Goal: Task Accomplishment & Management: Use online tool/utility

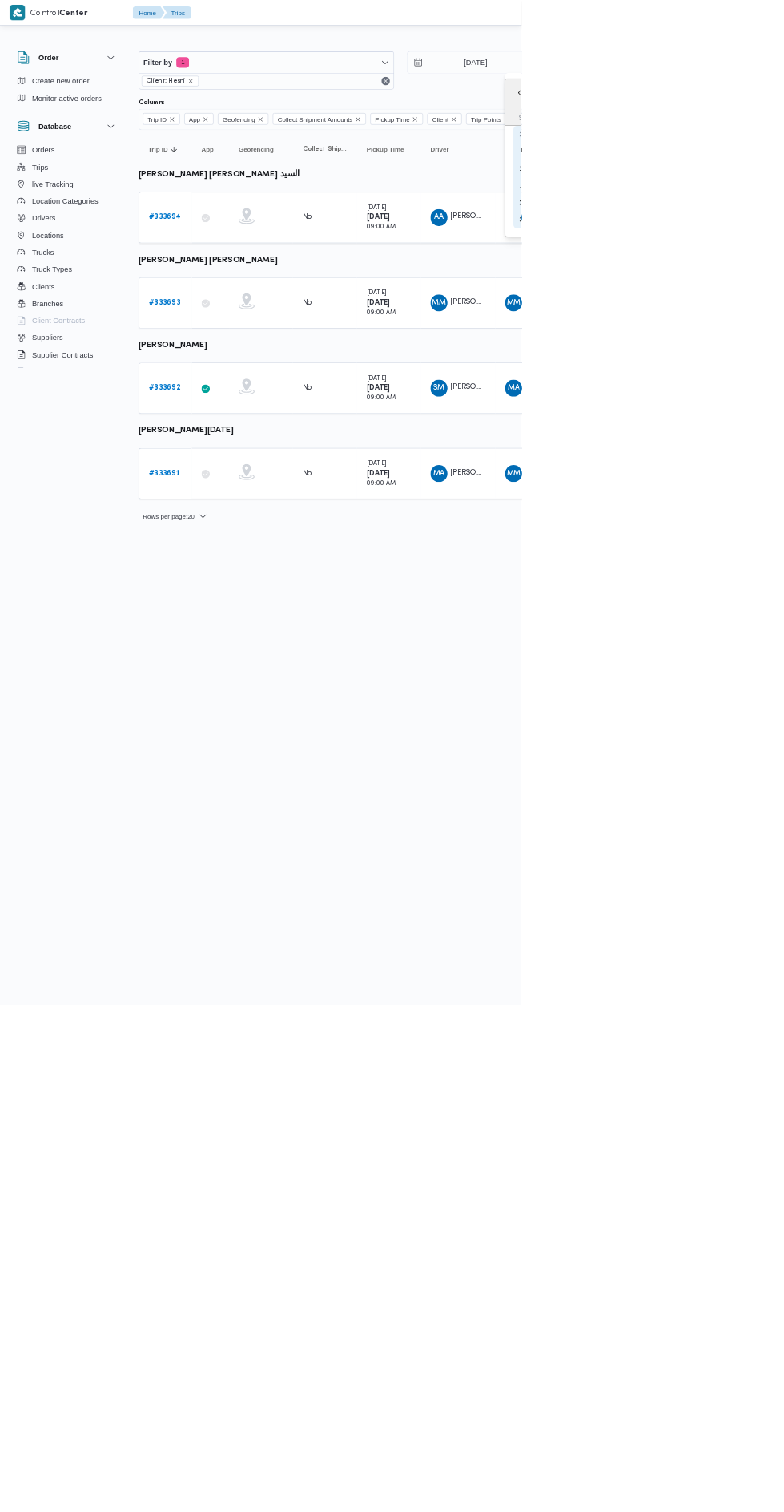
type input "[DATE]"
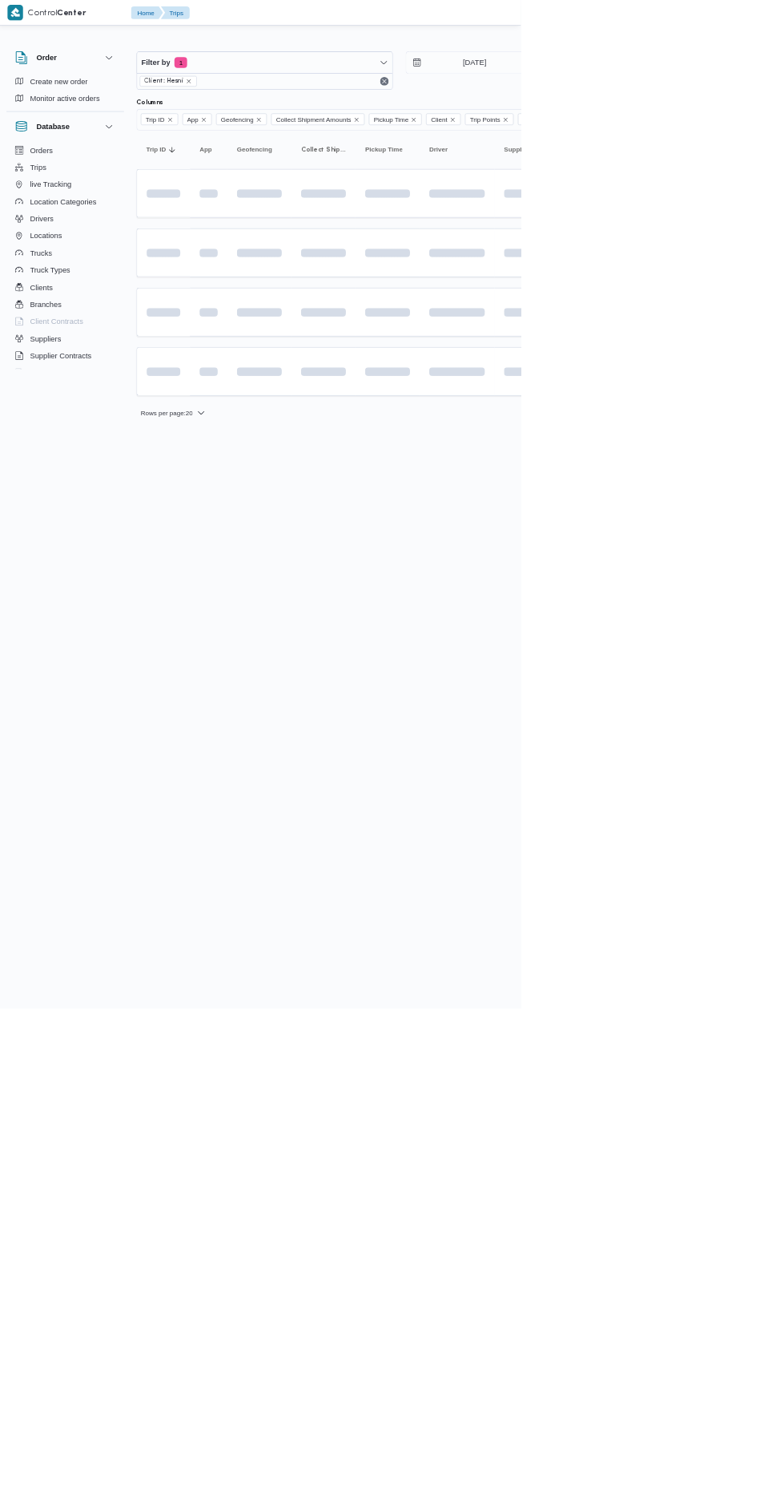
click at [765, 646] on html "Control Center Home Trips English عربي Dark mode Logout Order Create new order …" at bounding box center [392, 756] width 784 height 1512
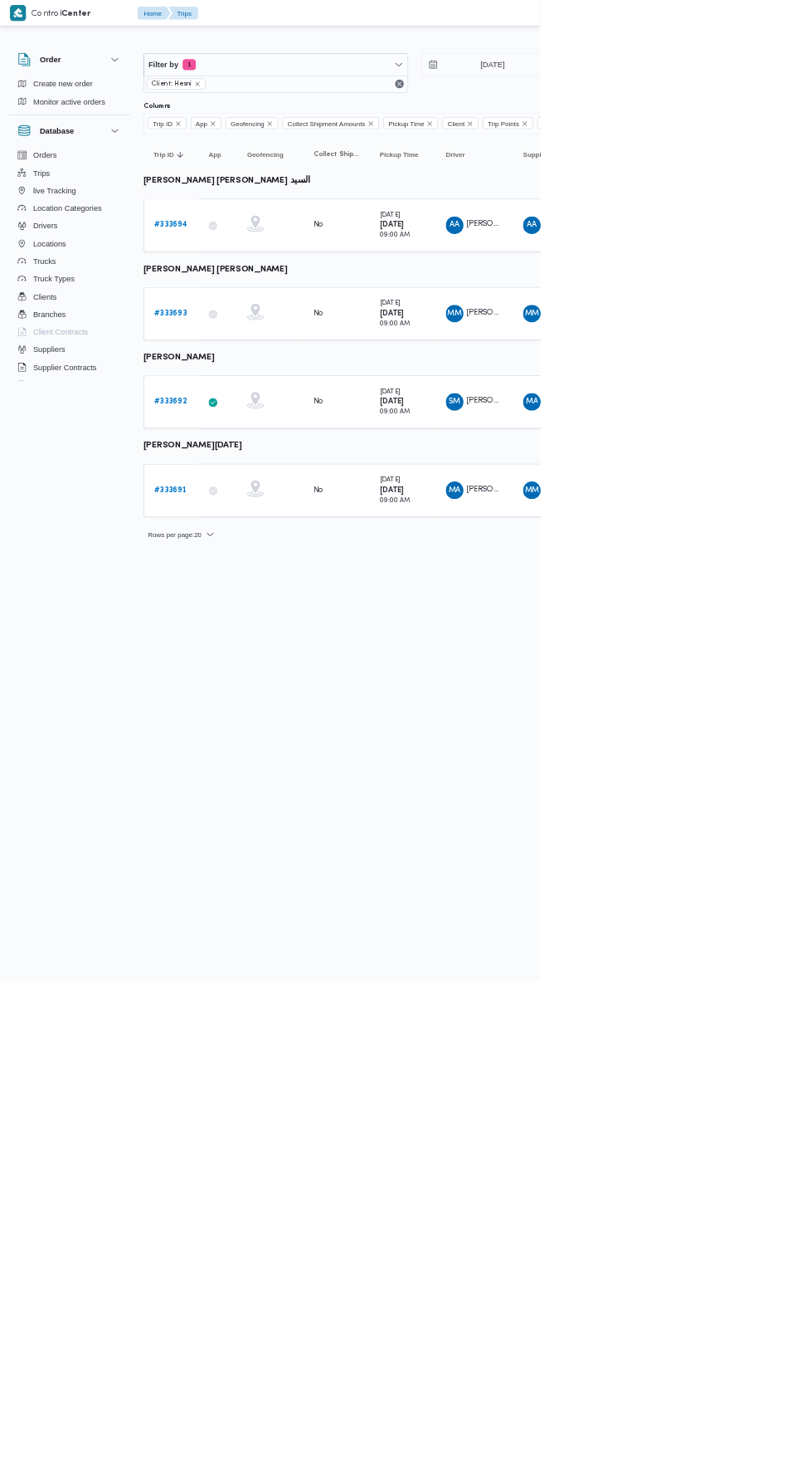
click at [259, 336] on b "# 333694" at bounding box center [256, 338] width 49 height 10
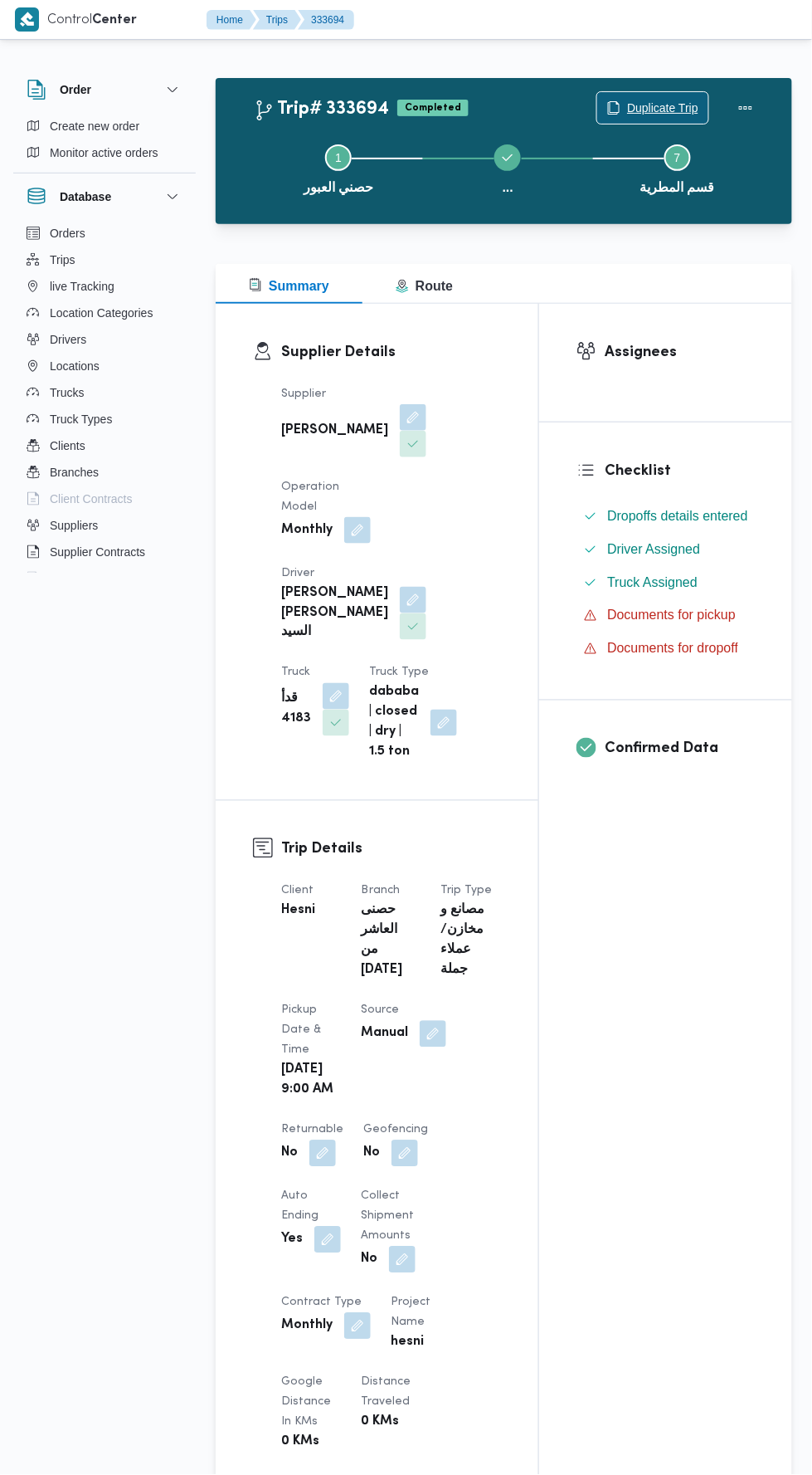
click at [666, 104] on span "Duplicate Trip" at bounding box center [663, 107] width 71 height 20
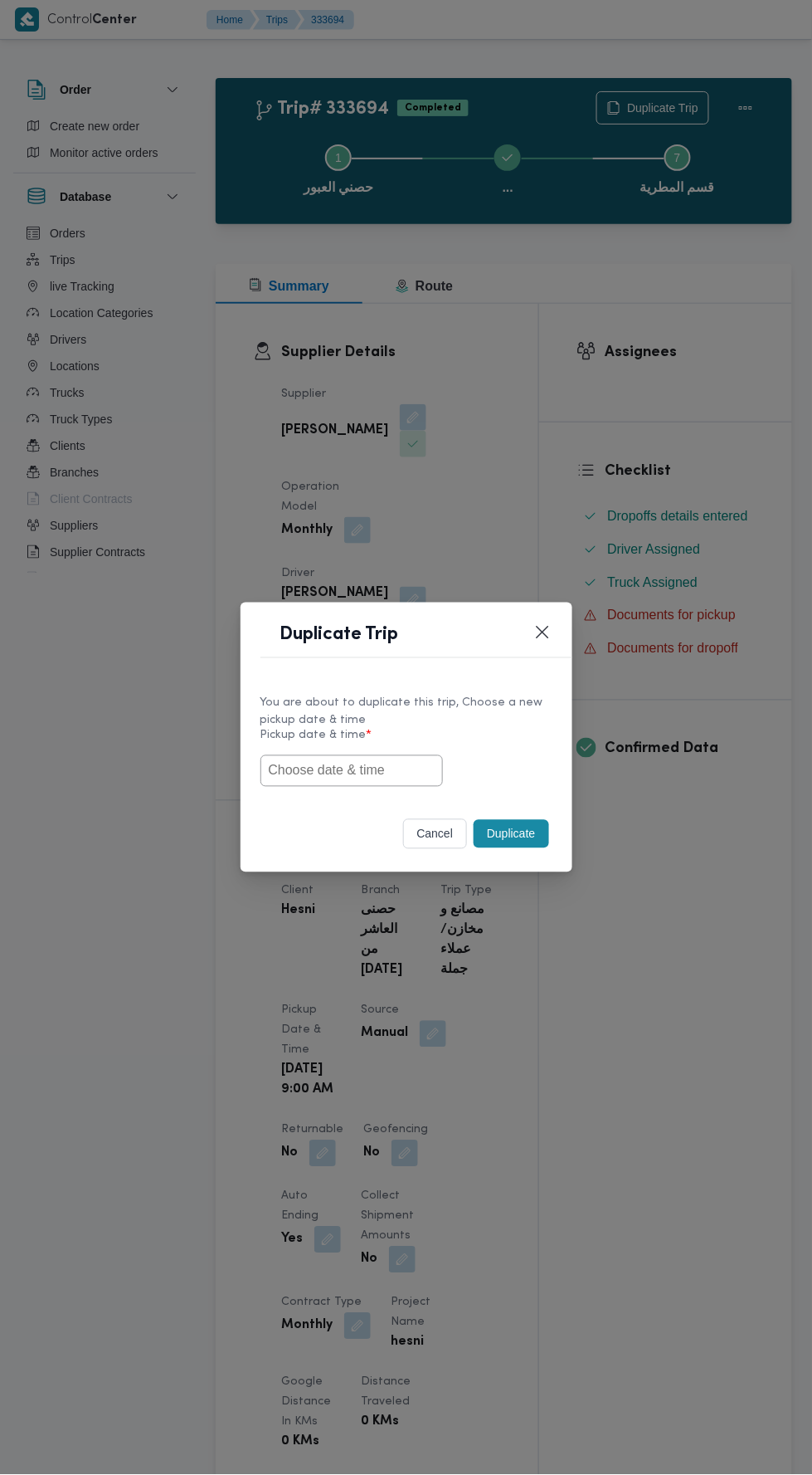
click at [384, 770] on input "text" at bounding box center [352, 770] width 183 height 31
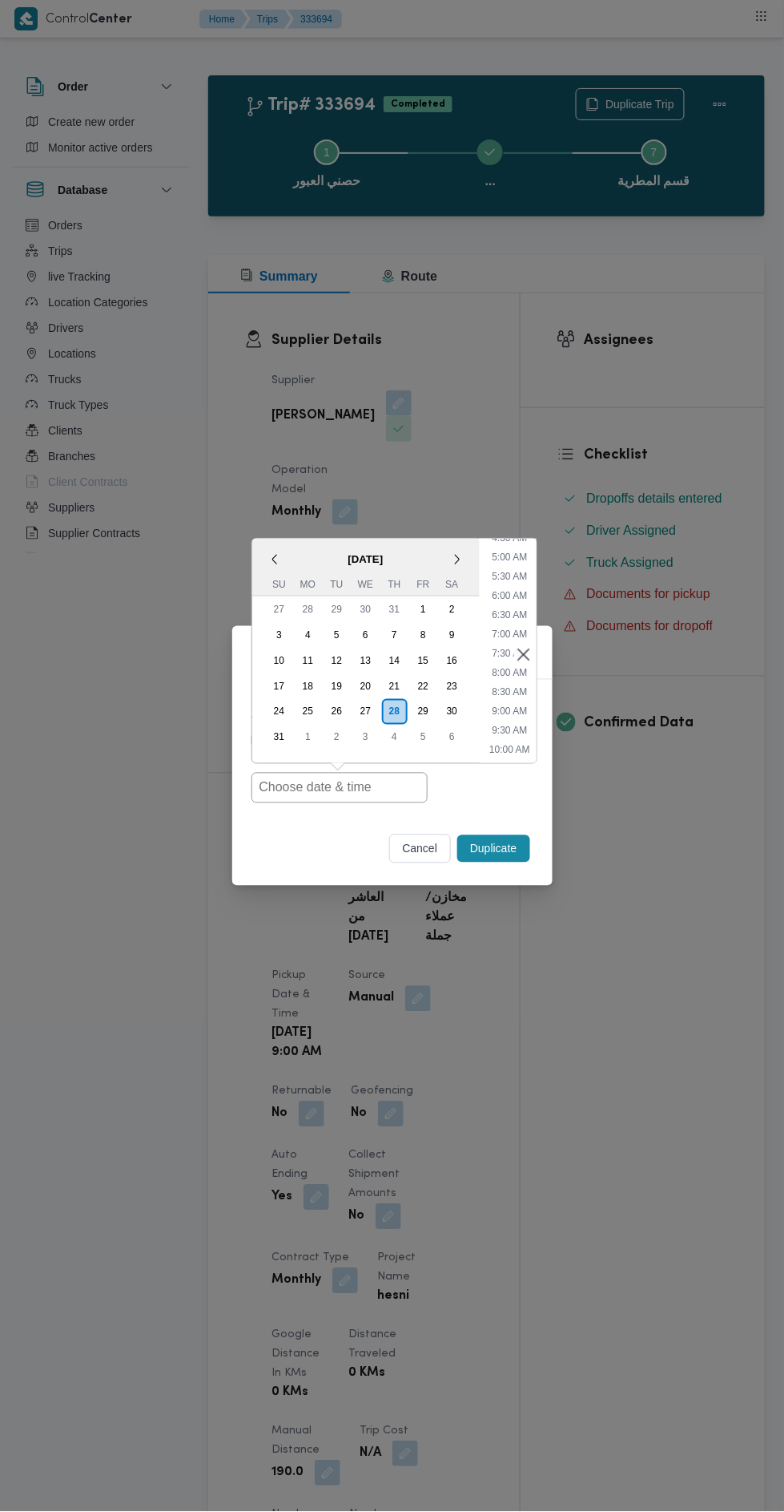
scroll to position [186, 0]
click at [507, 705] on li "9:00 AM" at bounding box center [510, 707] width 48 height 16
type input "28/08/2025 9:00AM"
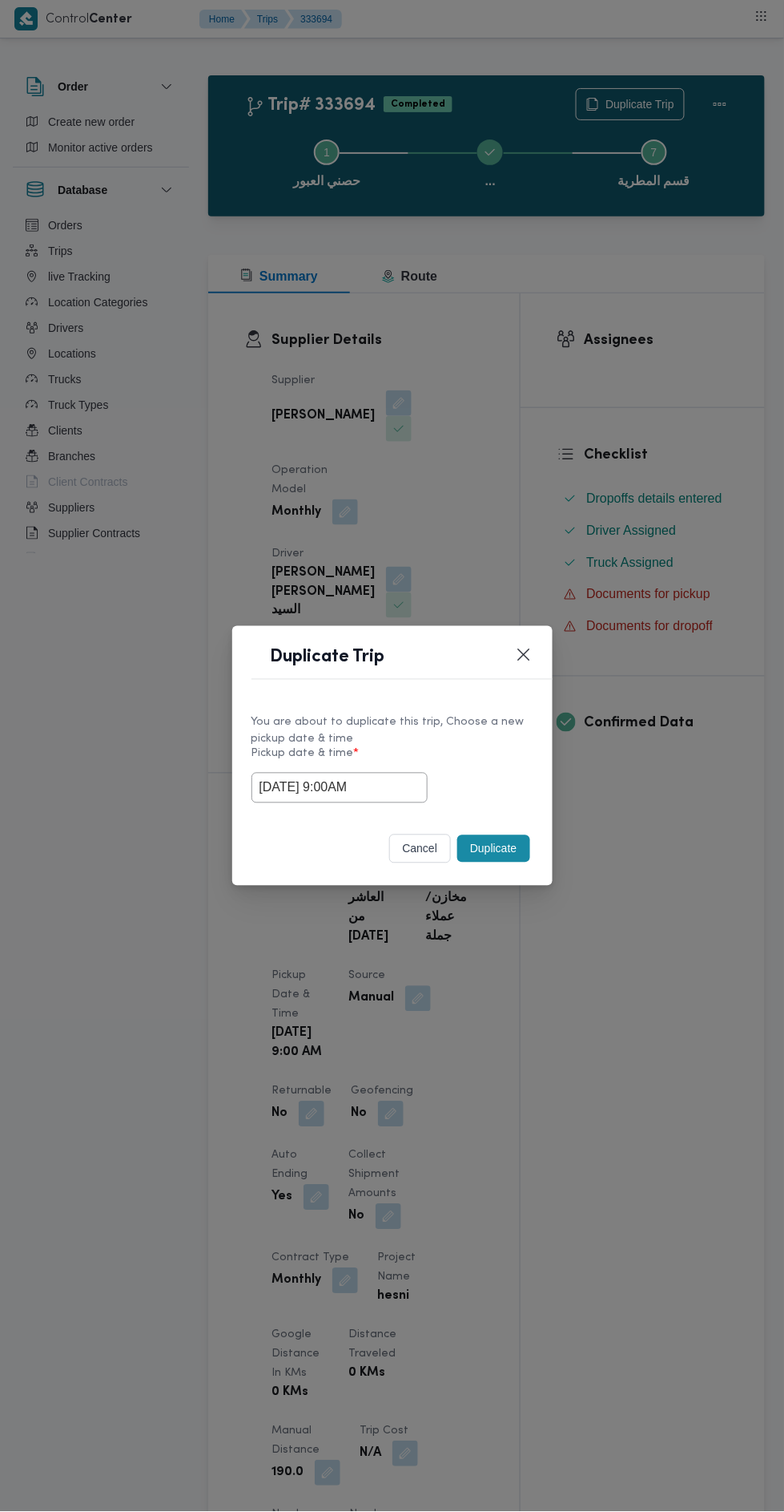
click at [493, 839] on button "Duplicate" at bounding box center [493, 849] width 73 height 28
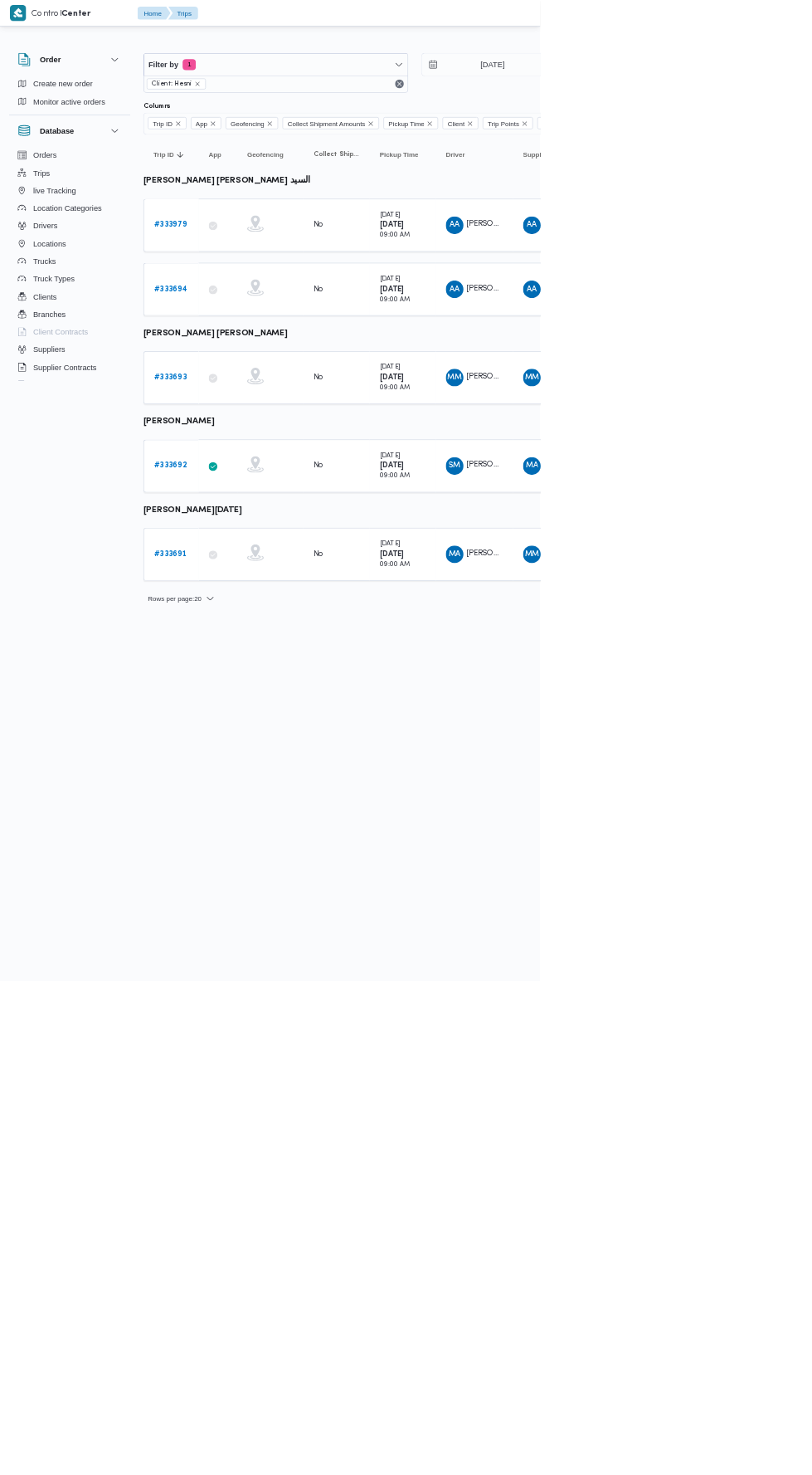
click at [261, 567] on b "# 333693" at bounding box center [255, 567] width 48 height 10
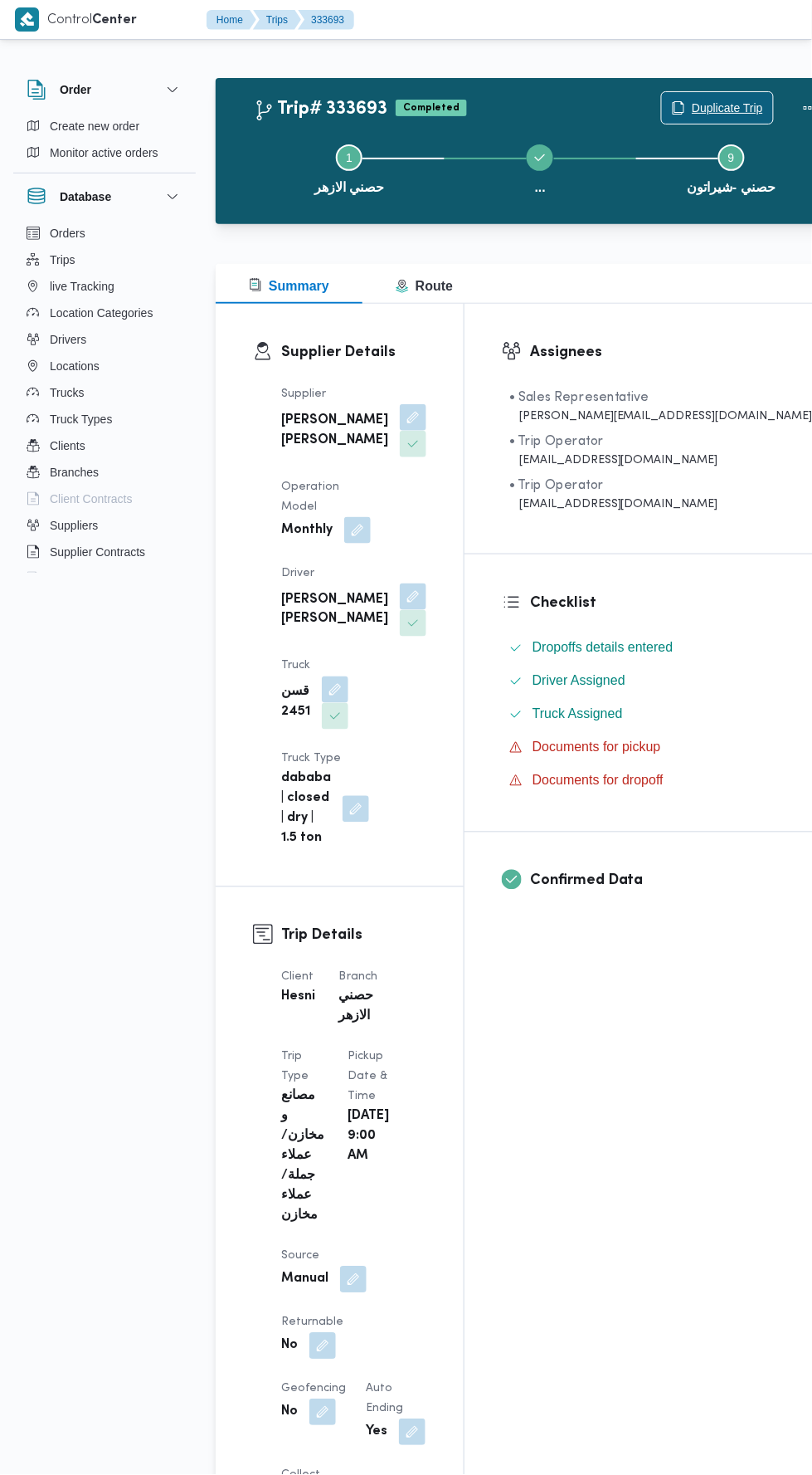
click at [662, 96] on span "Duplicate Trip" at bounding box center [717, 107] width 111 height 31
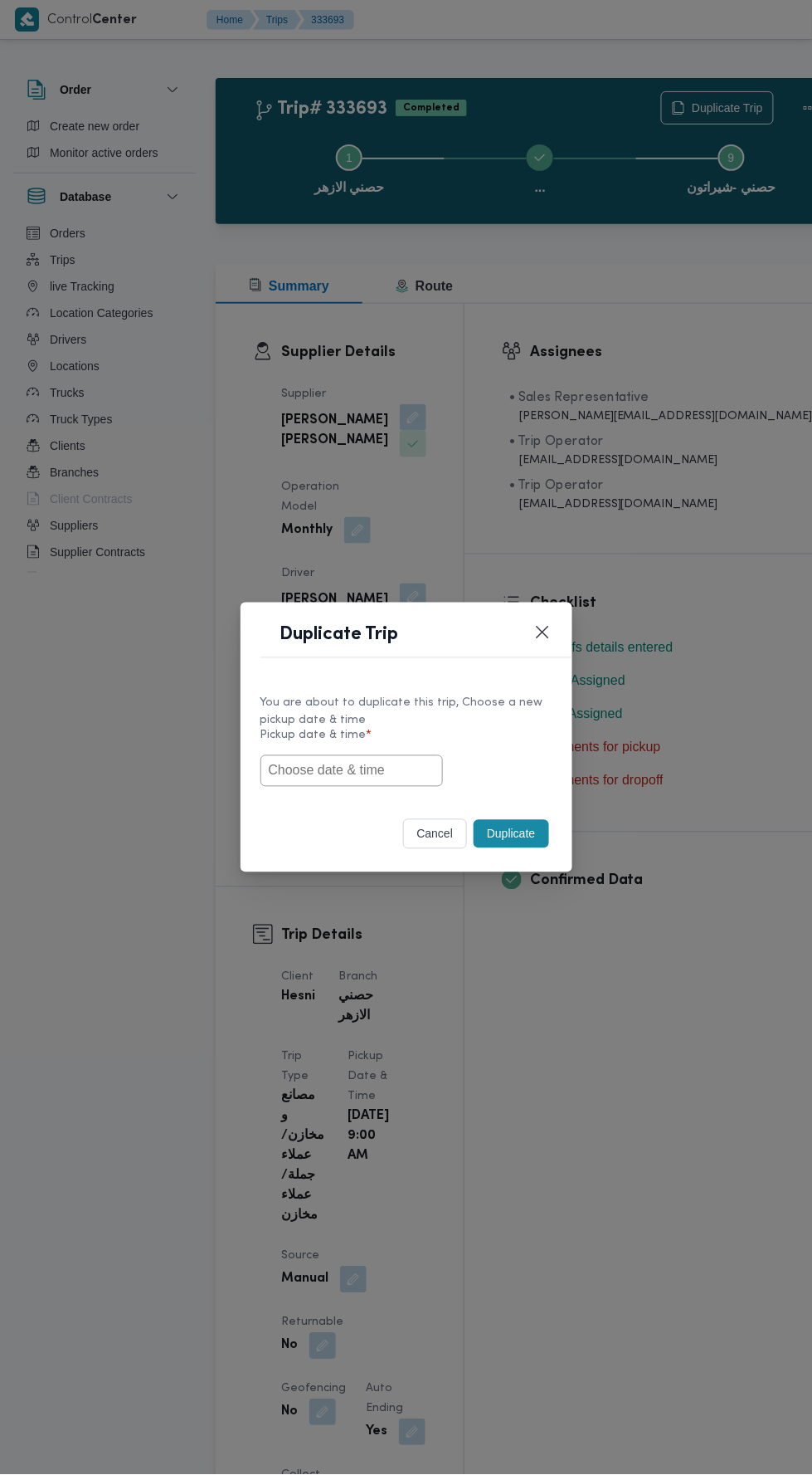
click at [398, 765] on input "text" at bounding box center [352, 770] width 183 height 31
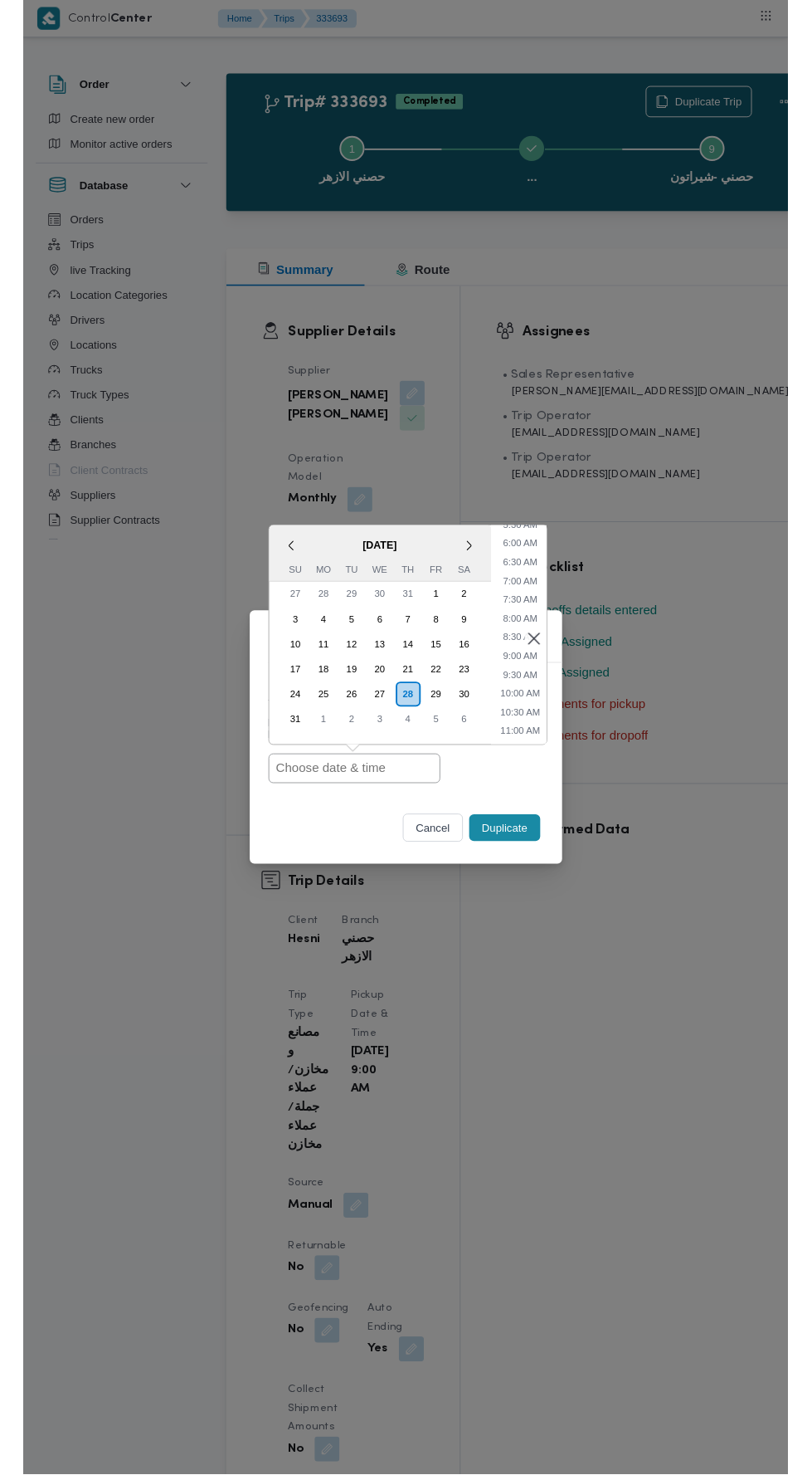
scroll to position [244, 0]
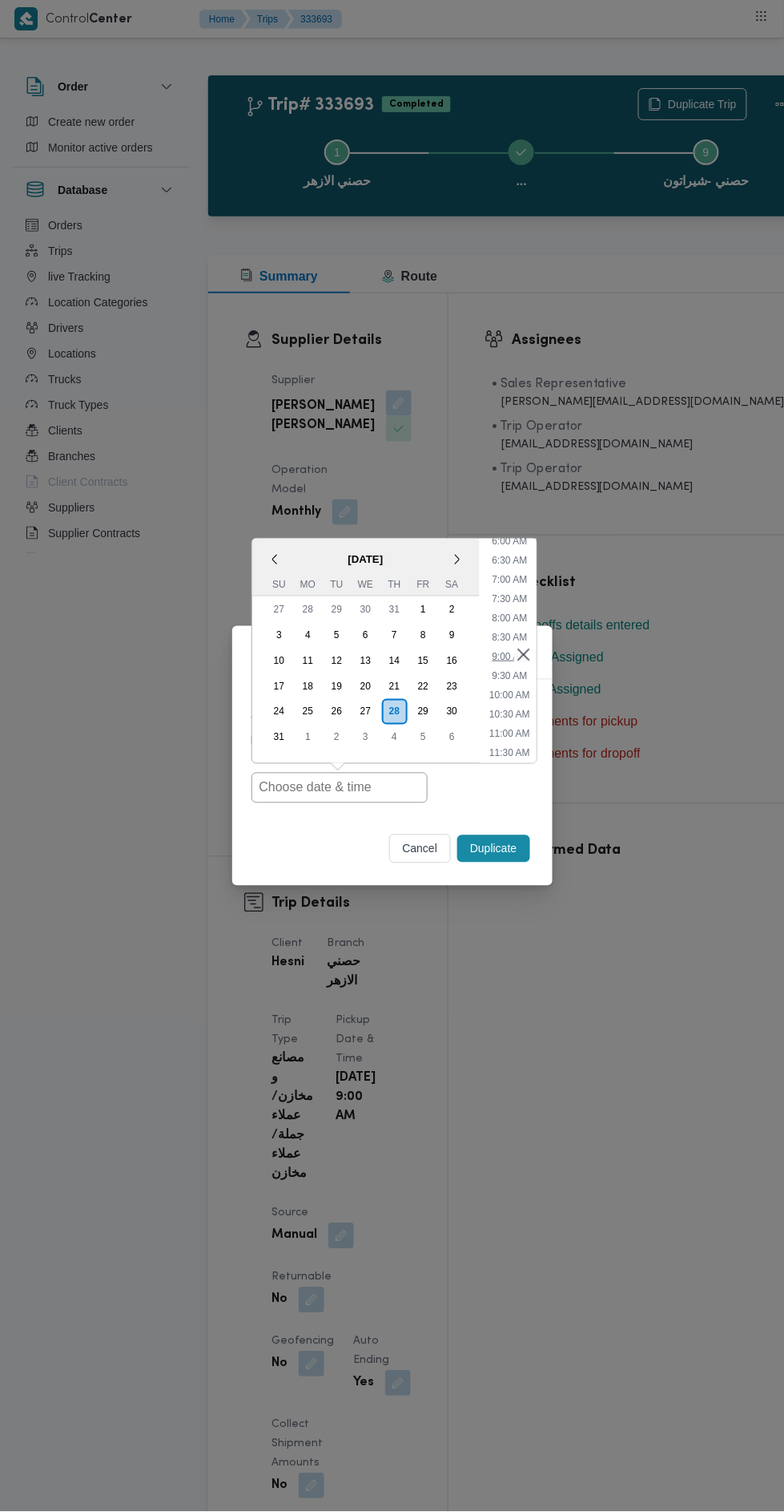
click at [497, 655] on li "9:00 AM" at bounding box center [510, 656] width 48 height 16
type input "28/08/2025 9:00AM"
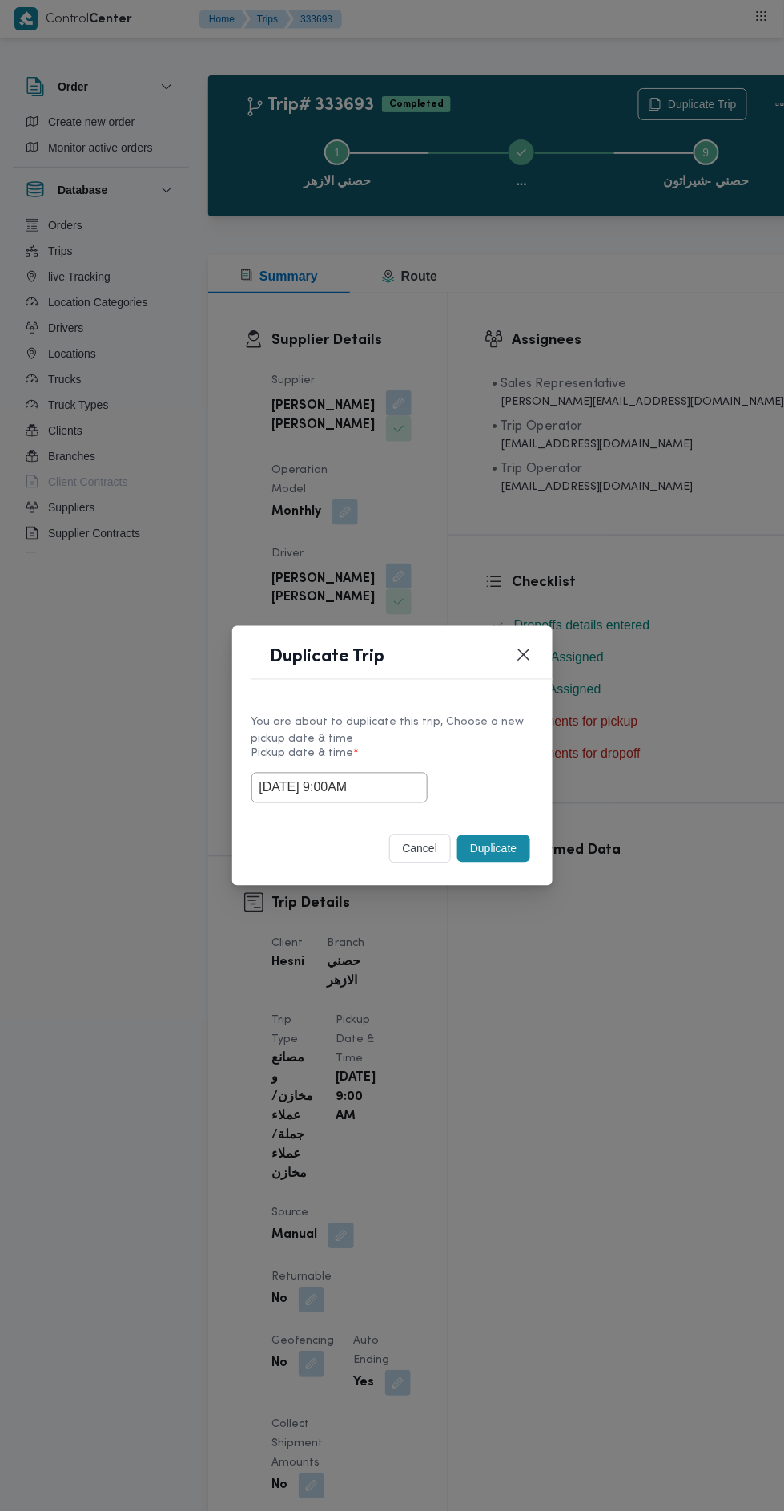
click at [508, 837] on button "Duplicate" at bounding box center [493, 849] width 73 height 28
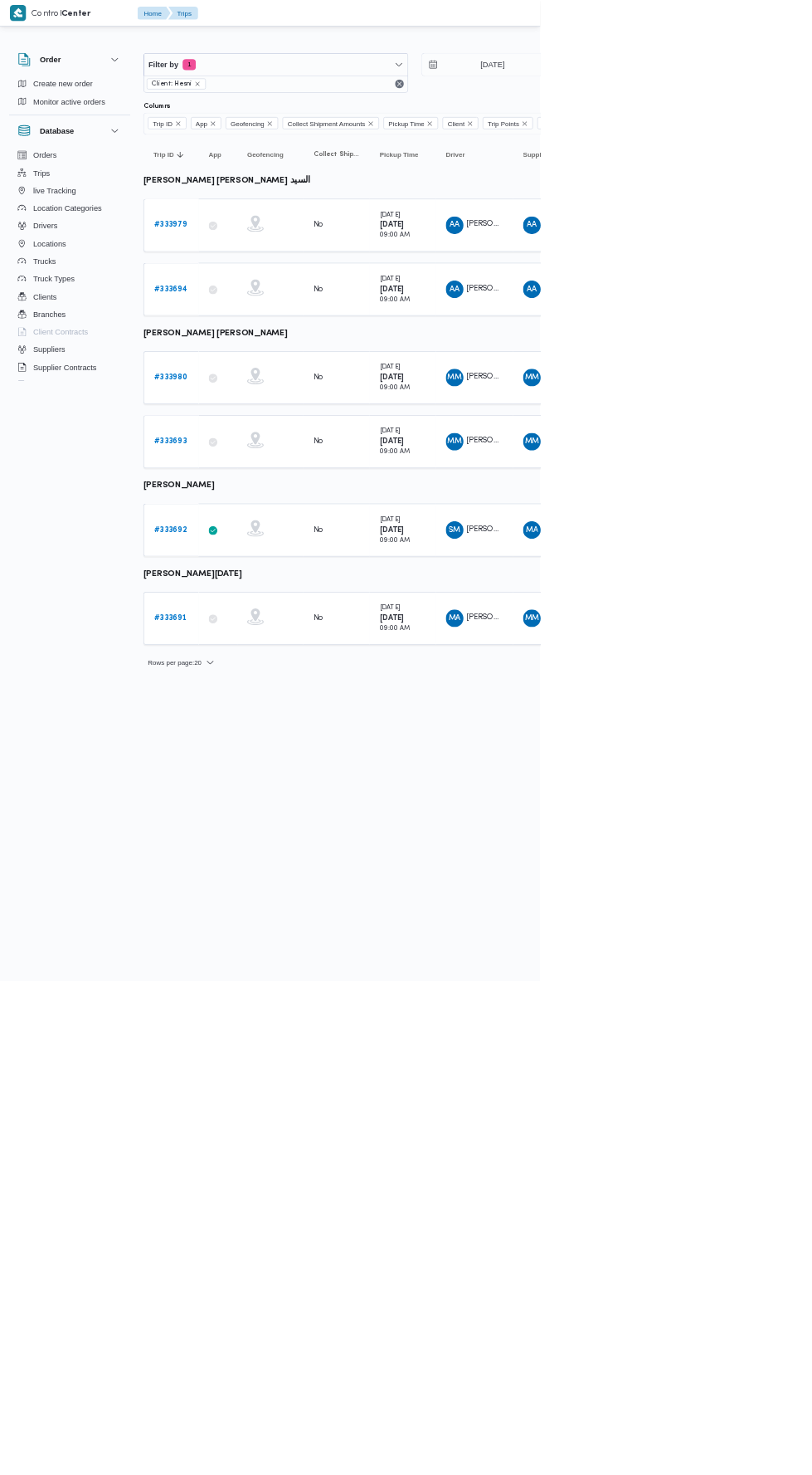
click at [268, 791] on b "# 333692" at bounding box center [255, 796] width 48 height 10
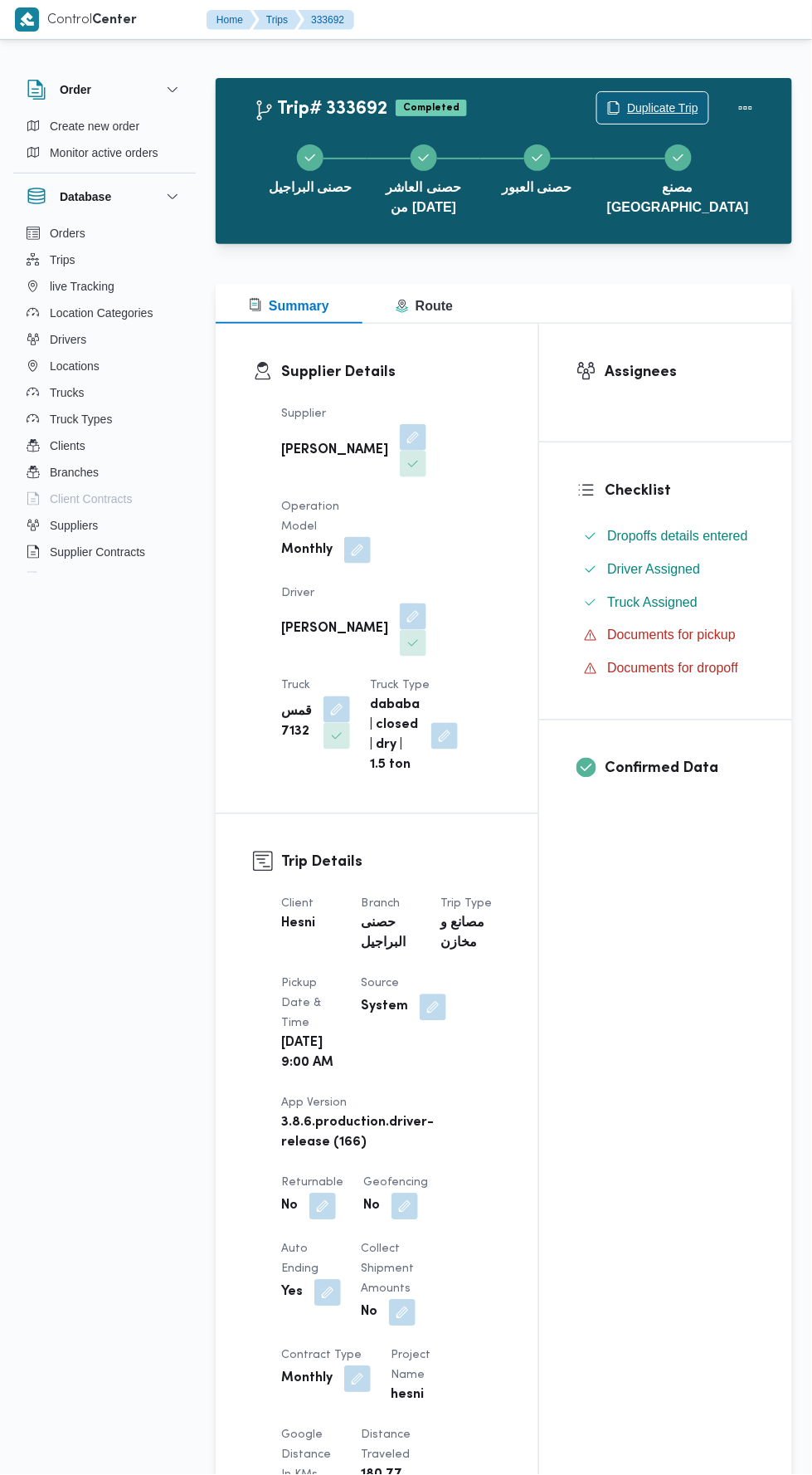
click at [643, 108] on span "Duplicate Trip" at bounding box center [663, 107] width 71 height 20
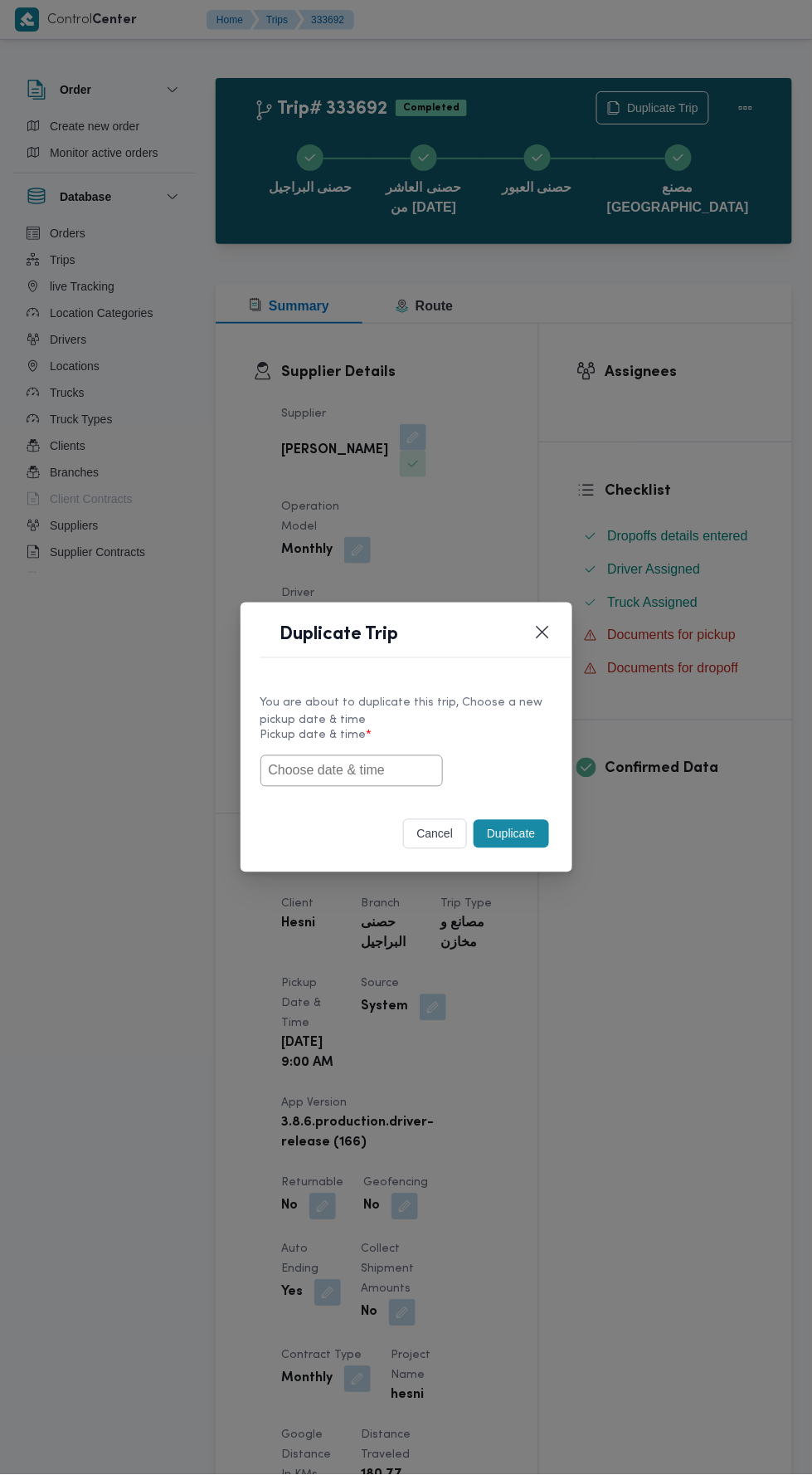
click at [386, 775] on input "text" at bounding box center [352, 770] width 183 height 31
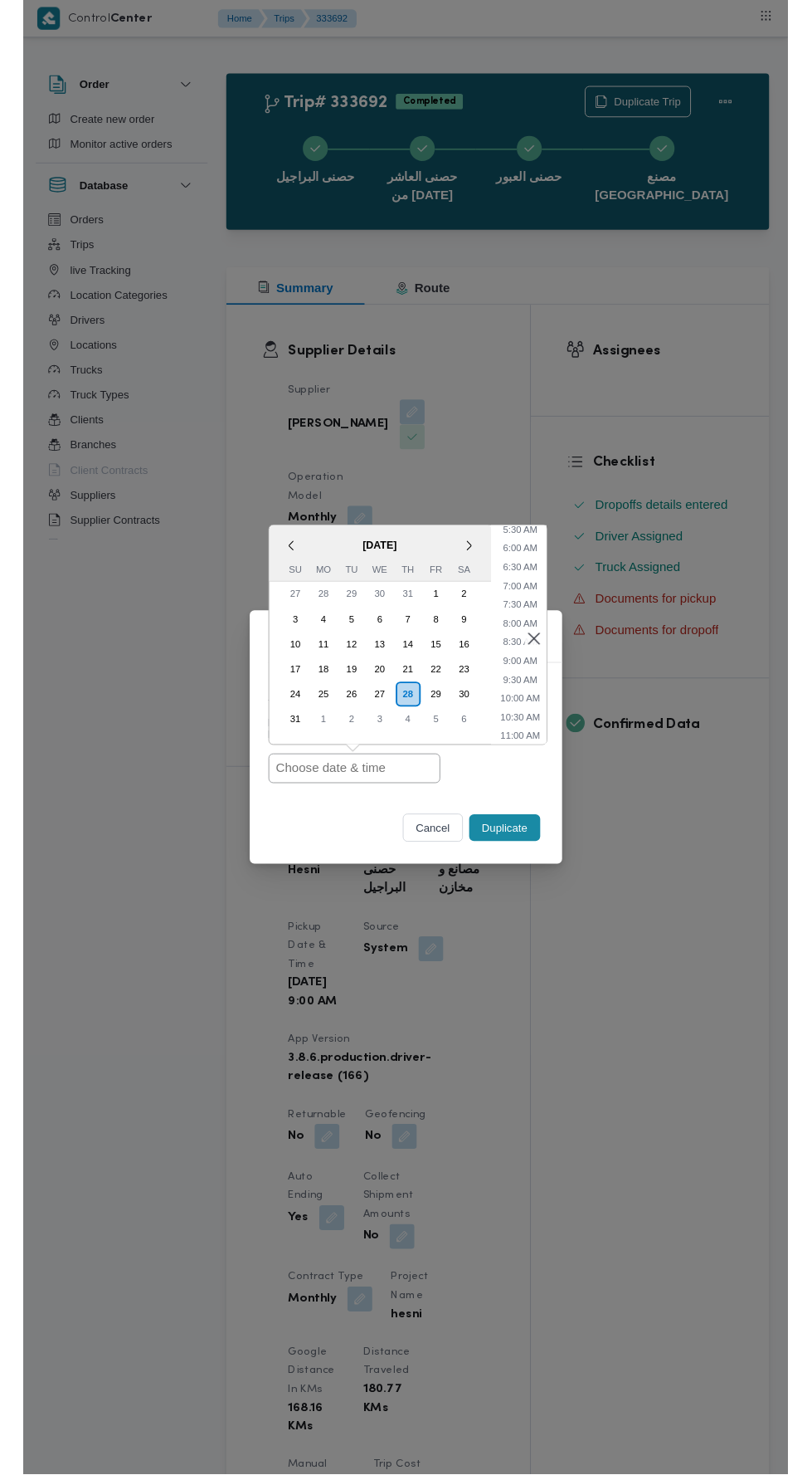
scroll to position [229, 0]
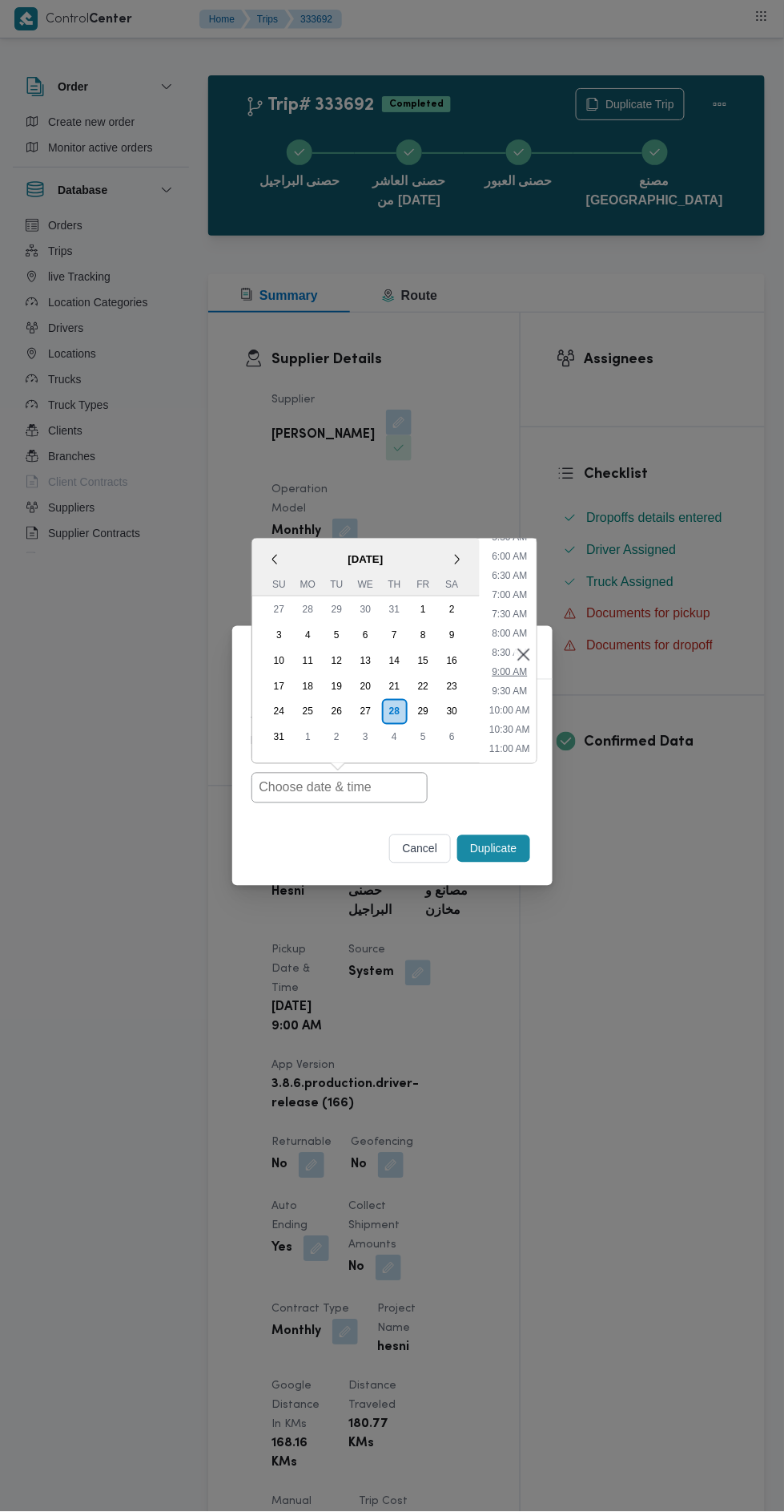
click at [497, 671] on li "9:00 AM" at bounding box center [510, 671] width 48 height 16
type input "28/08/2025 9:00AM"
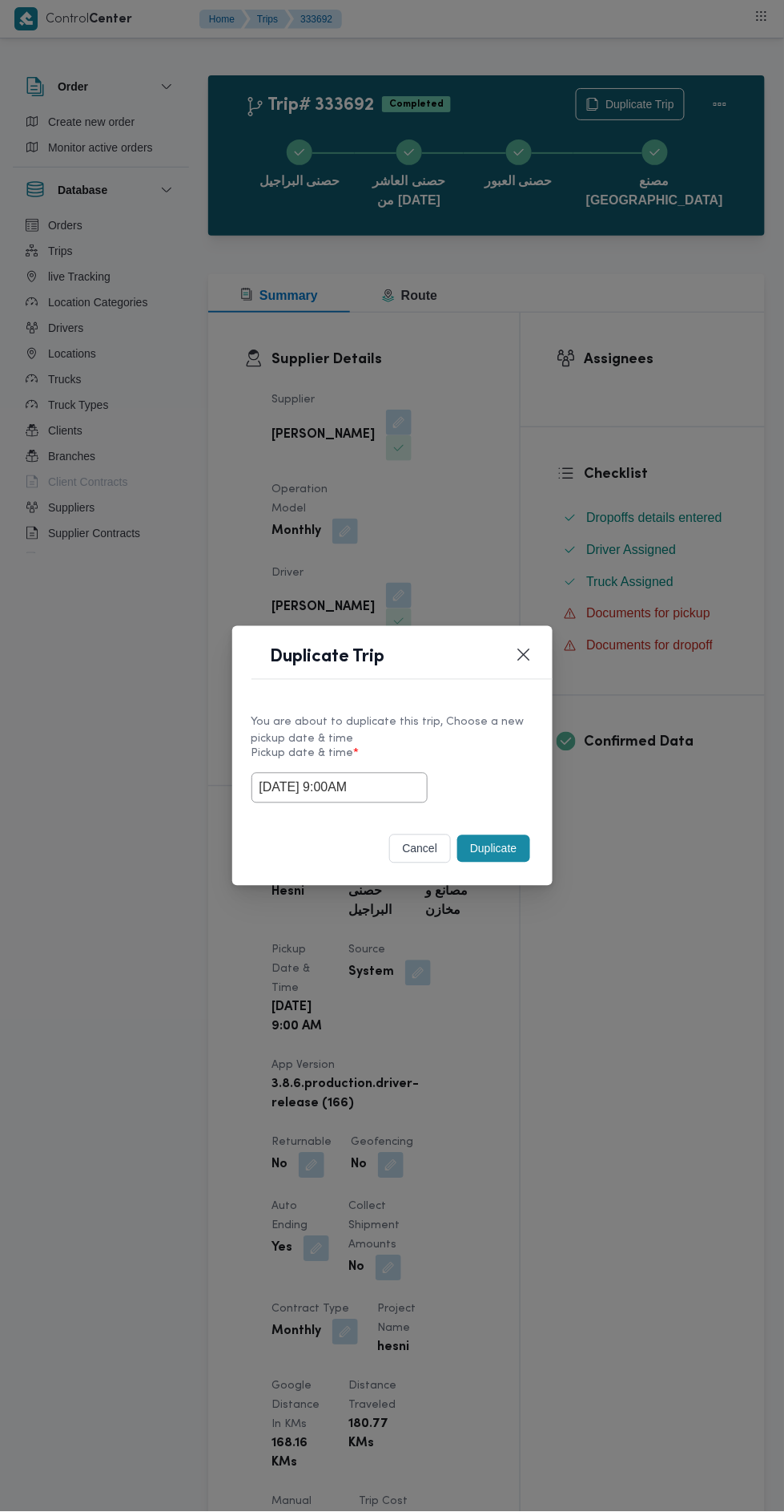
click at [500, 857] on button "Duplicate" at bounding box center [493, 849] width 73 height 28
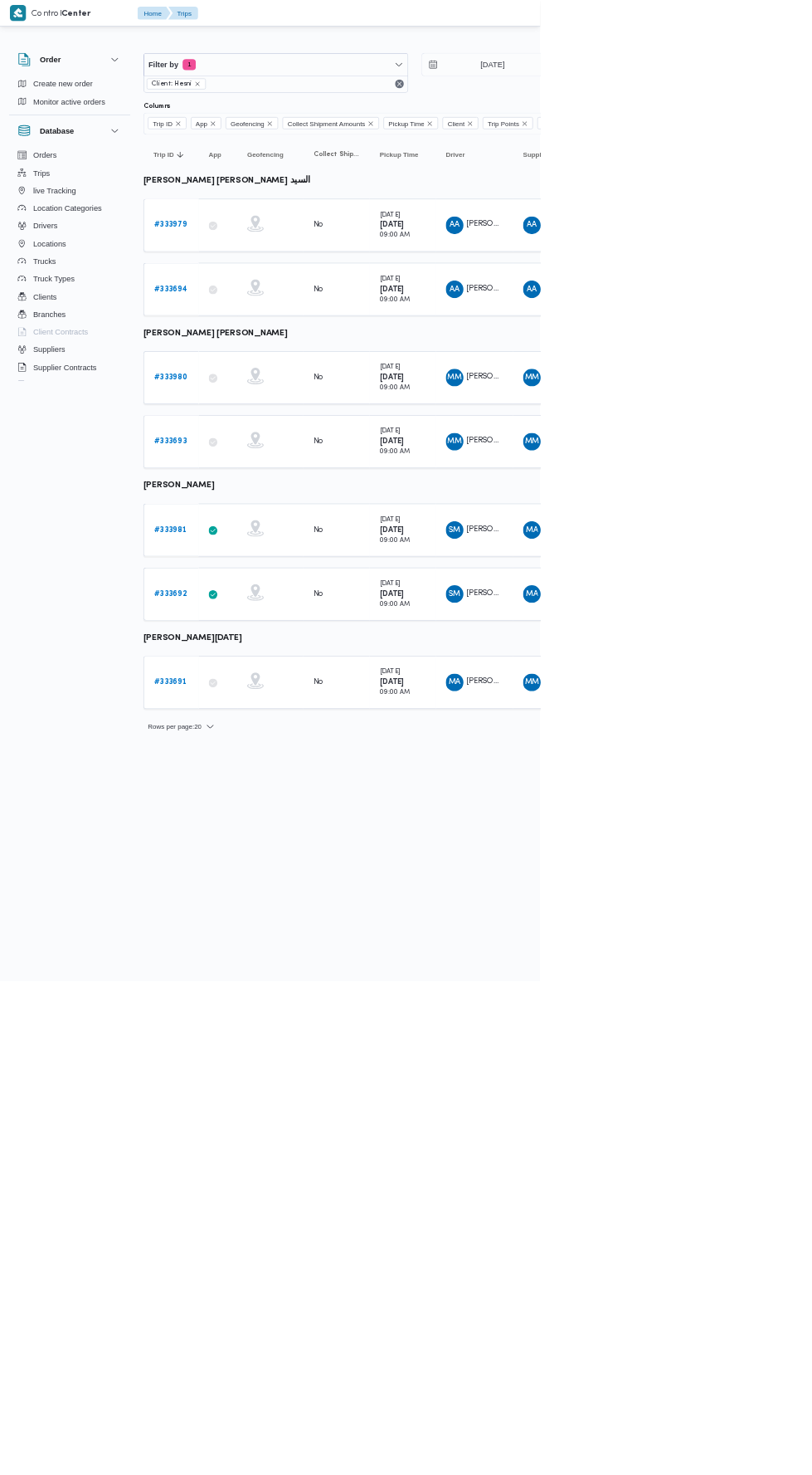
click at [275, 1019] on b "# 333691" at bounding box center [255, 1024] width 48 height 10
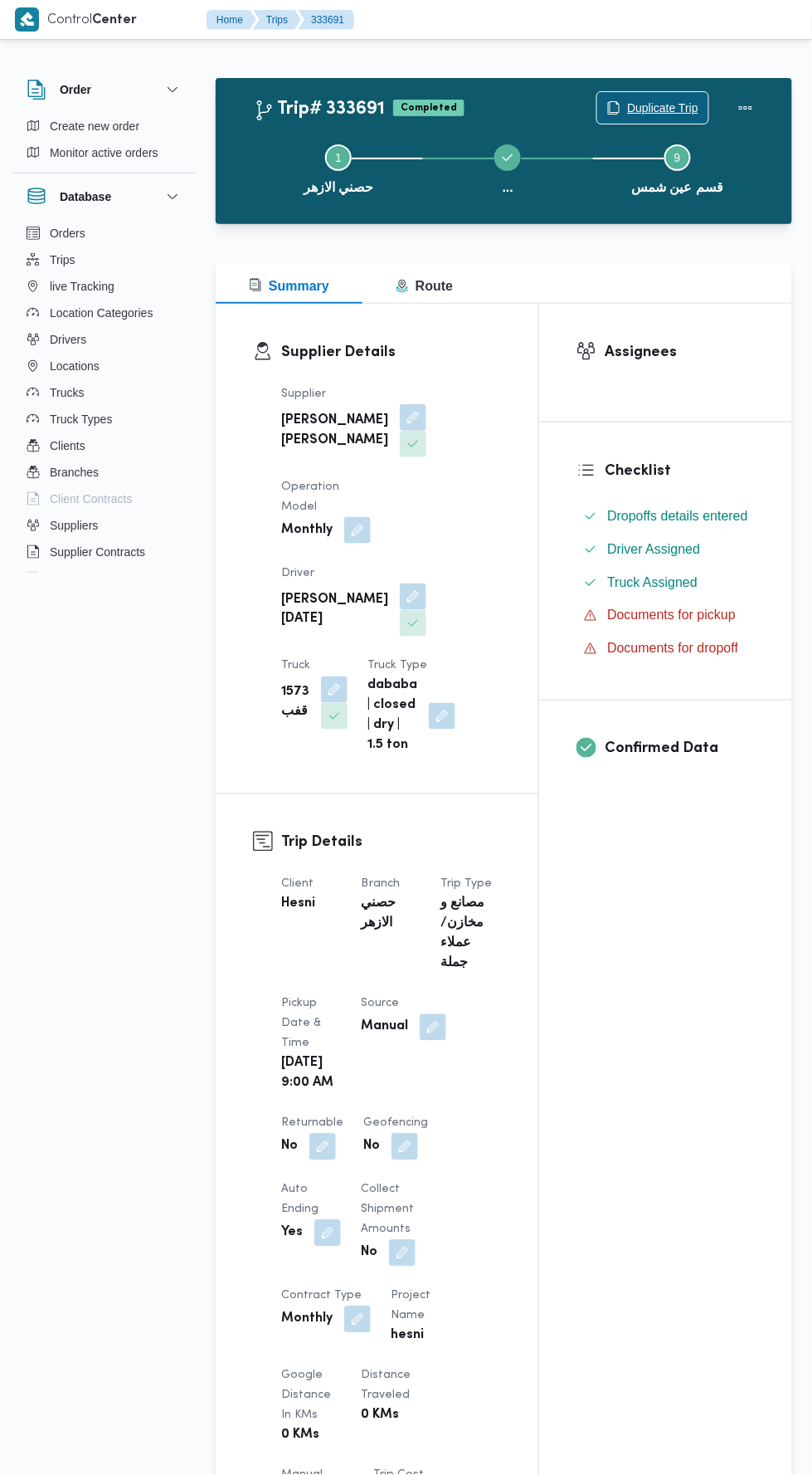
click at [648, 107] on span "Duplicate Trip" at bounding box center [663, 107] width 71 height 20
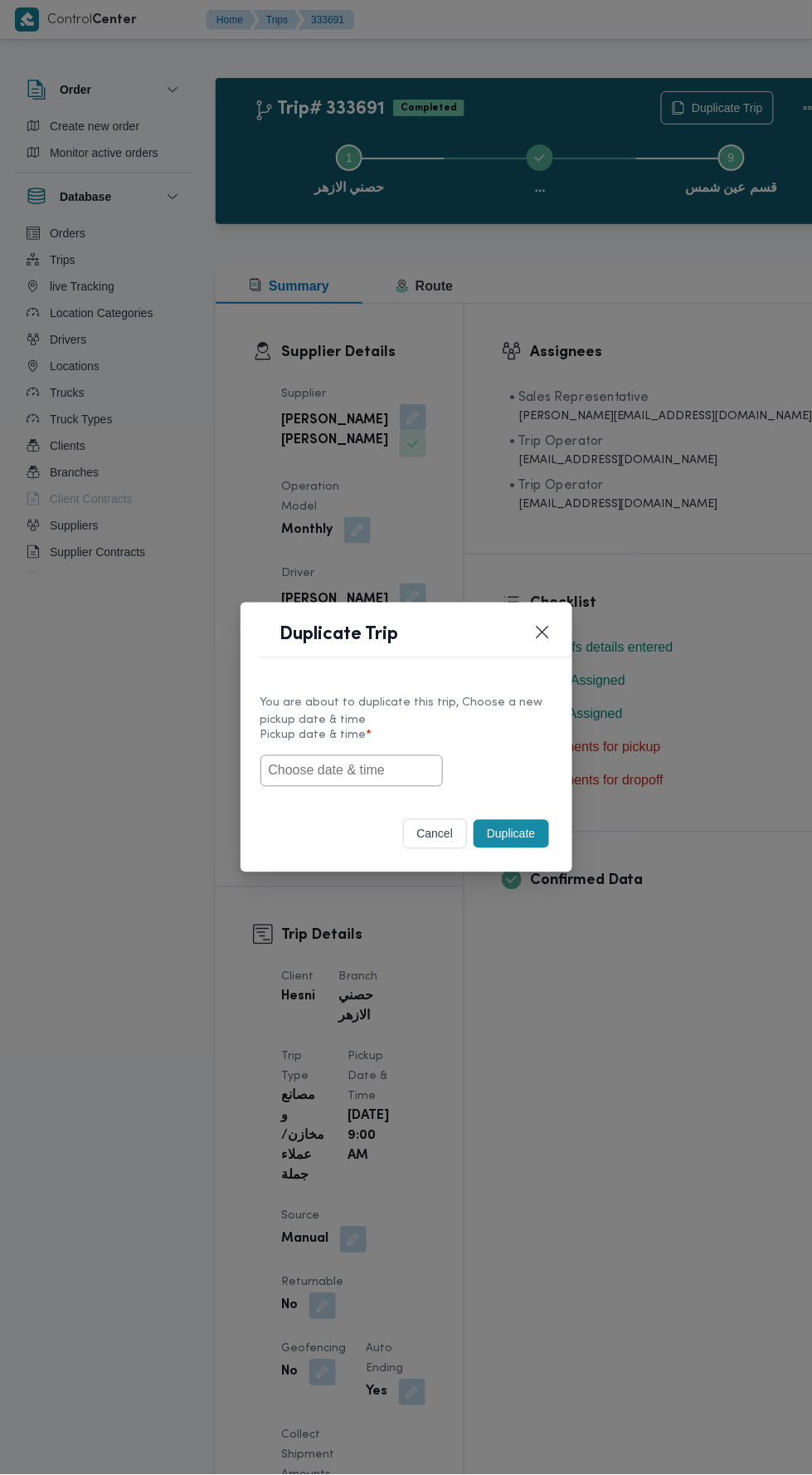
click at [396, 777] on input "text" at bounding box center [352, 770] width 183 height 31
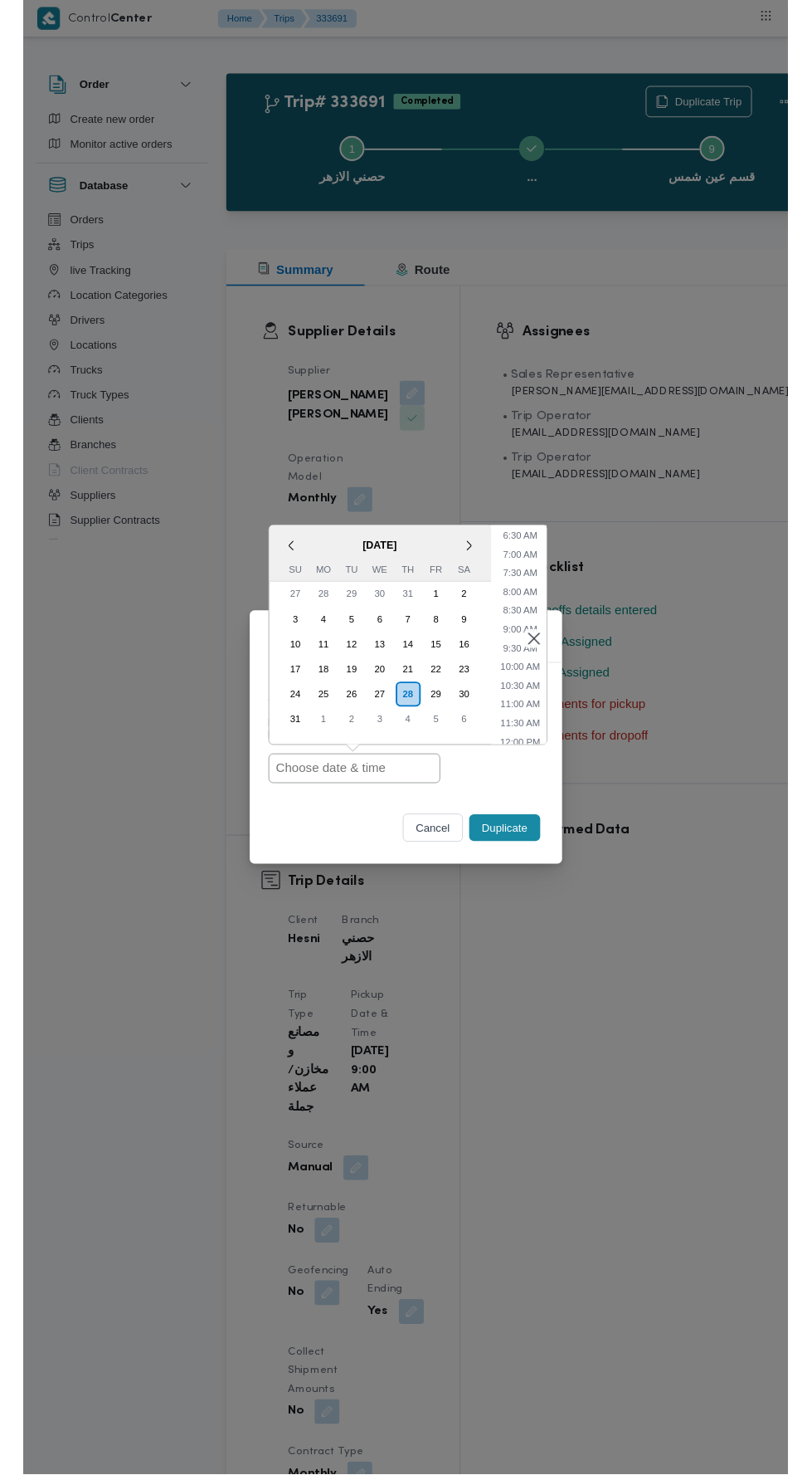
scroll to position [287, 0]
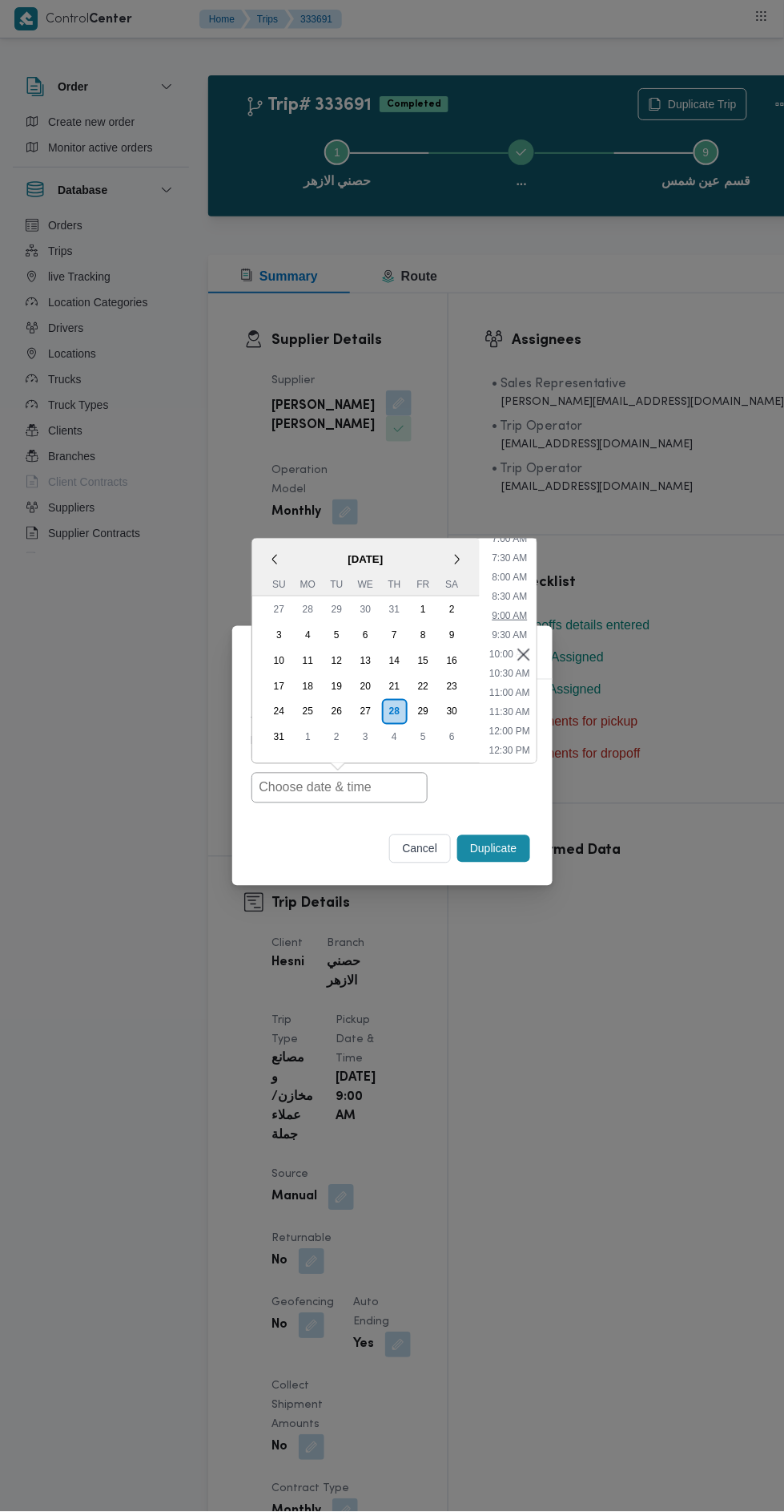
click at [510, 621] on li "9:00 AM" at bounding box center [510, 615] width 48 height 16
type input "28/08/2025 9:00AM"
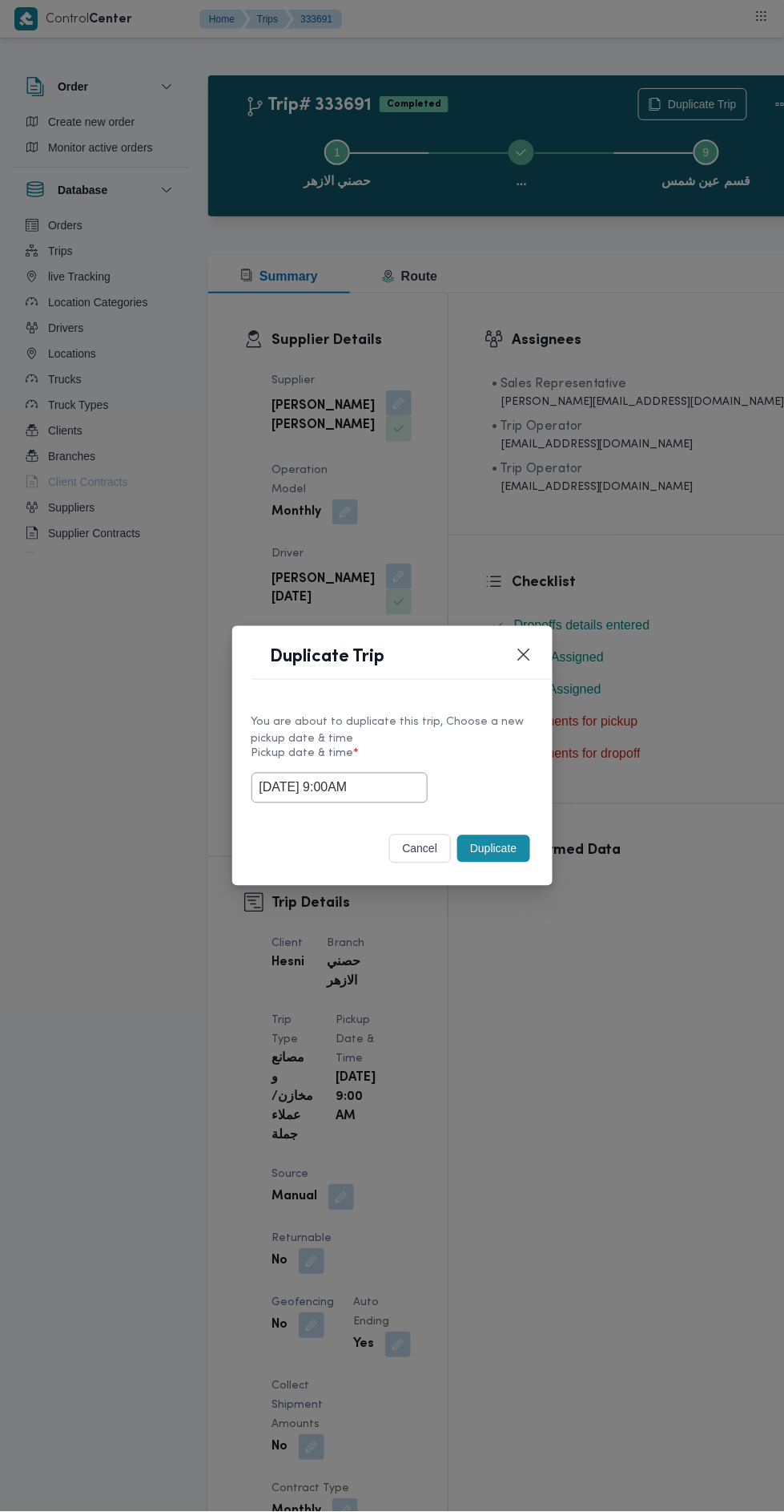
click at [498, 808] on div "You are about to duplicate this trip, Choose a new pickup date & time Pickup da…" at bounding box center [392, 759] width 320 height 119
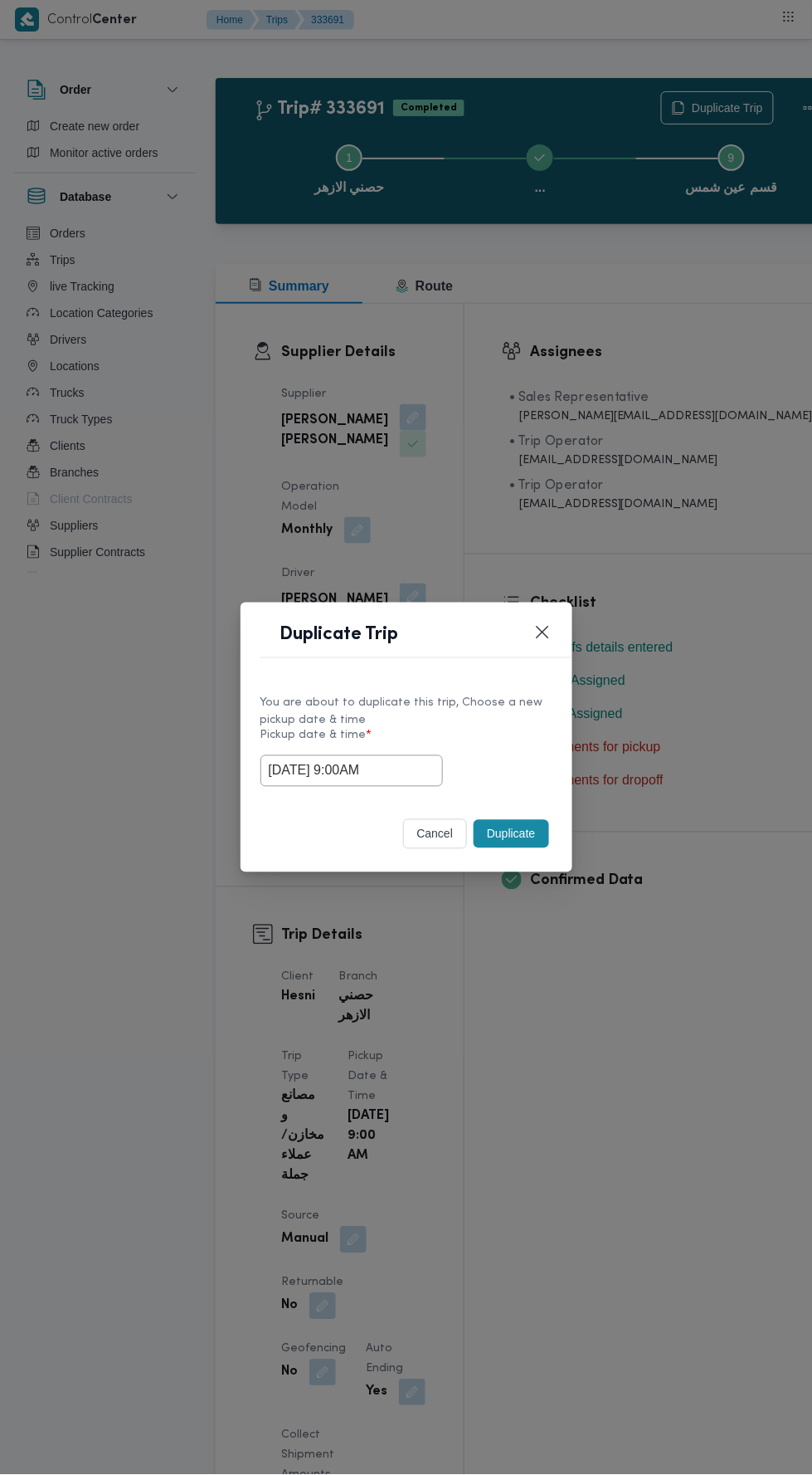
click at [526, 842] on button "Duplicate" at bounding box center [511, 834] width 75 height 29
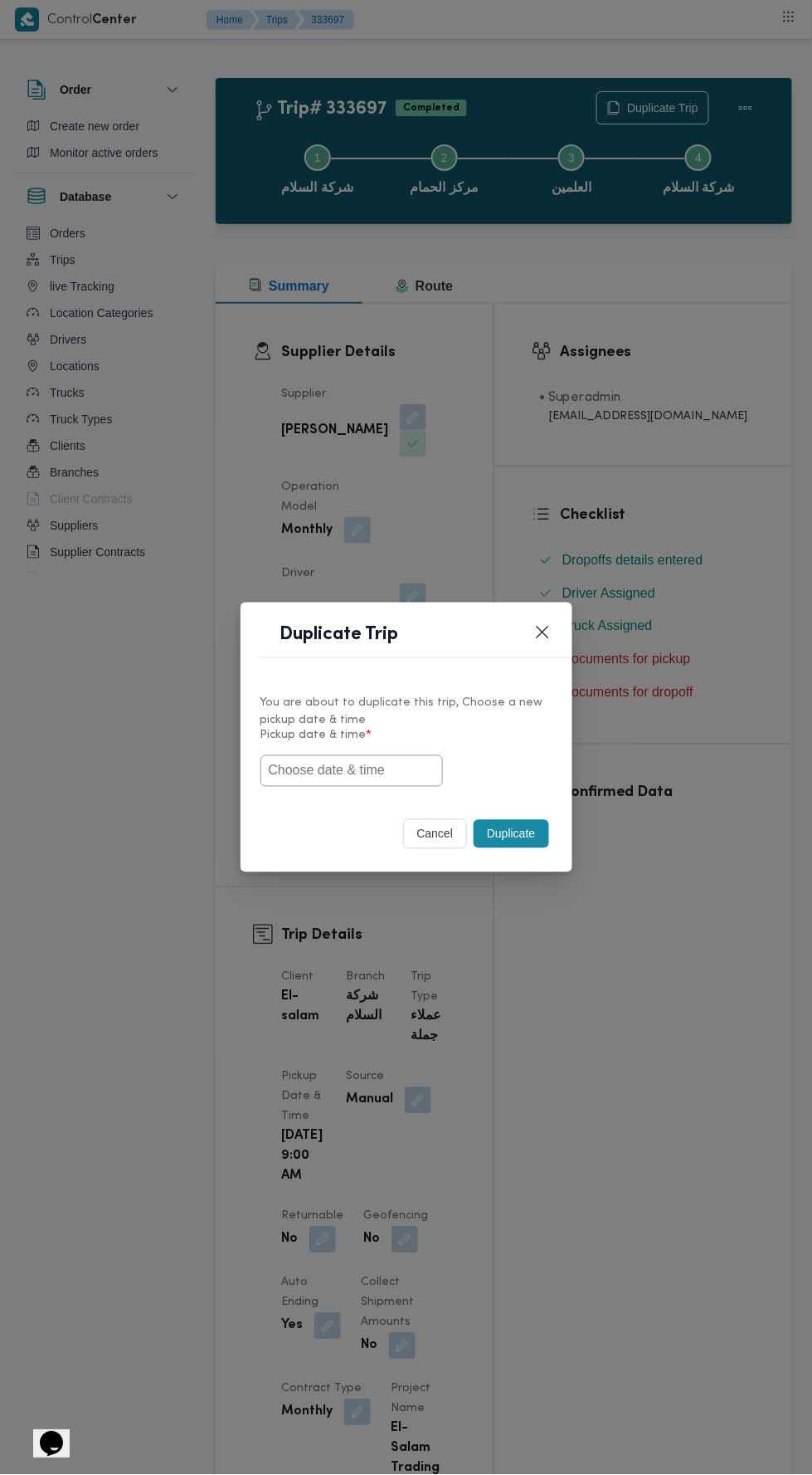
click at [378, 773] on input "text" at bounding box center [352, 770] width 183 height 31
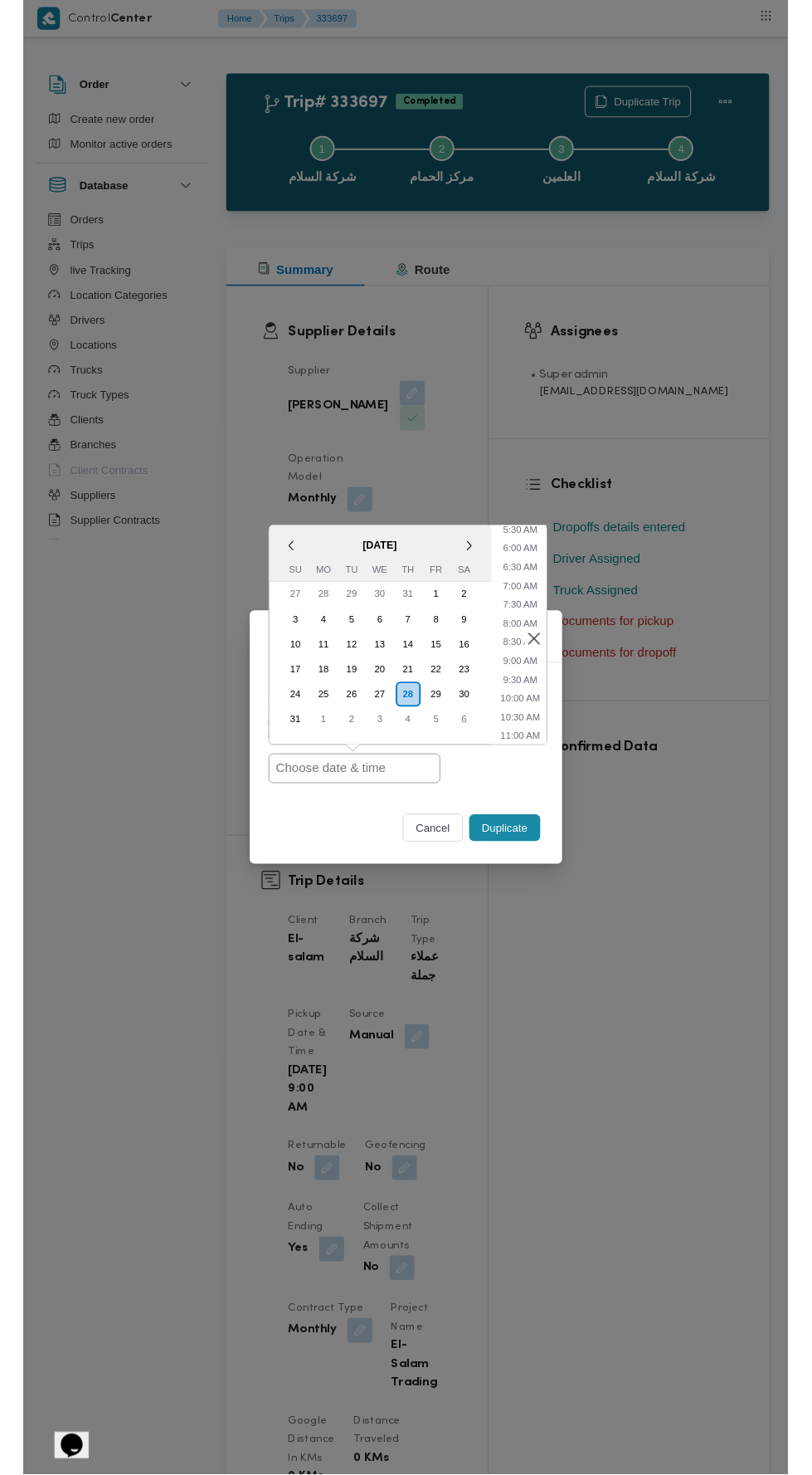
scroll to position [250, 0]
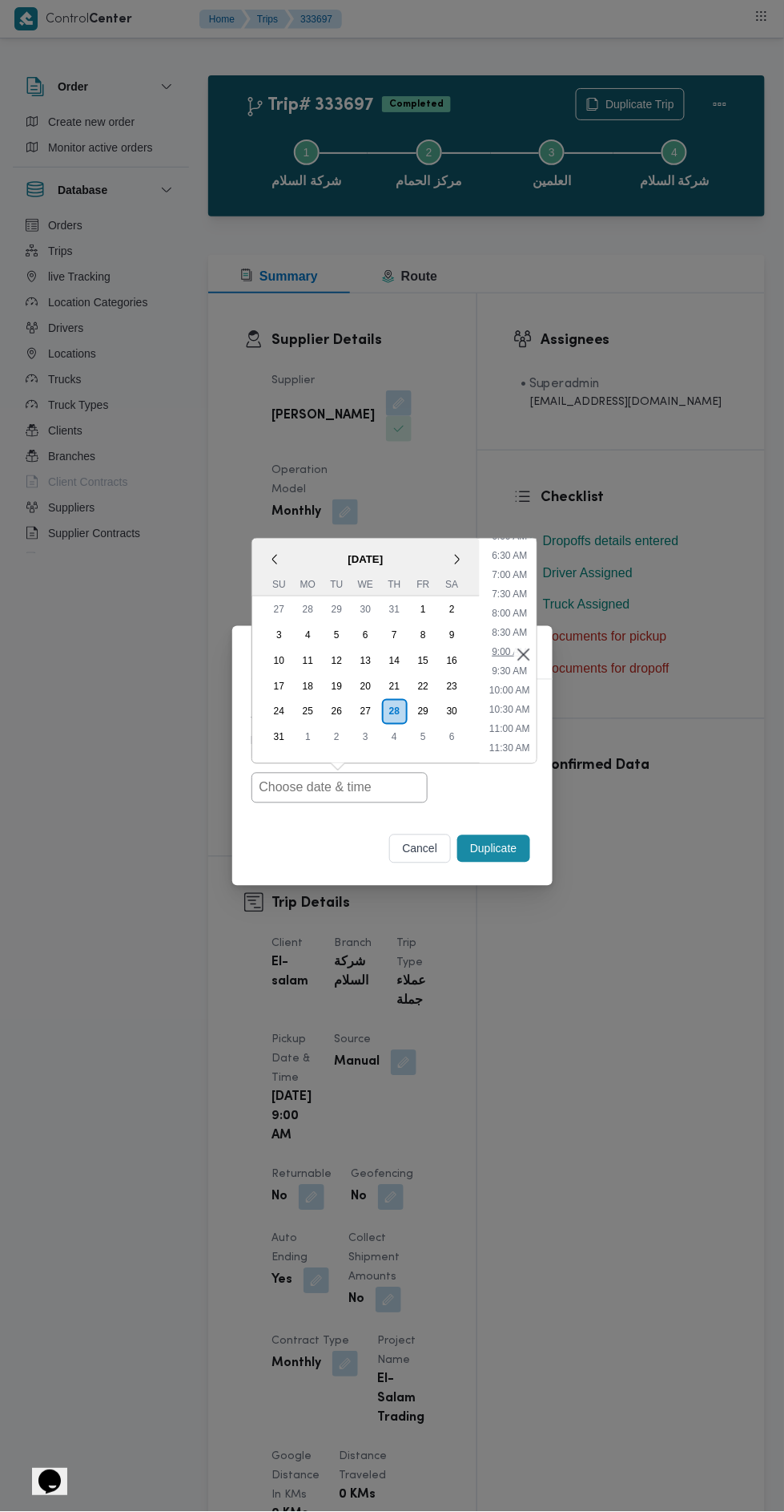
click at [493, 652] on li "9:00 AM" at bounding box center [510, 651] width 48 height 16
type input "28/08/2025 9:00AM"
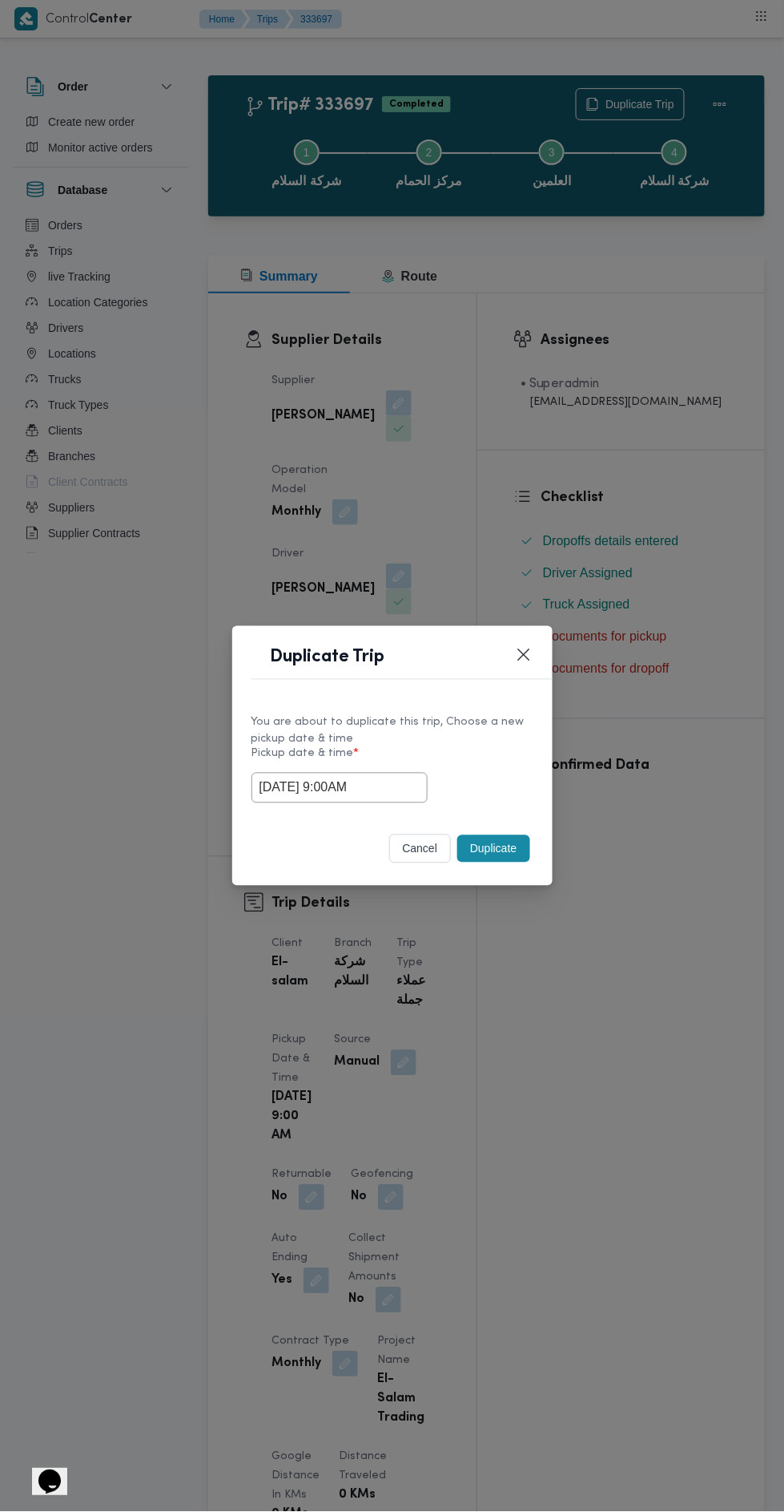
click at [497, 850] on button "Duplicate" at bounding box center [493, 849] width 73 height 28
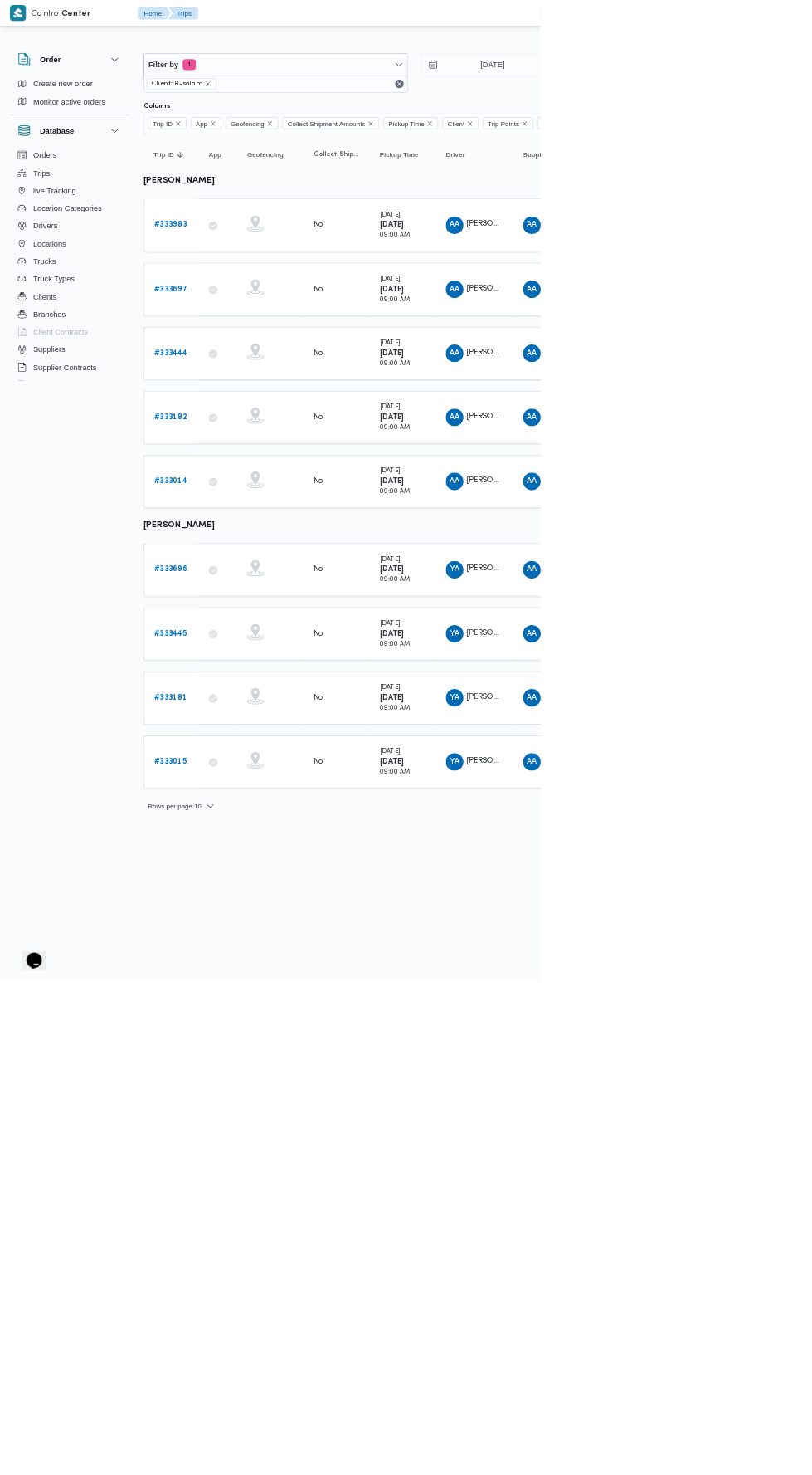
click at [262, 850] on b "# 333696" at bounding box center [256, 855] width 49 height 10
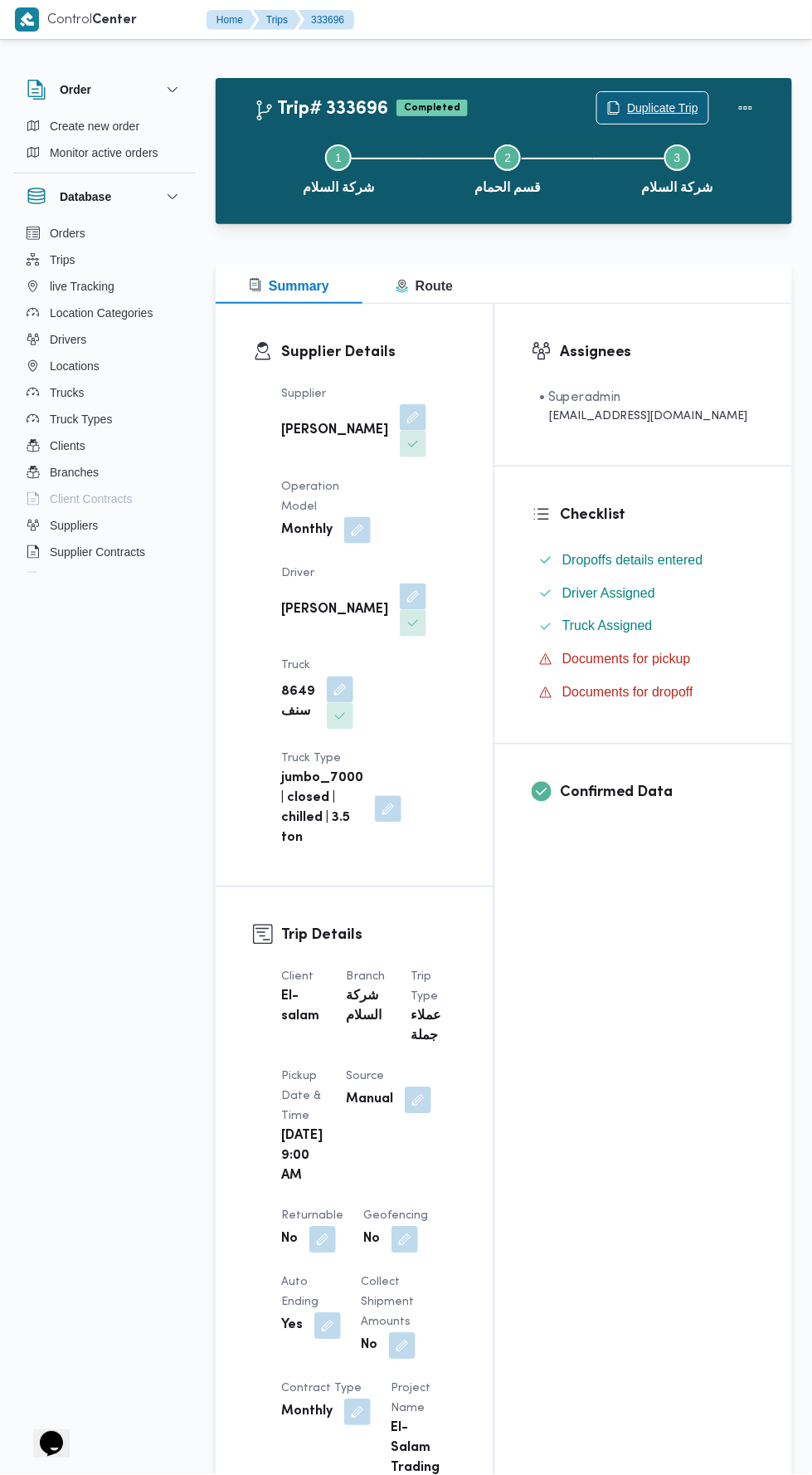
click at [673, 103] on span "Duplicate Trip" at bounding box center [663, 107] width 71 height 20
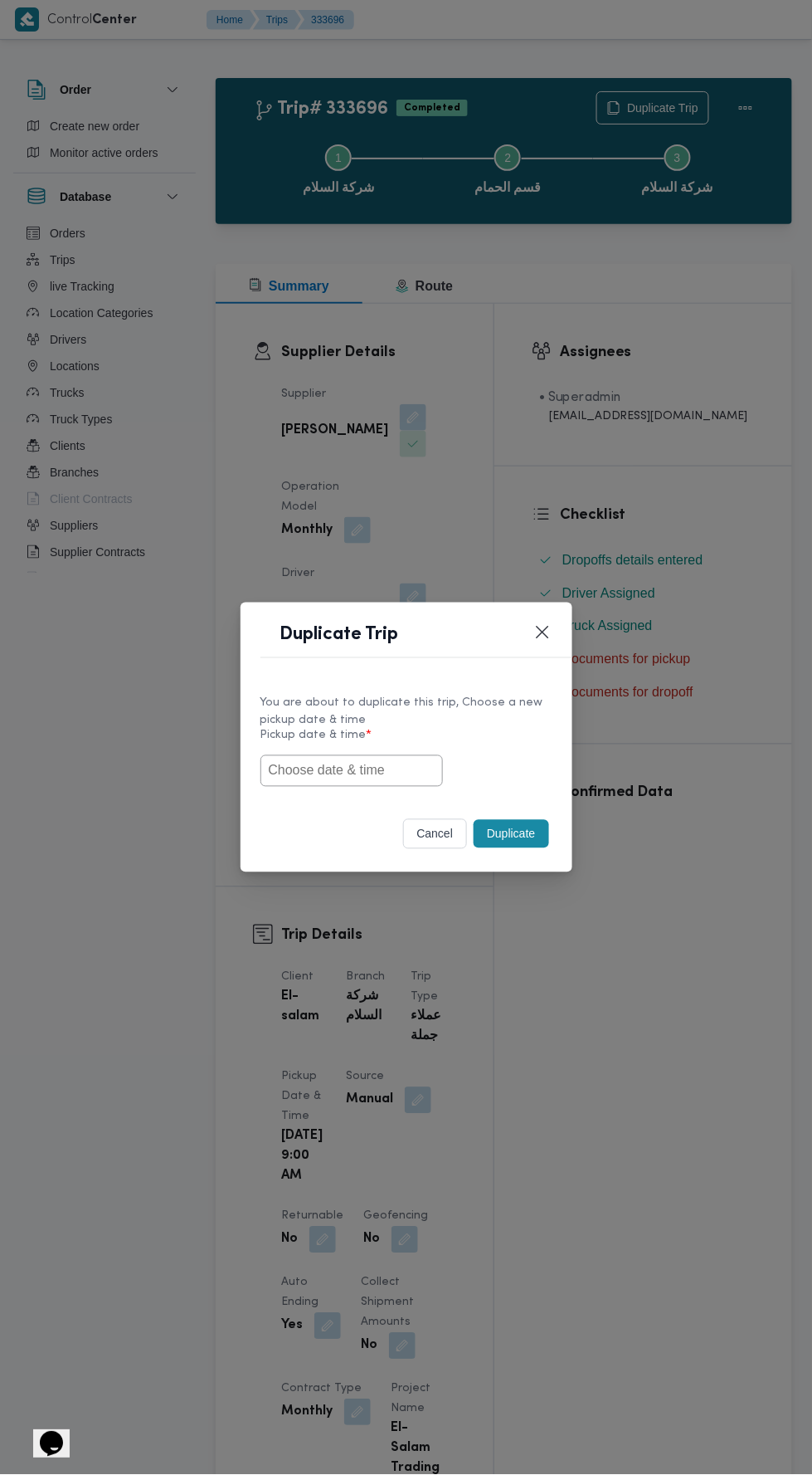
click at [430, 763] on input "text" at bounding box center [352, 770] width 183 height 31
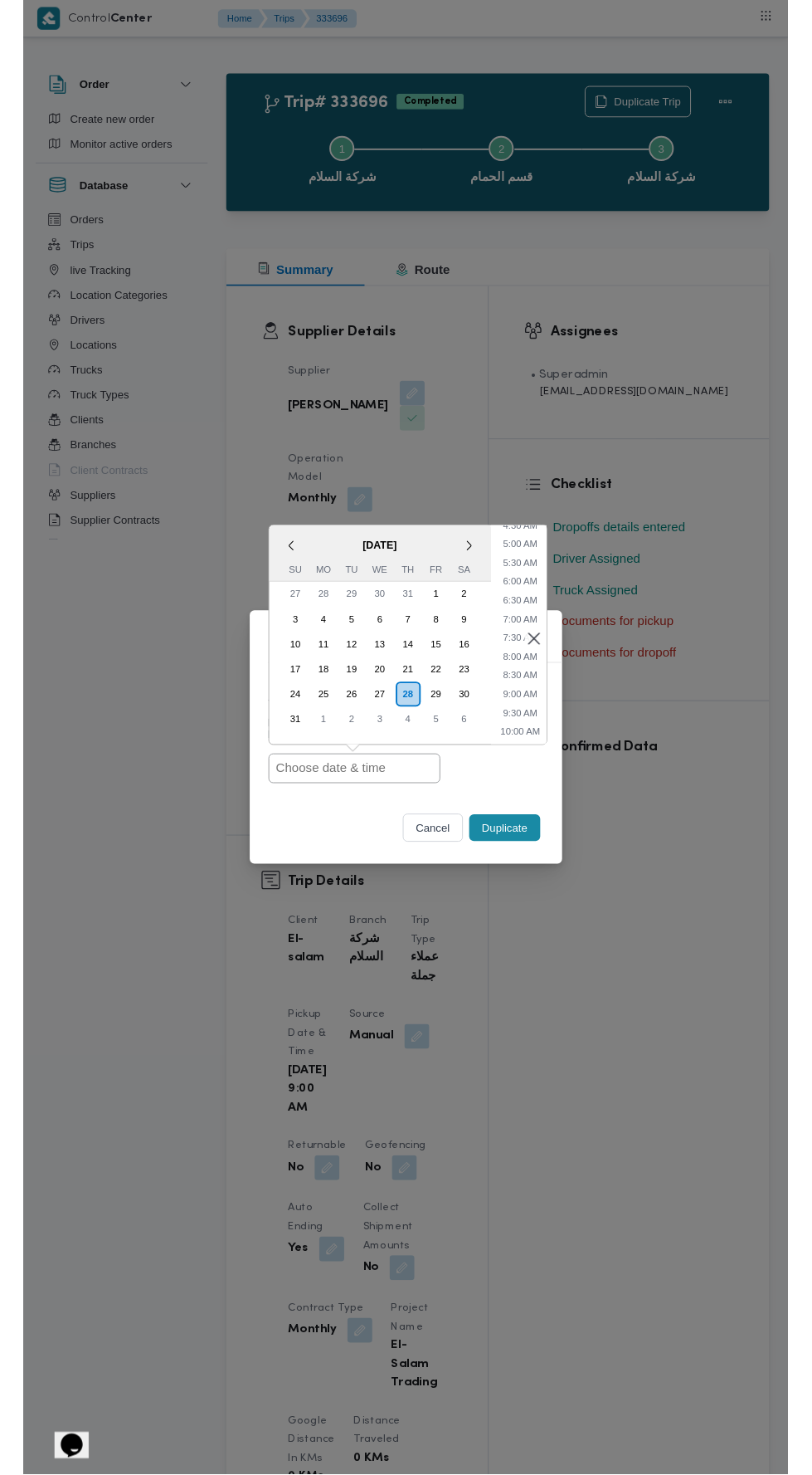
scroll to position [218, 0]
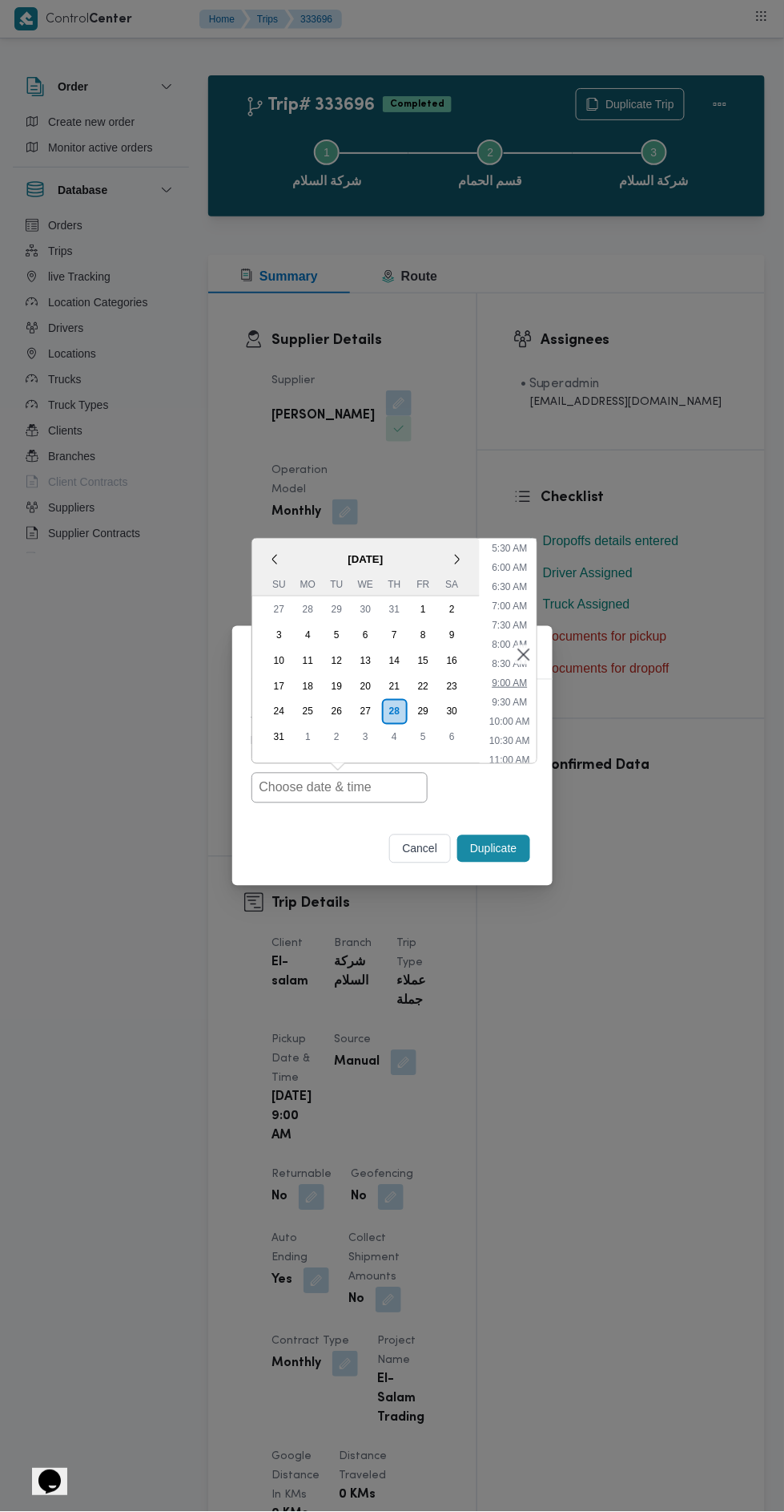
click at [505, 688] on li "9:00 AM" at bounding box center [510, 683] width 48 height 16
type input "28/08/2025 9:00AM"
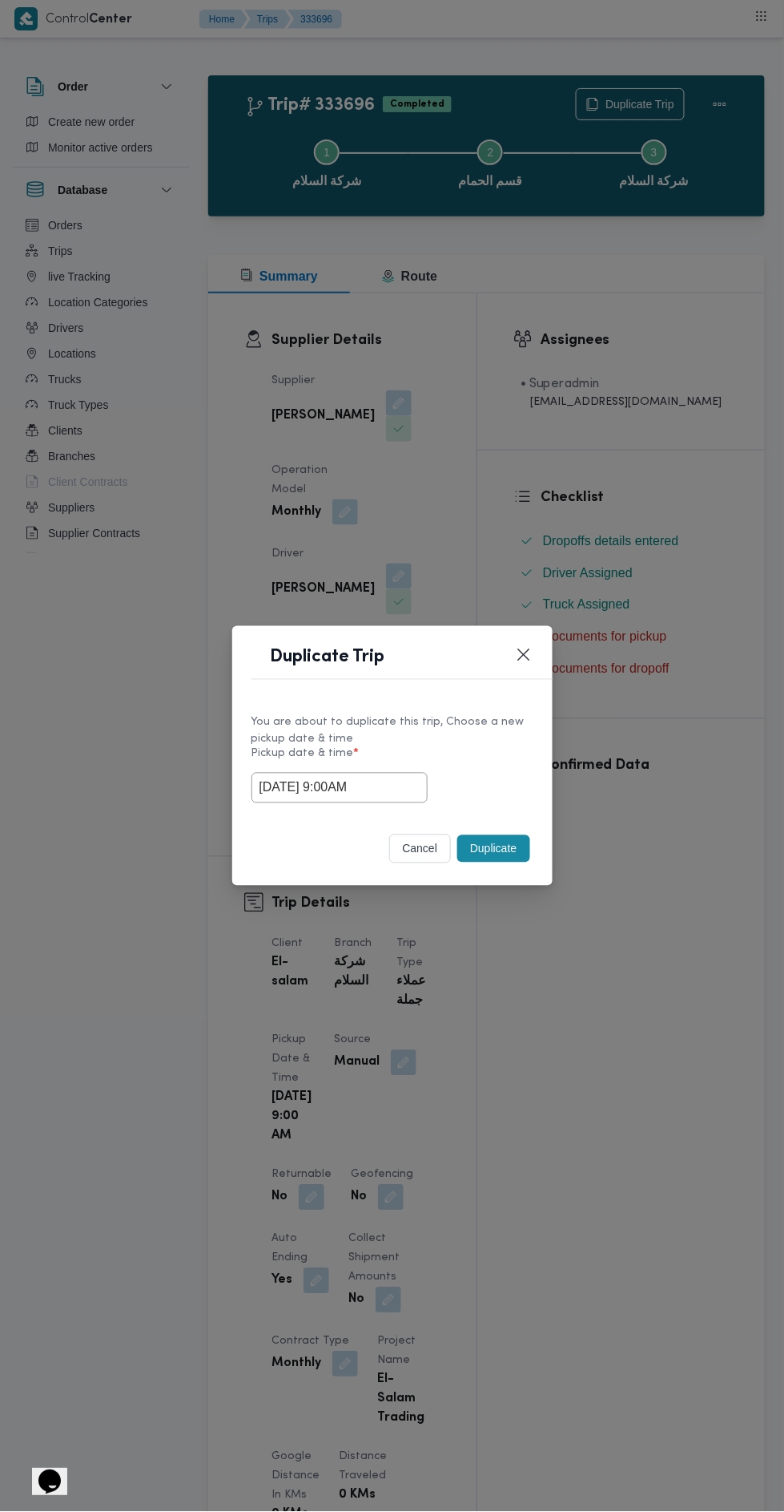
click at [510, 840] on button "Duplicate" at bounding box center [493, 849] width 73 height 28
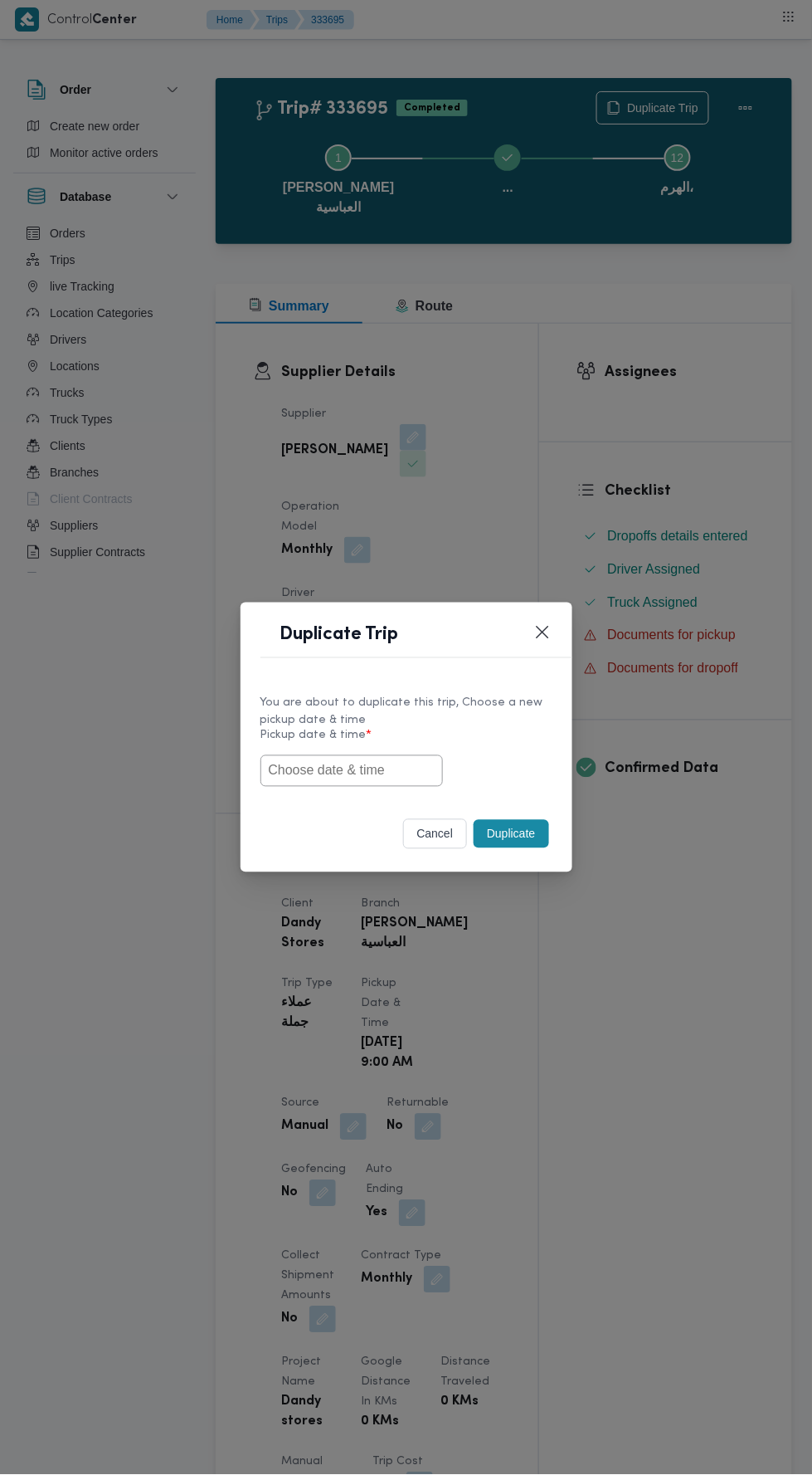
click at [417, 729] on label "Pickup date & time *" at bounding box center [406, 742] width 292 height 26
click at [420, 776] on input "text" at bounding box center [352, 770] width 183 height 31
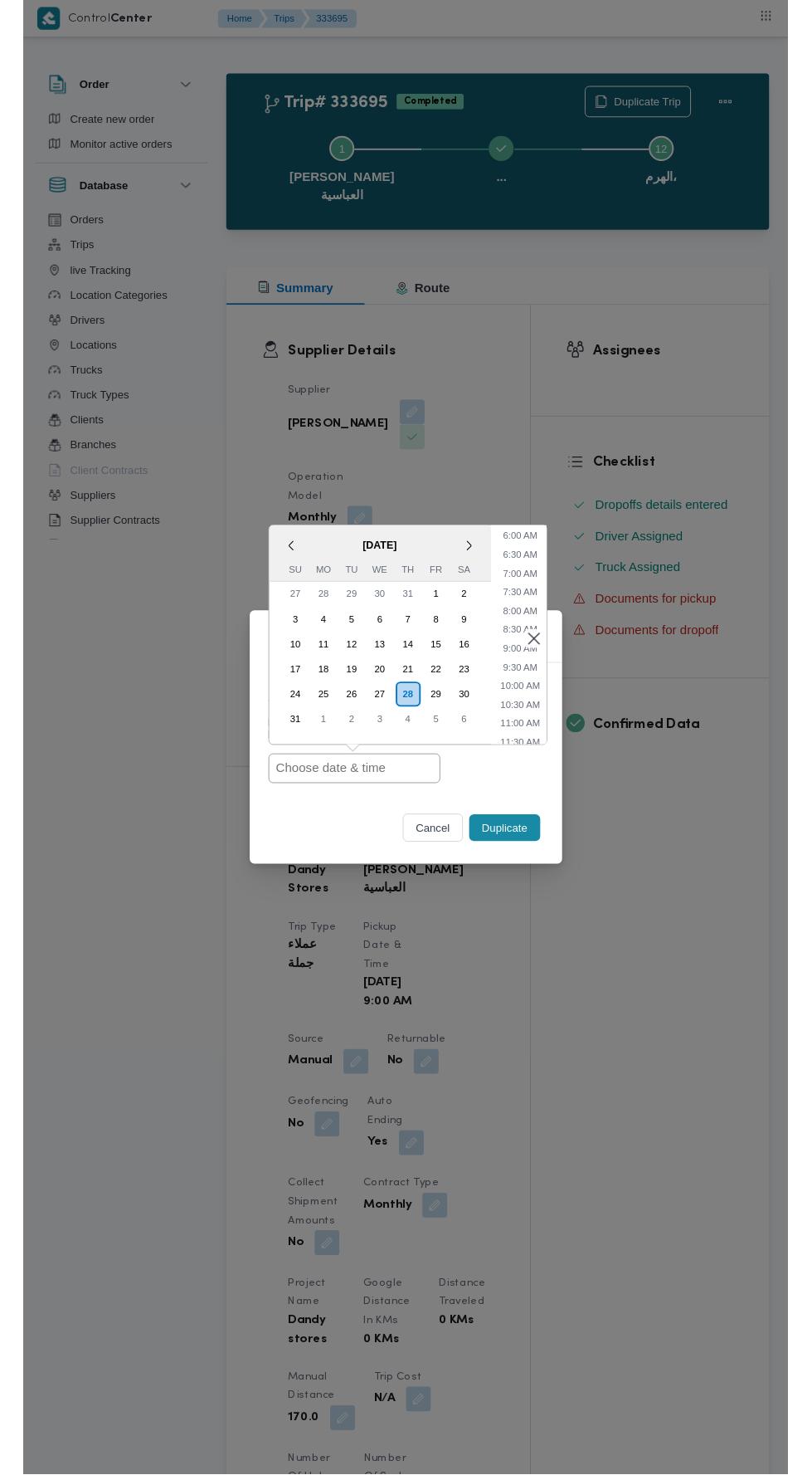
scroll to position [235, 0]
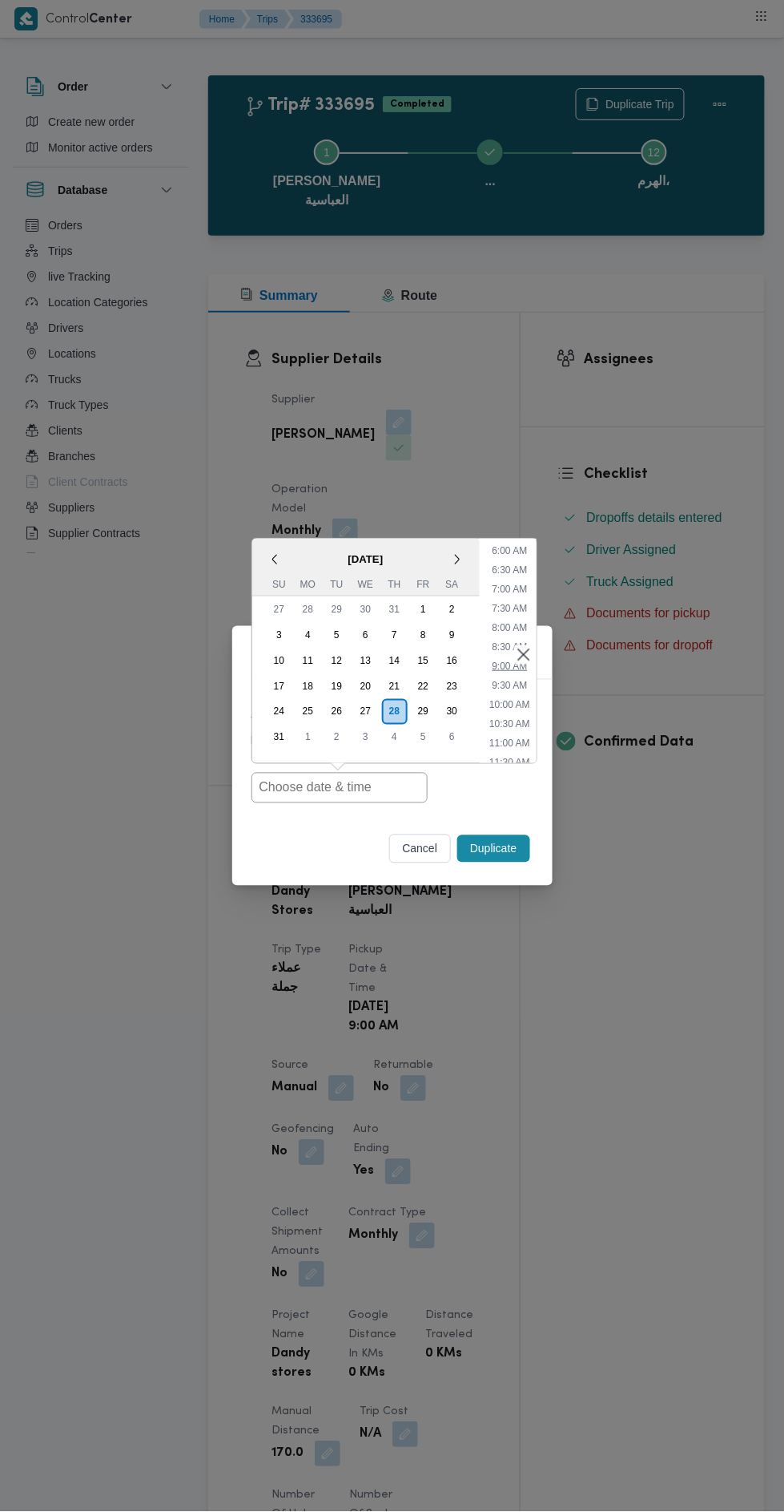
click at [504, 660] on li "9:00 AM" at bounding box center [510, 665] width 48 height 16
type input "28/08/2025 9:00AM"
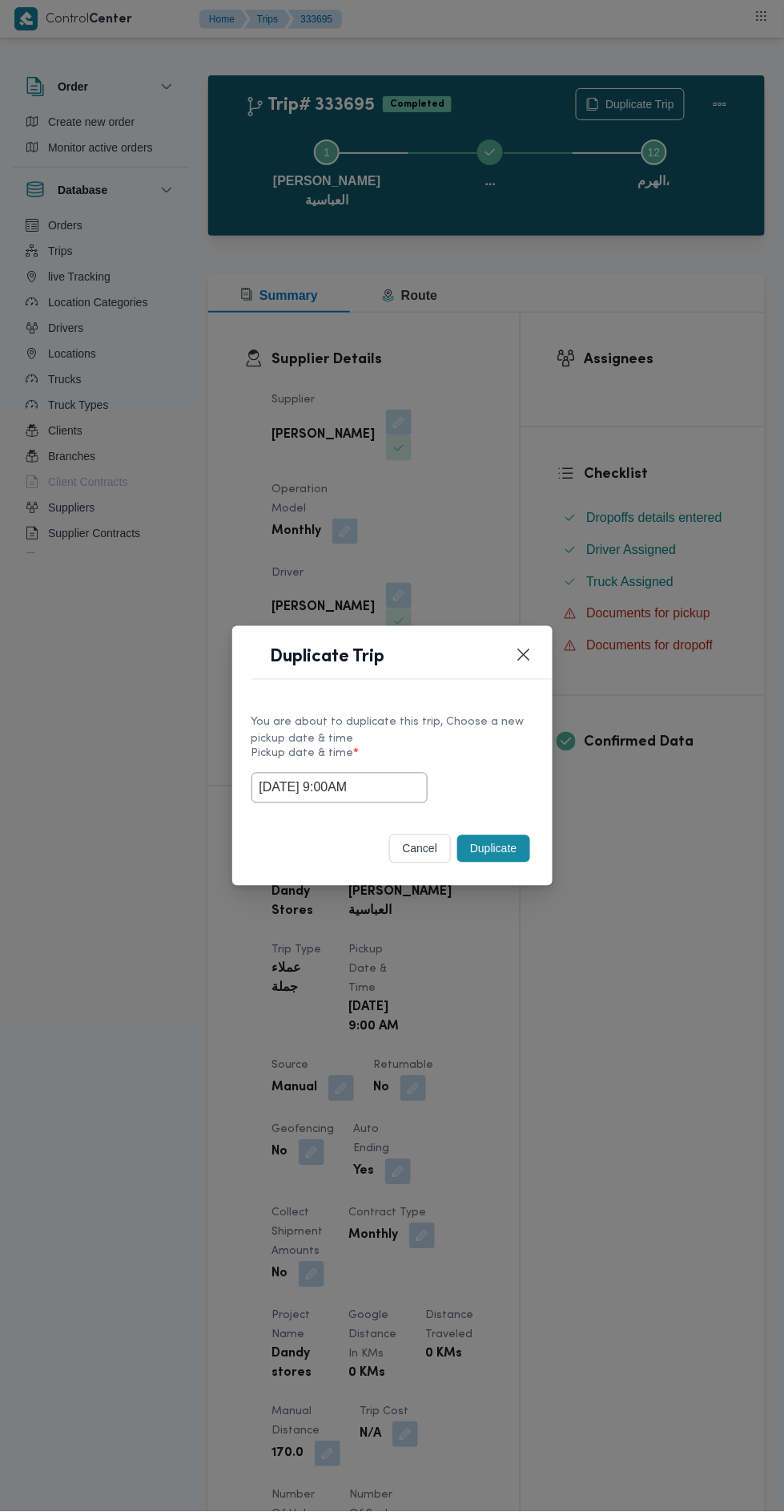
click at [493, 851] on button "Duplicate" at bounding box center [493, 849] width 73 height 28
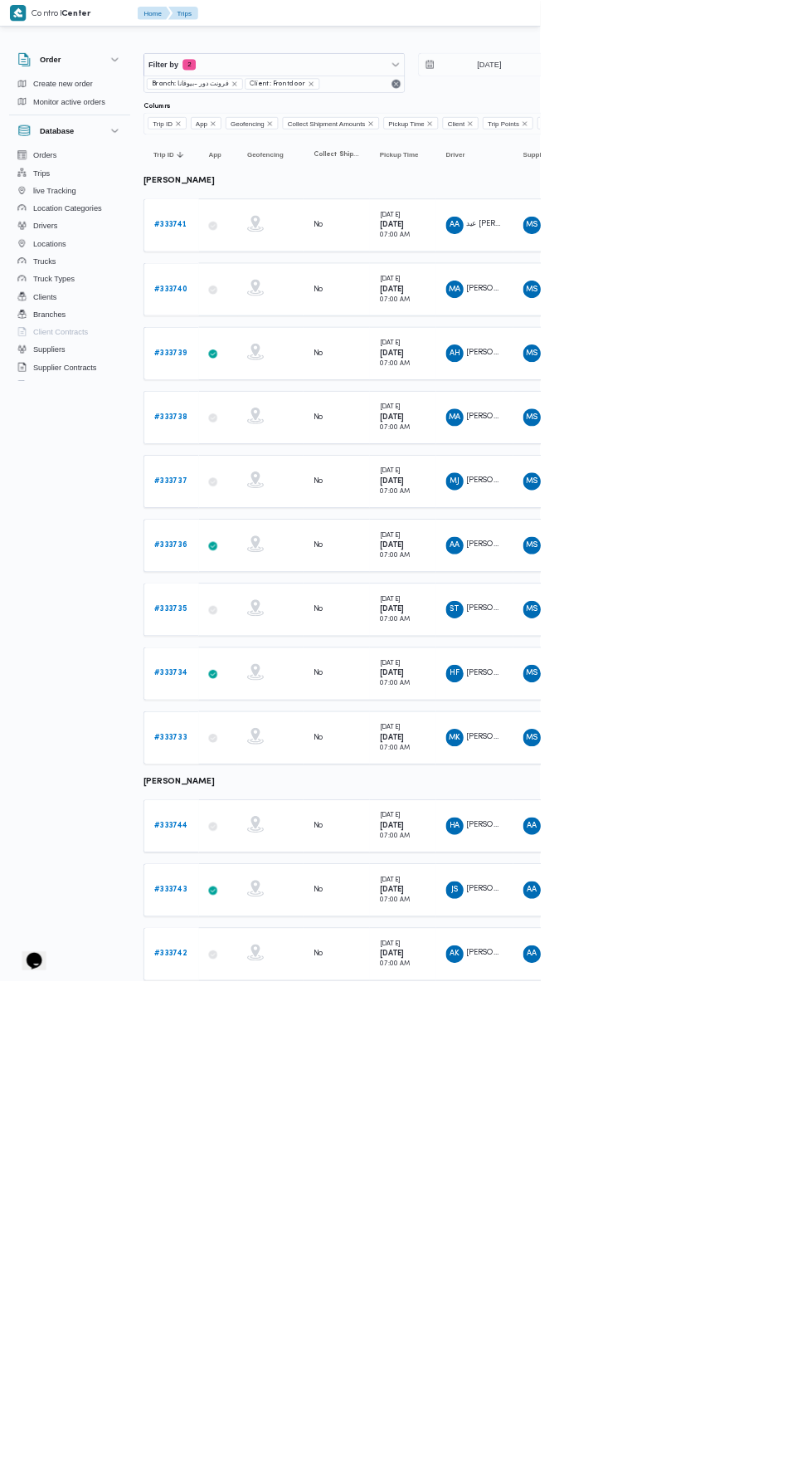
click at [261, 336] on b "# 333741" at bounding box center [256, 338] width 49 height 10
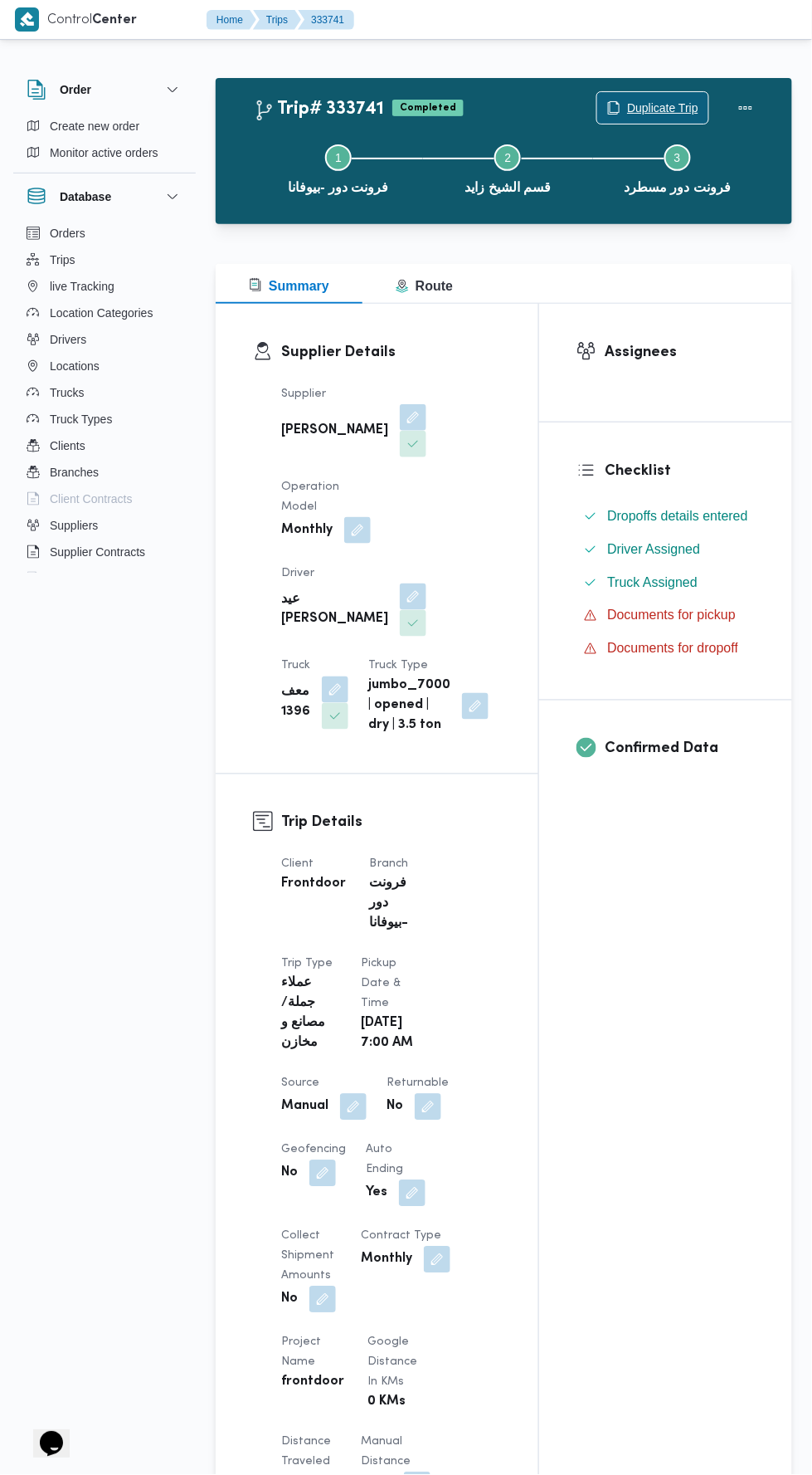
click at [628, 102] on span "Duplicate Trip" at bounding box center [663, 107] width 71 height 20
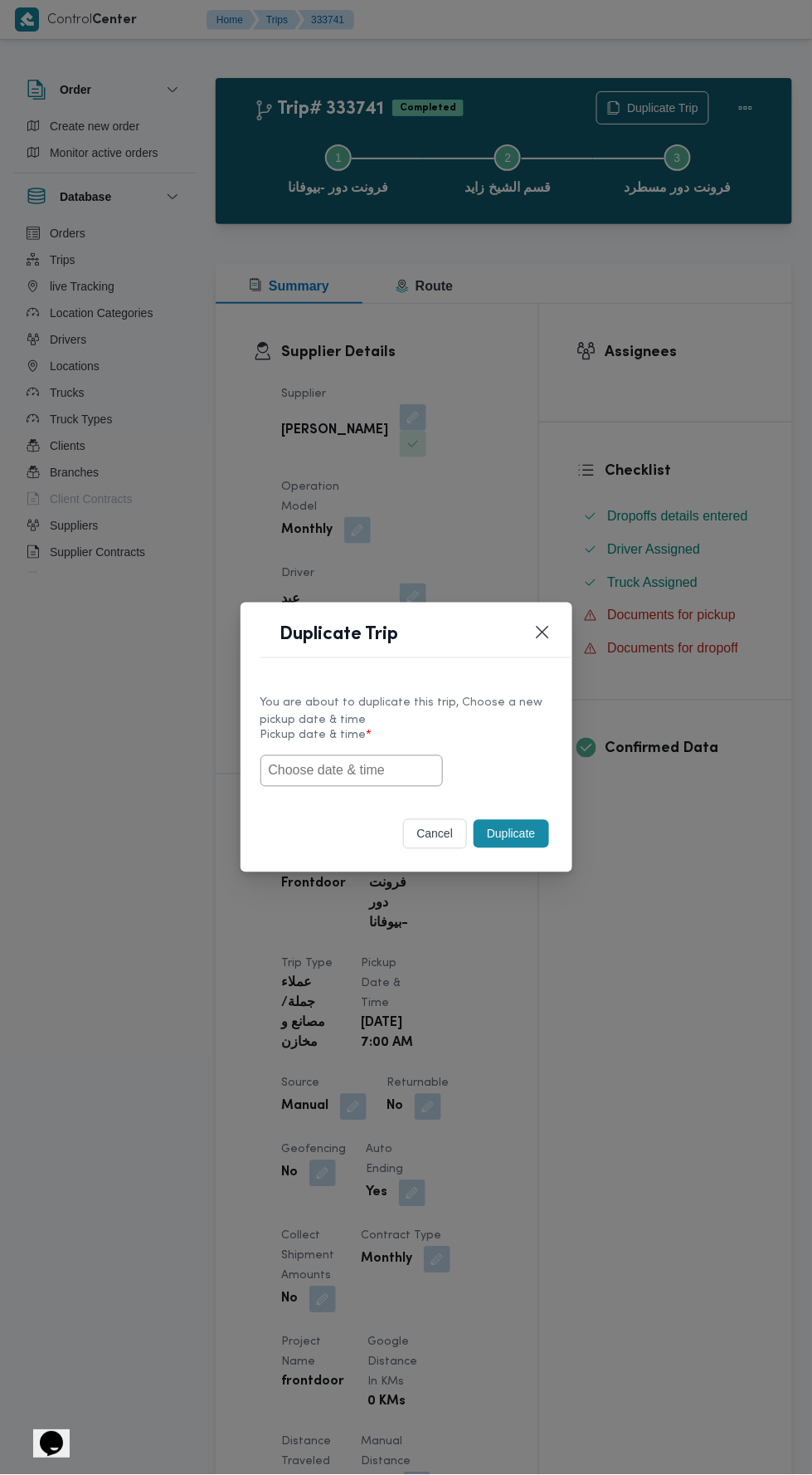
click at [394, 786] on input "text" at bounding box center [352, 770] width 183 height 31
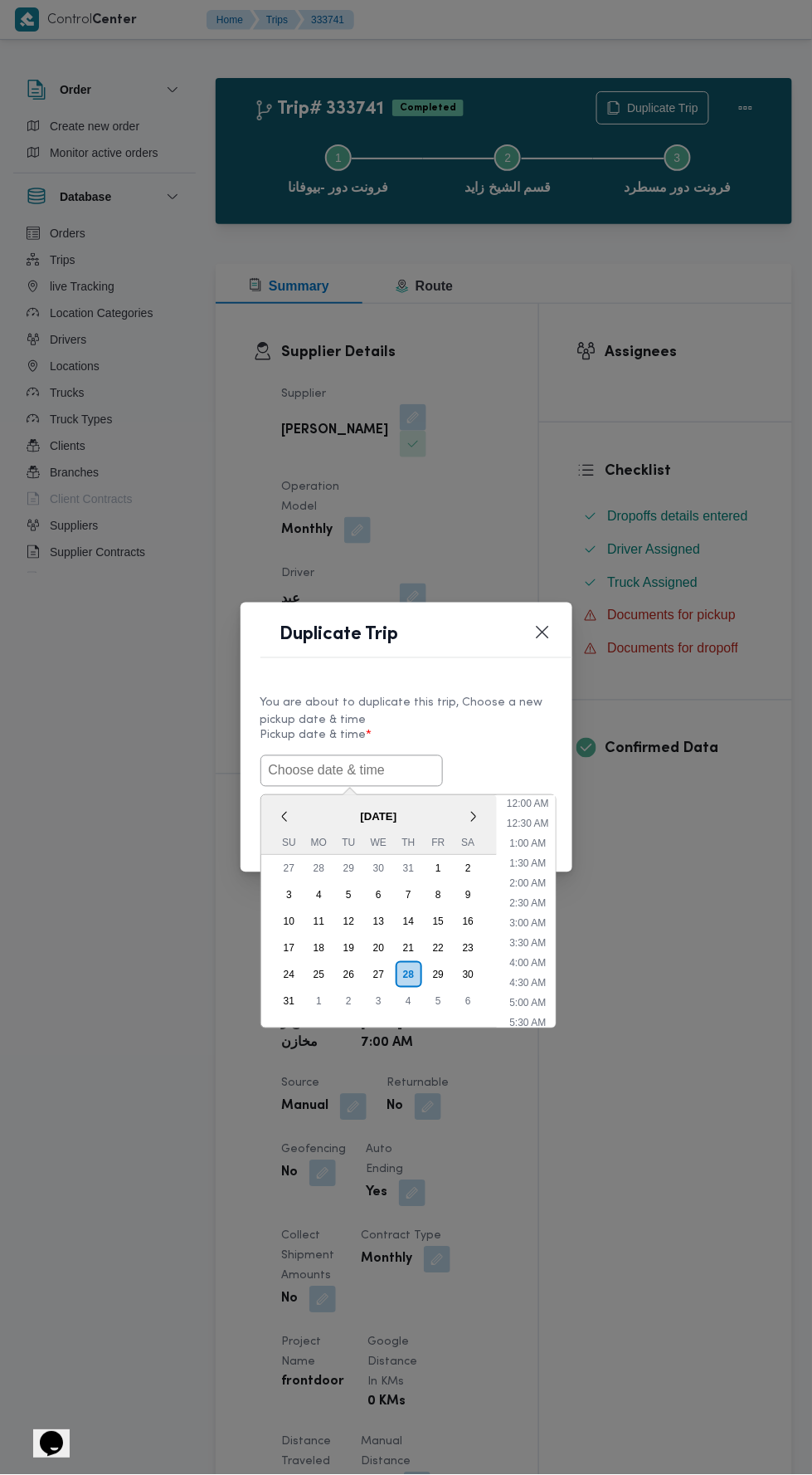
scroll to position [131, 0]
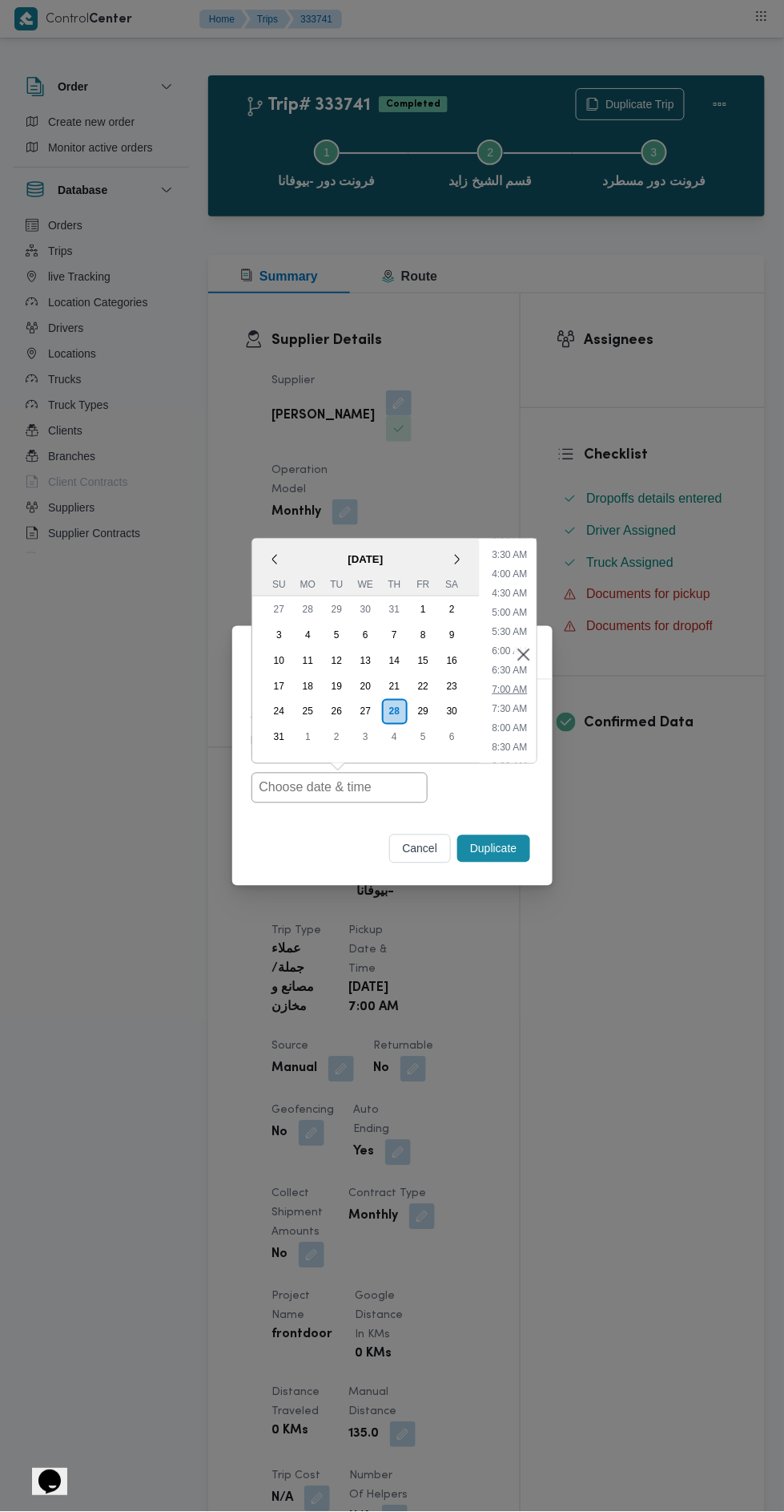
click at [496, 683] on li "7:00 AM" at bounding box center [510, 689] width 48 height 16
type input "28/08/2025 7:00AM"
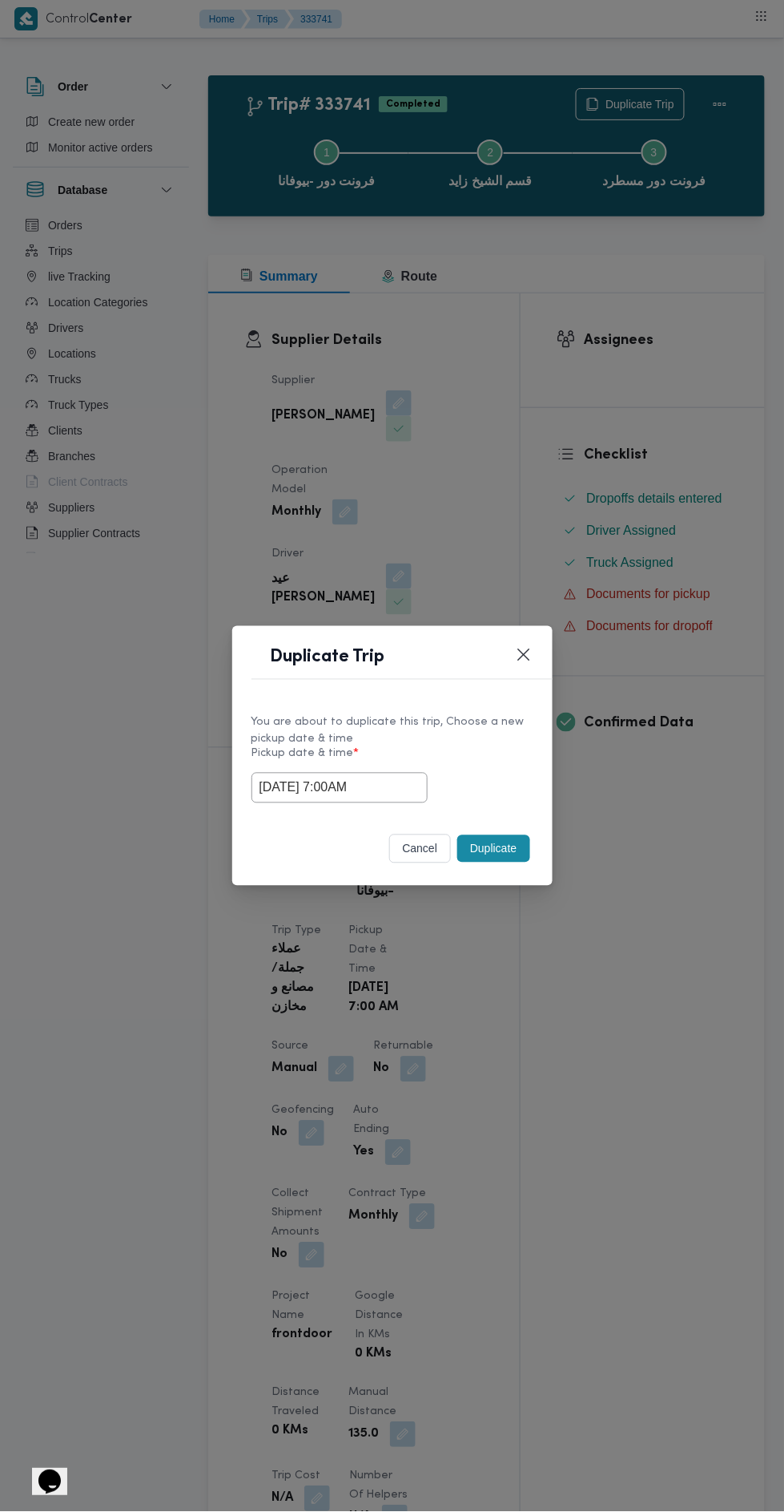
click at [702, 389] on div "Duplicate Trip You are about to duplicate this trip, Choose a new pickup date &…" at bounding box center [392, 756] width 784 height 1512
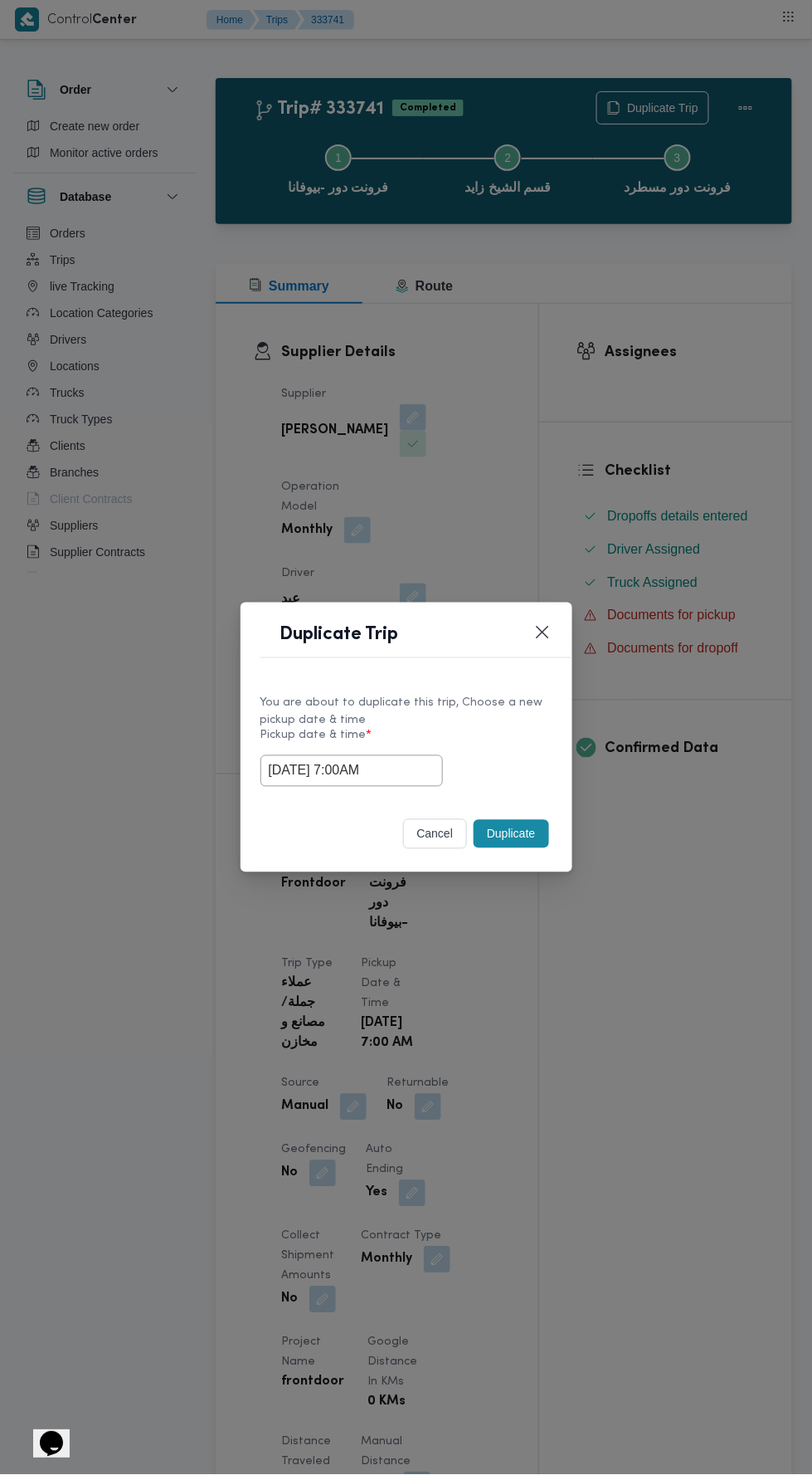
click at [513, 833] on button "Duplicate" at bounding box center [511, 834] width 75 height 29
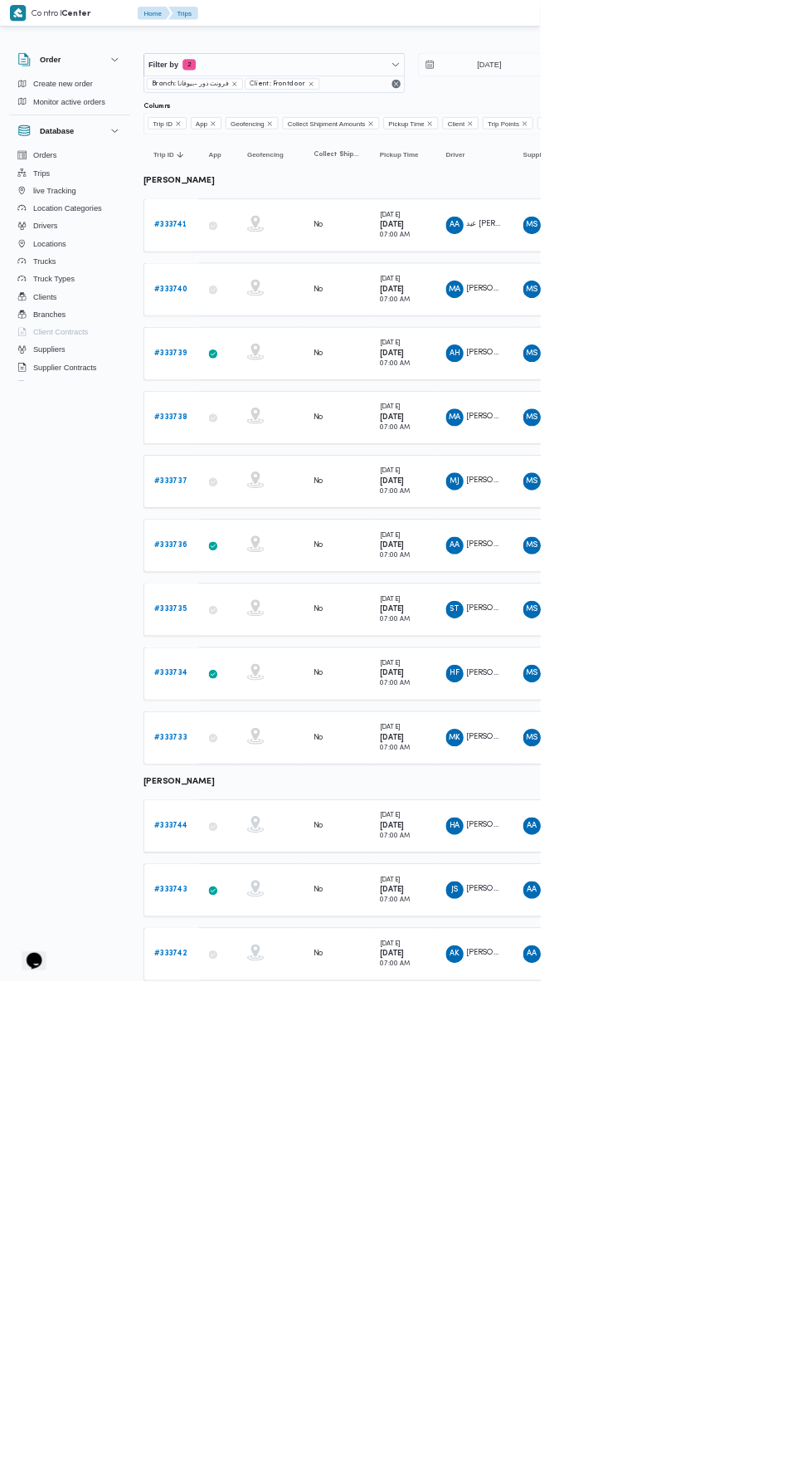
click at [268, 429] on b "# 333740" at bounding box center [256, 434] width 50 height 10
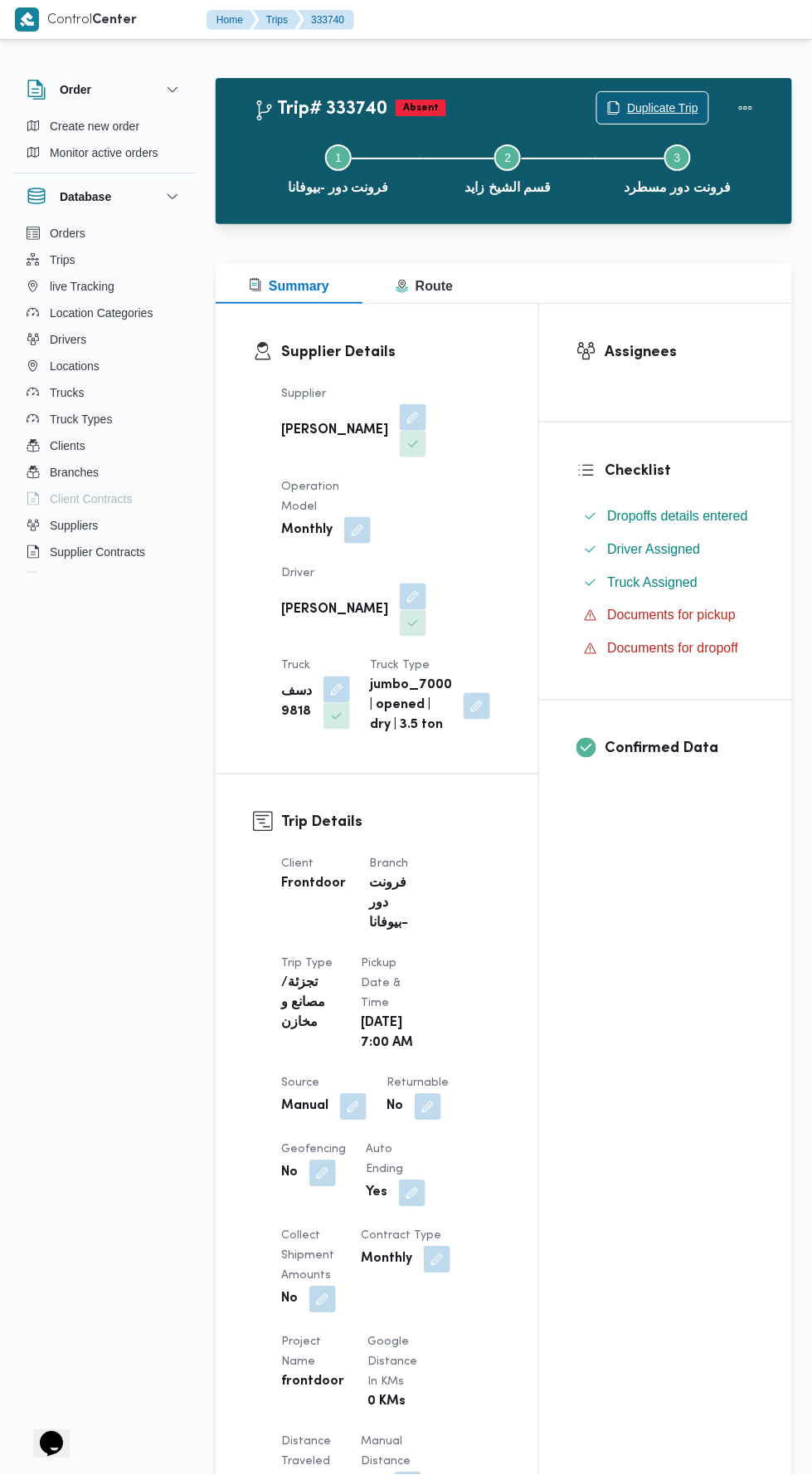
click at [659, 107] on span "Duplicate Trip" at bounding box center [663, 107] width 71 height 20
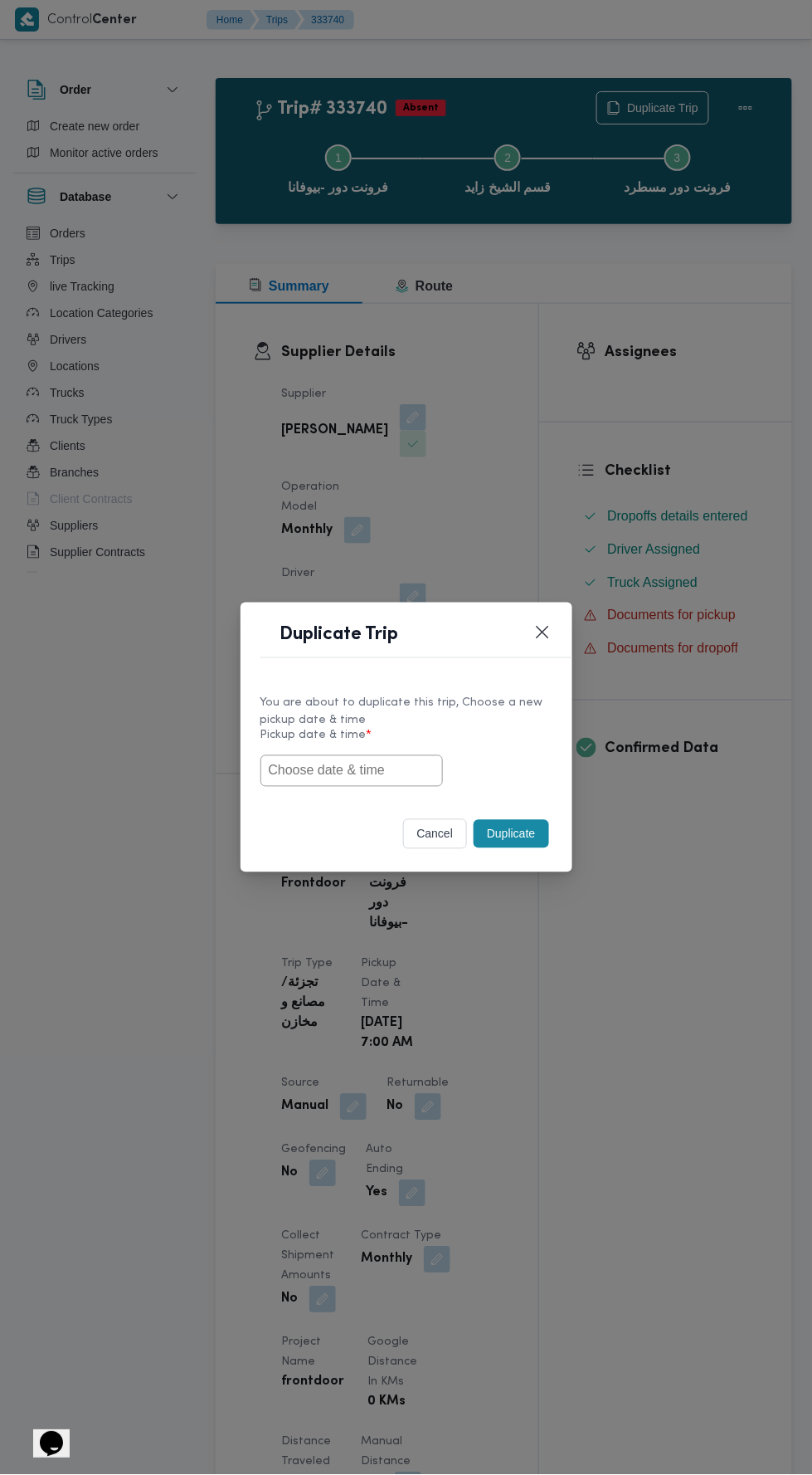
click at [361, 765] on input "text" at bounding box center [352, 770] width 183 height 31
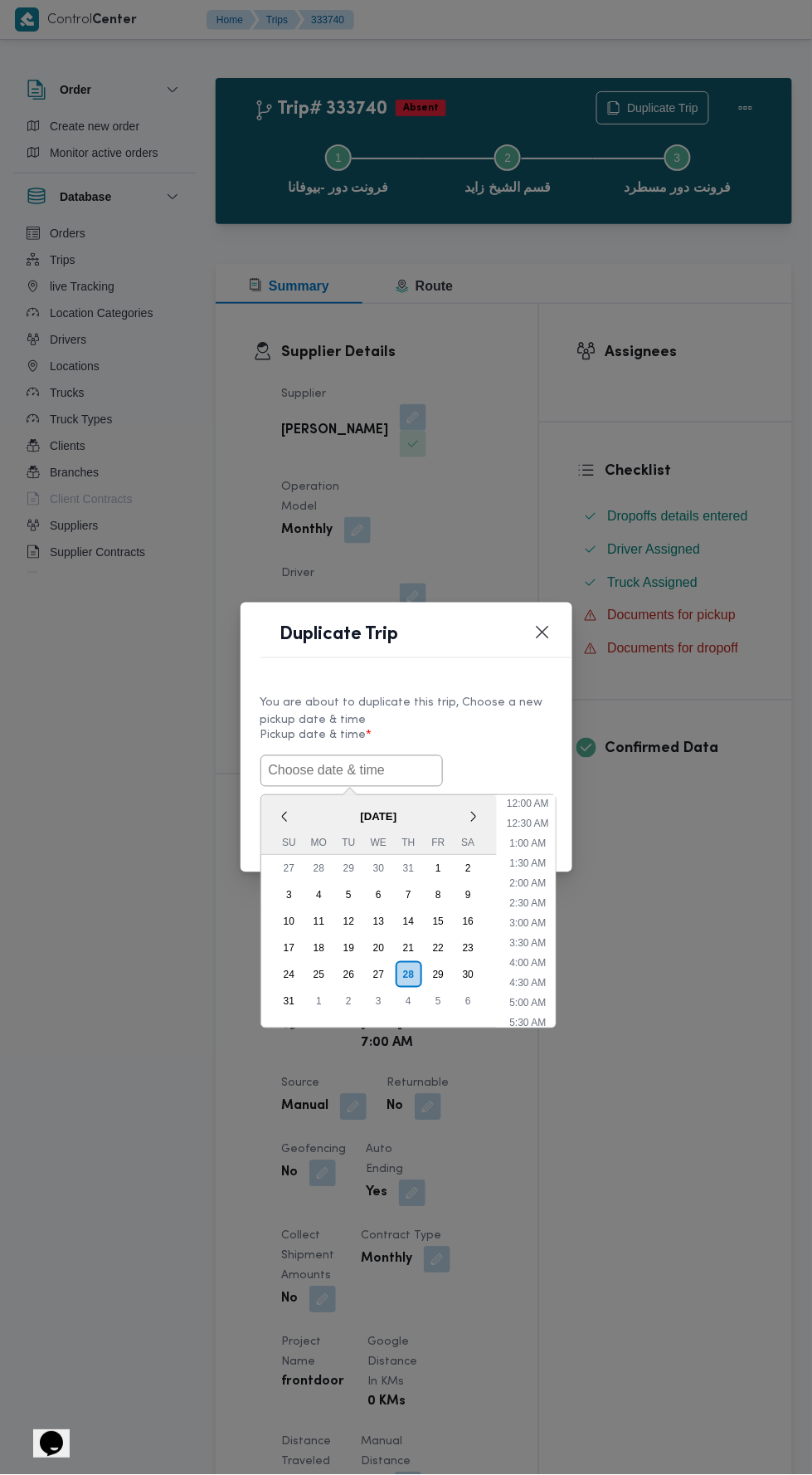
scroll to position [131, 0]
type input "[DATE] 7:00AM"
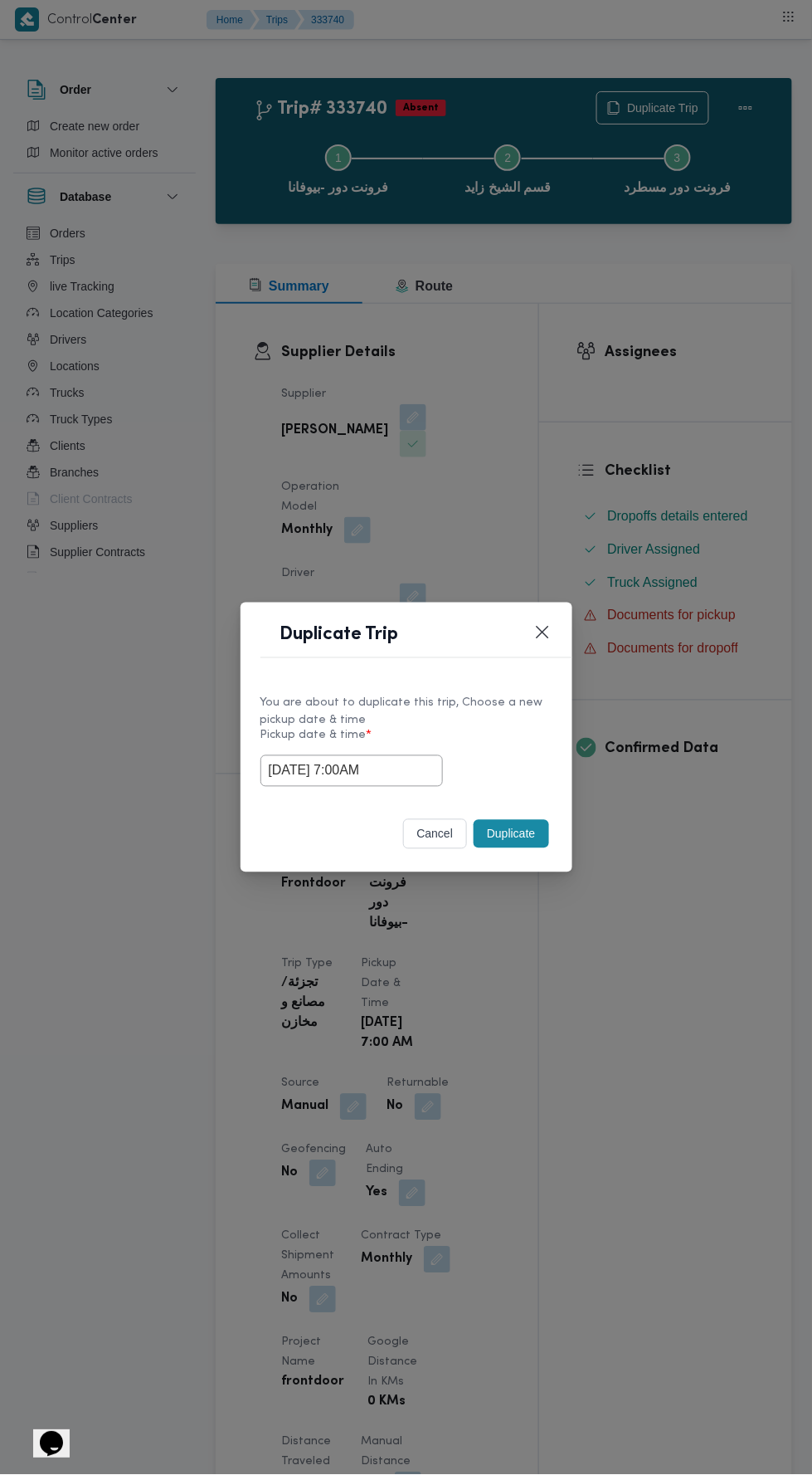
click at [522, 727] on div "You are about to duplicate this trip, Choose a new pickup date & time" at bounding box center [406, 711] width 292 height 35
click at [508, 831] on button "Duplicate" at bounding box center [511, 834] width 75 height 29
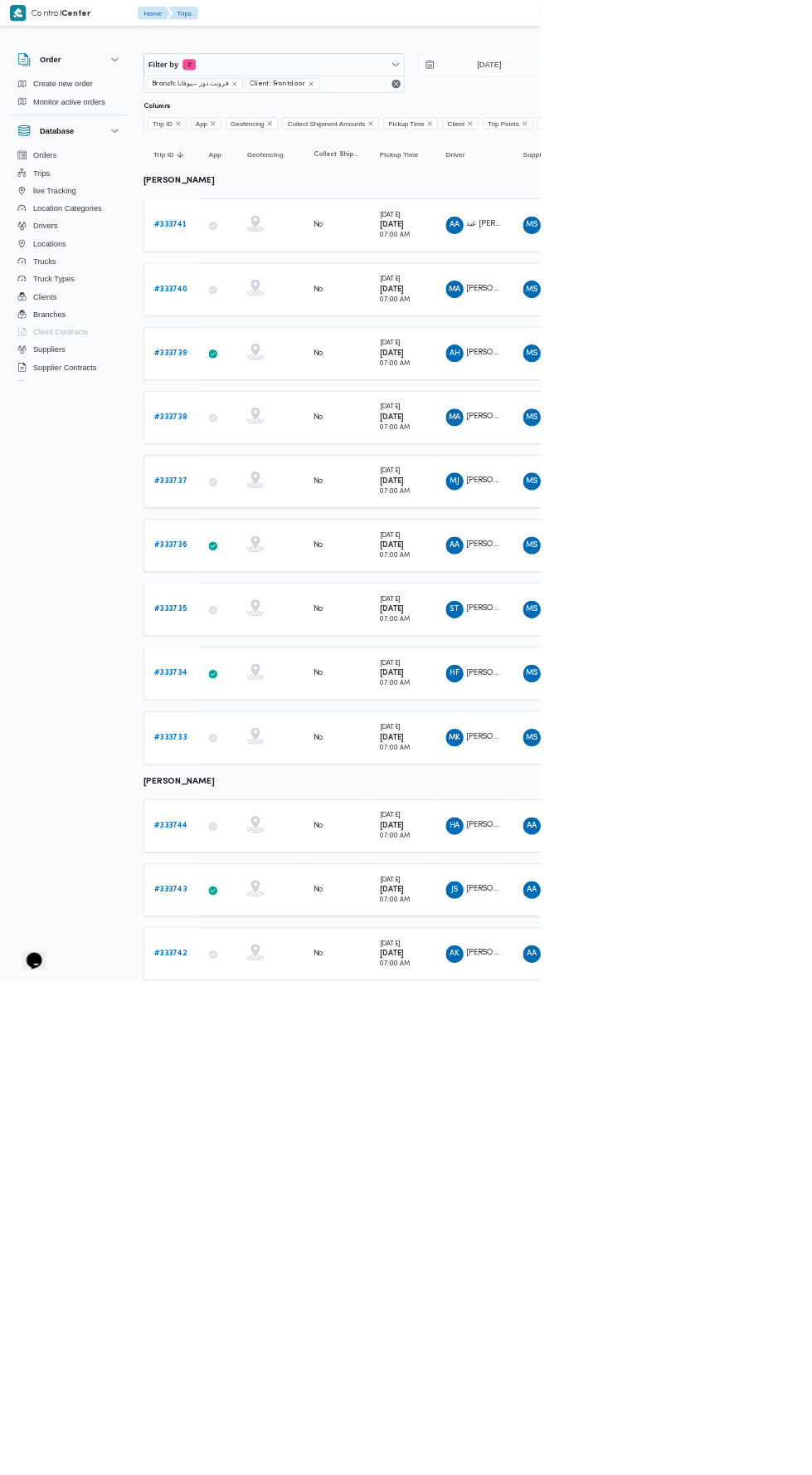
click at [259, 521] on link "# 333739" at bounding box center [255, 531] width 48 height 20
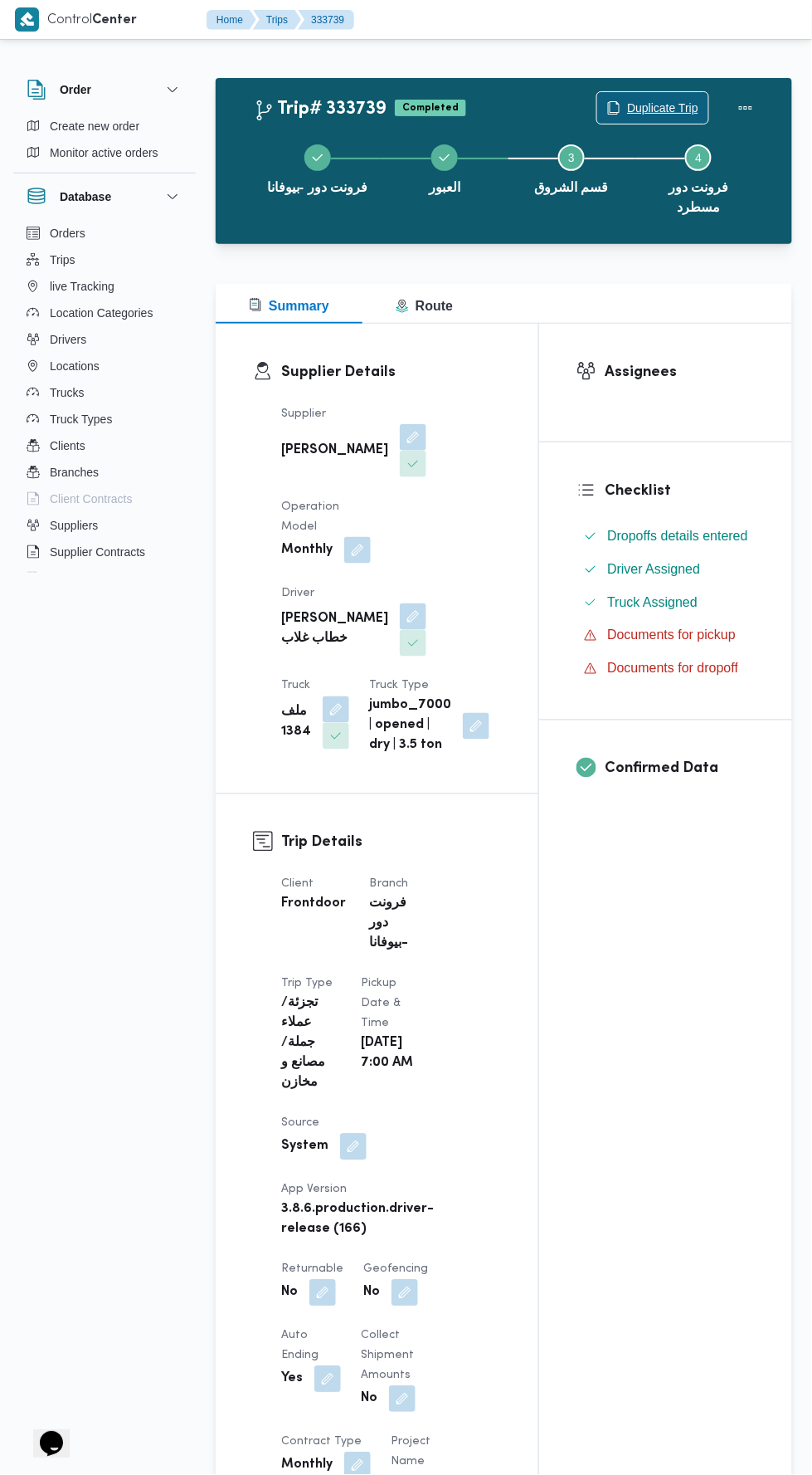
click at [662, 107] on span "Duplicate Trip" at bounding box center [663, 107] width 71 height 20
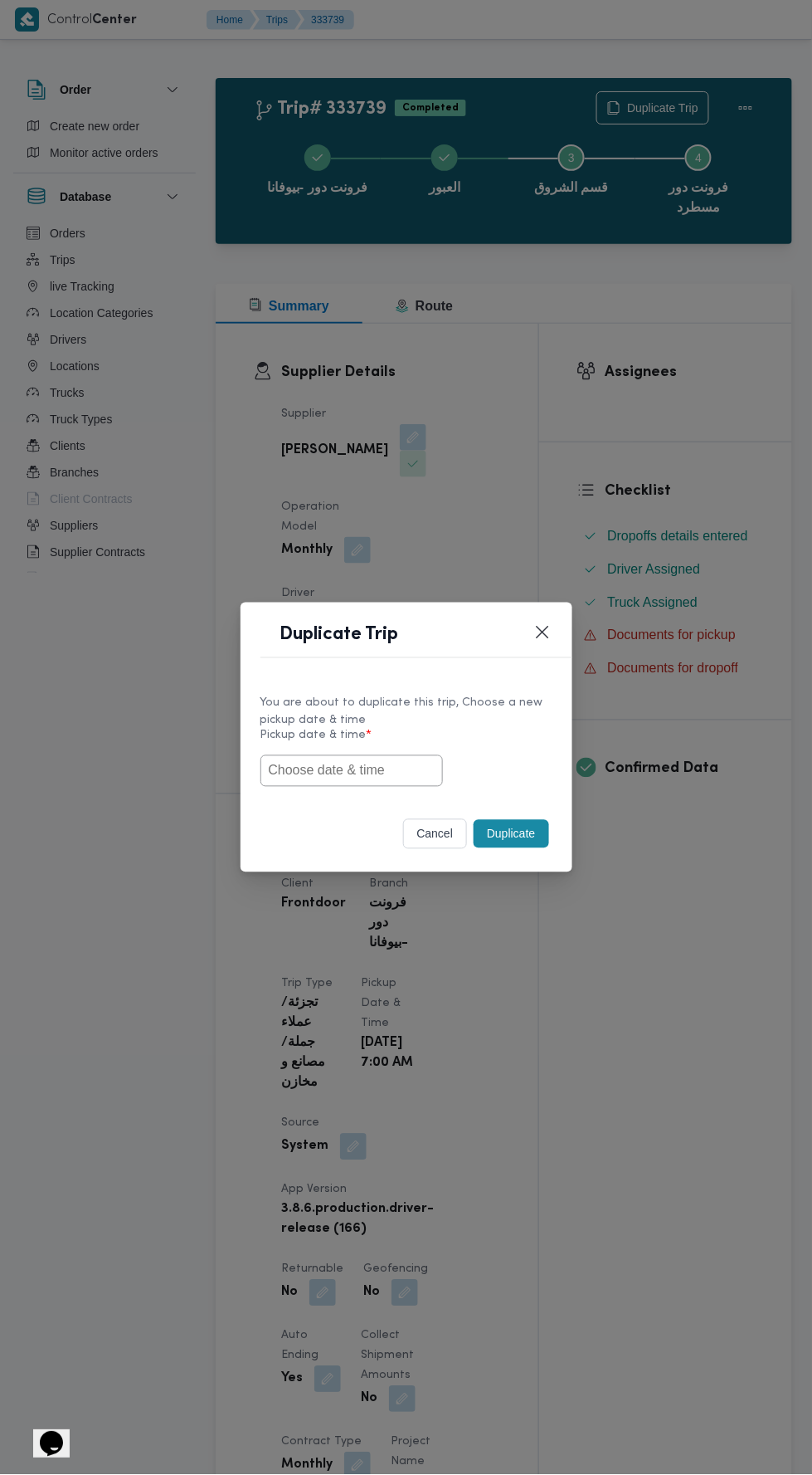
click at [375, 765] on input "text" at bounding box center [352, 770] width 183 height 31
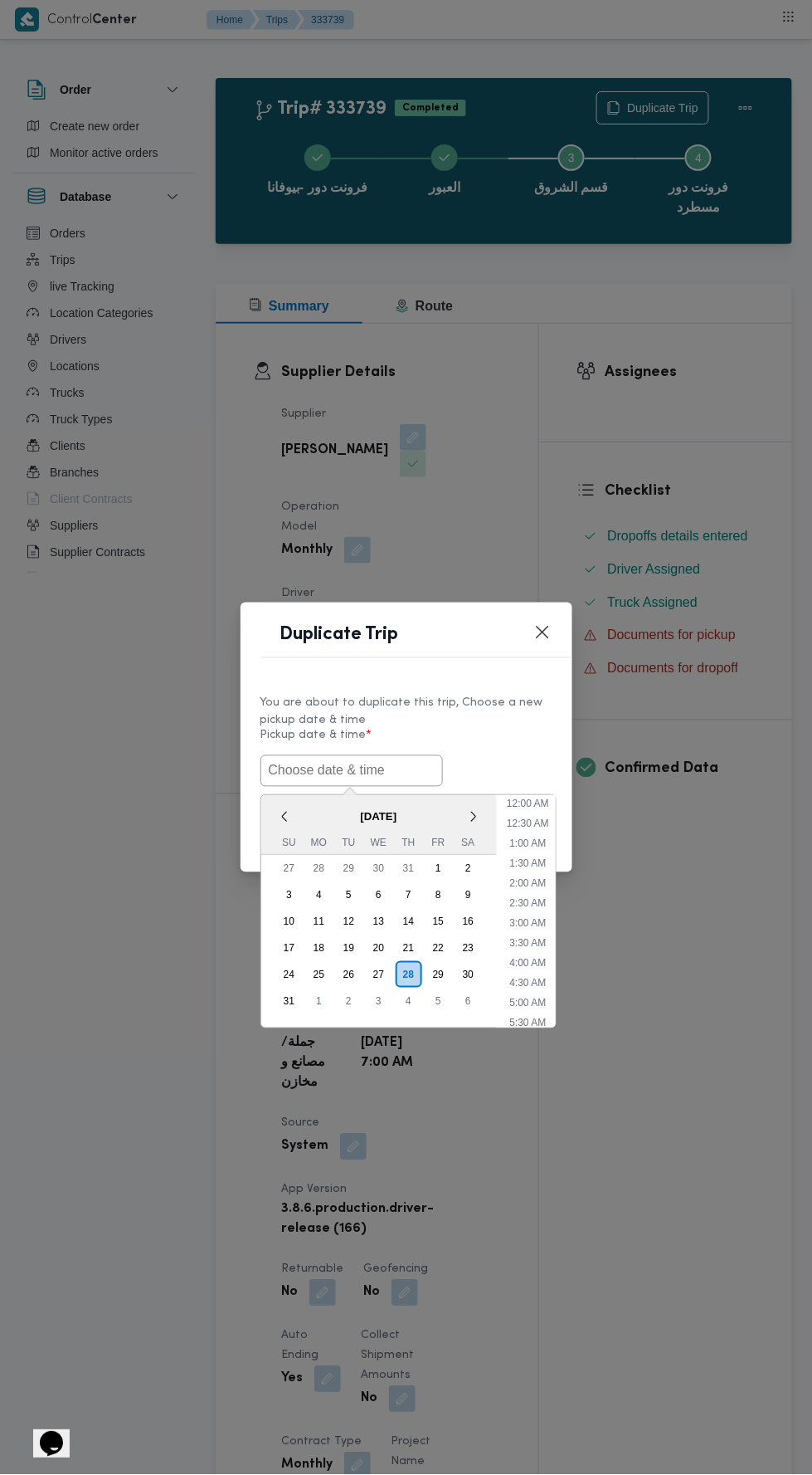
scroll to position [131, 0]
click at [359, 774] on input "text" at bounding box center [352, 770] width 183 height 31
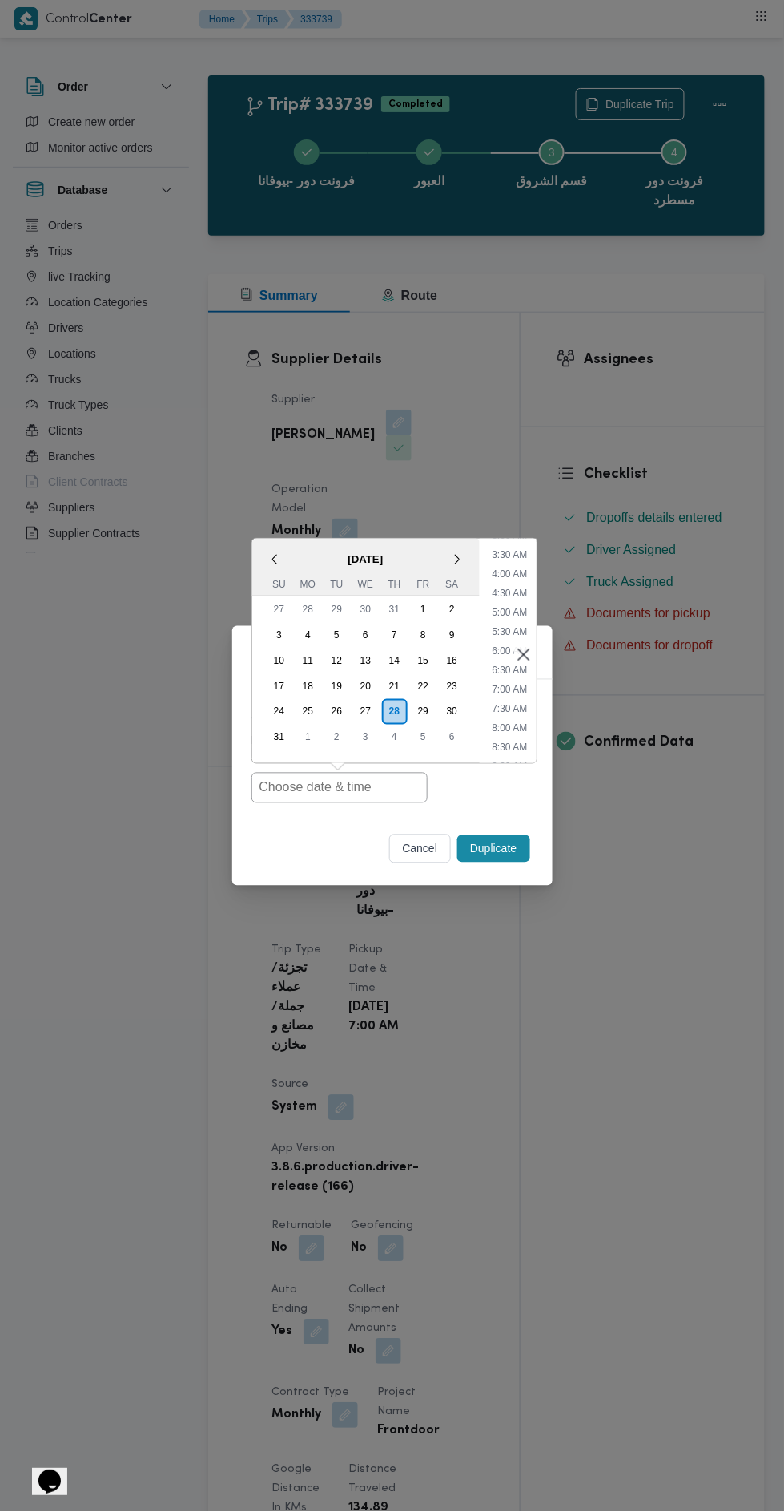
type input "[DATE] 7:00AM"
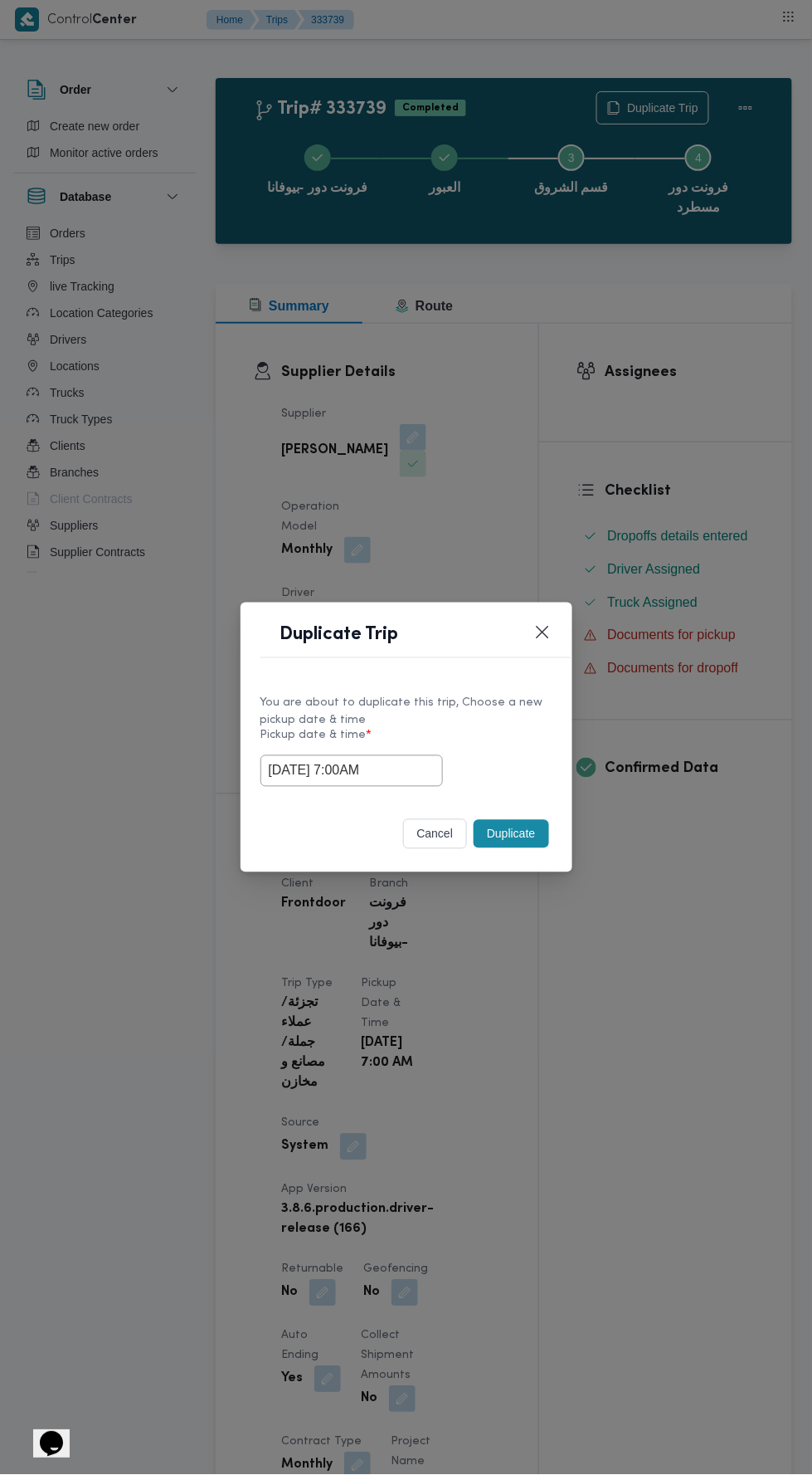
click at [703, 883] on div "Duplicate Trip You are about to duplicate this trip, Choose a new pickup date &…" at bounding box center [406, 737] width 812 height 1475
click at [533, 829] on button "Duplicate" at bounding box center [511, 834] width 75 height 29
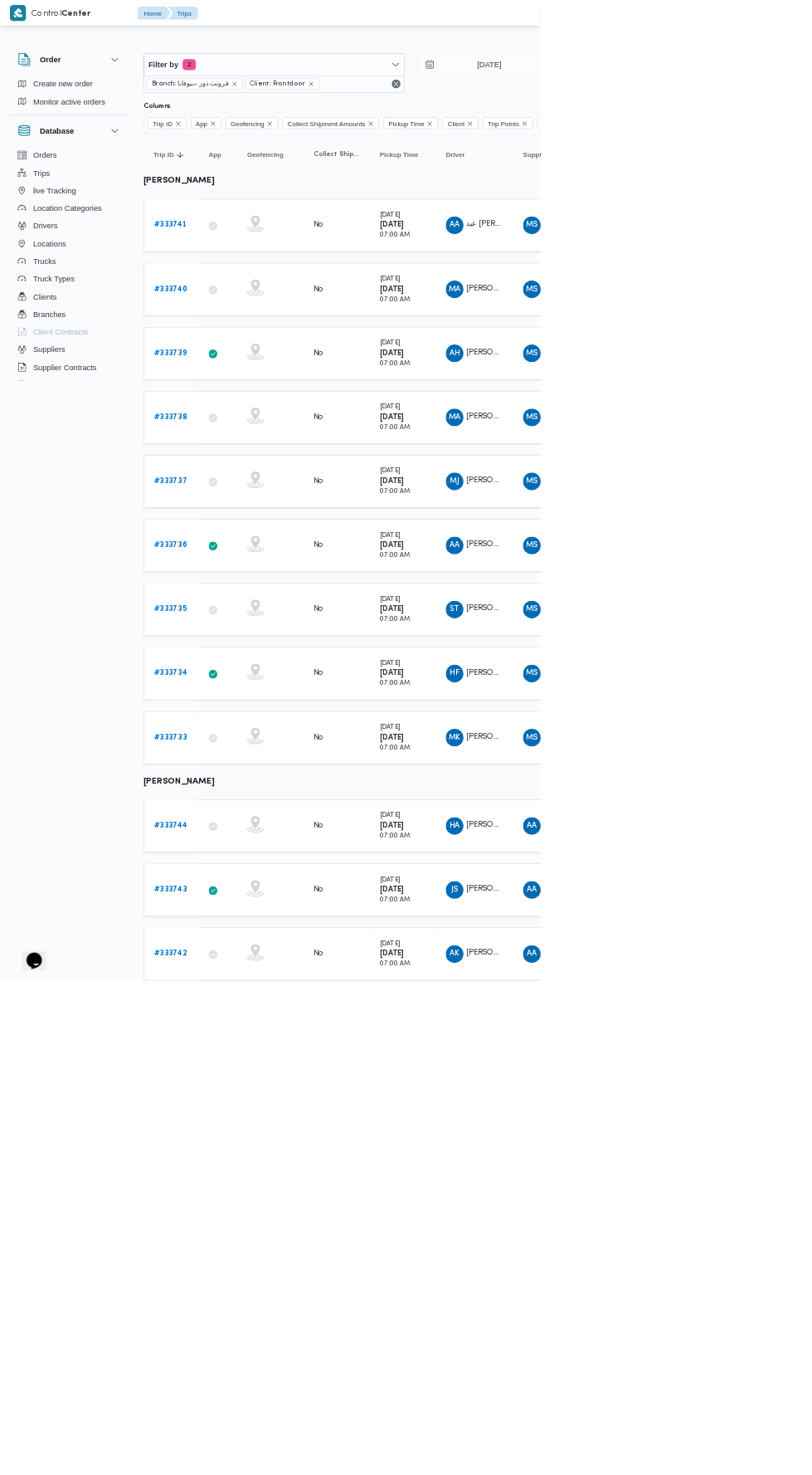
click at [255, 627] on b "# 333738" at bounding box center [256, 627] width 49 height 10
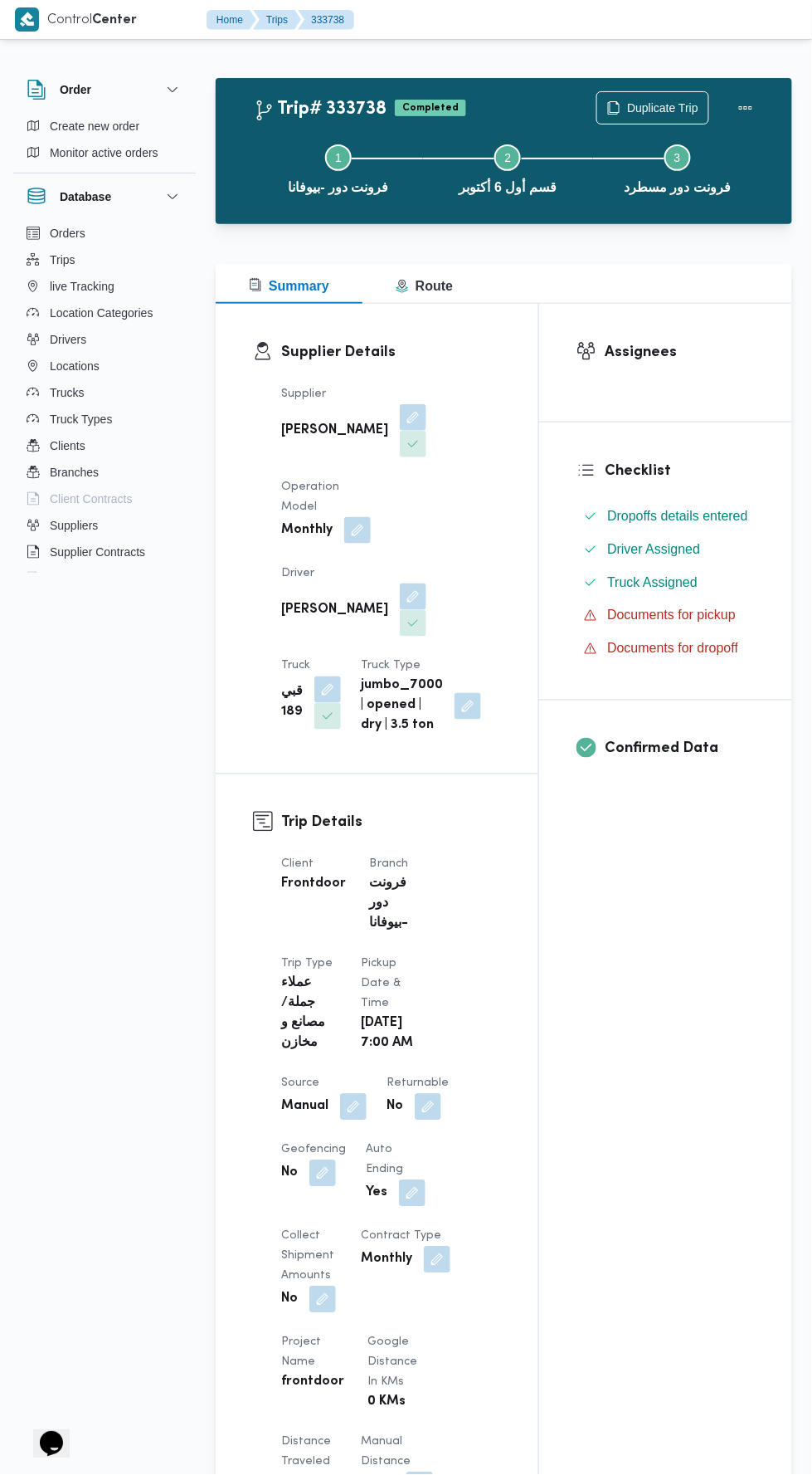
click at [645, 116] on div "Step 1 is incomplete 1 فرونت دور -بيوفانا Step 2 is incomplete 2 قسم أول 6 أكتو…" at bounding box center [509, 167] width 529 height 107
click at [659, 100] on span "Duplicate Trip" at bounding box center [663, 107] width 71 height 20
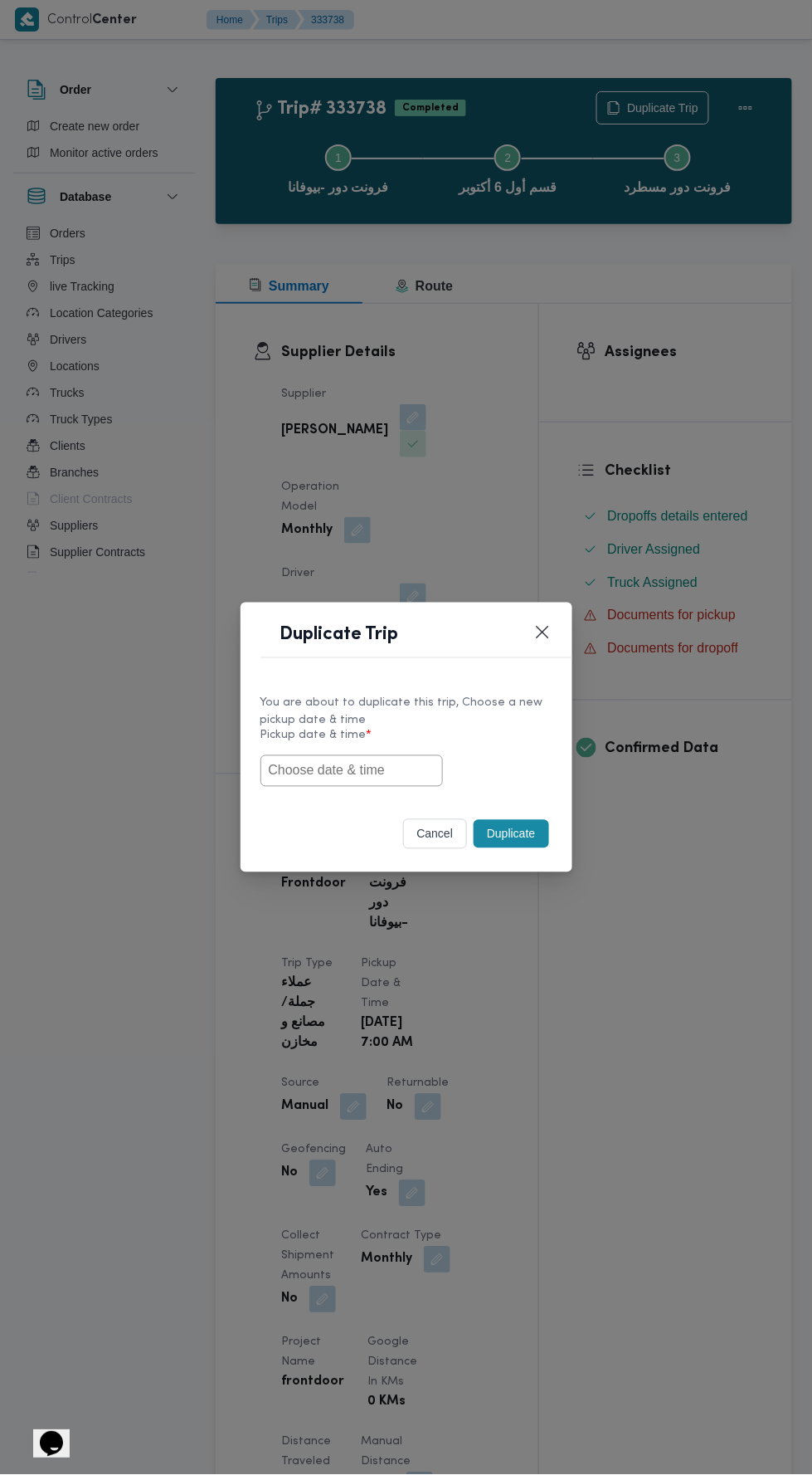
click at [400, 770] on input "text" at bounding box center [352, 770] width 183 height 31
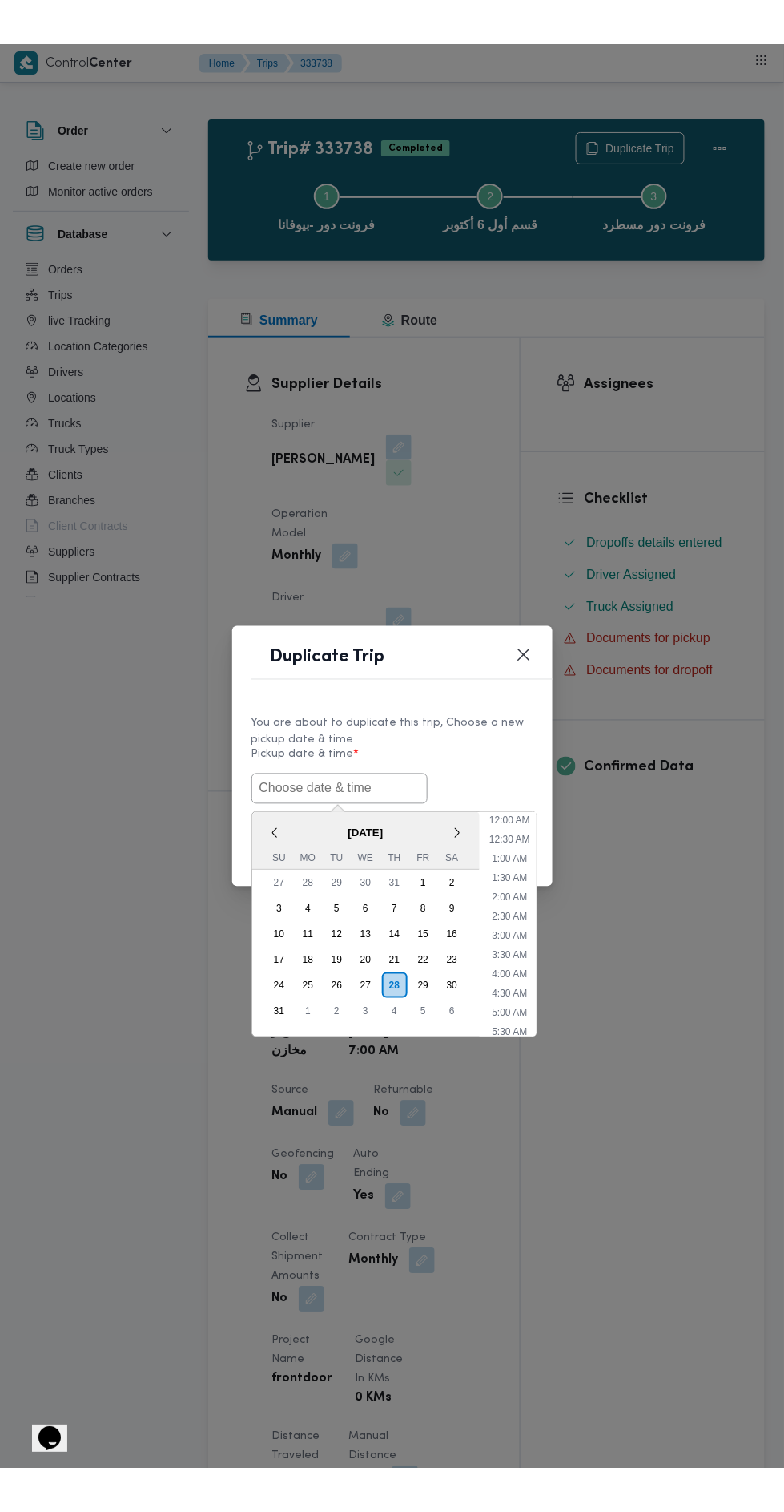
scroll to position [127, 0]
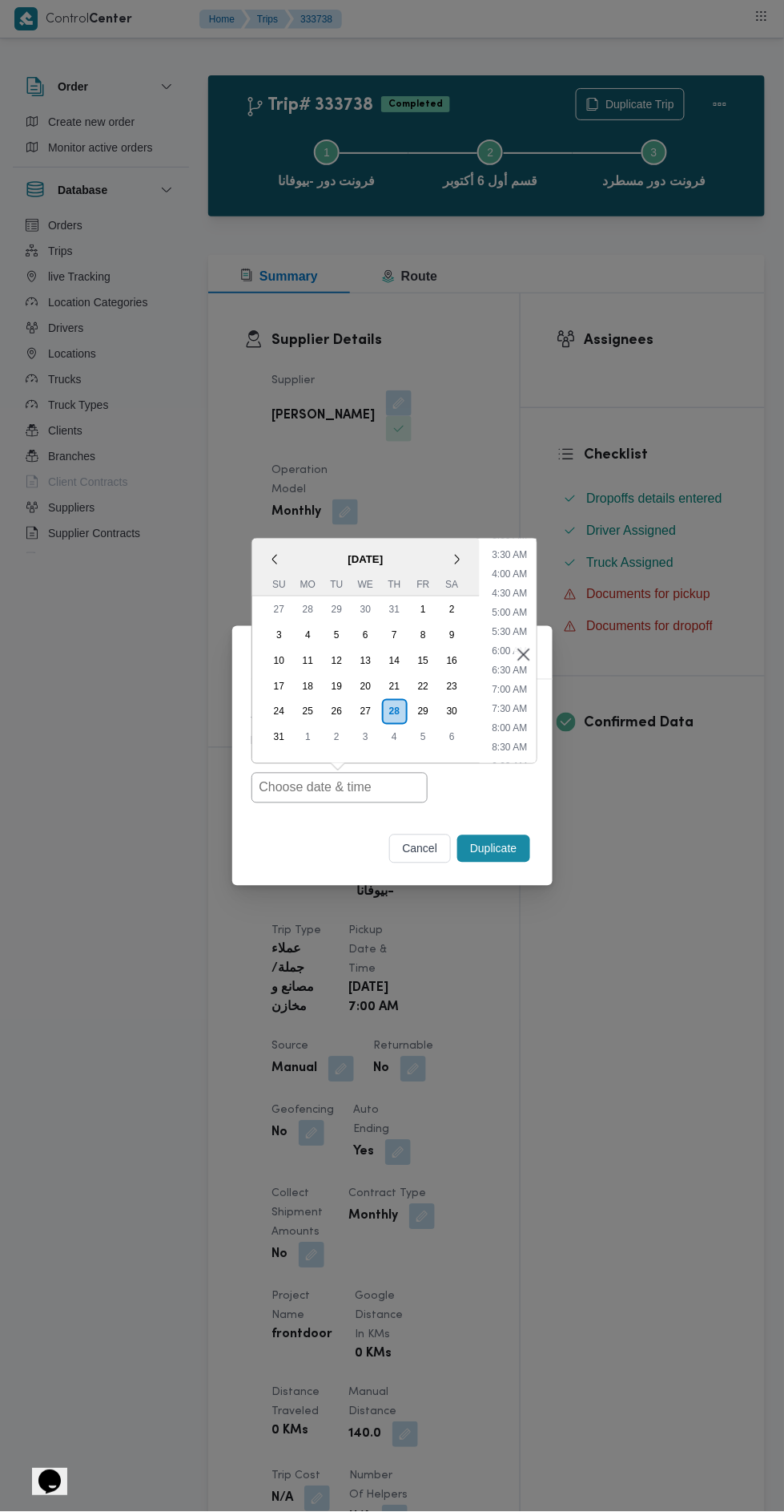
type input "[DATE] 7:00AM"
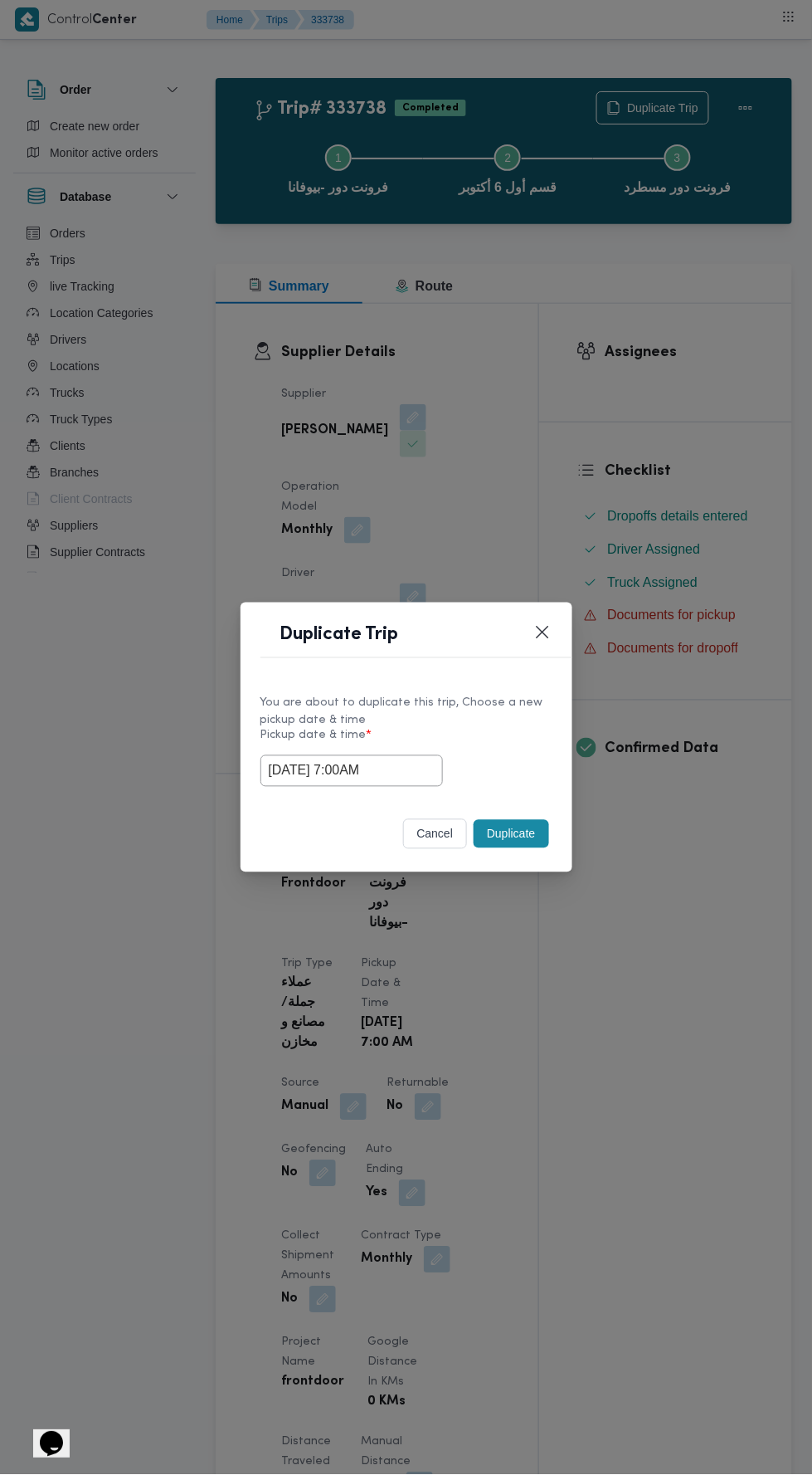
click at [553, 440] on div "Duplicate Trip You are about to duplicate this trip, Choose a new pickup date &…" at bounding box center [406, 737] width 812 height 1475
click at [530, 833] on button "Duplicate" at bounding box center [511, 834] width 75 height 29
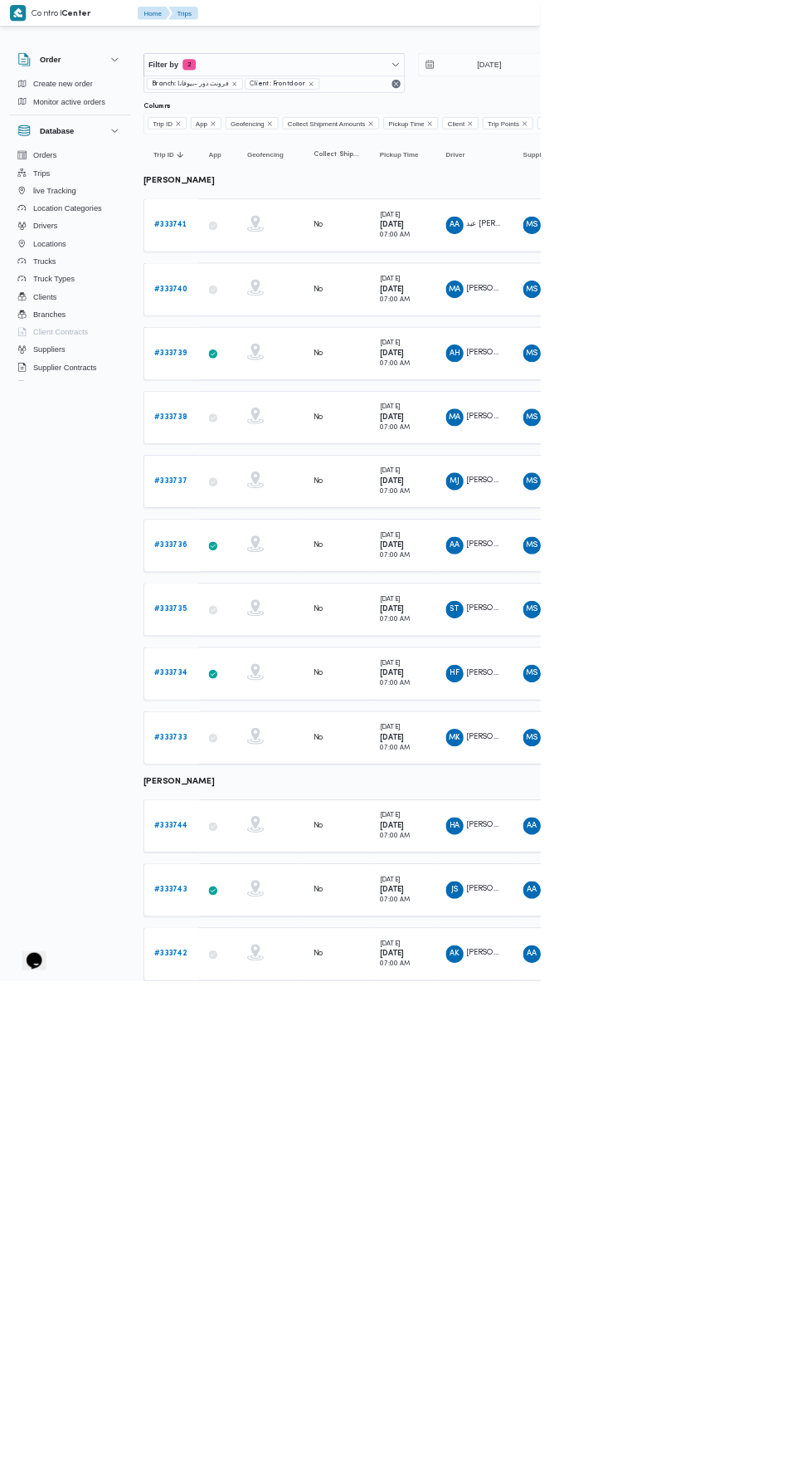
click at [733, 596] on td "Driver MA ممدوح عبدالغفار سليمان سليمان" at bounding box center [713, 628] width 116 height 80
click at [731, 631] on span "MA ممدوح عبدالغفار سليمان سليمان" at bounding box center [713, 628] width 87 height 27
click at [279, 720] on b "# 333737" at bounding box center [256, 723] width 49 height 10
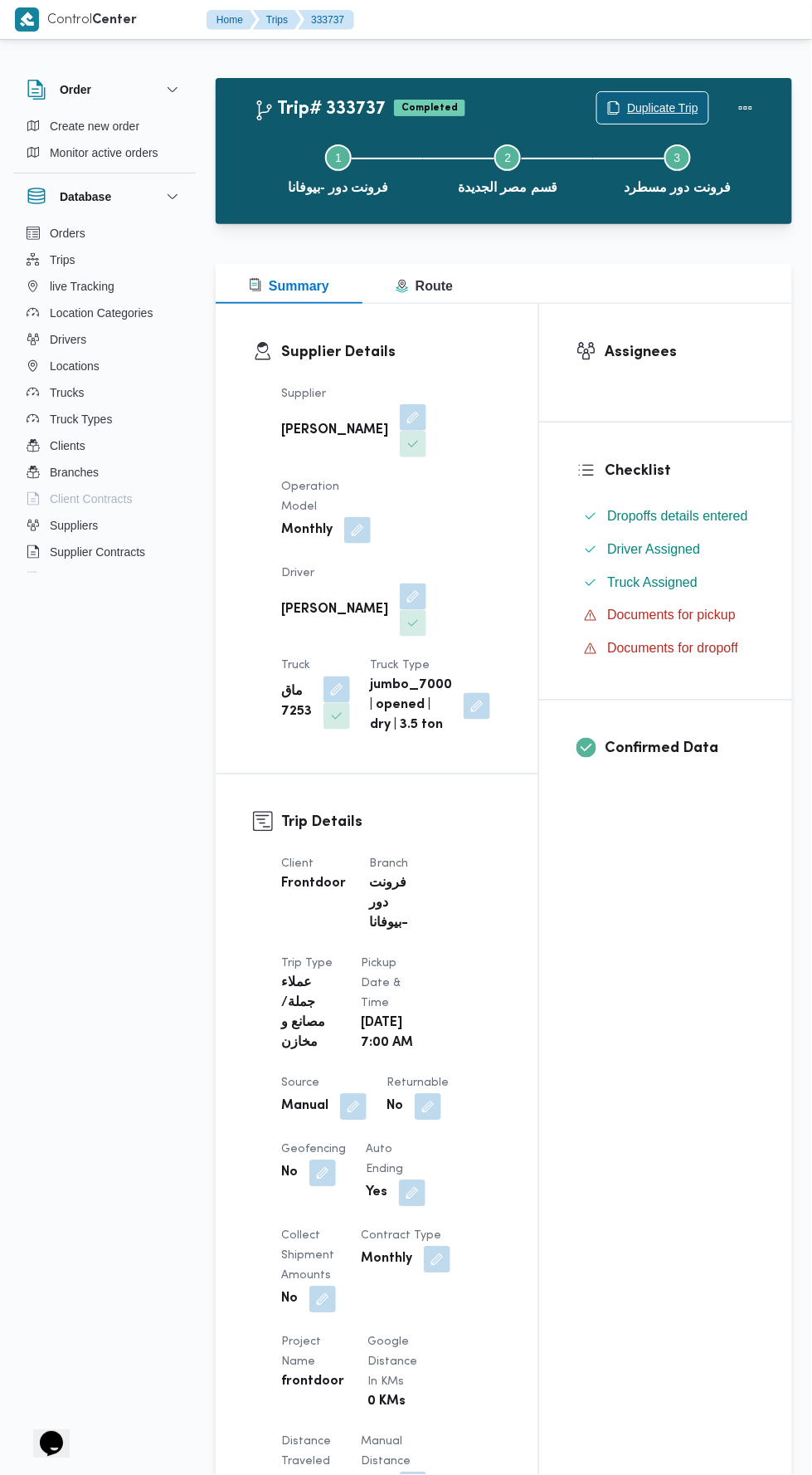
click at [680, 100] on span "Duplicate Trip" at bounding box center [663, 107] width 71 height 20
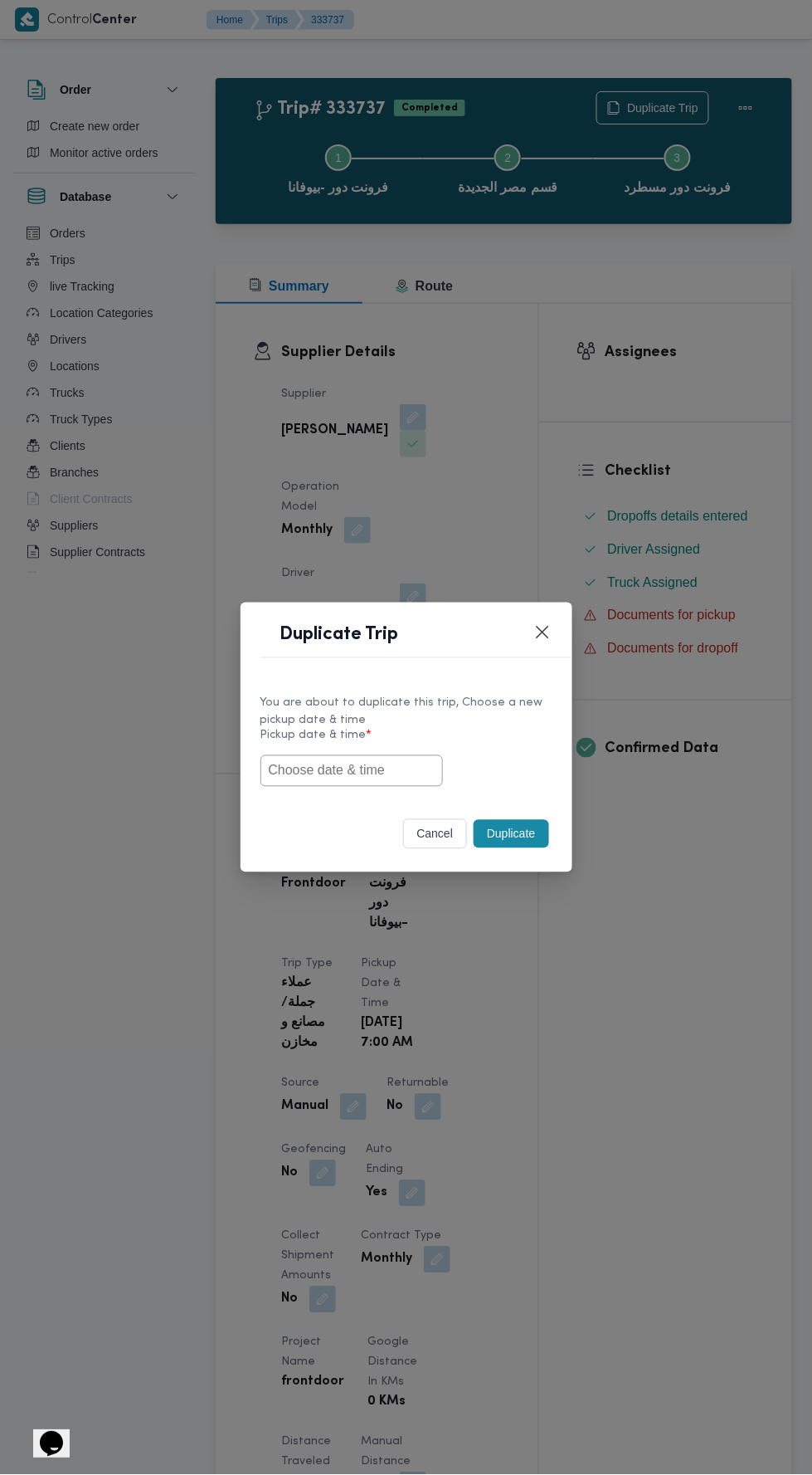
click at [377, 769] on input "text" at bounding box center [352, 770] width 183 height 31
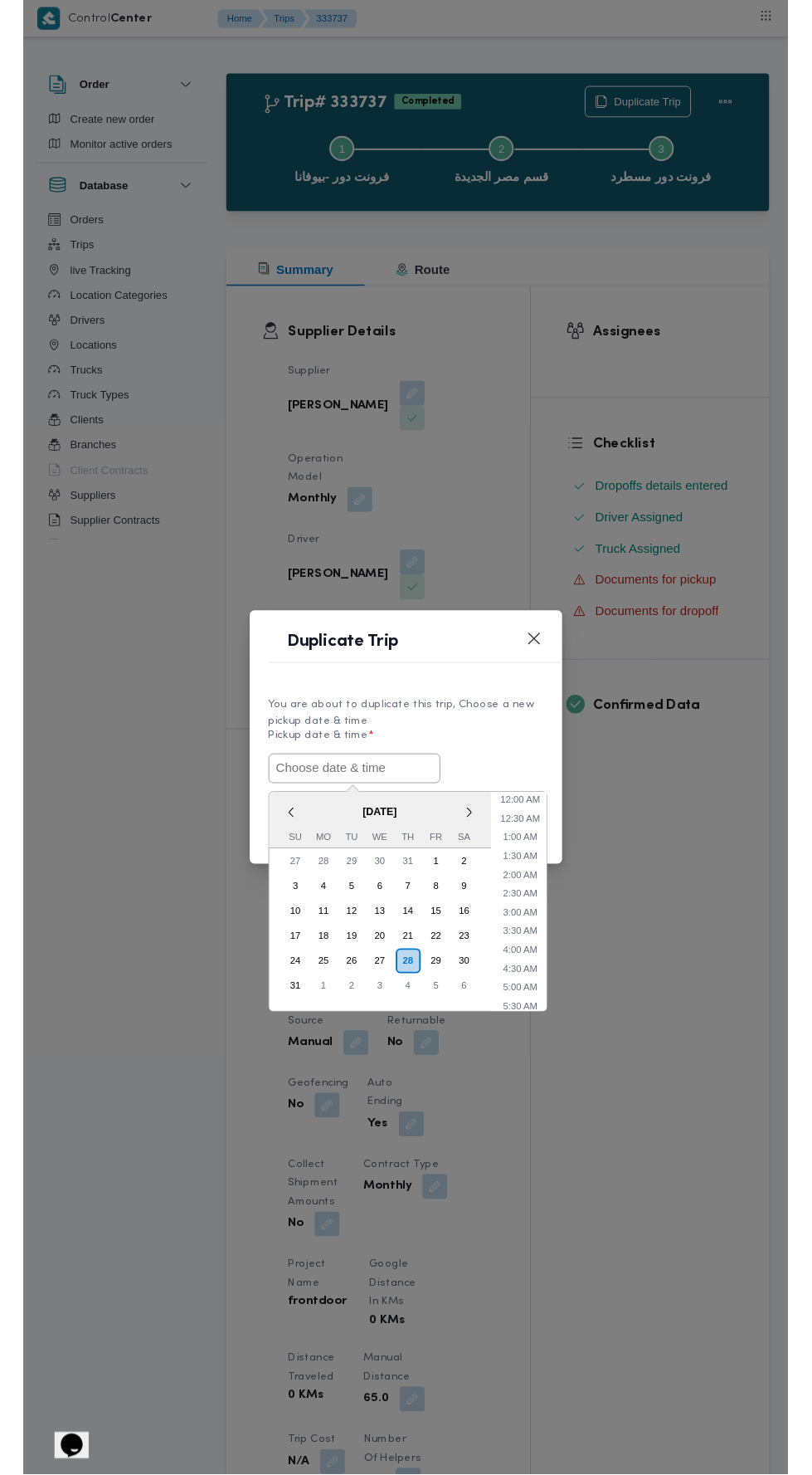
scroll to position [131, 0]
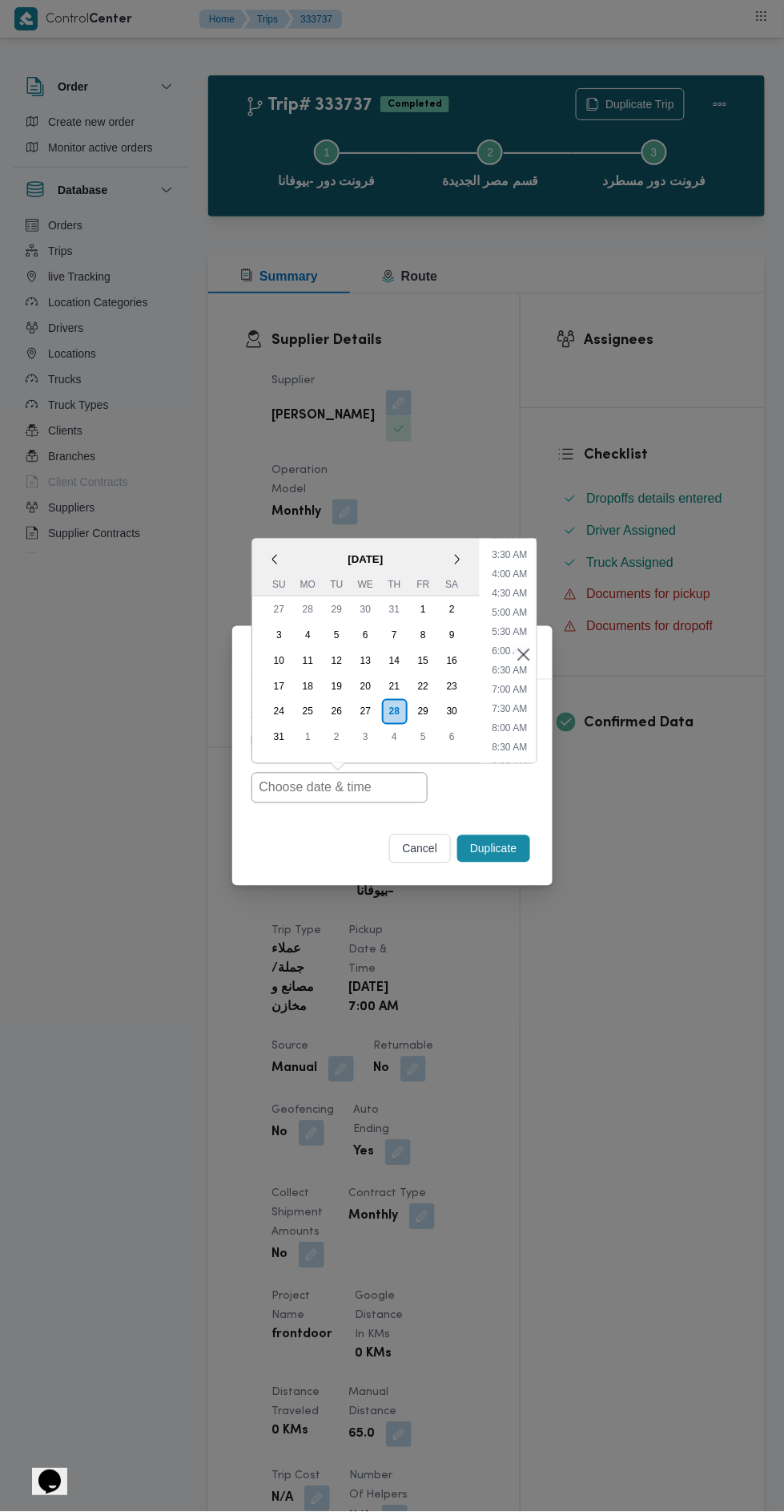
type input "[DATE] 7:00AM"
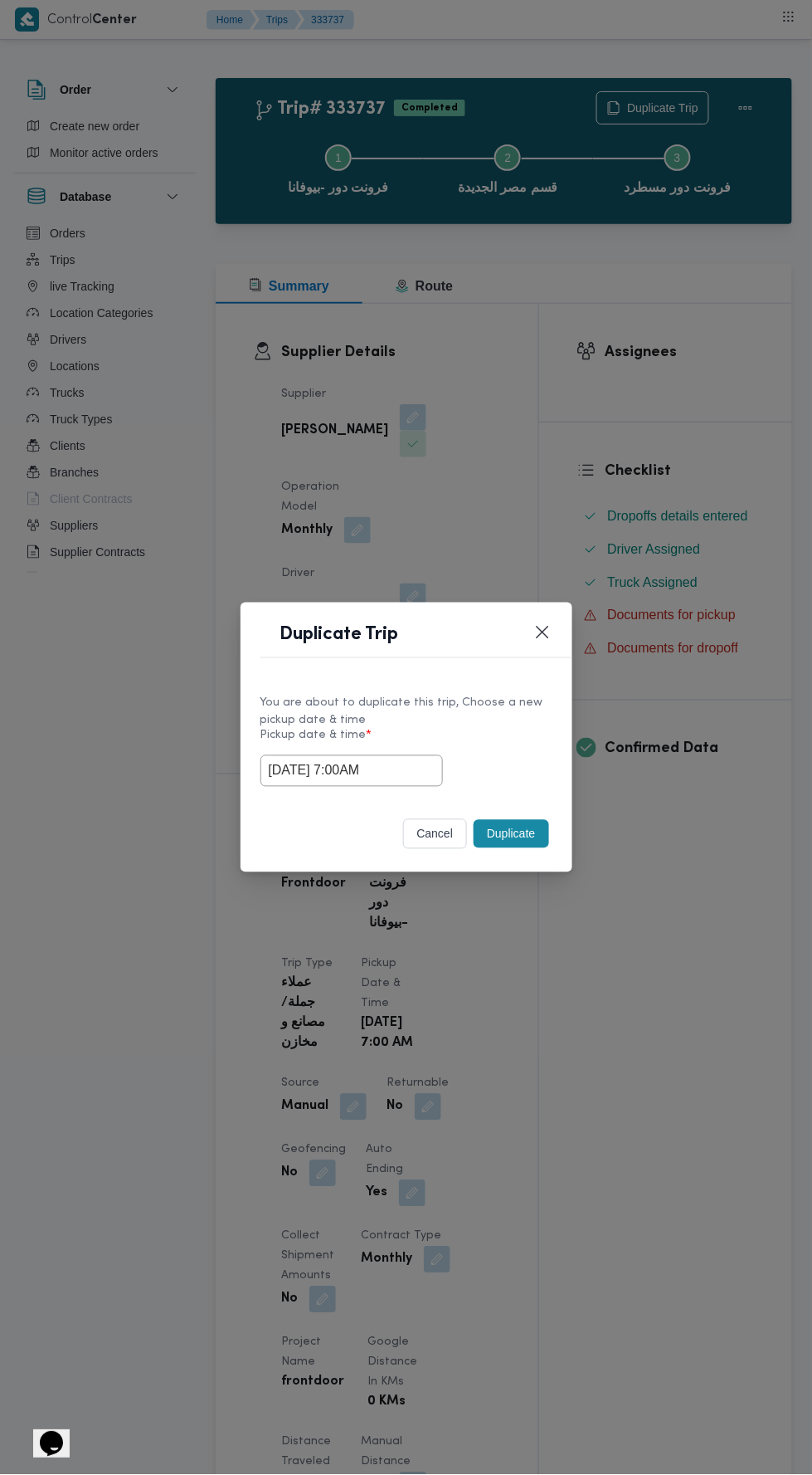
click at [622, 421] on div "Duplicate Trip You are about to duplicate this trip, Choose a new pickup date &…" at bounding box center [406, 737] width 812 height 1475
click at [524, 822] on button "Duplicate" at bounding box center [511, 834] width 75 height 29
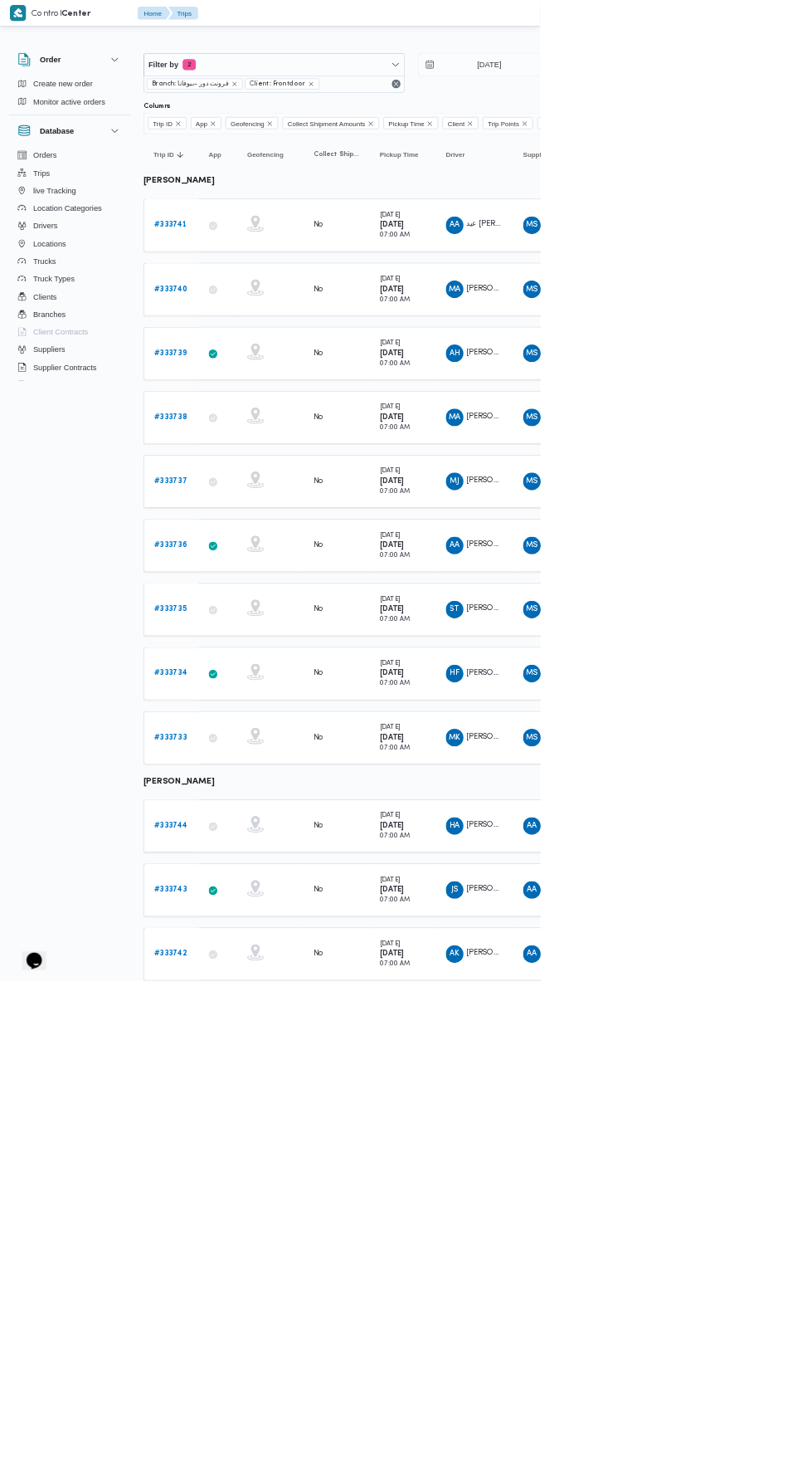
click at [265, 814] on b "# 333736" at bounding box center [256, 819] width 49 height 10
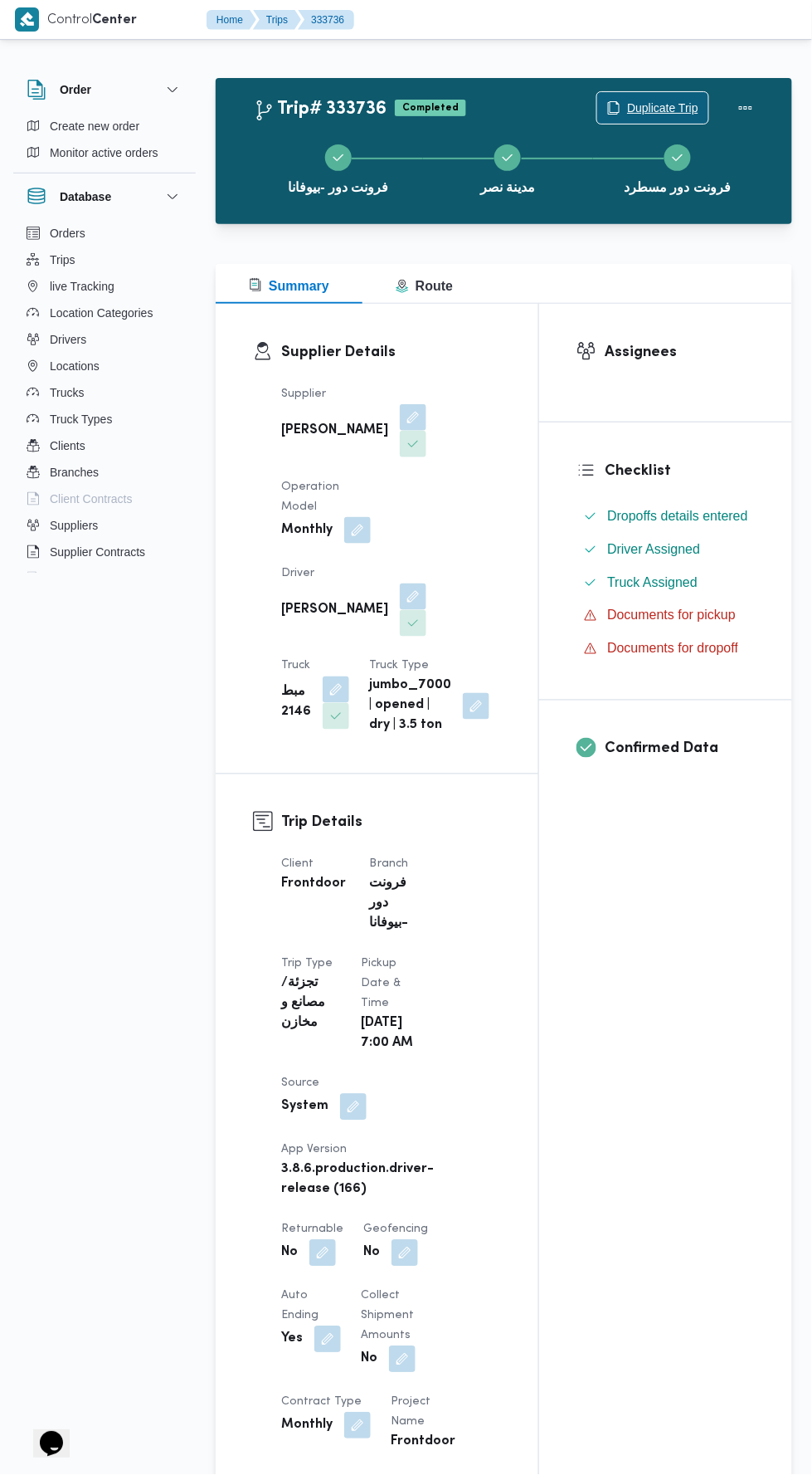
click at [667, 107] on span "Duplicate Trip" at bounding box center [663, 107] width 71 height 20
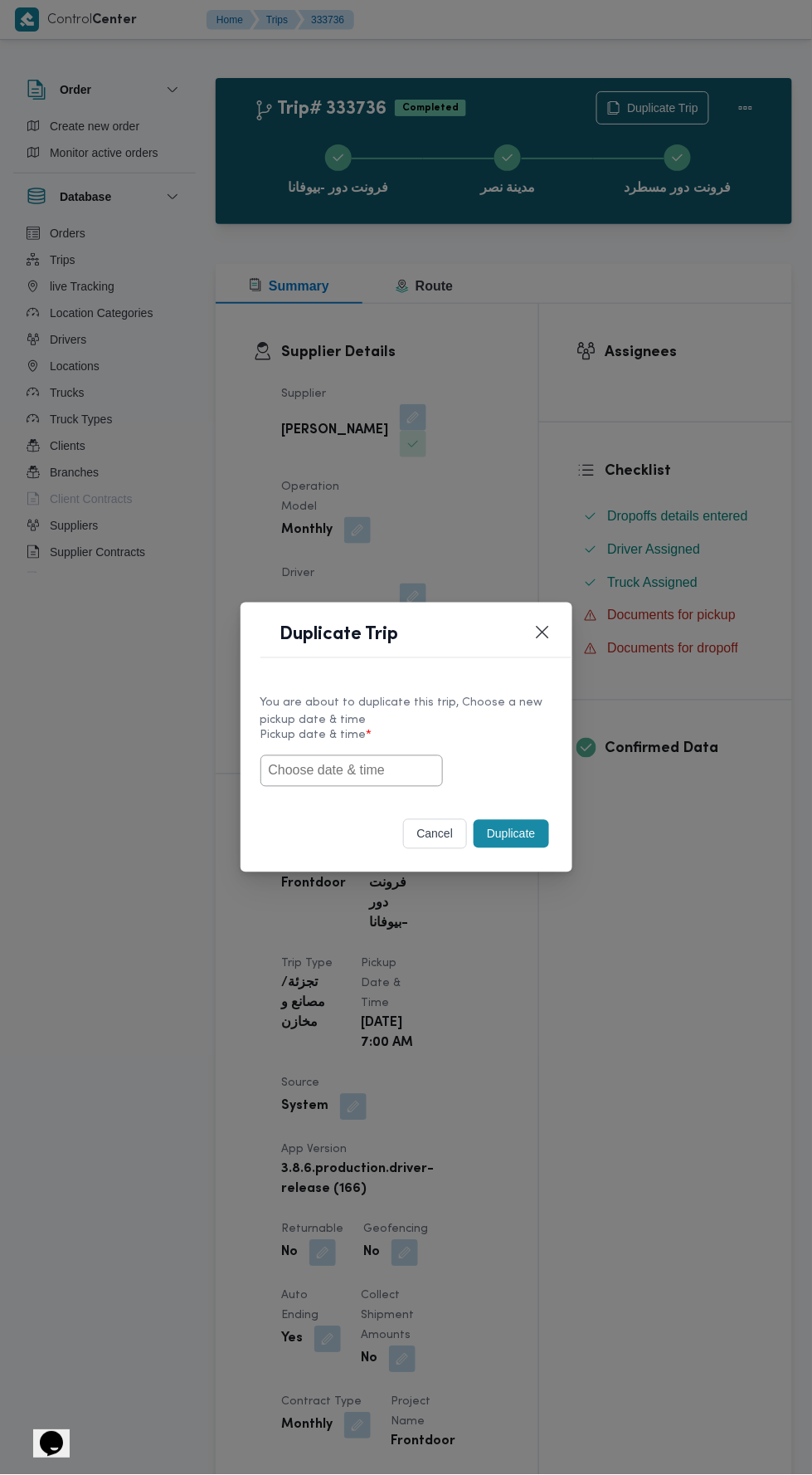
click at [394, 769] on input "text" at bounding box center [352, 770] width 183 height 31
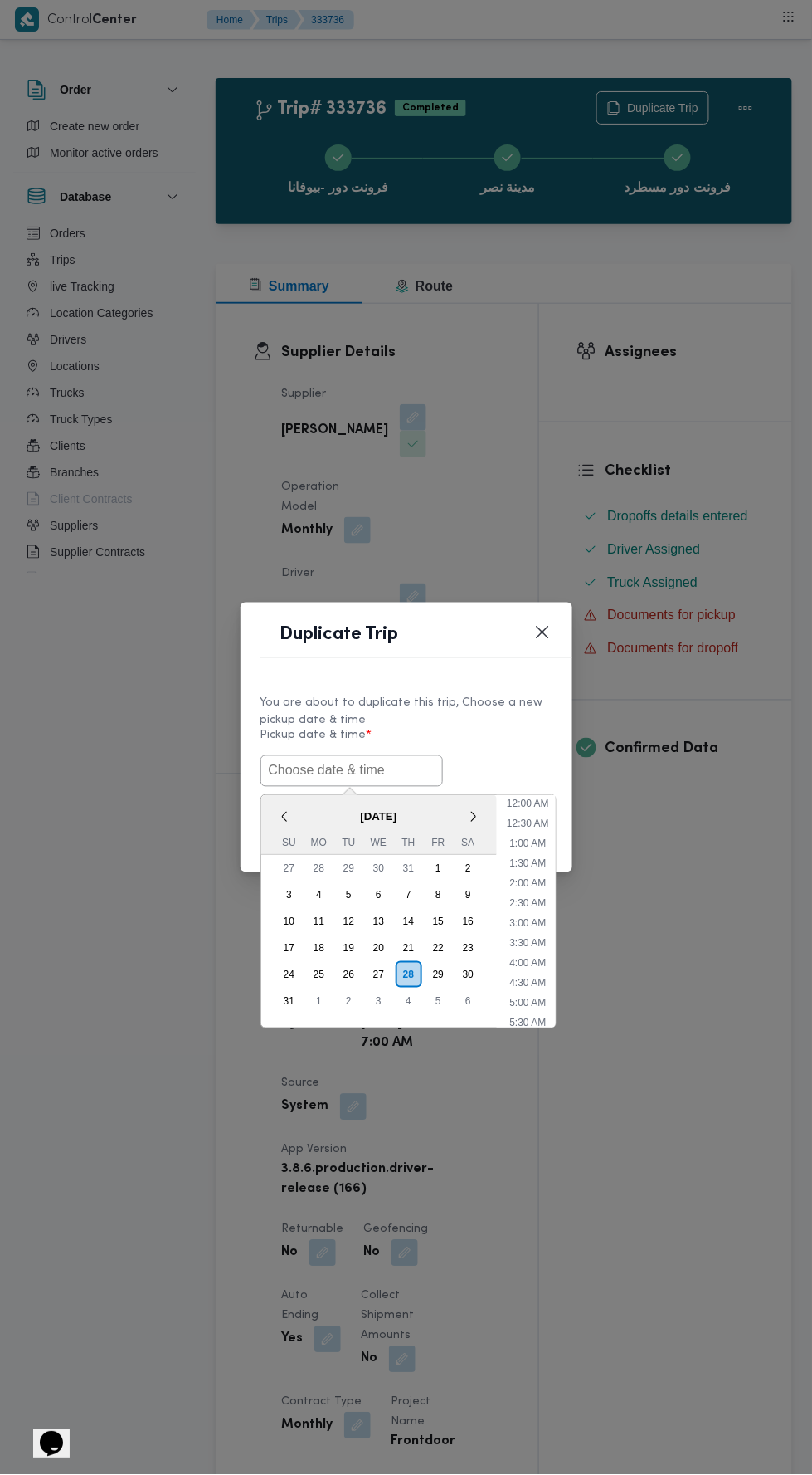
scroll to position [131, 0]
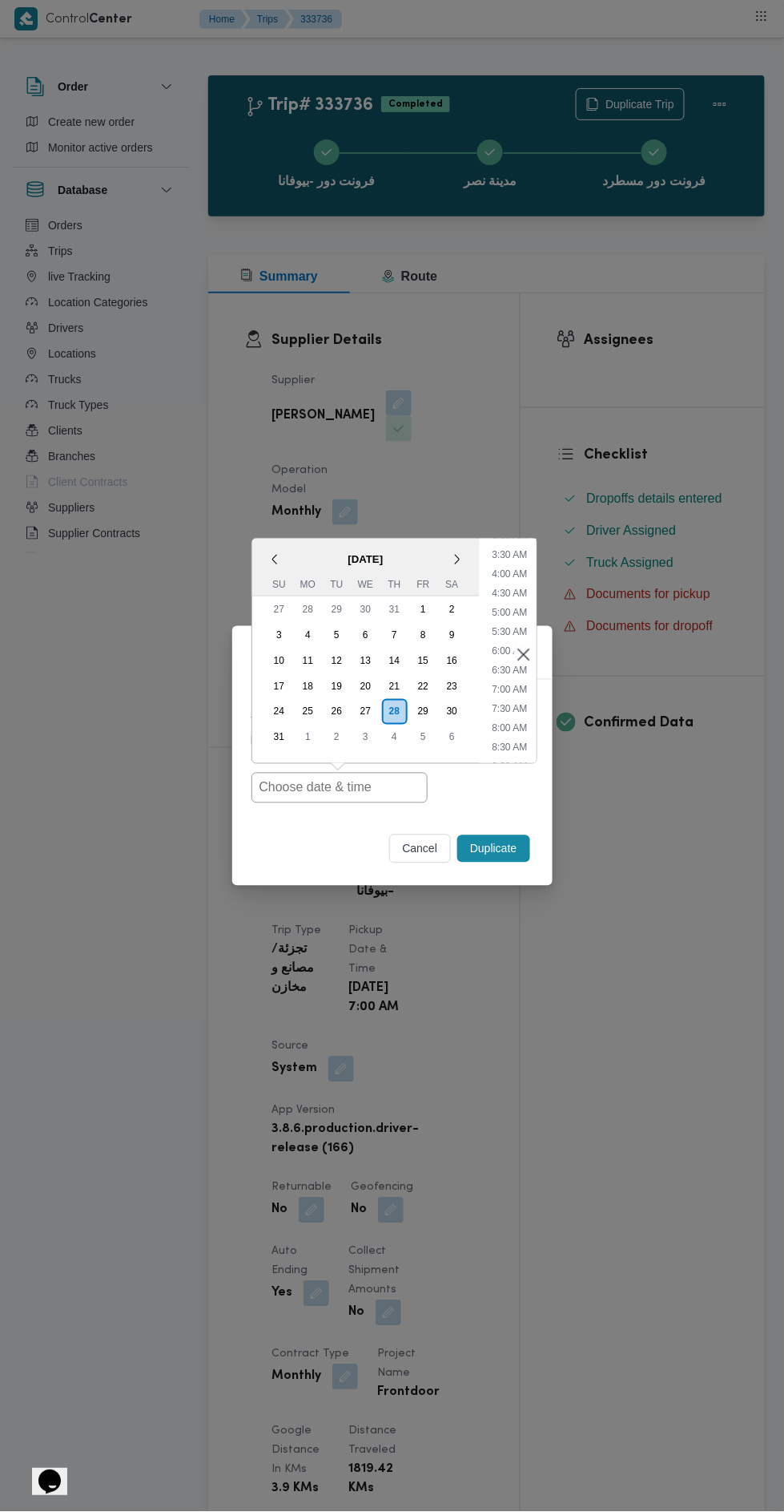
type input "[DATE] 7:00AM"
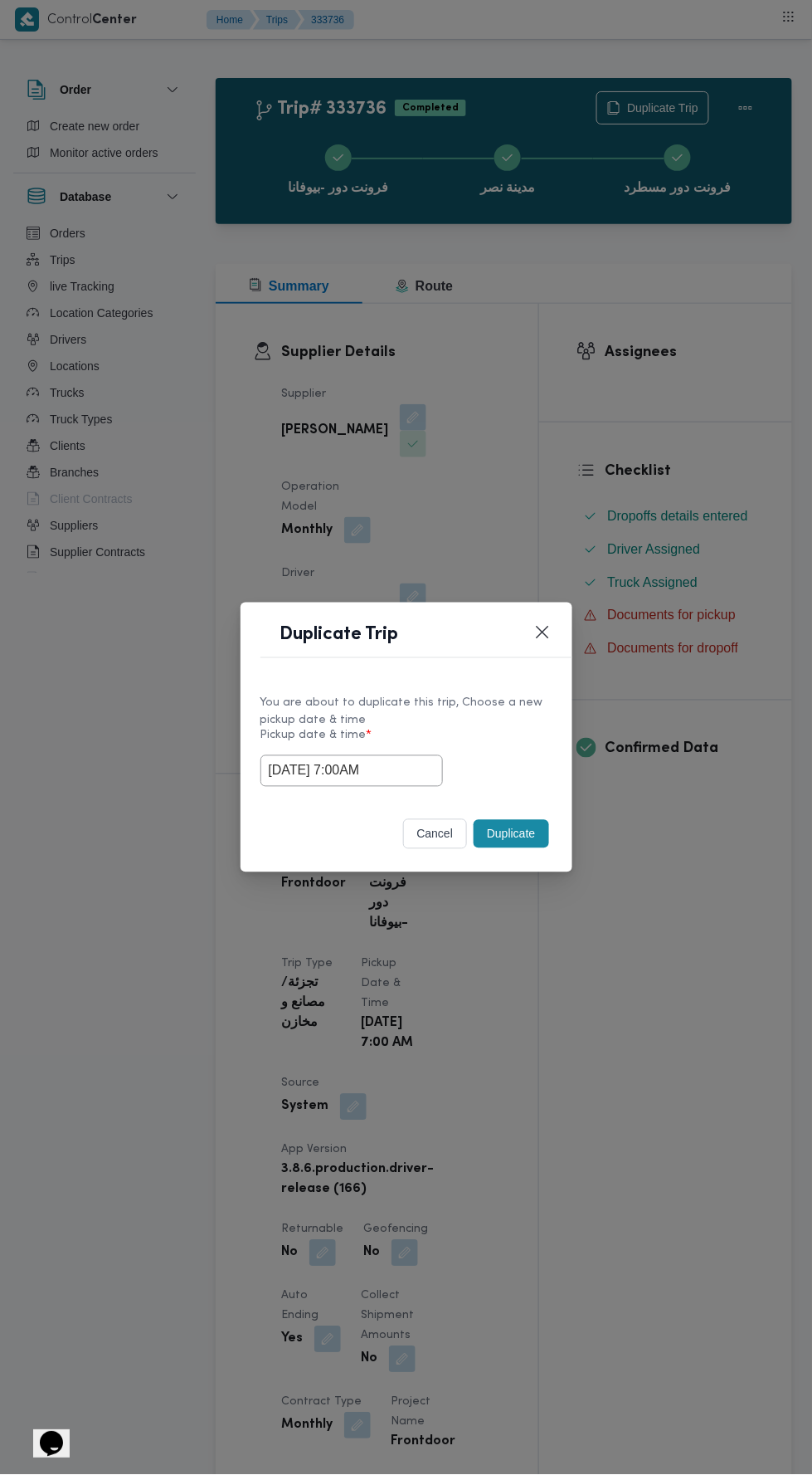
click at [598, 404] on div "Duplicate Trip You are about to duplicate this trip, Choose a new pickup date &…" at bounding box center [406, 737] width 812 height 1475
click at [529, 820] on button "Duplicate" at bounding box center [511, 834] width 75 height 29
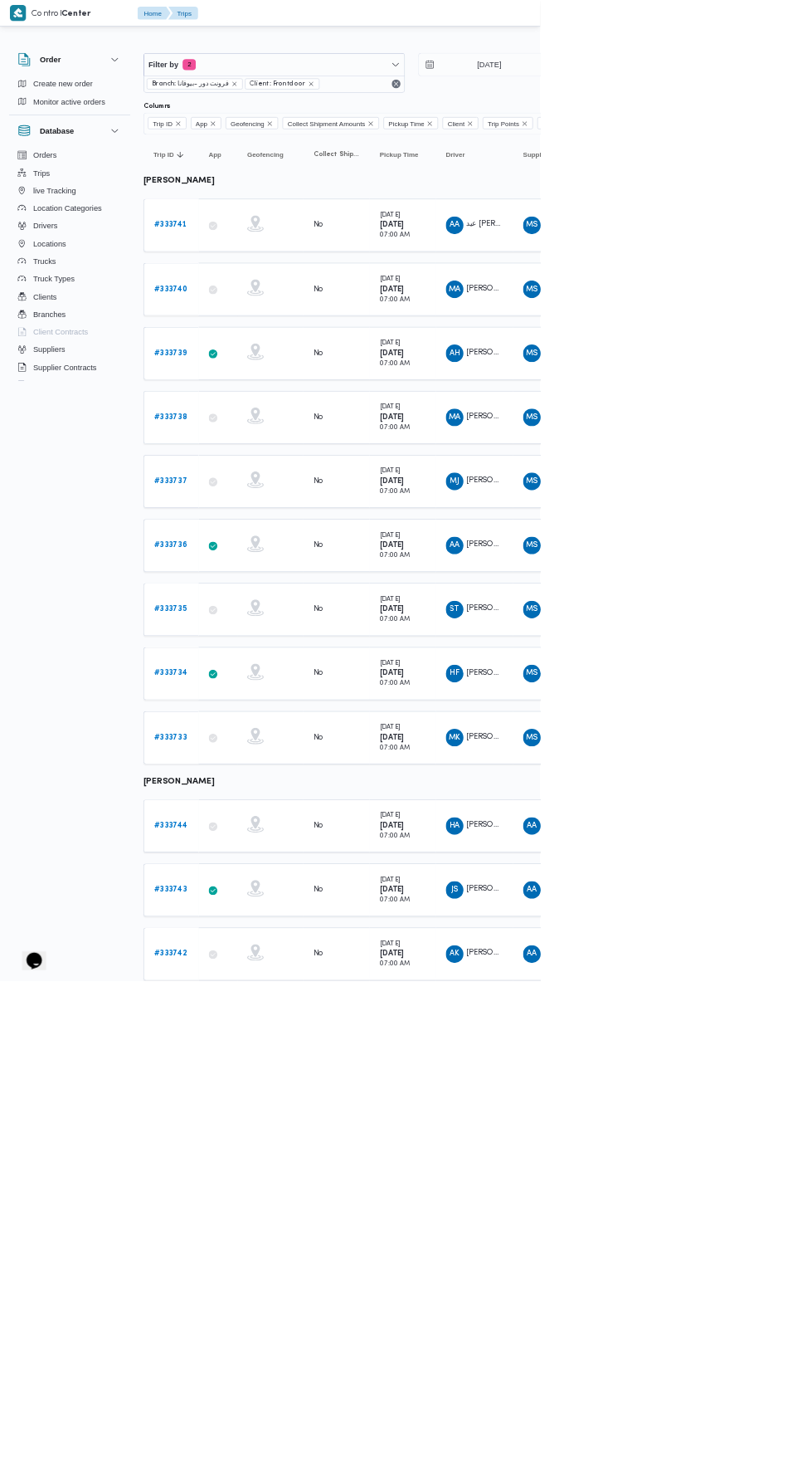
click at [263, 910] on b "# 333735" at bounding box center [255, 915] width 48 height 10
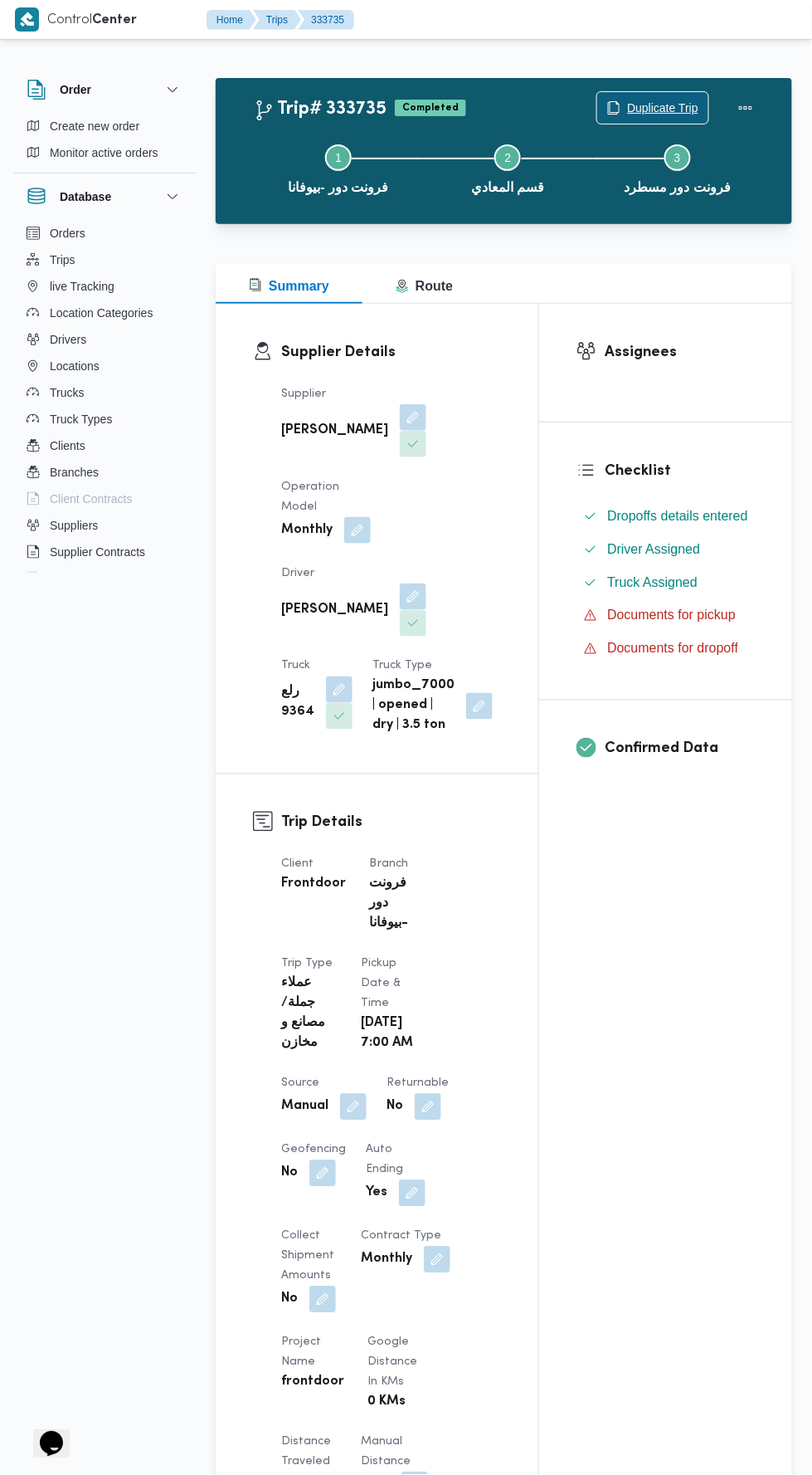
click at [667, 107] on span "Duplicate Trip" at bounding box center [663, 107] width 71 height 20
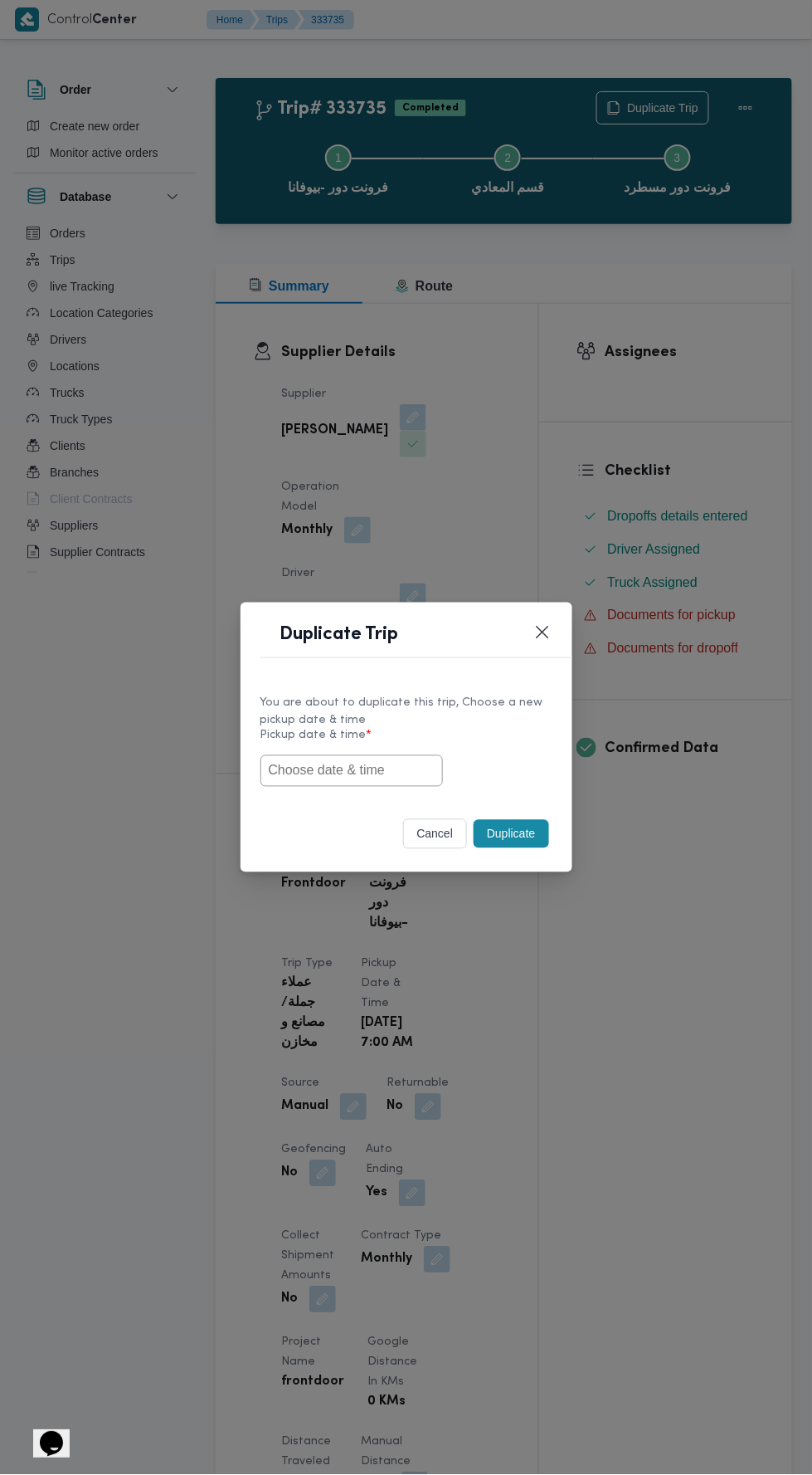
click at [400, 766] on input "text" at bounding box center [352, 770] width 183 height 31
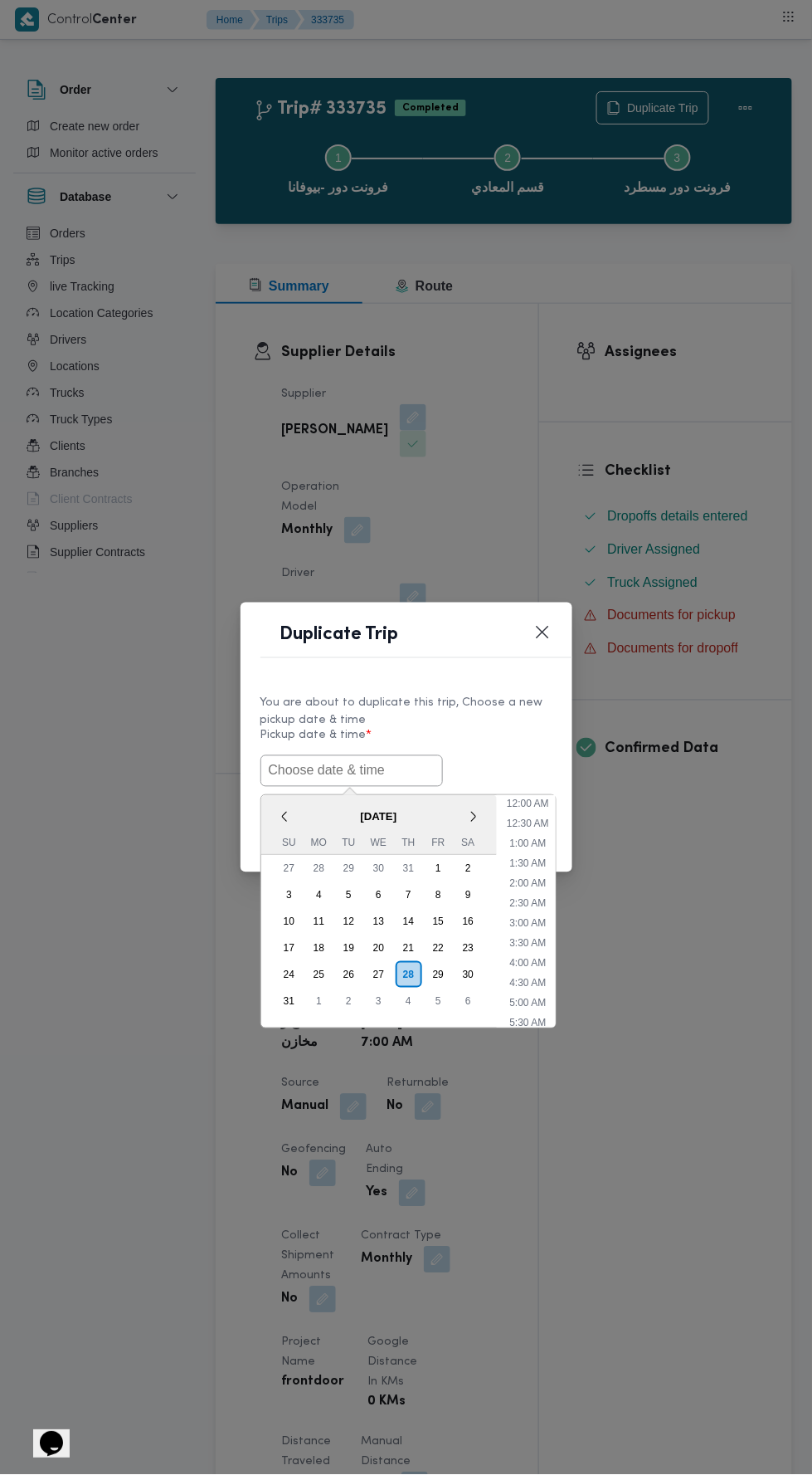
scroll to position [131, 0]
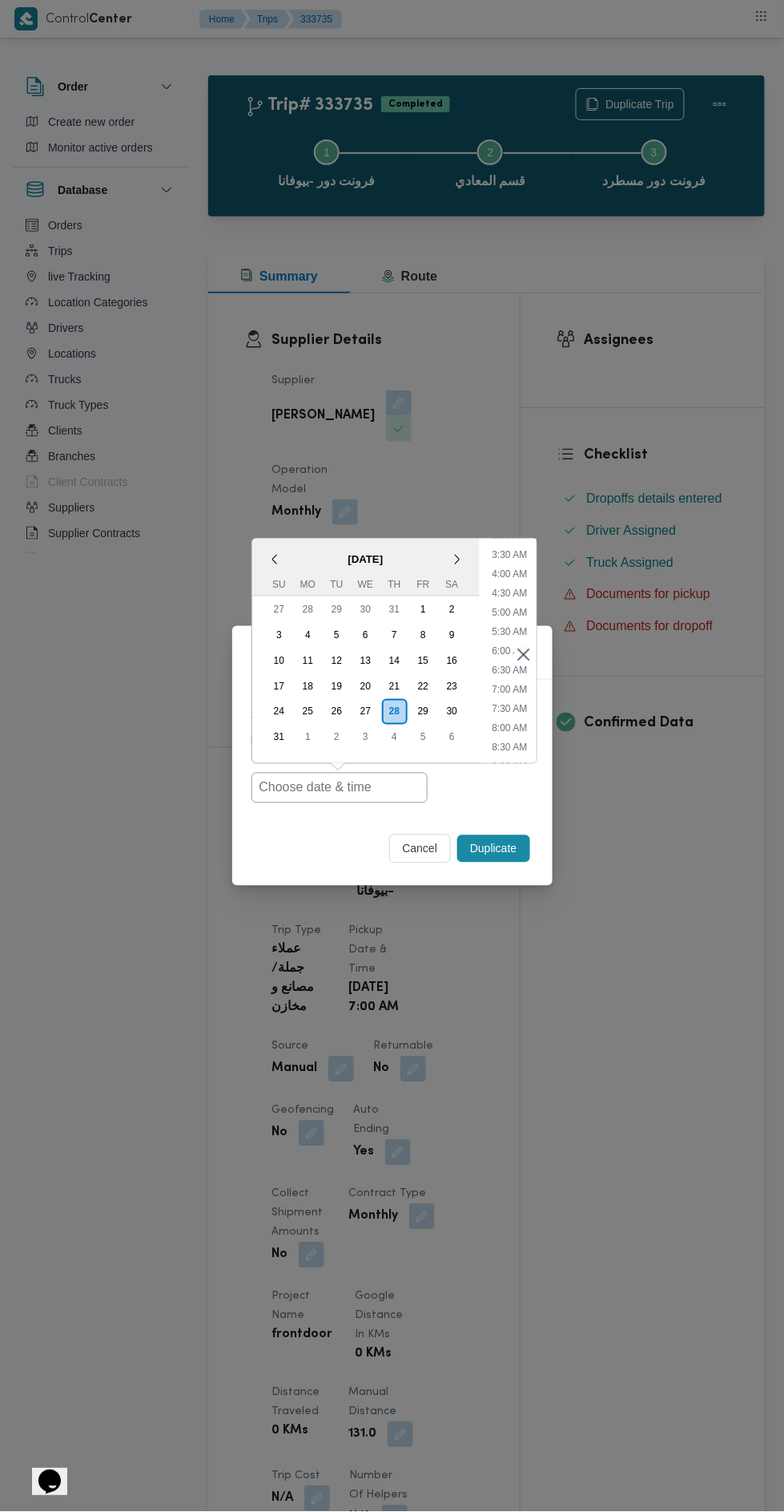
type input "[DATE] 7:00AM"
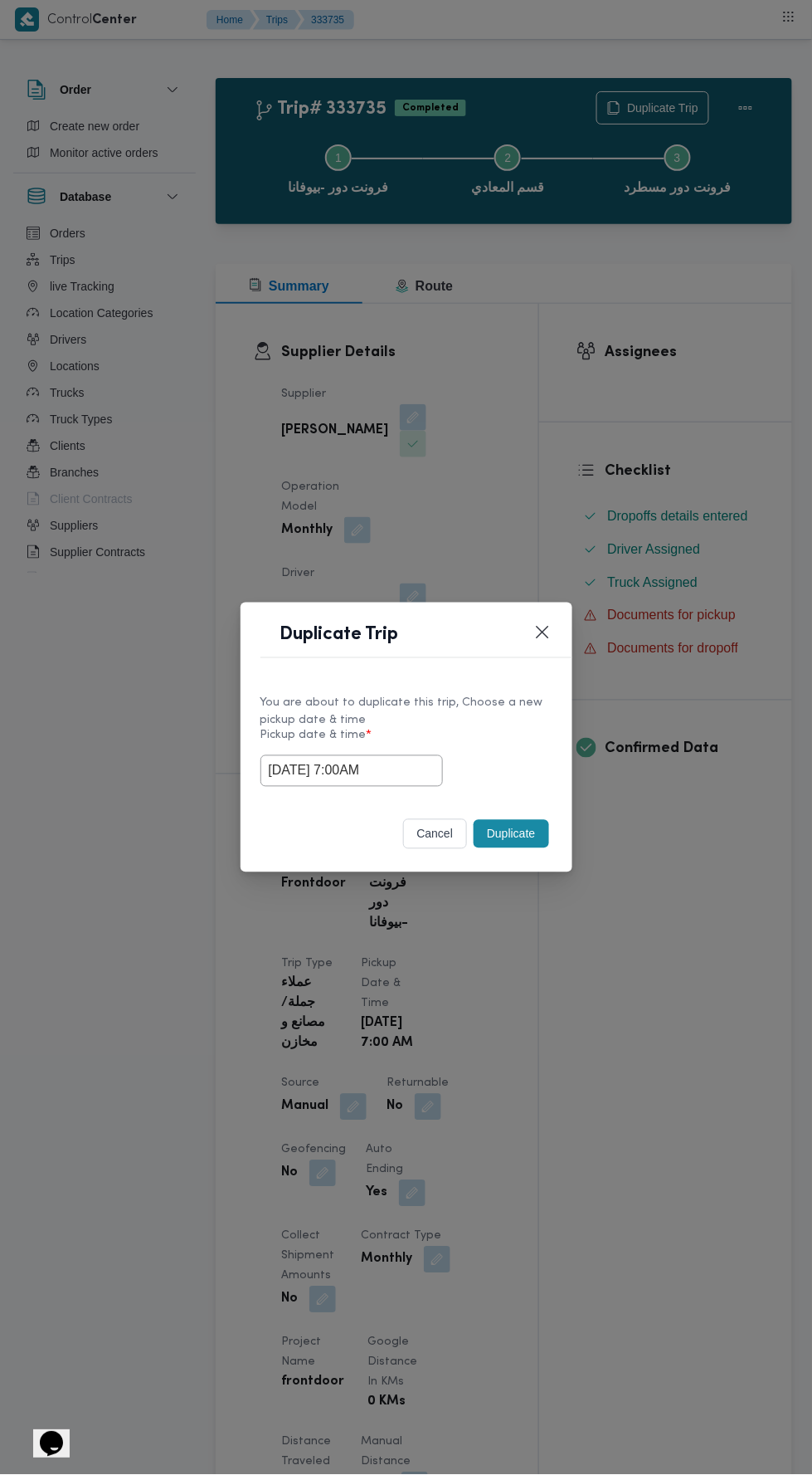
click at [626, 413] on div "Duplicate Trip You are about to duplicate this trip, Choose a new pickup date &…" at bounding box center [406, 737] width 812 height 1475
click at [529, 821] on button "Duplicate" at bounding box center [511, 834] width 75 height 29
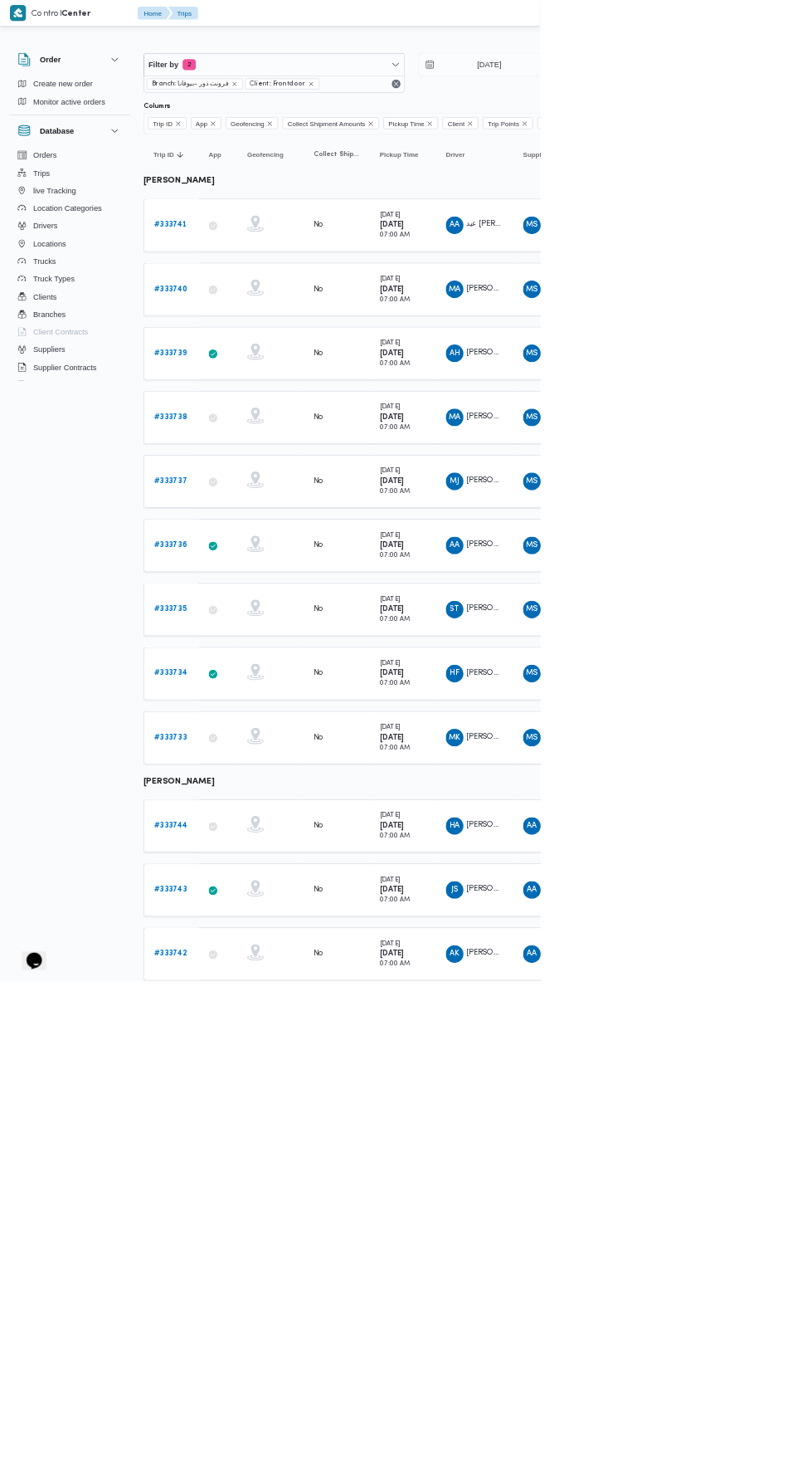
click at [709, 914] on span "ST سعيد ثروت محمود رضوان" at bounding box center [713, 916] width 87 height 27
click at [258, 1002] on link "# 333734" at bounding box center [256, 1012] width 49 height 20
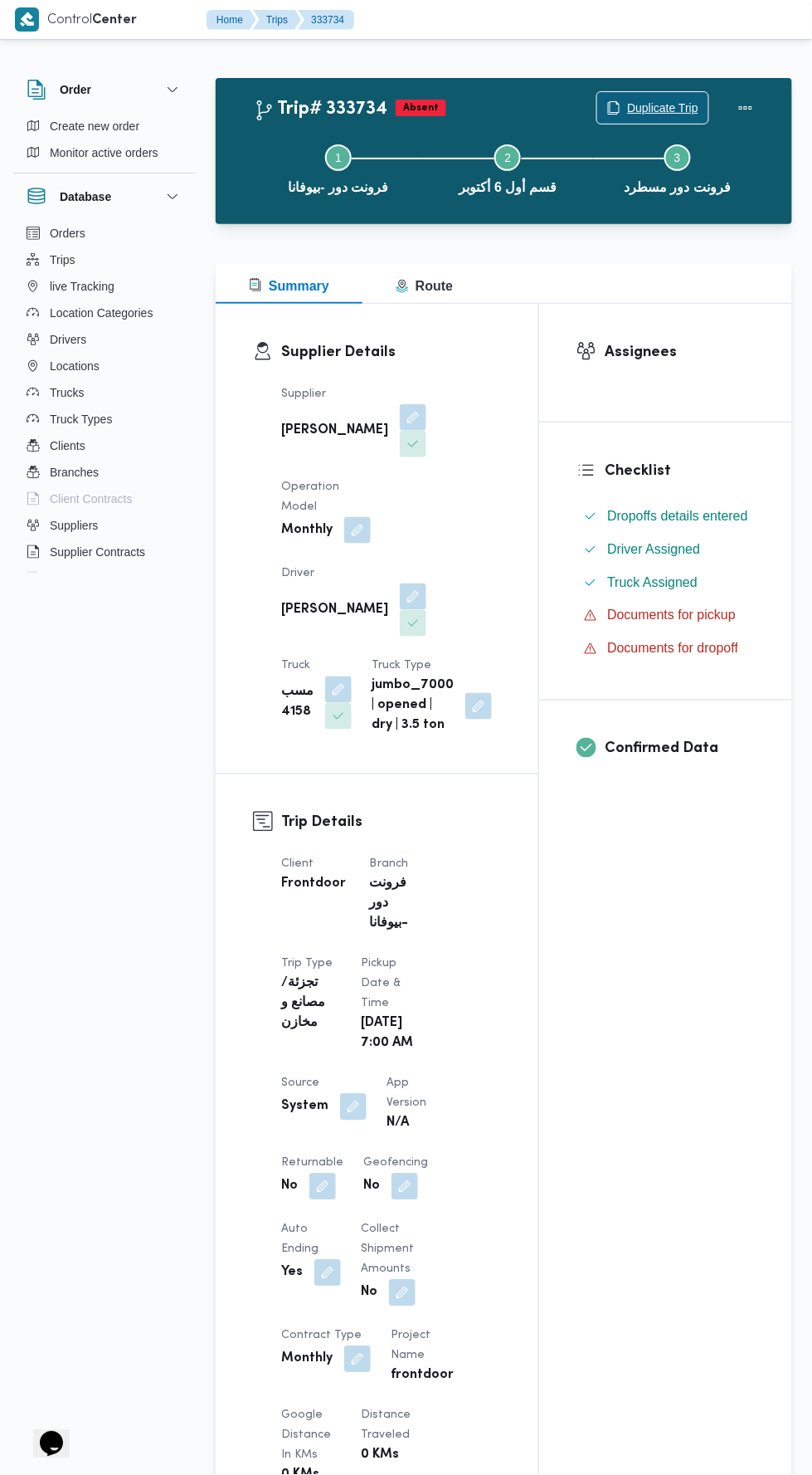
click at [648, 107] on span "Duplicate Trip" at bounding box center [663, 107] width 71 height 20
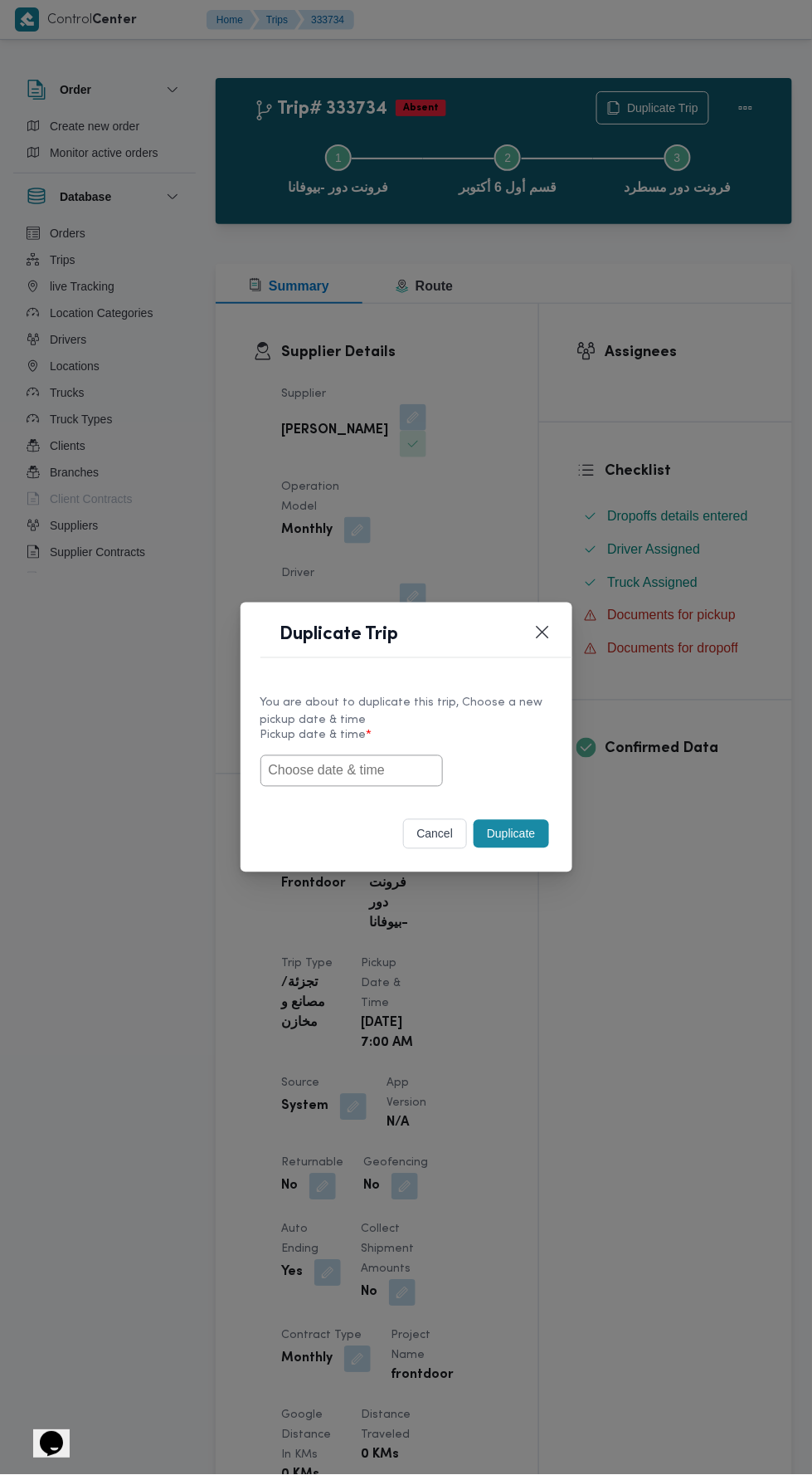
click at [375, 771] on input "text" at bounding box center [352, 770] width 183 height 31
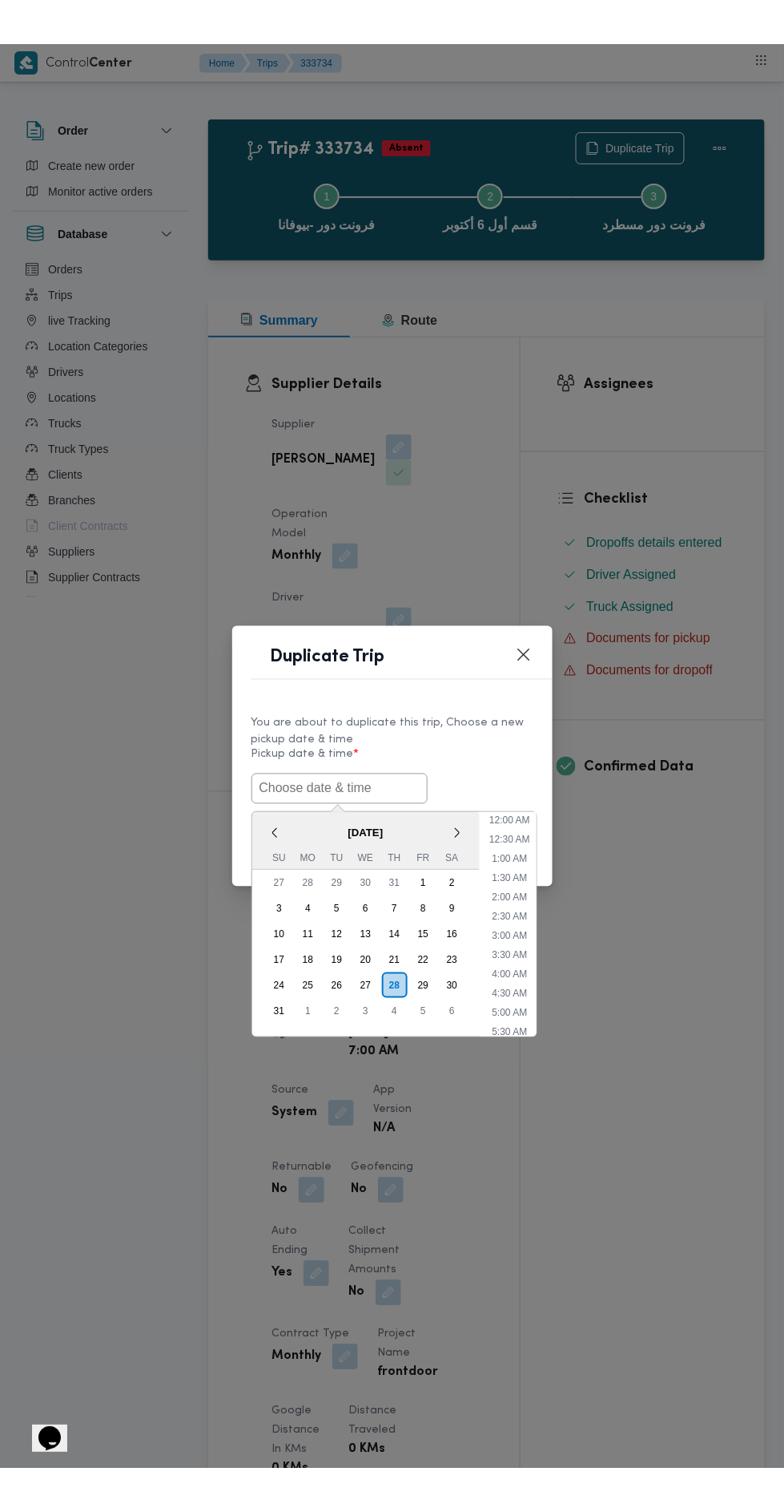
scroll to position [127, 0]
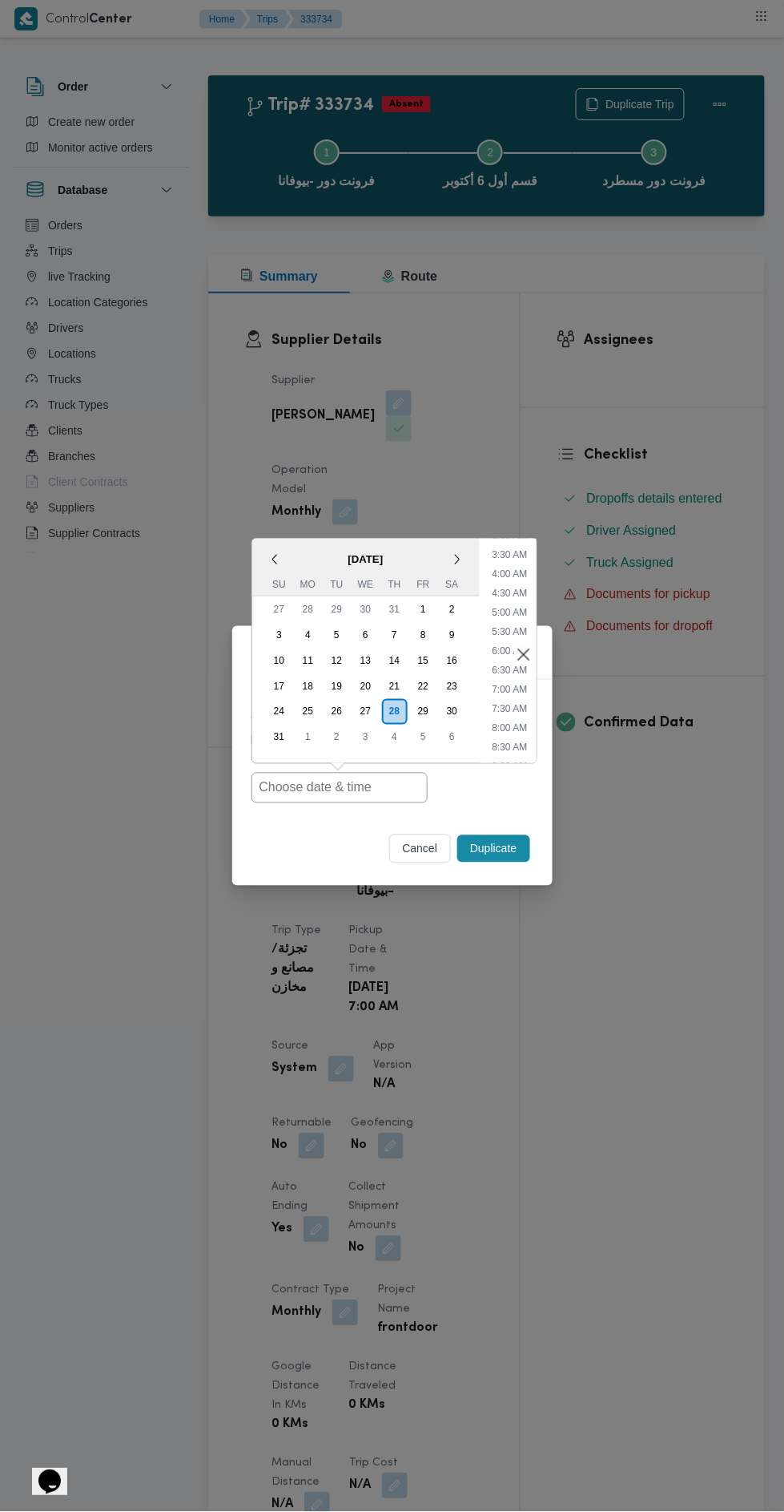
type input "[DATE] 7:00AM"
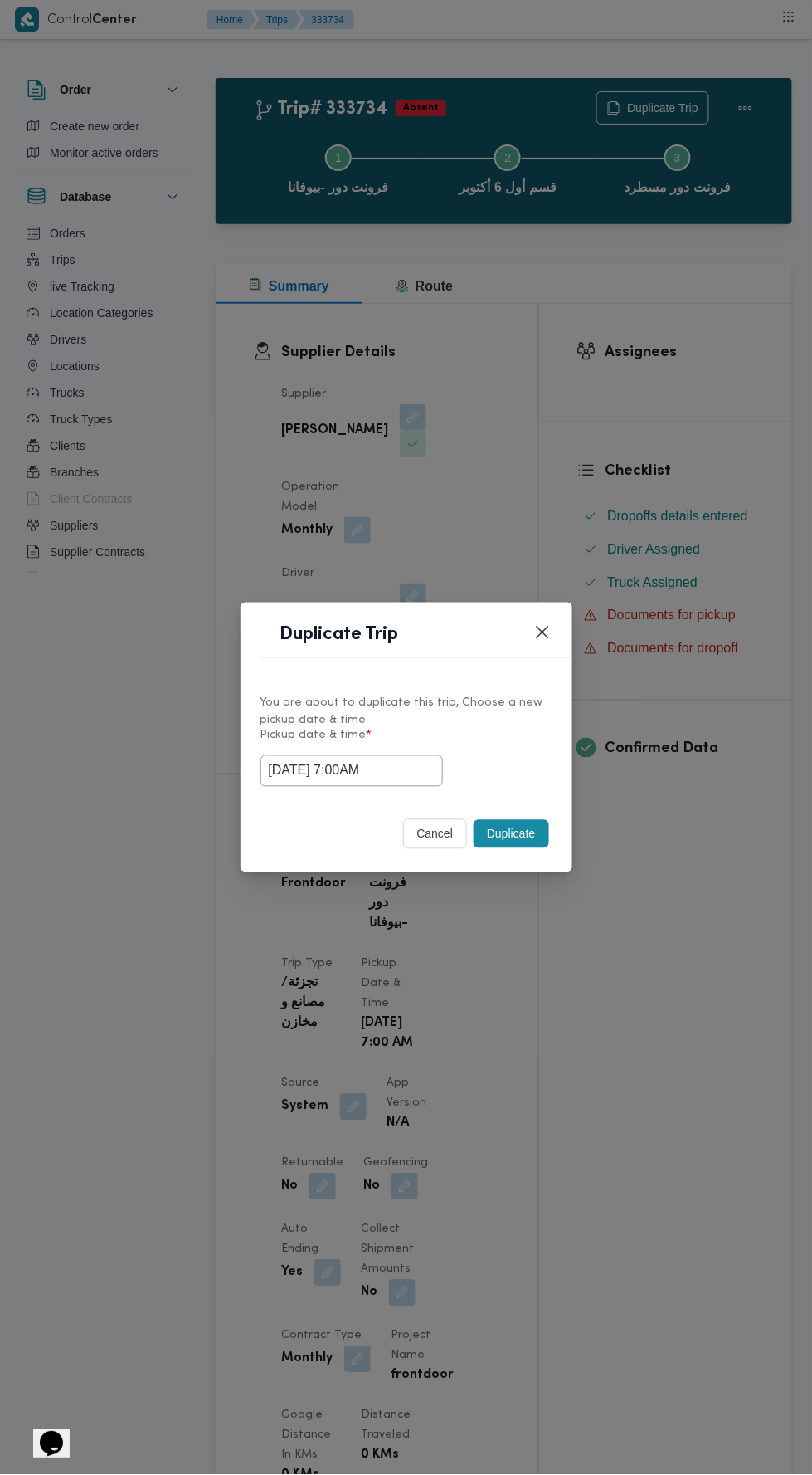
click at [635, 378] on div "Duplicate Trip You are about to duplicate this trip, Choose a new pickup date &…" at bounding box center [406, 737] width 812 height 1475
click at [518, 825] on button "Duplicate" at bounding box center [511, 834] width 75 height 29
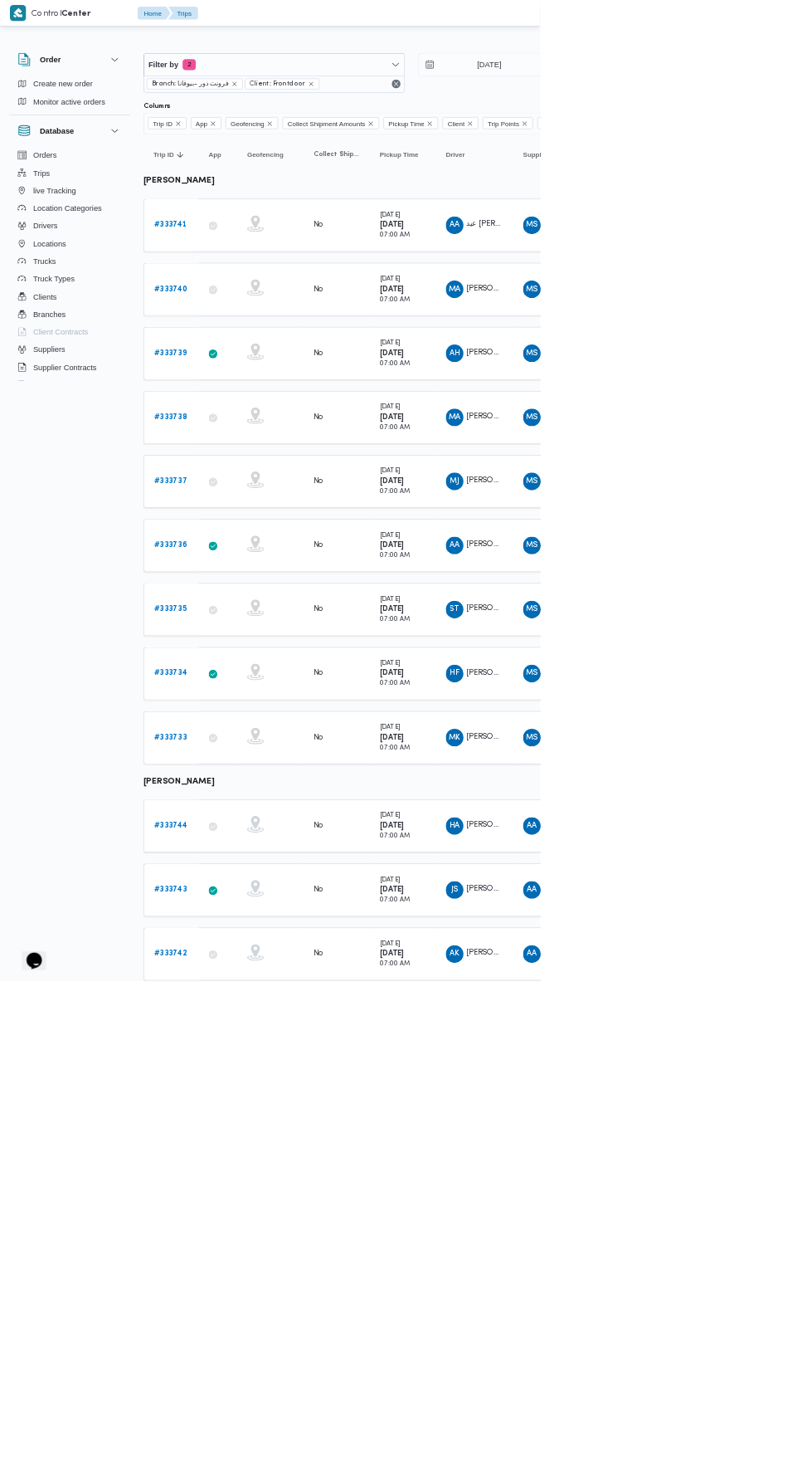
click at [264, 1103] on b "# 333733" at bounding box center [255, 1108] width 48 height 10
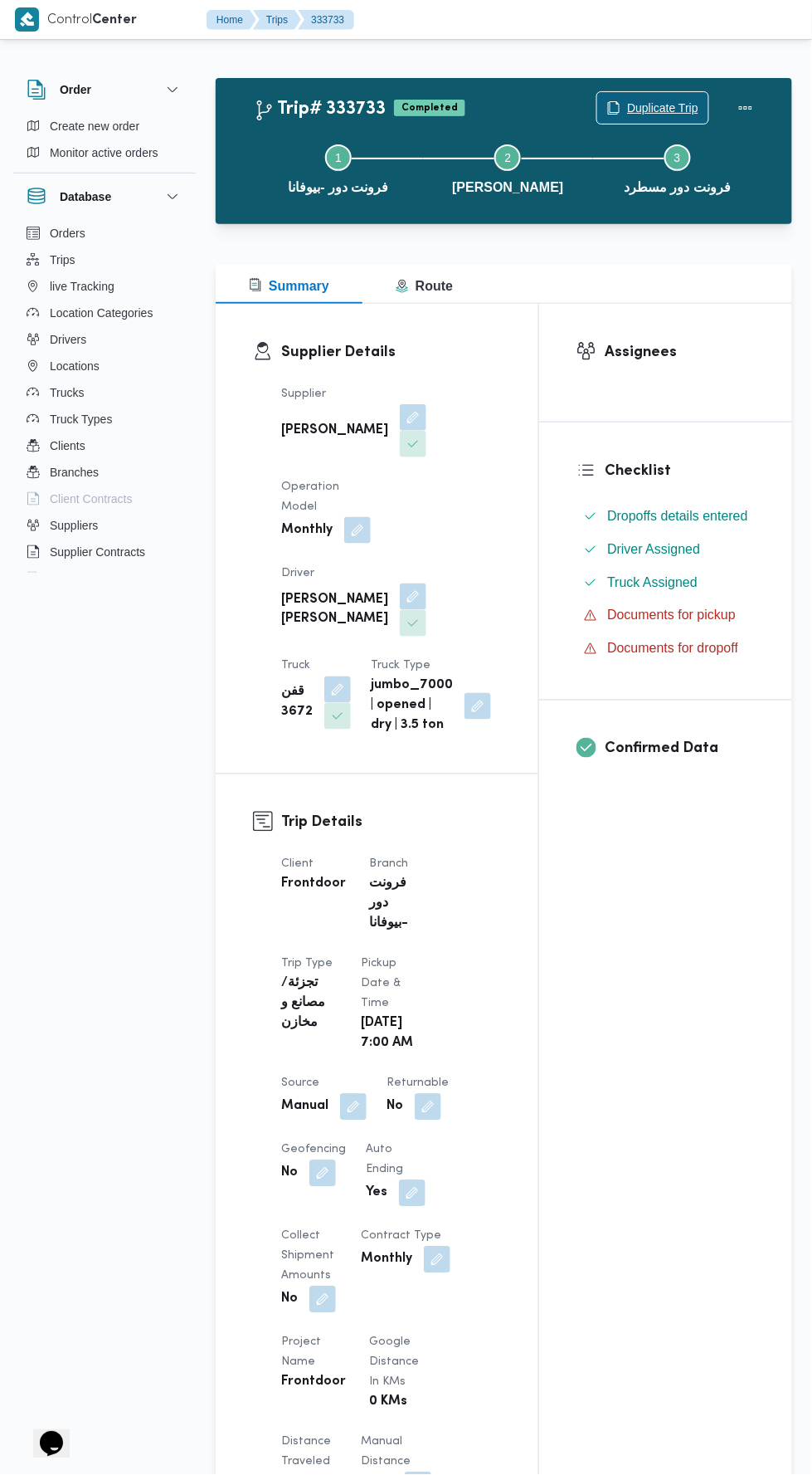
click at [644, 107] on span "Duplicate Trip" at bounding box center [663, 107] width 71 height 20
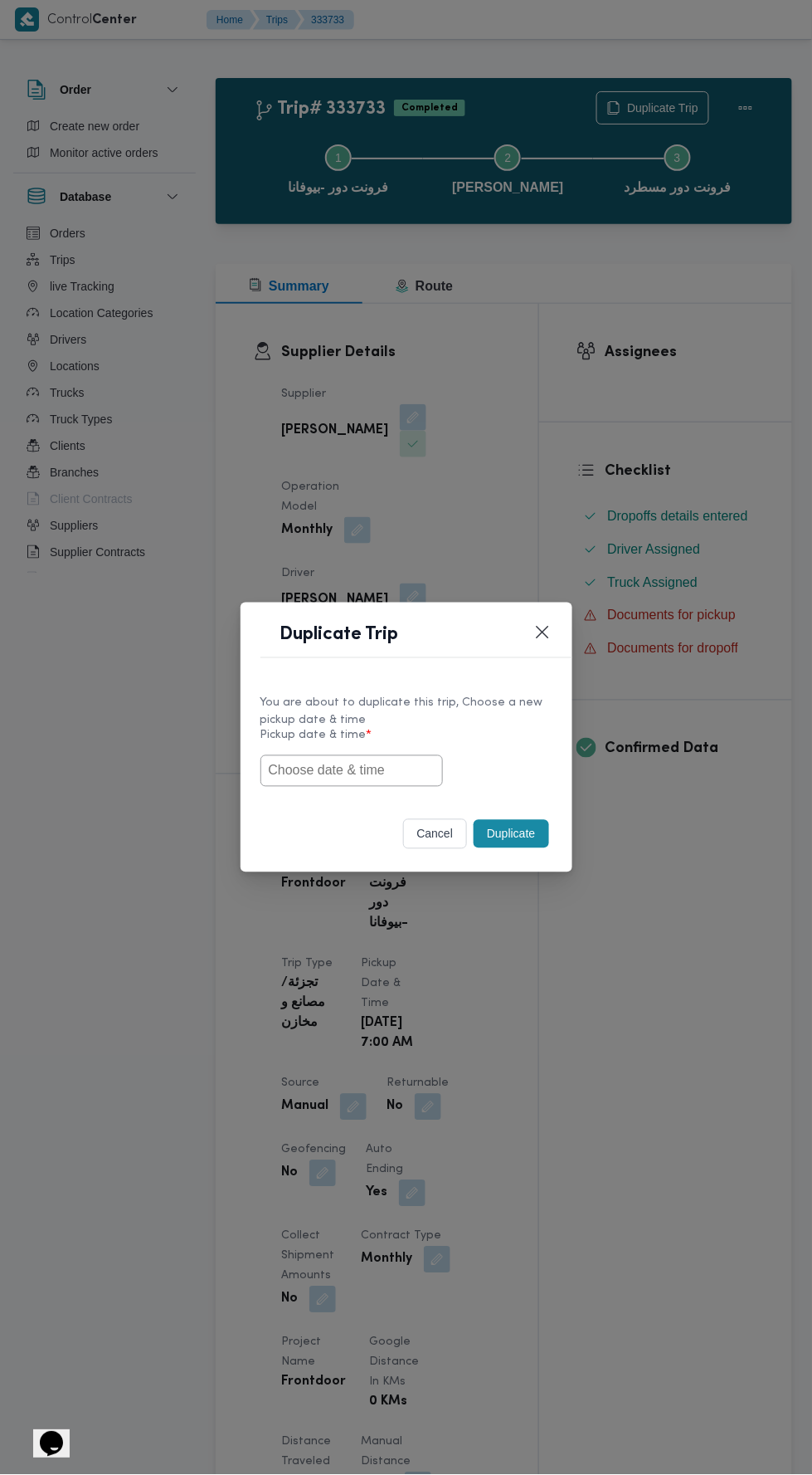
click at [361, 767] on input "text" at bounding box center [352, 770] width 183 height 31
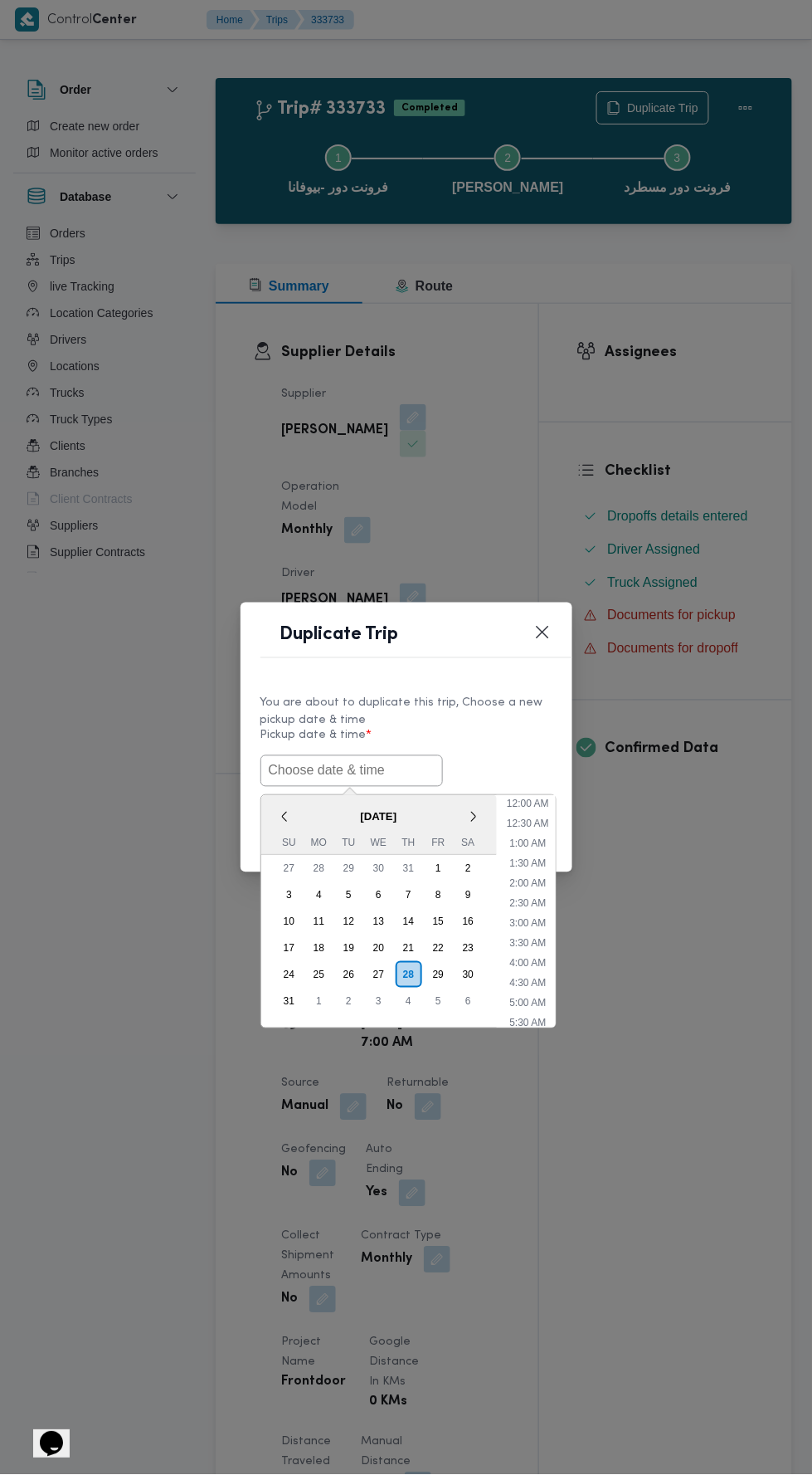
scroll to position [131, 0]
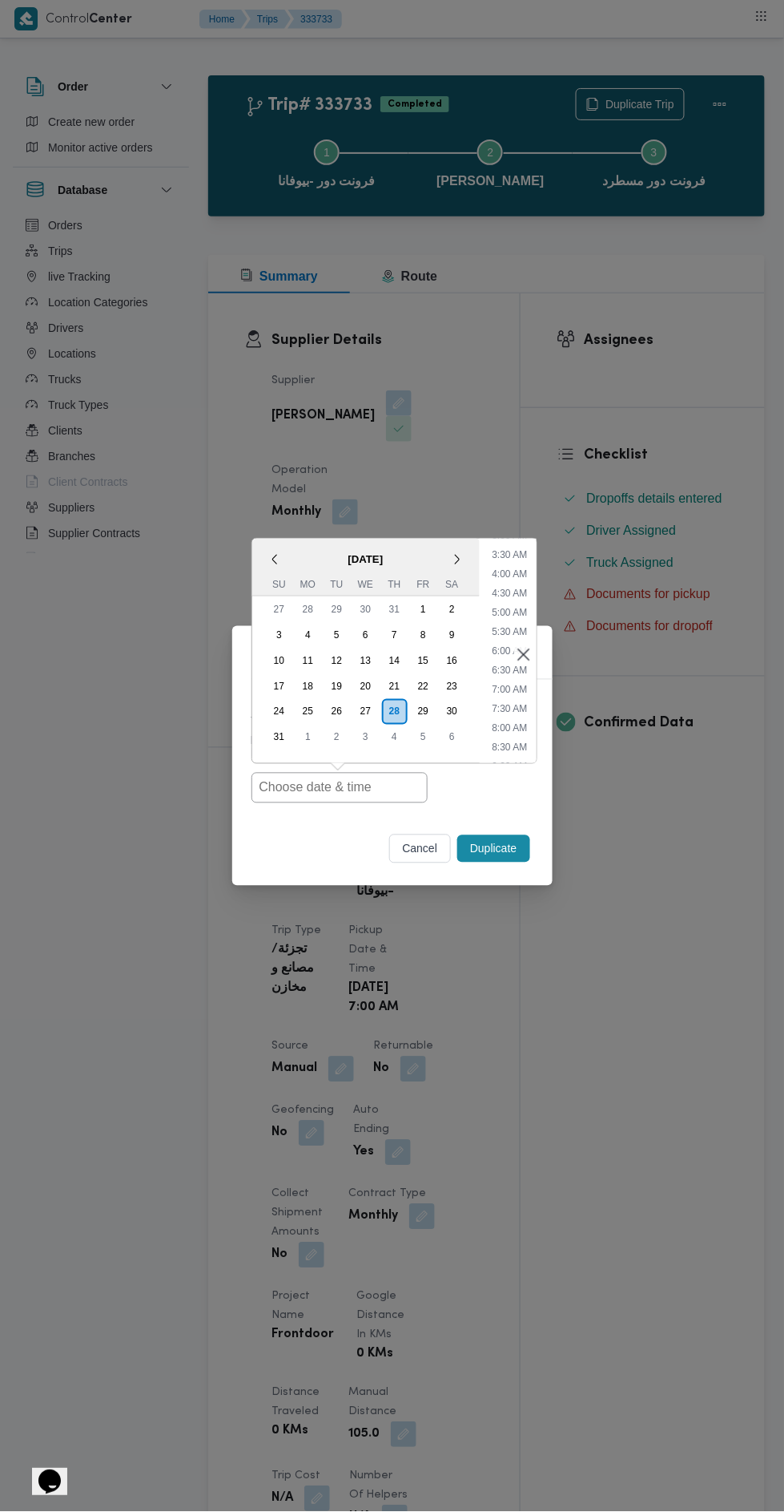
type input "[DATE] 7:00AM"
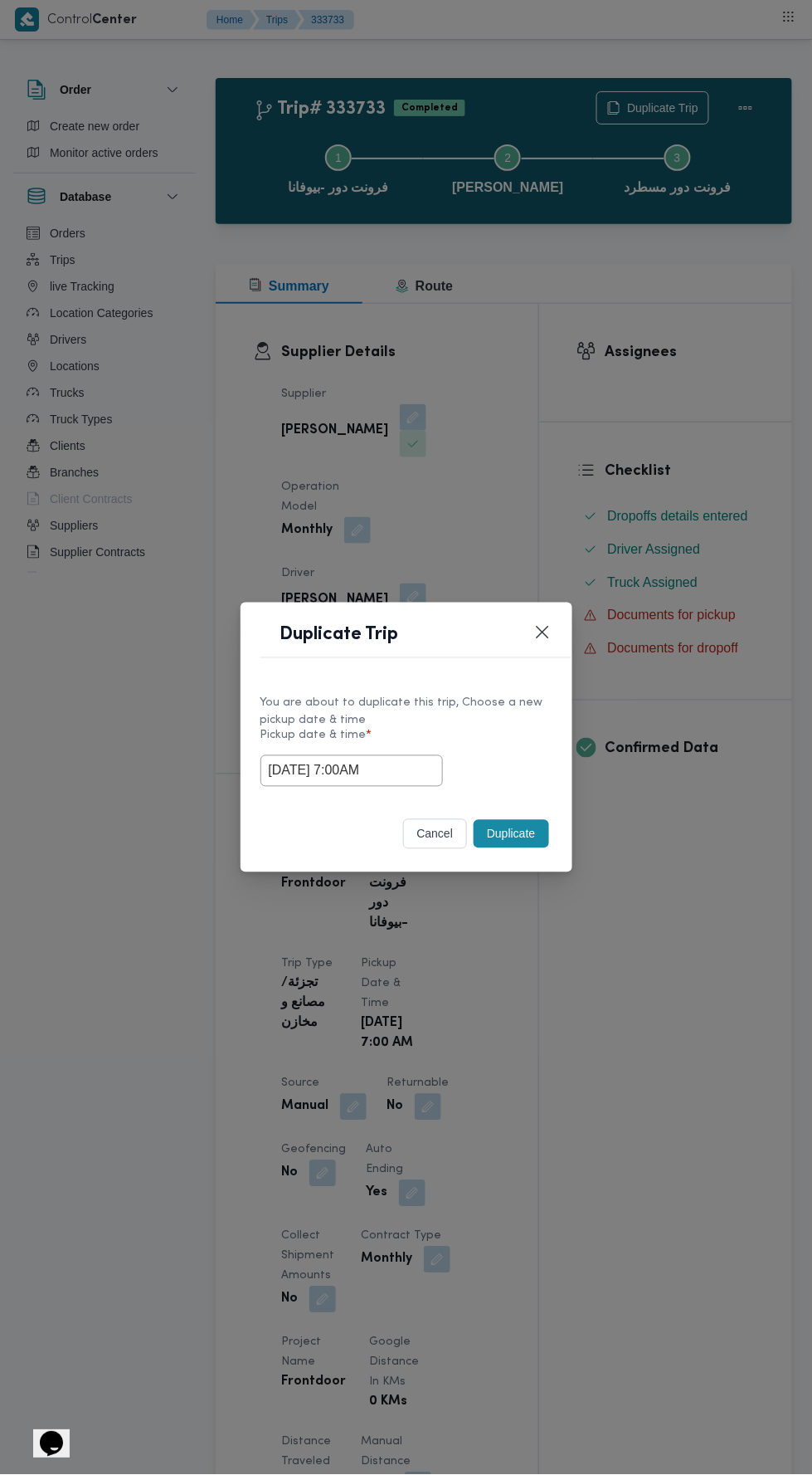
click at [622, 433] on div "Duplicate Trip You are about to duplicate this trip, Choose a new pickup date &…" at bounding box center [406, 737] width 812 height 1475
click at [522, 830] on button "Duplicate" at bounding box center [511, 834] width 75 height 29
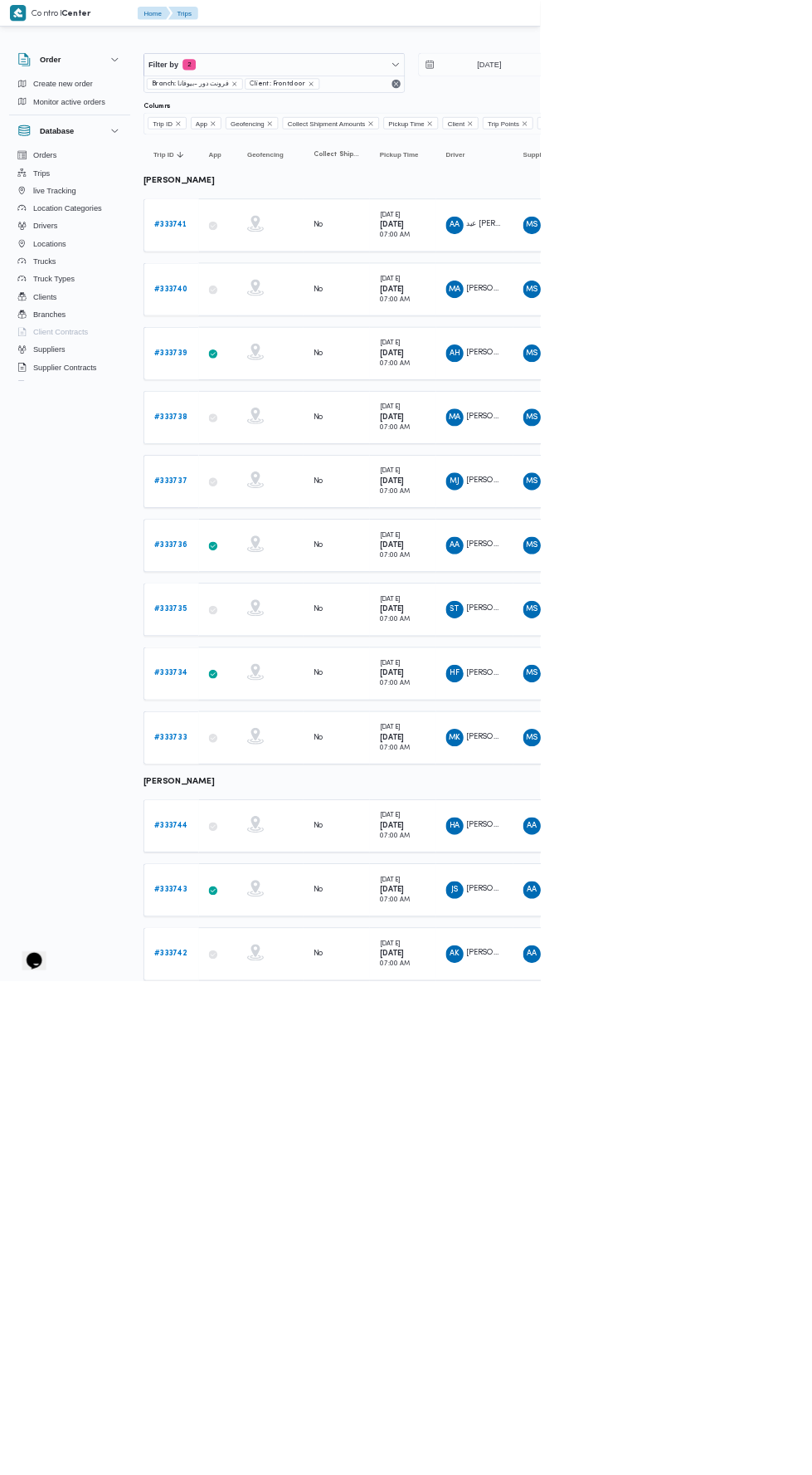
click at [256, 1235] on b "# 333744" at bounding box center [256, 1240] width 50 height 10
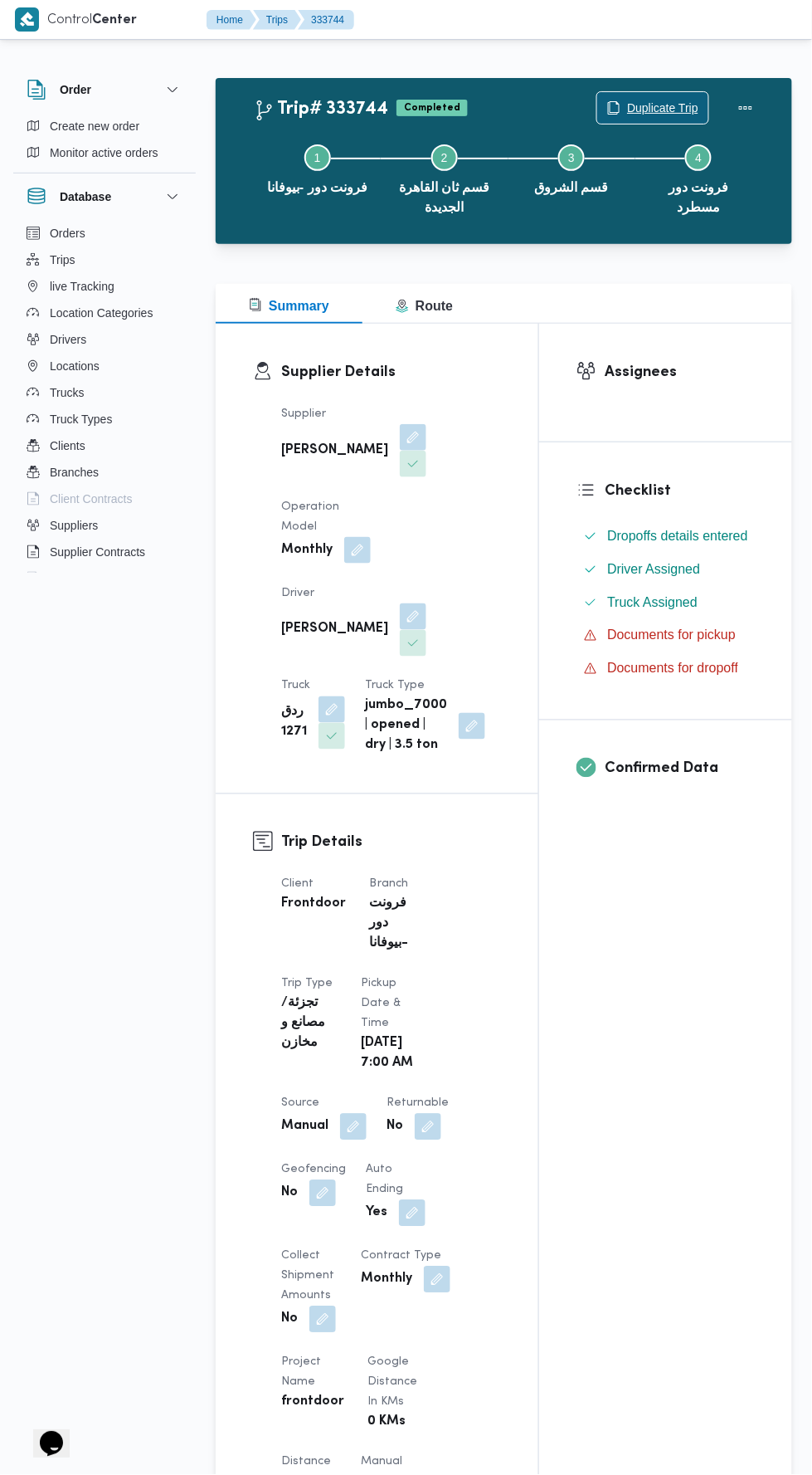
click at [662, 99] on span "Duplicate Trip" at bounding box center [663, 107] width 71 height 20
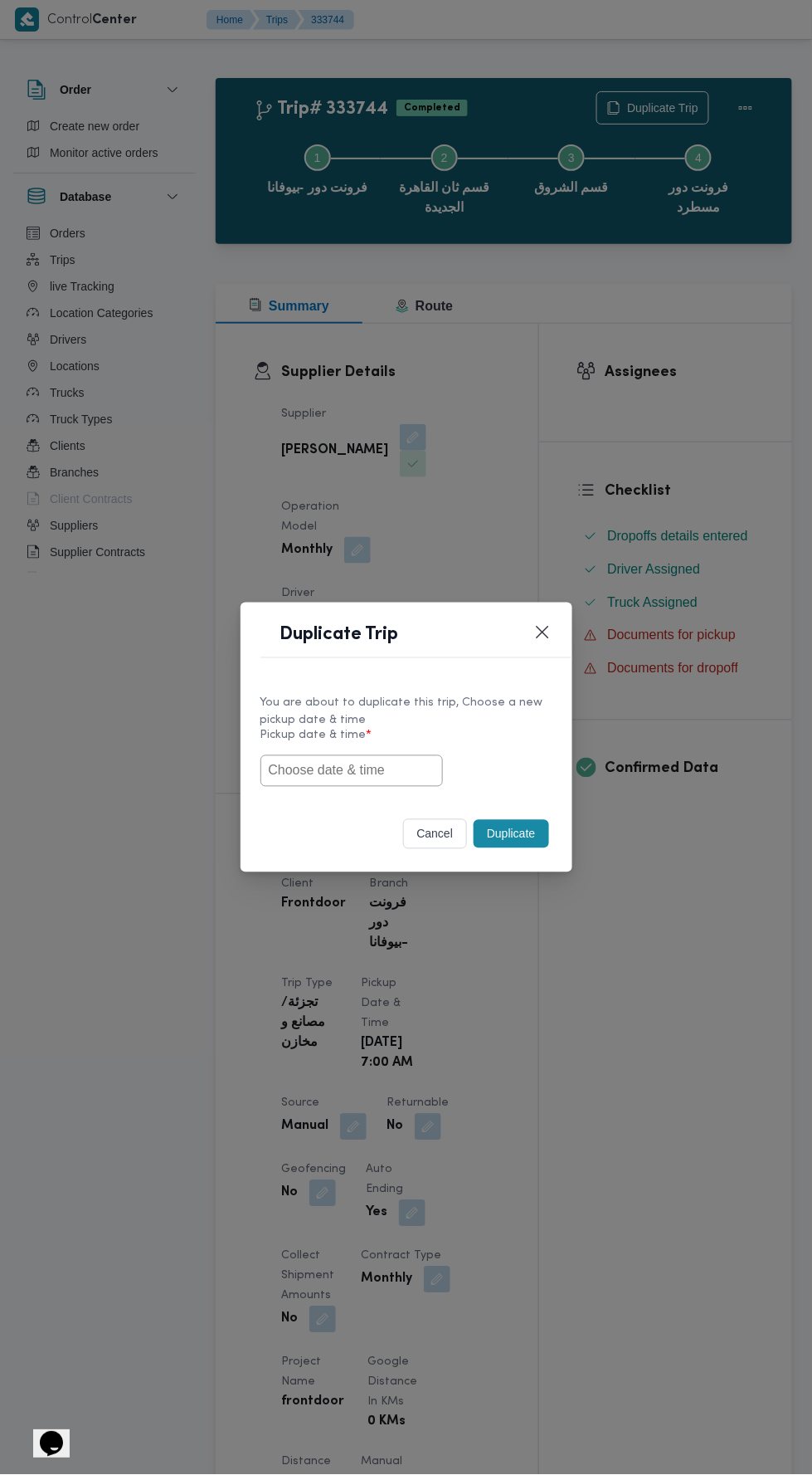
click at [376, 786] on input "text" at bounding box center [352, 770] width 183 height 31
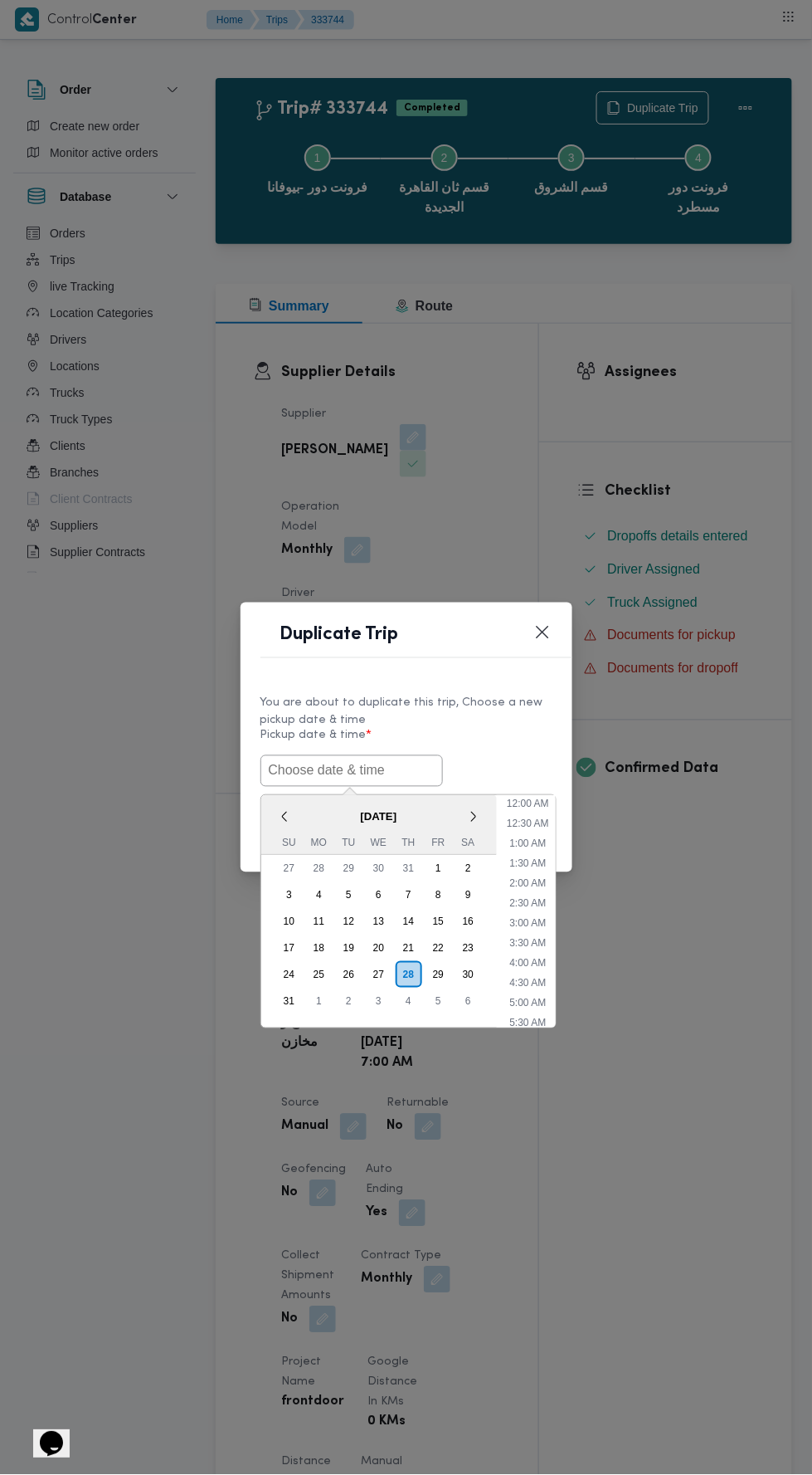
scroll to position [131, 0]
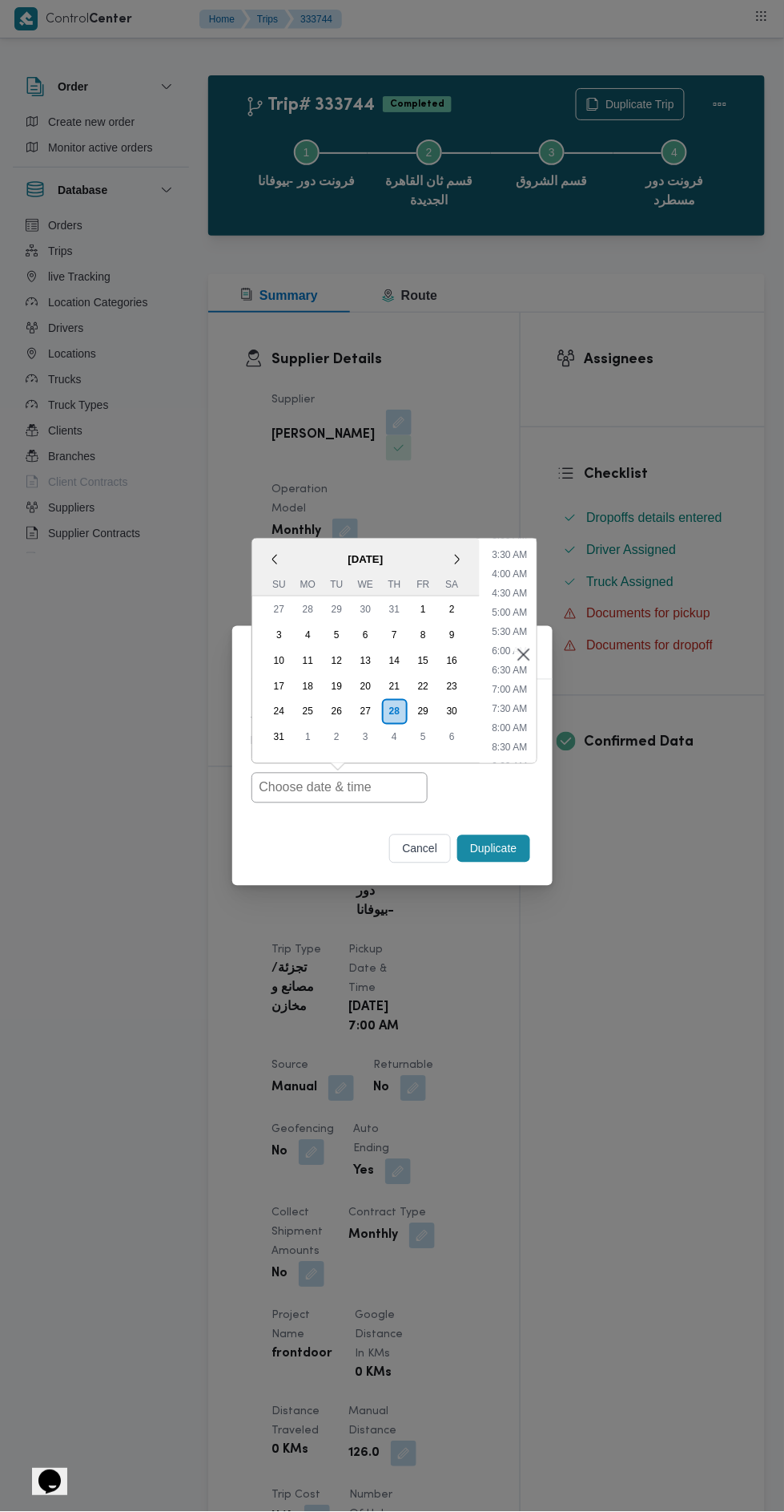
type input "[DATE] 7:00AM"
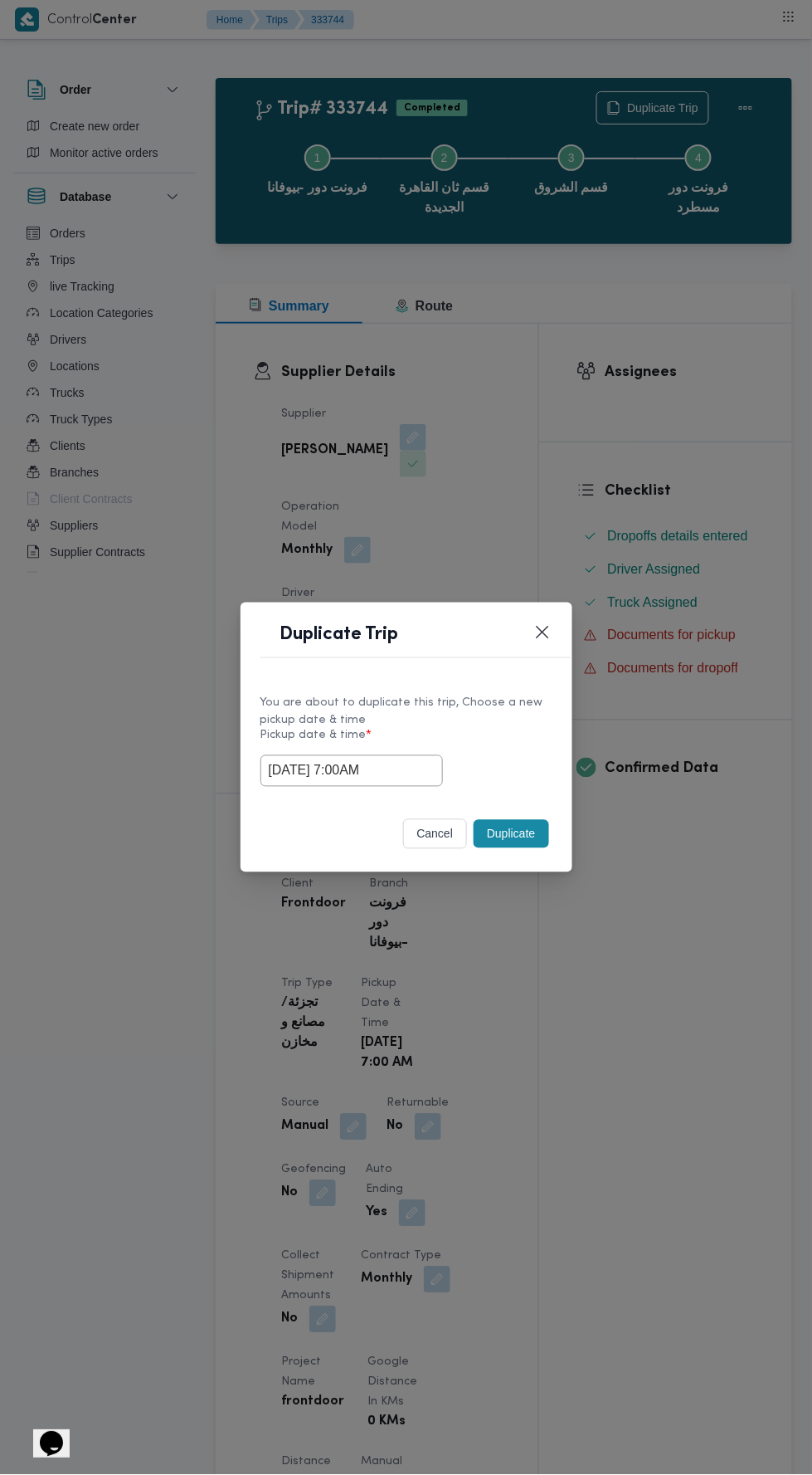
click at [590, 455] on div "Duplicate Trip You are about to duplicate this trip, Choose a new pickup date &…" at bounding box center [406, 737] width 812 height 1475
click at [532, 830] on button "Duplicate" at bounding box center [511, 834] width 75 height 29
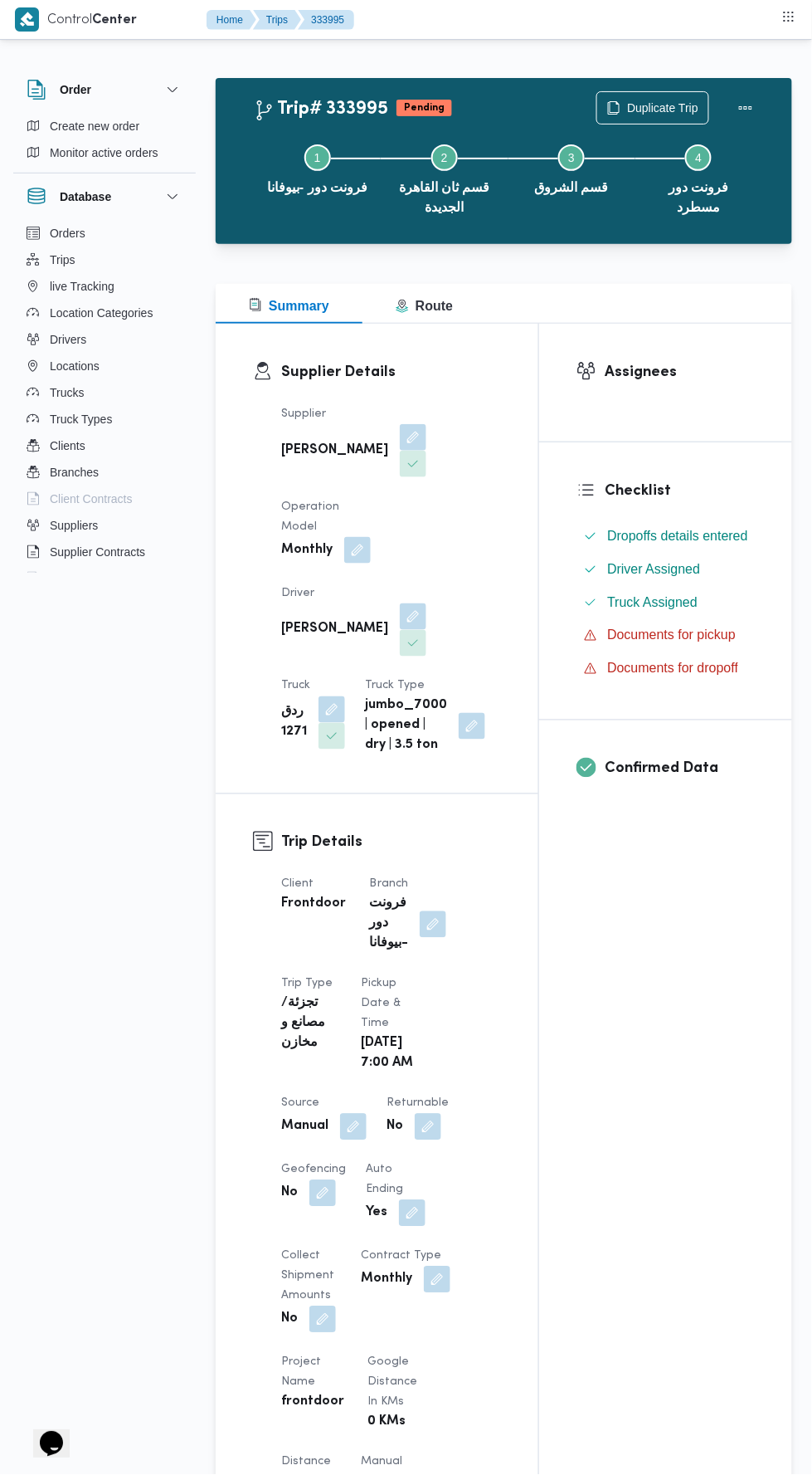
click at [348, 1140] on button "button" at bounding box center [354, 1127] width 27 height 27
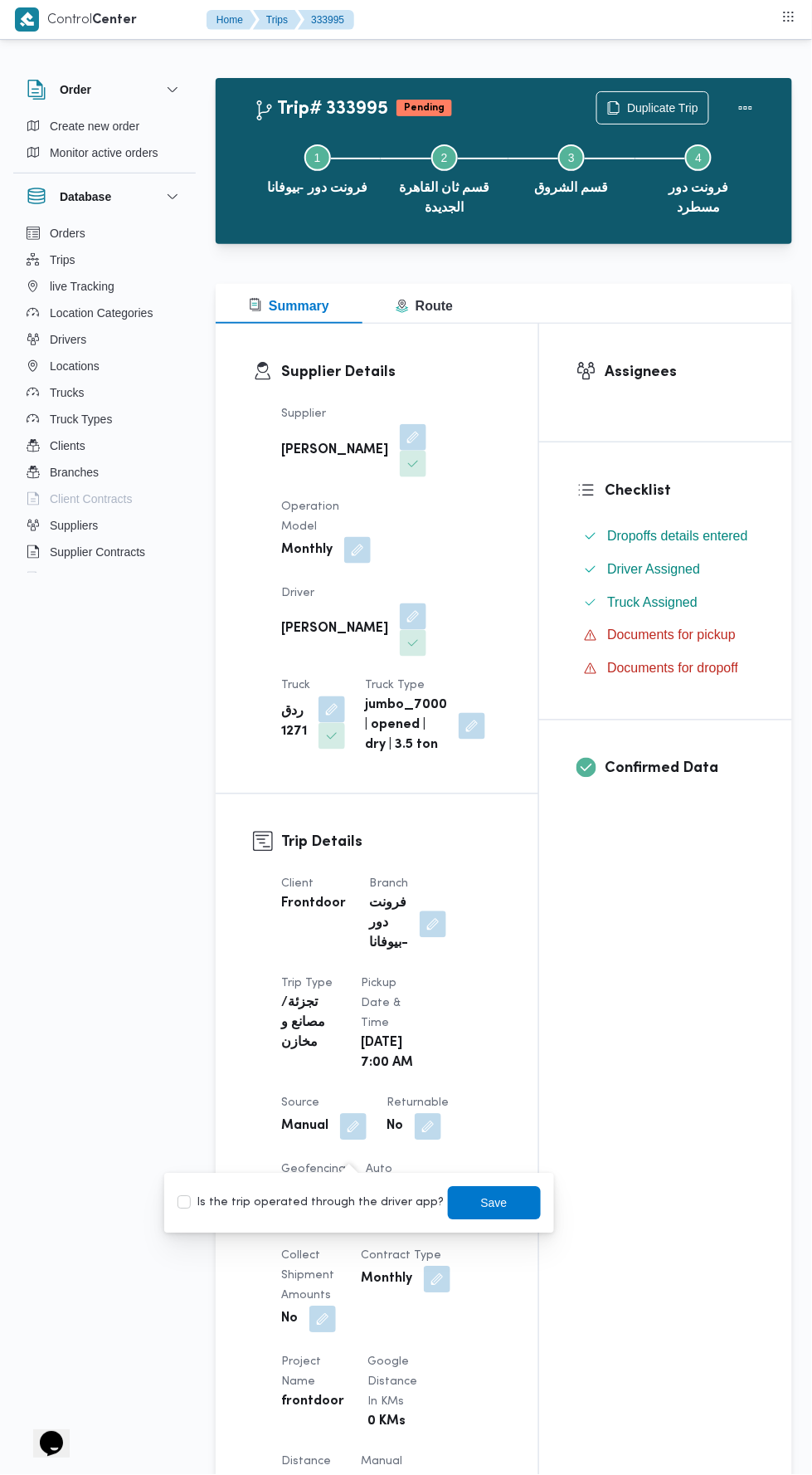
click at [316, 1214] on div "Is the trip operated through the driver app? Save" at bounding box center [359, 1203] width 367 height 36
click at [481, 1201] on span "Save" at bounding box center [494, 1203] width 27 height 20
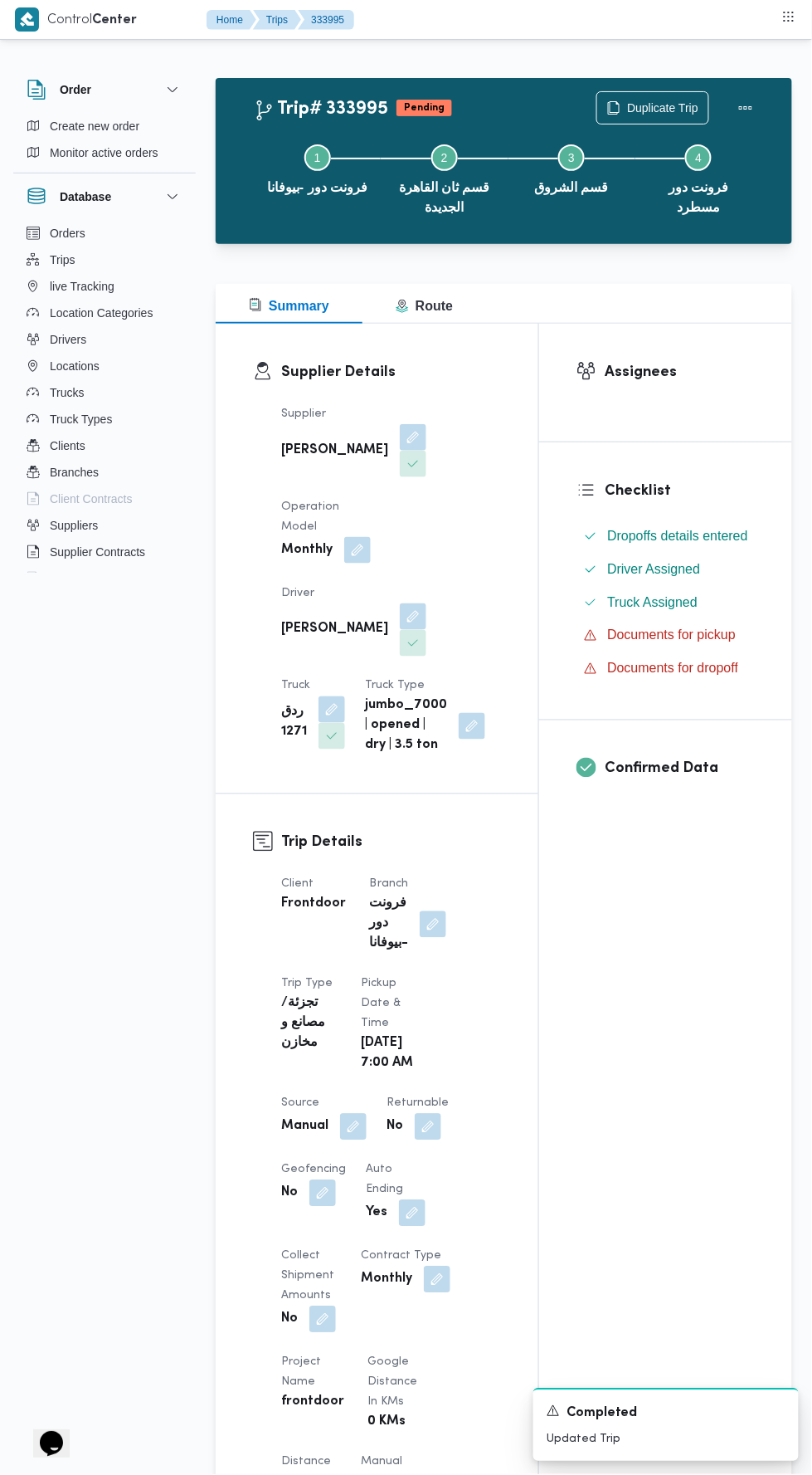
click at [344, 1140] on button "button" at bounding box center [354, 1127] width 27 height 27
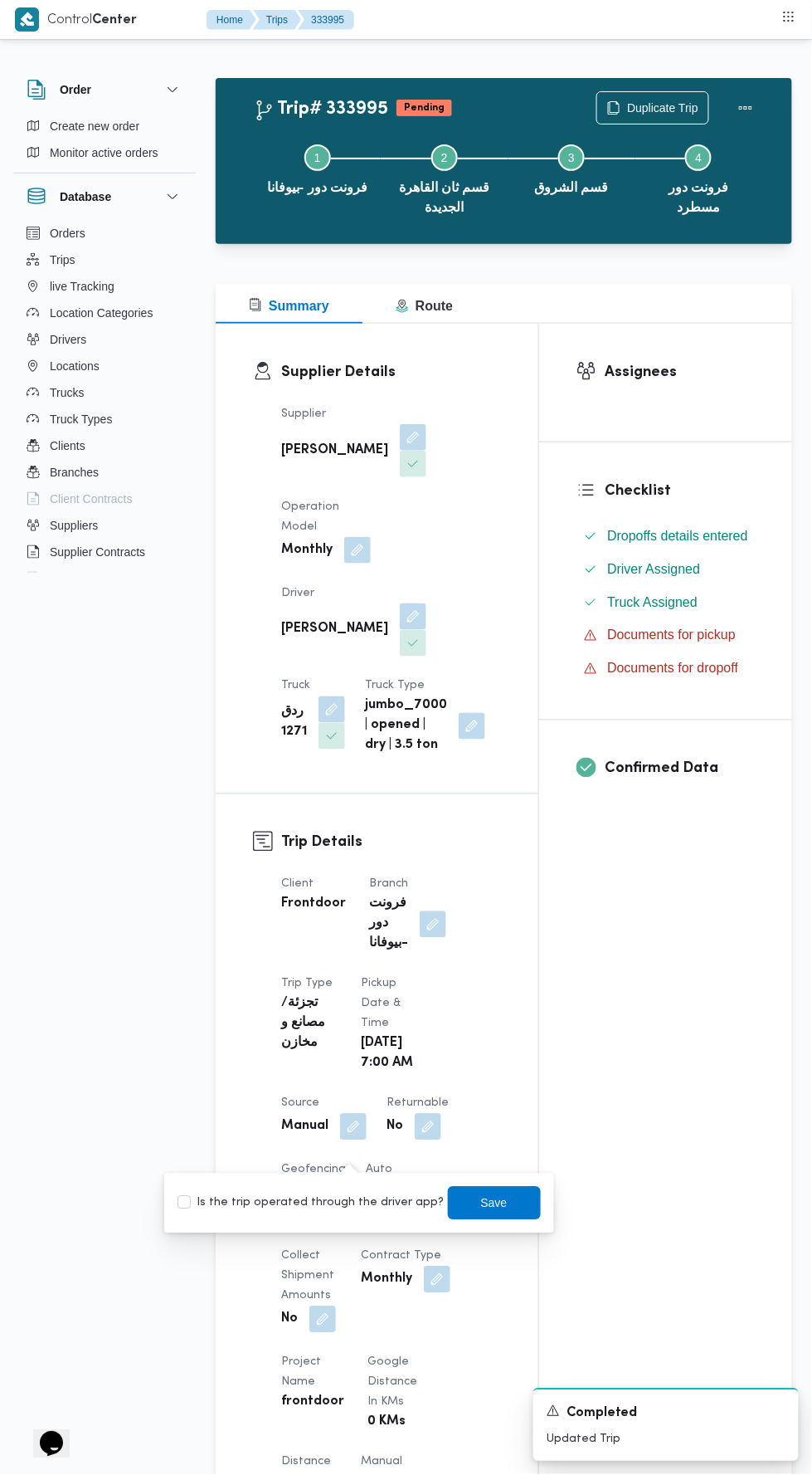
click at [322, 1197] on label "Is the trip operated through the driver app?" at bounding box center [311, 1203] width 267 height 20
checkbox input "true"
click at [459, 1191] on span "Save" at bounding box center [494, 1203] width 93 height 33
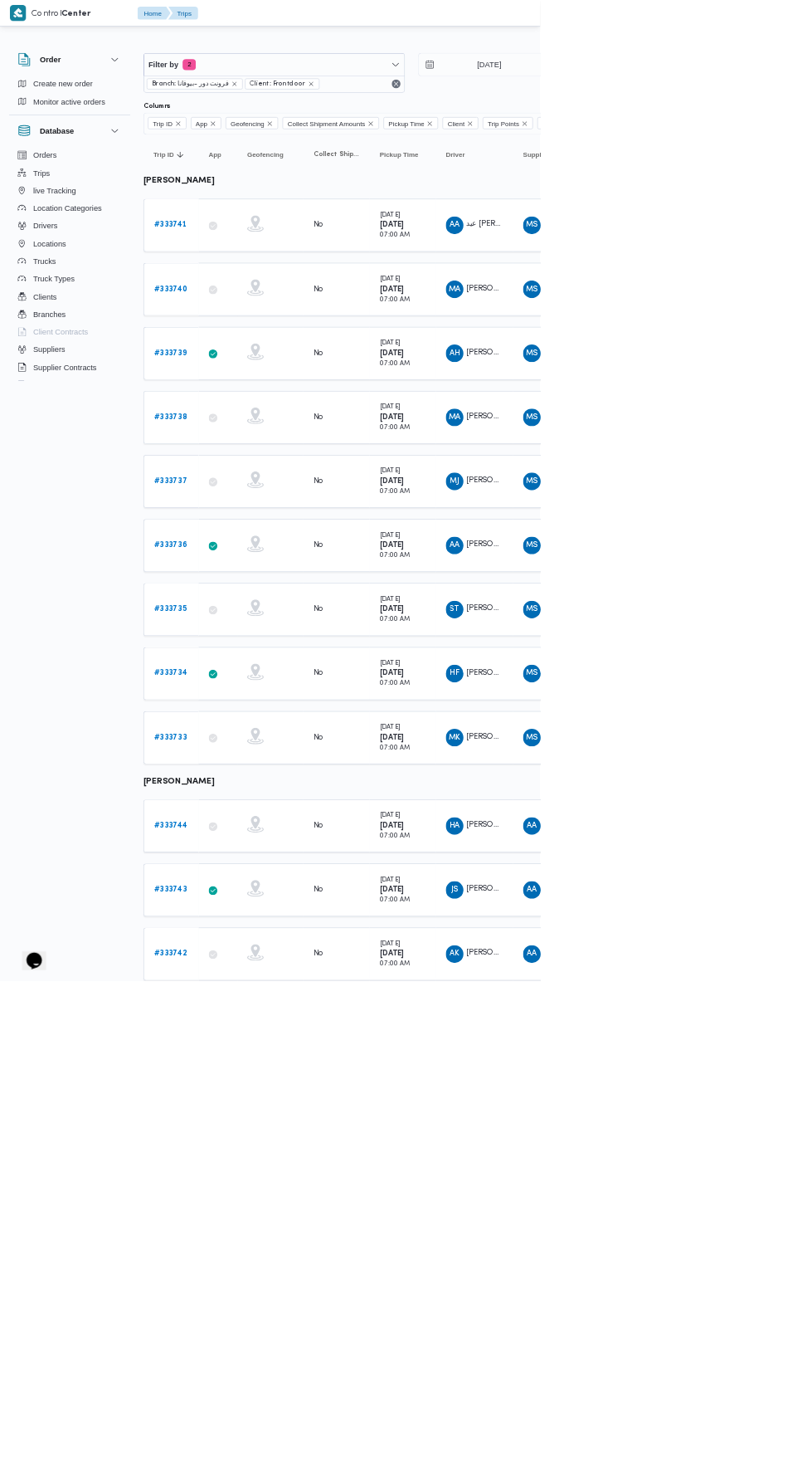
click at [266, 1331] on b "# 333743" at bounding box center [256, 1336] width 49 height 10
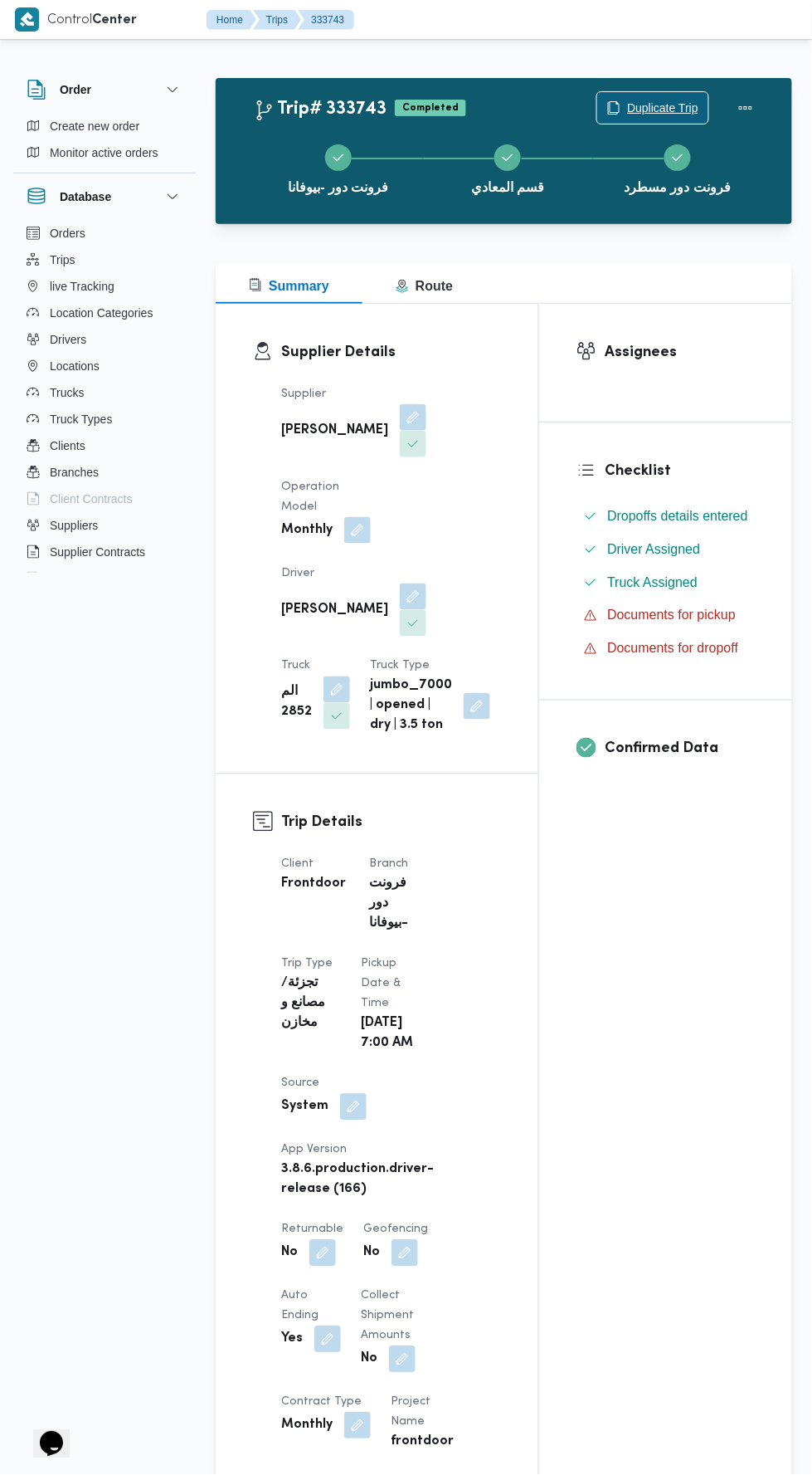
click at [658, 107] on span "Duplicate Trip" at bounding box center [663, 107] width 71 height 20
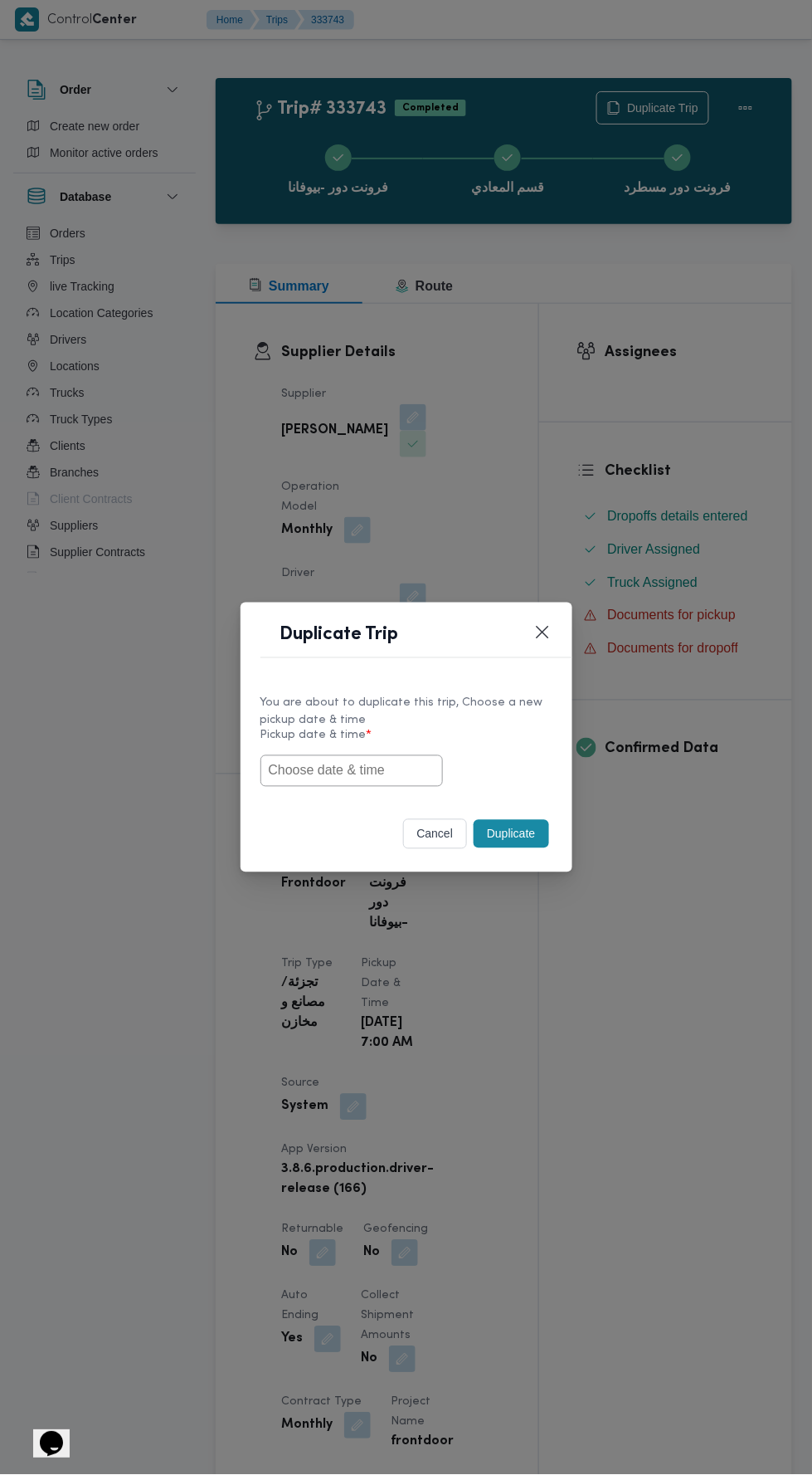
click at [365, 770] on input "text" at bounding box center [352, 770] width 183 height 31
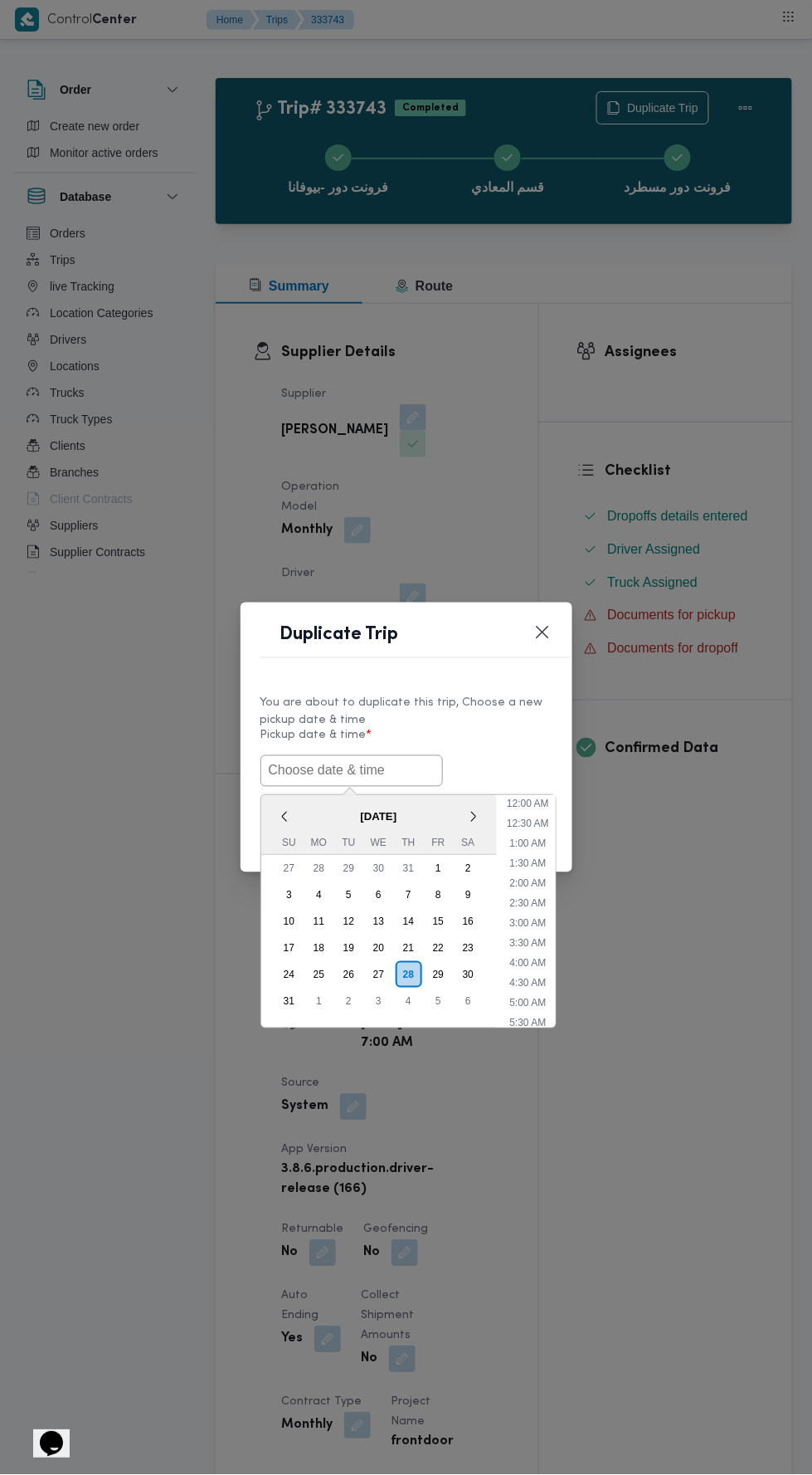
scroll to position [131, 0]
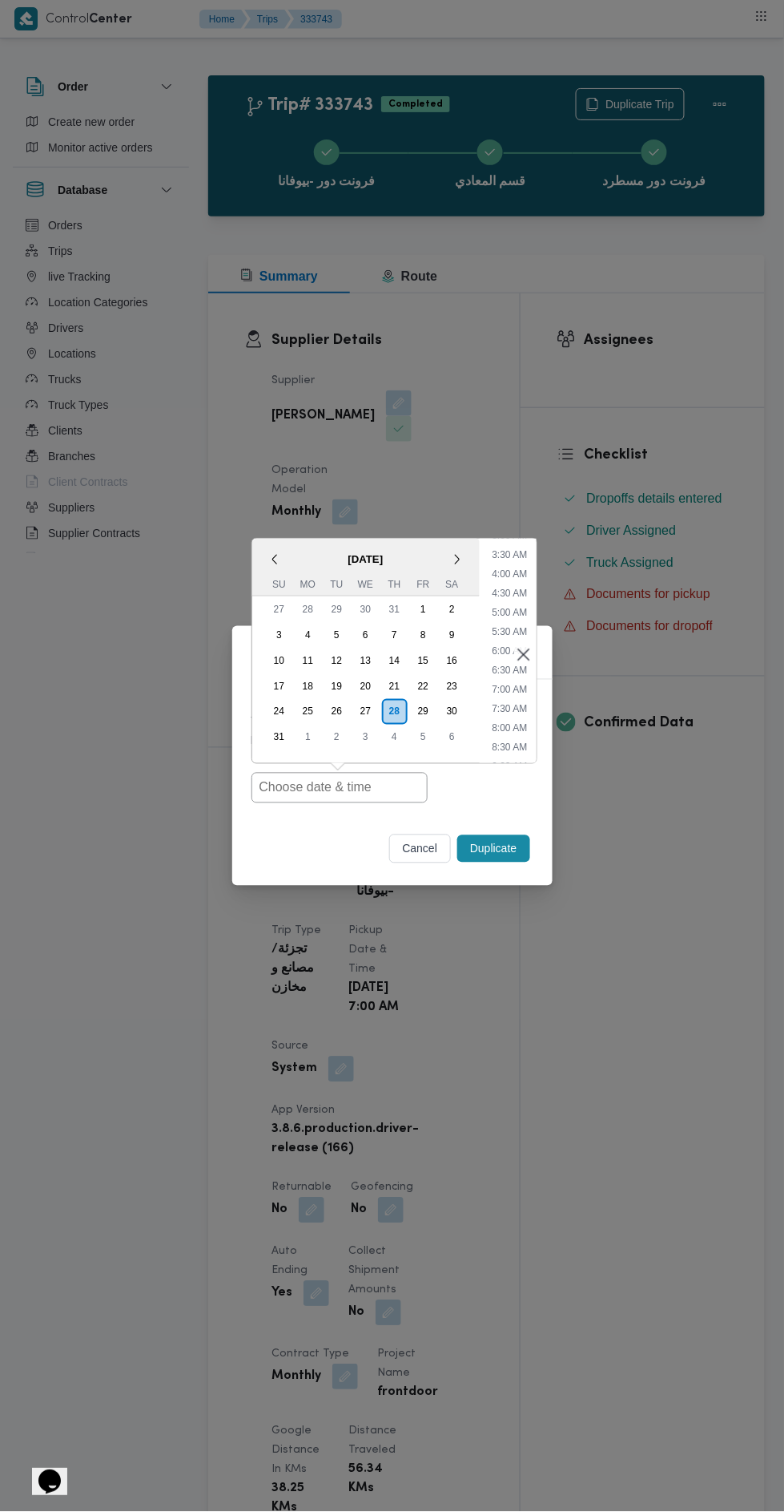
type input "[DATE] 7:00AM"
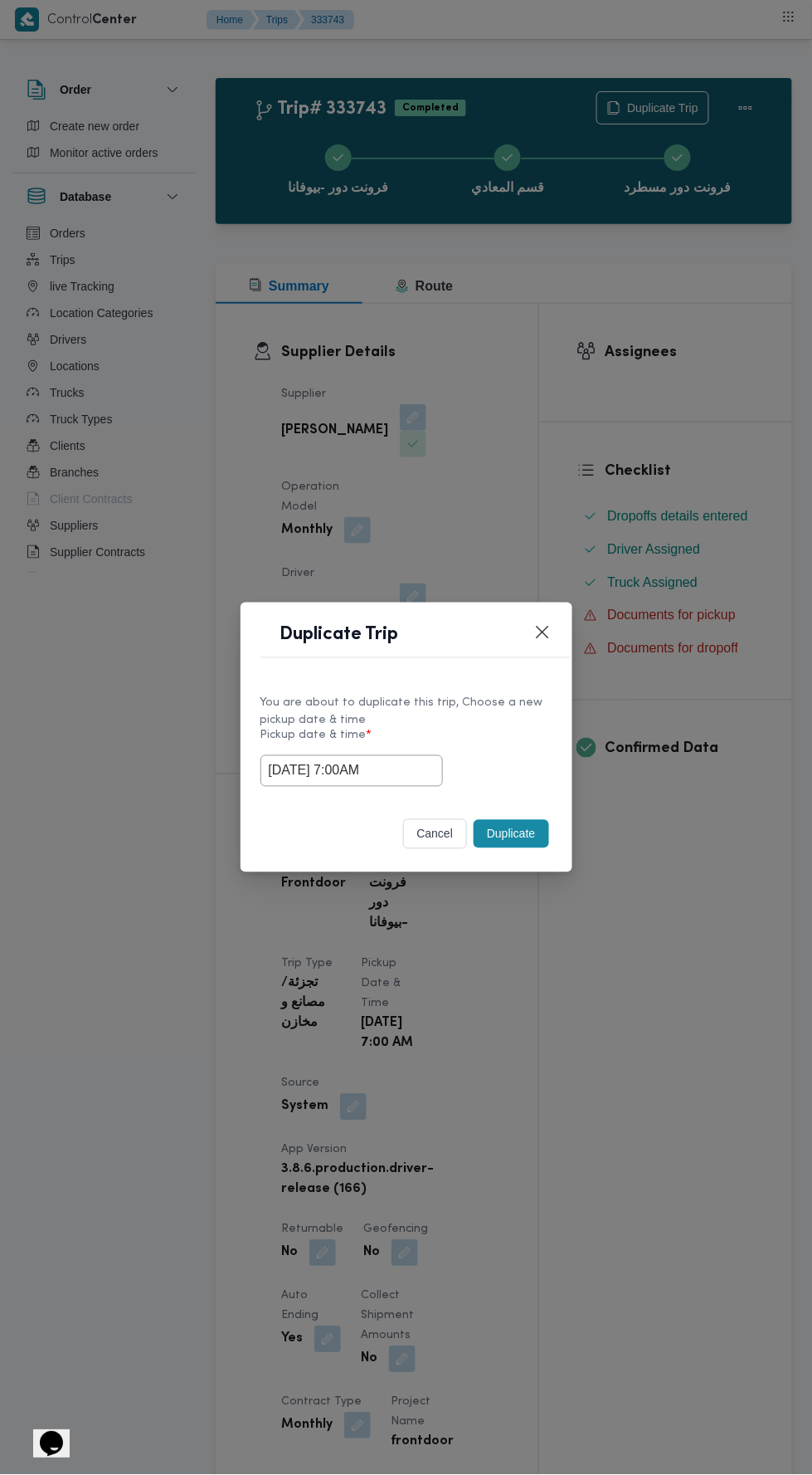
click at [617, 386] on div "Duplicate Trip You are about to duplicate this trip, Choose a new pickup date &…" at bounding box center [406, 737] width 812 height 1475
click at [504, 821] on button "Duplicate" at bounding box center [511, 834] width 75 height 29
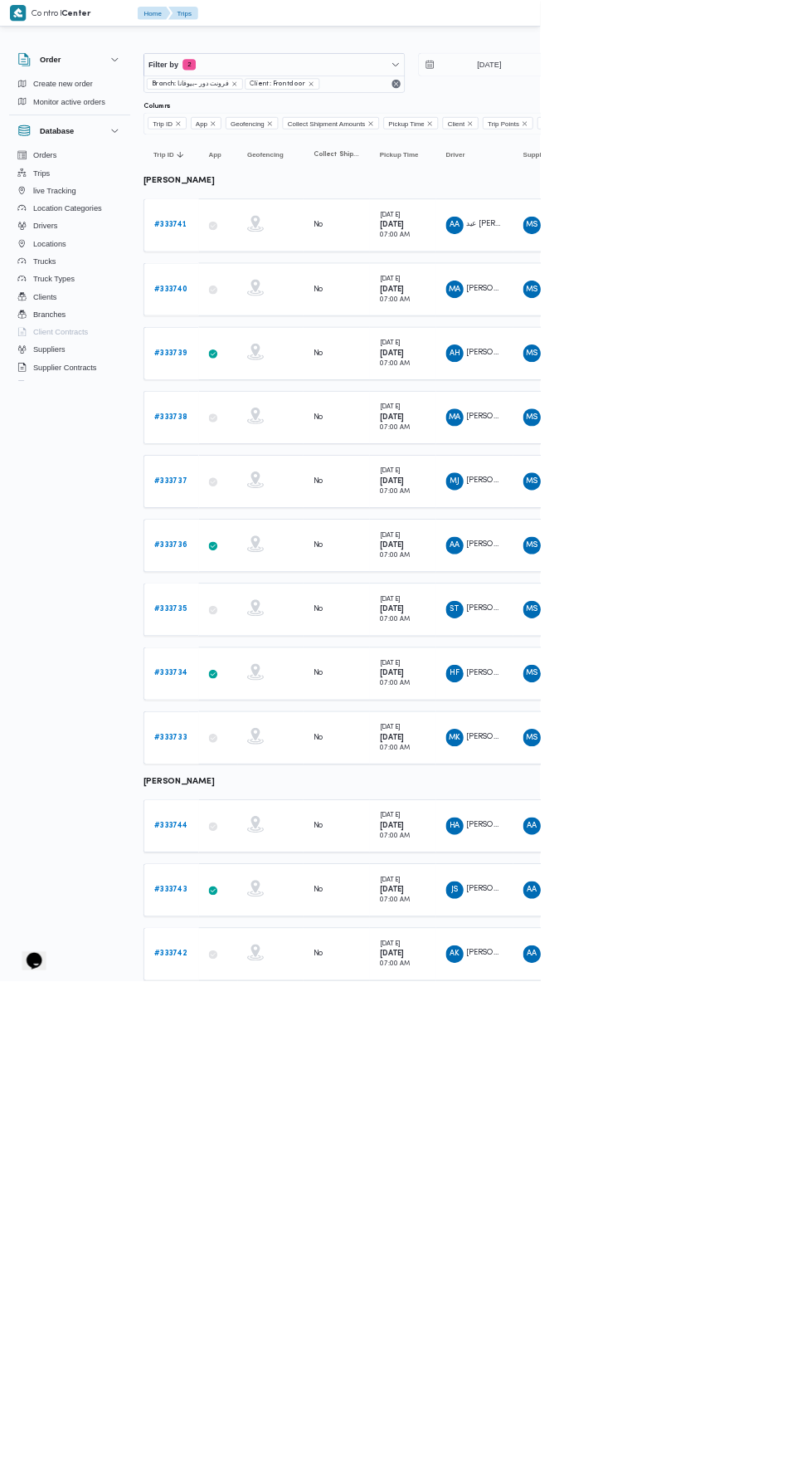
click at [273, 1428] on b "# 333742" at bounding box center [256, 1433] width 49 height 10
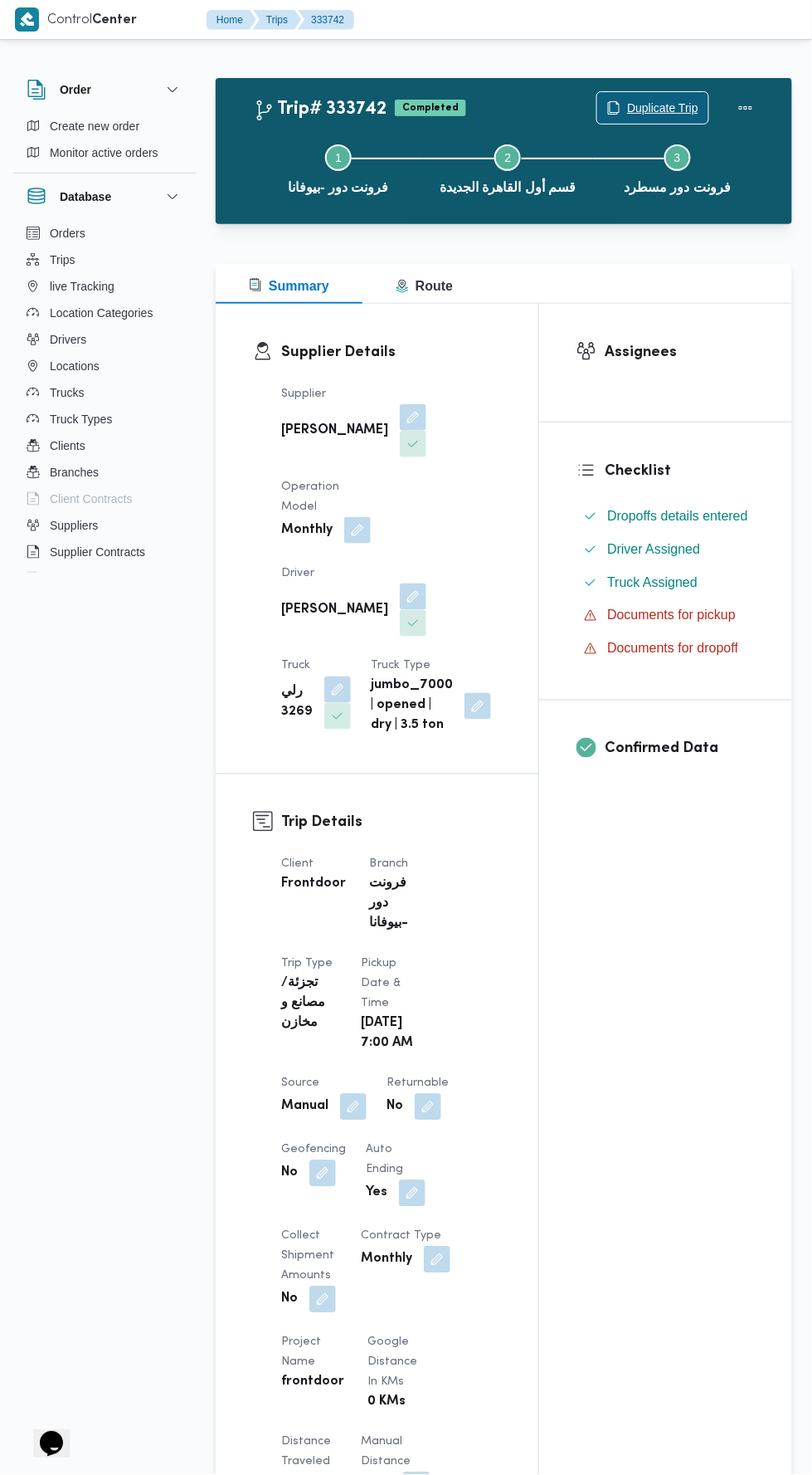
click at [671, 107] on span "Duplicate Trip" at bounding box center [663, 107] width 71 height 20
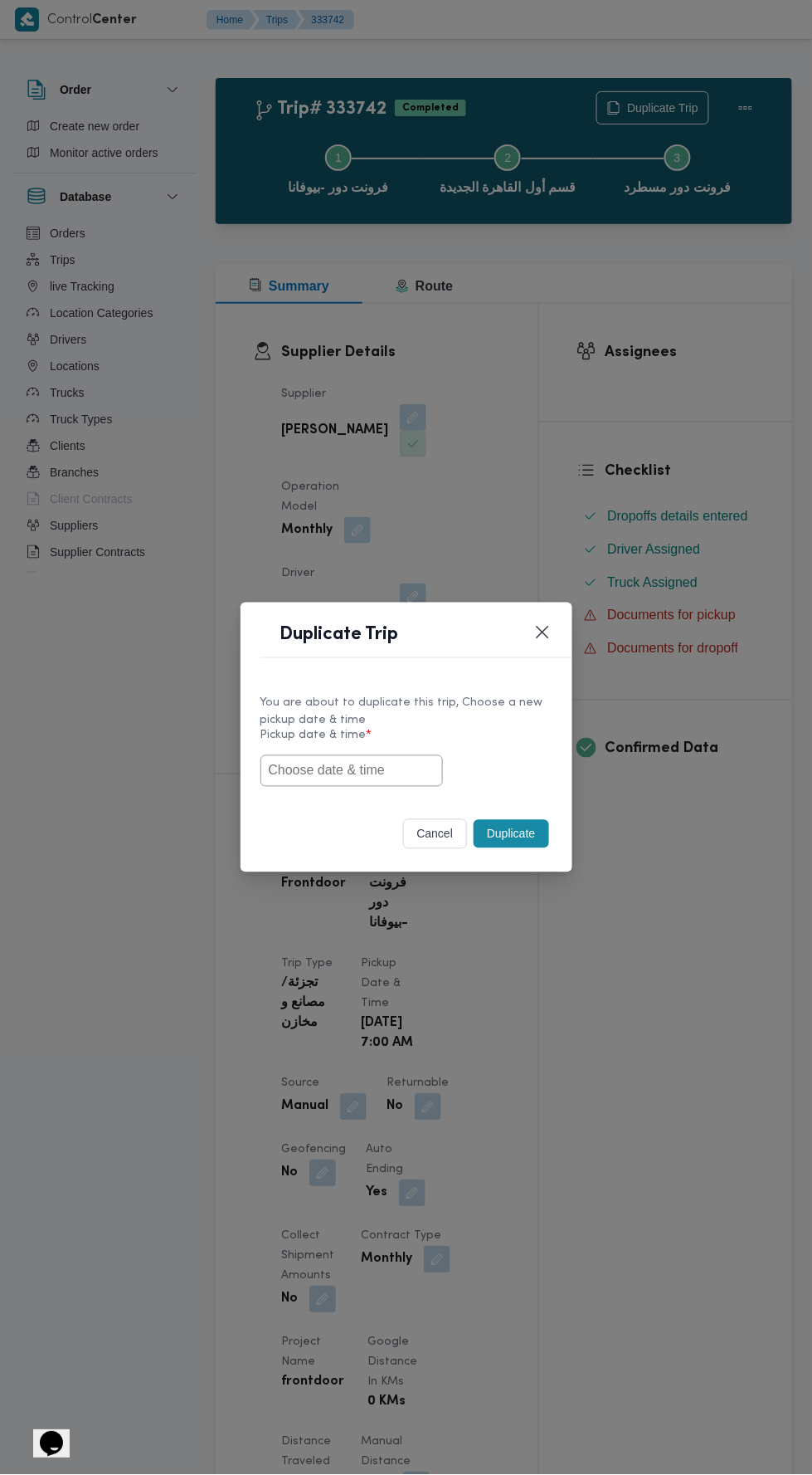
click at [384, 771] on input "text" at bounding box center [352, 770] width 183 height 31
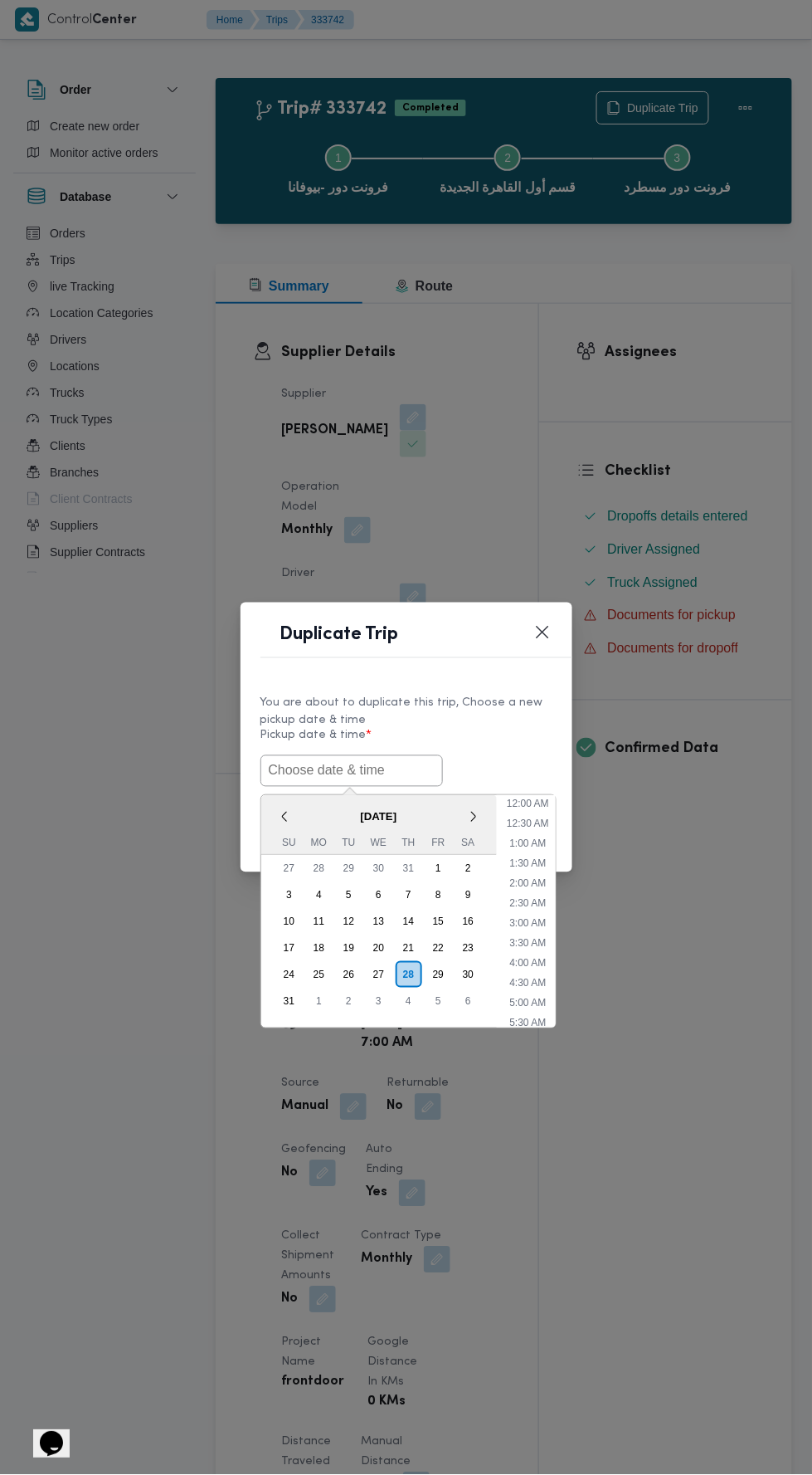
scroll to position [131, 0]
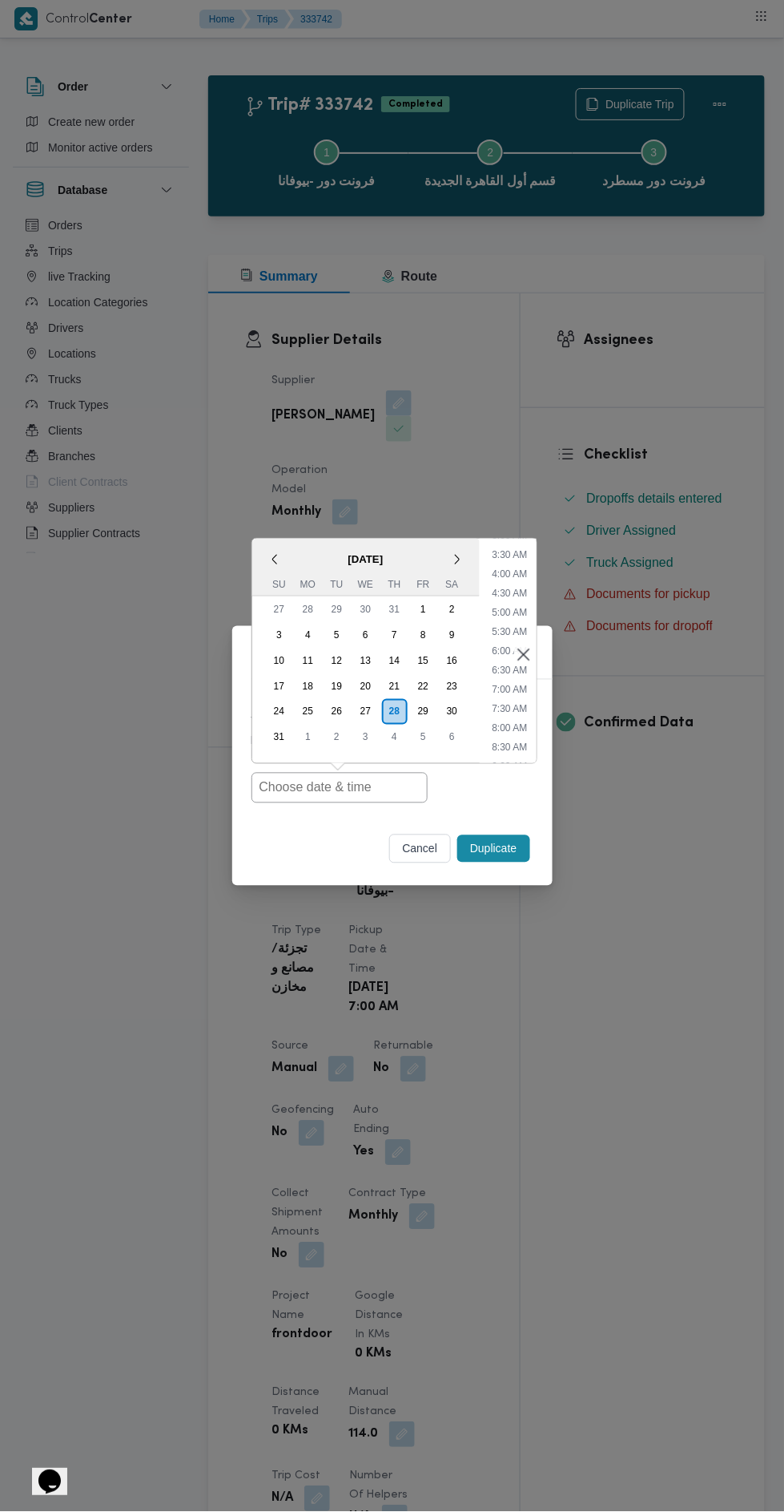
type input "[DATE] 7:00AM"
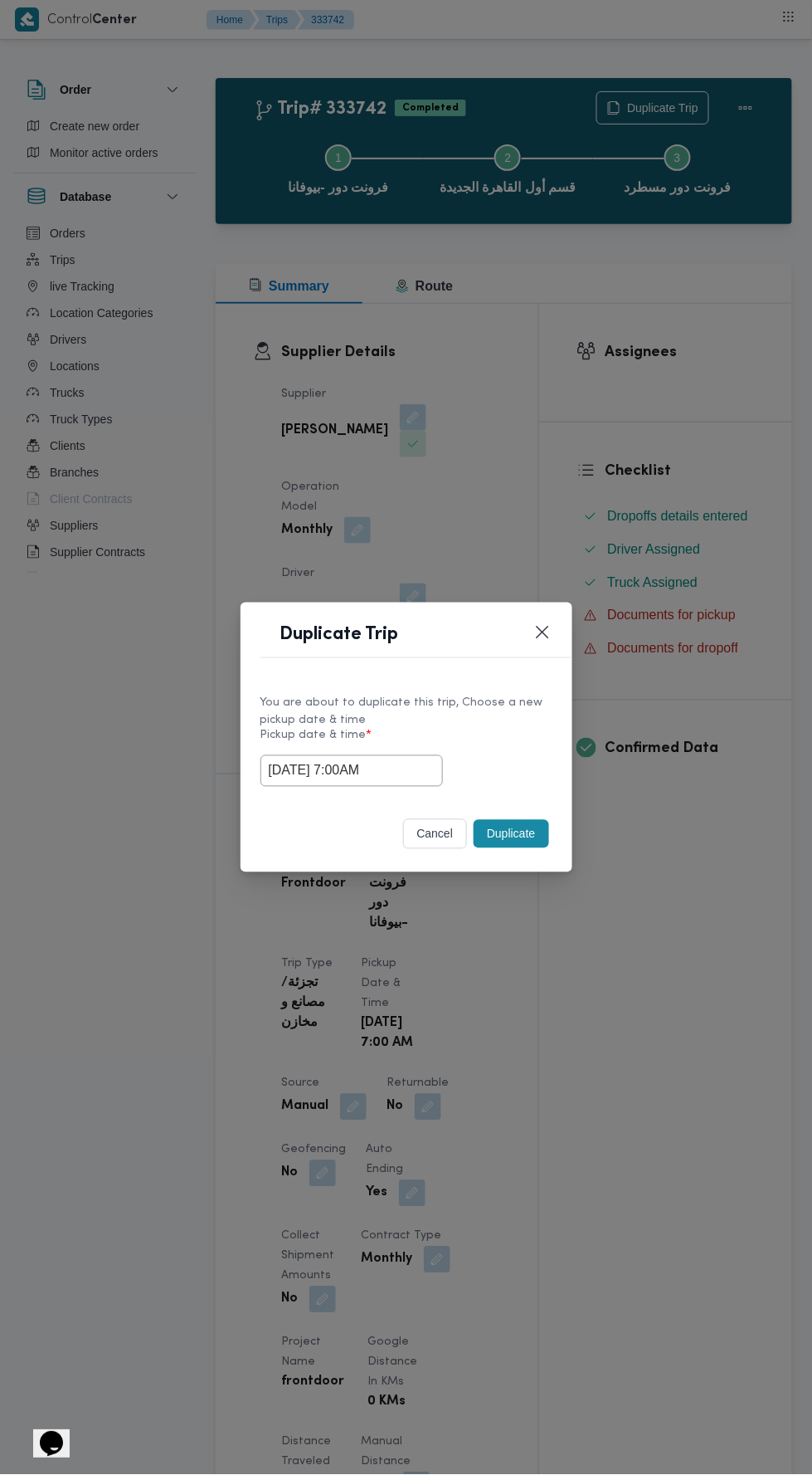
click at [634, 393] on div "Duplicate Trip You are about to duplicate this trip, Choose a new pickup date &…" at bounding box center [406, 737] width 812 height 1475
click at [518, 831] on button "Duplicate" at bounding box center [511, 834] width 75 height 29
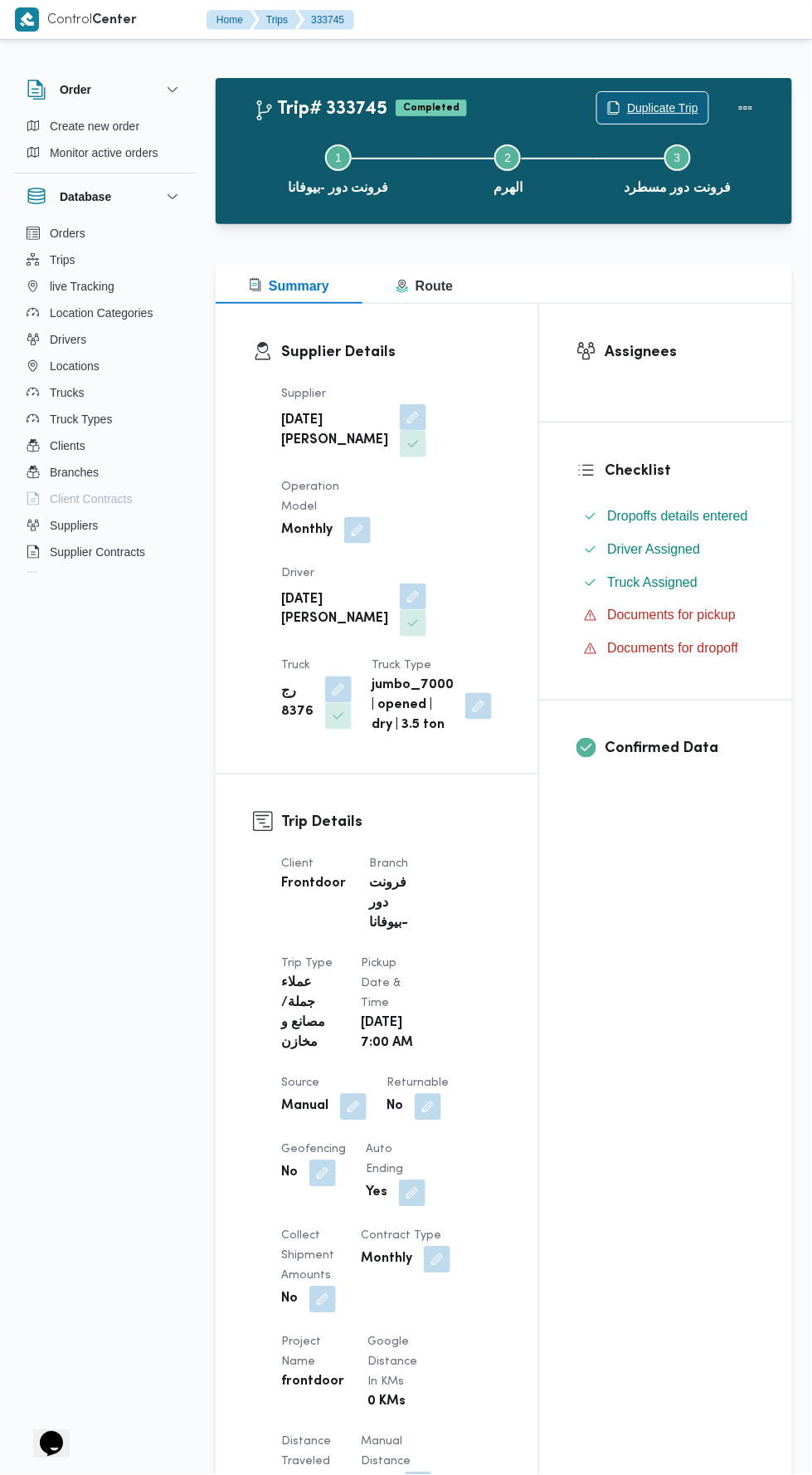
click at [637, 107] on span "Duplicate Trip" at bounding box center [663, 107] width 71 height 20
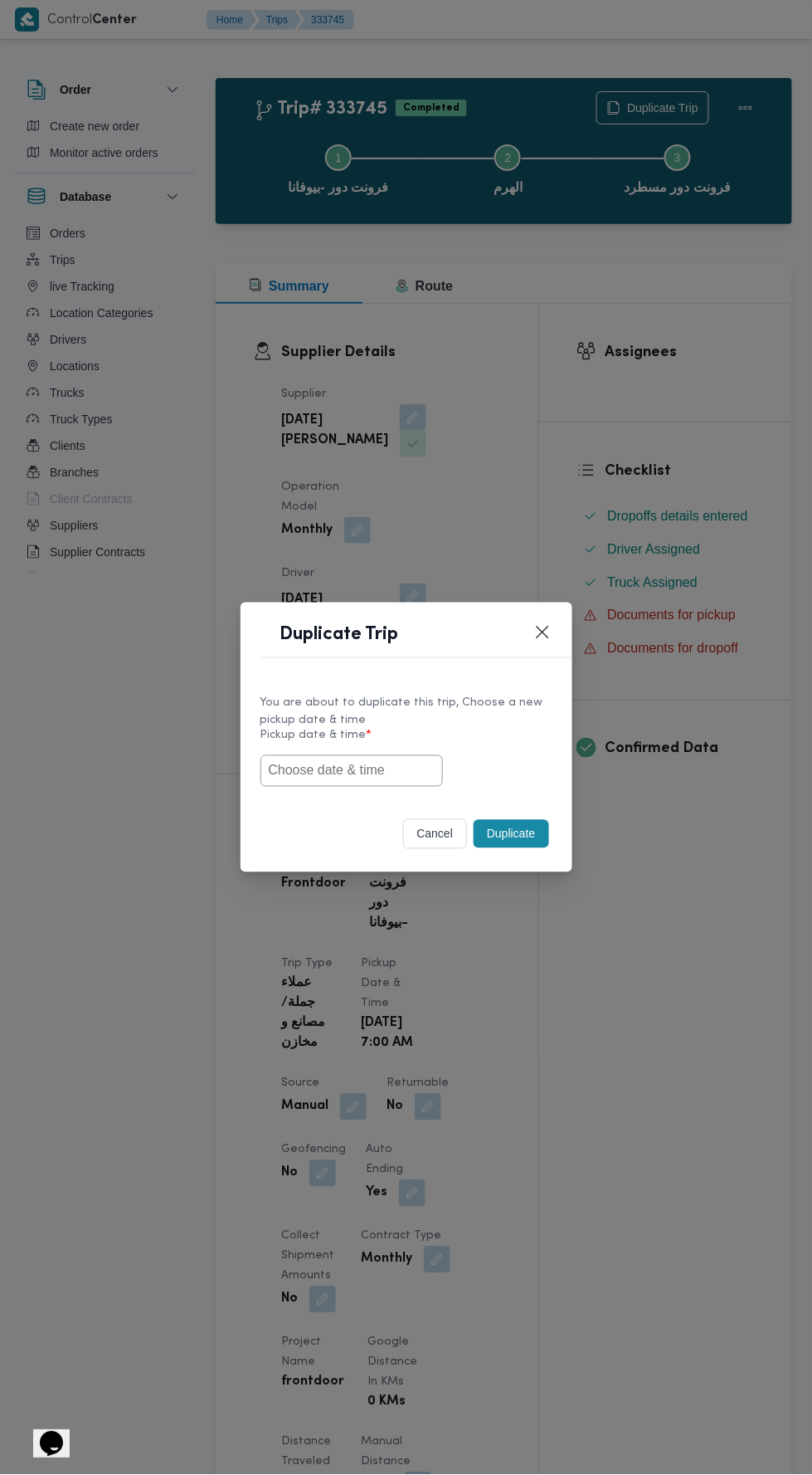
click at [386, 773] on input "text" at bounding box center [352, 770] width 183 height 31
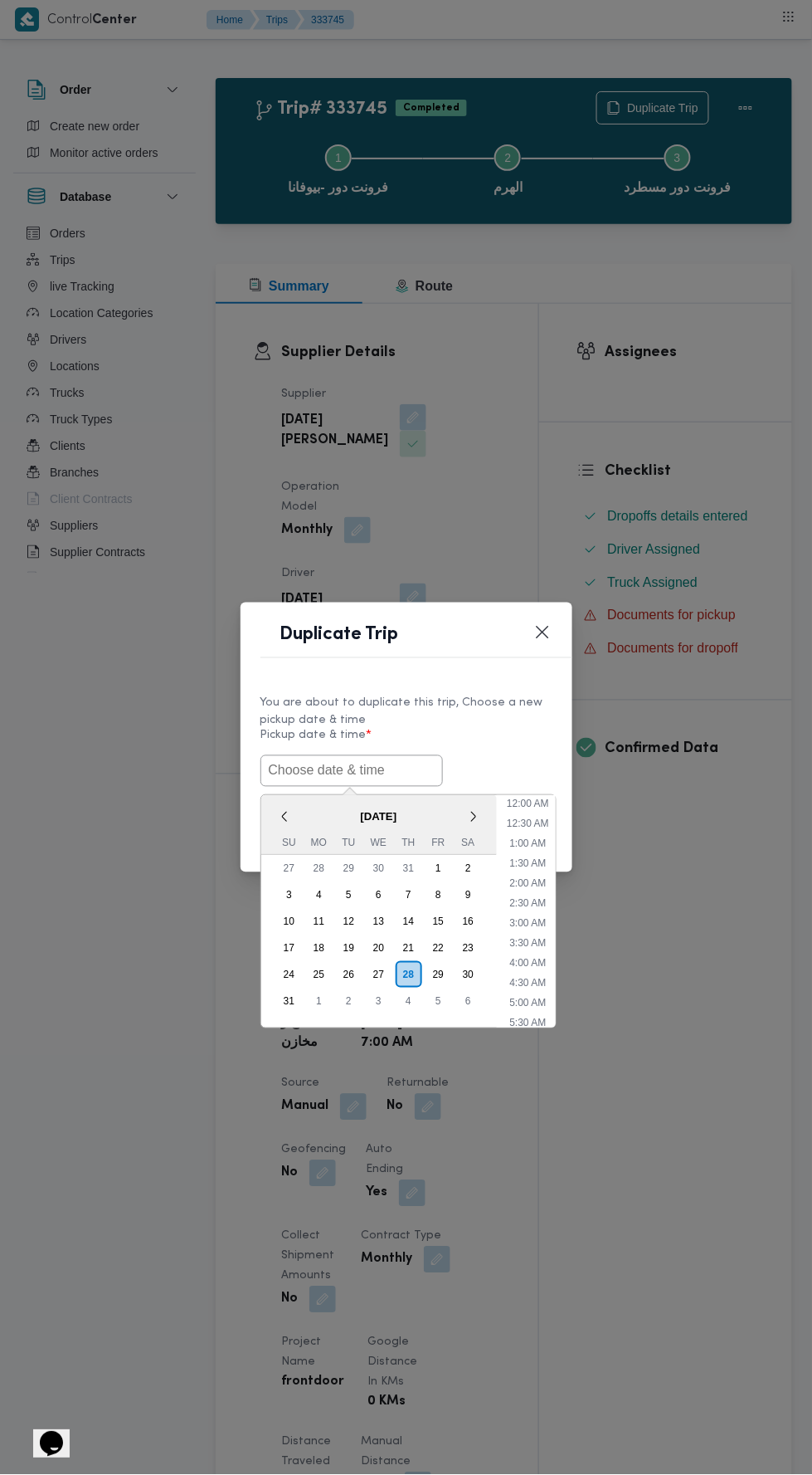
scroll to position [131, 0]
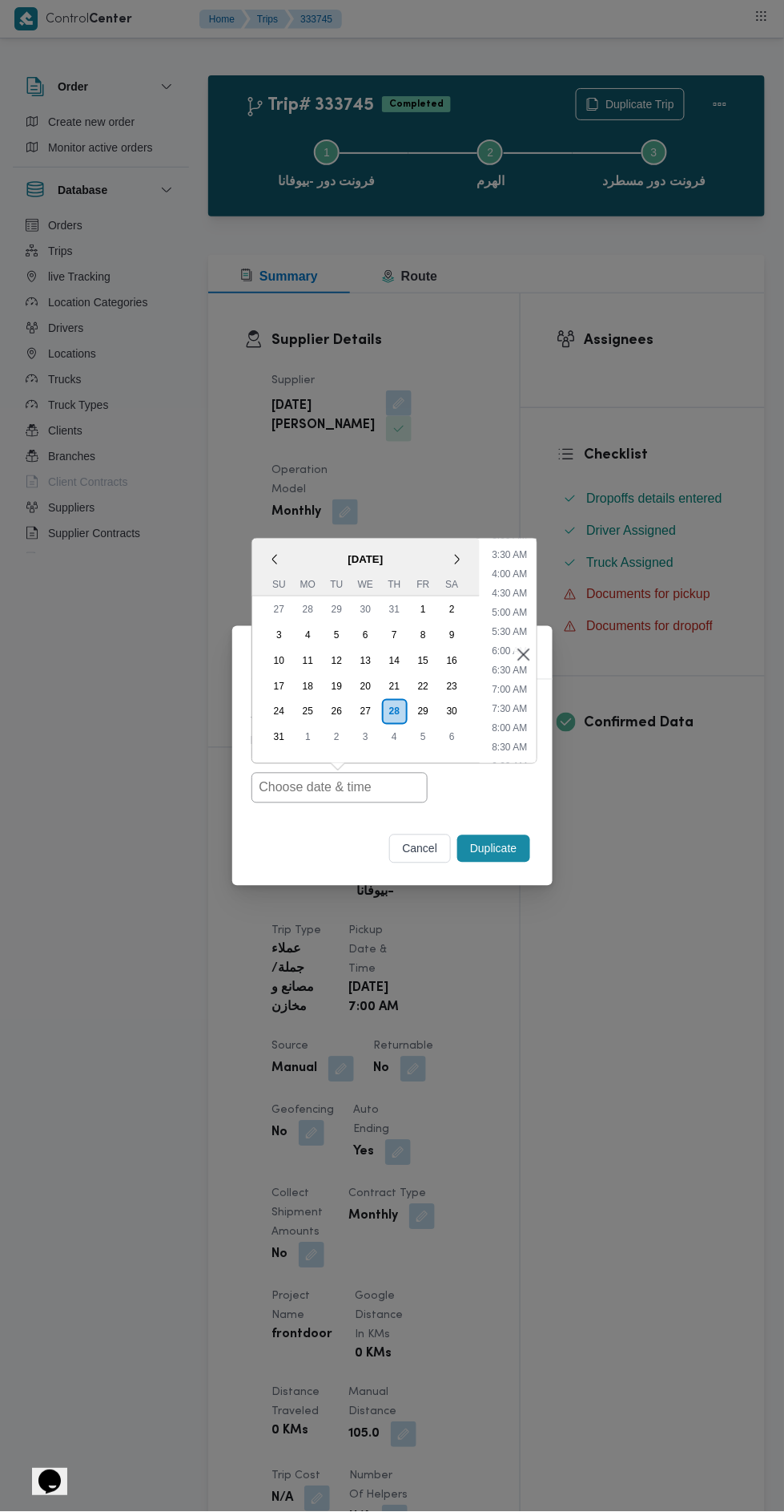
type input "[DATE] 7:00AM"
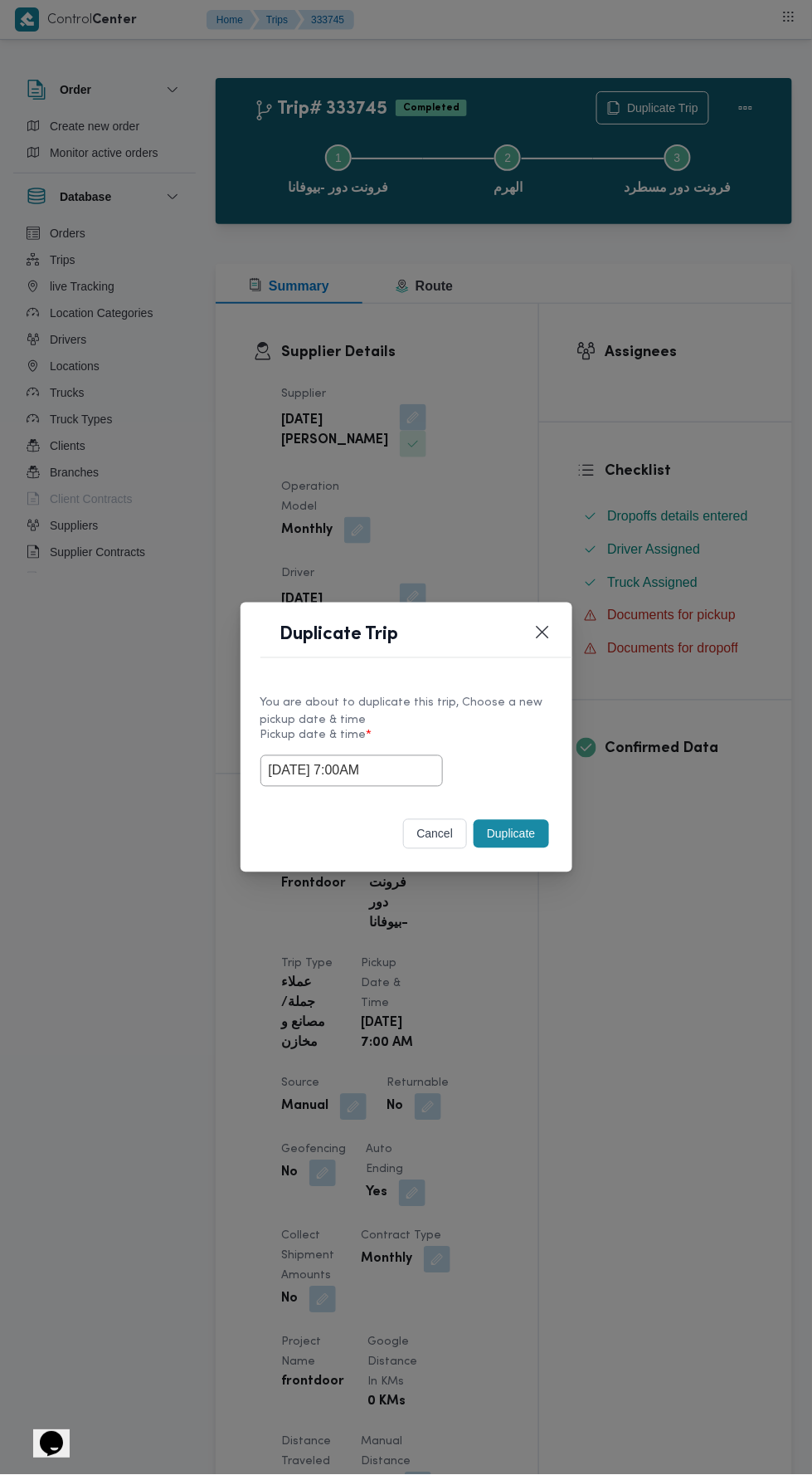
click at [658, 375] on div "Duplicate Trip You are about to duplicate this trip, Choose a new pickup date &…" at bounding box center [406, 737] width 812 height 1475
click at [524, 820] on button "Duplicate" at bounding box center [511, 834] width 75 height 29
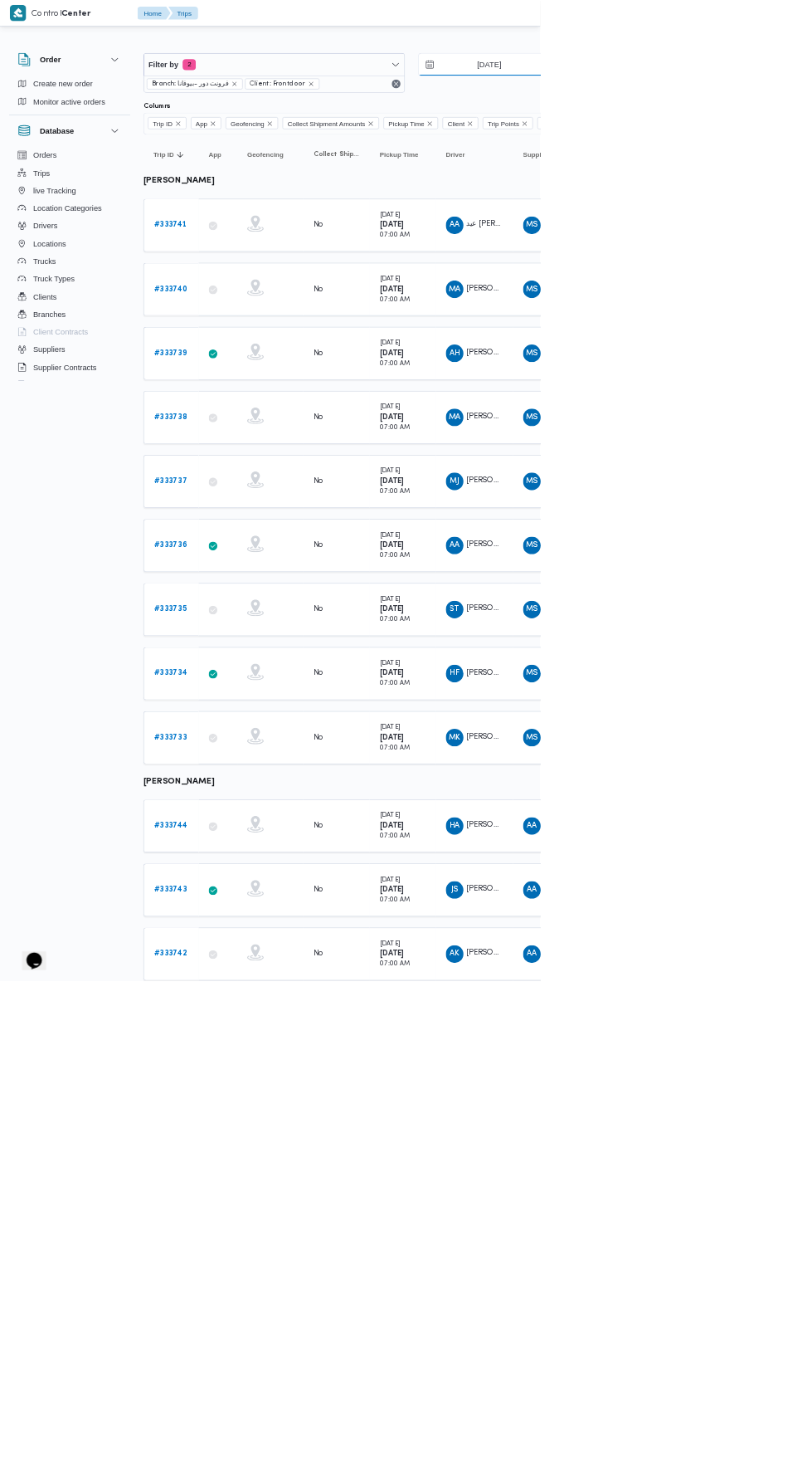
click at [773, 94] on input "[DATE]" at bounding box center [724, 97] width 188 height 33
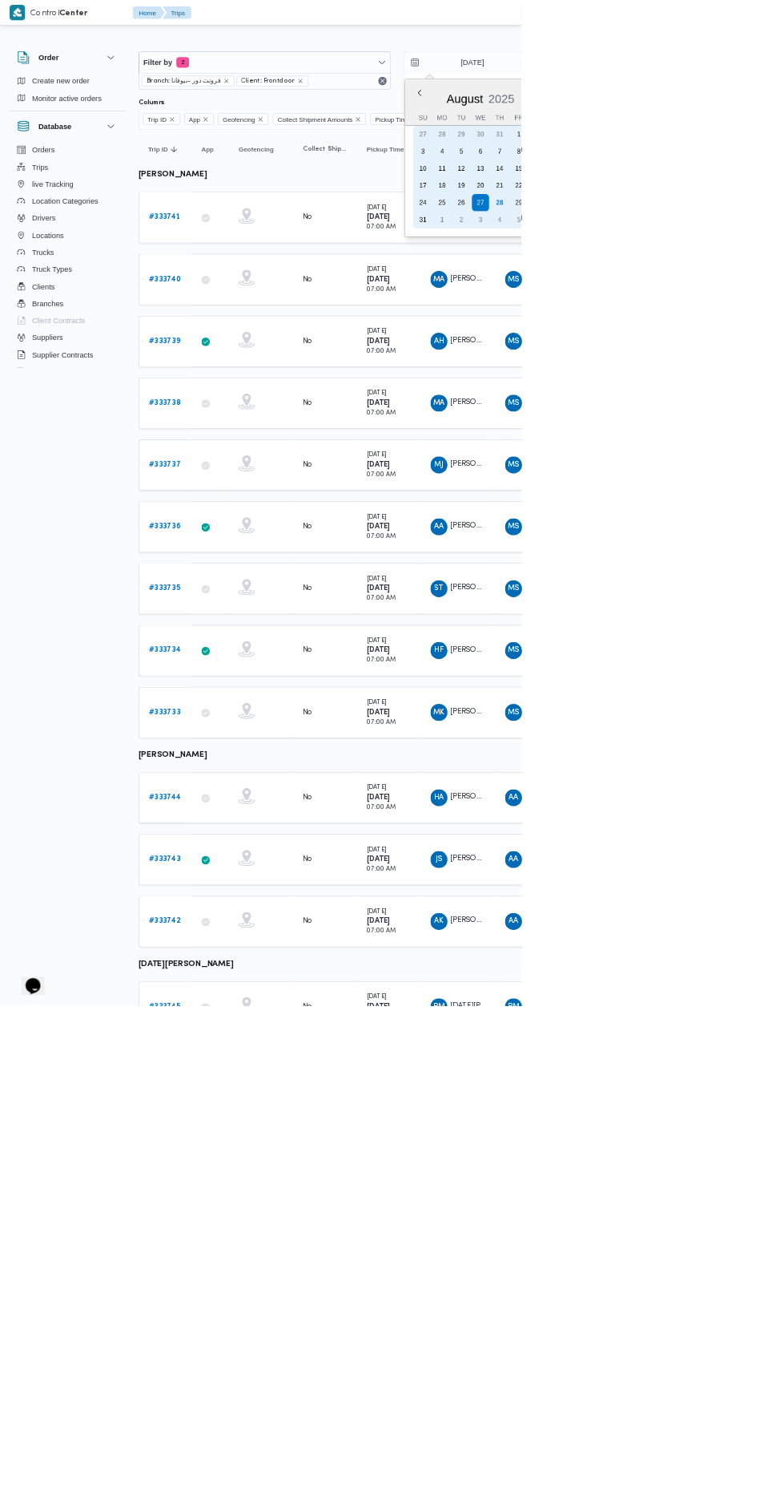
click at [749, 292] on div "28" at bounding box center [751, 305] width 26 height 26
type input "[DATE]"
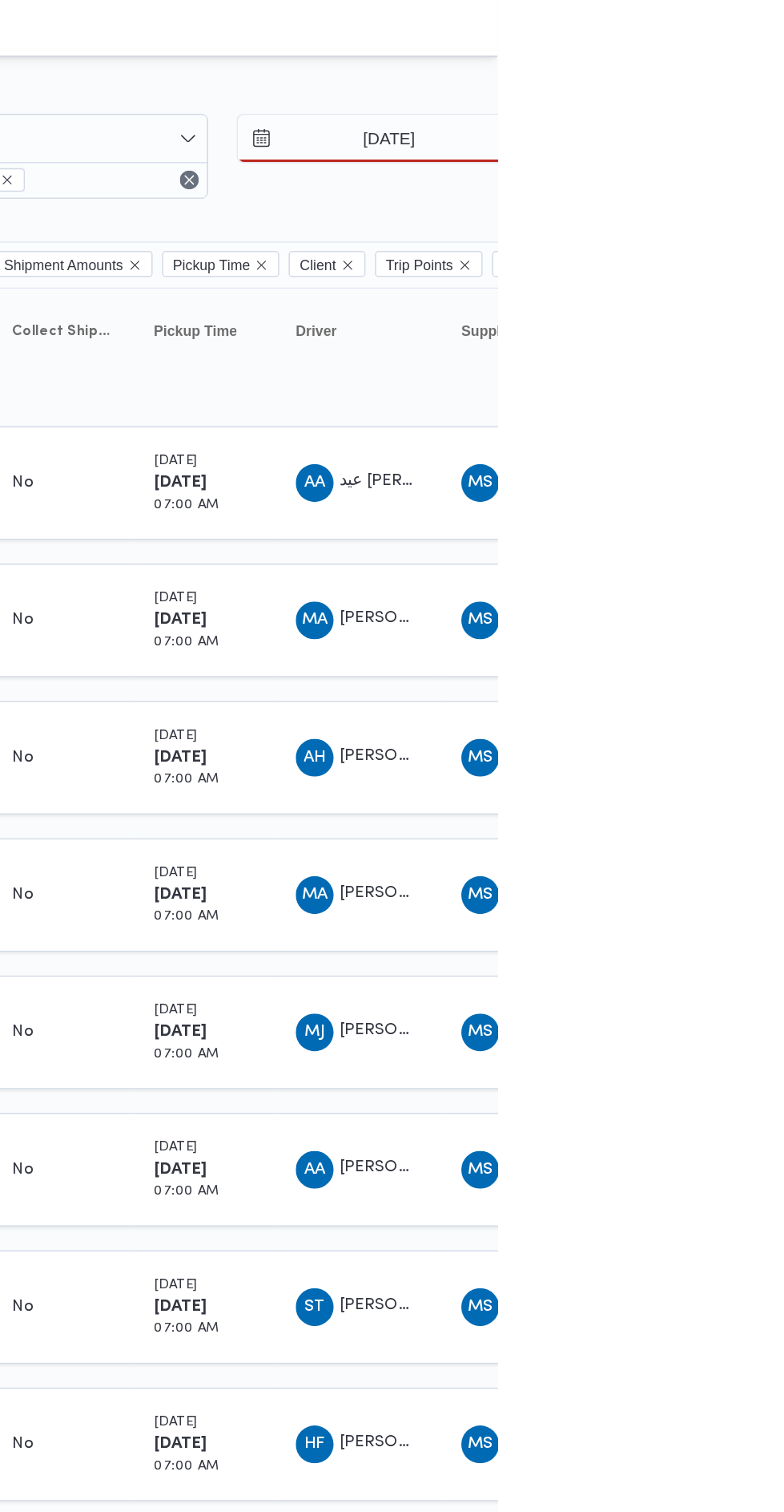
click at [783, 54] on div at bounding box center [689, 64] width 961 height 26
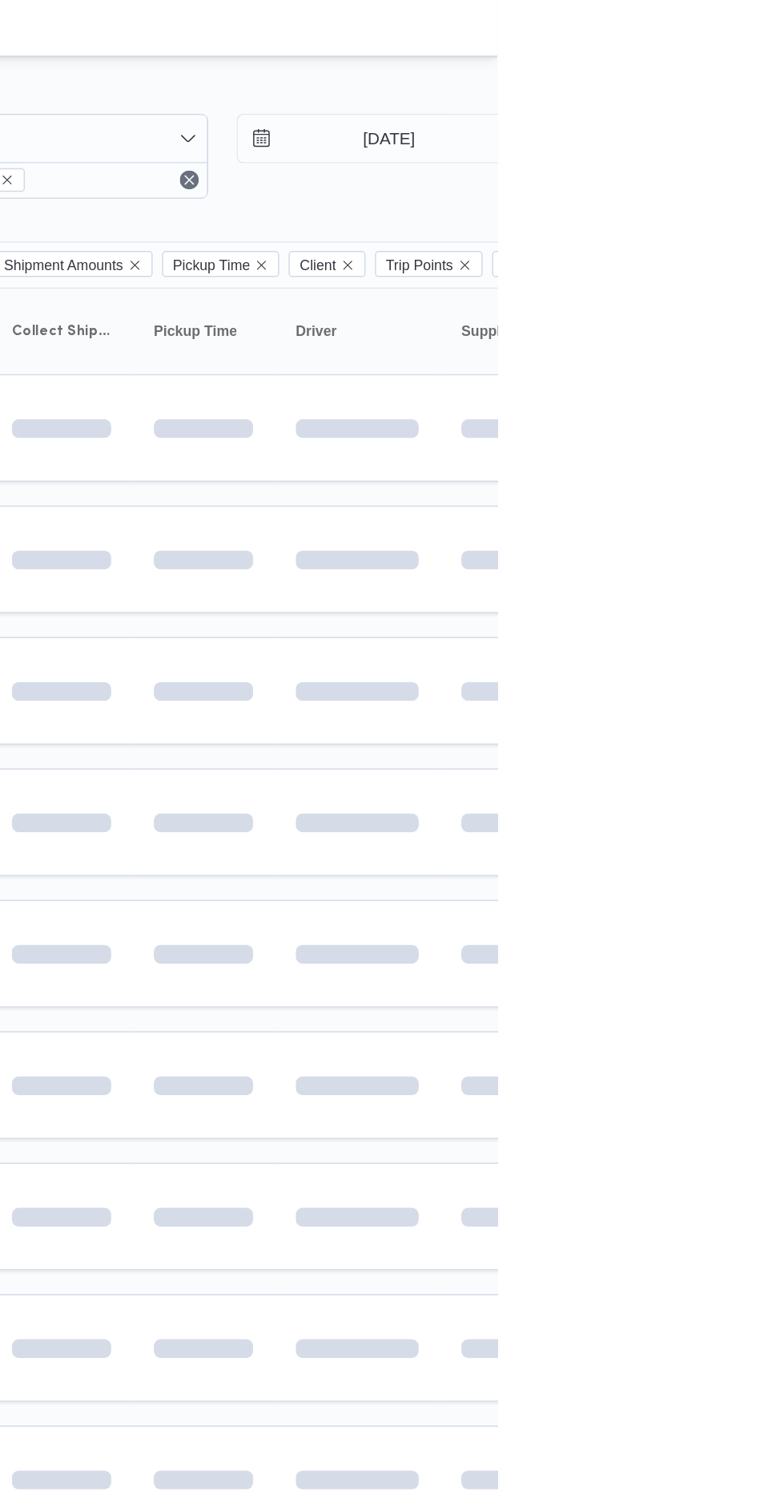
click at [783, 505] on table "Trip ID Click to sort in ascending order App Click to sort in ascending order G…" at bounding box center [689, 1114] width 961 height 1837
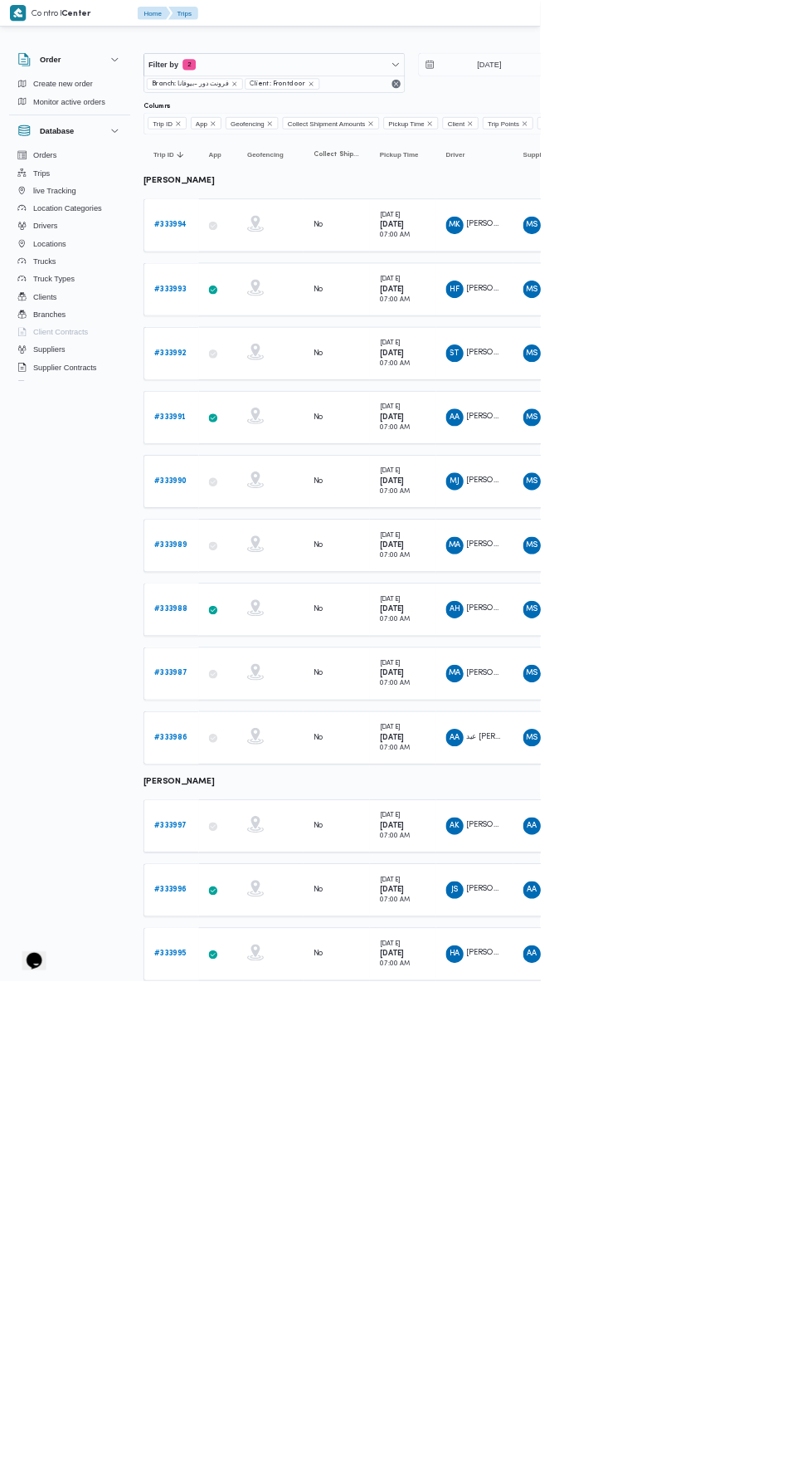
click at [566, 1081] on div "[DATE] 07:00 AM" at bounding box center [605, 1108] width 83 height 60
click at [528, 999] on div "No" at bounding box center [506, 1013] width 83 height 29
click at [506, 908] on div "No" at bounding box center [506, 916] width 83 height 29
click at [525, 825] on div "No" at bounding box center [506, 820] width 83 height 29
click at [556, 731] on td "Pickup Time [DATE] 07:00 AM" at bounding box center [606, 724] width 100 height 80
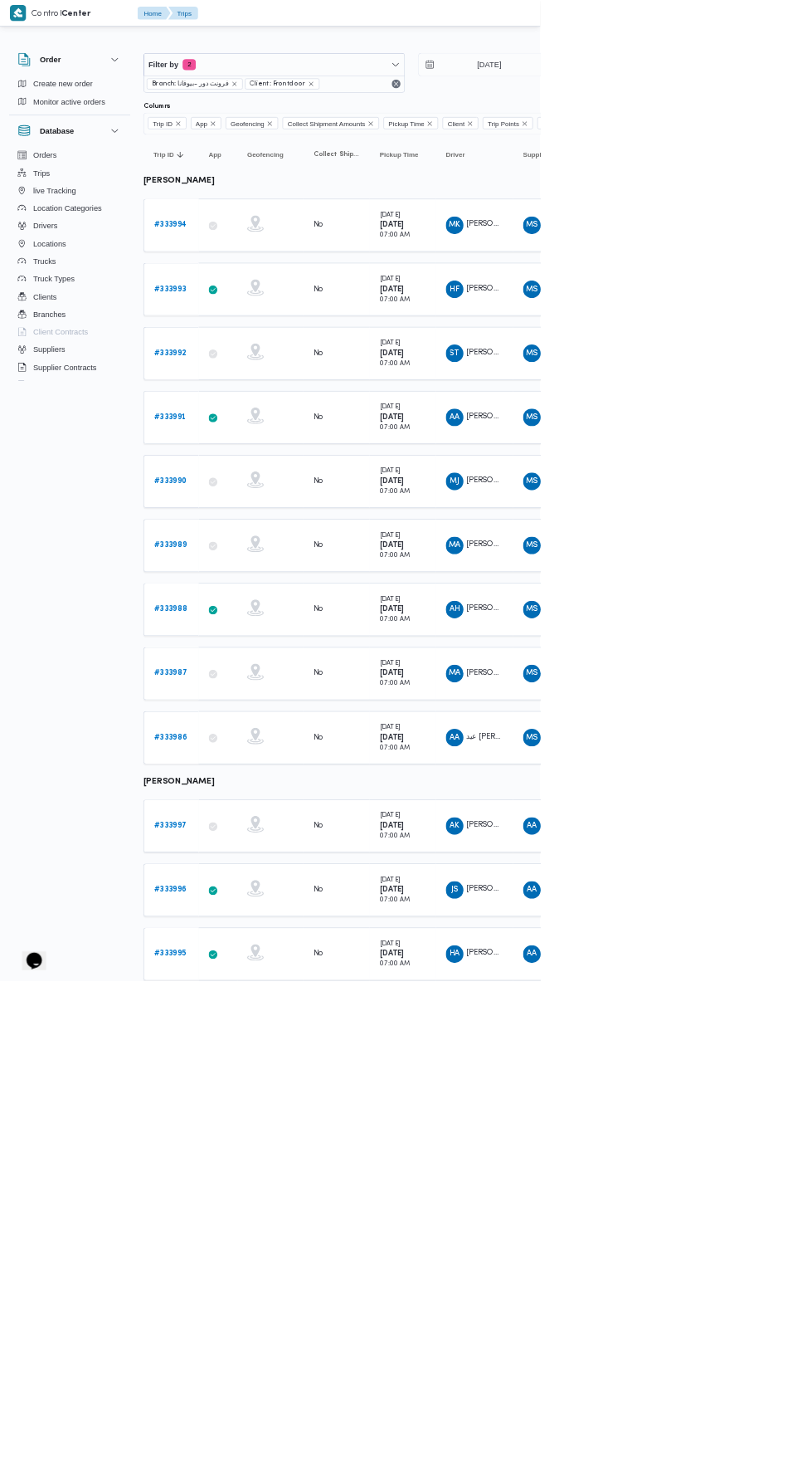
click at [582, 627] on b "[DATE]" at bounding box center [589, 627] width 37 height 10
click at [609, 531] on b "[DATE]" at bounding box center [589, 530] width 37 height 10
click at [641, 408] on div "[DATE] 07:00 AM" at bounding box center [605, 435] width 83 height 60
click at [650, 334] on td "Pickup Time [DATE] 07:00 AM" at bounding box center [606, 339] width 100 height 80
click at [749, 96] on input "[DATE]" at bounding box center [724, 97] width 188 height 33
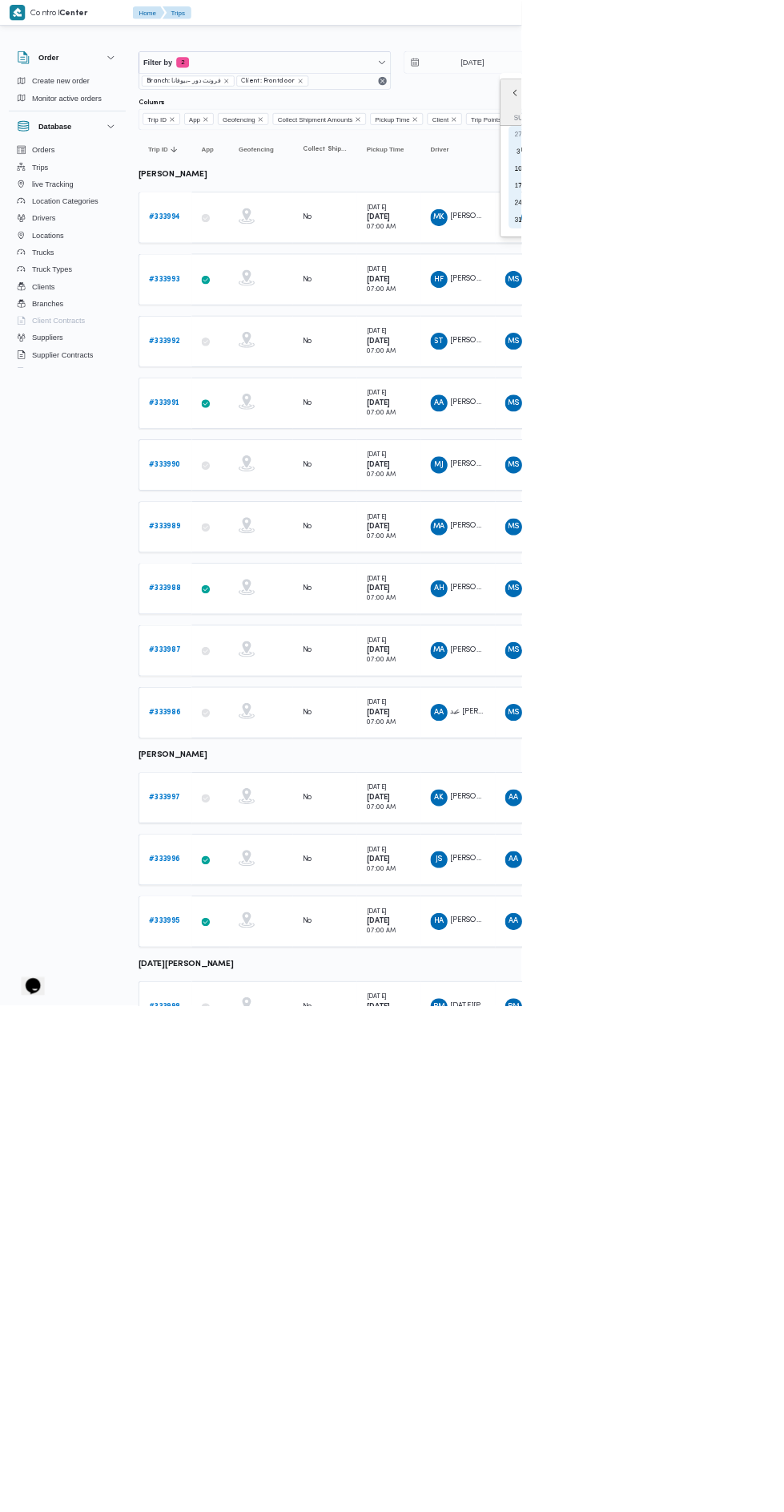
type input "[DATE]"
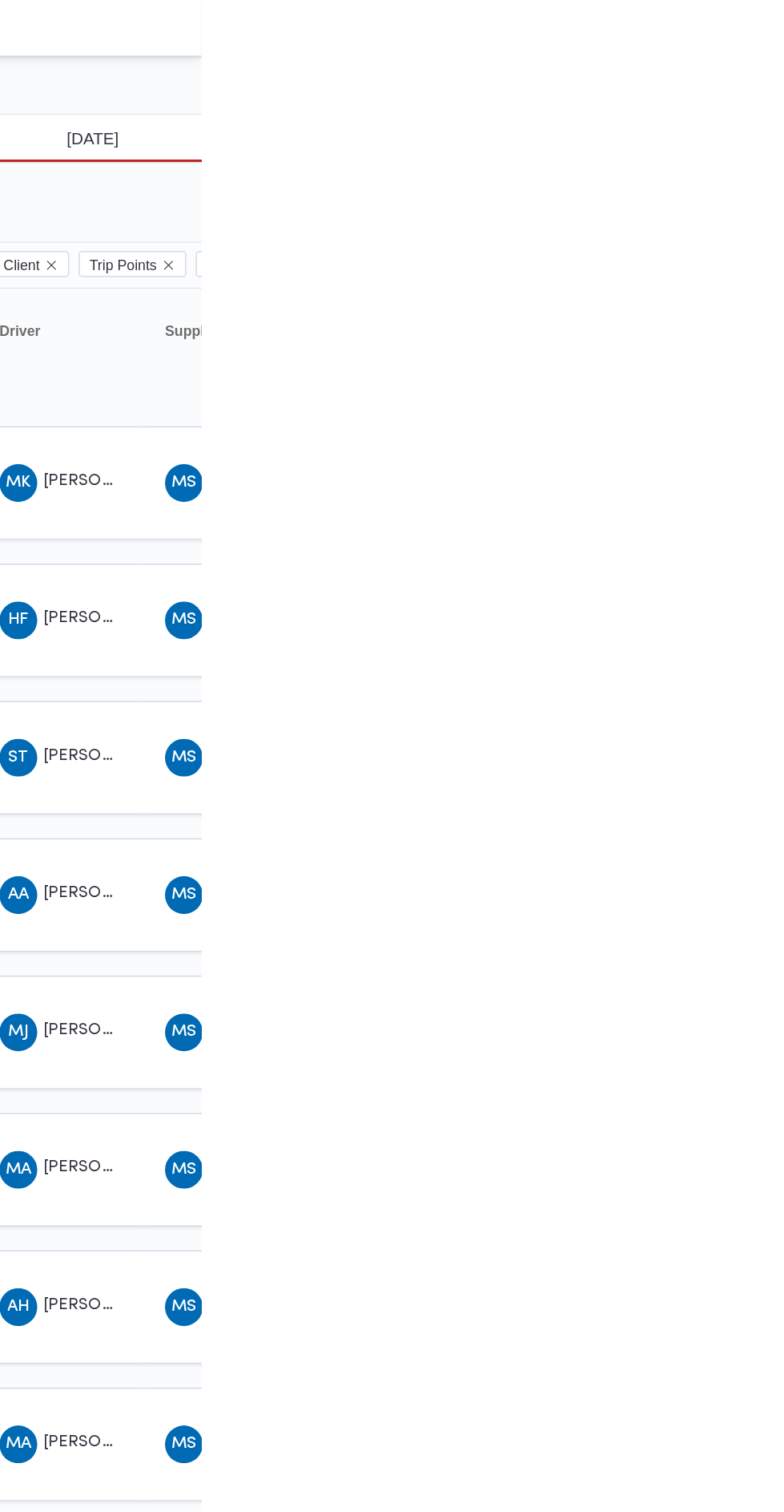
click at [722, 98] on input "[DATE]" at bounding box center [699, 94] width 182 height 32
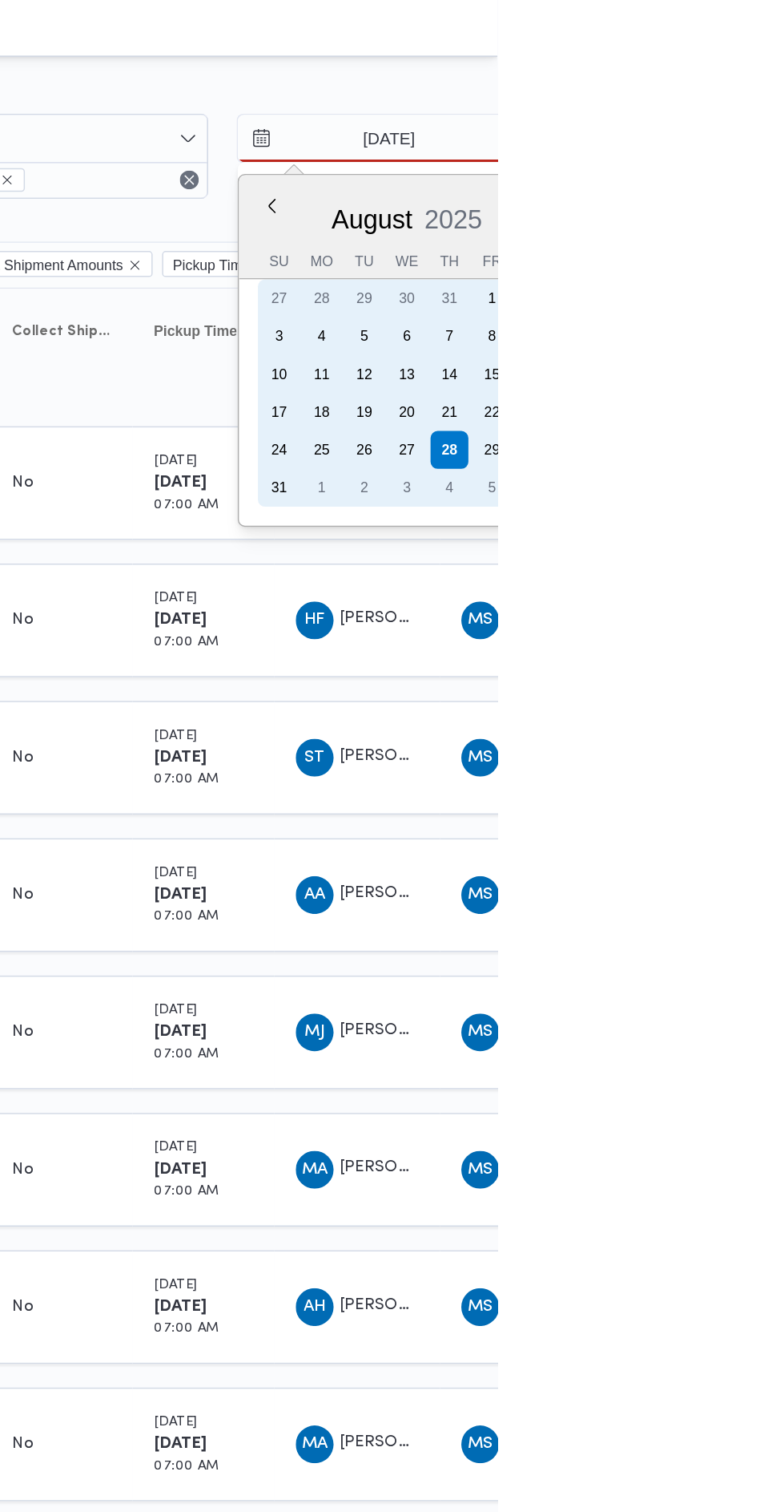
click at [725, 300] on div "27" at bounding box center [722, 305] width 26 height 26
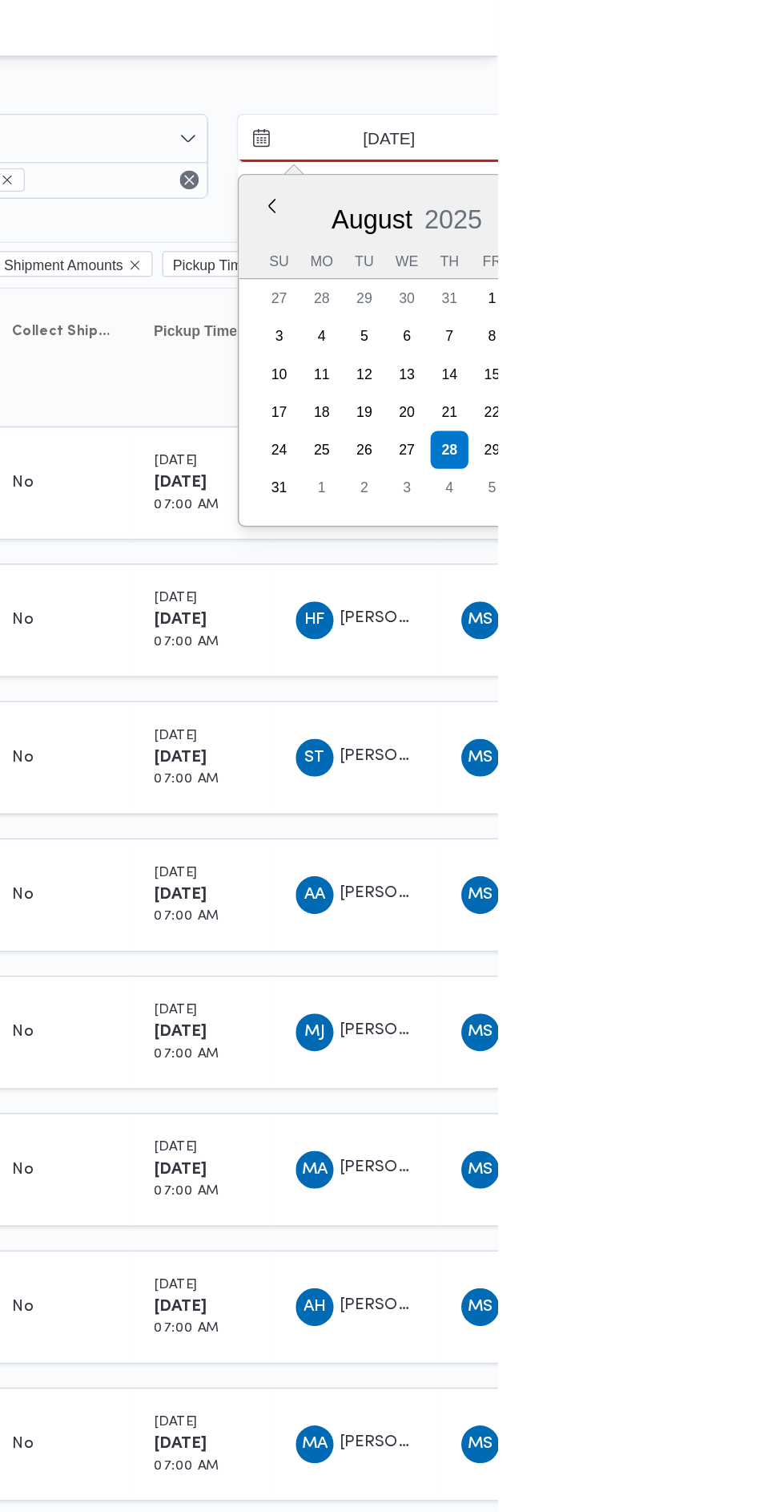
type input "[DATE]"
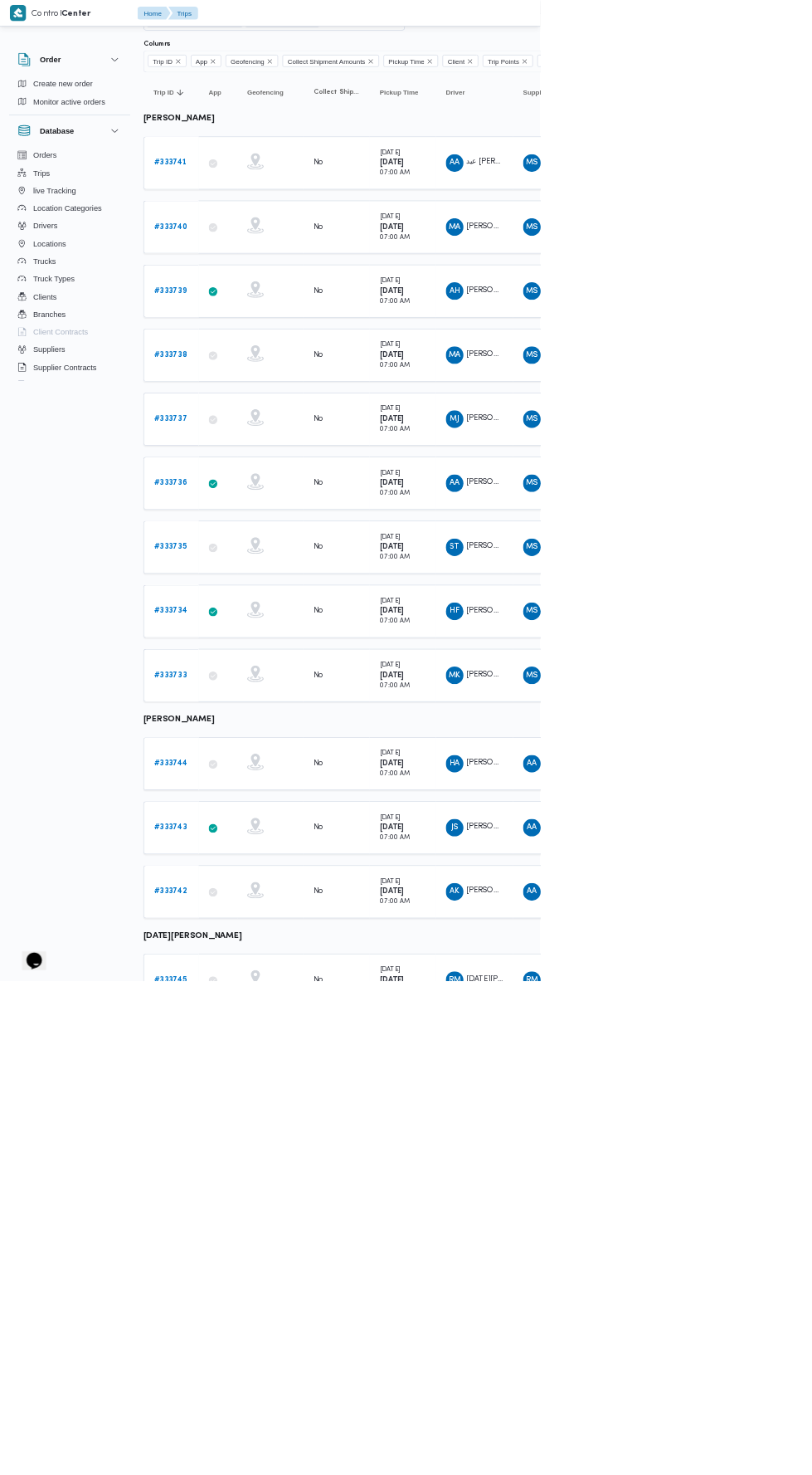
scroll to position [133, 0]
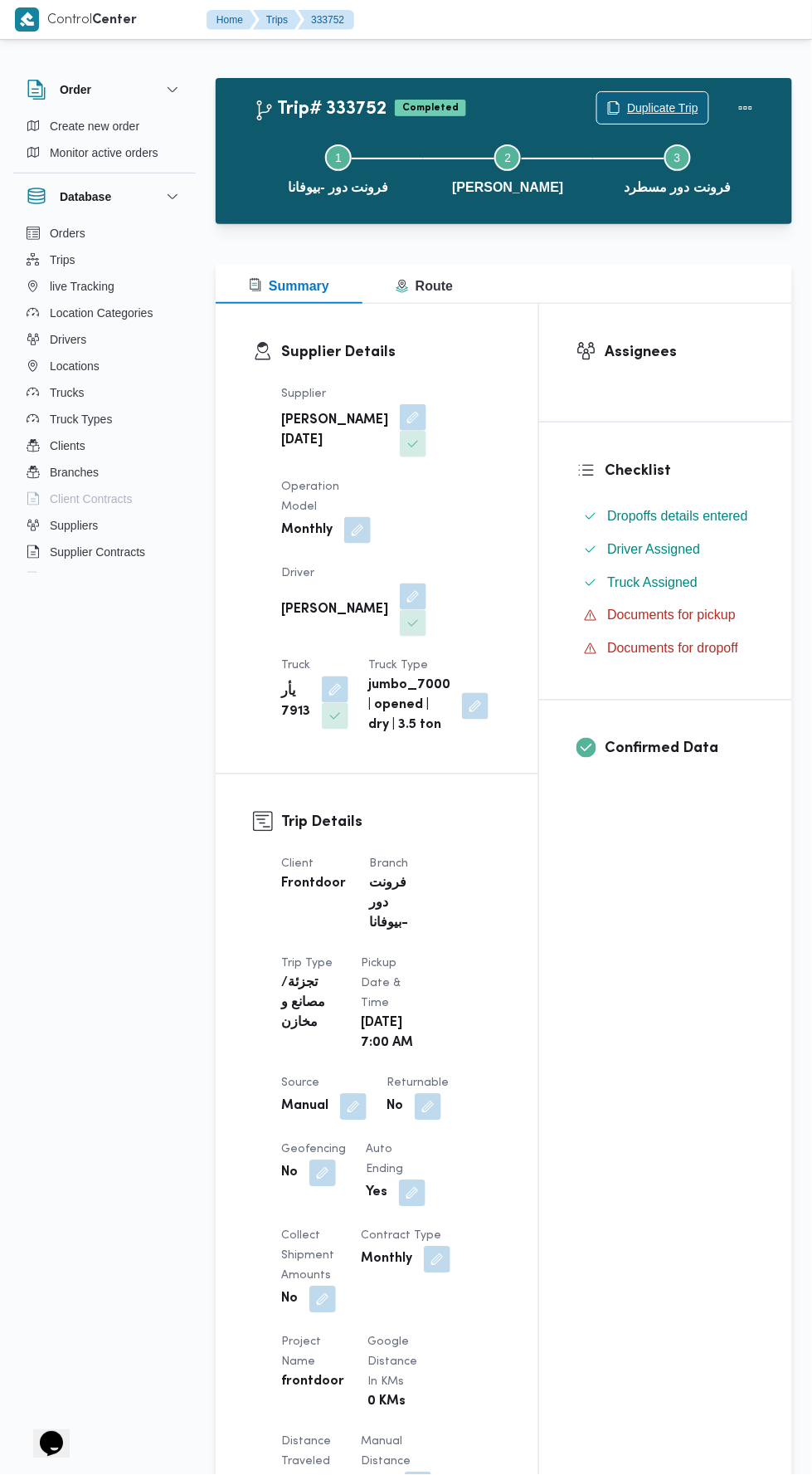
click at [663, 100] on span "Duplicate Trip" at bounding box center [663, 107] width 71 height 20
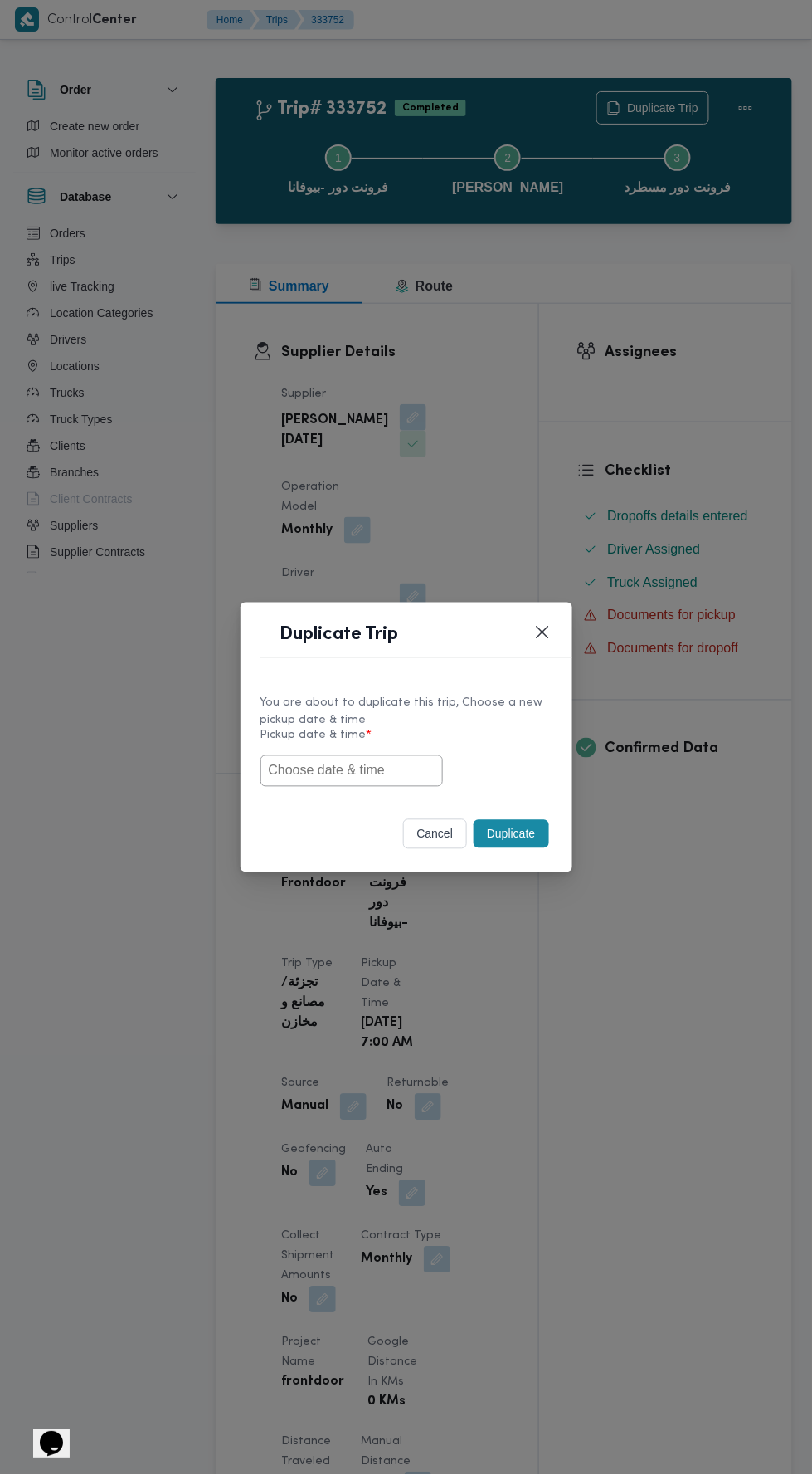
click at [387, 770] on input "text" at bounding box center [352, 770] width 183 height 31
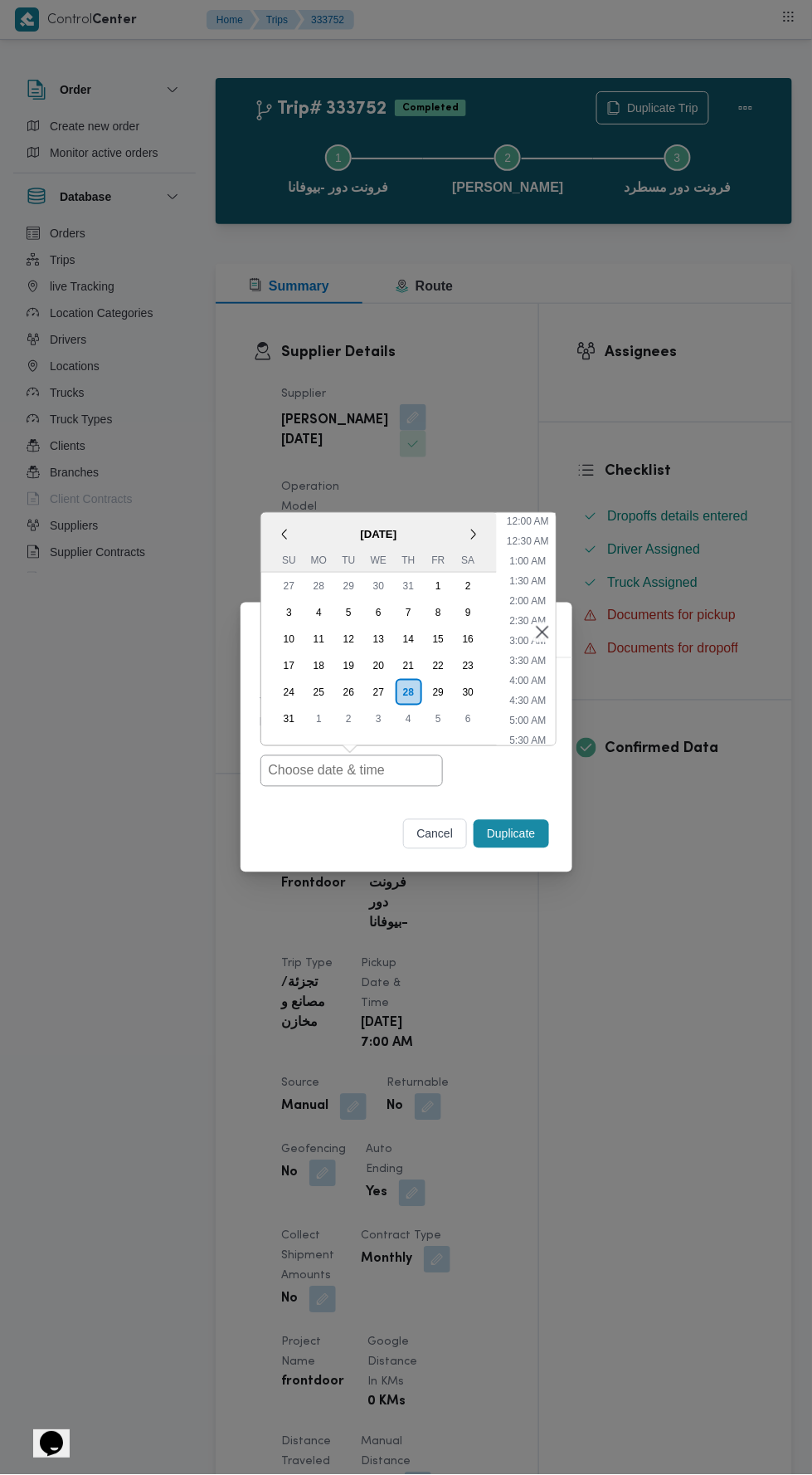
scroll to position [131, 0]
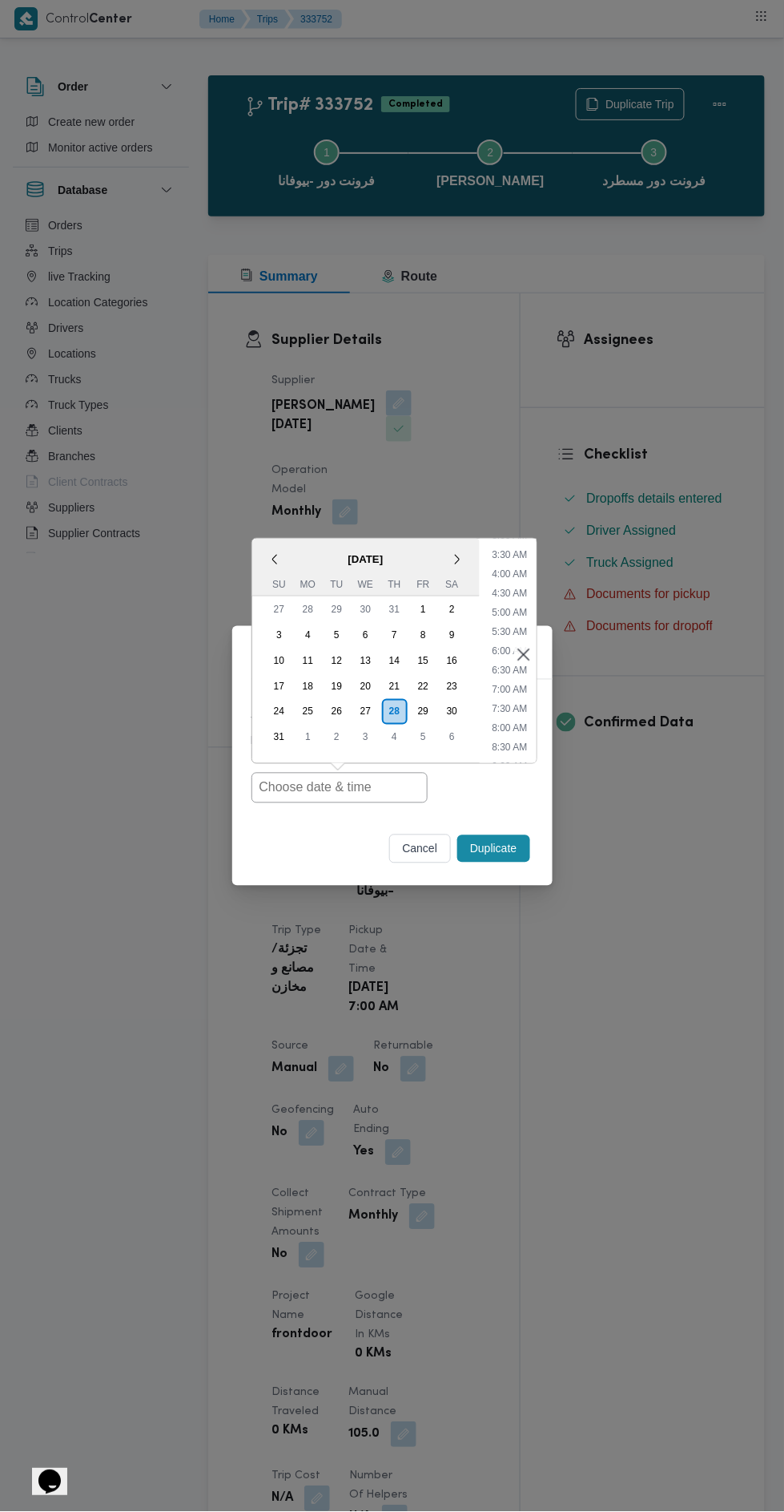
type input "[DATE] 7:00AM"
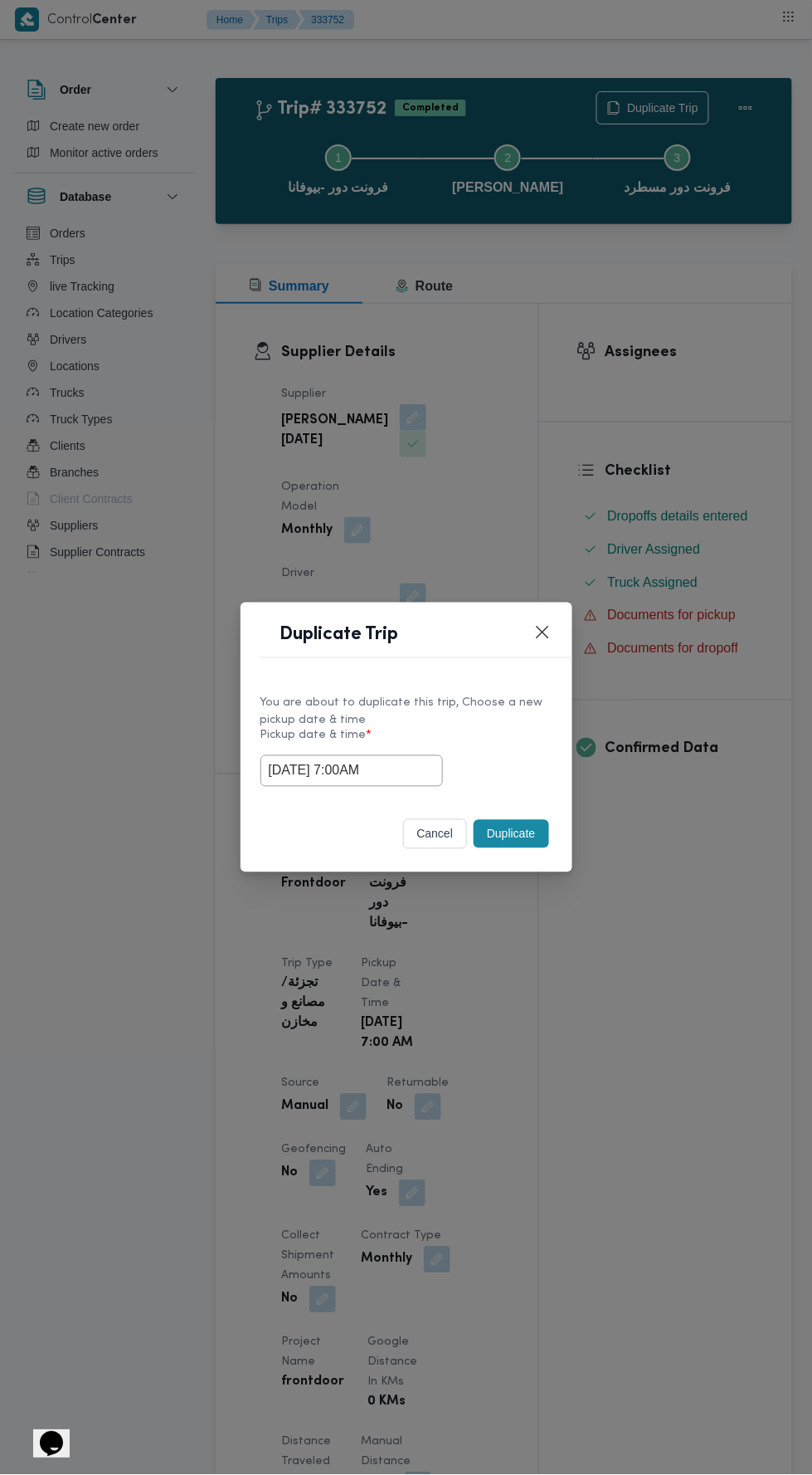
click at [625, 426] on div "Duplicate Trip You are about to duplicate this trip, Choose a new pickup date &…" at bounding box center [406, 737] width 812 height 1475
click at [518, 825] on button "Duplicate" at bounding box center [511, 834] width 75 height 29
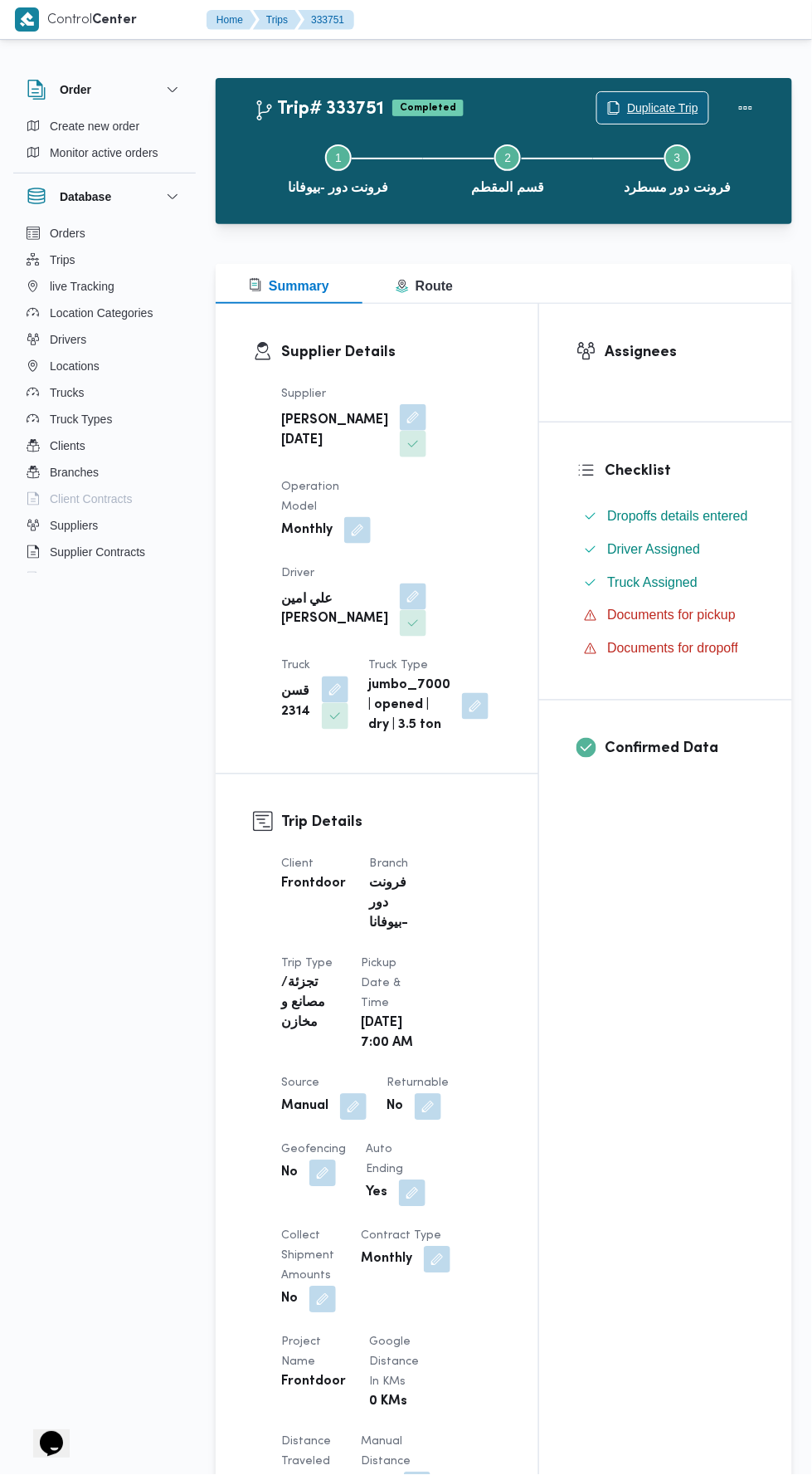
click at [662, 99] on span "Duplicate Trip" at bounding box center [663, 107] width 71 height 20
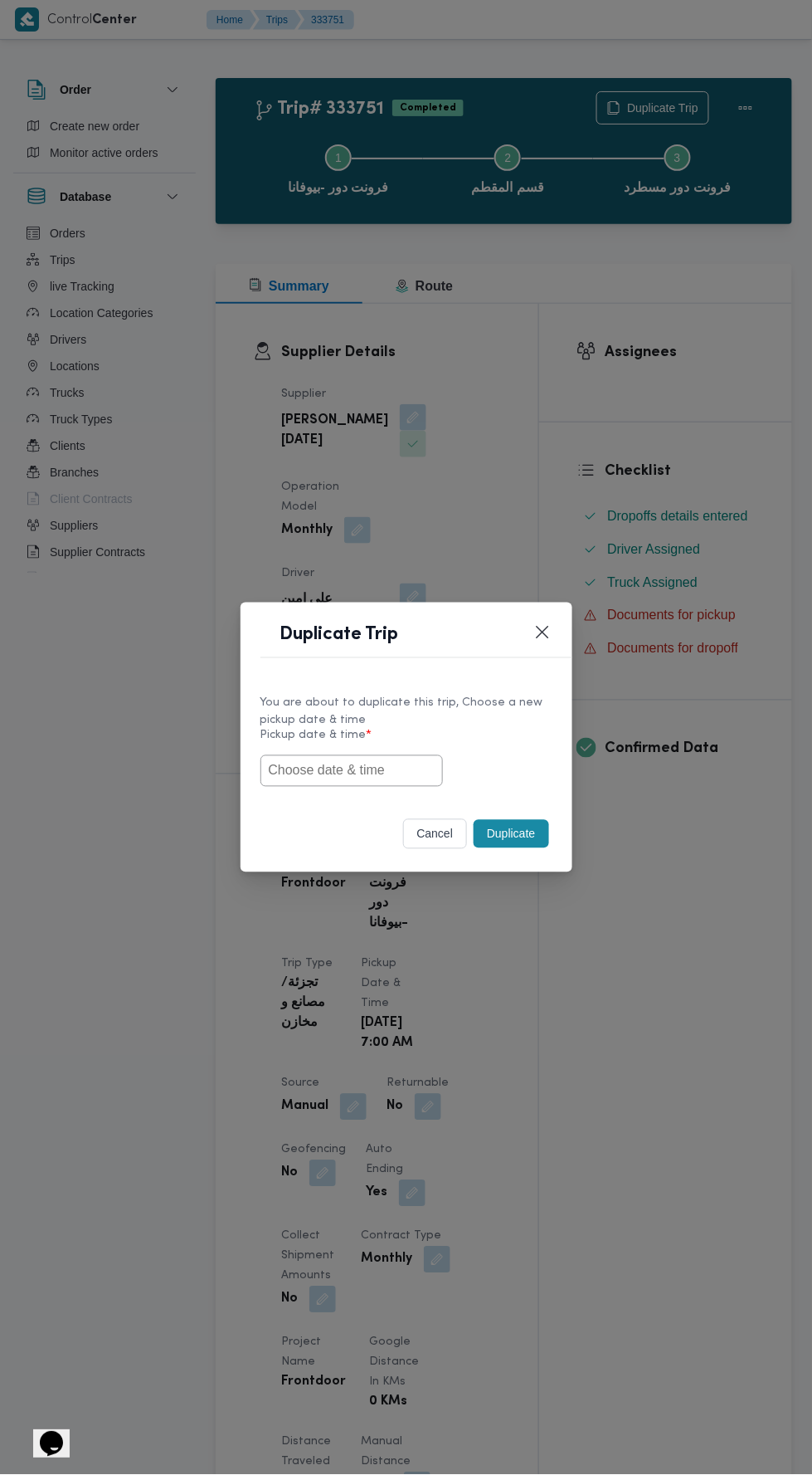
click at [376, 769] on input "text" at bounding box center [352, 770] width 183 height 31
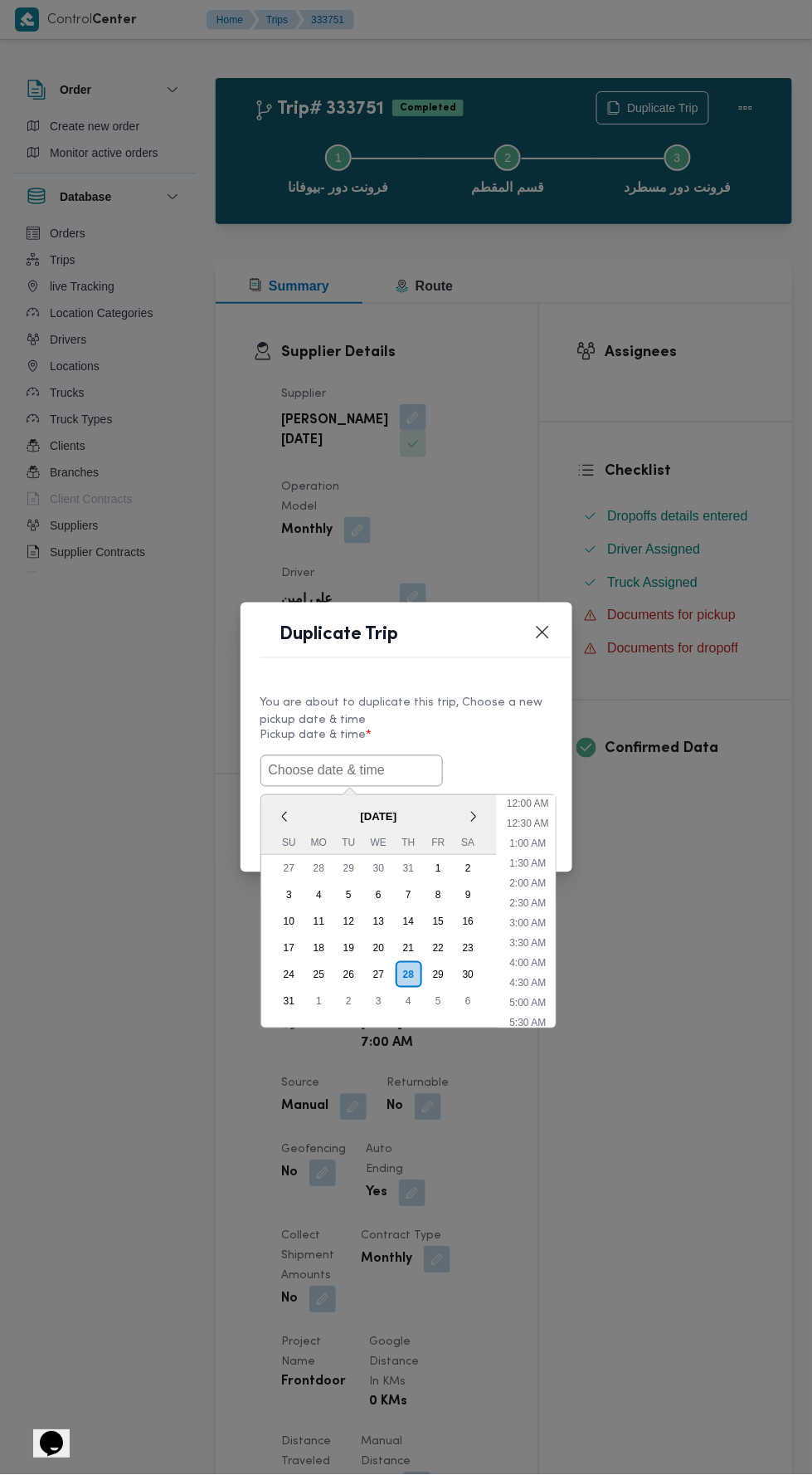
scroll to position [131, 0]
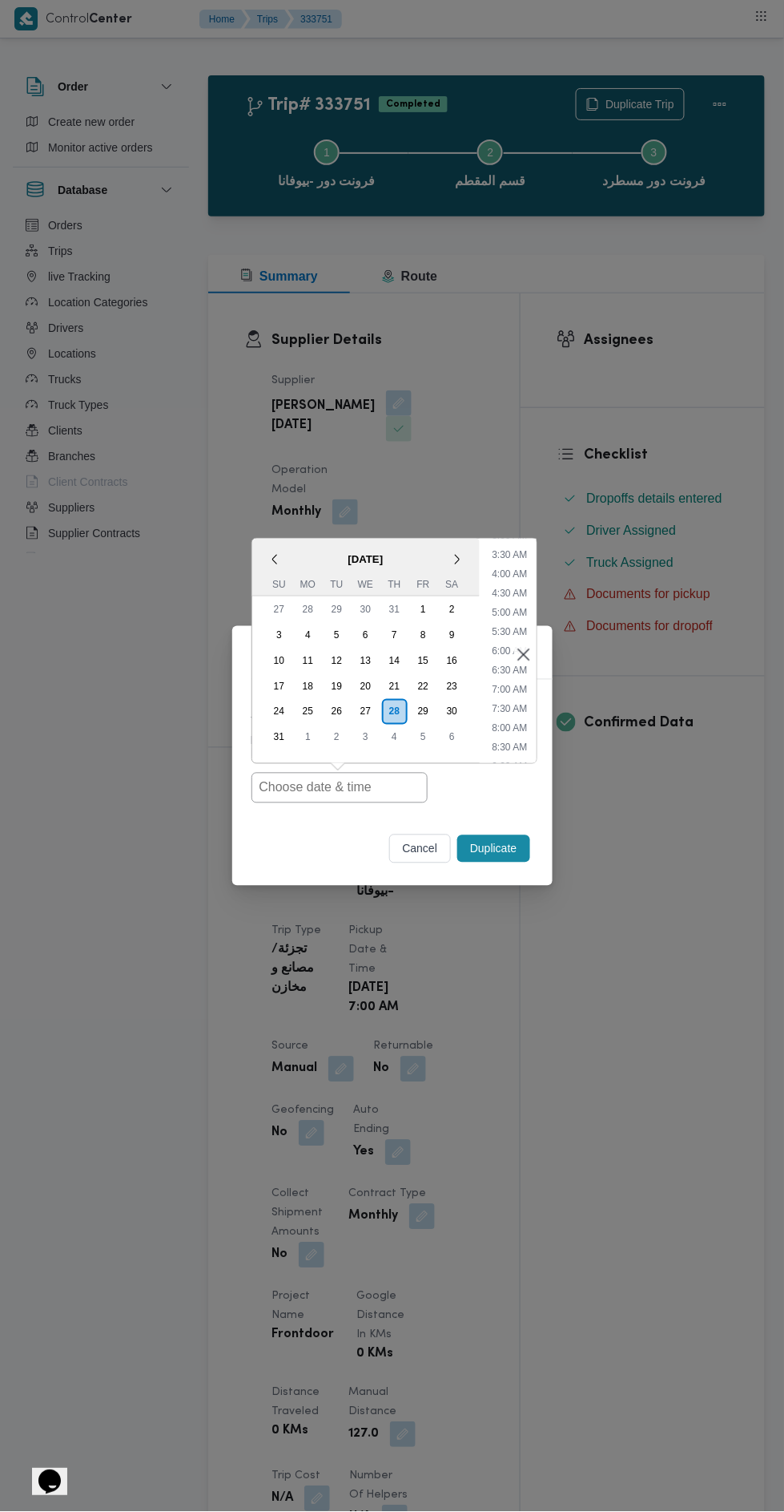
type input "[DATE] 7:00AM"
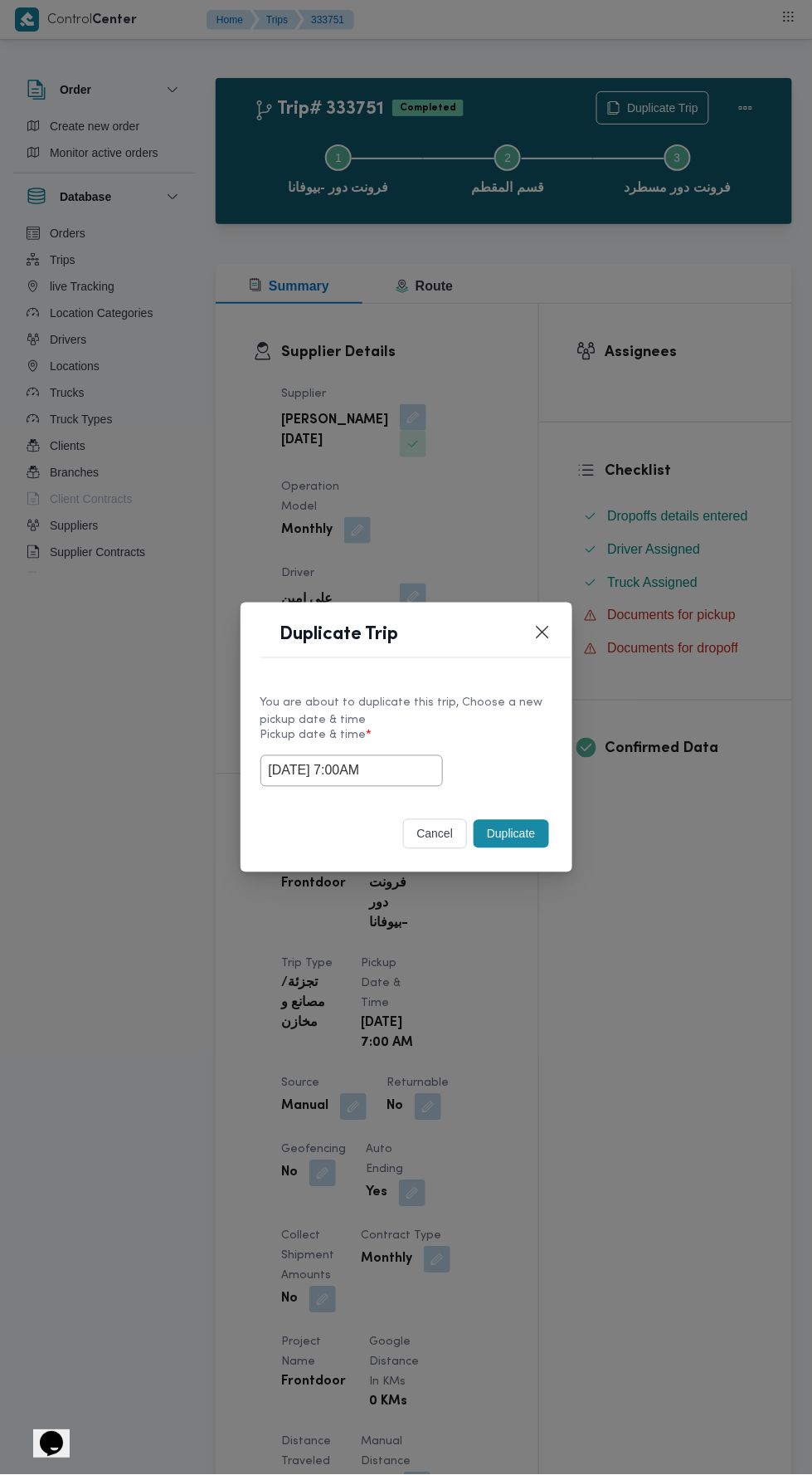
click at [689, 408] on div "Duplicate Trip You are about to duplicate this trip, Choose a new pickup date &…" at bounding box center [406, 737] width 812 height 1475
click at [522, 837] on button "Duplicate" at bounding box center [511, 834] width 75 height 29
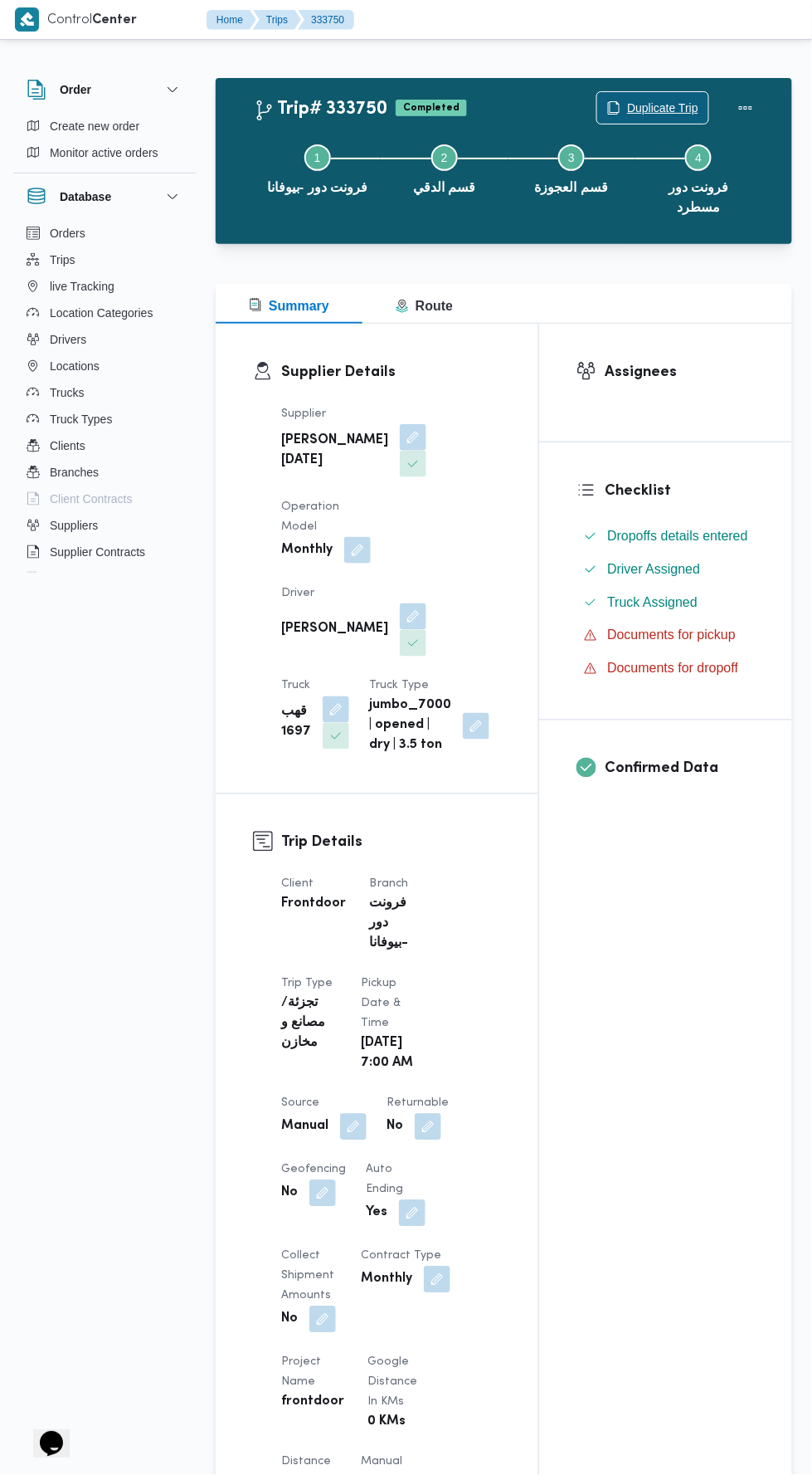
click at [645, 94] on span "Duplicate Trip" at bounding box center [652, 107] width 111 height 31
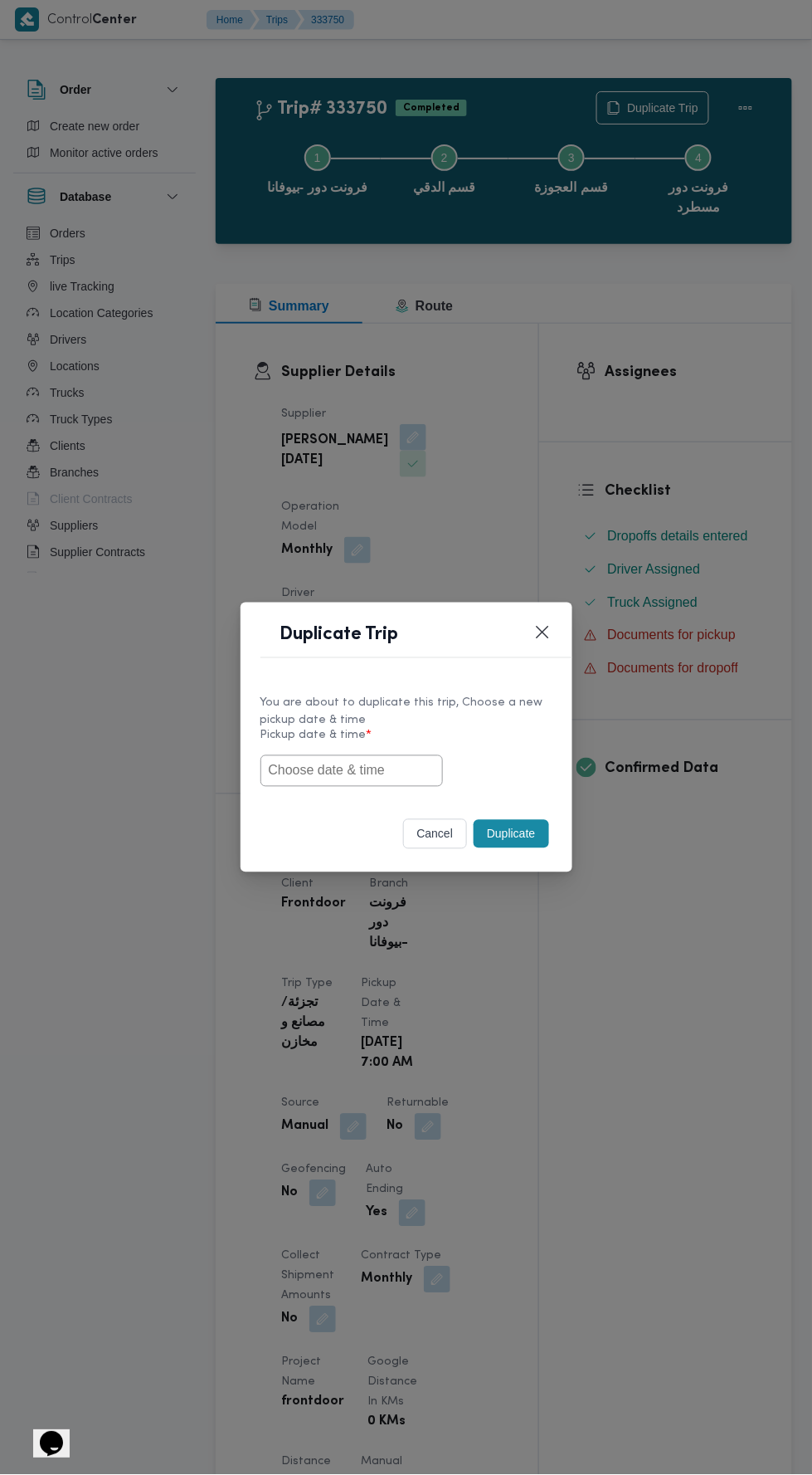
click at [383, 766] on input "text" at bounding box center [352, 770] width 183 height 31
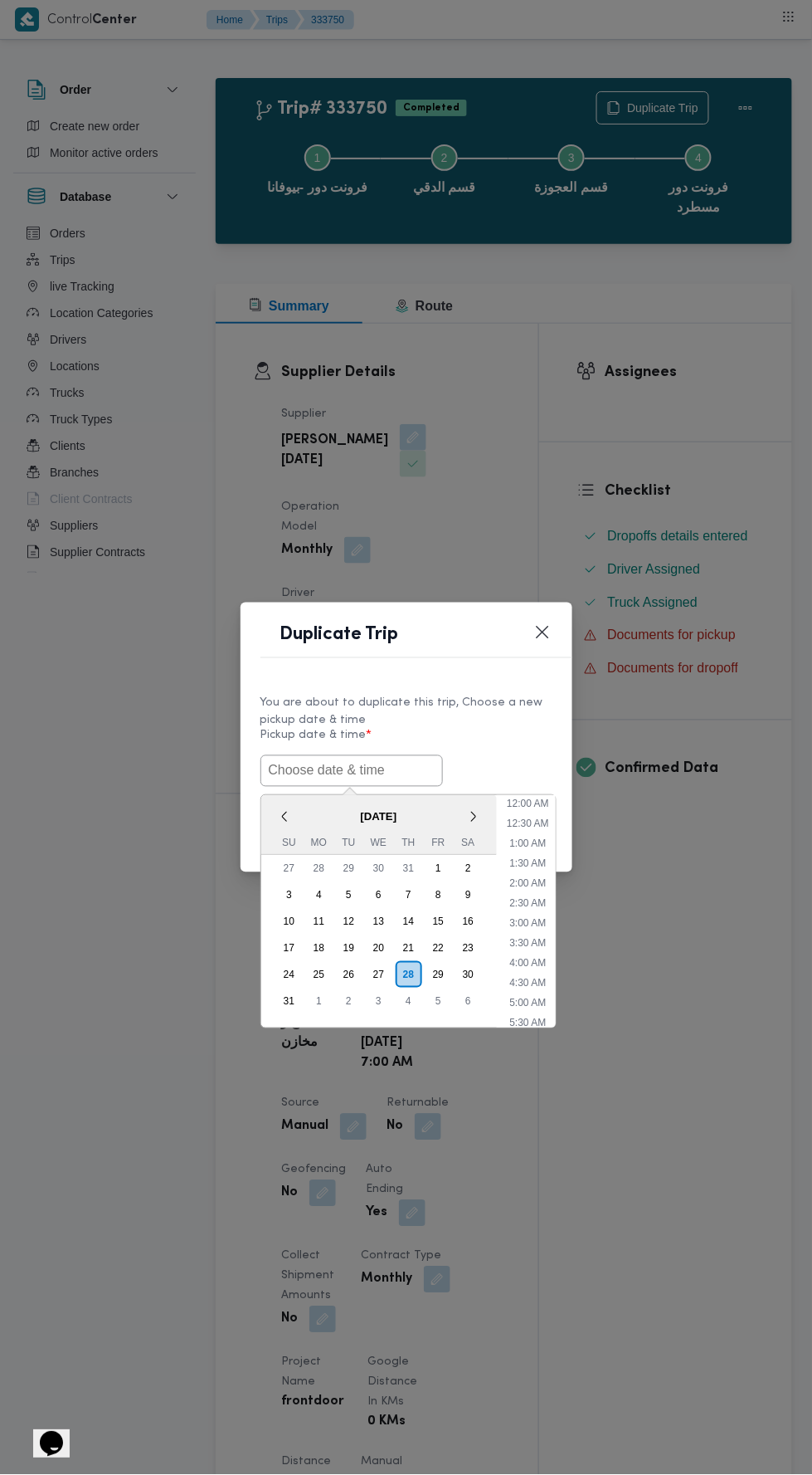
scroll to position [131, 0]
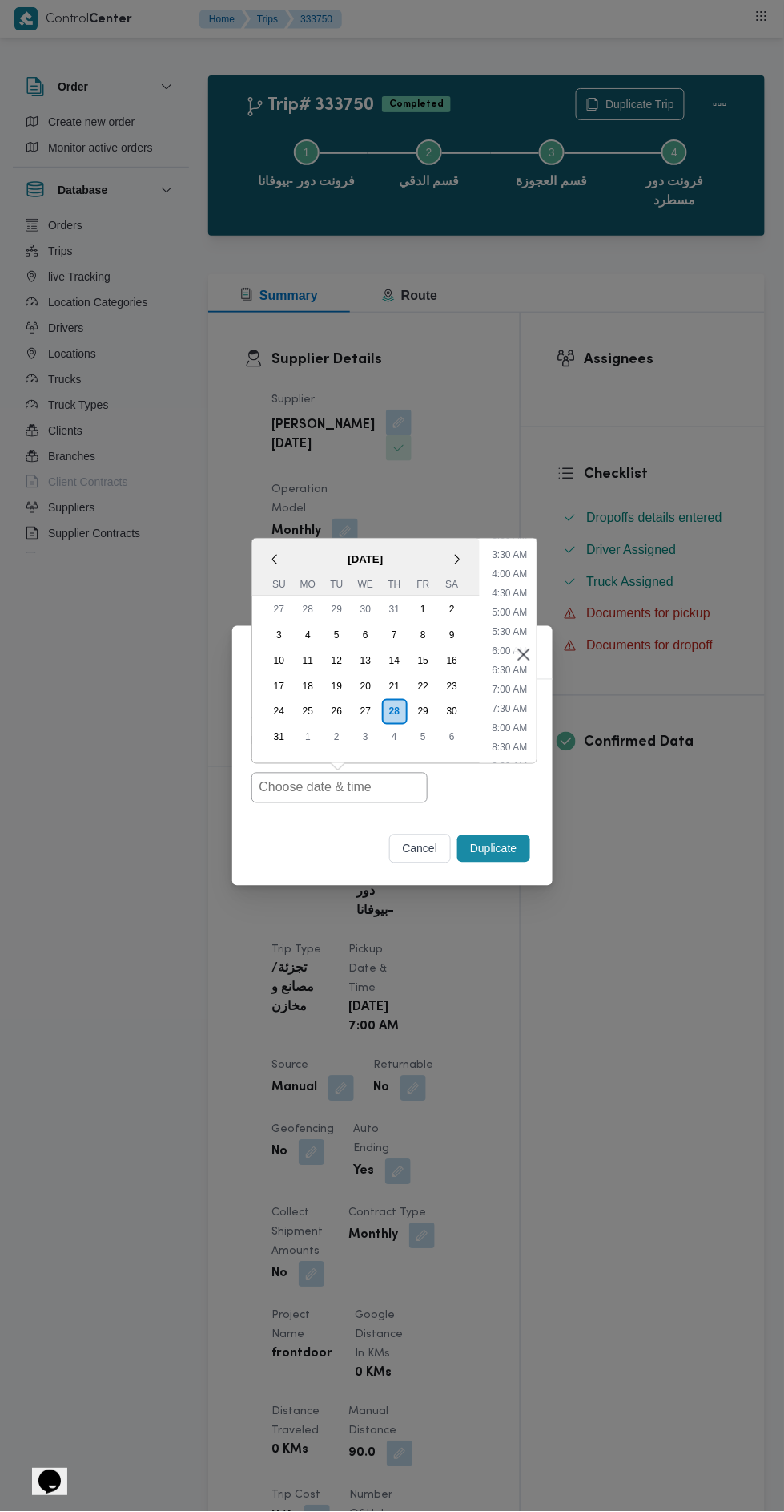
type input "[DATE] 7:00AM"
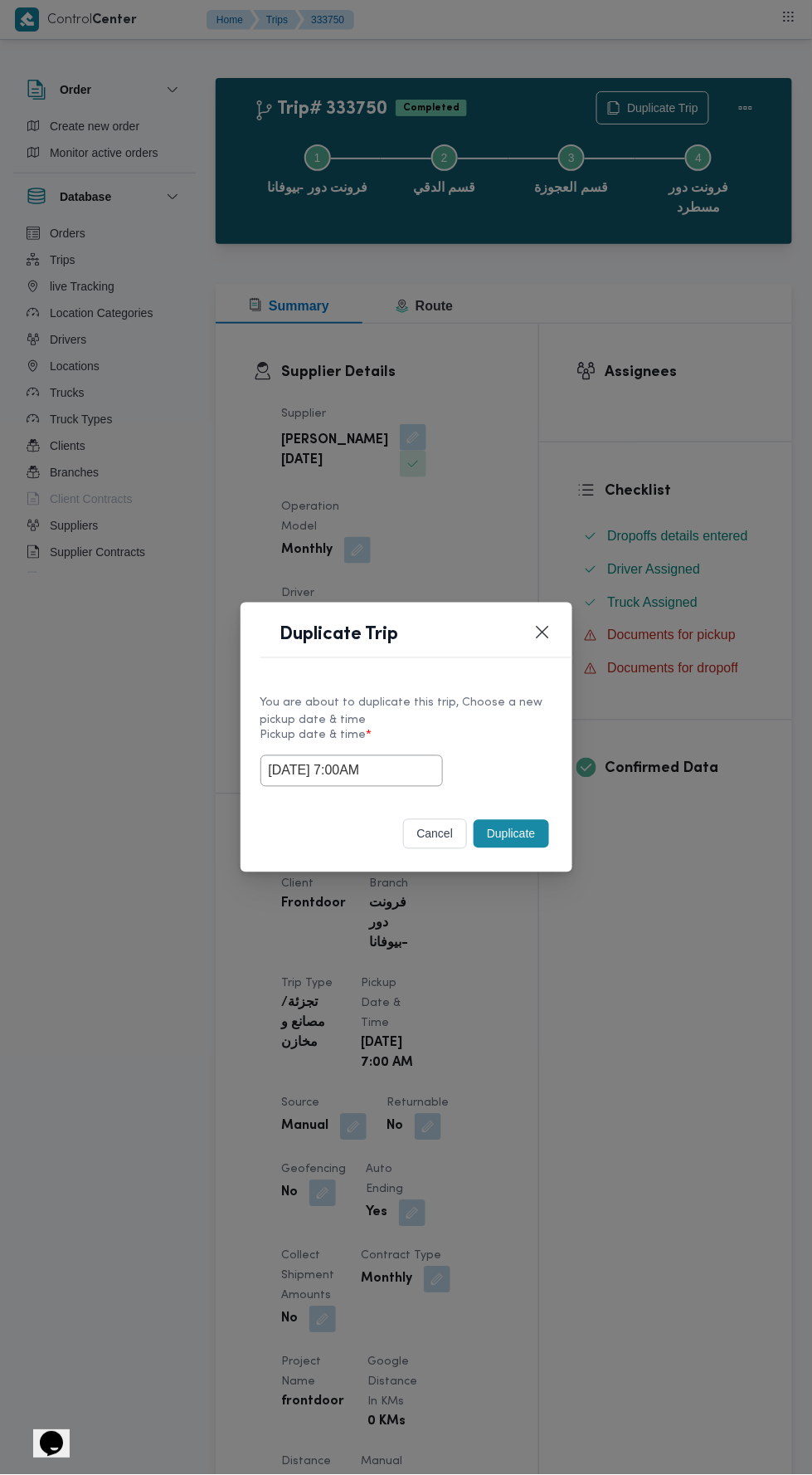
click at [652, 407] on div "Duplicate Trip You are about to duplicate this trip, Choose a new pickup date &…" at bounding box center [406, 737] width 812 height 1475
click at [517, 832] on button "Duplicate" at bounding box center [511, 834] width 75 height 29
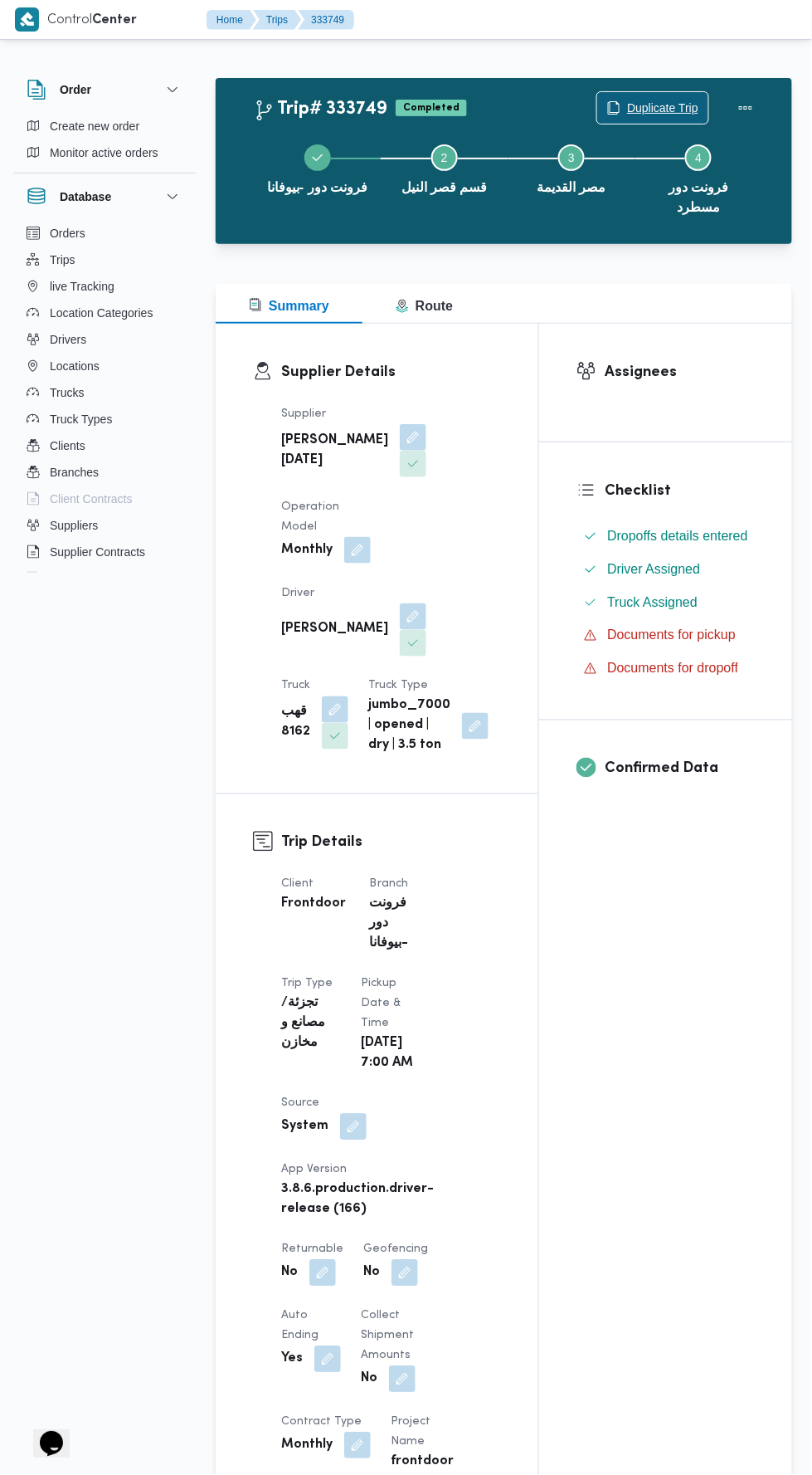
click at [656, 100] on span "Duplicate Trip" at bounding box center [663, 107] width 71 height 20
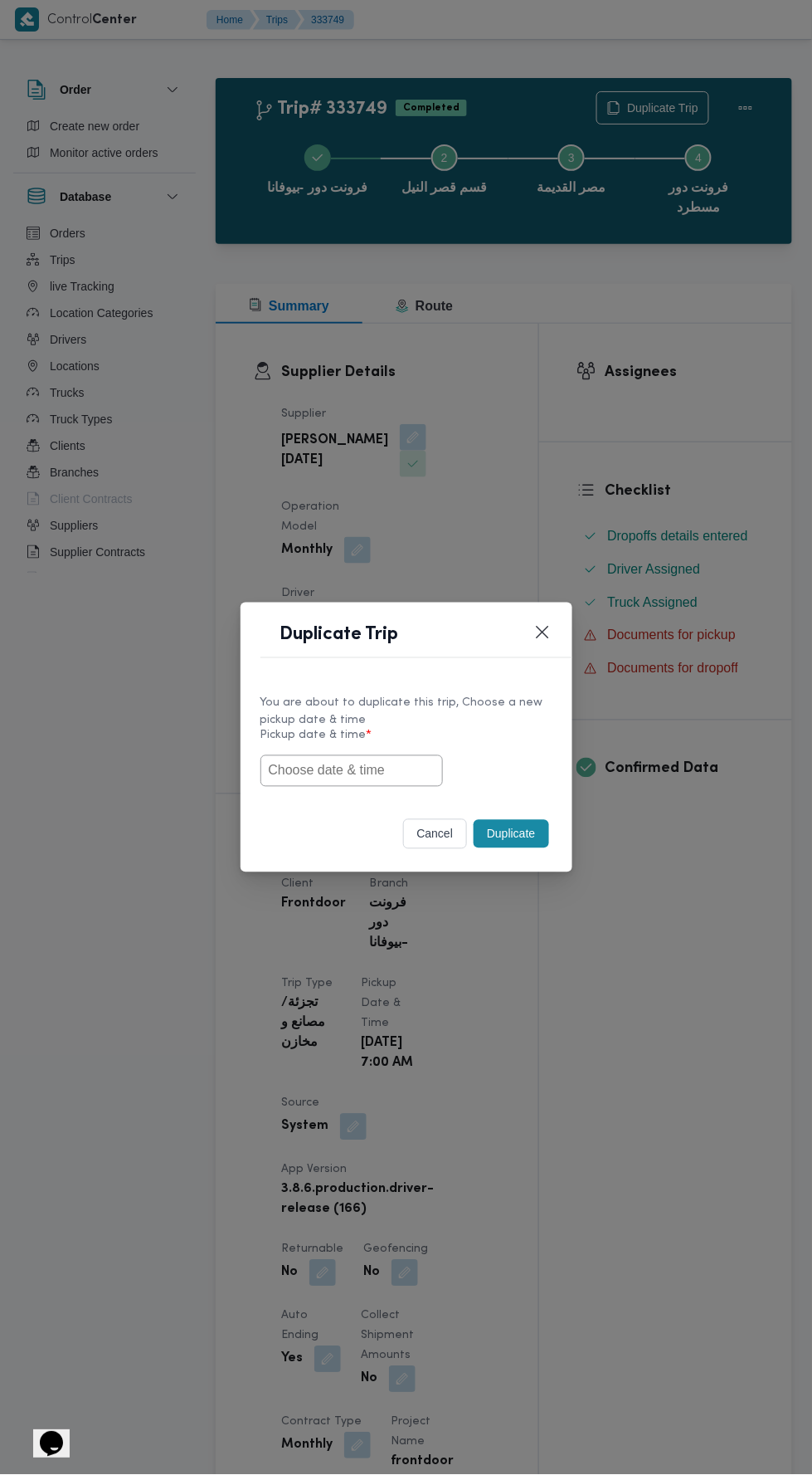
click at [368, 769] on input "text" at bounding box center [352, 770] width 183 height 31
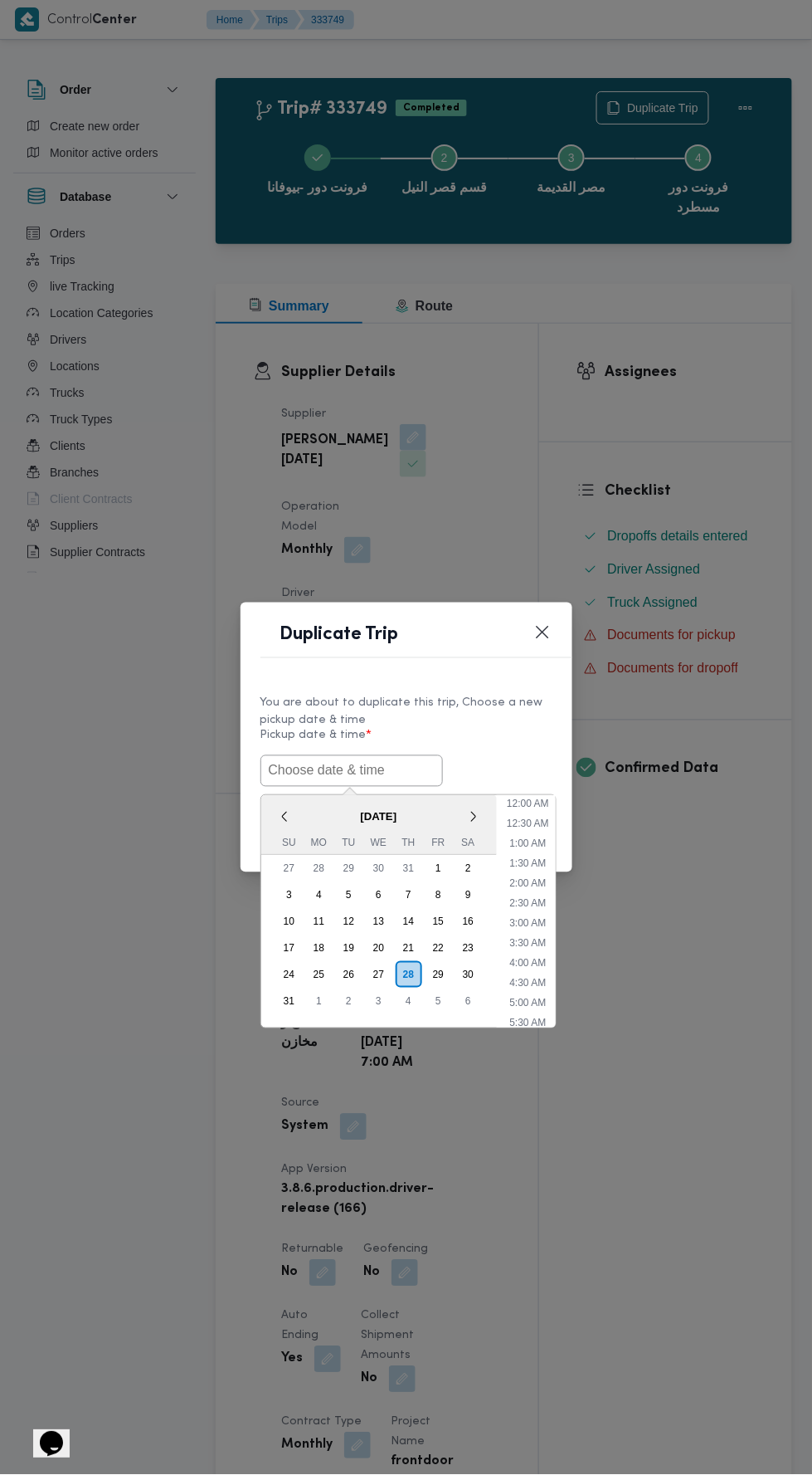
scroll to position [131, 0]
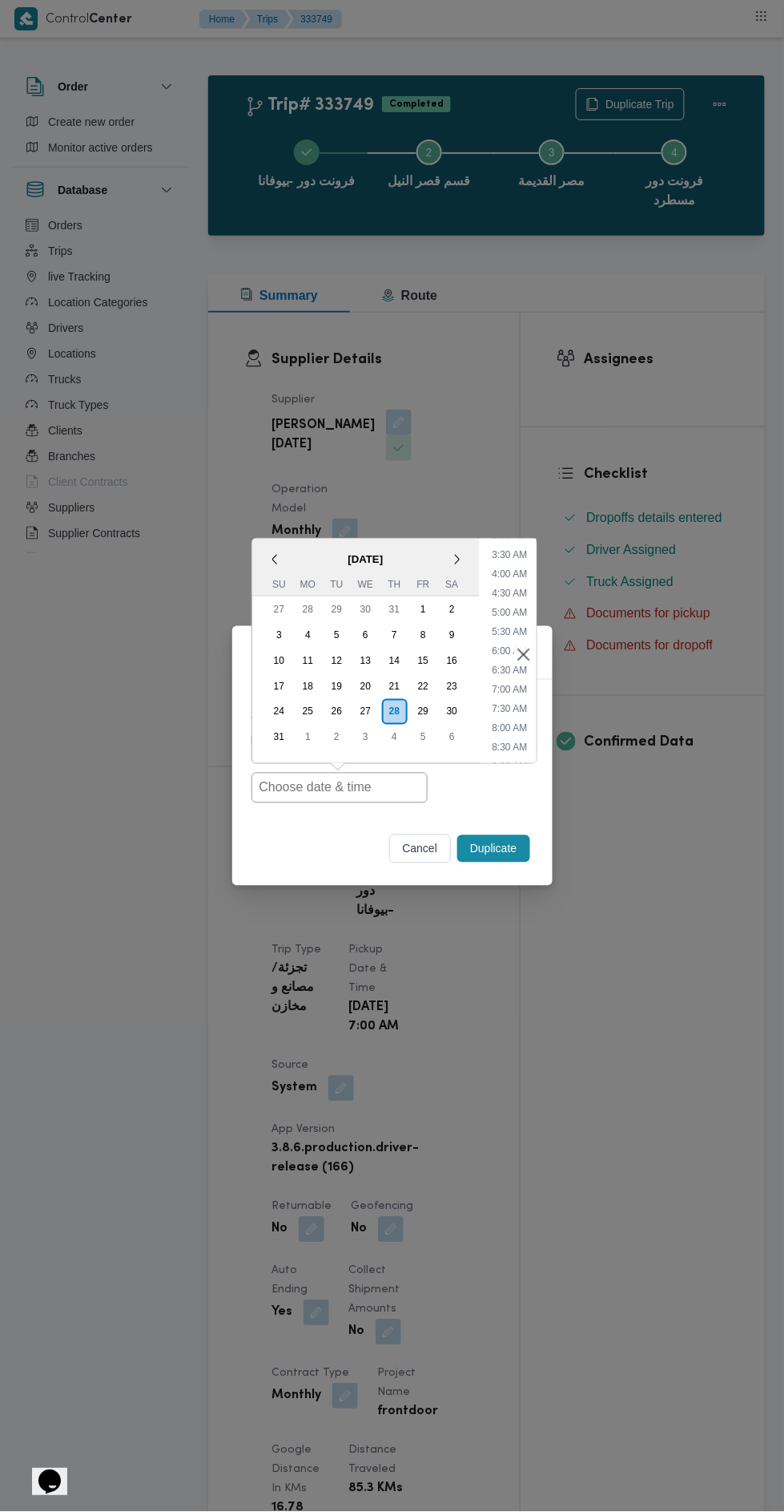
type input "[DATE] 7:00AM"
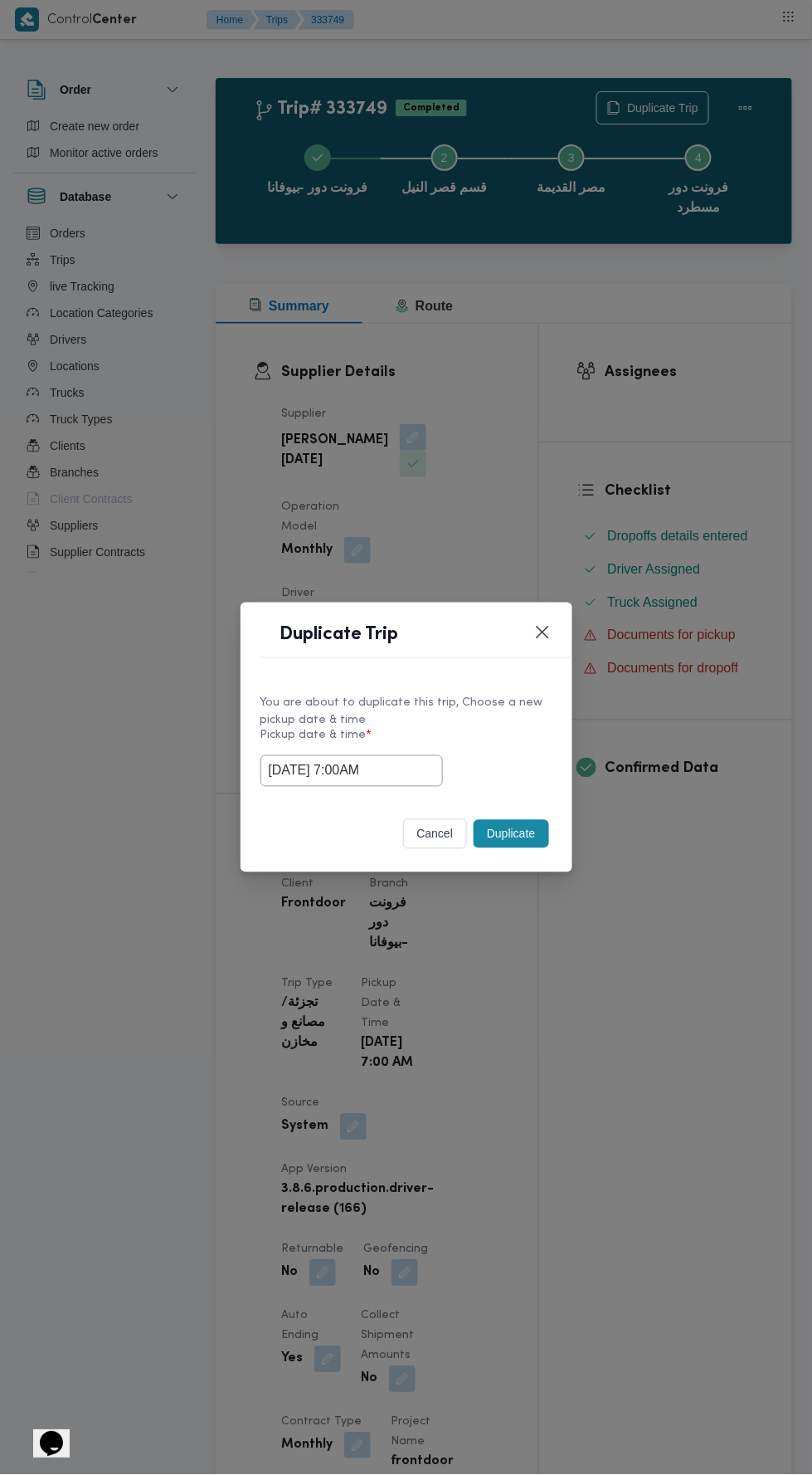
click at [648, 461] on div "Duplicate Trip You are about to duplicate this trip, Choose a new pickup date &…" at bounding box center [406, 737] width 812 height 1475
click at [509, 833] on button "Duplicate" at bounding box center [511, 834] width 75 height 29
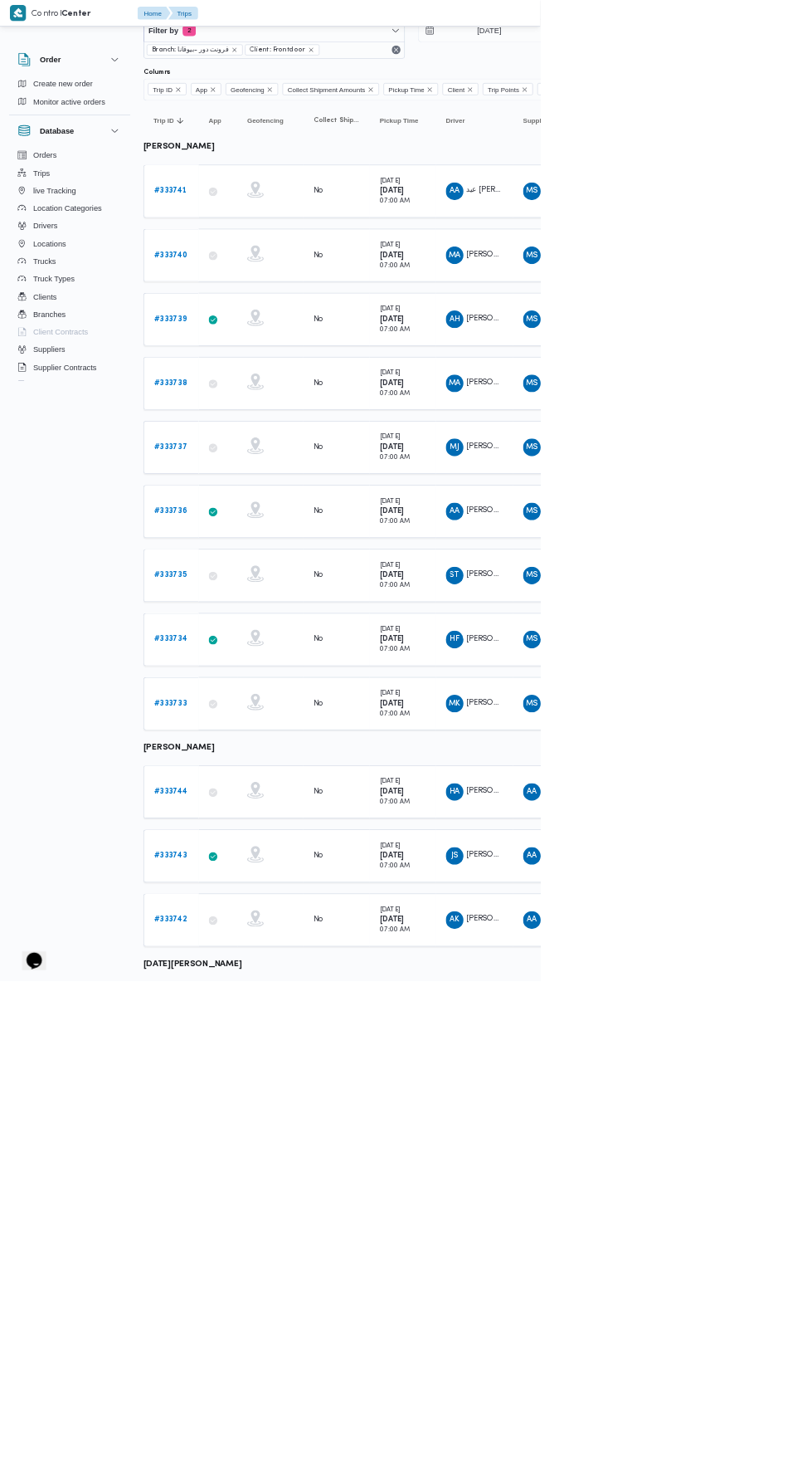
scroll to position [65, 0]
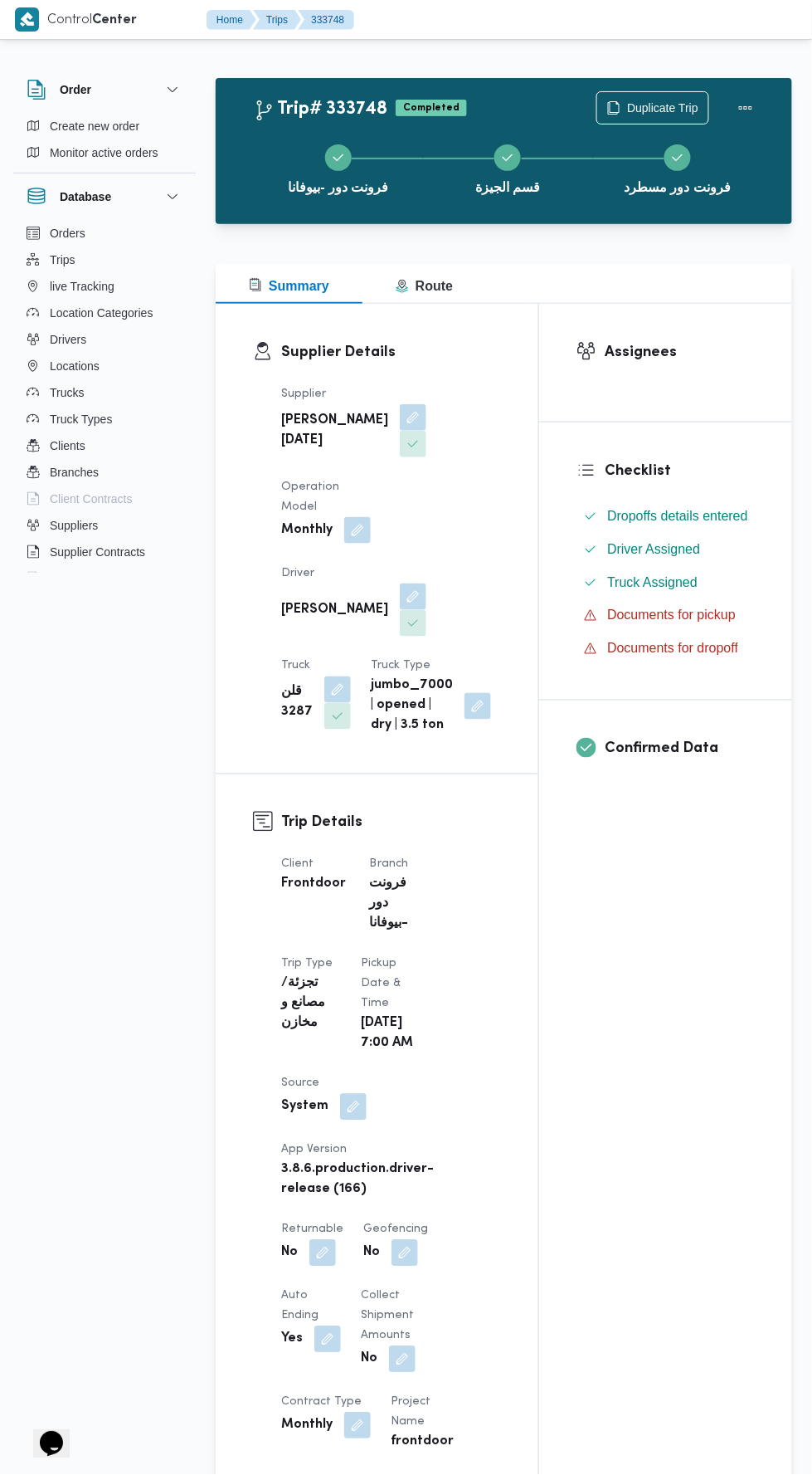
scroll to position [6, 0]
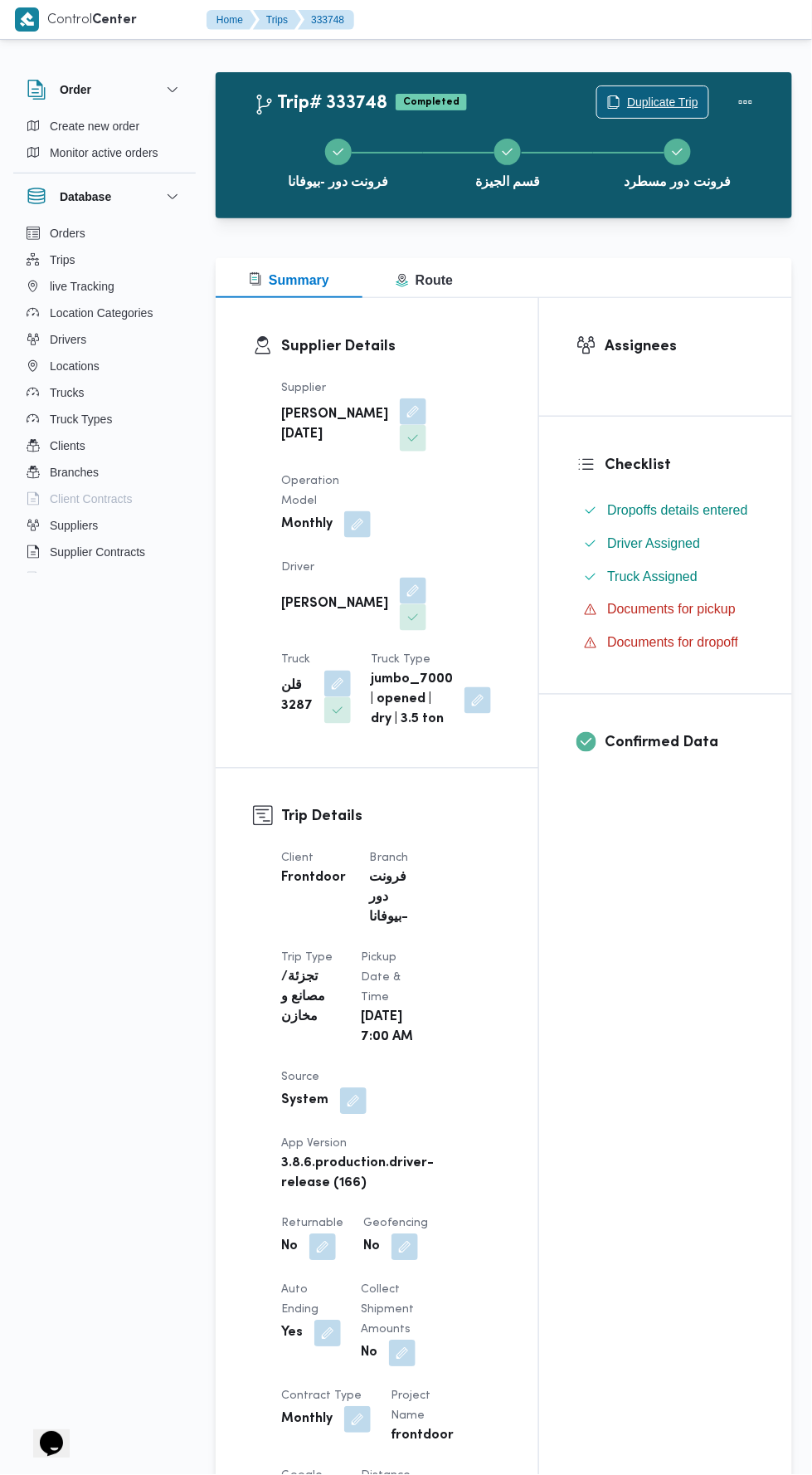
click at [663, 101] on span "Duplicate Trip" at bounding box center [663, 102] width 71 height 20
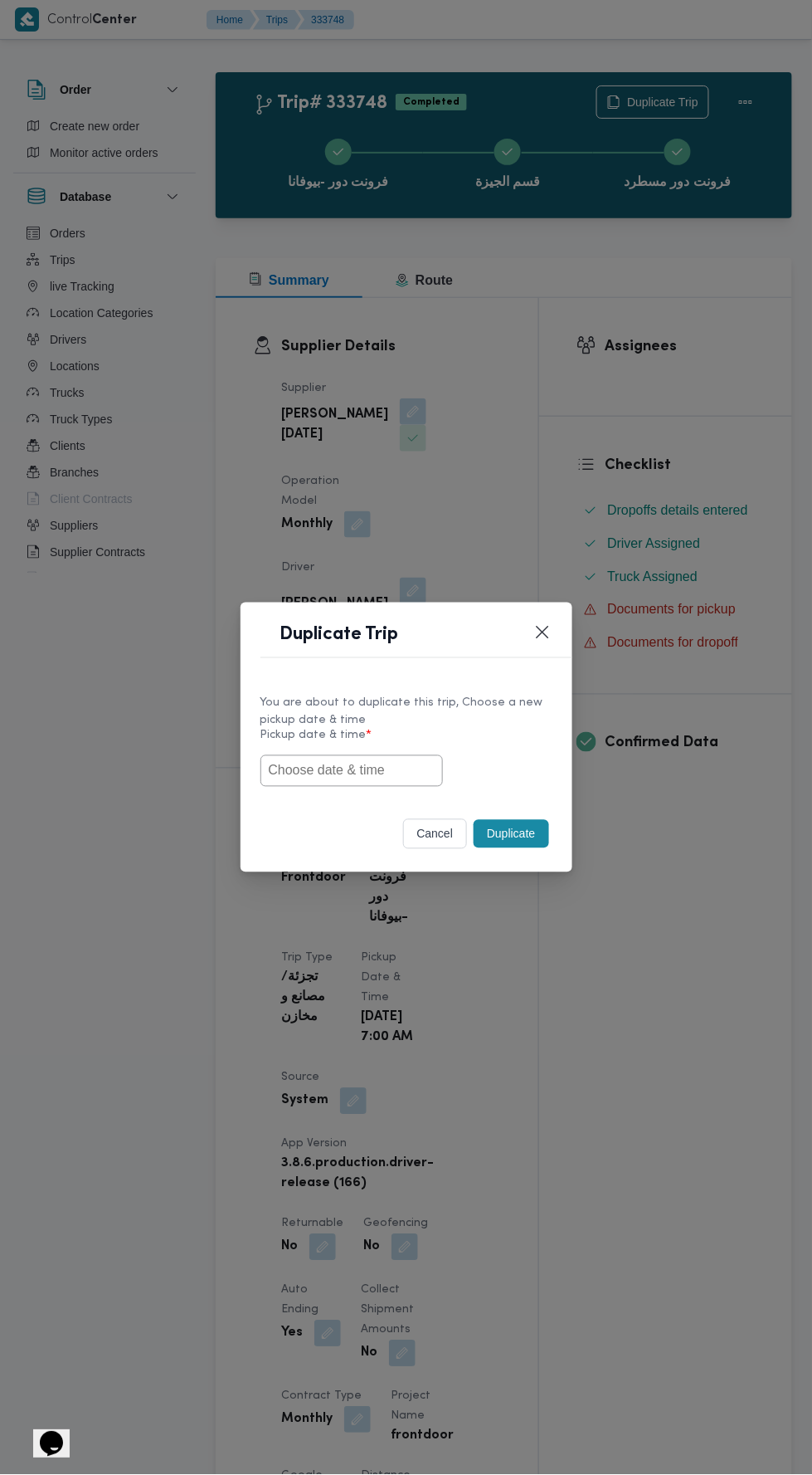
click at [366, 768] on input "text" at bounding box center [352, 770] width 183 height 31
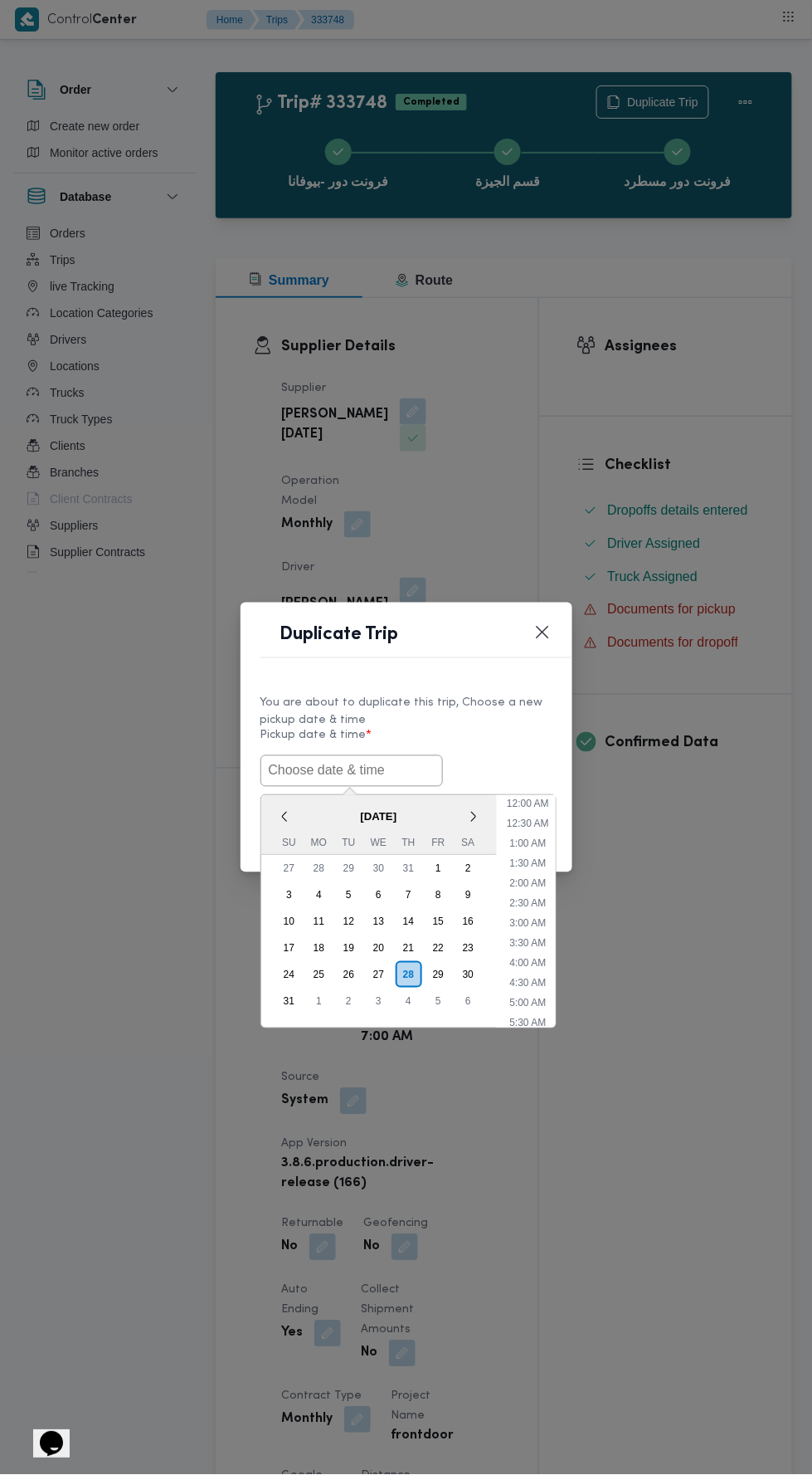
scroll to position [131, 0]
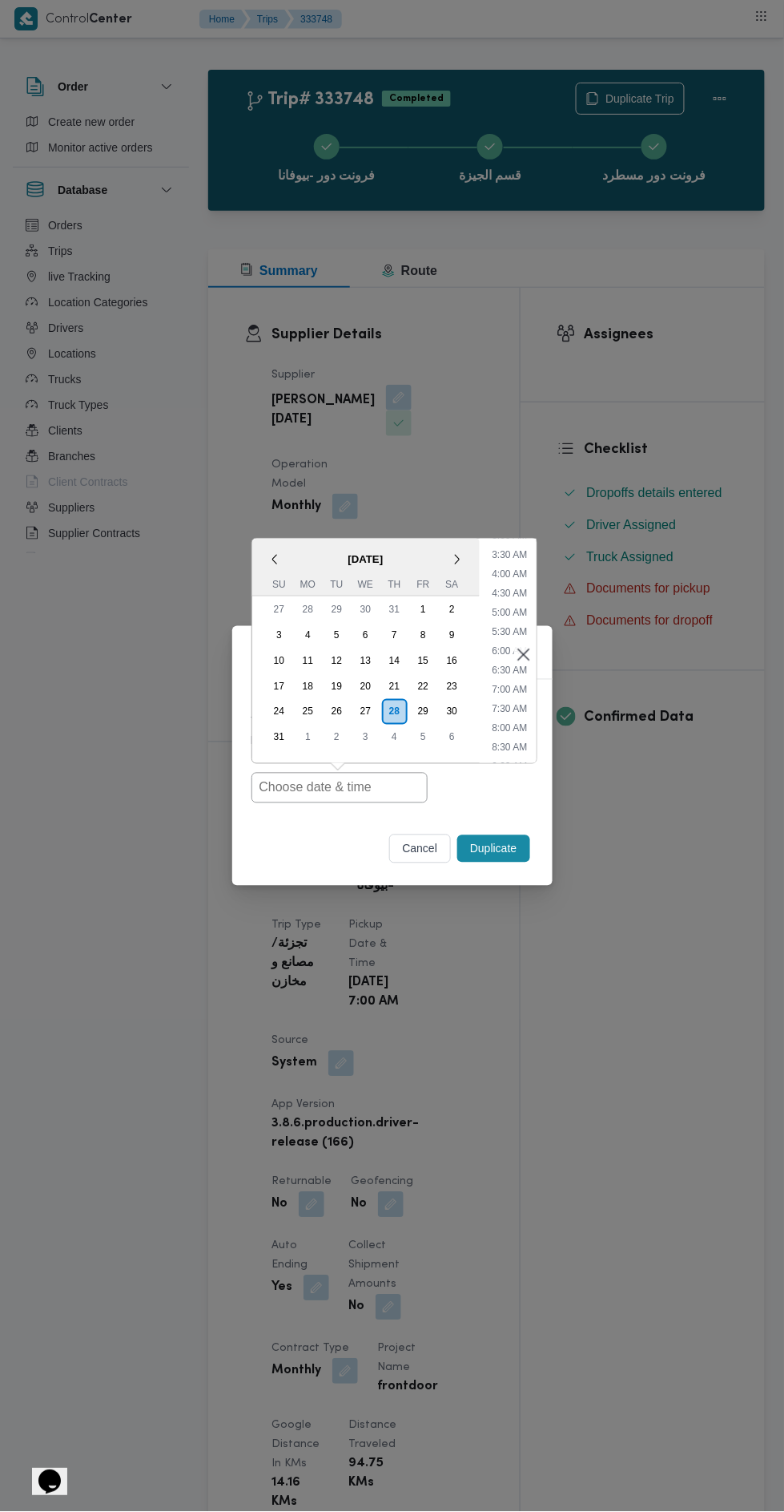
type input "[DATE] 7:00AM"
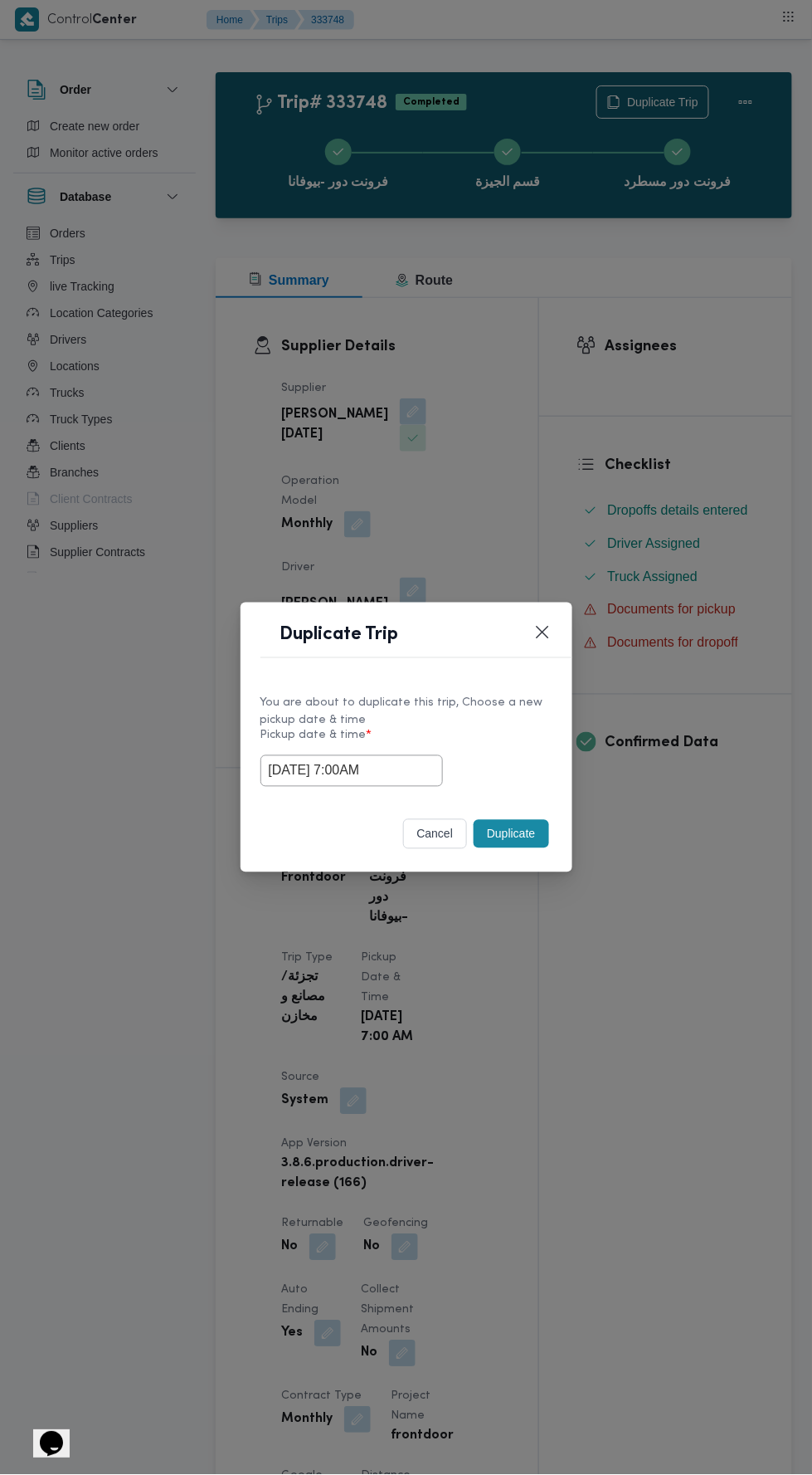
click at [609, 403] on div "Duplicate Trip You are about to duplicate this trip, Choose a new pickup date &…" at bounding box center [406, 737] width 812 height 1475
click at [516, 833] on button "Duplicate" at bounding box center [511, 834] width 75 height 29
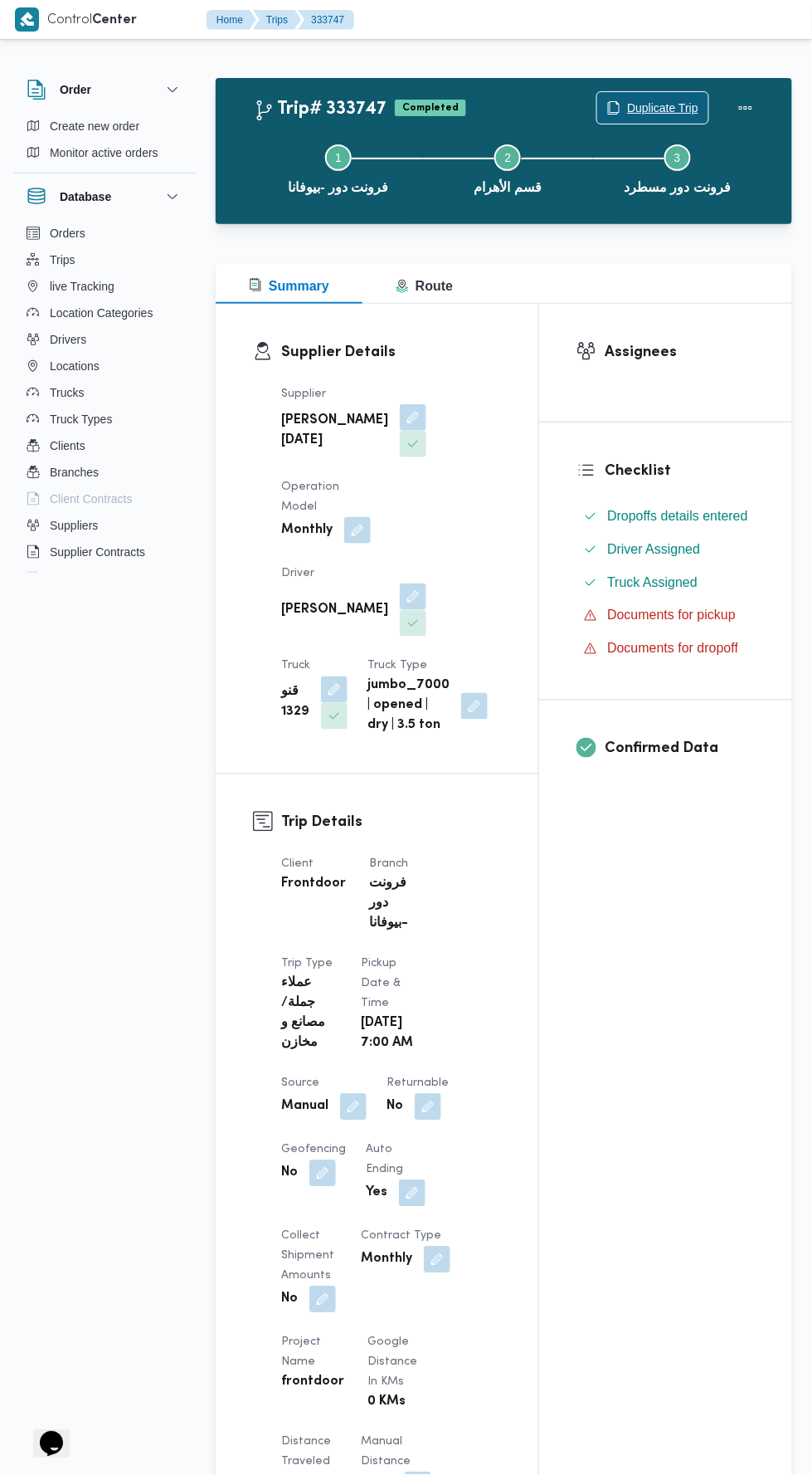
click at [649, 106] on span "Duplicate Trip" at bounding box center [663, 107] width 71 height 20
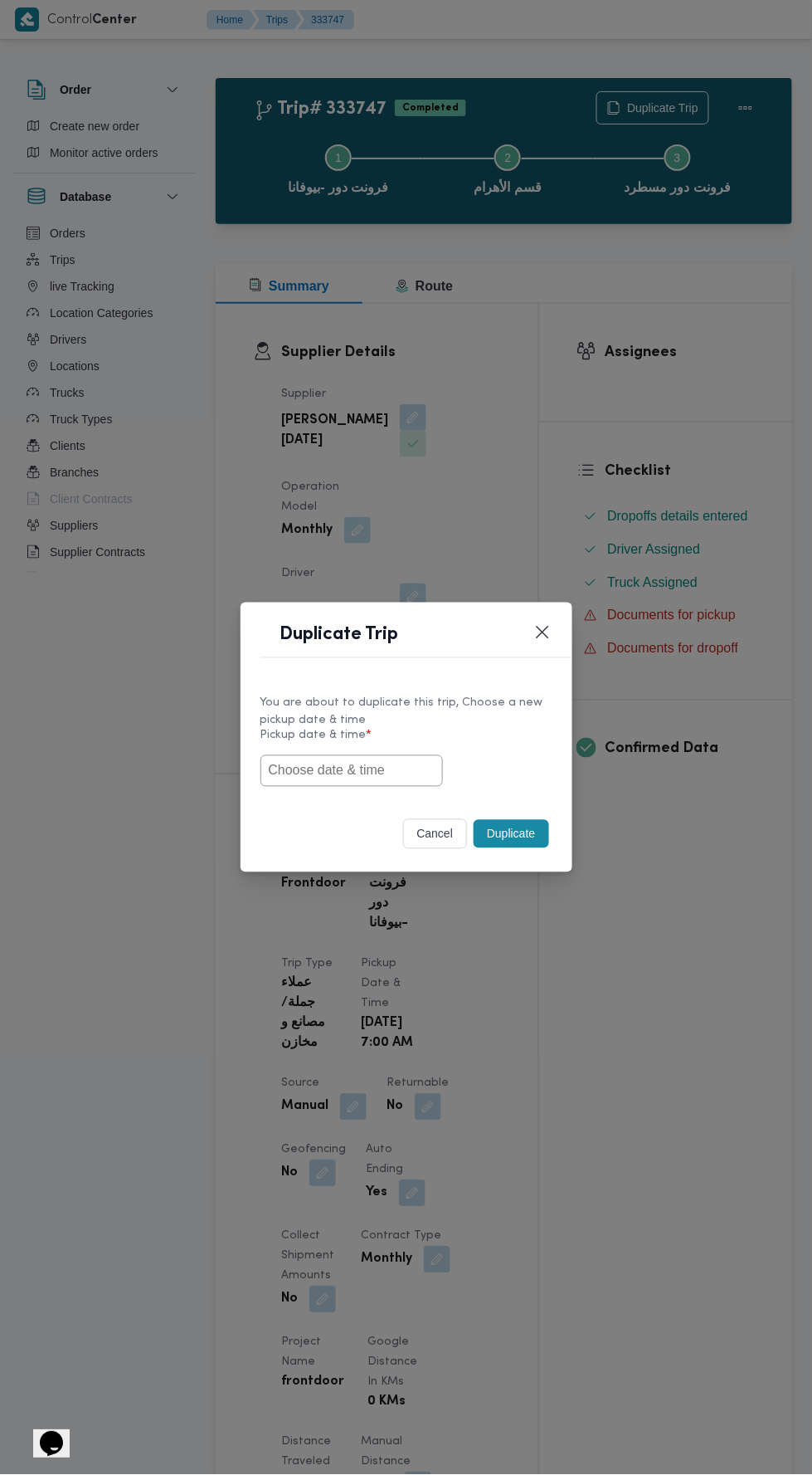
click at [380, 768] on input "text" at bounding box center [352, 770] width 183 height 31
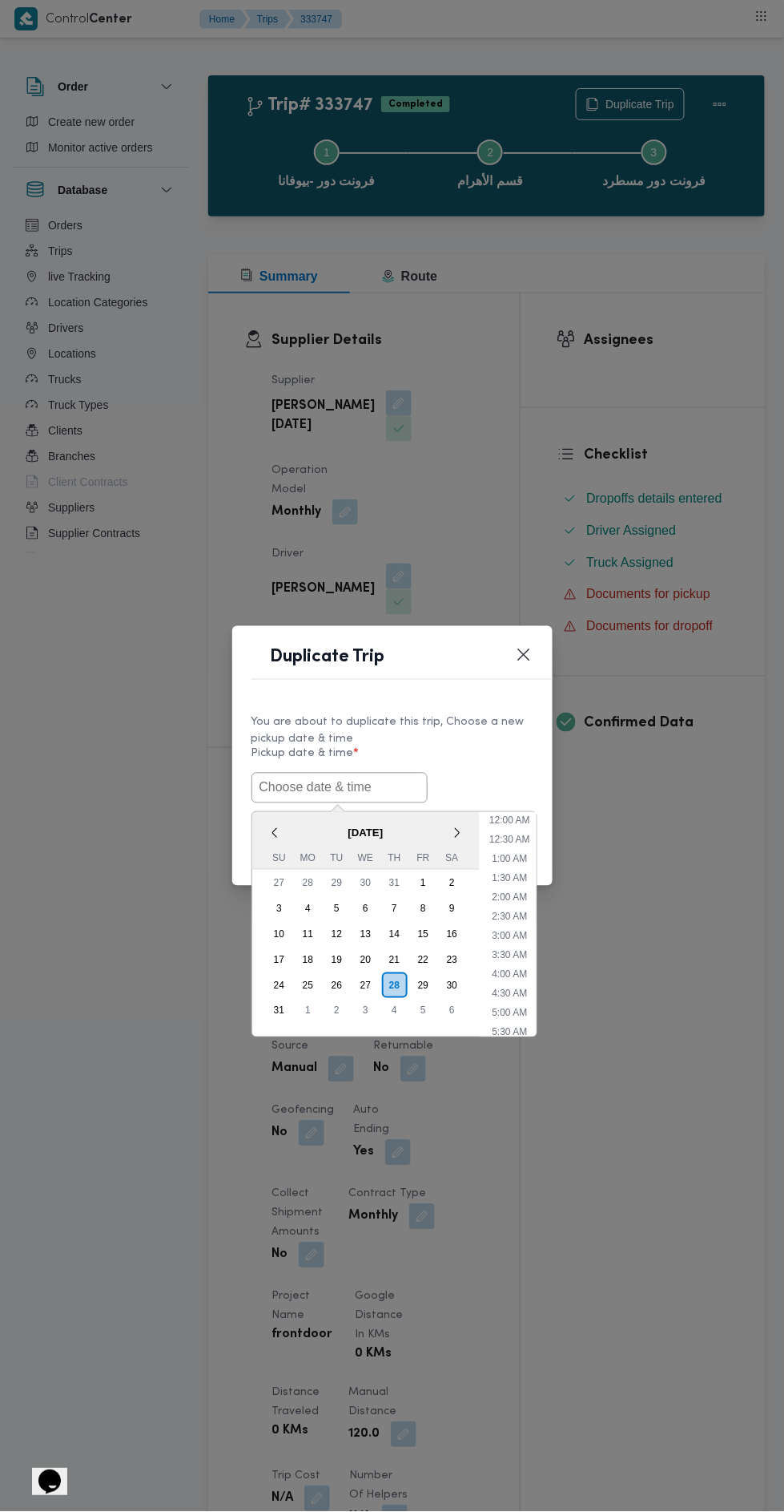
scroll to position [127, 0]
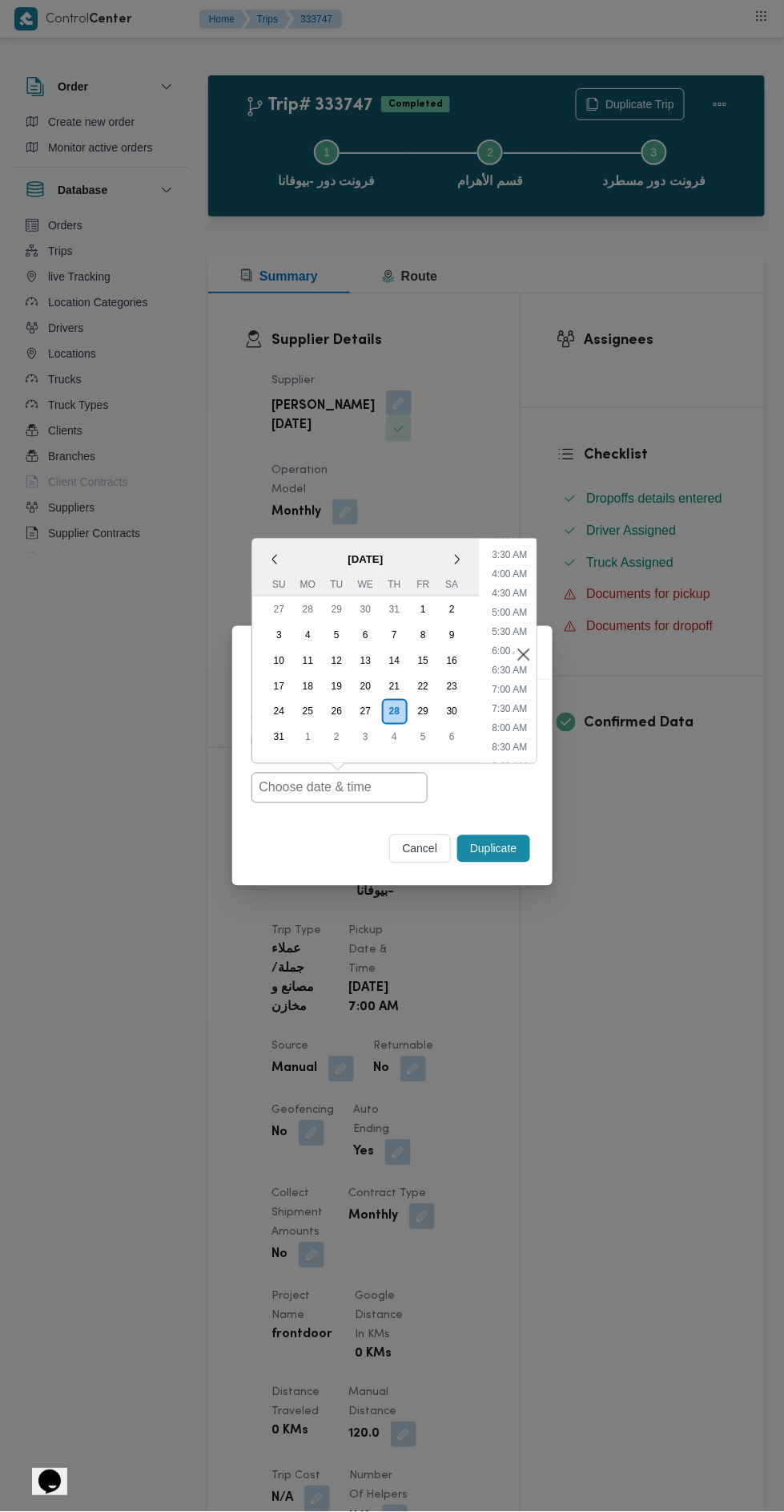
type input "[DATE] 7:00AM"
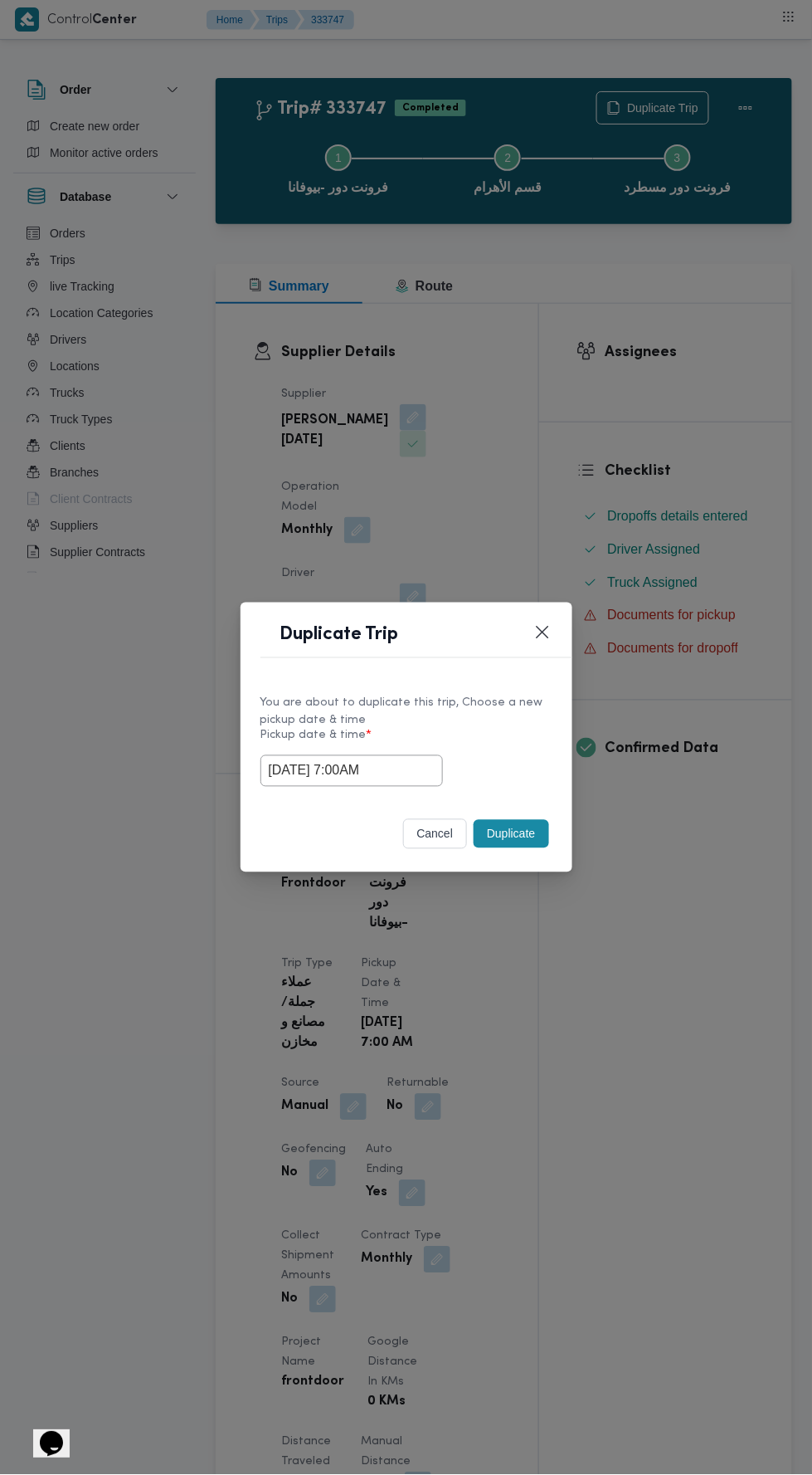
click at [597, 390] on div "Duplicate Trip You are about to duplicate this trip, Choose a new pickup date &…" at bounding box center [406, 737] width 812 height 1475
click at [508, 831] on button "Duplicate" at bounding box center [511, 834] width 75 height 29
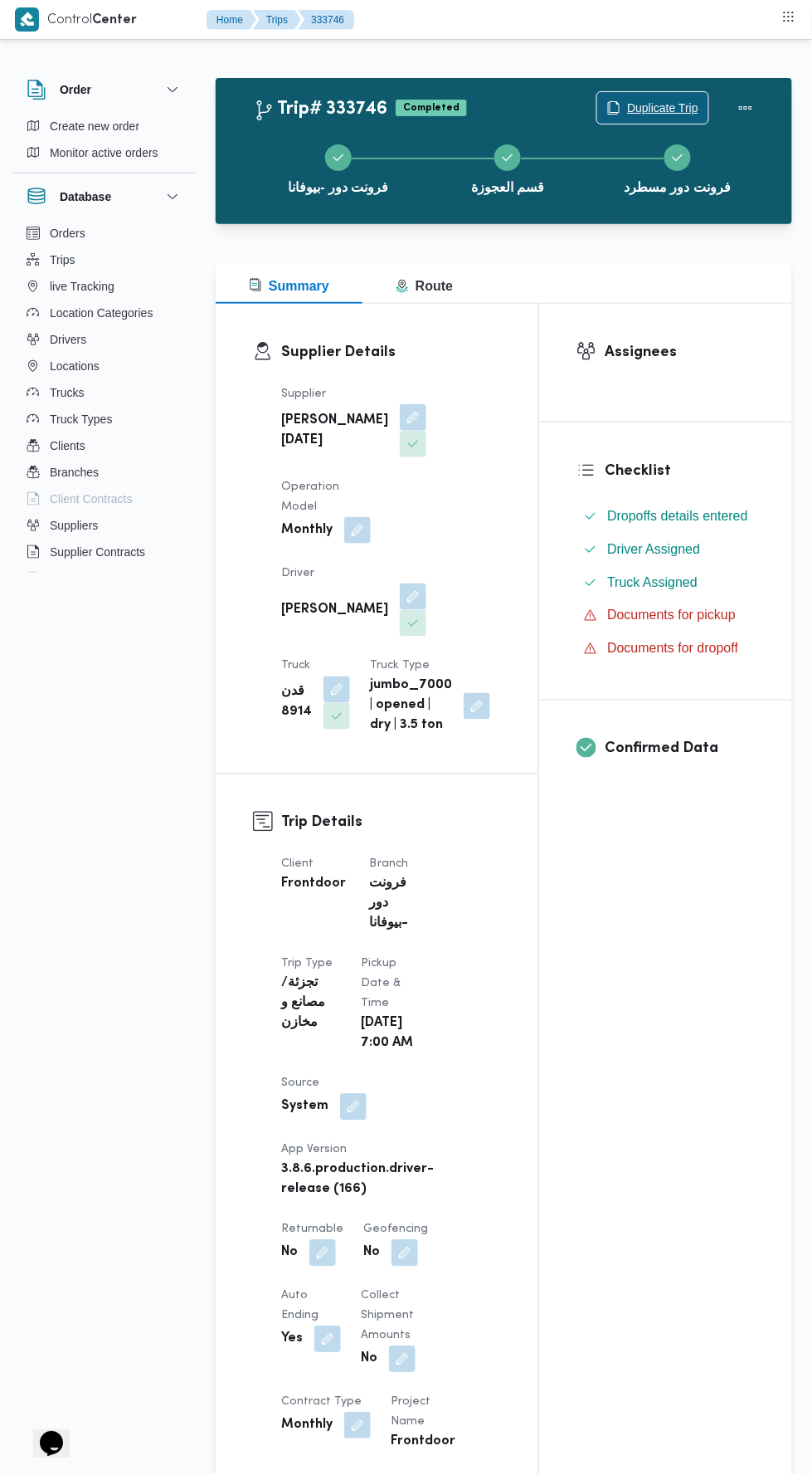
click at [671, 107] on span "Duplicate Trip" at bounding box center [663, 107] width 71 height 20
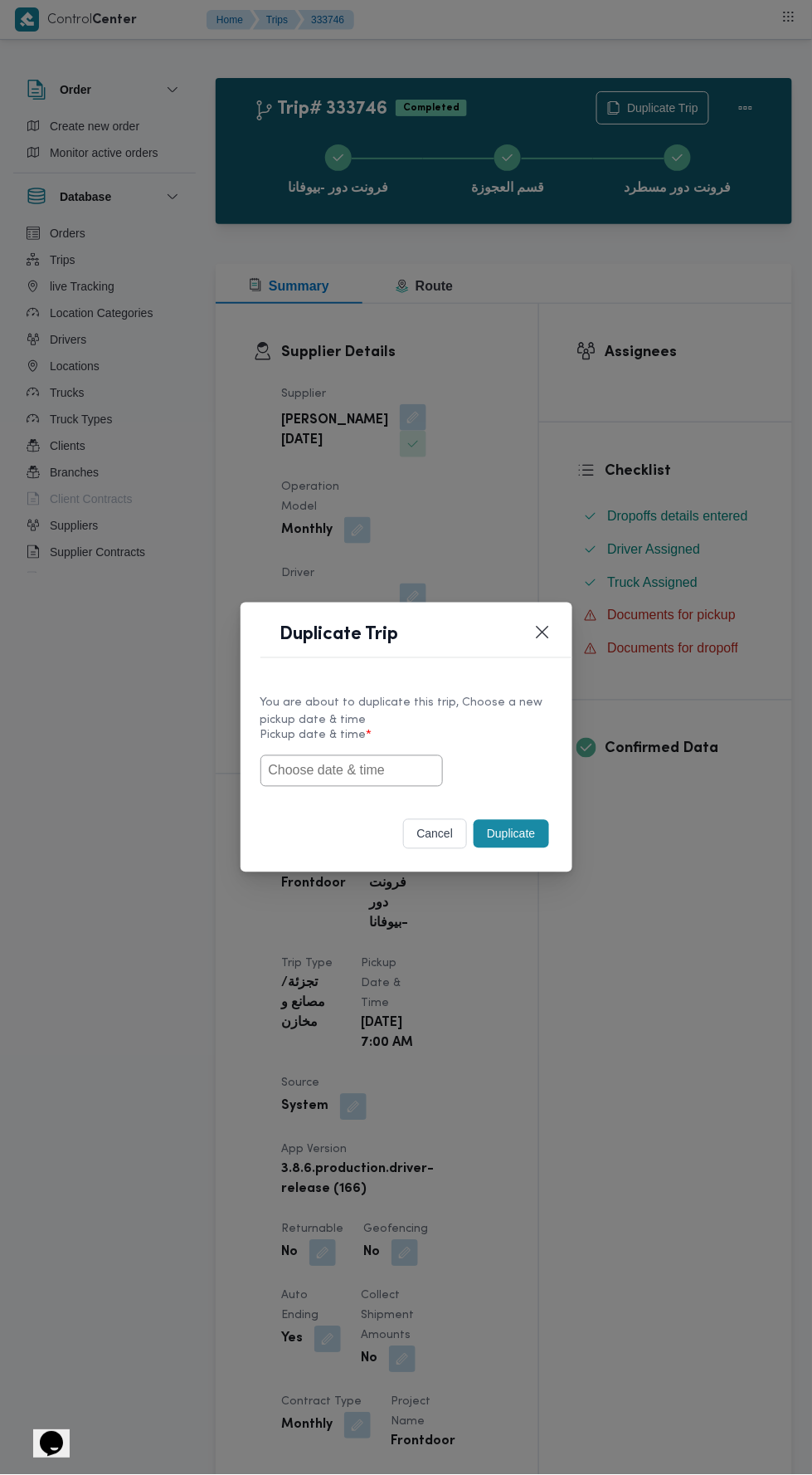
click at [409, 771] on input "text" at bounding box center [352, 770] width 183 height 31
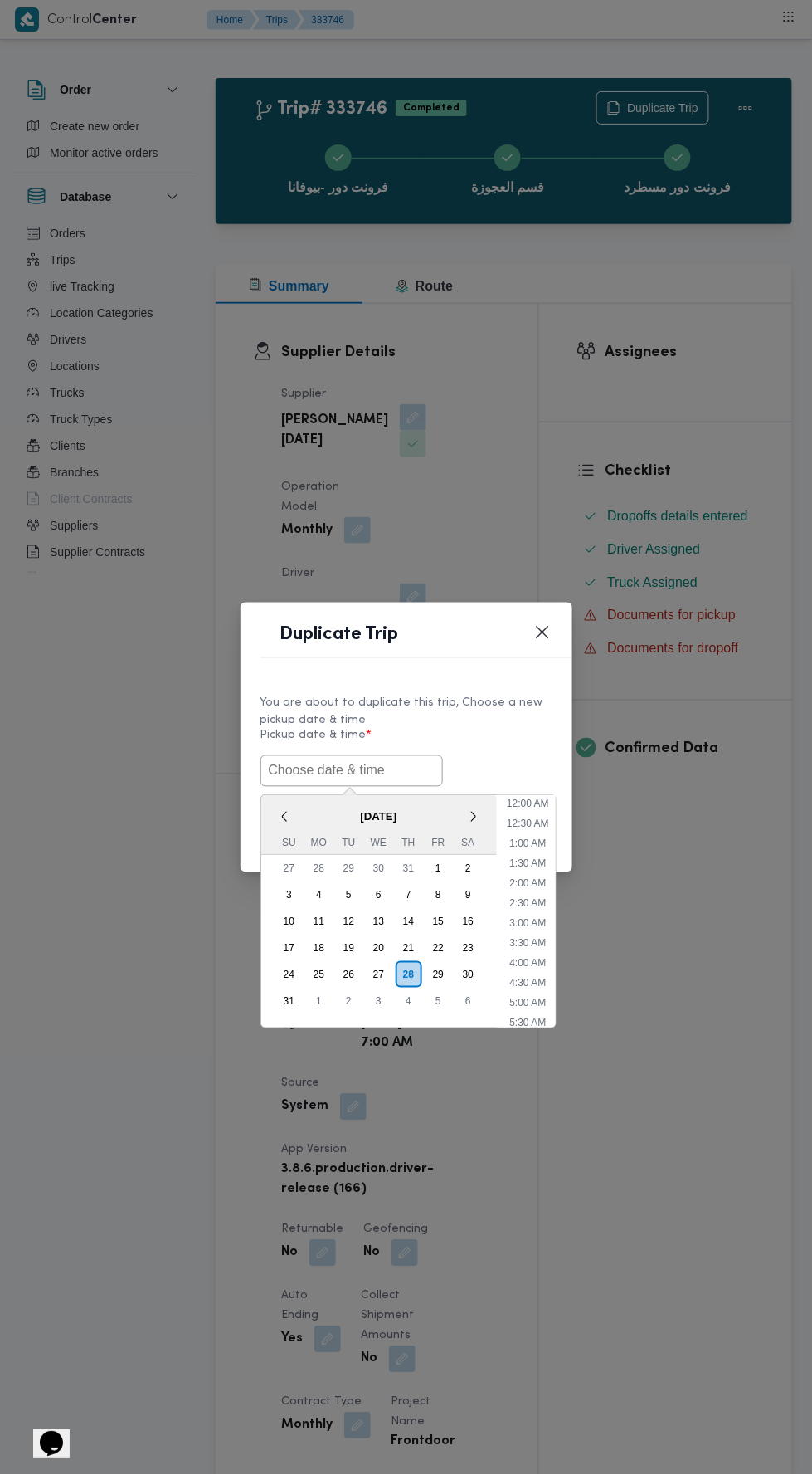
scroll to position [131, 0]
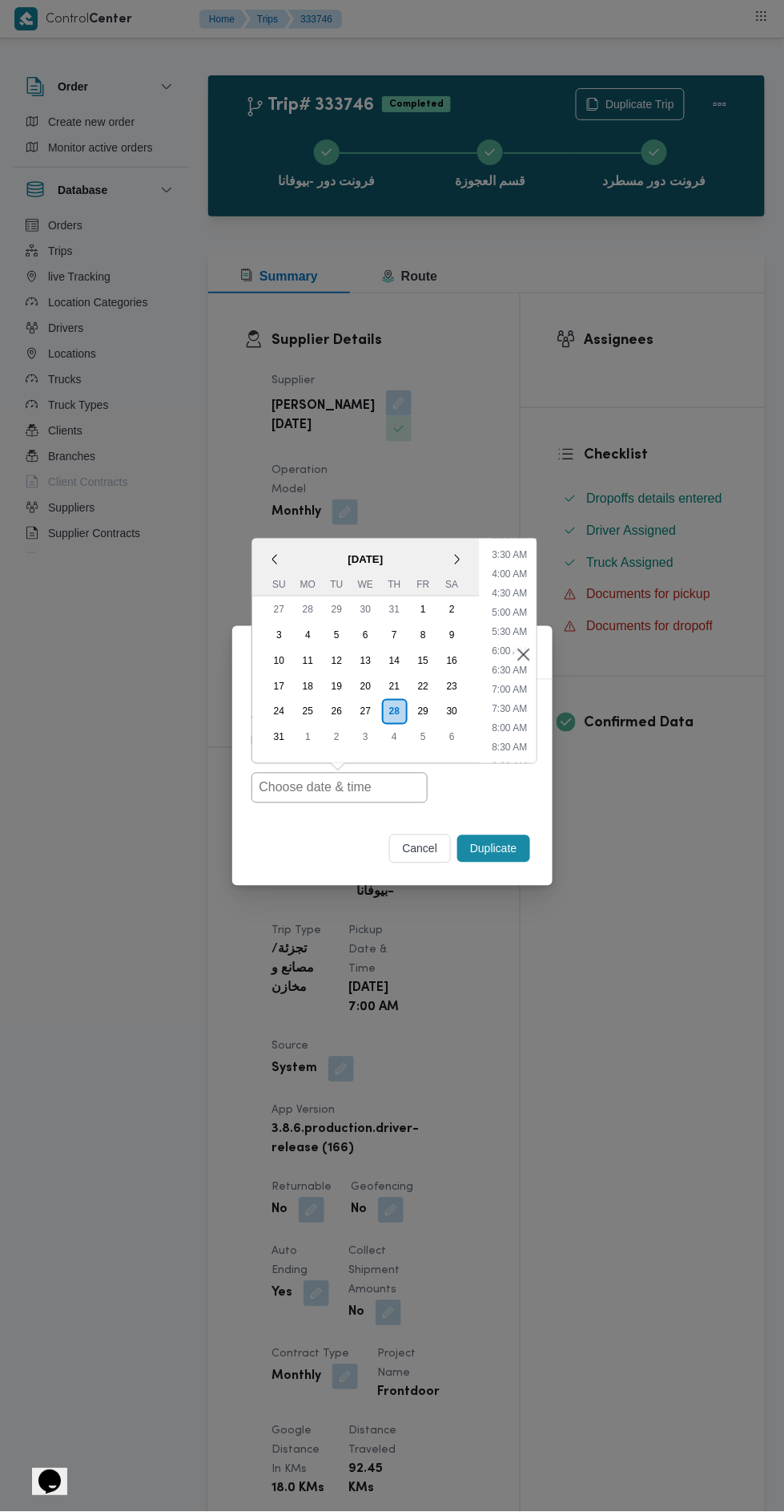
type input "[DATE] 7:00AM"
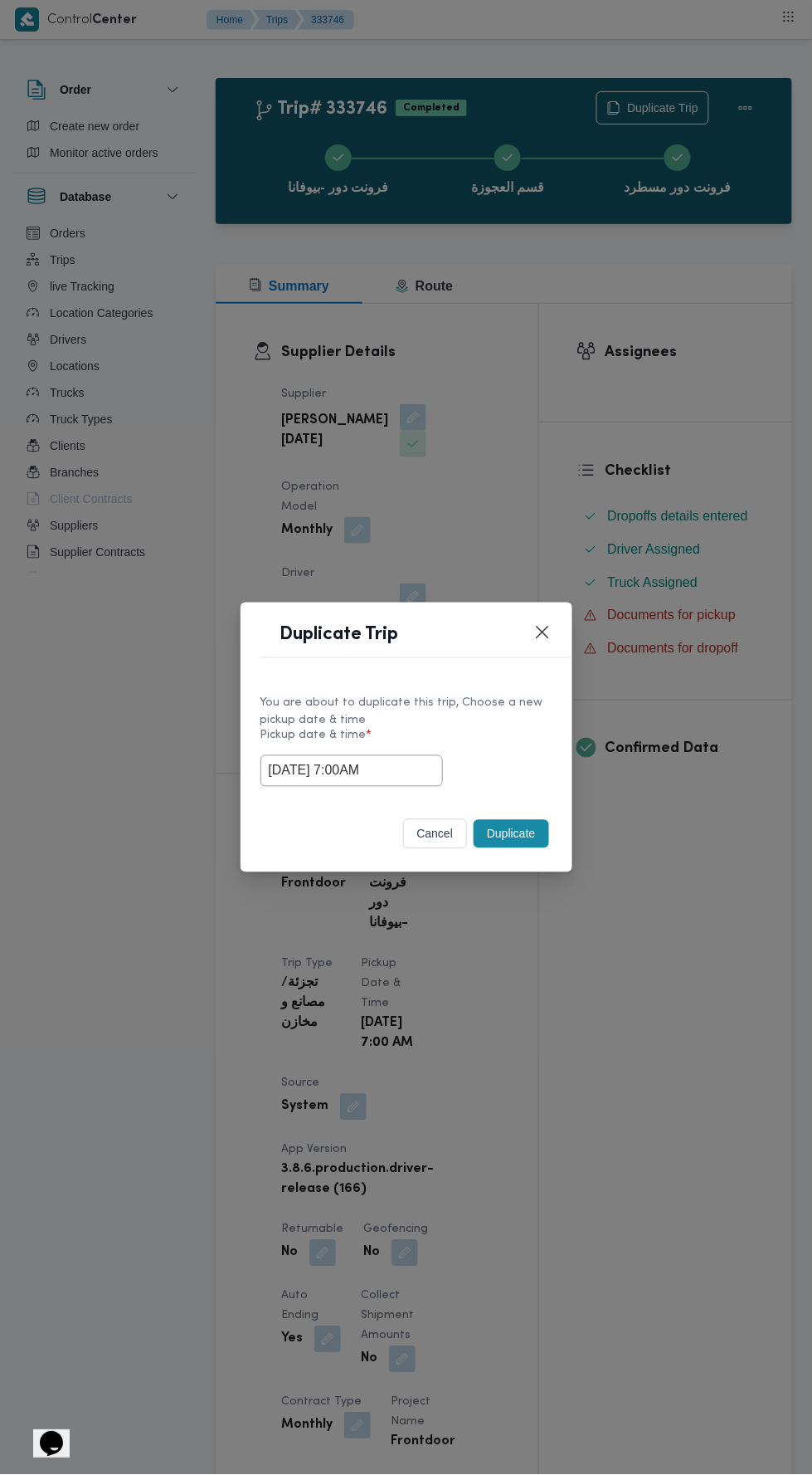
click at [636, 380] on div "Duplicate Trip You are about to duplicate this trip, Choose a new pickup date &…" at bounding box center [406, 737] width 812 height 1475
click at [522, 824] on button "Duplicate" at bounding box center [511, 834] width 75 height 29
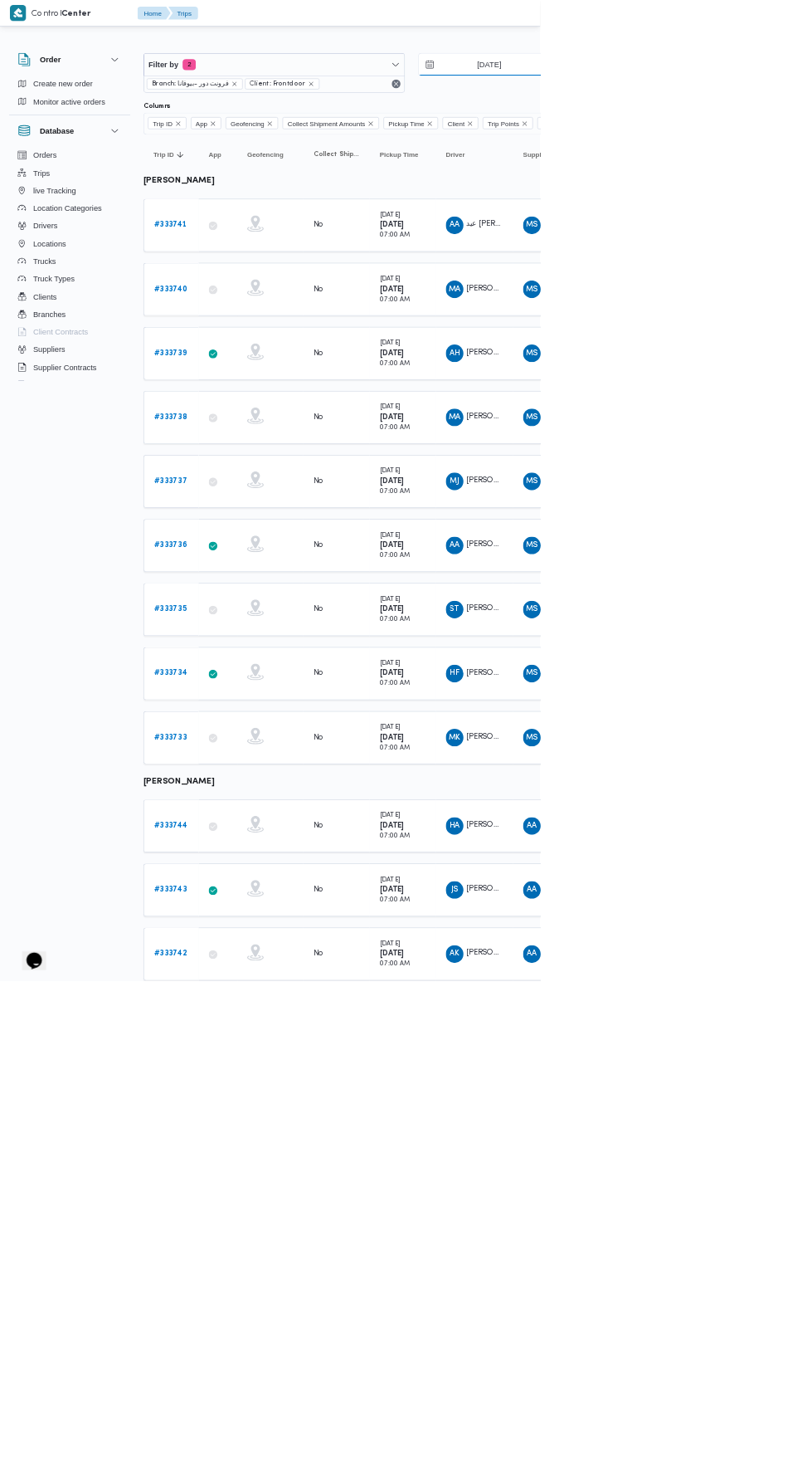
click at [727, 96] on input "[DATE]" at bounding box center [724, 97] width 188 height 33
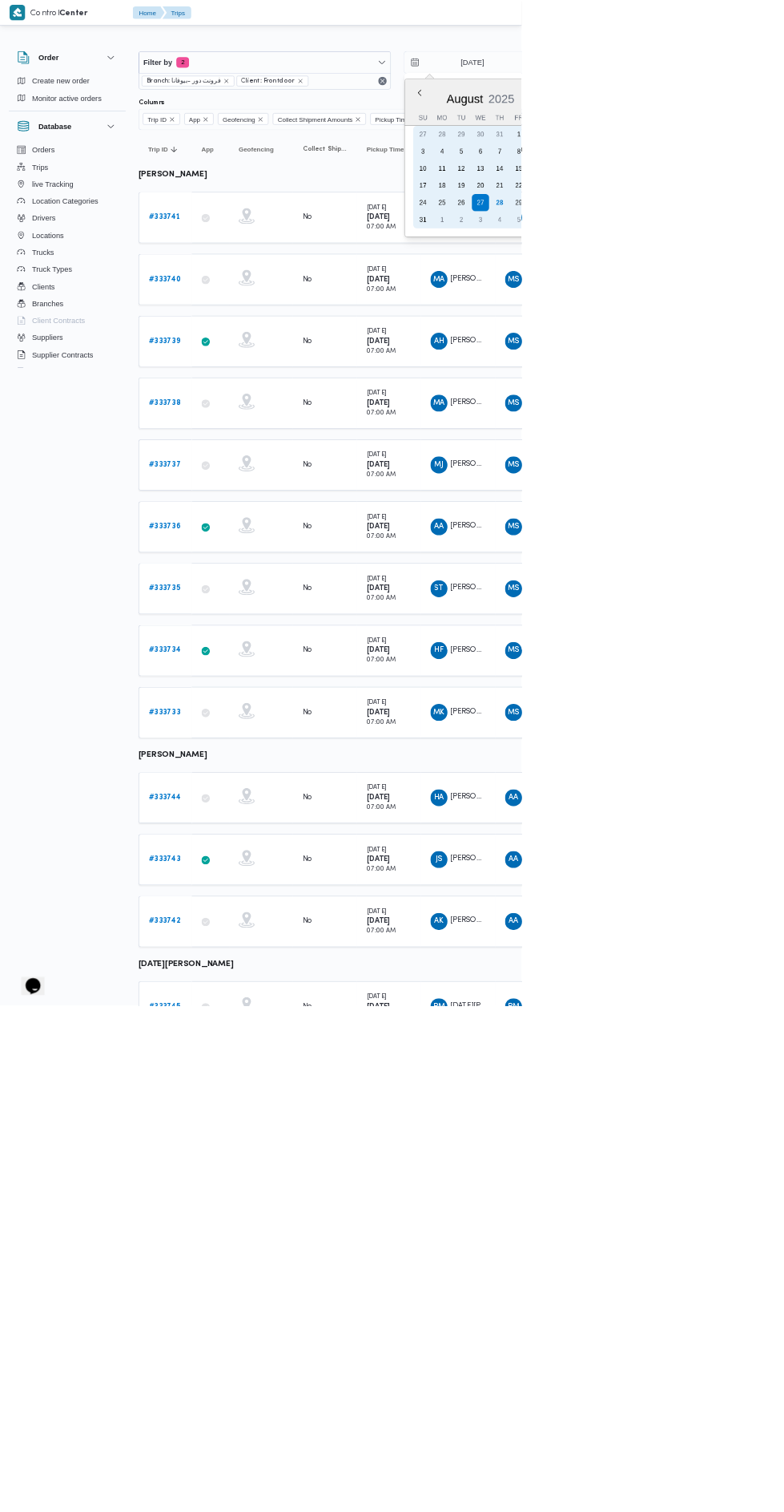
click at [750, 303] on div "28" at bounding box center [751, 305] width 26 height 26
type input "[DATE]"
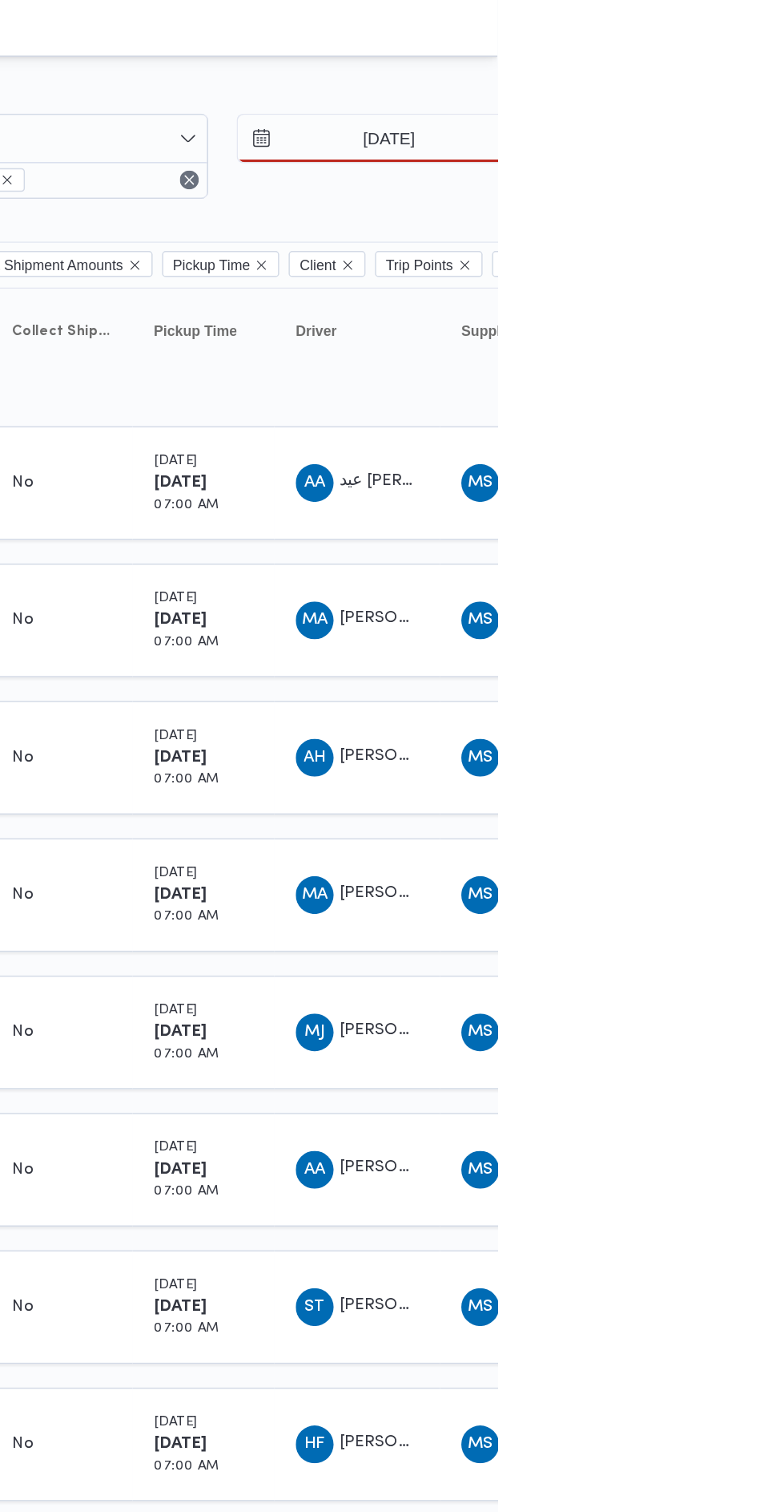
click at [783, 57] on div at bounding box center [689, 64] width 961 height 26
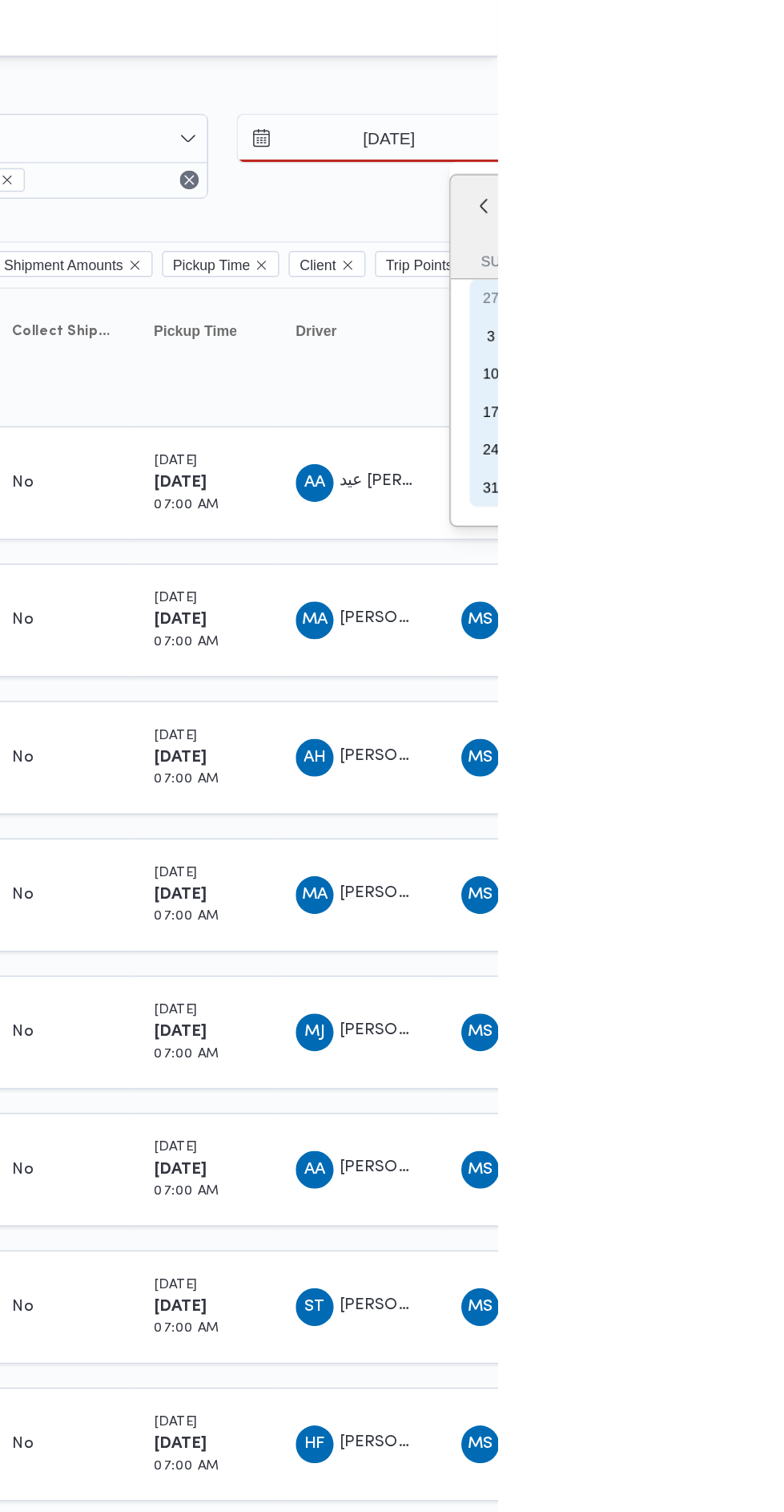
type input "[DATE]"
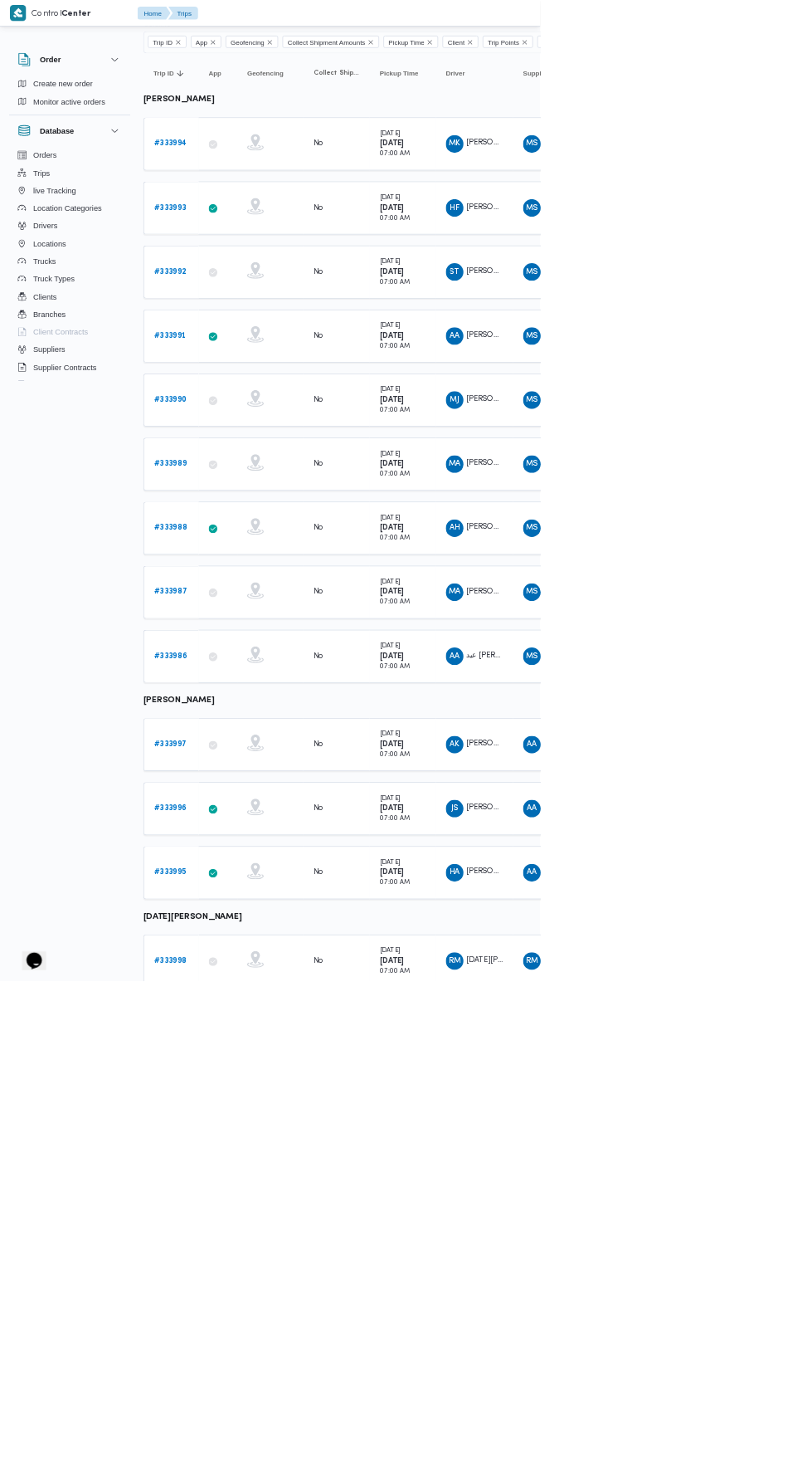
scroll to position [123, 0]
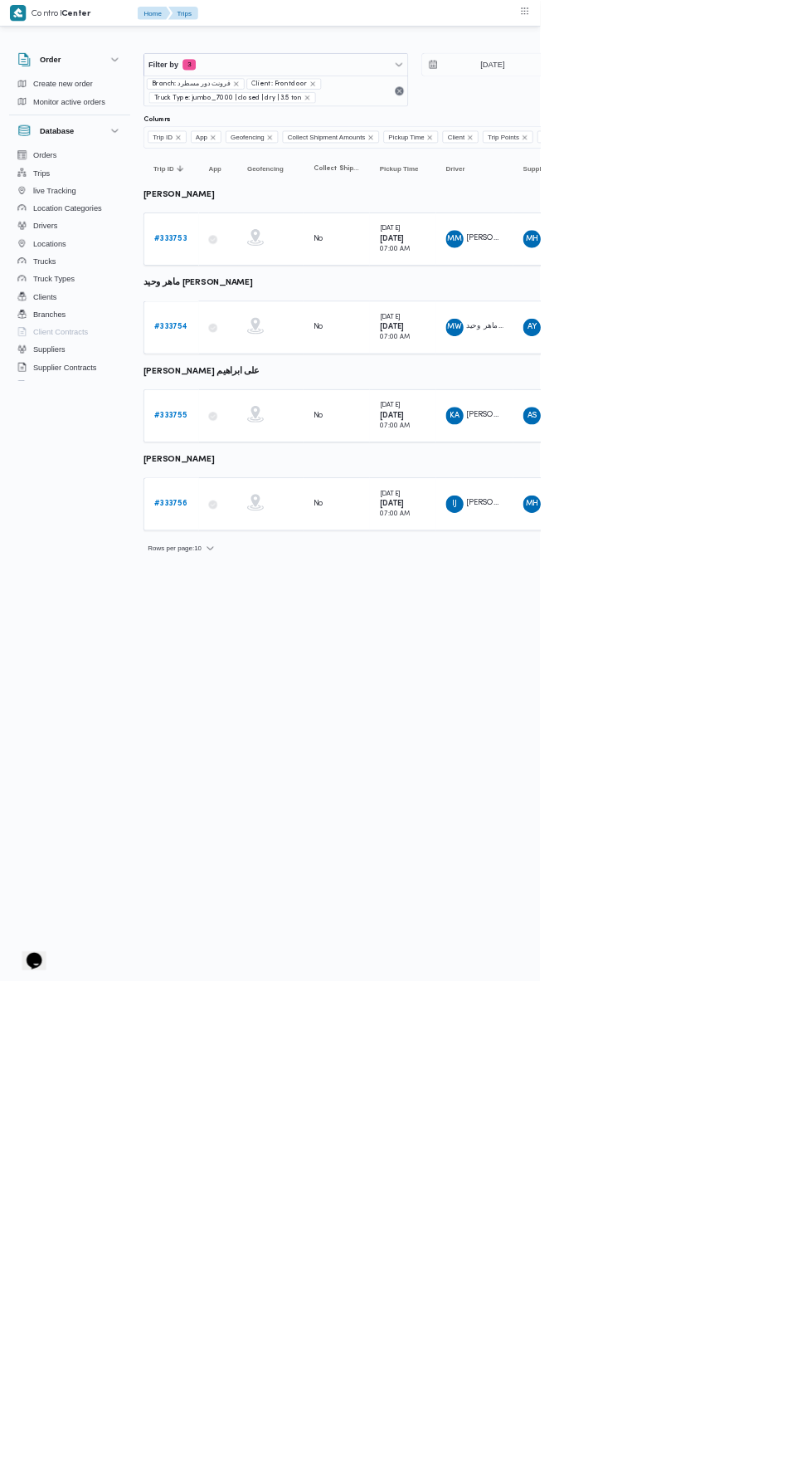
click at [265, 357] on b "# 333753" at bounding box center [255, 359] width 48 height 10
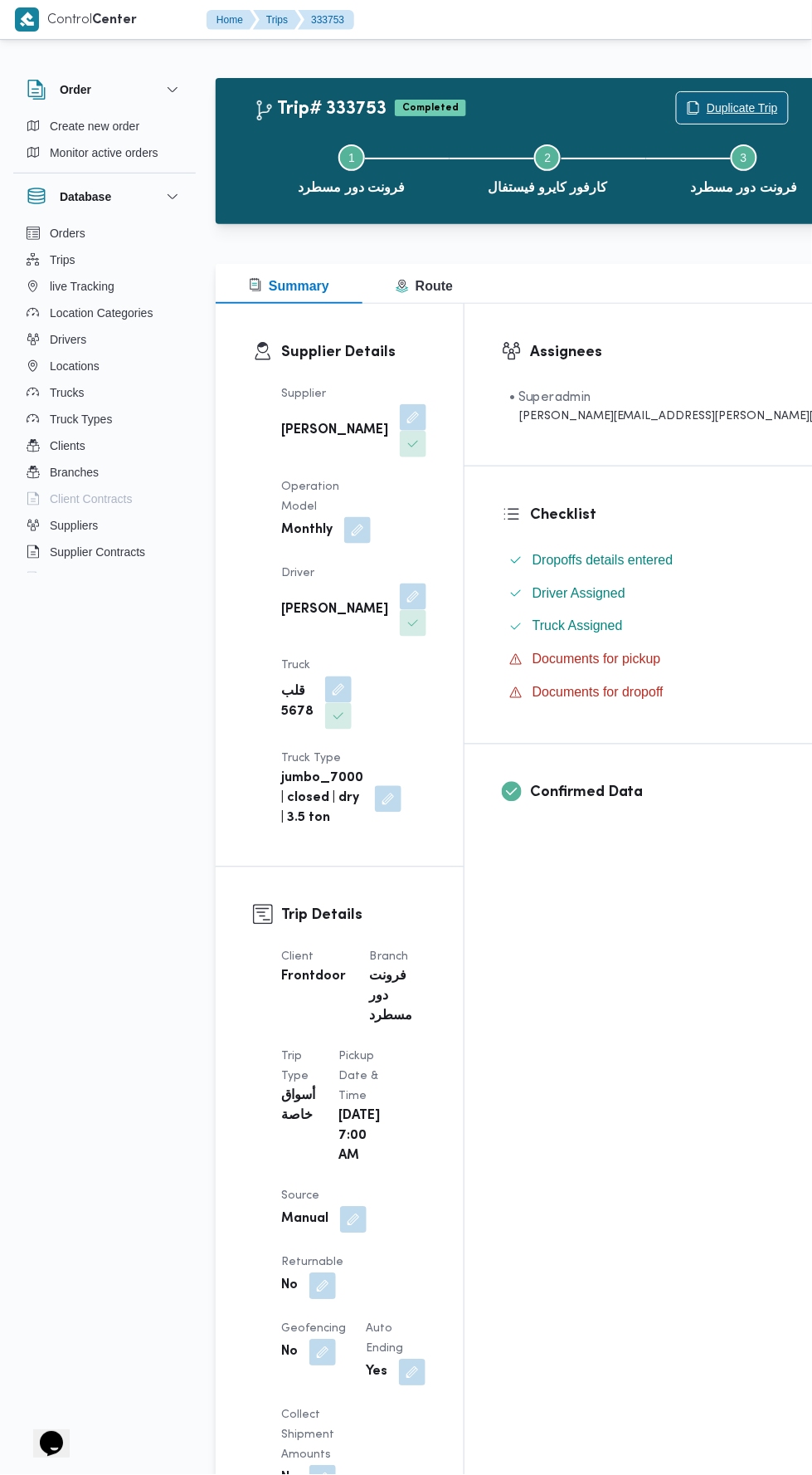
click at [706, 107] on span "Duplicate Trip" at bounding box center [742, 107] width 71 height 20
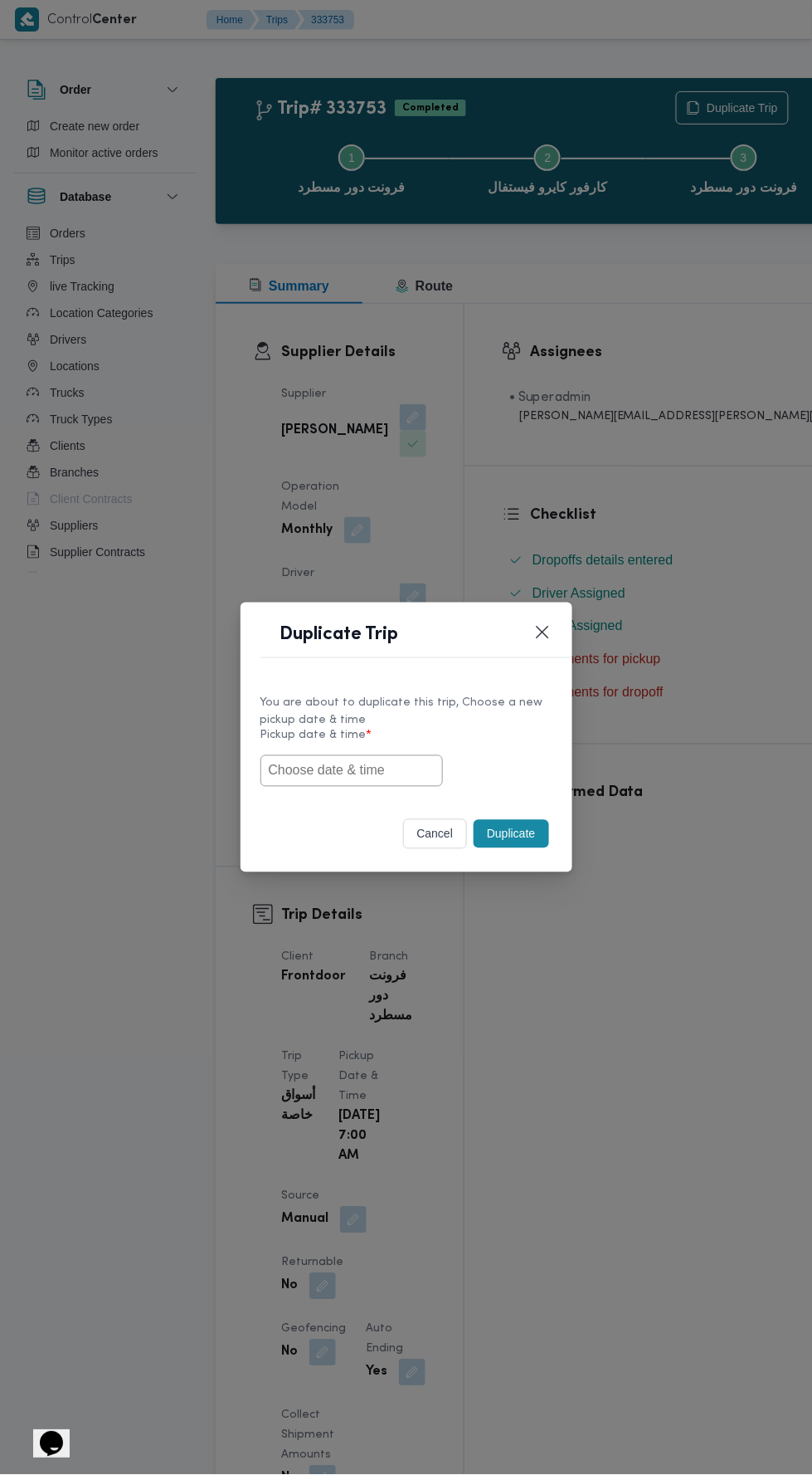
click at [393, 764] on input "text" at bounding box center [352, 770] width 183 height 31
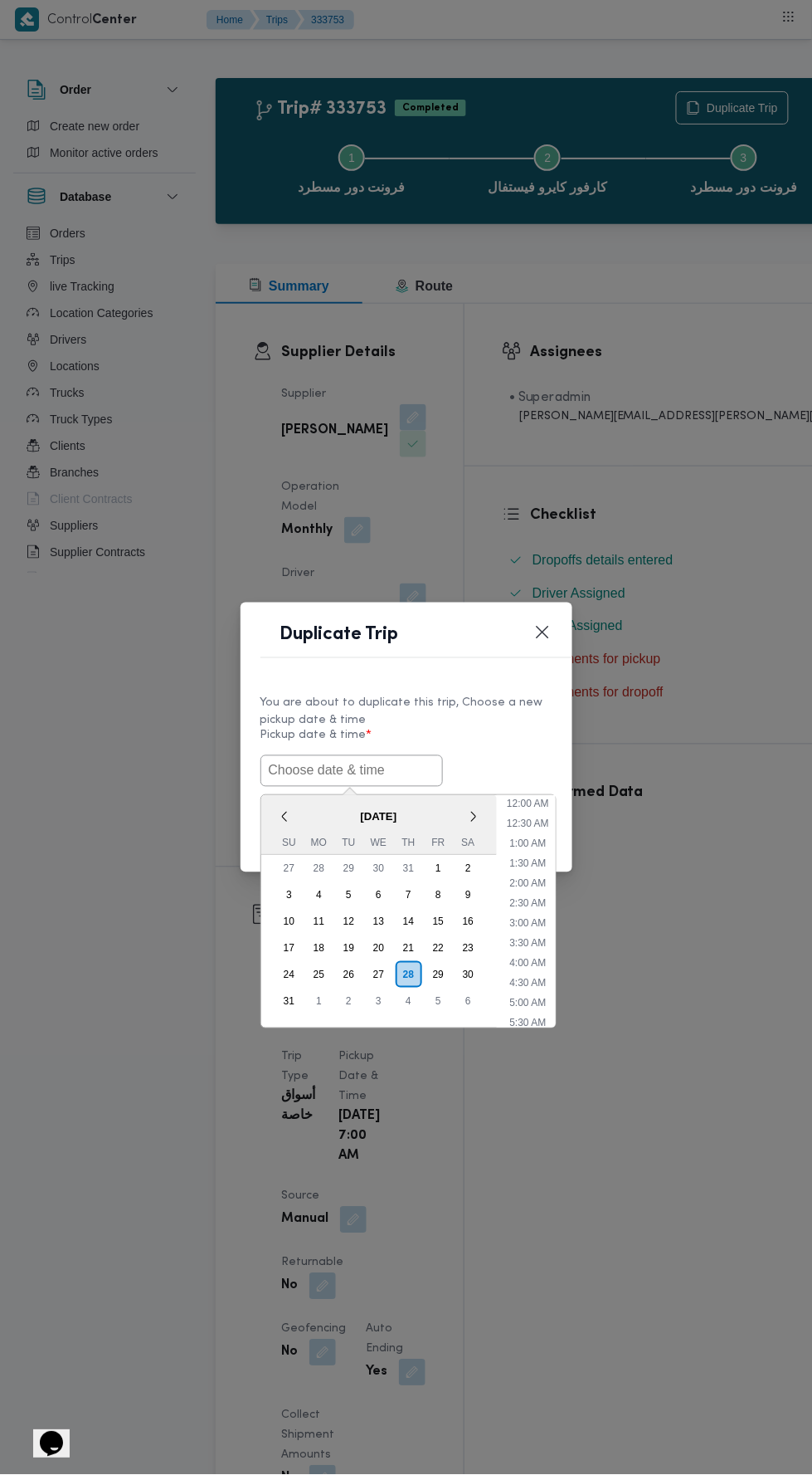
scroll to position [131, 0]
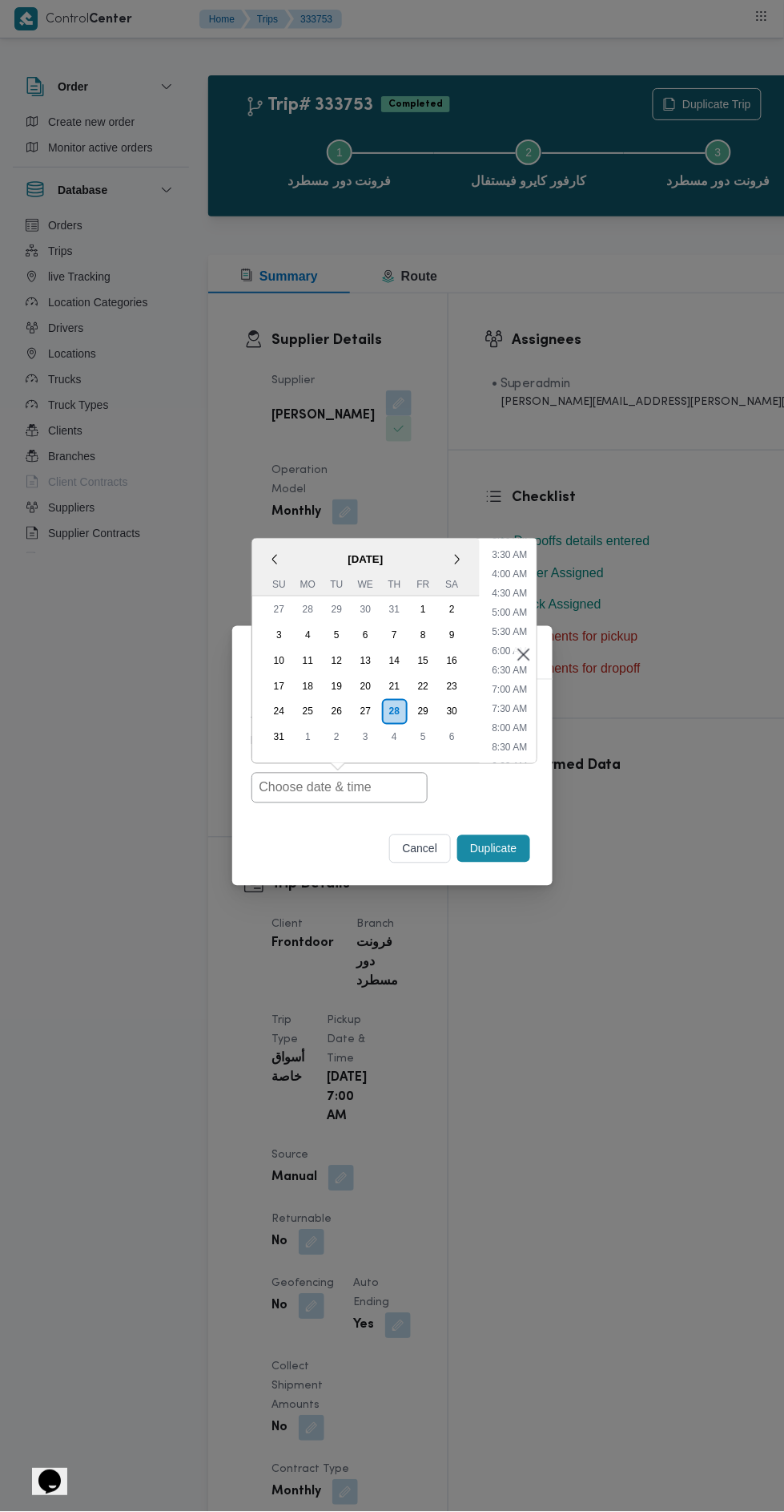
type input "[DATE] 7:00AM"
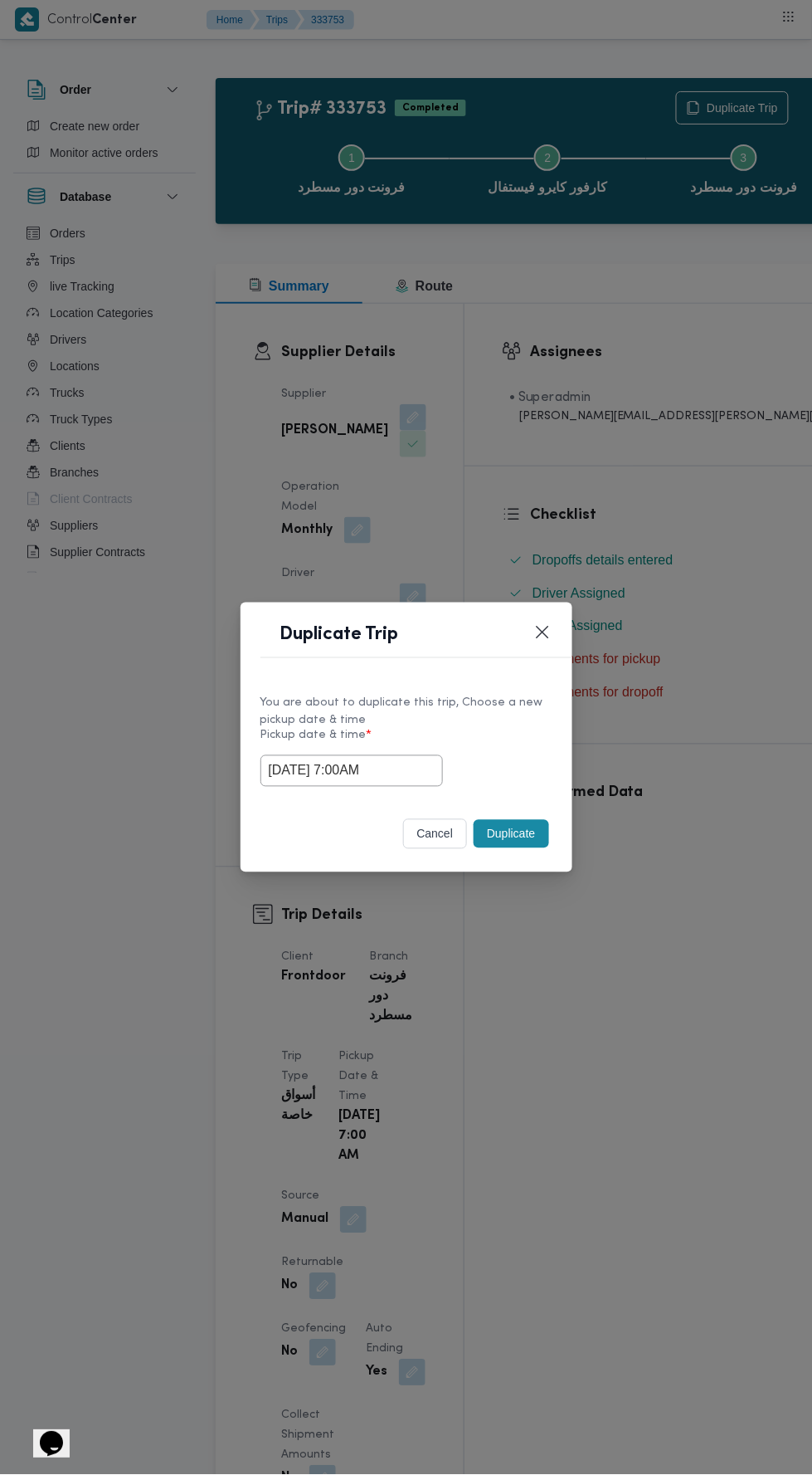
click at [659, 460] on div "Duplicate Trip You are about to duplicate this trip, Choose a new pickup date &…" at bounding box center [406, 737] width 812 height 1475
click at [514, 830] on button "Duplicate" at bounding box center [511, 834] width 75 height 29
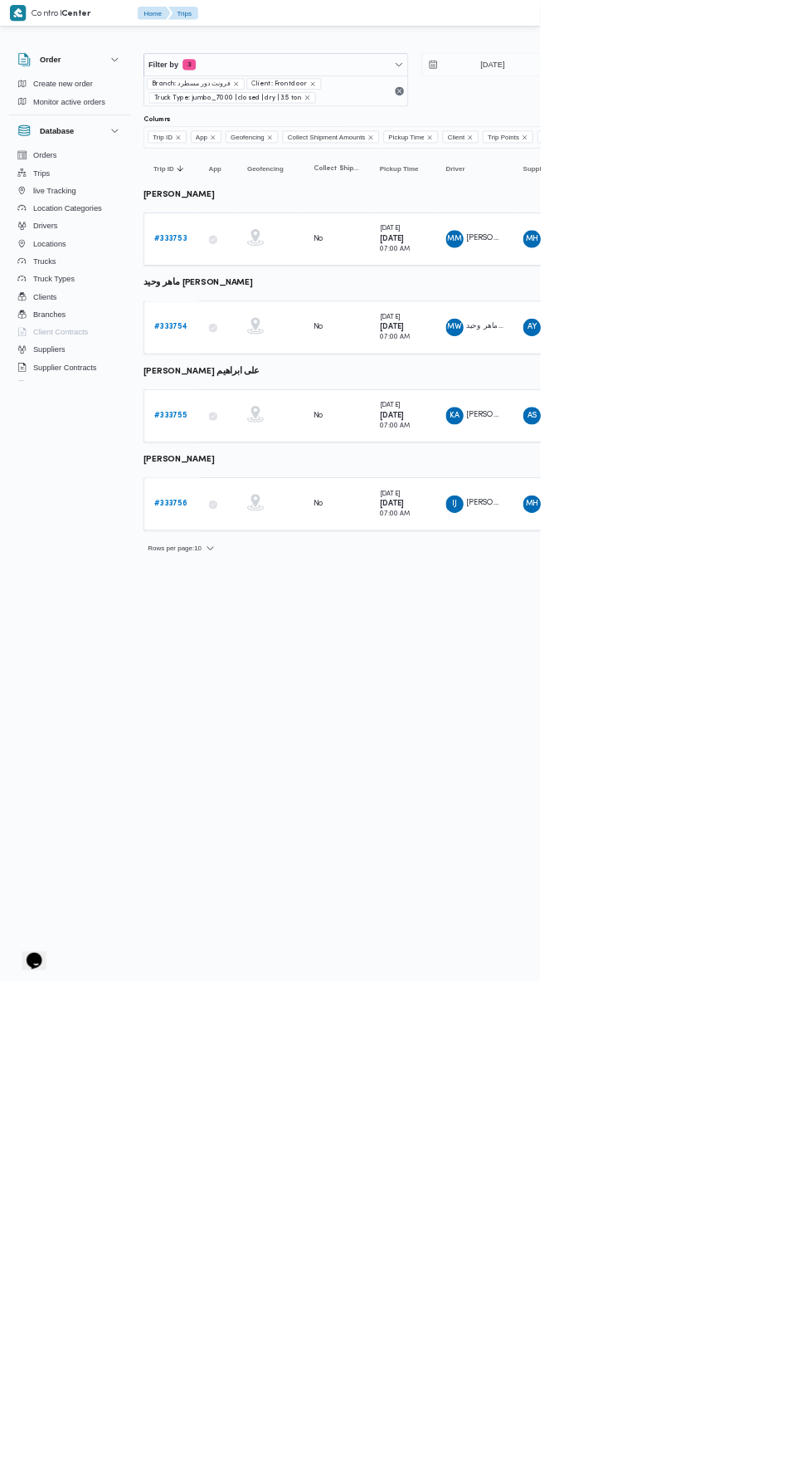
click at [263, 486] on b "# 333754" at bounding box center [256, 491] width 49 height 10
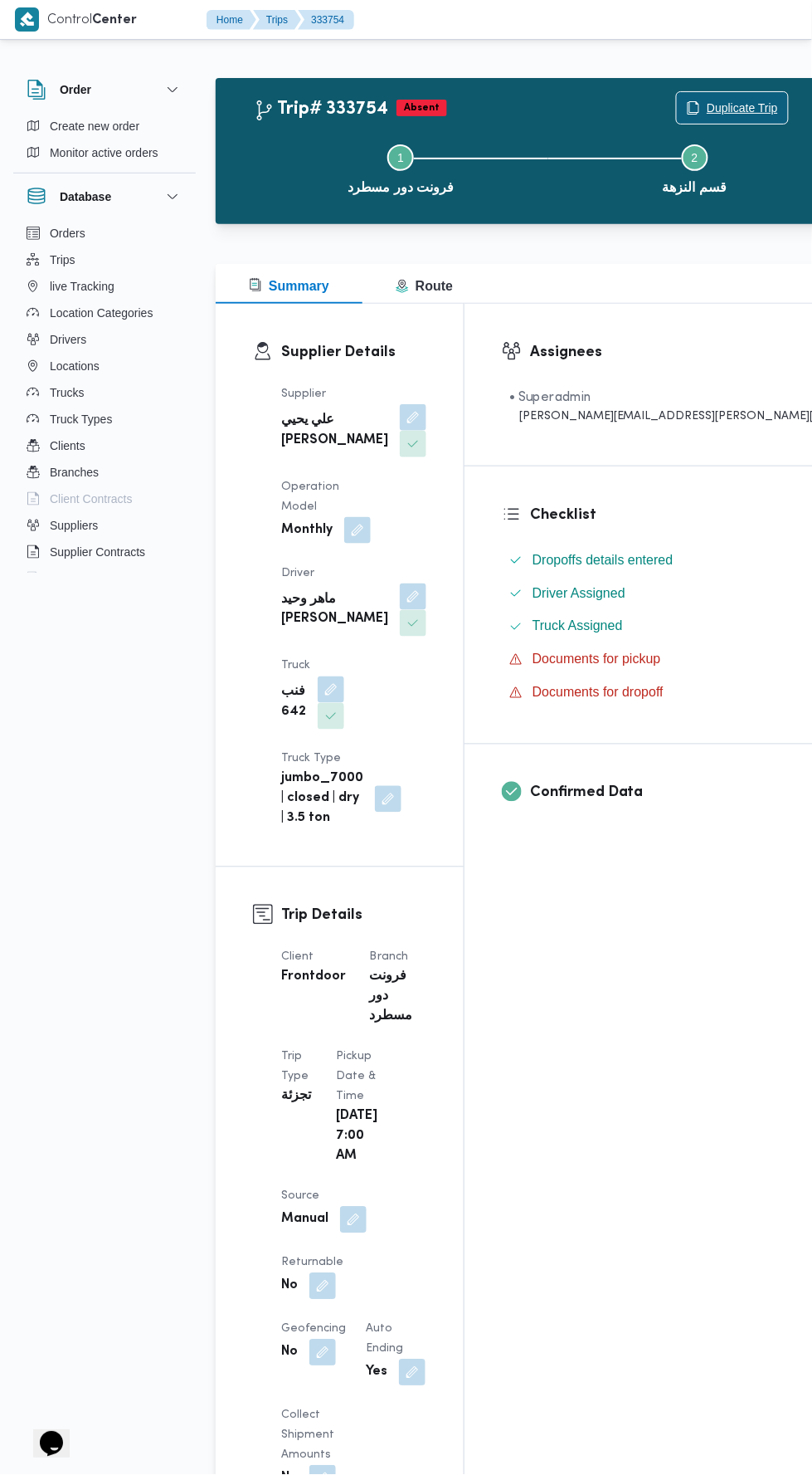
click at [677, 95] on span "Duplicate Trip" at bounding box center [732, 107] width 111 height 31
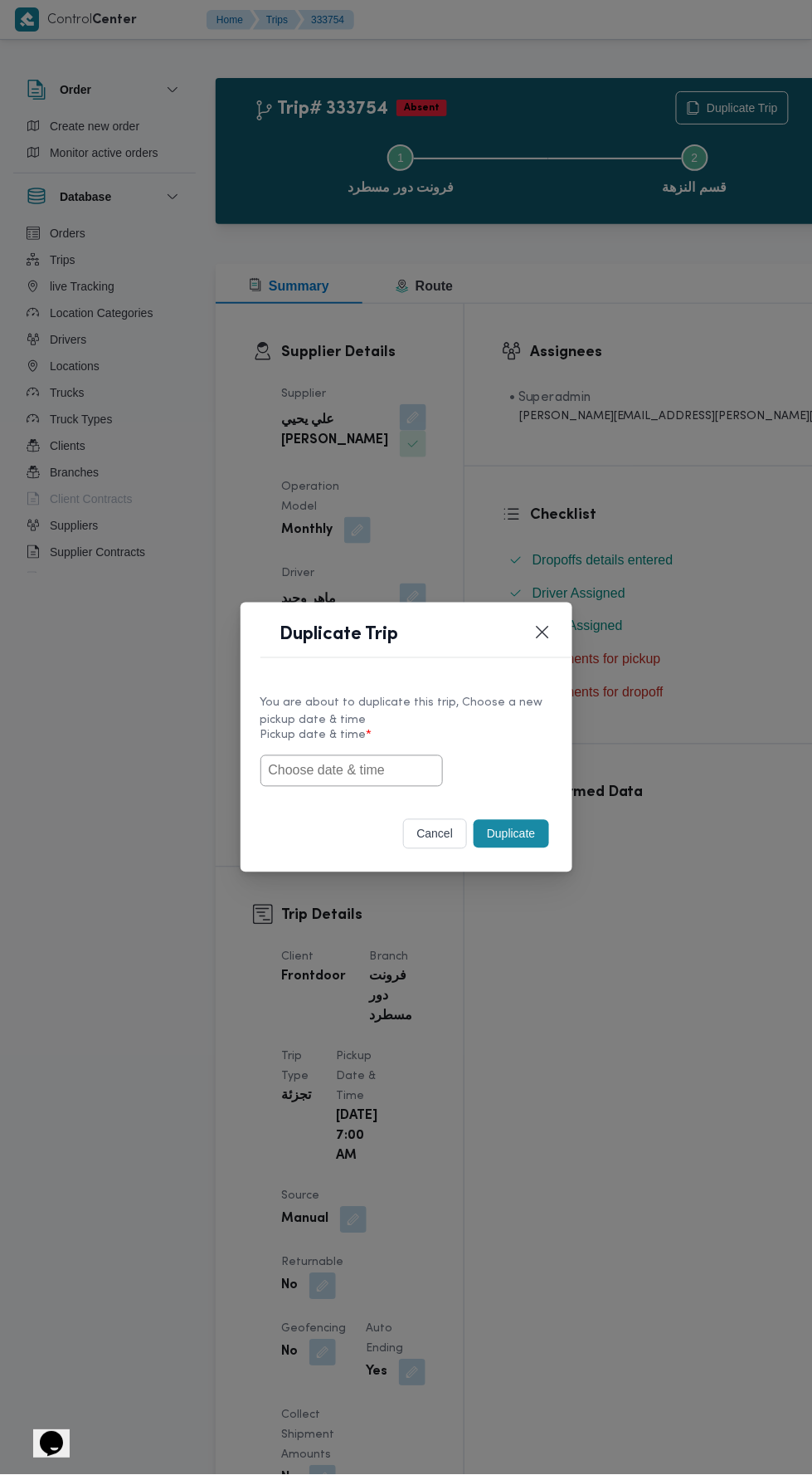
click at [395, 770] on input "text" at bounding box center [352, 770] width 183 height 31
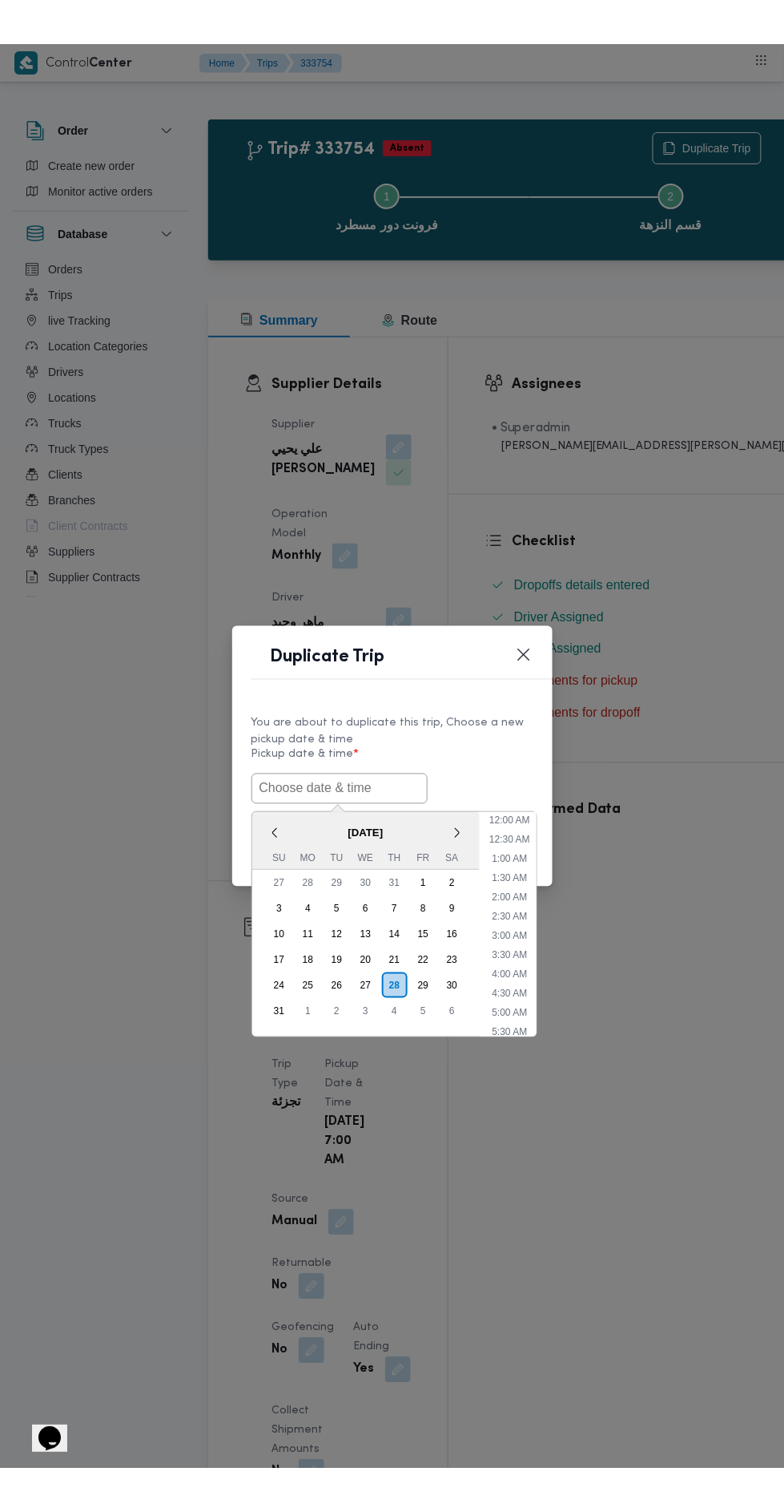
scroll to position [127, 0]
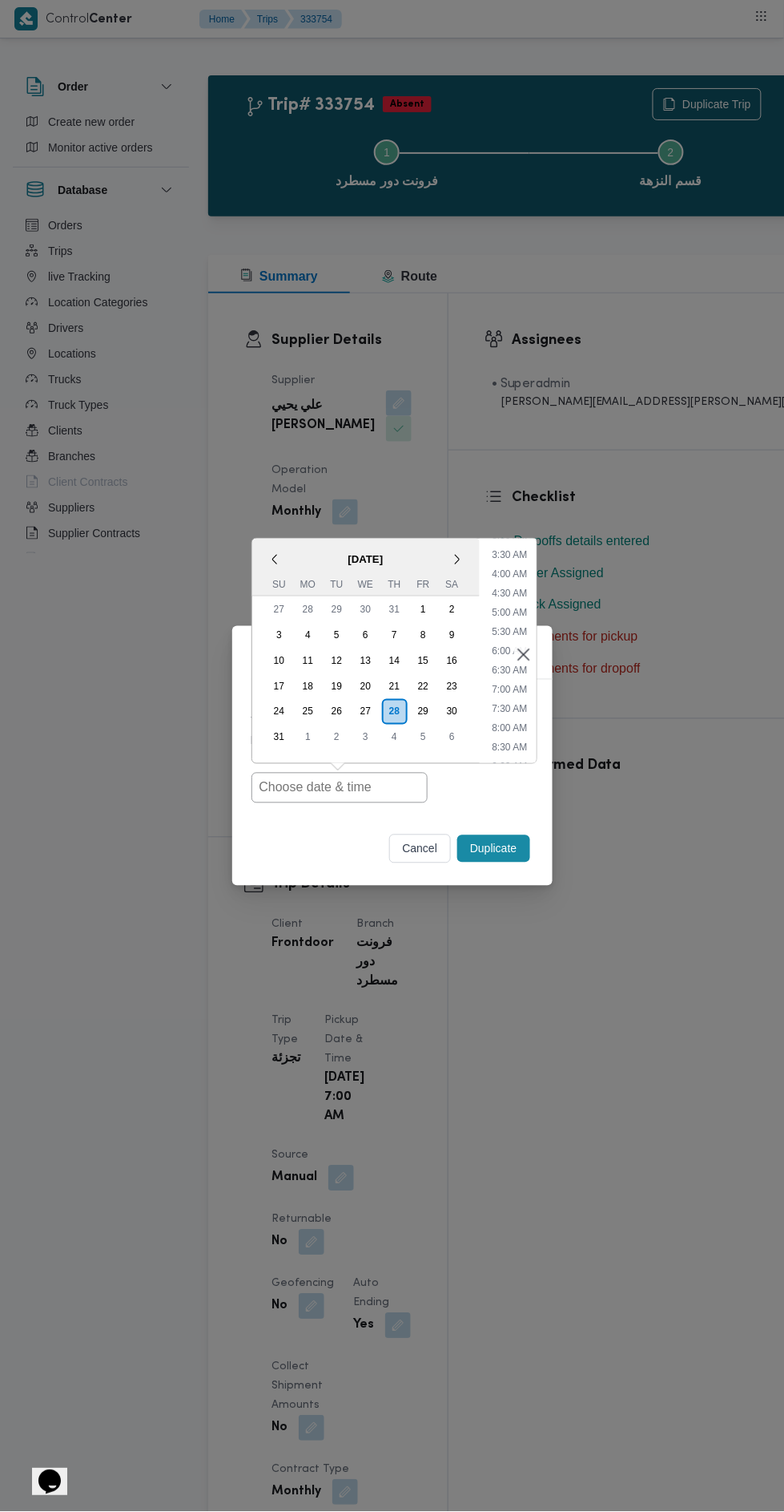
type input "[DATE] 7:00AM"
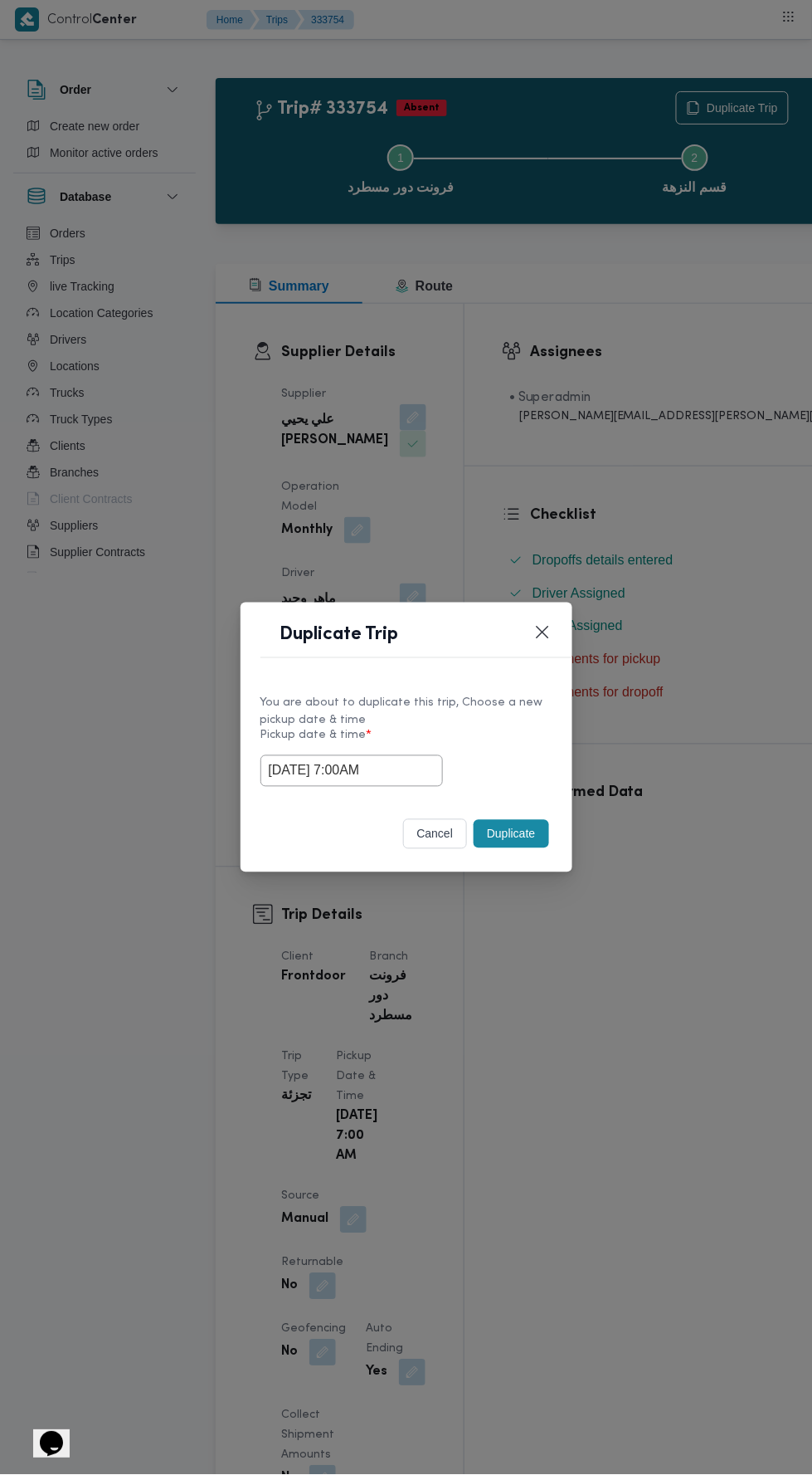
click at [633, 394] on div "Duplicate Trip You are about to duplicate this trip, Choose a new pickup date &…" at bounding box center [406, 737] width 812 height 1475
click at [535, 835] on button "Duplicate" at bounding box center [511, 834] width 75 height 29
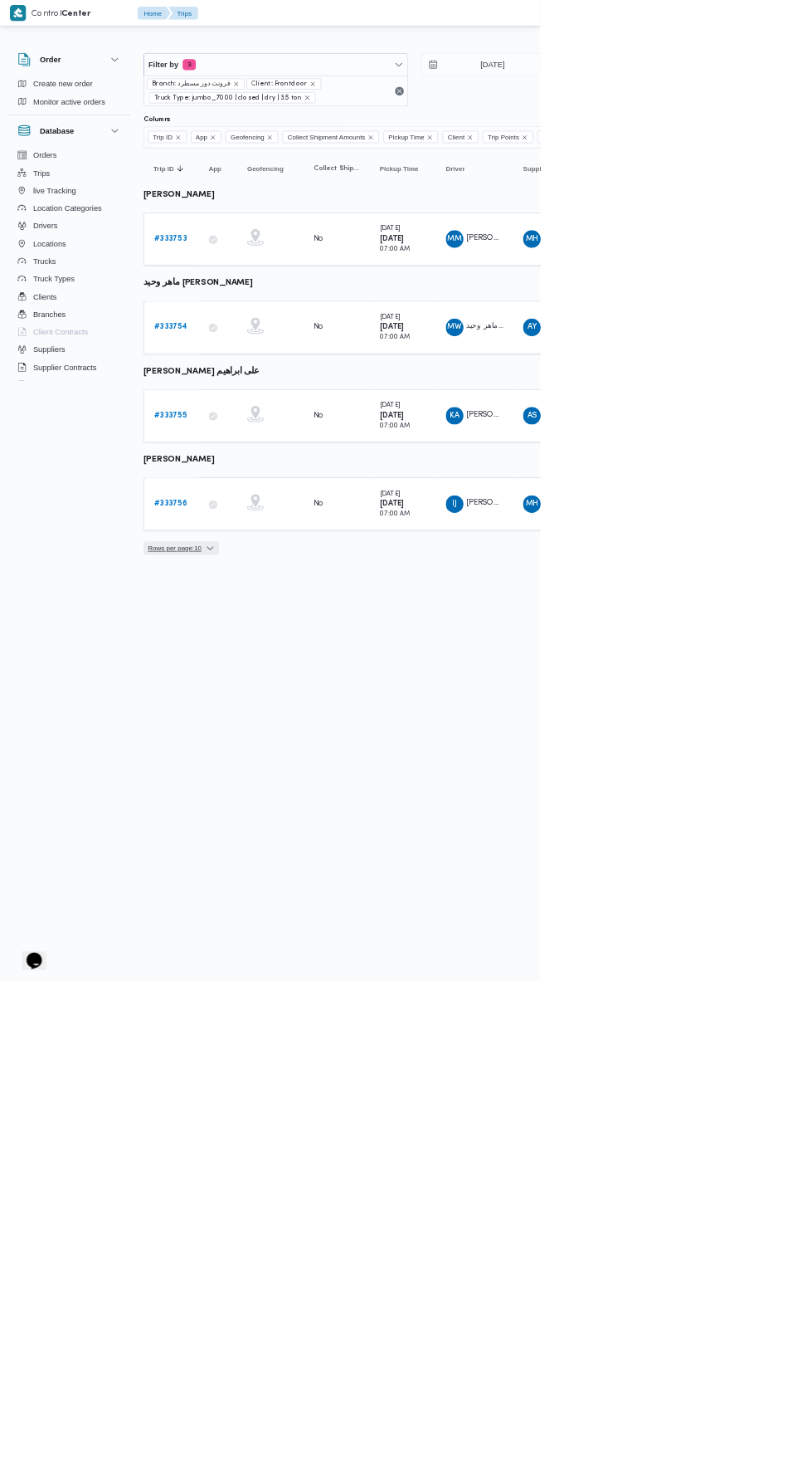
click at [294, 814] on span "Rows per page : 10" at bounding box center [262, 824] width 81 height 20
click at [613, 1056] on html "Control Center Home Trips English عربي Dark mode Logout Order Create new order …" at bounding box center [406, 737] width 812 height 1475
click at [274, 755] on b "# 333756" at bounding box center [256, 757] width 49 height 10
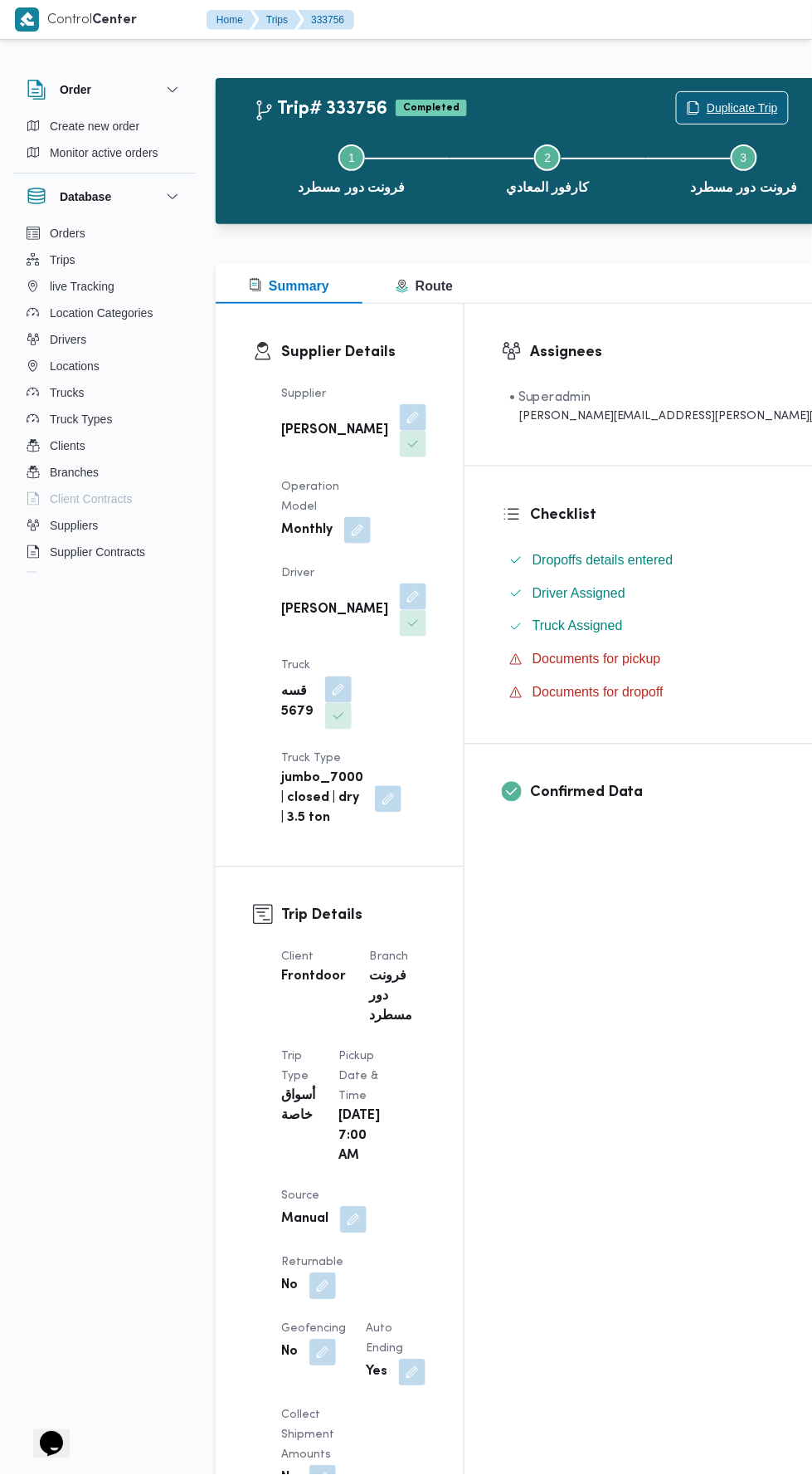
click at [706, 109] on span "Duplicate Trip" at bounding box center [742, 107] width 71 height 20
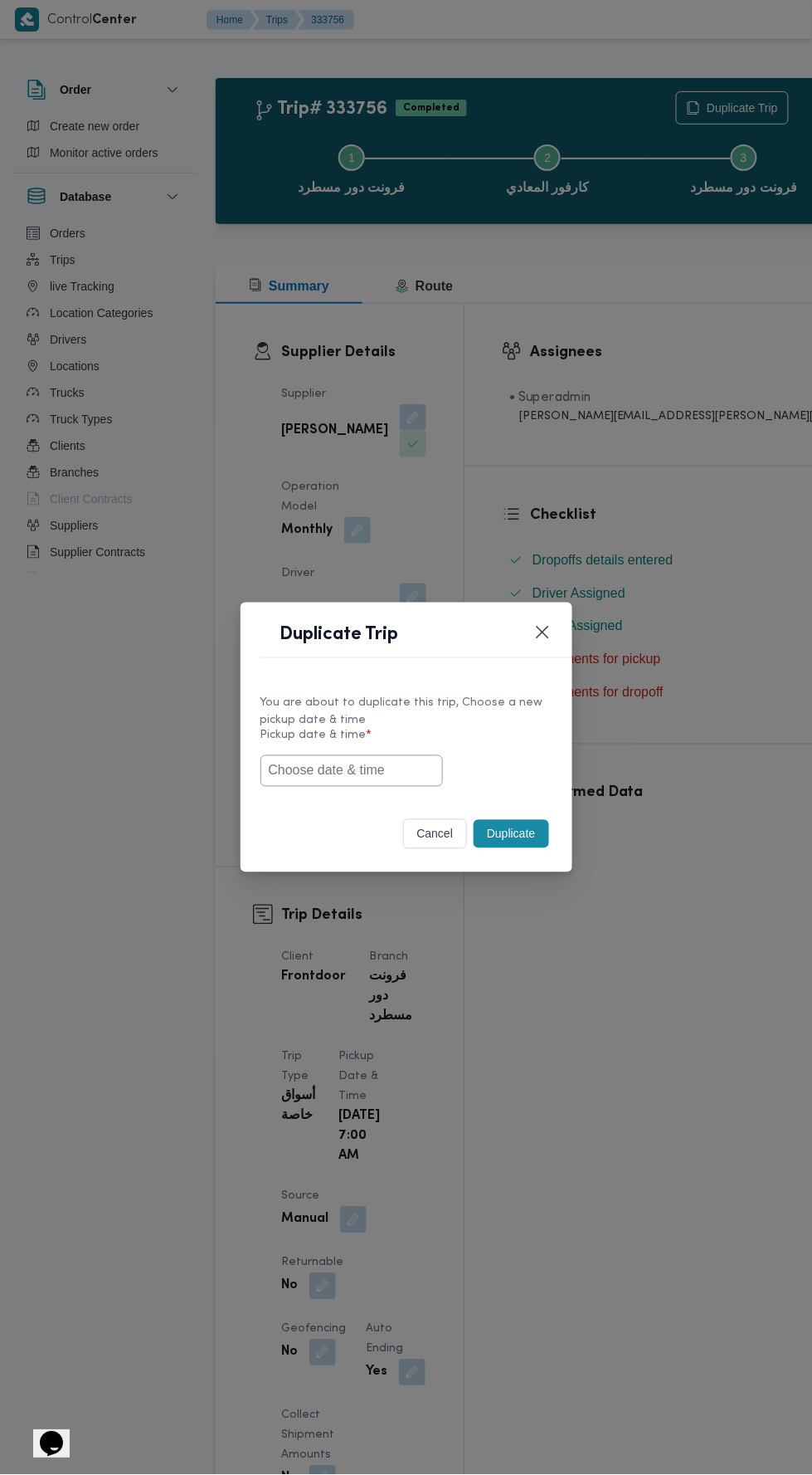
click at [395, 770] on input "text" at bounding box center [352, 770] width 183 height 31
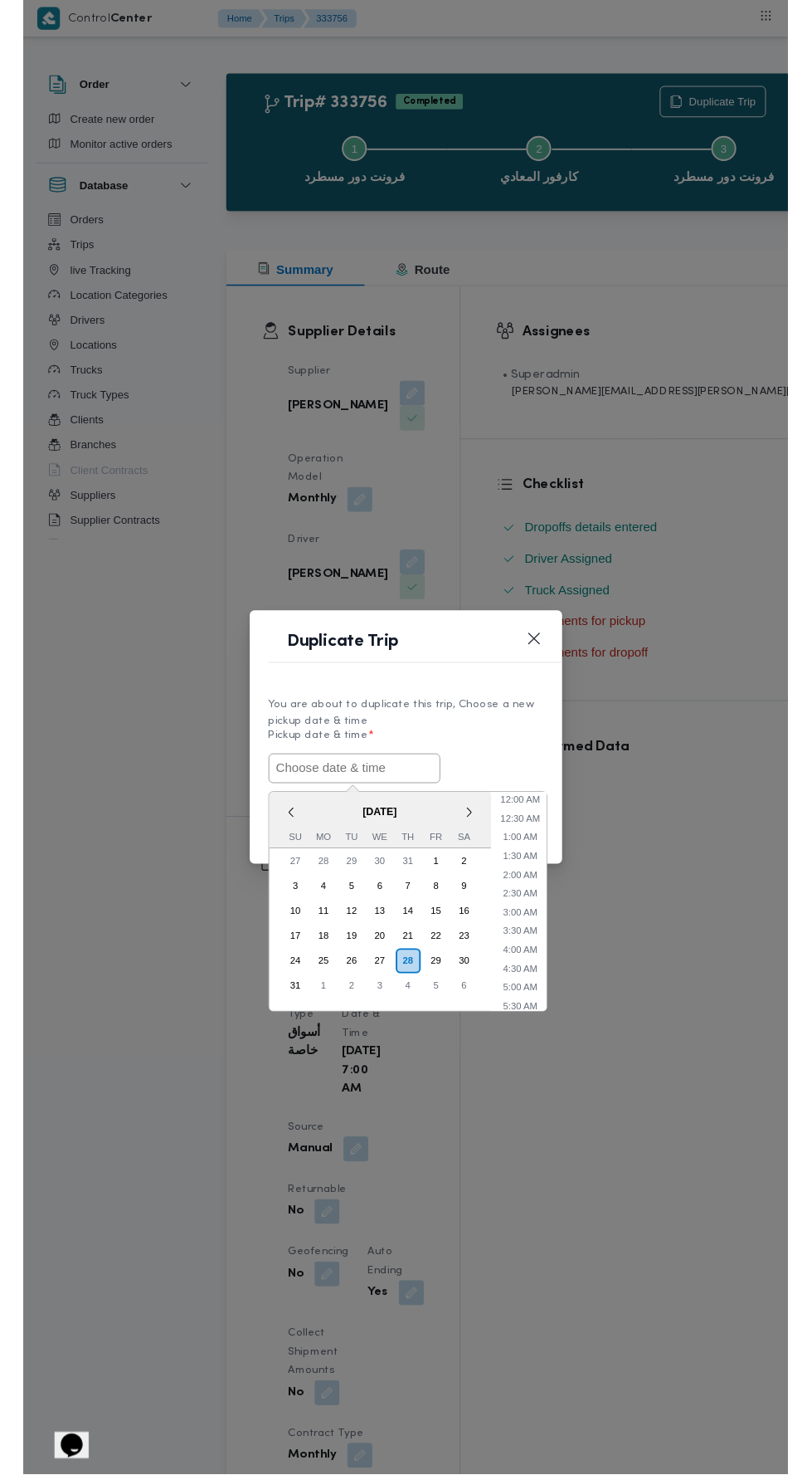
scroll to position [131, 0]
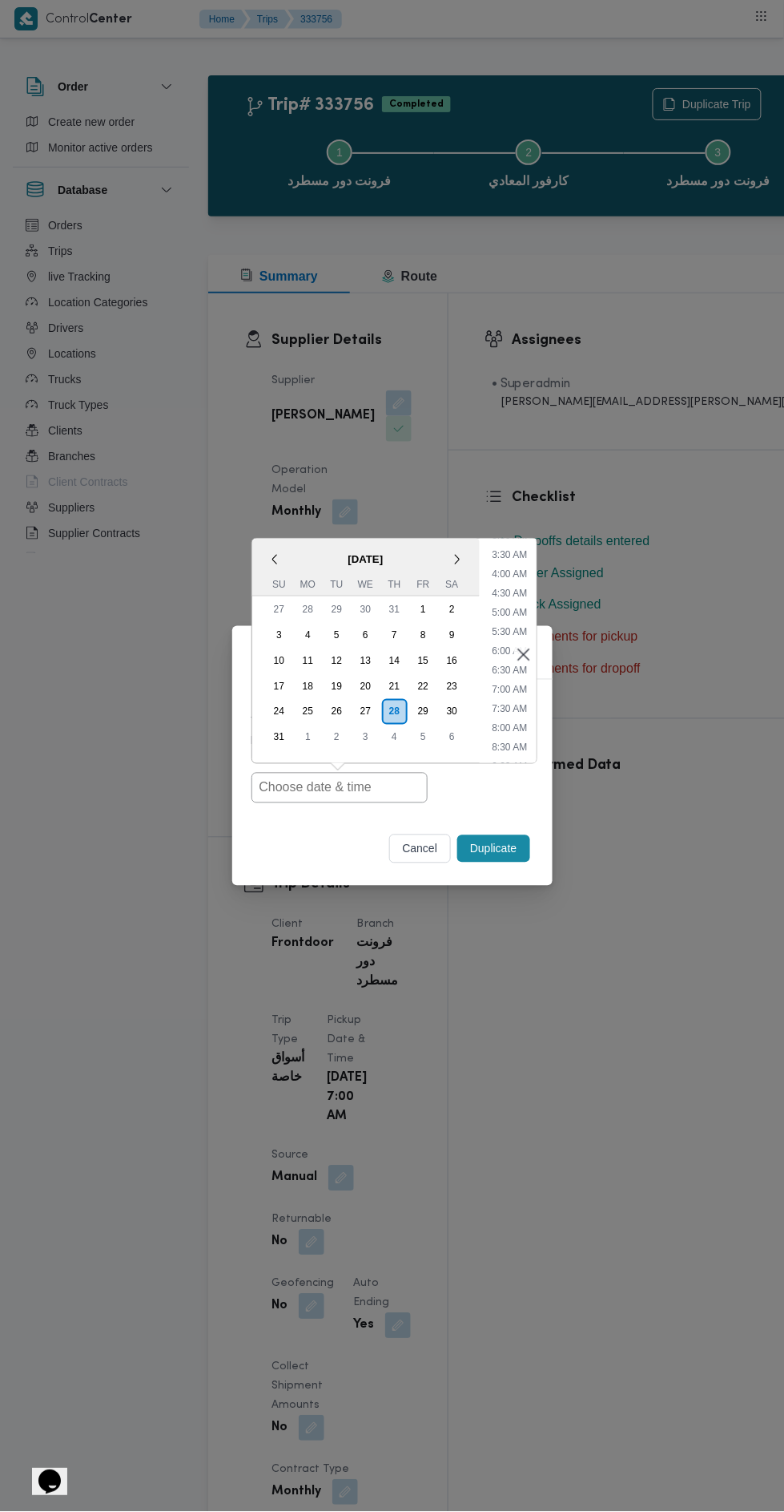
type input "[DATE] 7:00AM"
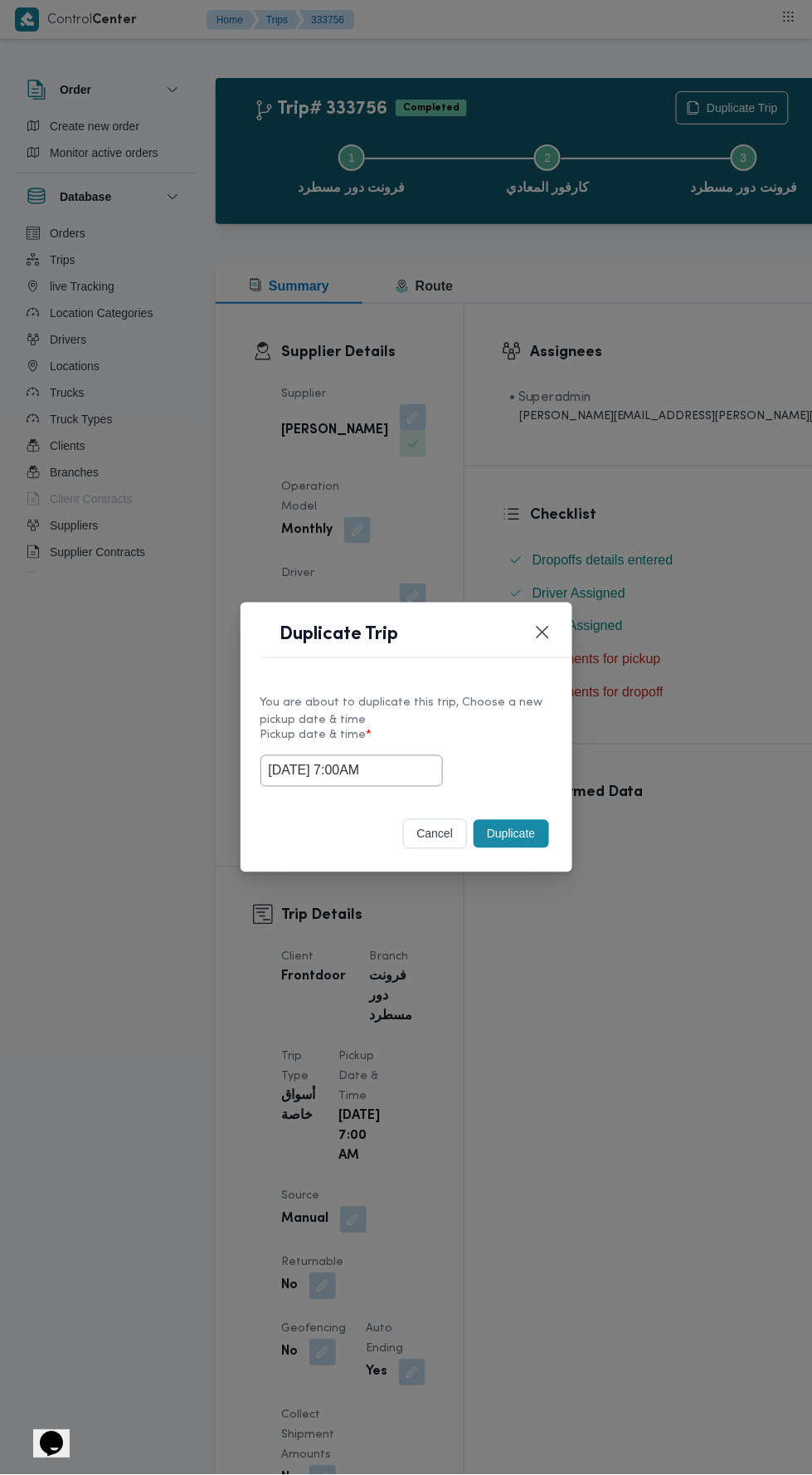
click at [622, 453] on div "Duplicate Trip You are about to duplicate this trip, Choose a new pickup date &…" at bounding box center [406, 737] width 812 height 1475
click at [521, 841] on button "Duplicate" at bounding box center [511, 834] width 75 height 29
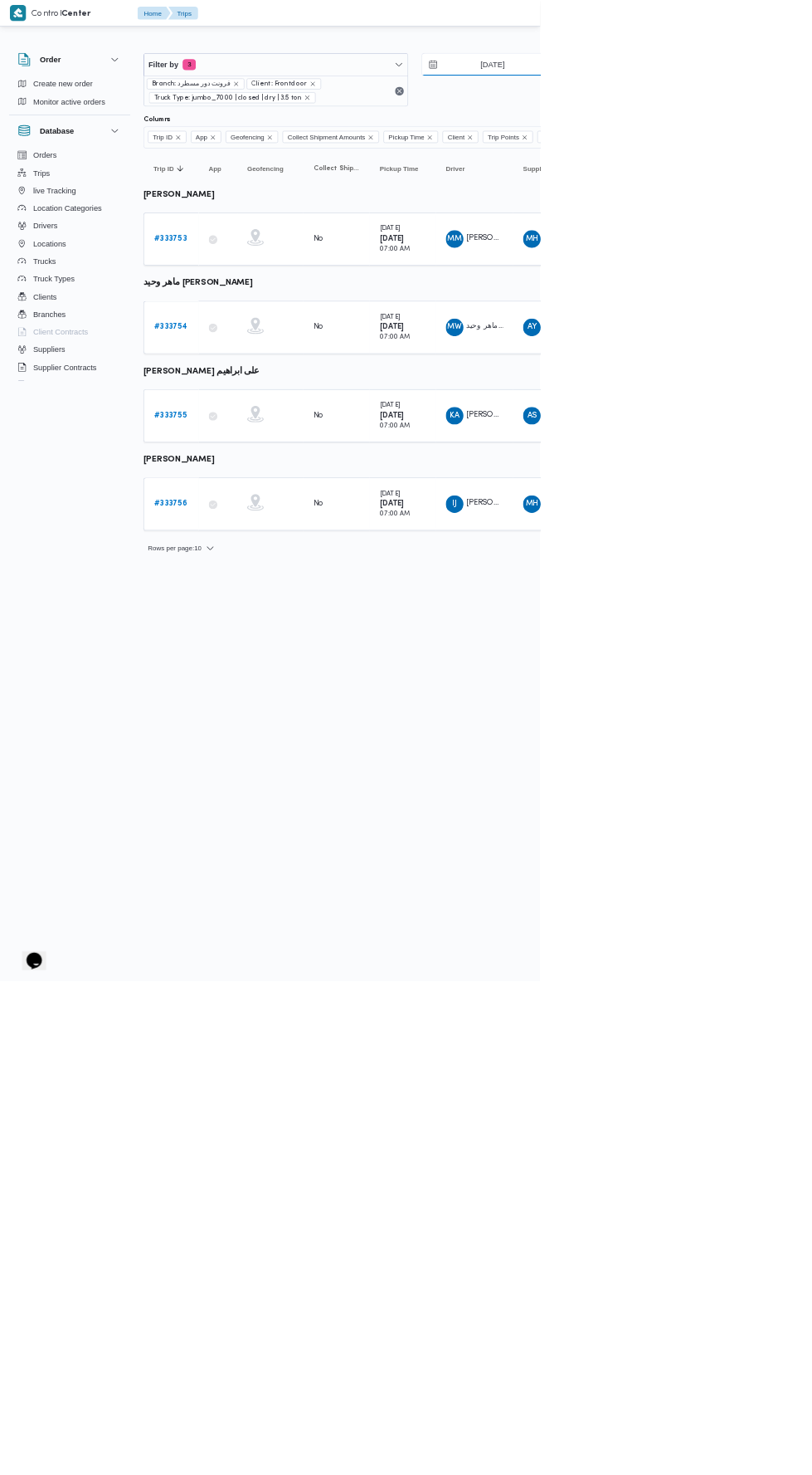
click at [750, 96] on input "27/8/2025" at bounding box center [728, 97] width 188 height 33
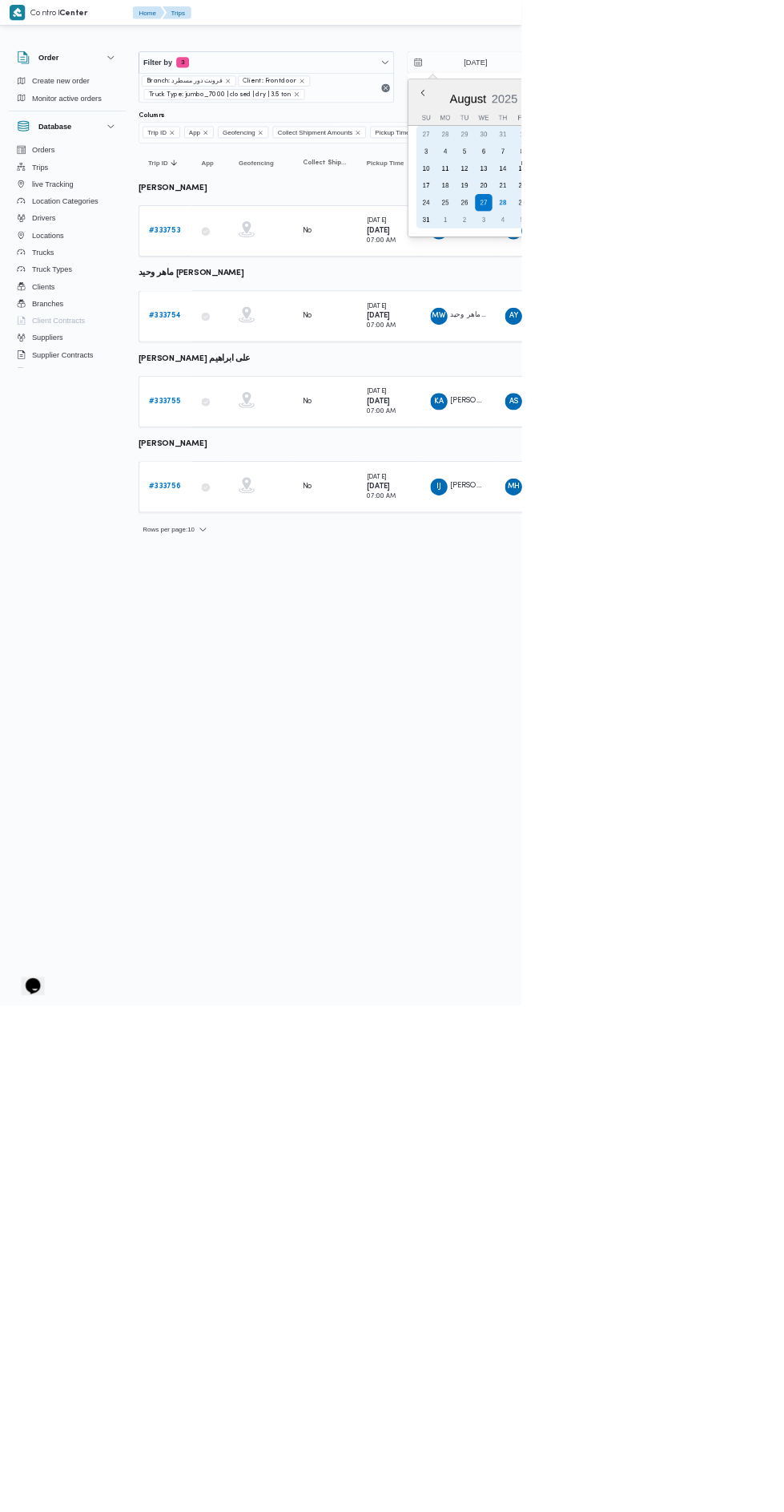
click at [756, 288] on div "21" at bounding box center [756, 279] width 26 height 26
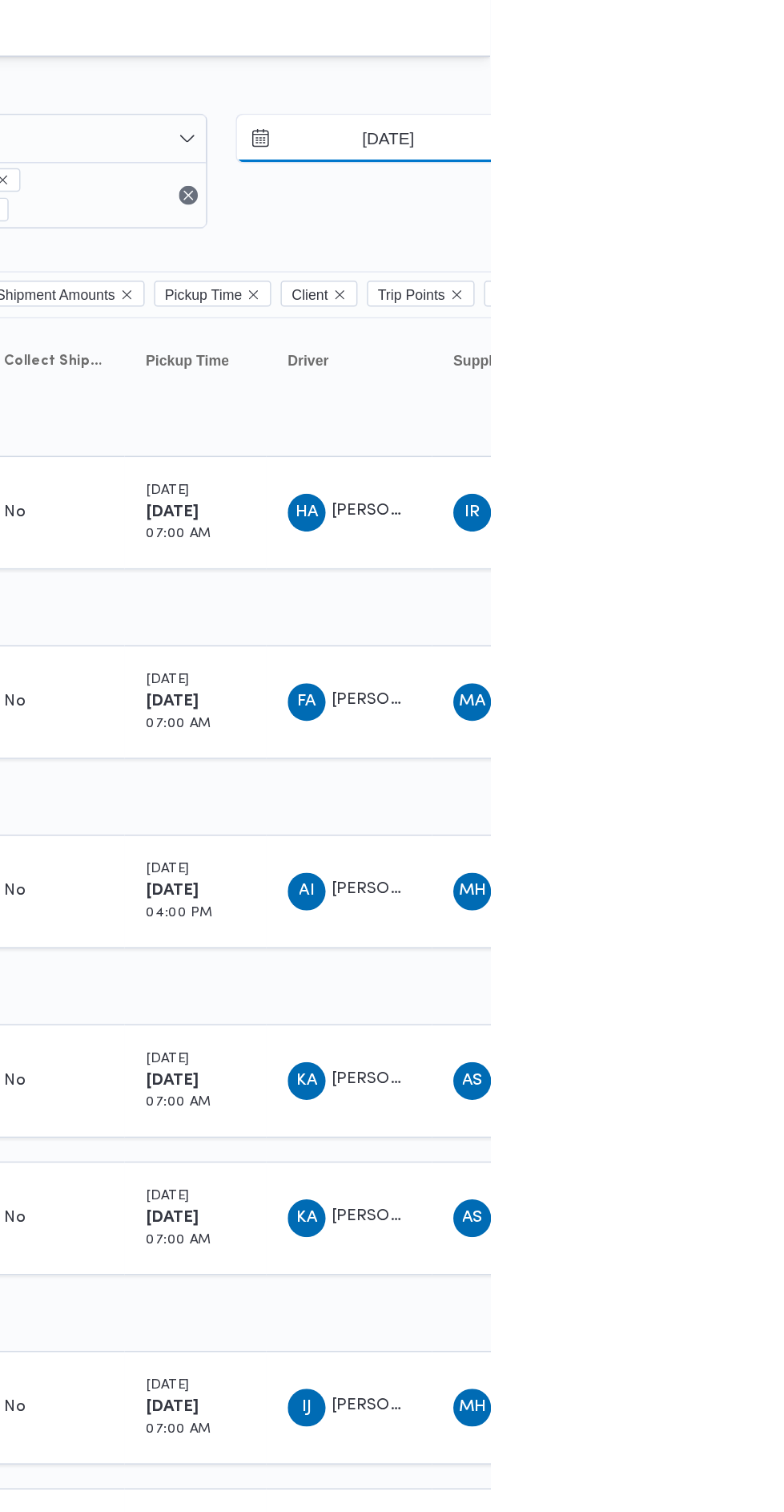
click at [734, 97] on input "21/8/2025" at bounding box center [703, 94] width 182 height 32
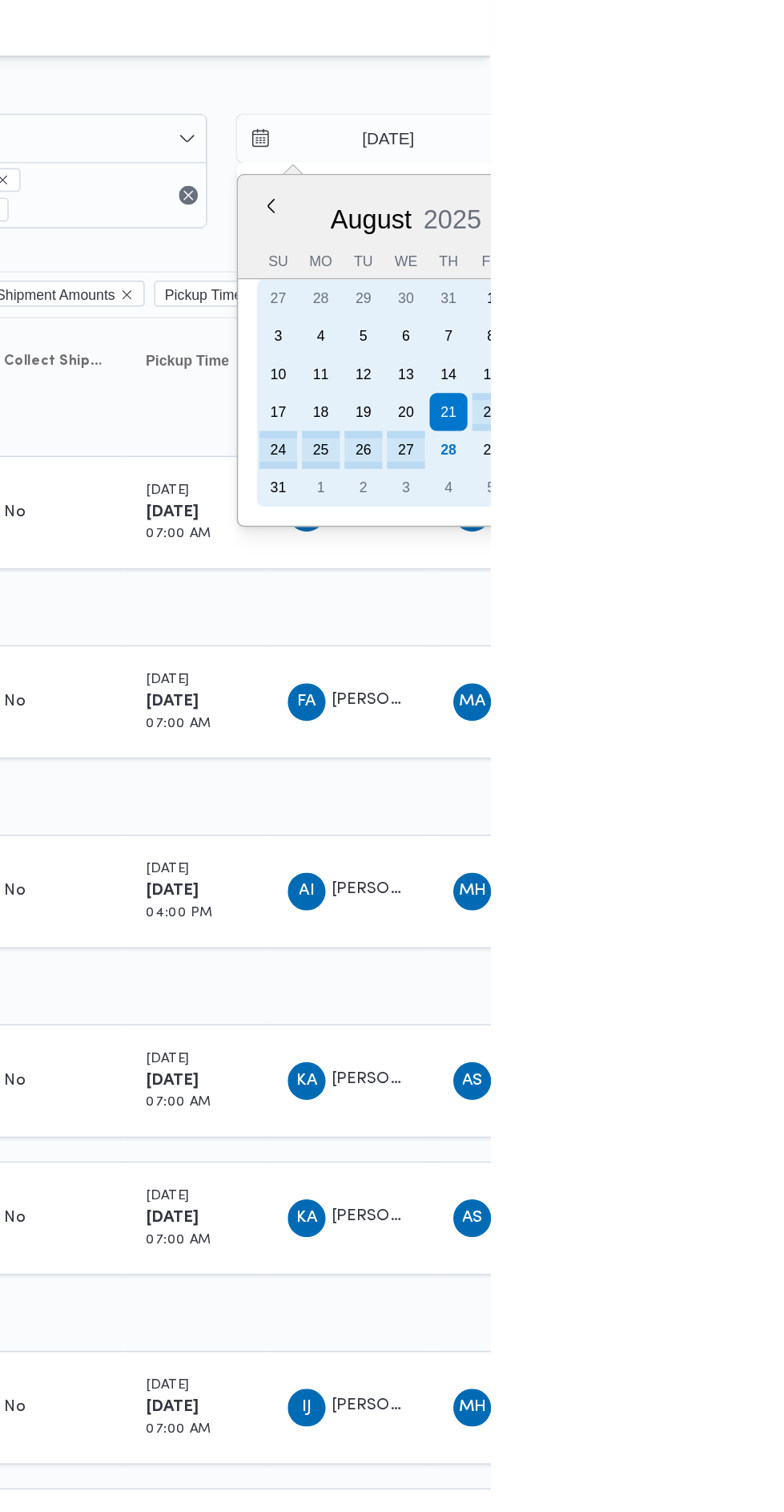
click at [755, 303] on div "28" at bounding box center [756, 305] width 26 height 26
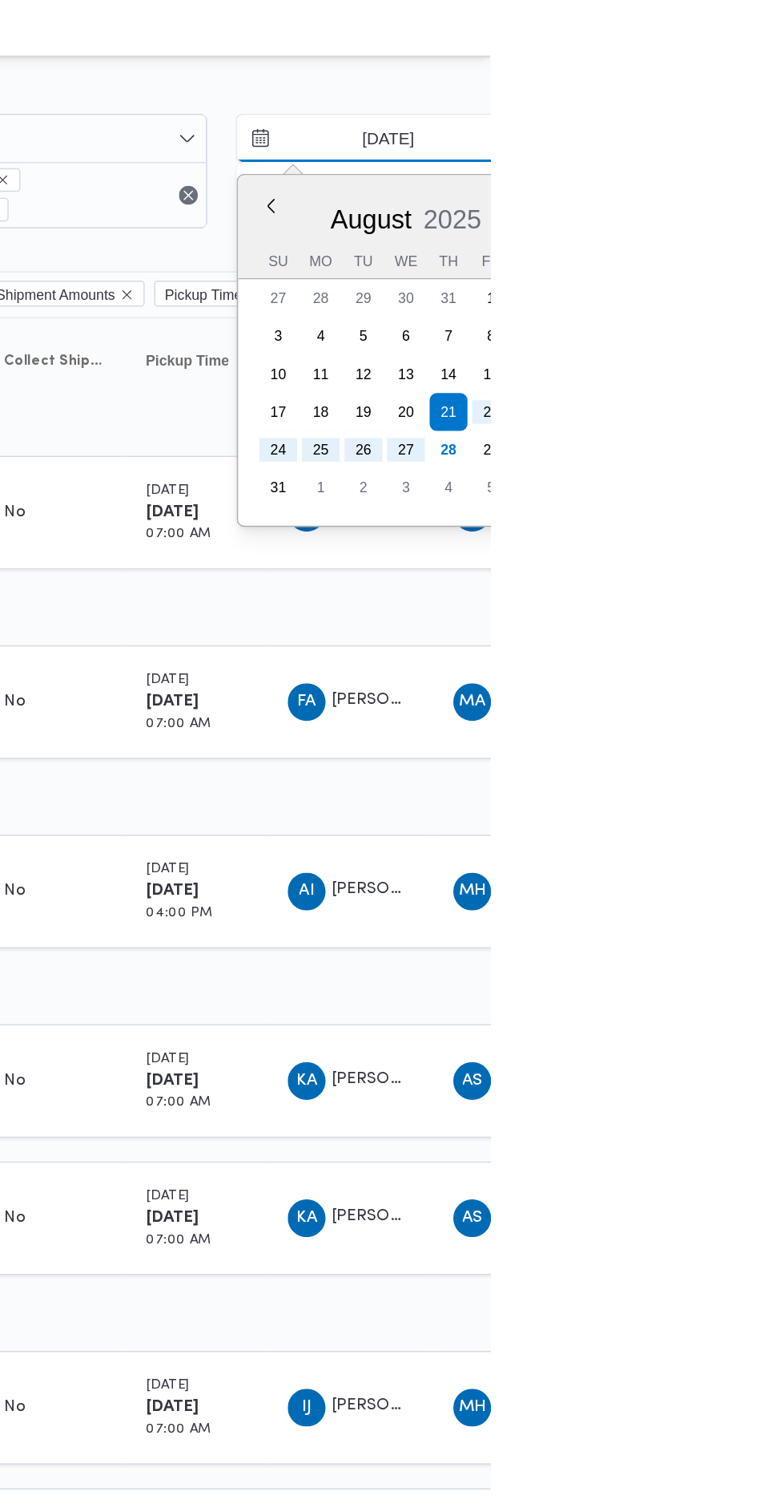
type input "28/8/2025"
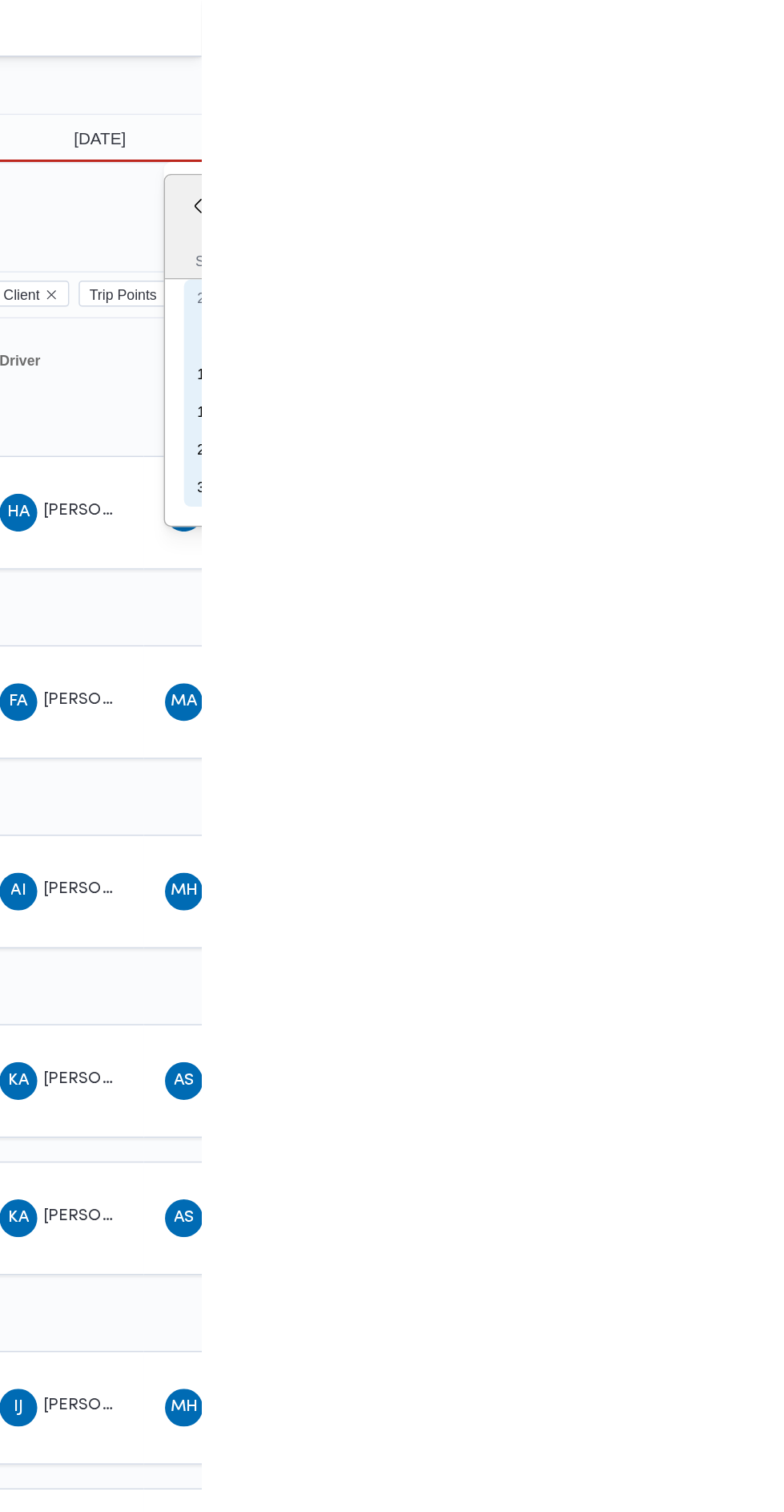
type input "[DATE]"
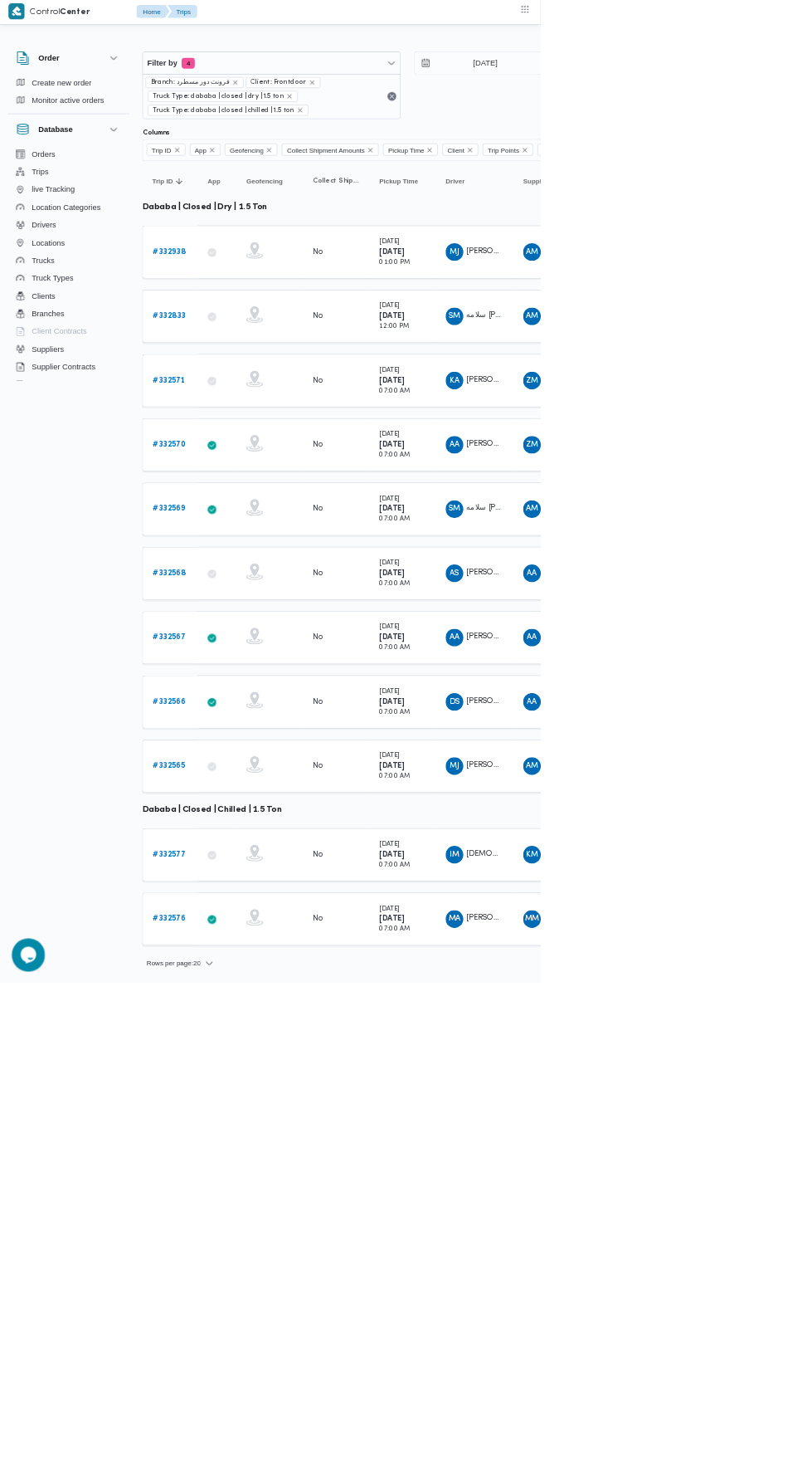
click at [646, 398] on div "[DATE] 01:00 PM" at bounding box center [605, 379] width 83 height 60
click at [615, 465] on div "[DATE] 12:00 PM" at bounding box center [592, 475] width 45 height 47
click at [609, 567] on b "[DATE]" at bounding box center [589, 572] width 37 height 10
click at [595, 663] on b "[DATE]" at bounding box center [589, 668] width 37 height 10
click at [575, 759] on b "[DATE]" at bounding box center [589, 764] width 37 height 10
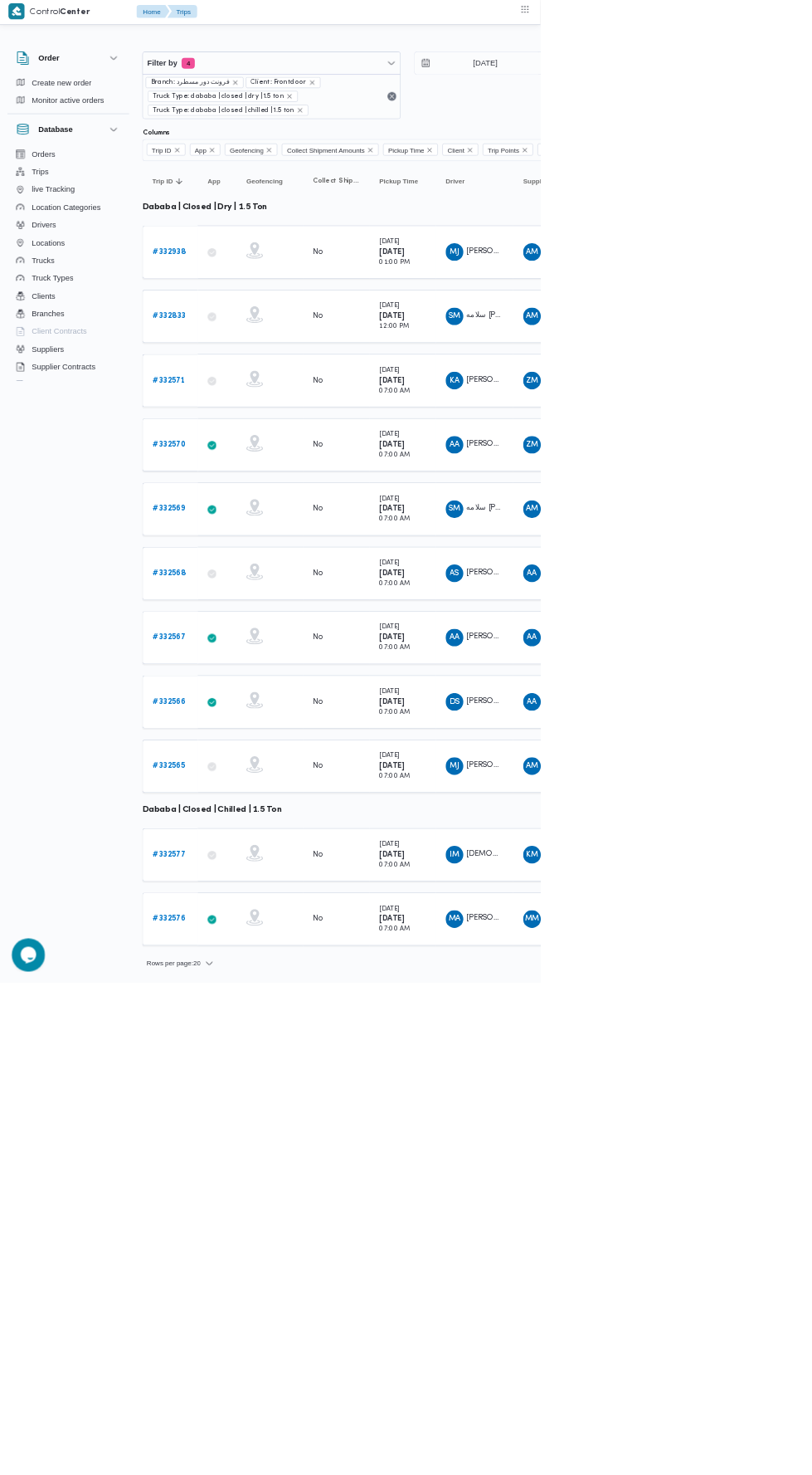
click at [562, 864] on td "Pickup Time [DATE] 07:00 AM" at bounding box center [606, 862] width 100 height 80
click at [520, 947] on div "No" at bounding box center [506, 958] width 83 height 29
click at [508, 1048] on div "No" at bounding box center [506, 1054] width 83 height 29
click at [515, 1136] on div "No" at bounding box center [506, 1151] width 83 height 29
click at [497, 1269] on div "No" at bounding box center [506, 1283] width 83 height 29
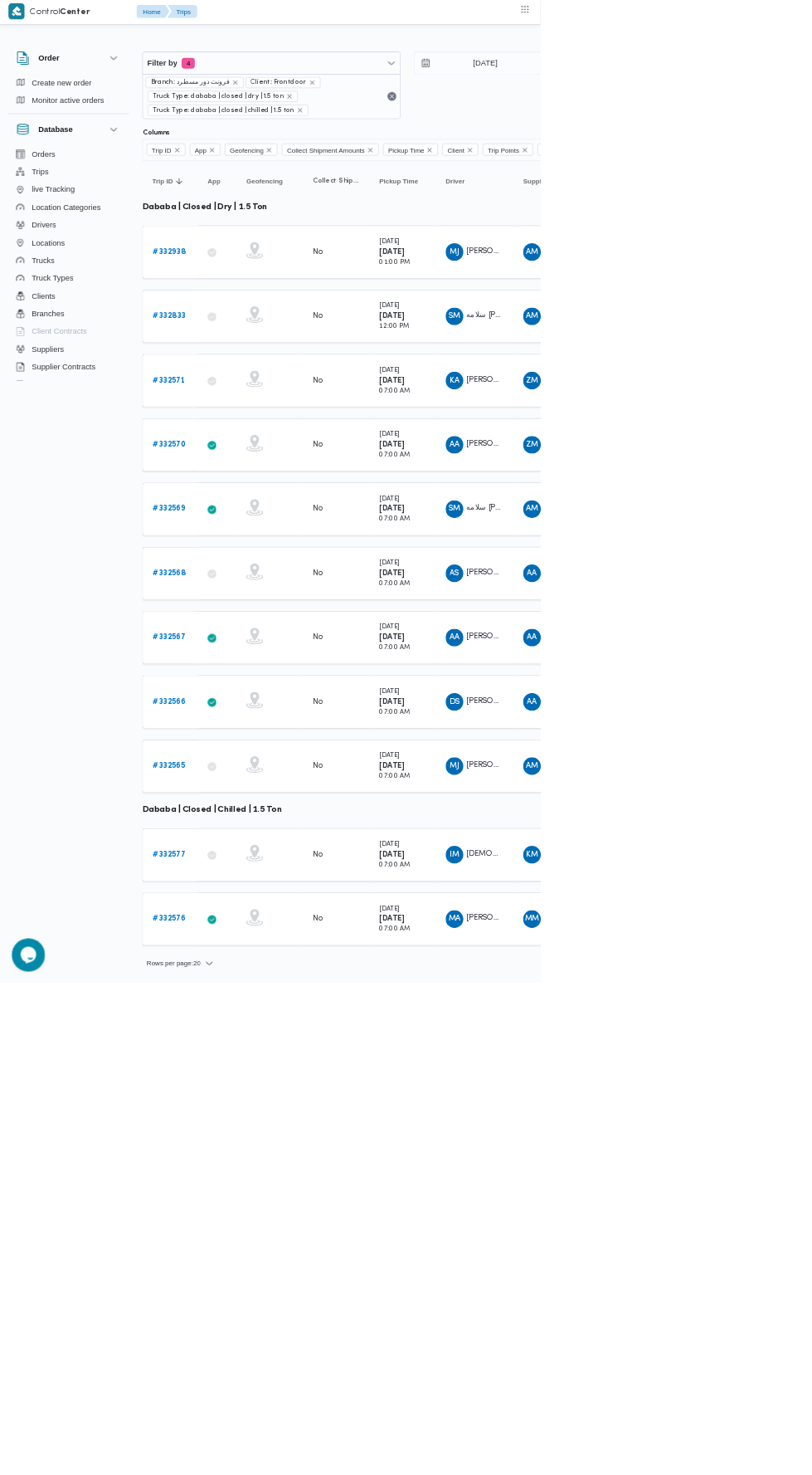
click at [540, 1377] on div "No" at bounding box center [506, 1379] width 83 height 29
click at [266, 568] on b "# 332571" at bounding box center [255, 572] width 48 height 10
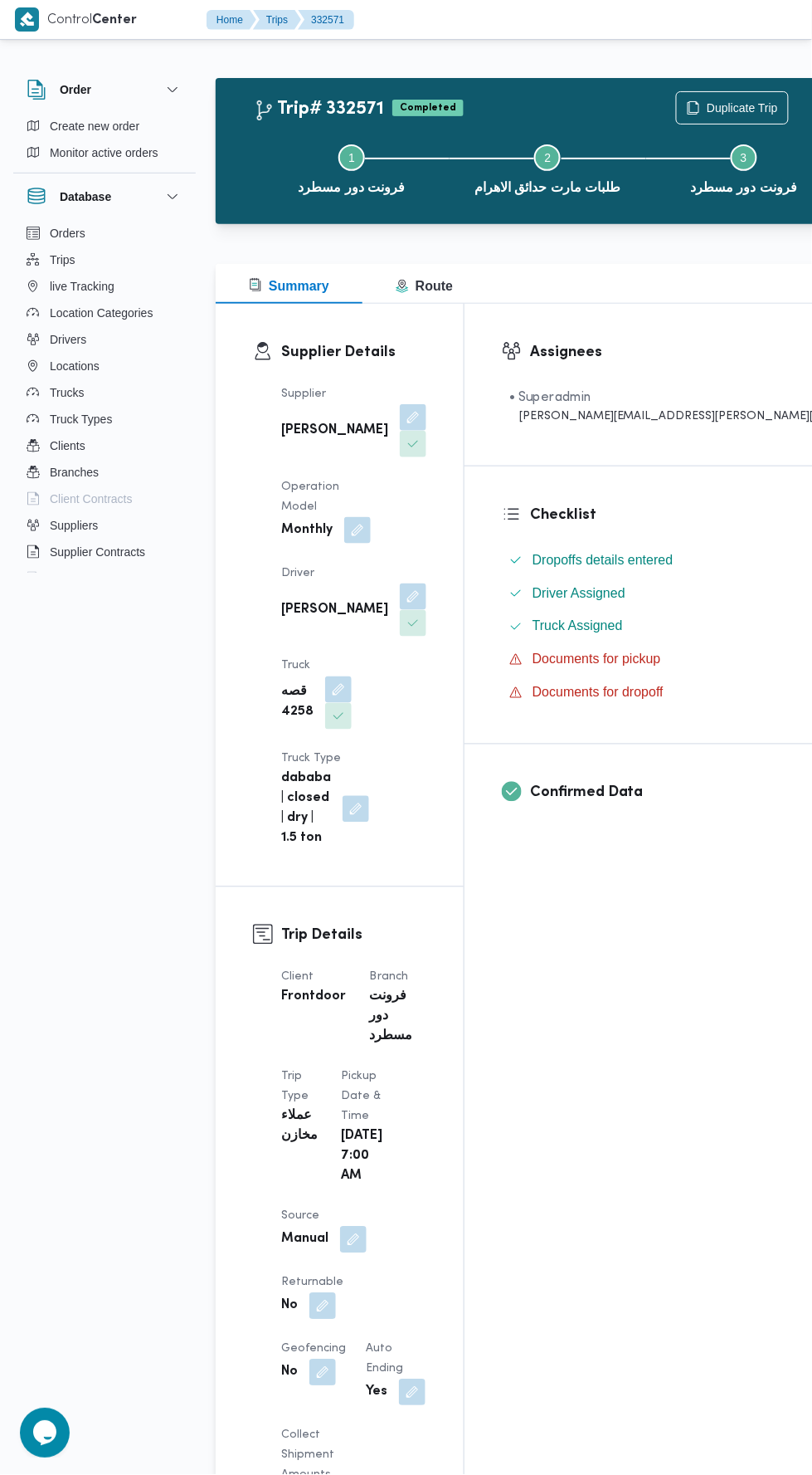
click at [676, 91] on div "Duplicate Trip" at bounding box center [732, 107] width 113 height 33
click at [706, 103] on span "Duplicate Trip" at bounding box center [742, 107] width 71 height 20
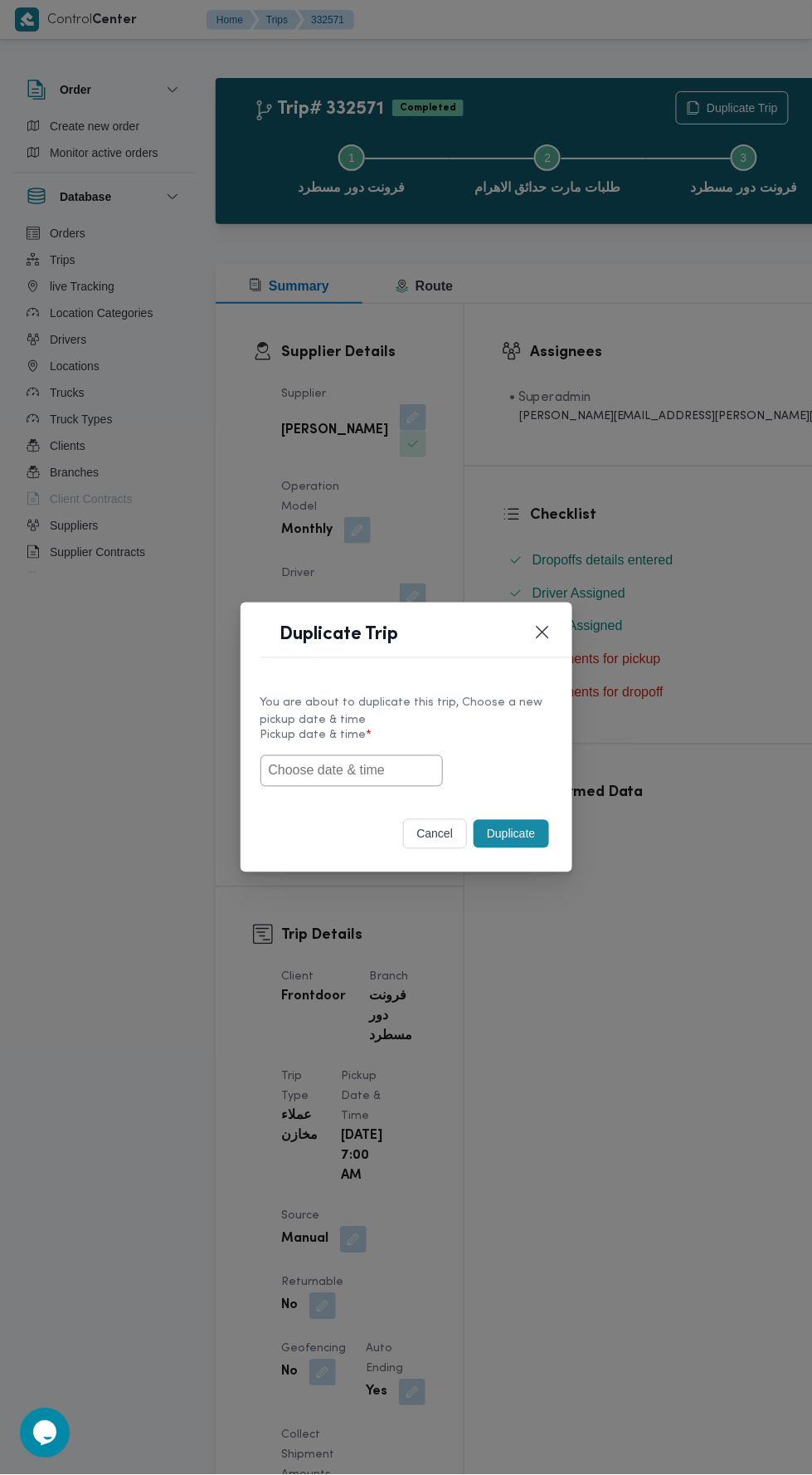
click at [377, 770] on input "text" at bounding box center [352, 770] width 183 height 31
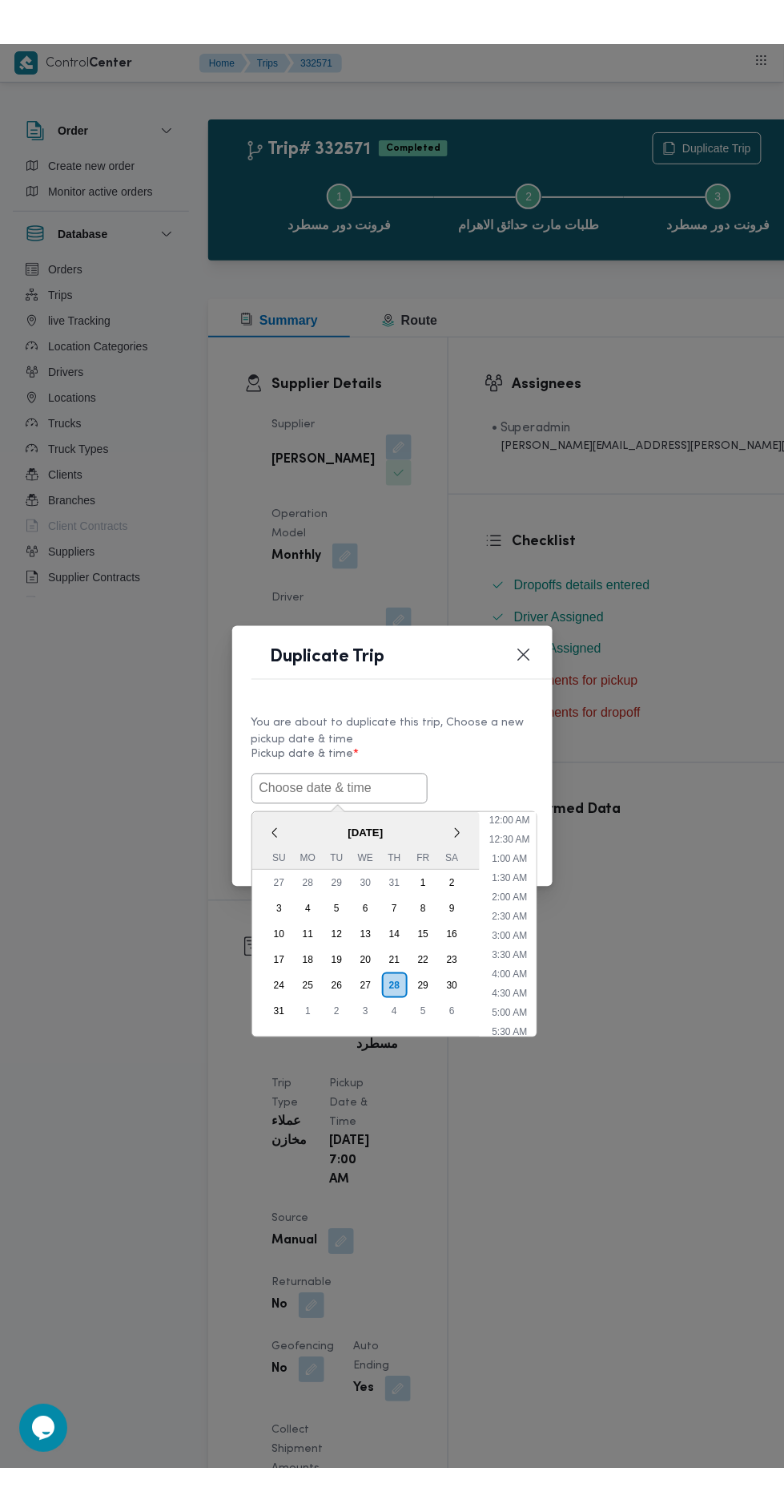
scroll to position [127, 0]
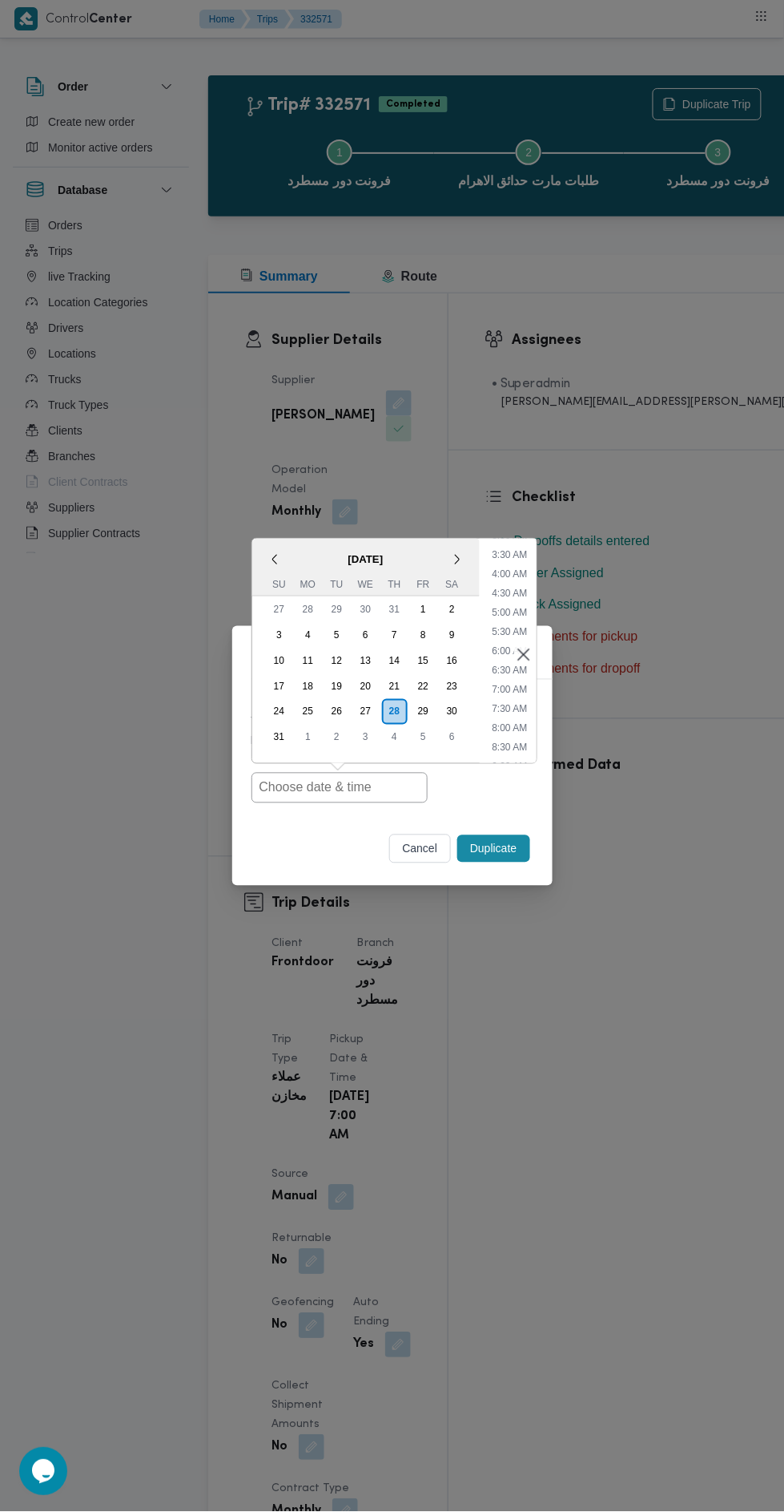
type input "[DATE] 7:00AM"
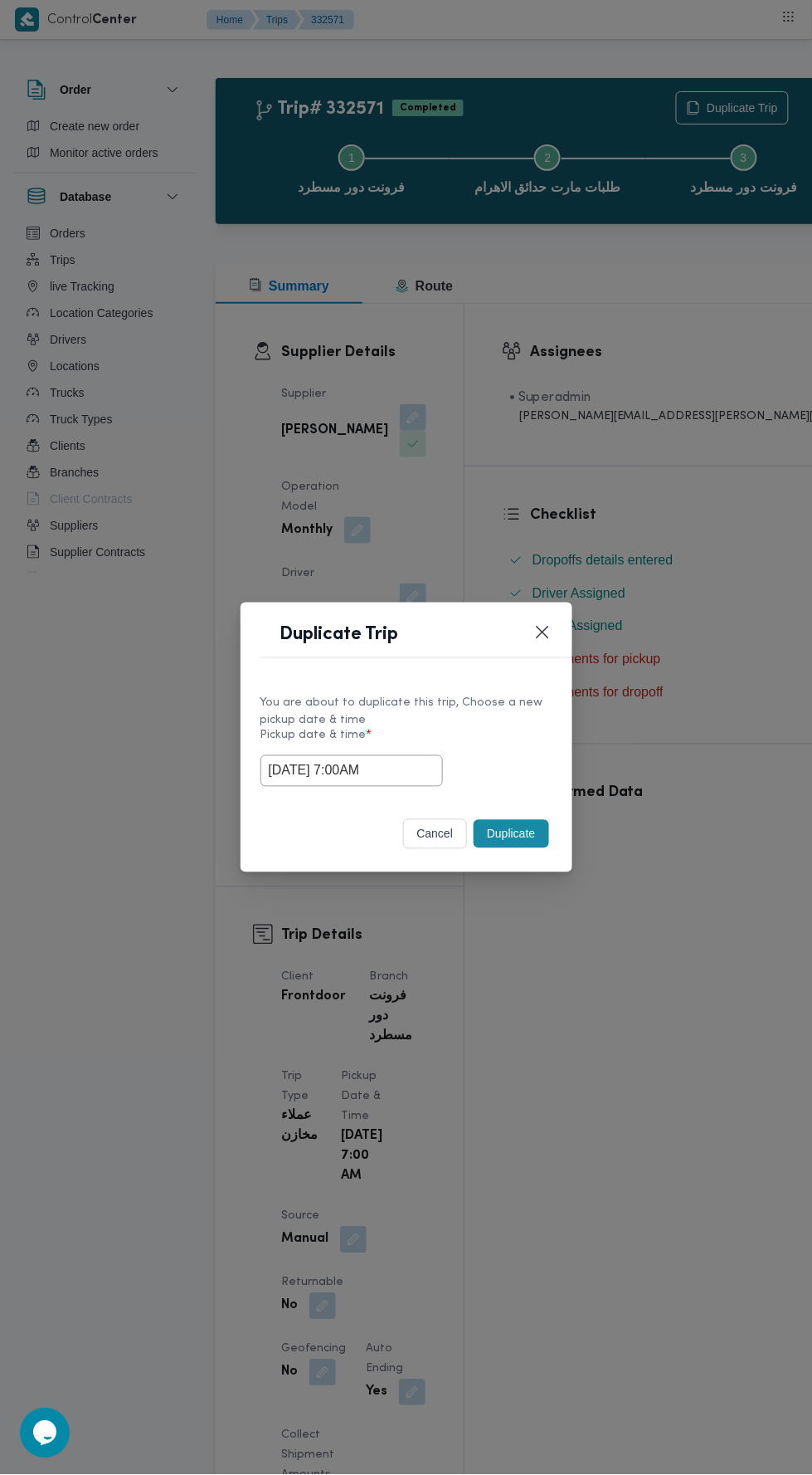
click at [654, 465] on div "Duplicate Trip You are about to duplicate this trip, Choose a new pickup date &…" at bounding box center [406, 737] width 812 height 1475
click at [517, 831] on button "Duplicate" at bounding box center [511, 834] width 75 height 29
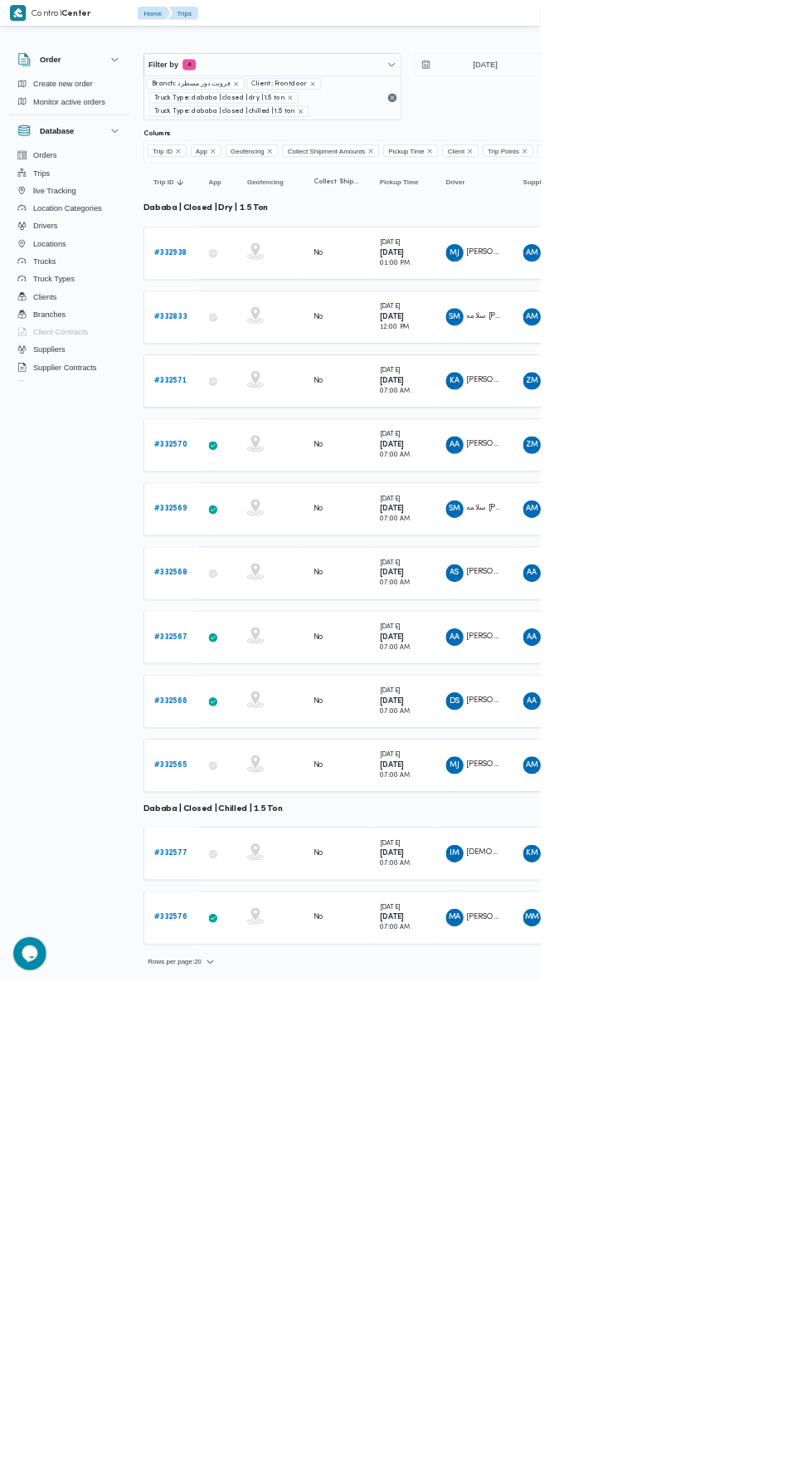
click at [274, 663] on b "# 332570" at bounding box center [256, 668] width 49 height 10
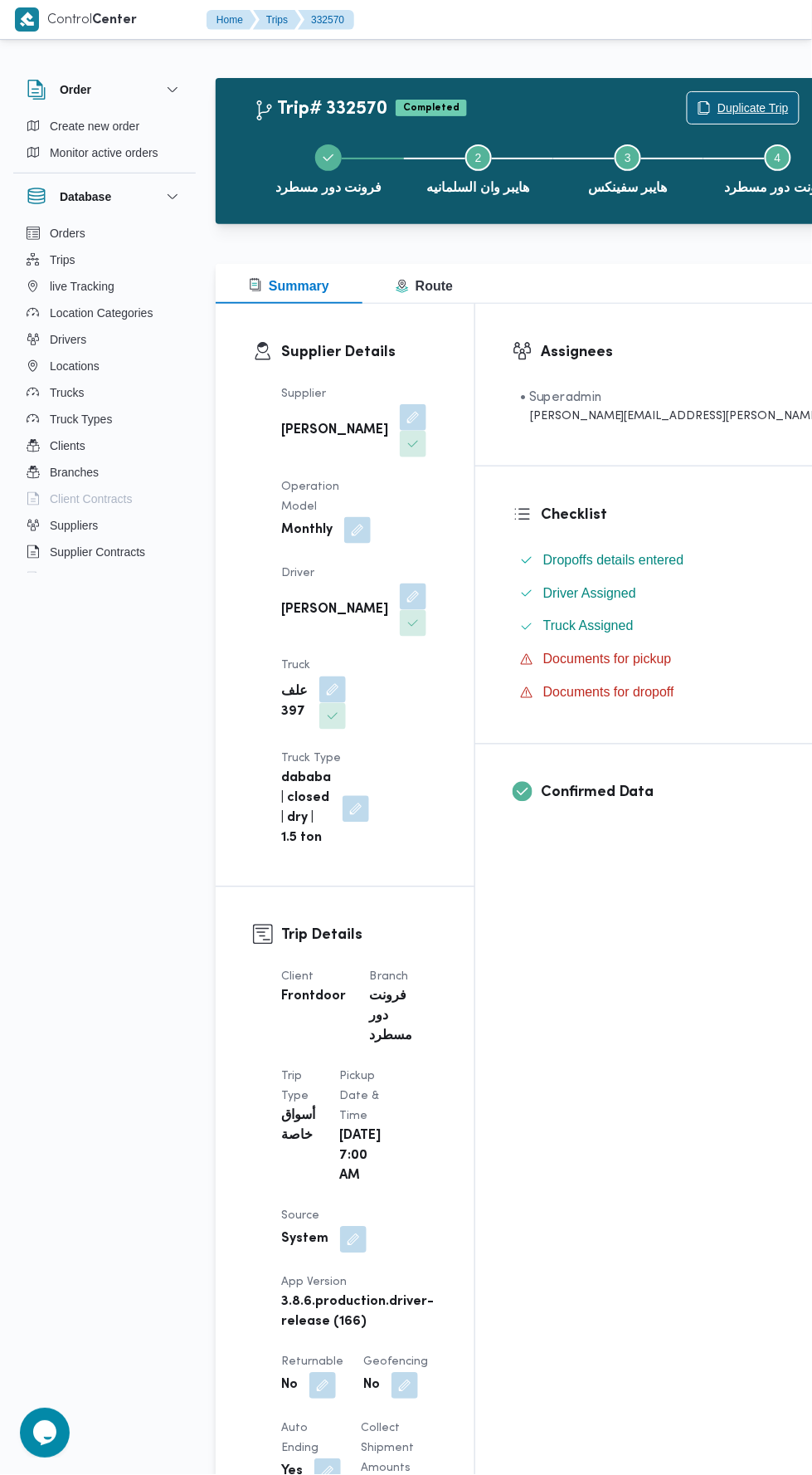
click at [718, 102] on span "Duplicate Trip" at bounding box center [753, 107] width 71 height 20
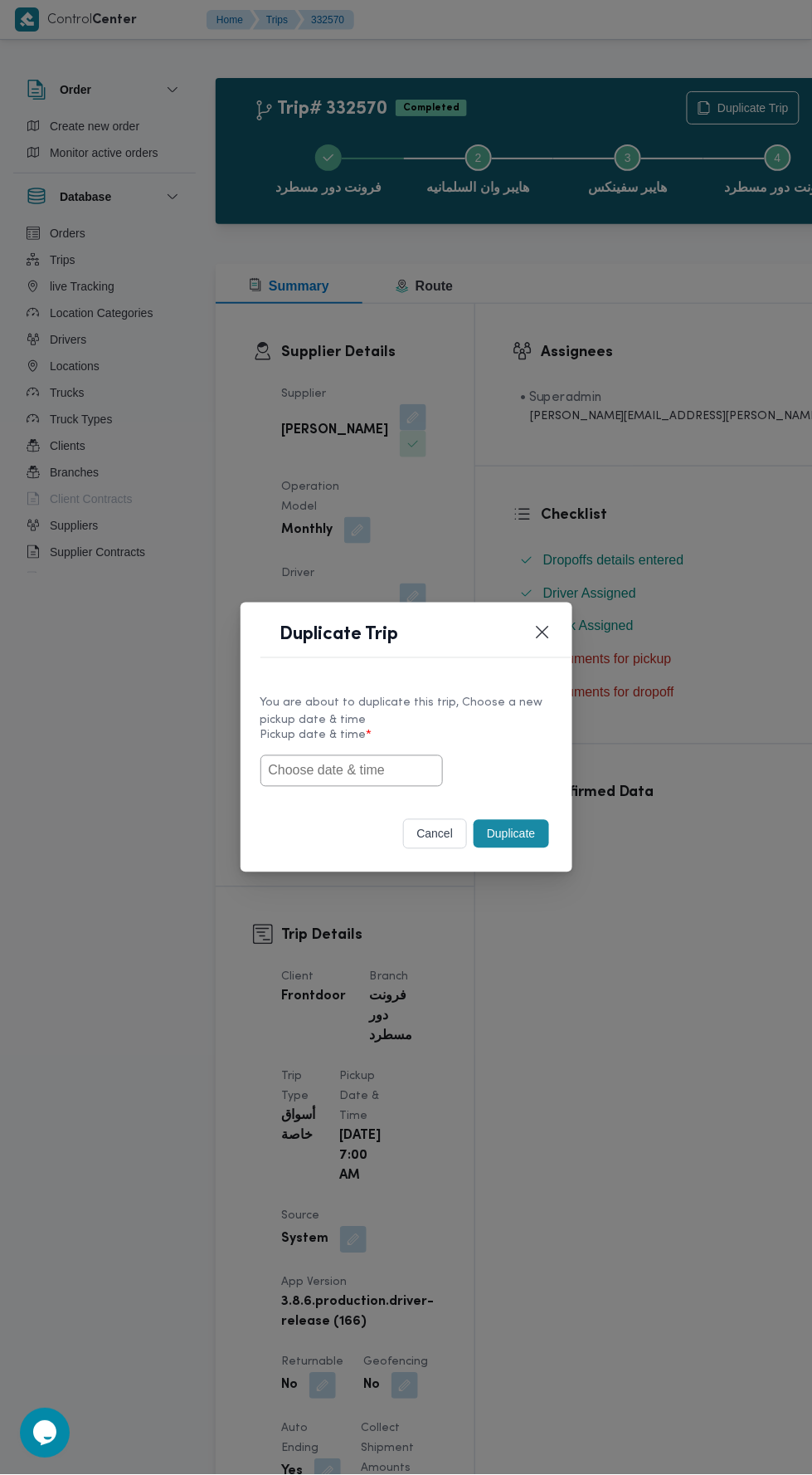
click at [389, 764] on input "text" at bounding box center [352, 770] width 183 height 31
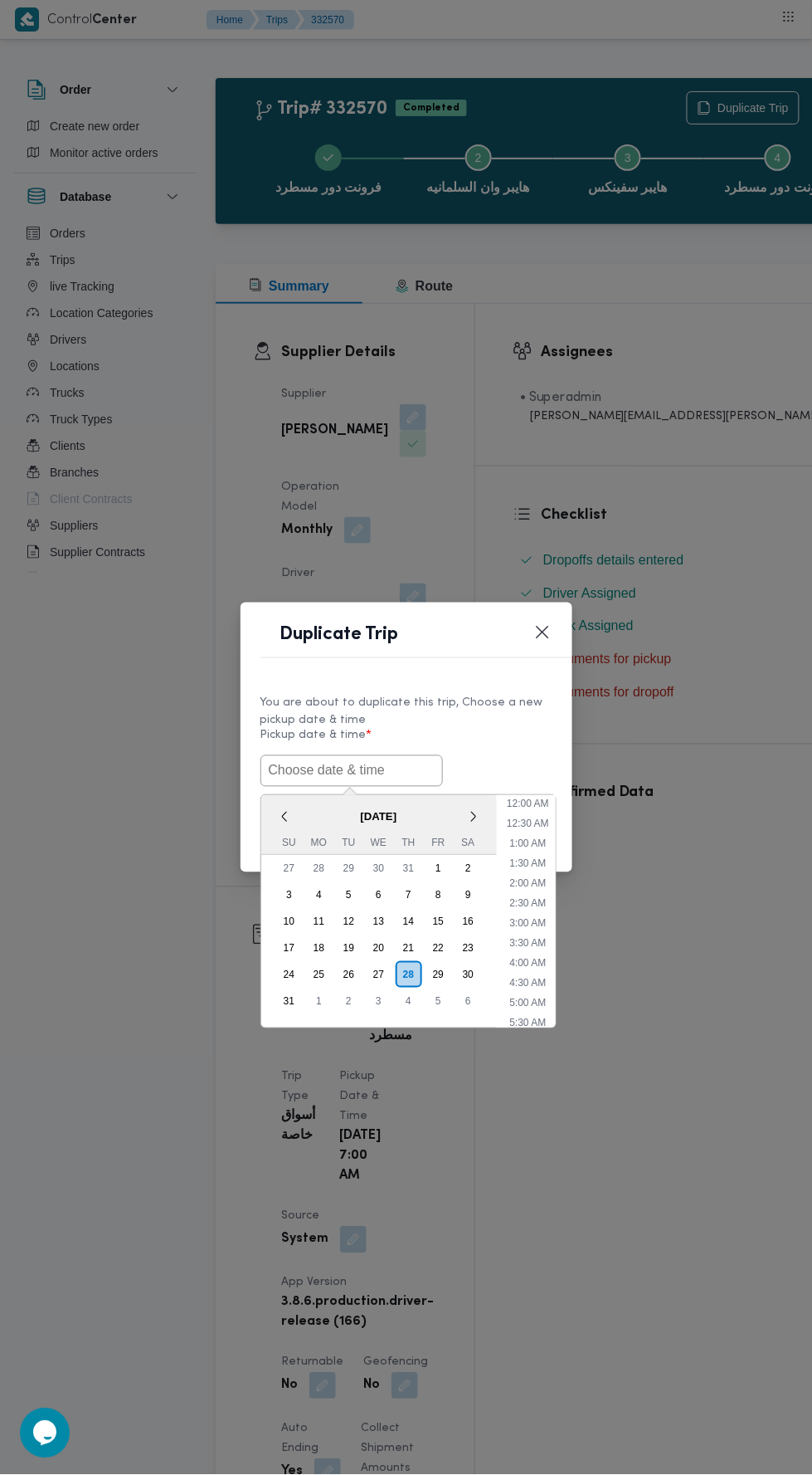
scroll to position [131, 0]
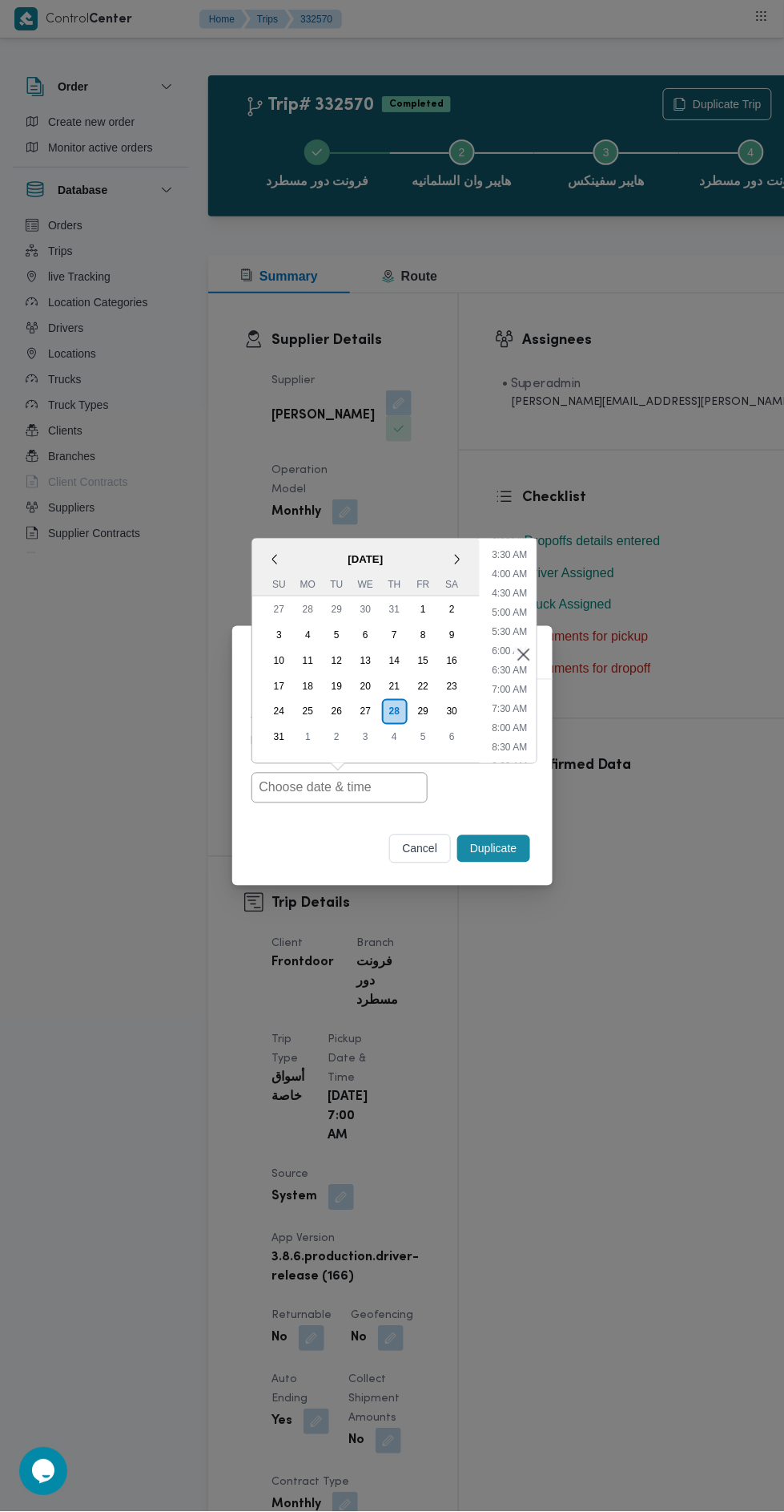
type input "[DATE] 7:00AM"
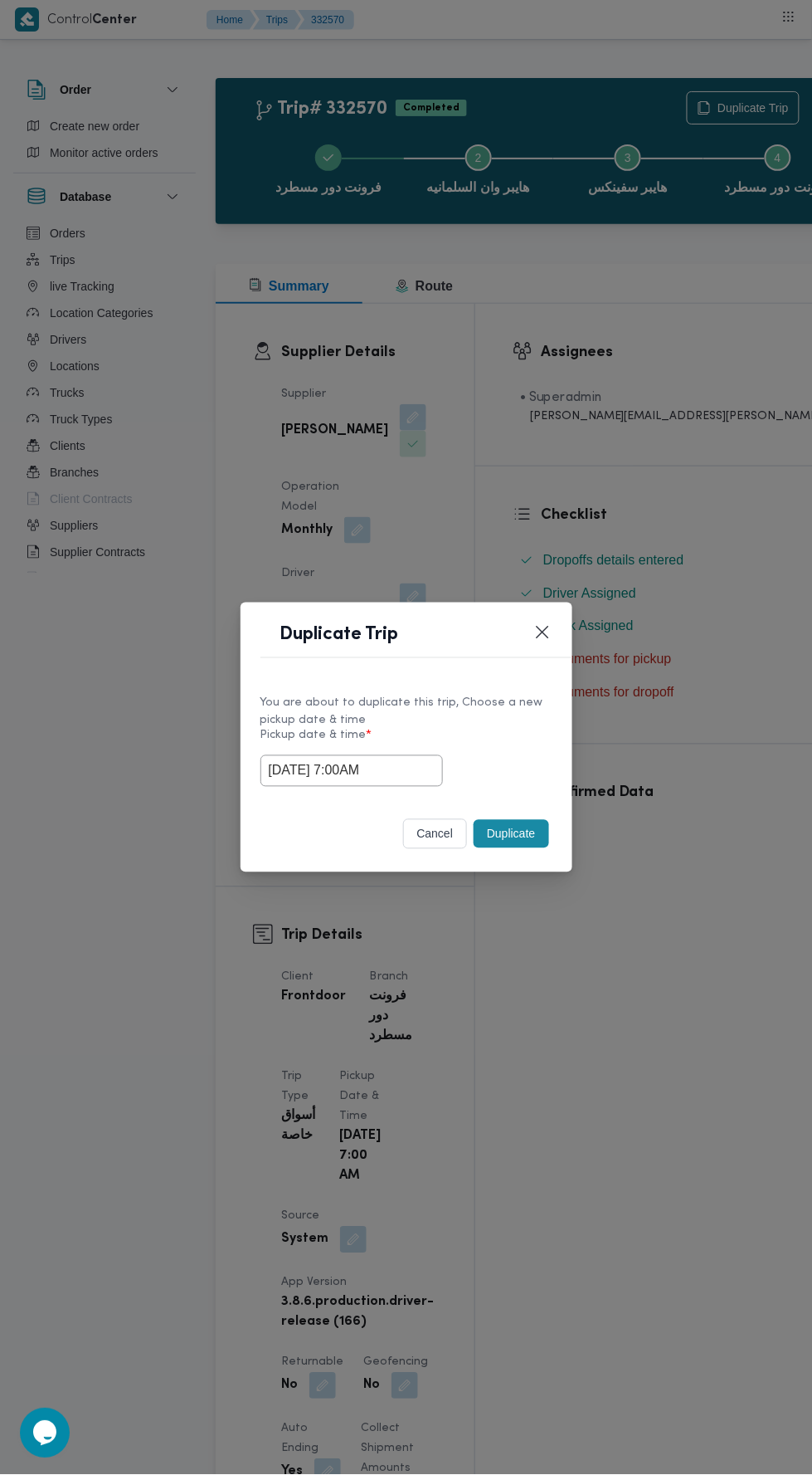
click at [655, 446] on div "Duplicate Trip You are about to duplicate this trip, Choose a new pickup date &…" at bounding box center [406, 737] width 812 height 1475
click at [492, 838] on button "Duplicate" at bounding box center [511, 834] width 75 height 29
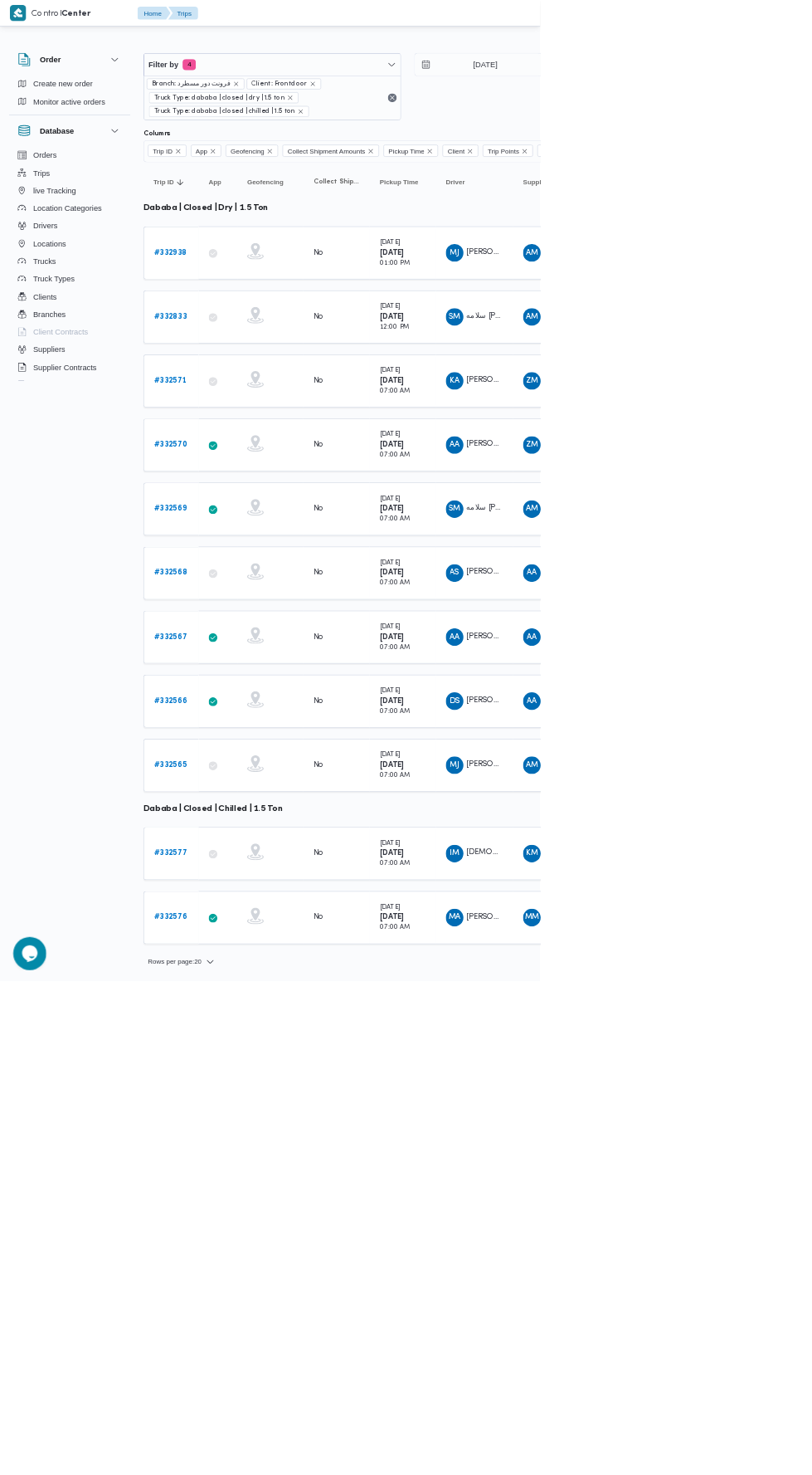
click at [262, 759] on b "# 332569" at bounding box center [255, 764] width 48 height 10
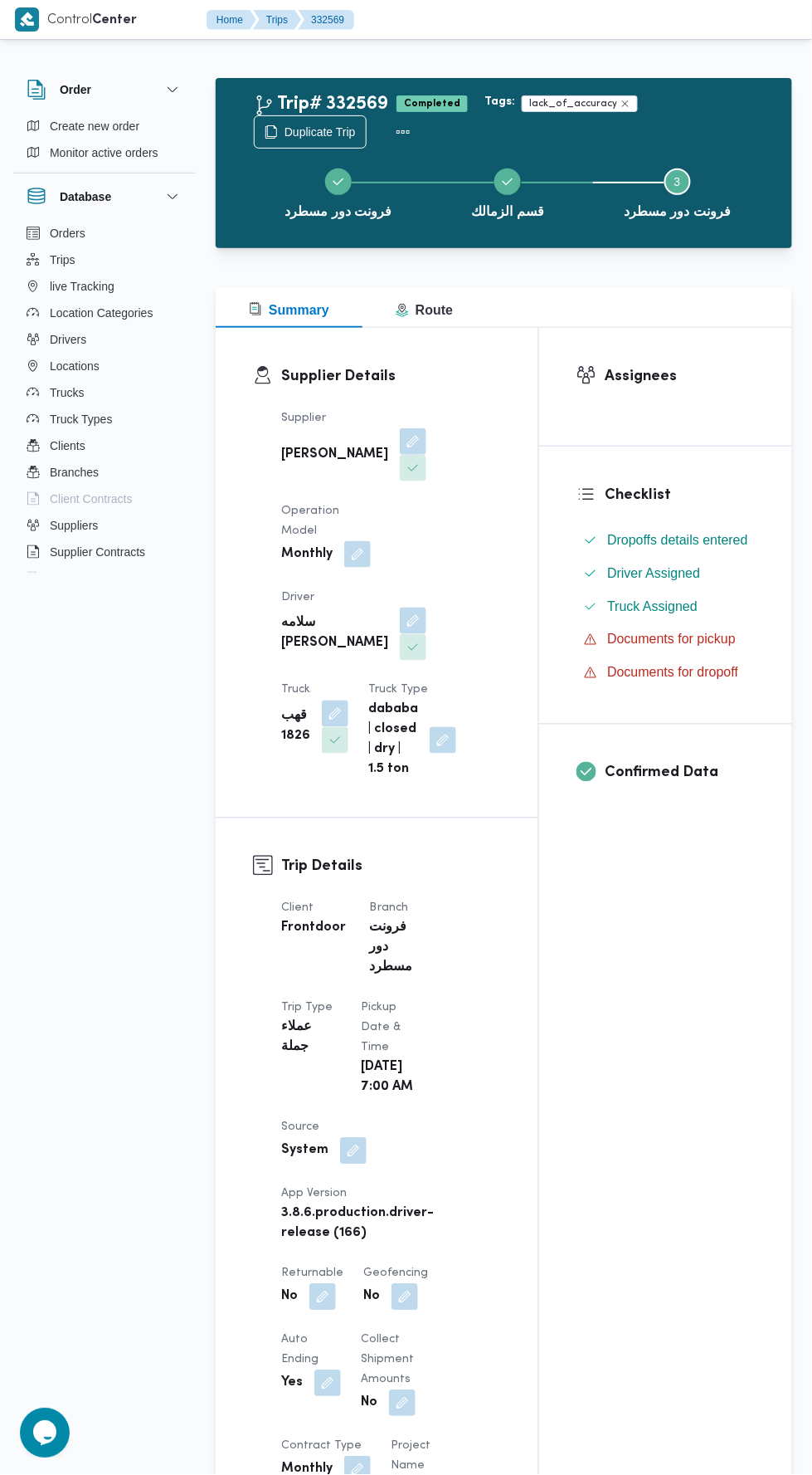
click at [644, 105] on div "Tags: lack_of_accuracy" at bounding box center [623, 104] width 284 height 23
click at [299, 137] on span "Duplicate Trip" at bounding box center [319, 131] width 71 height 20
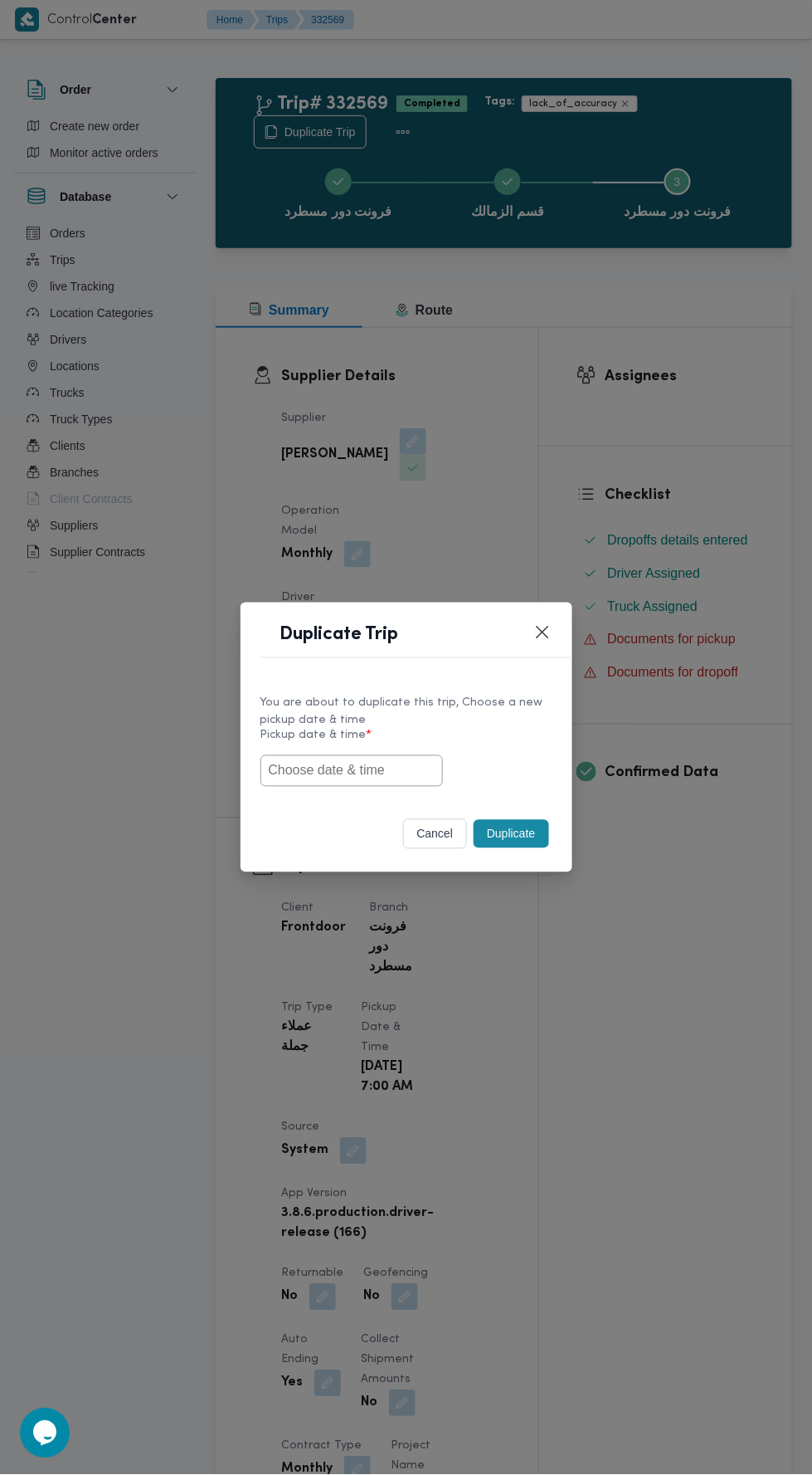
click at [356, 771] on input "text" at bounding box center [352, 770] width 183 height 31
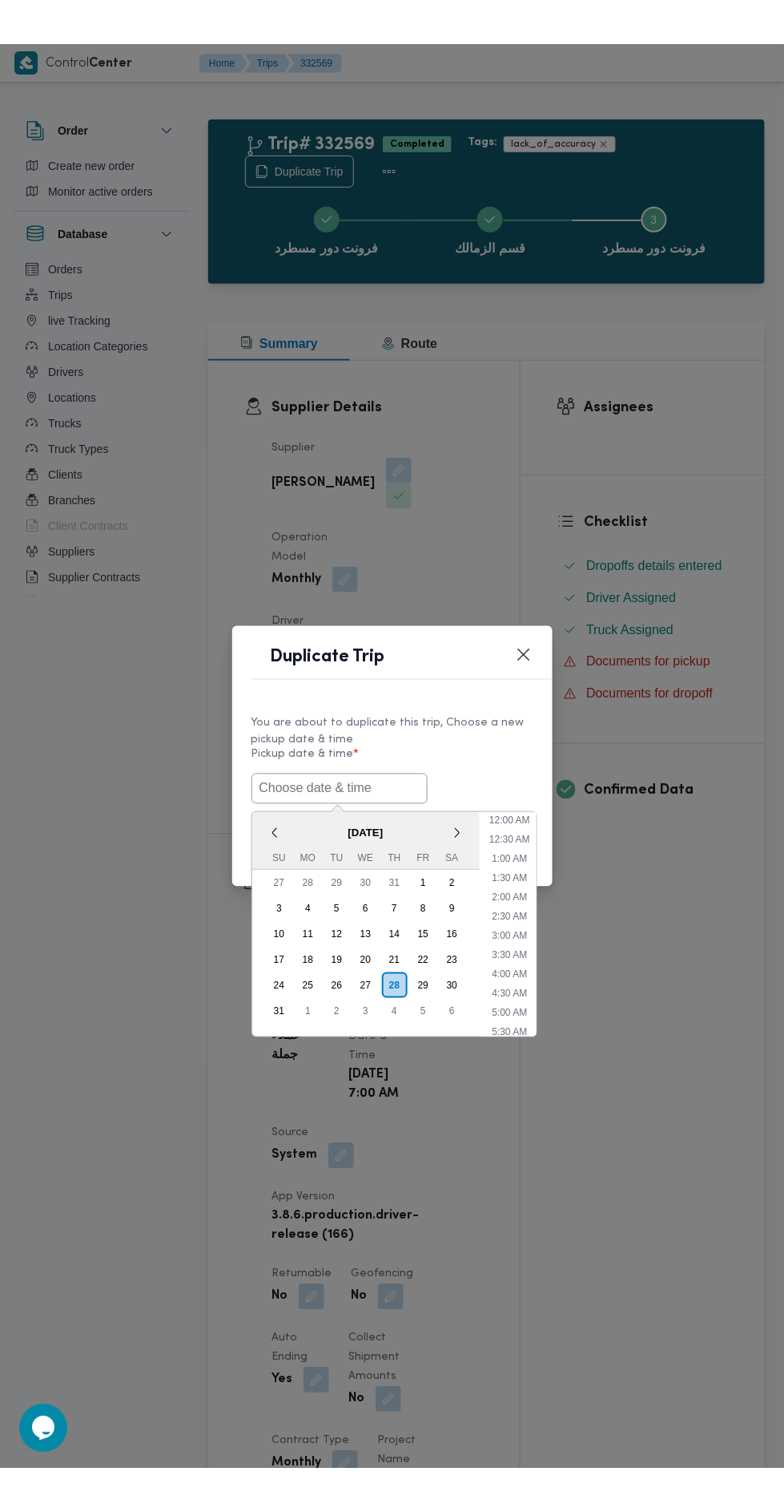
scroll to position [127, 0]
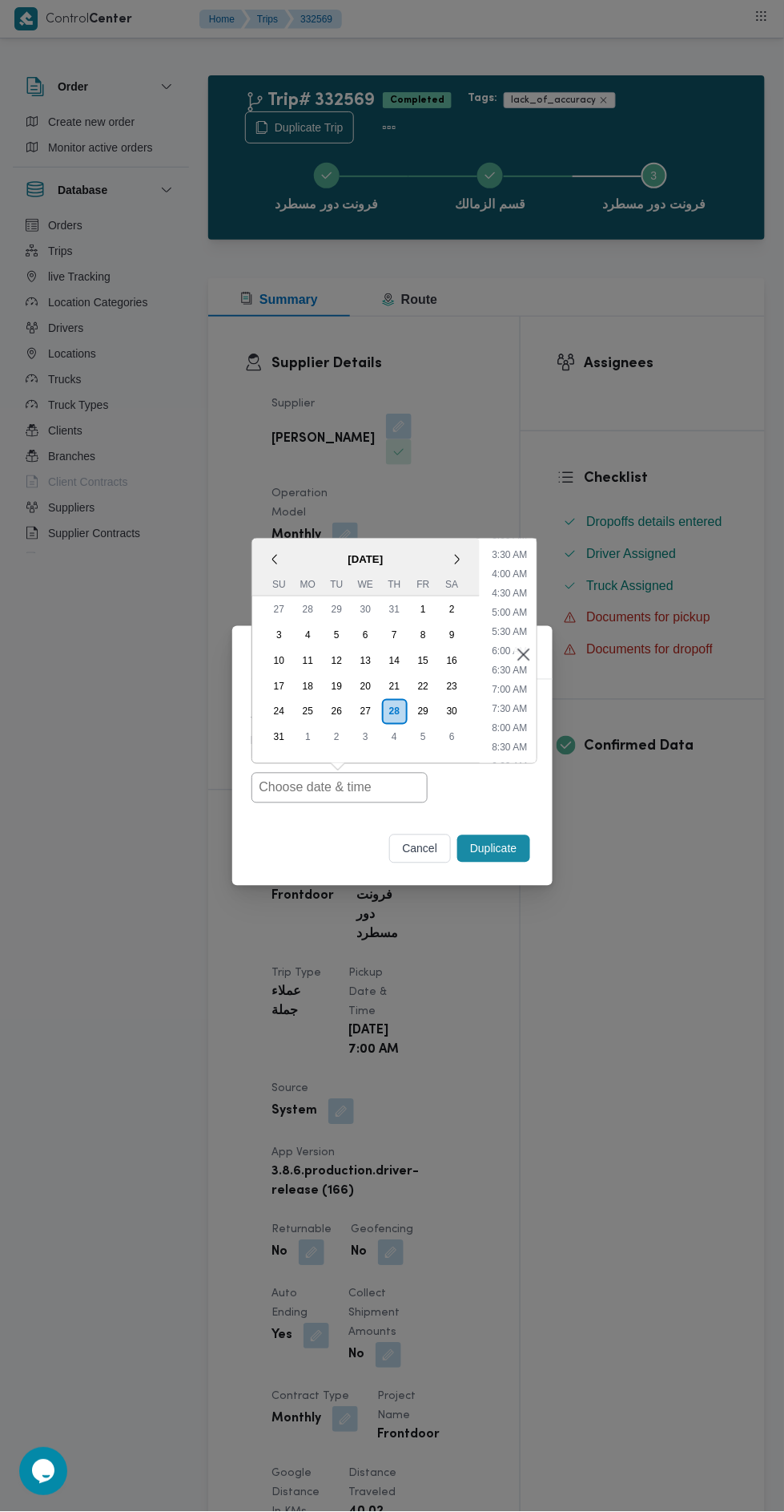
type input "[DATE] 7:00AM"
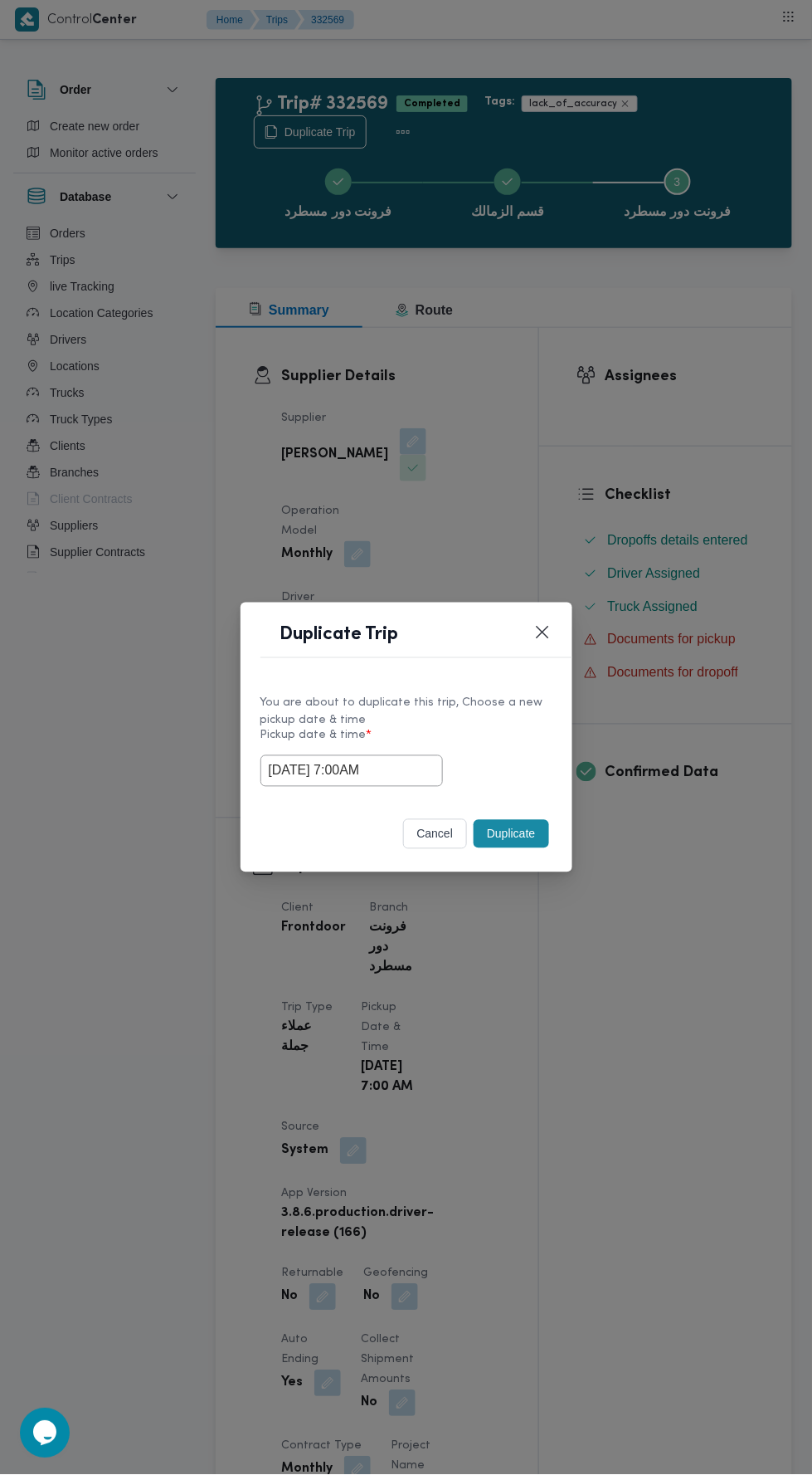
click at [641, 389] on div "Duplicate Trip You are about to duplicate this trip, Choose a new pickup date &…" at bounding box center [406, 737] width 812 height 1475
click at [493, 825] on button "Duplicate" at bounding box center [511, 834] width 75 height 29
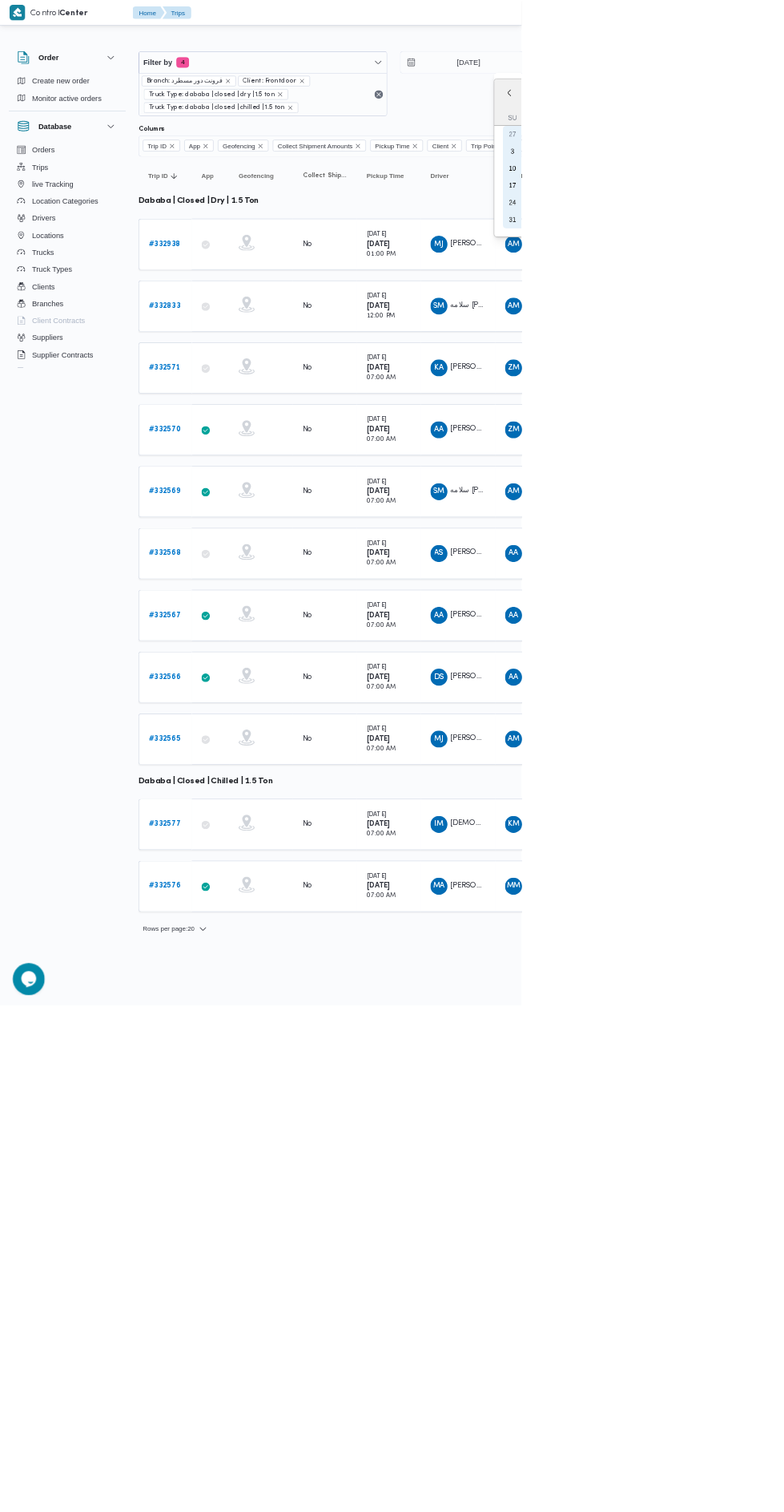
type input "[DATE]"
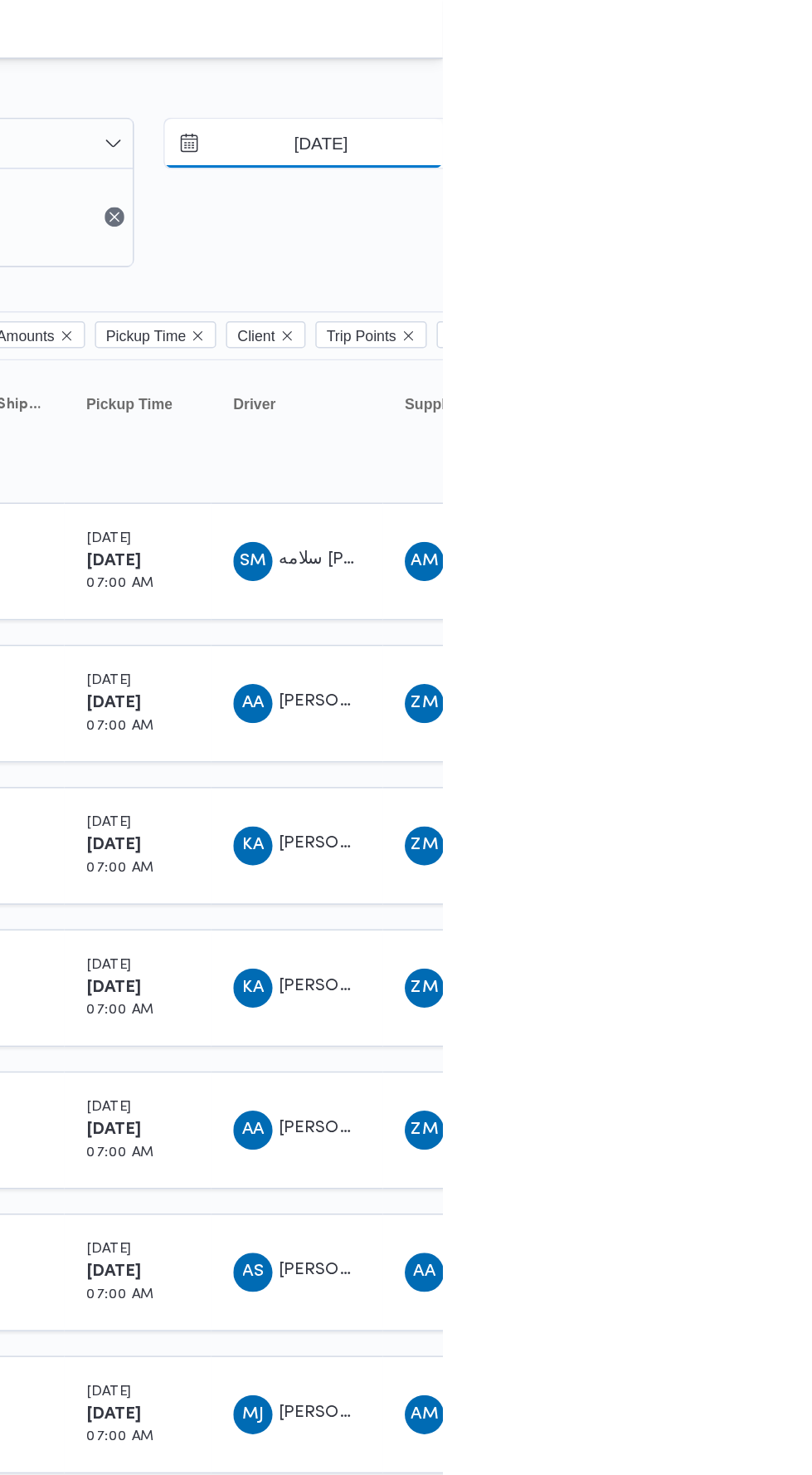
click at [737, 111] on input "[DATE]" at bounding box center [718, 97] width 188 height 33
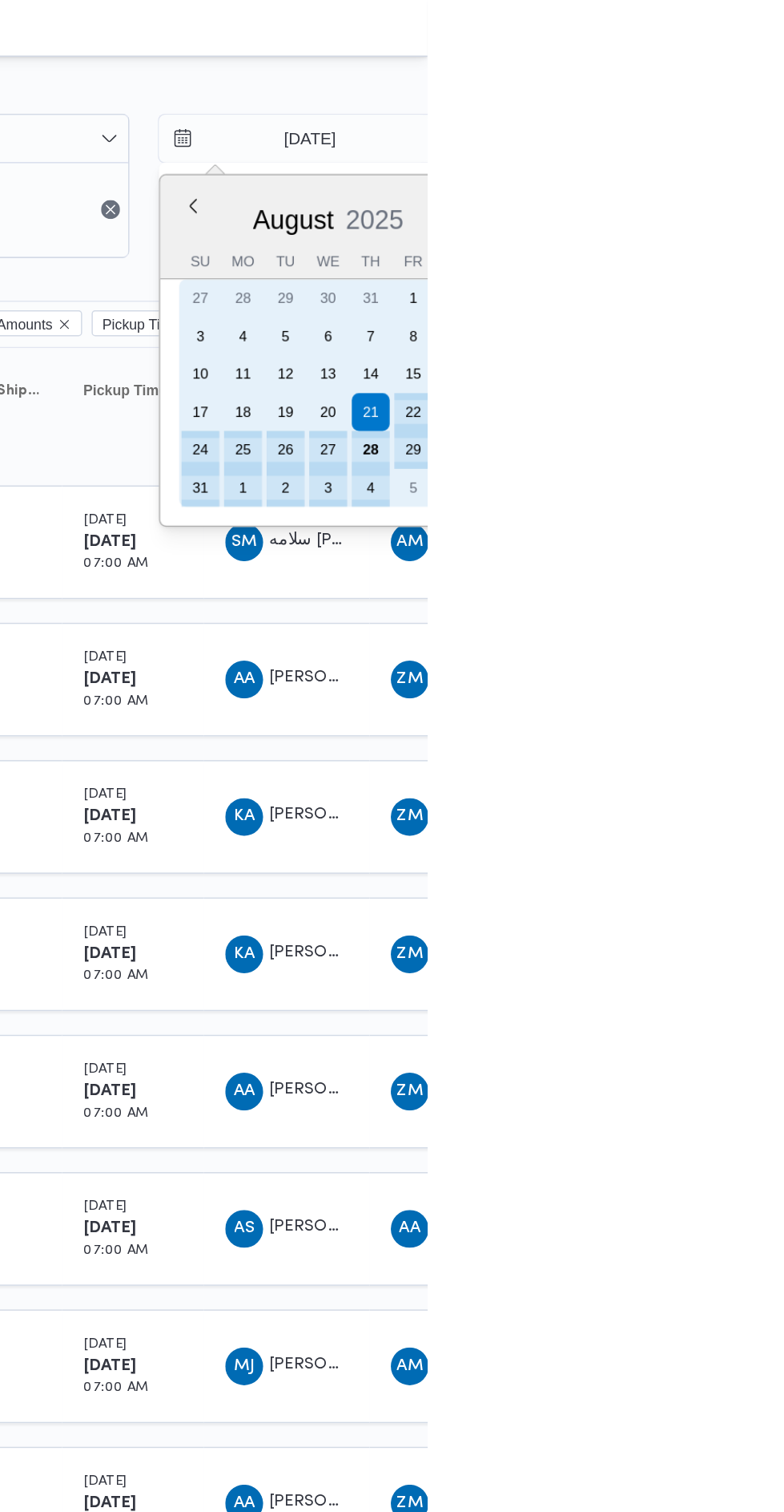
click at [745, 303] on div "28" at bounding box center [745, 305] width 26 height 26
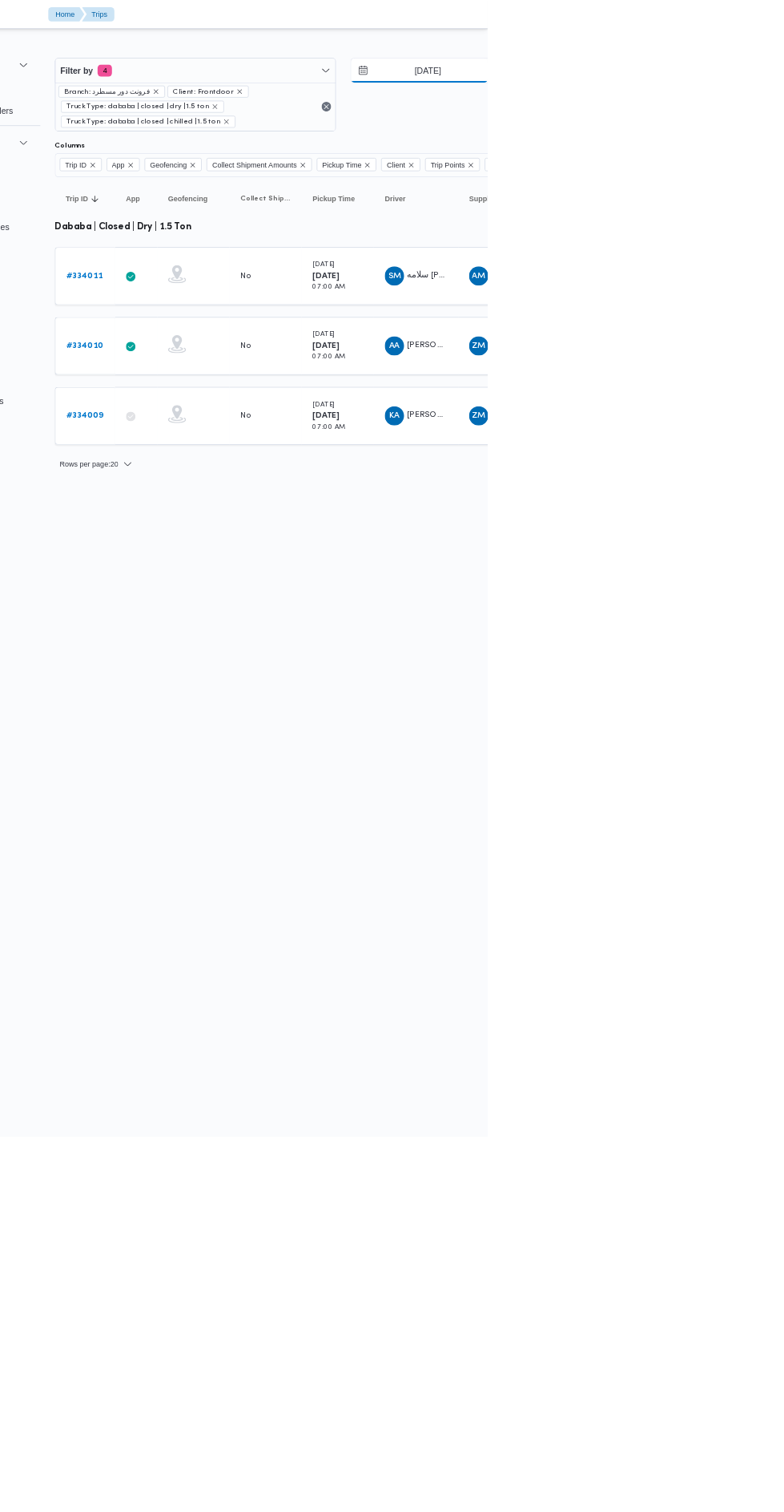
click at [695, 93] on input "[DATE]" at bounding box center [693, 94] width 182 height 32
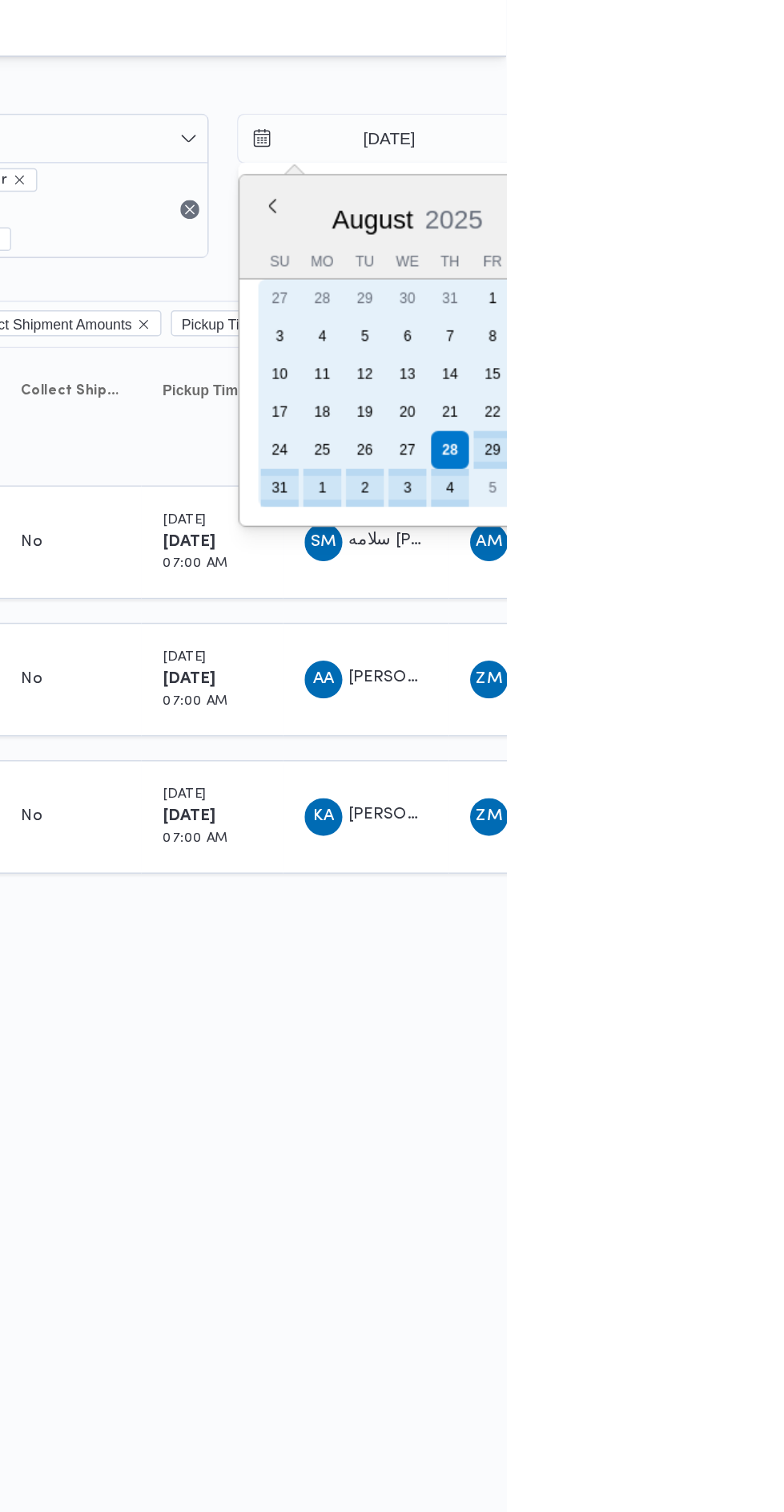
click at [738, 276] on div "21" at bounding box center [745, 279] width 26 height 26
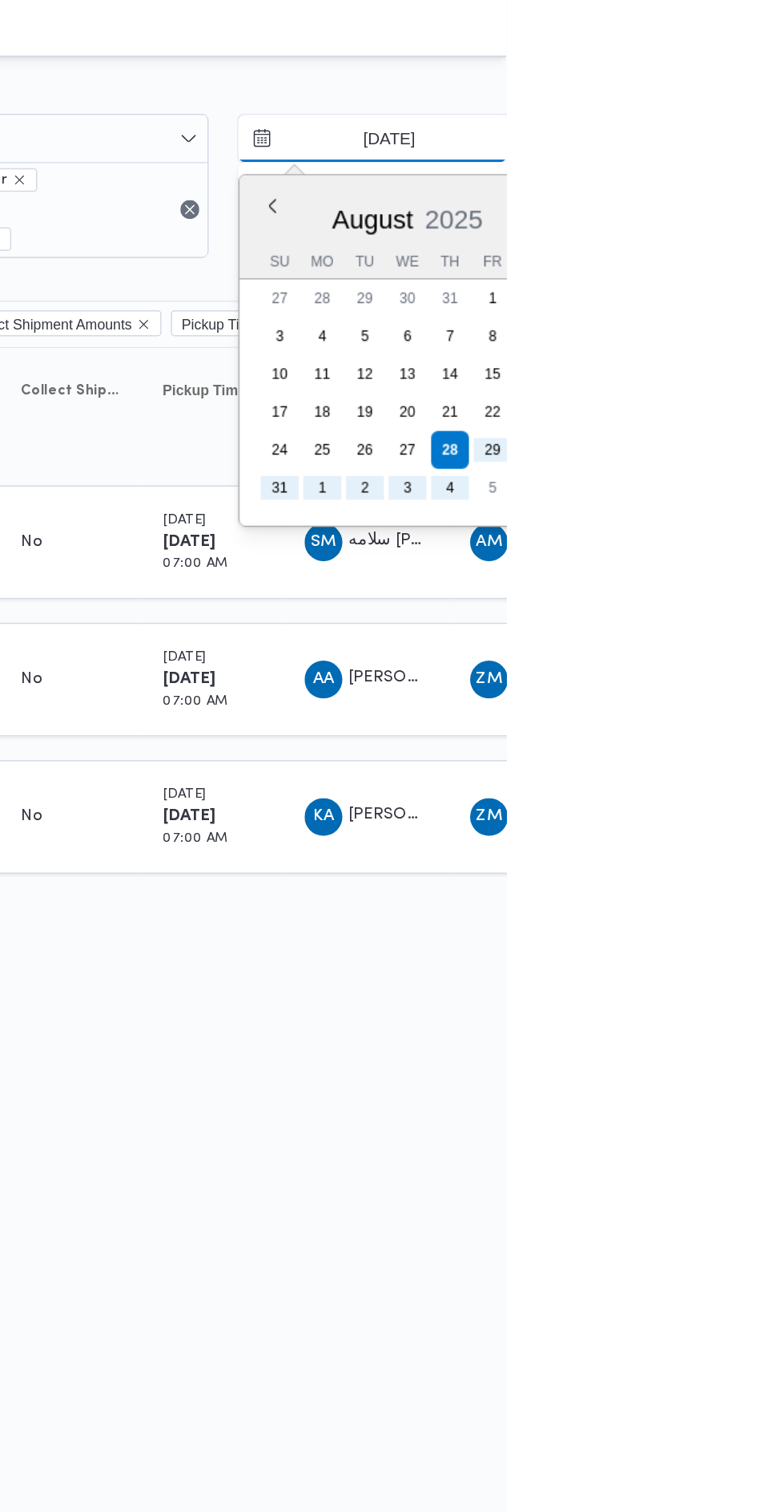
type input "[DATE]"
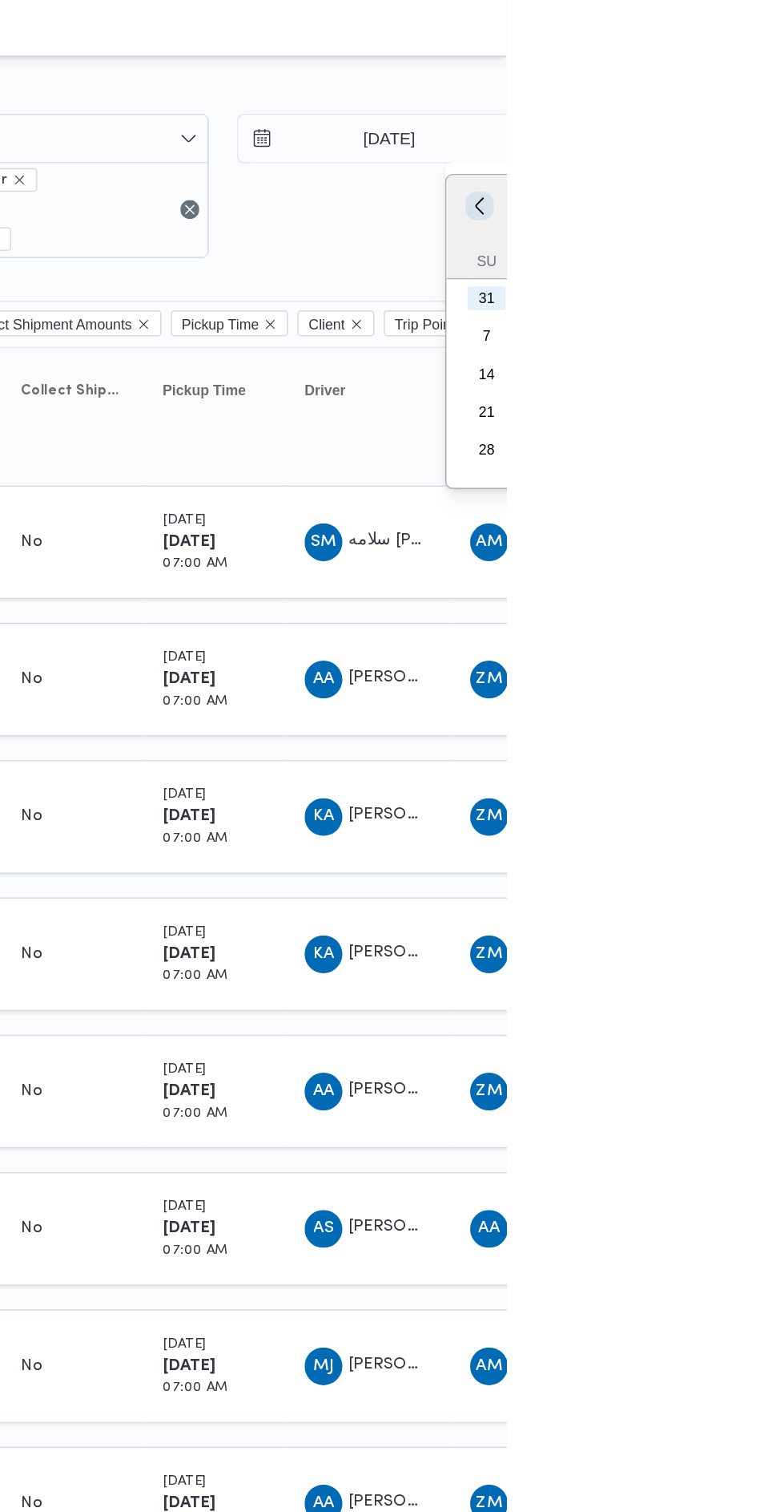
click at [765, 141] on button "Previous Month" at bounding box center [765, 139] width 16 height 16
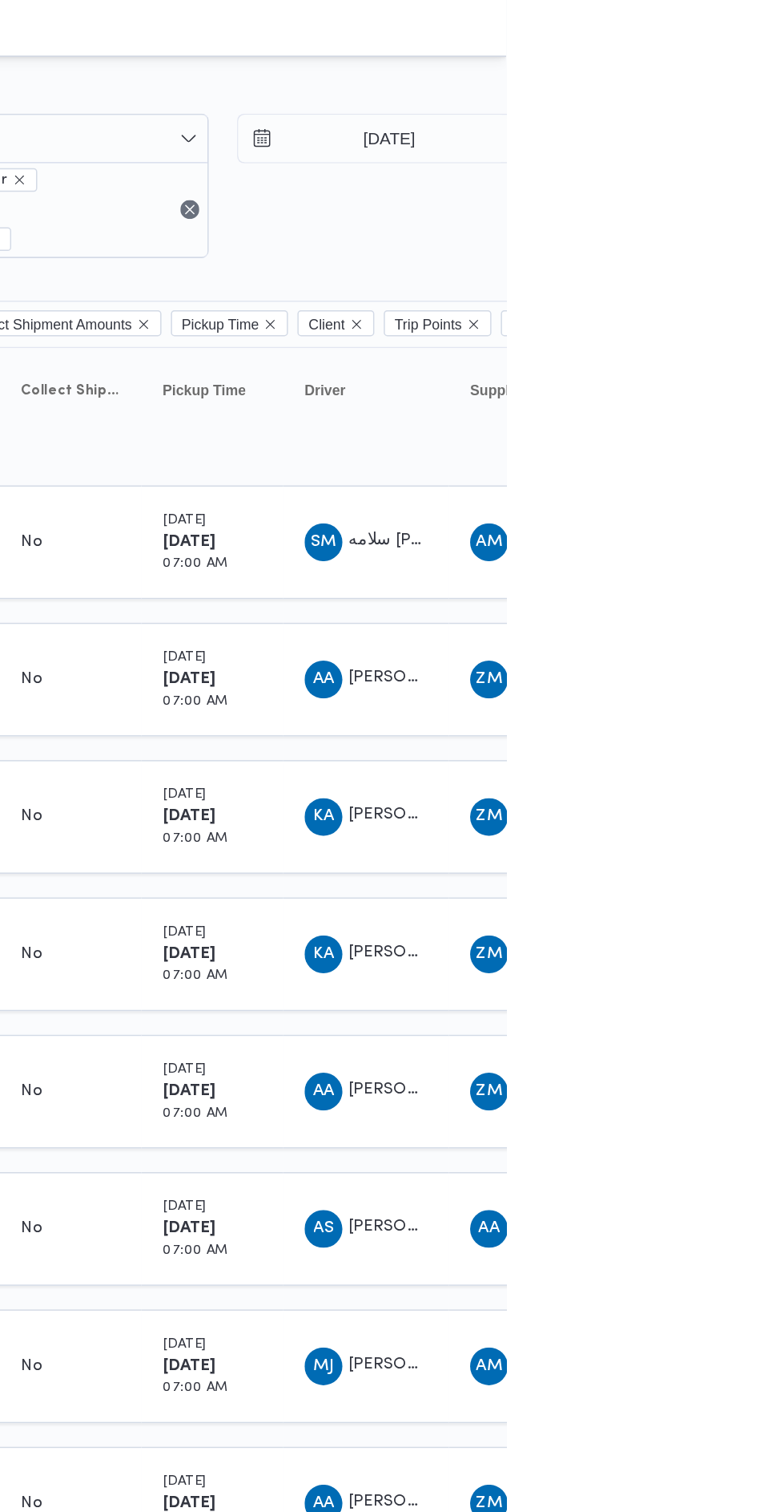
type input "[DATE]"
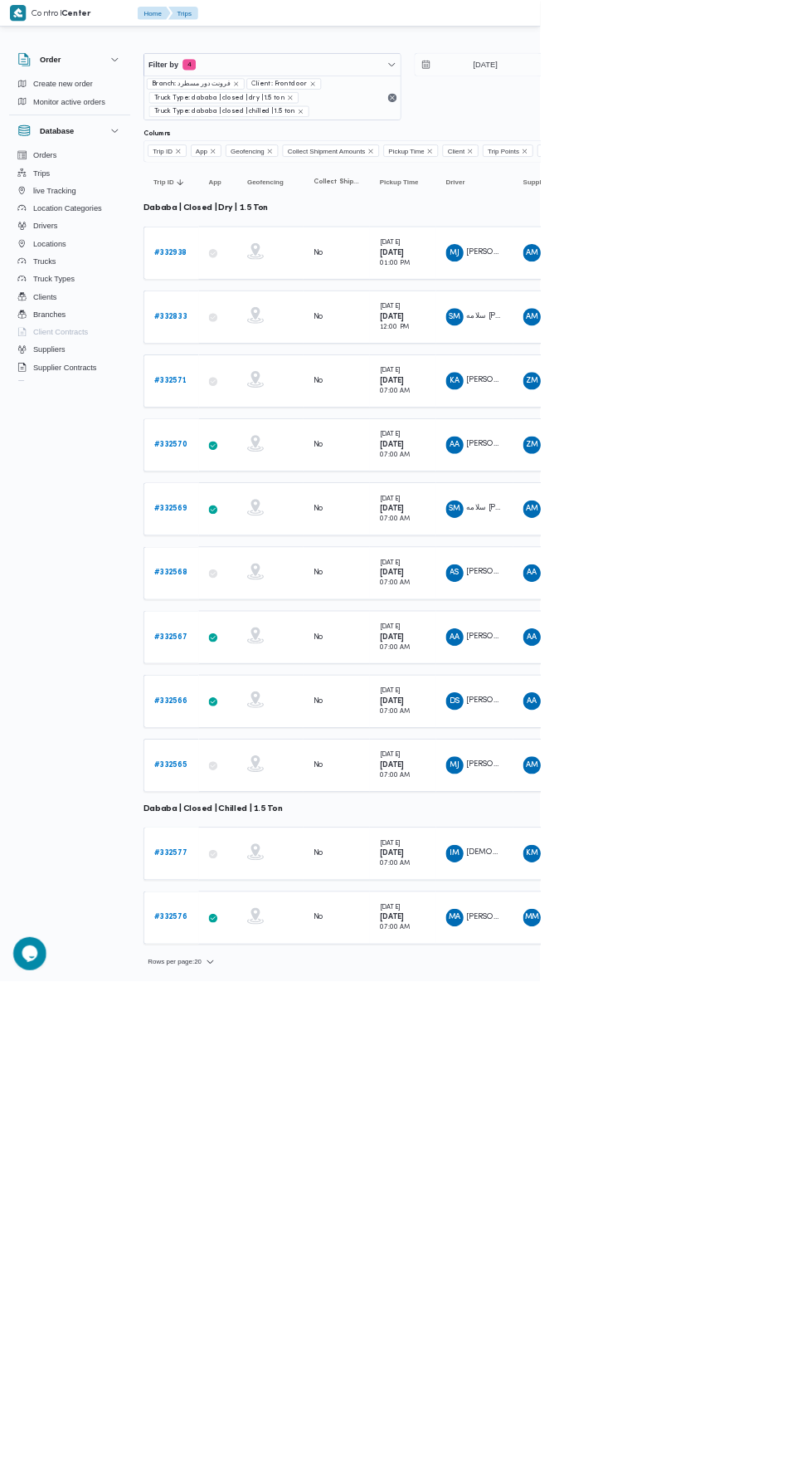
click at [257, 856] on b "# 332568" at bounding box center [256, 861] width 49 height 10
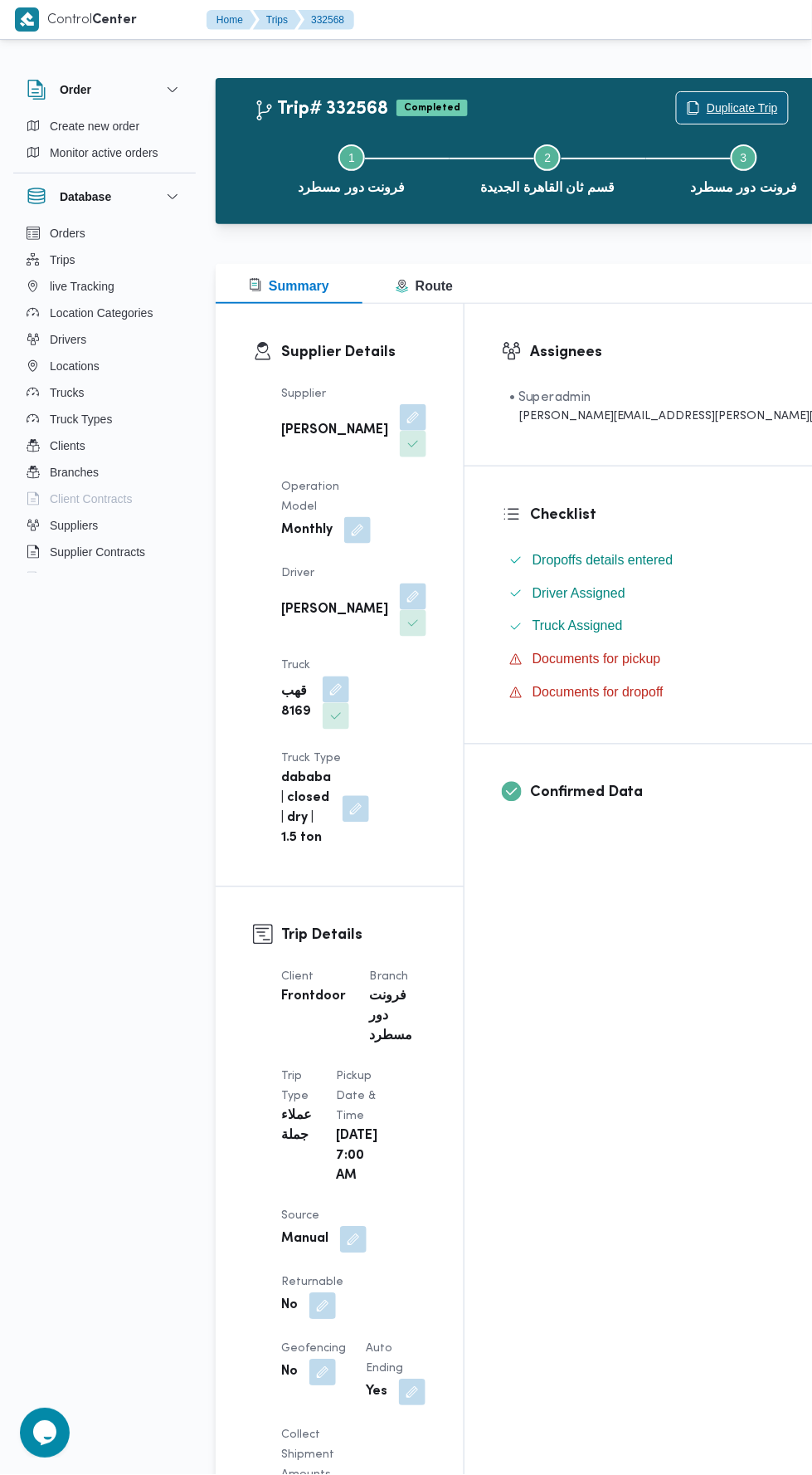
click at [706, 107] on span "Duplicate Trip" at bounding box center [742, 107] width 71 height 20
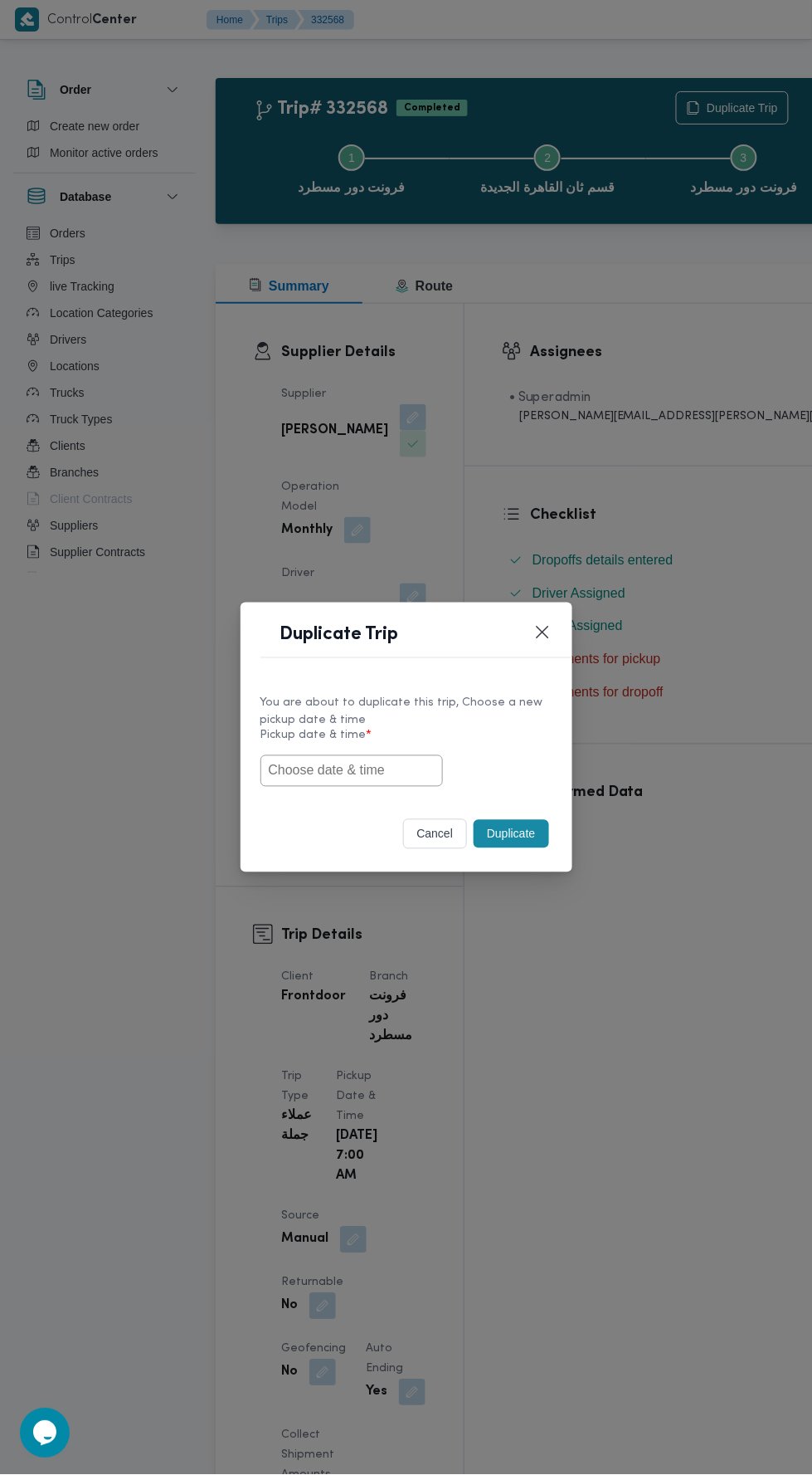
click at [407, 768] on input "text" at bounding box center [352, 770] width 183 height 31
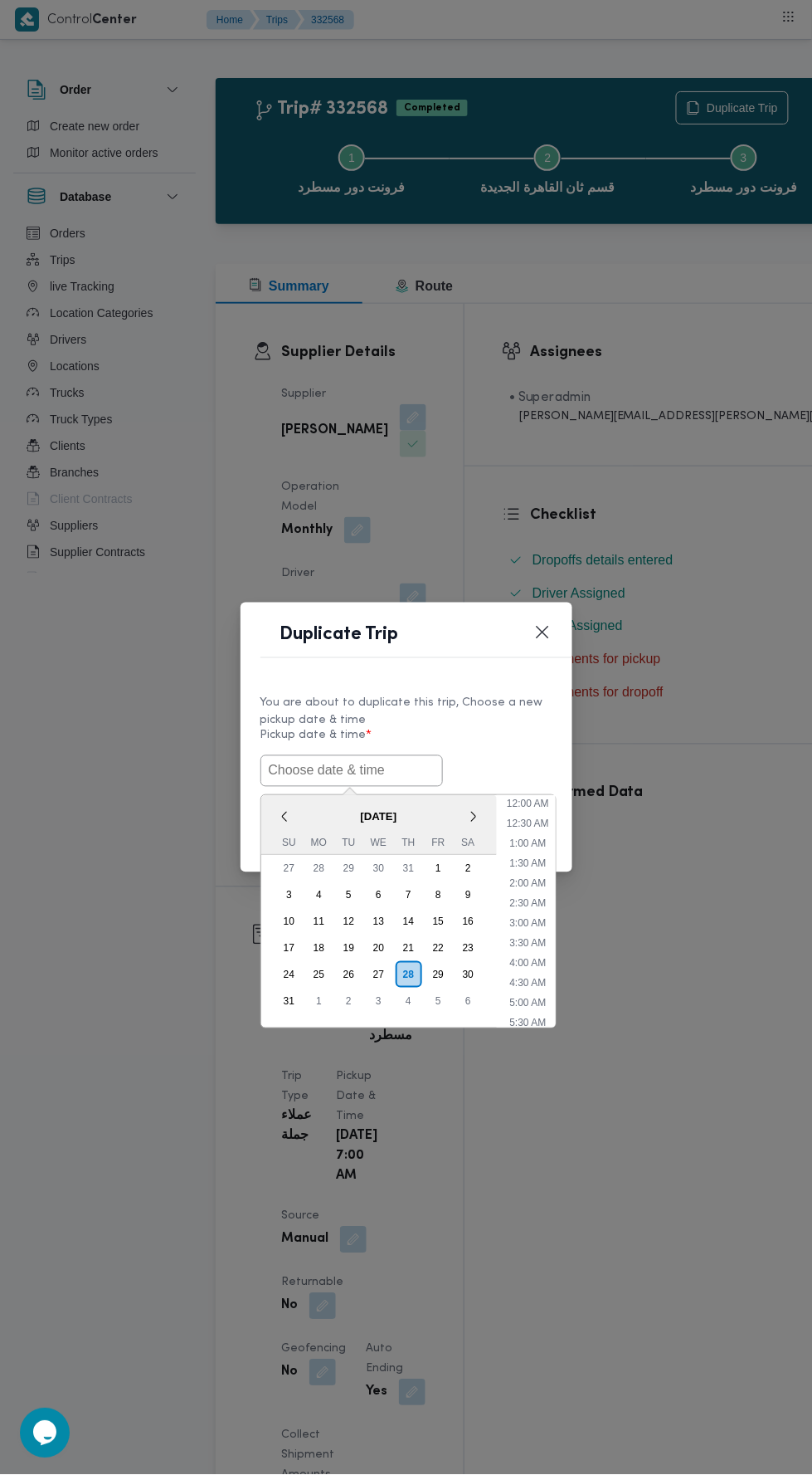
scroll to position [131, 0]
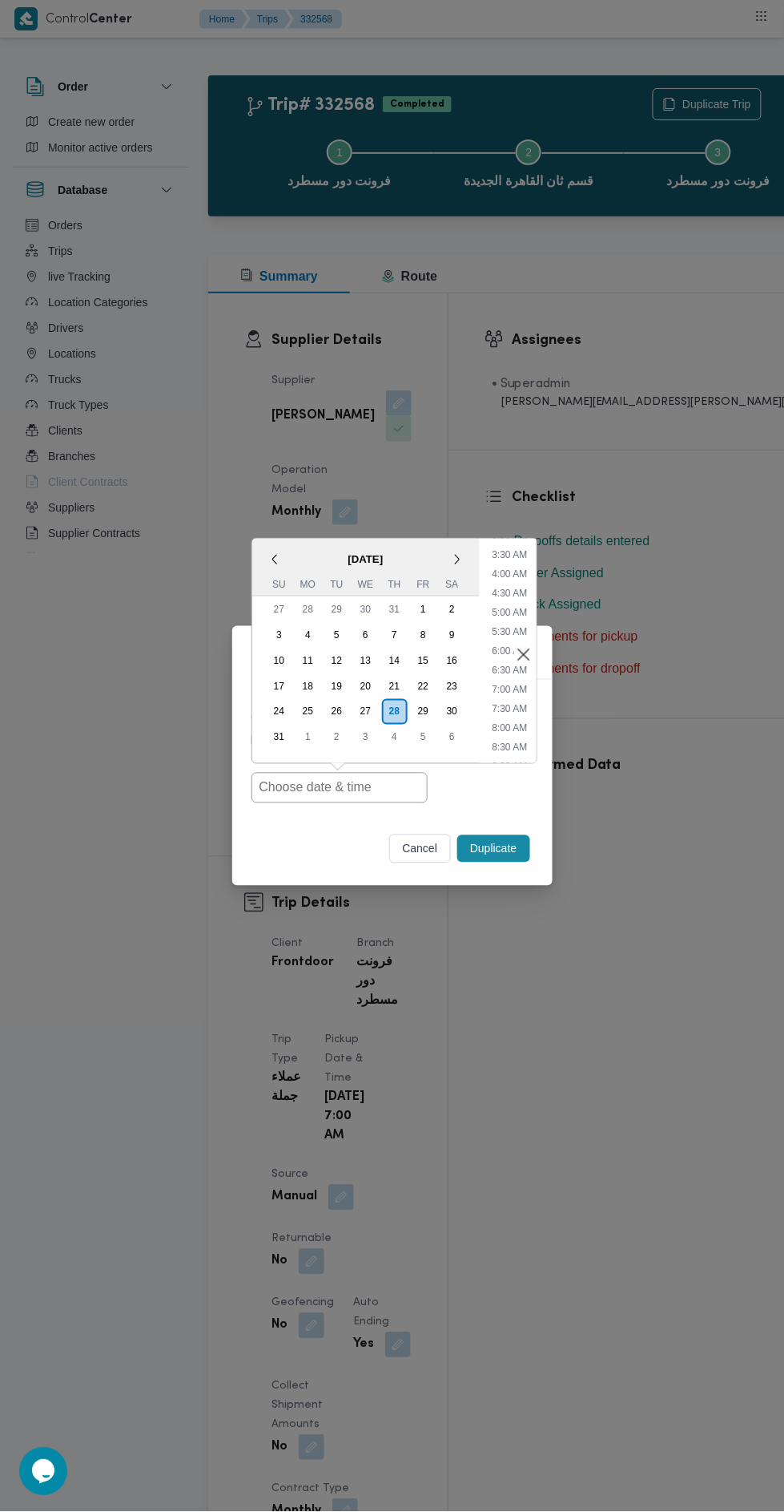
type input "[DATE] 7:00AM"
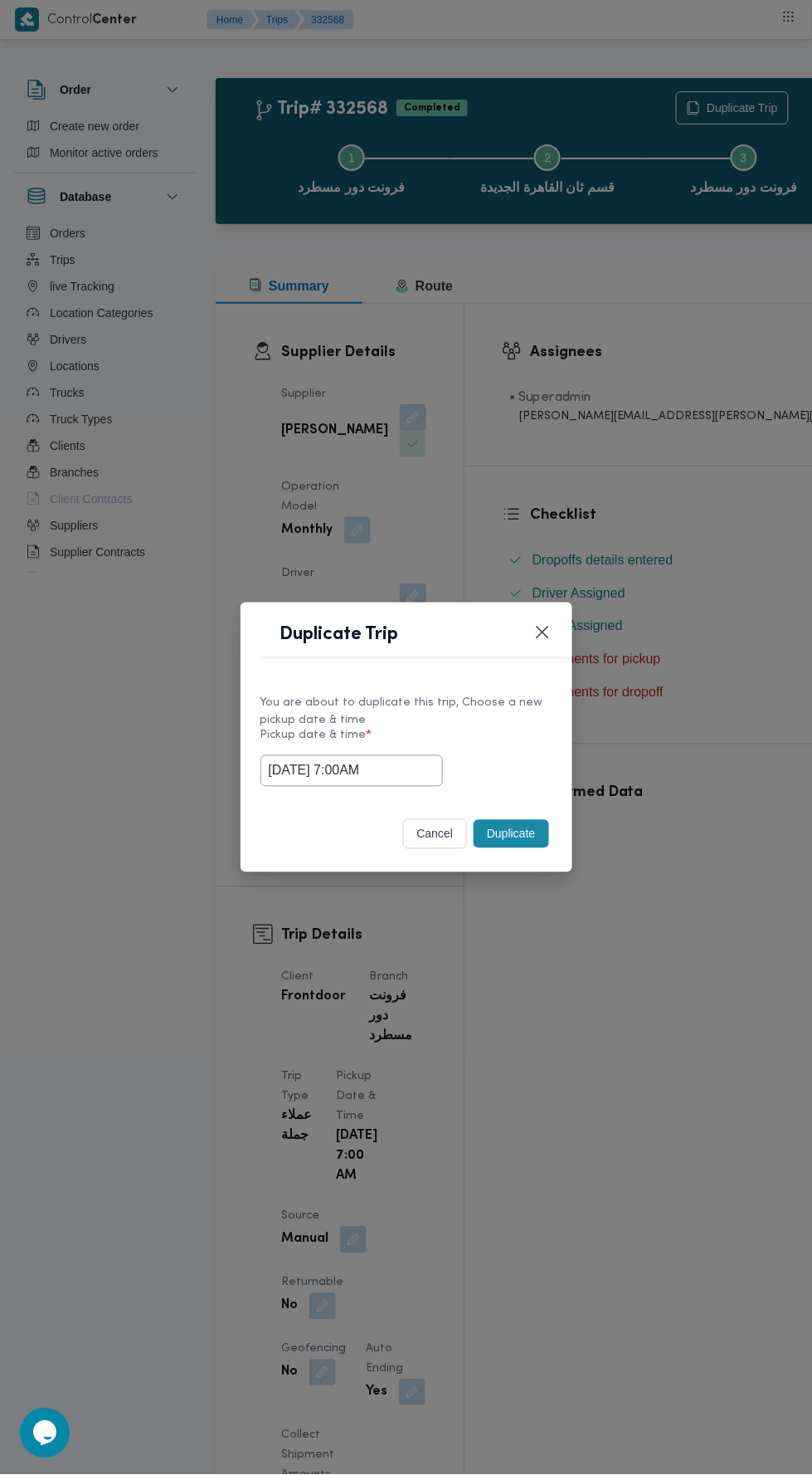
click at [659, 394] on div "Duplicate Trip You are about to duplicate this trip, Choose a new pickup date &…" at bounding box center [406, 737] width 812 height 1475
click at [521, 827] on button "Duplicate" at bounding box center [511, 834] width 75 height 29
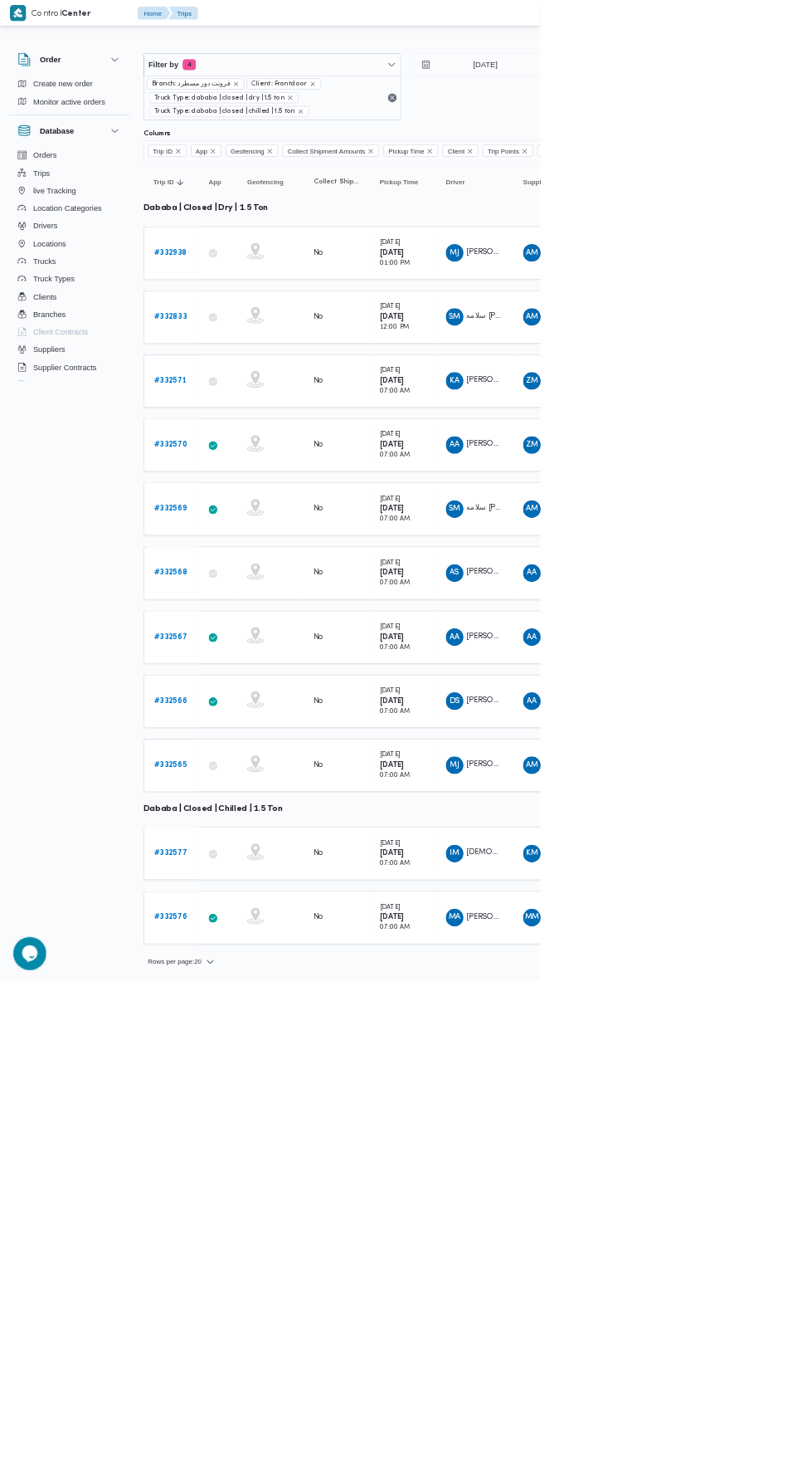
click at [270, 952] on b "# 332567" at bounding box center [256, 957] width 49 height 10
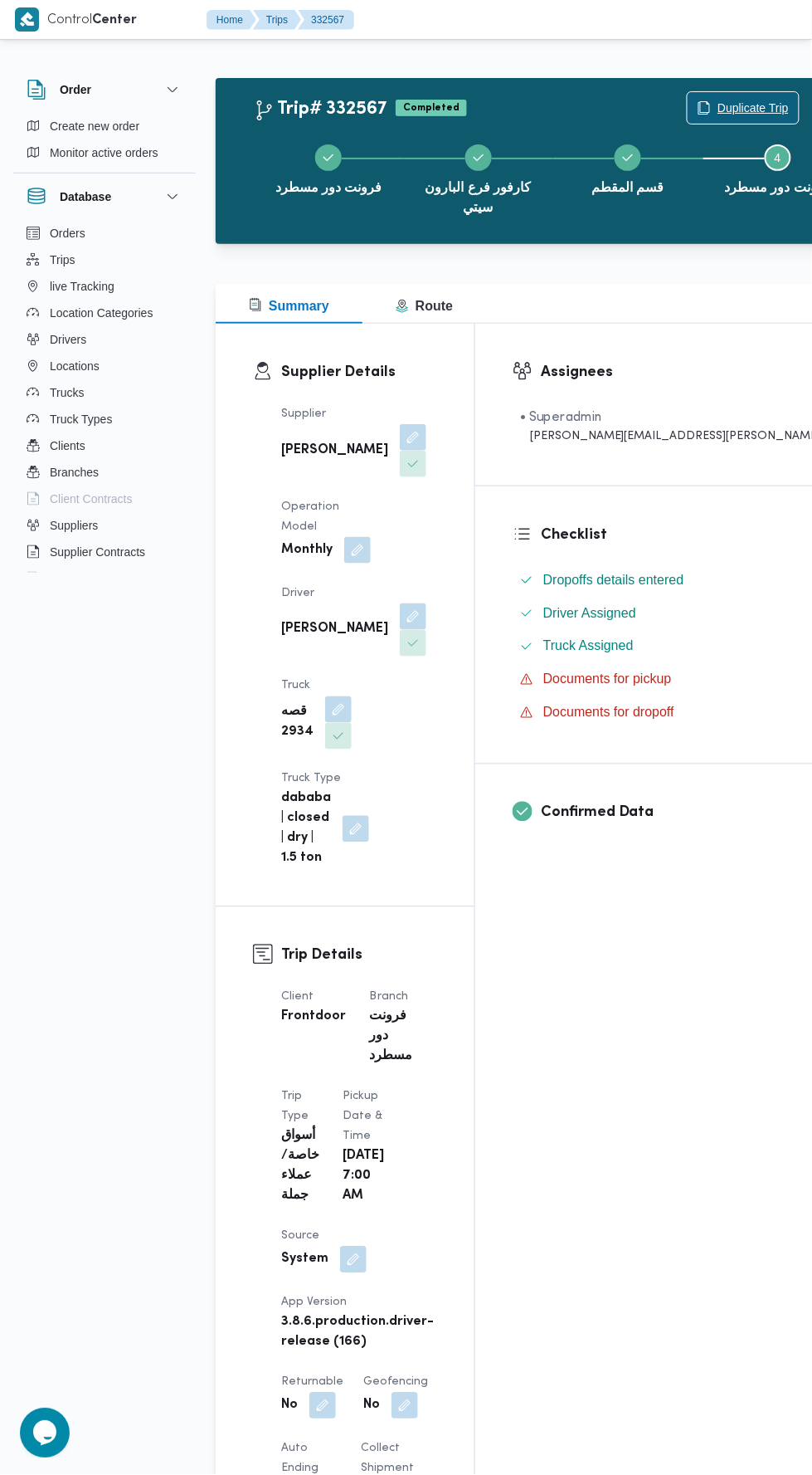
click at [718, 107] on span "Duplicate Trip" at bounding box center [753, 107] width 71 height 20
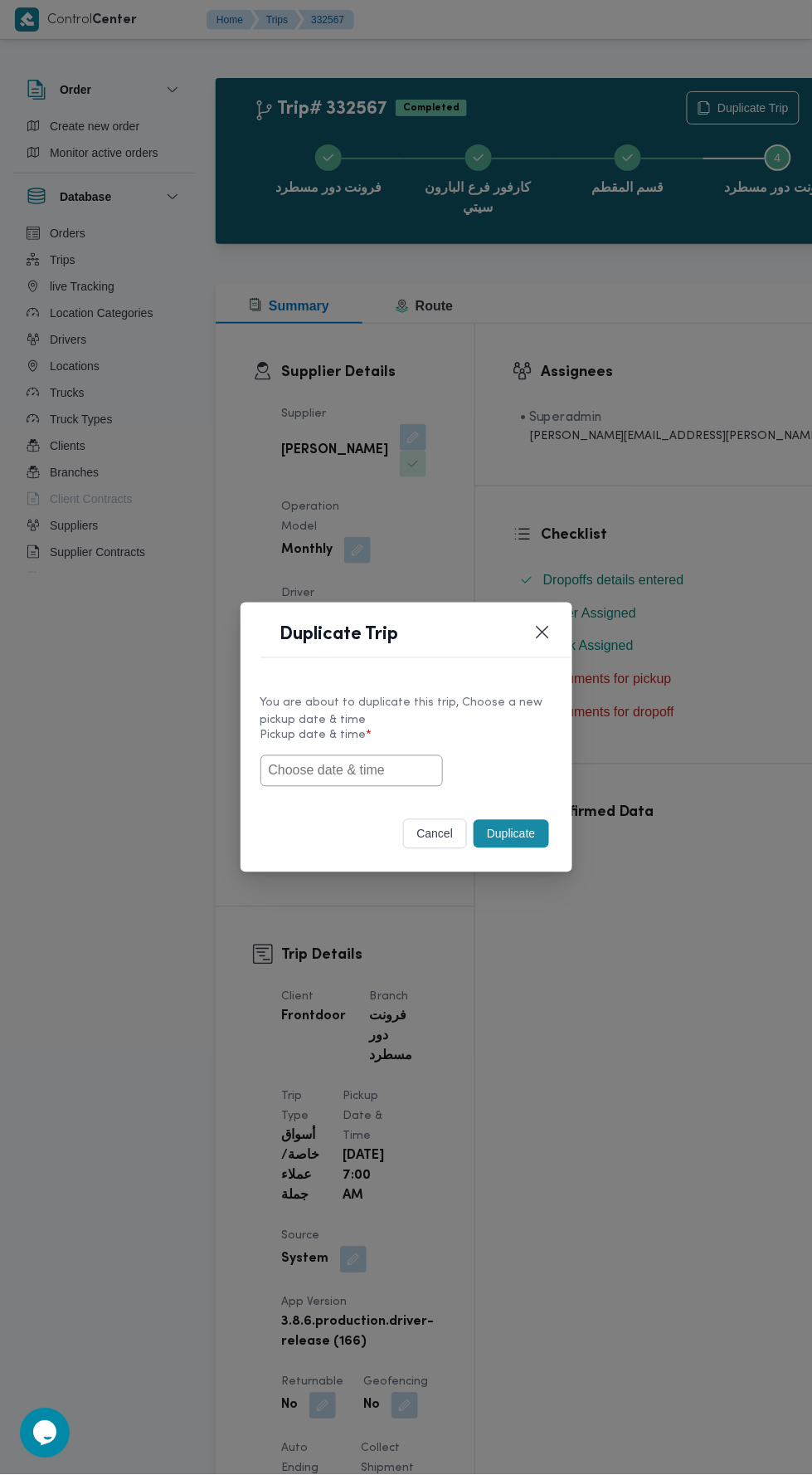
click at [412, 769] on input "text" at bounding box center [352, 770] width 183 height 31
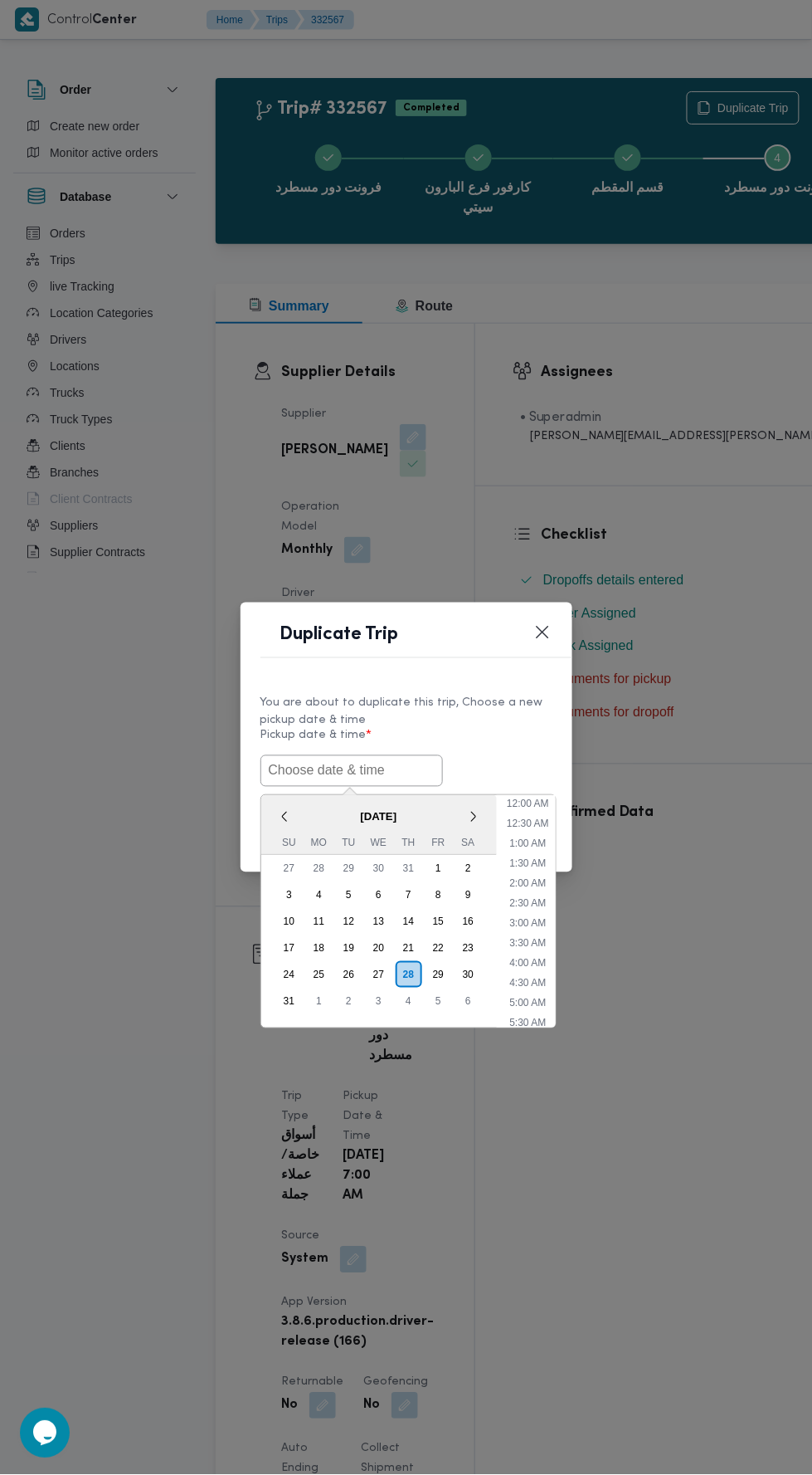
scroll to position [131, 0]
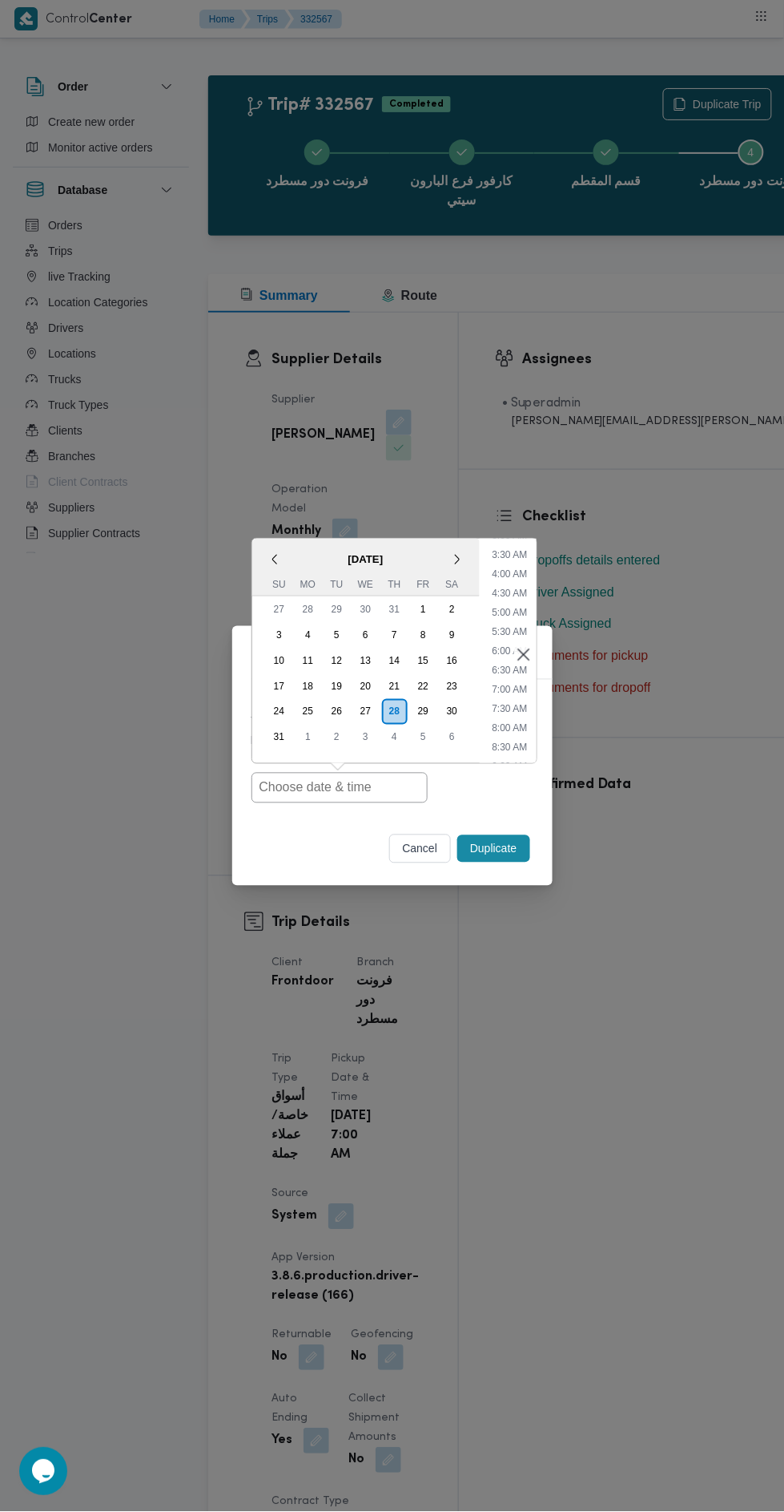
type input "[DATE] 7:00AM"
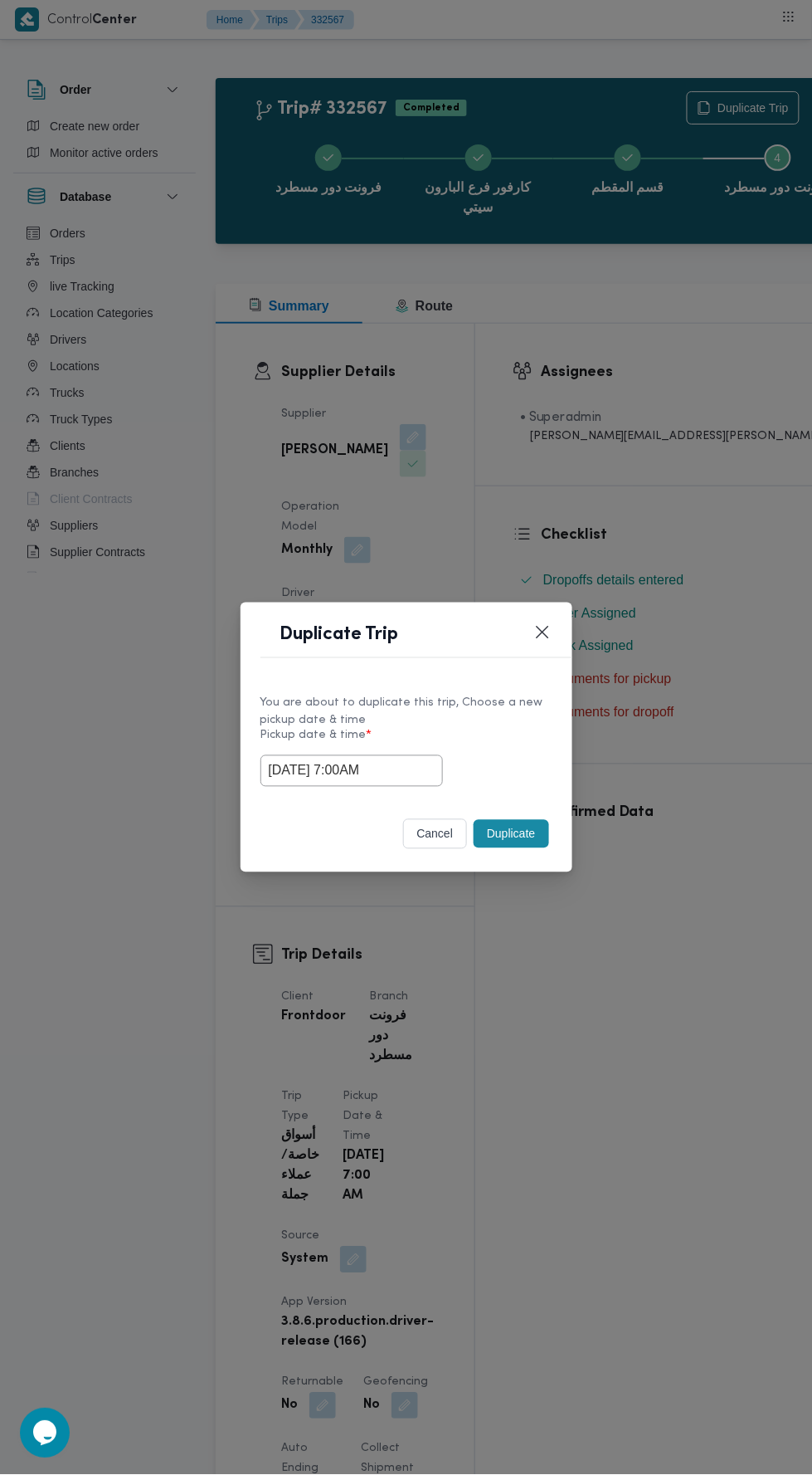
click at [601, 368] on div "Duplicate Trip You are about to duplicate this trip, Choose a new pickup date &…" at bounding box center [406, 737] width 812 height 1475
click at [541, 834] on button "Duplicate" at bounding box center [511, 834] width 75 height 29
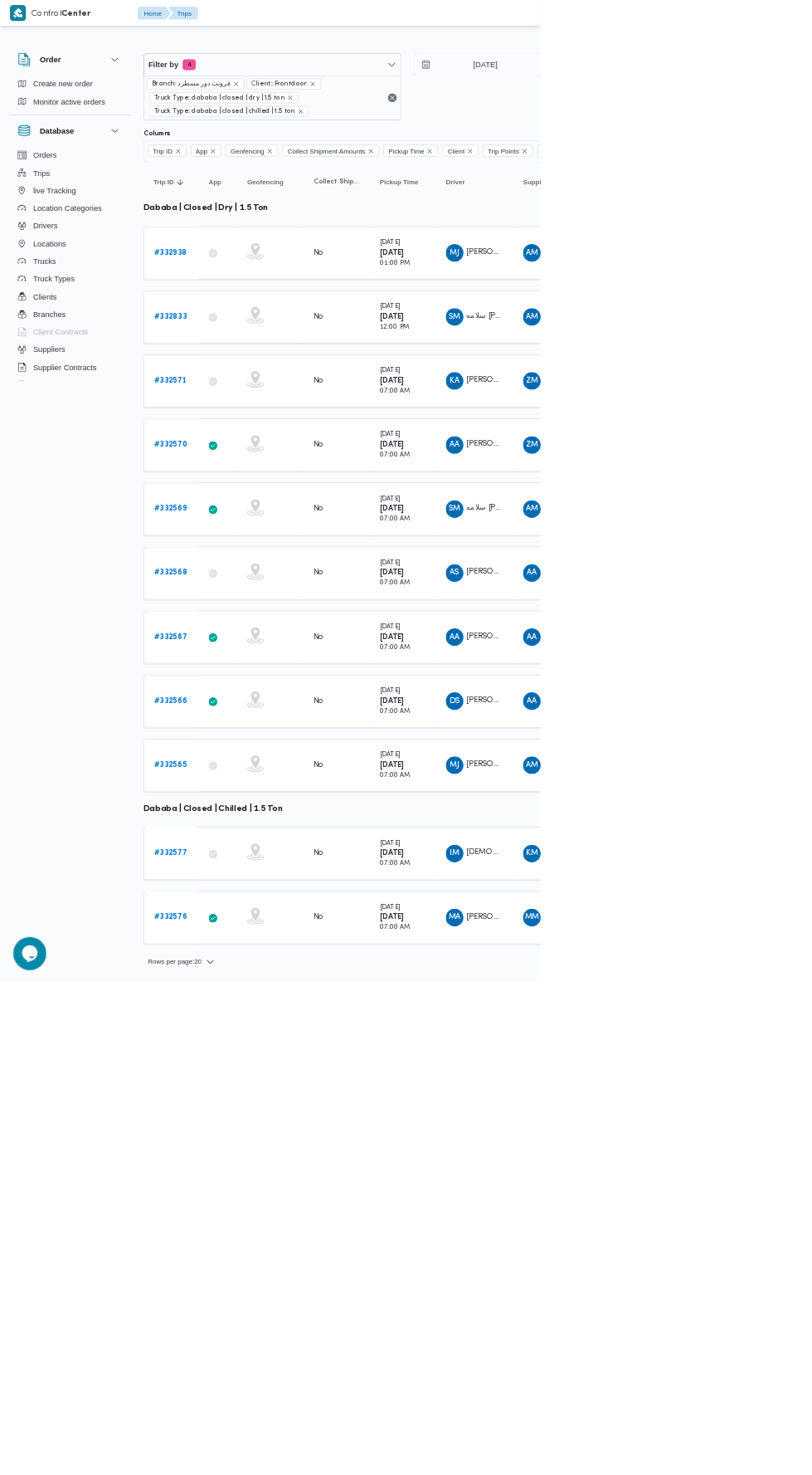
click at [277, 1048] on b "# 332566" at bounding box center [256, 1053] width 49 height 10
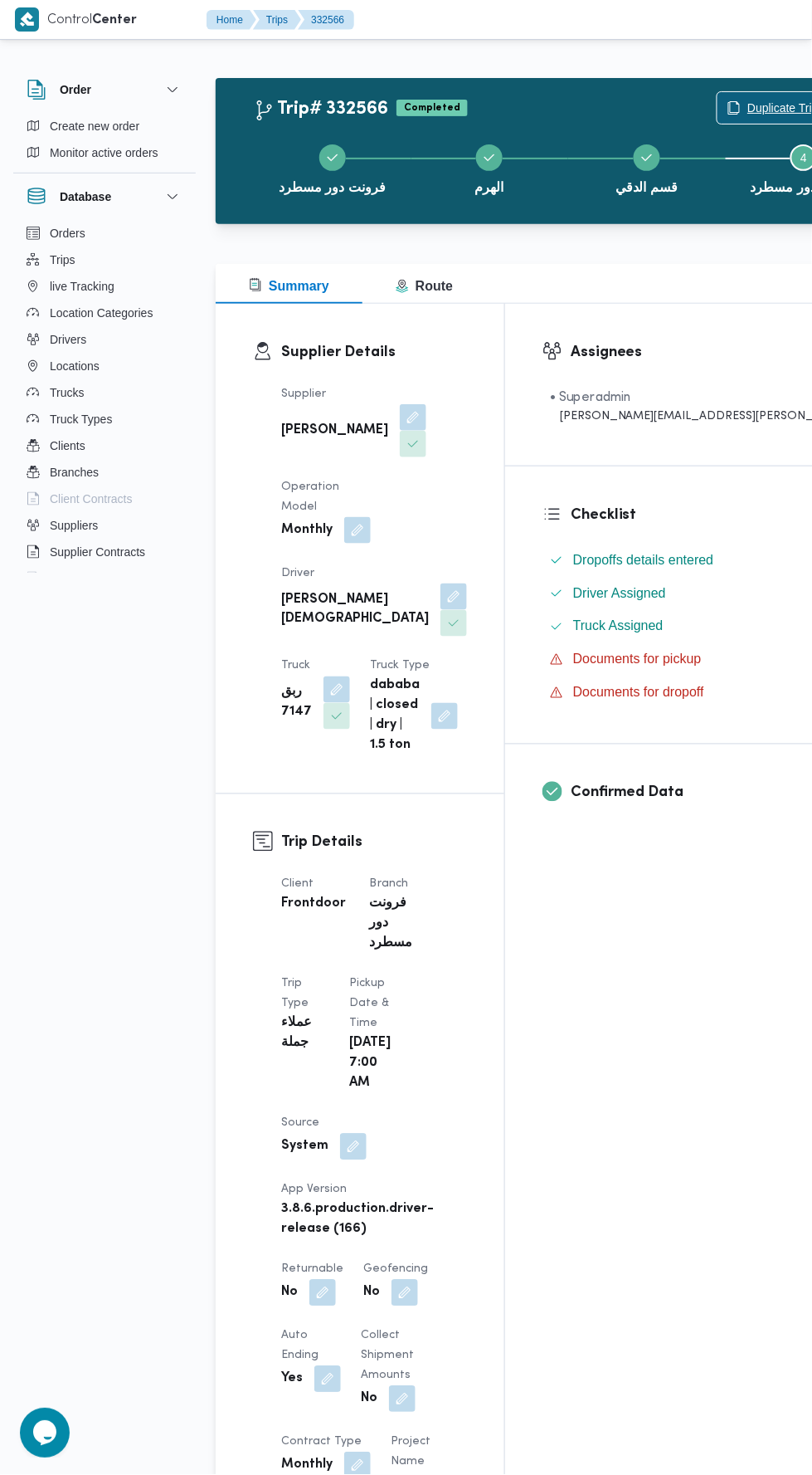
click at [747, 108] on span "Duplicate Trip" at bounding box center [783, 107] width 71 height 20
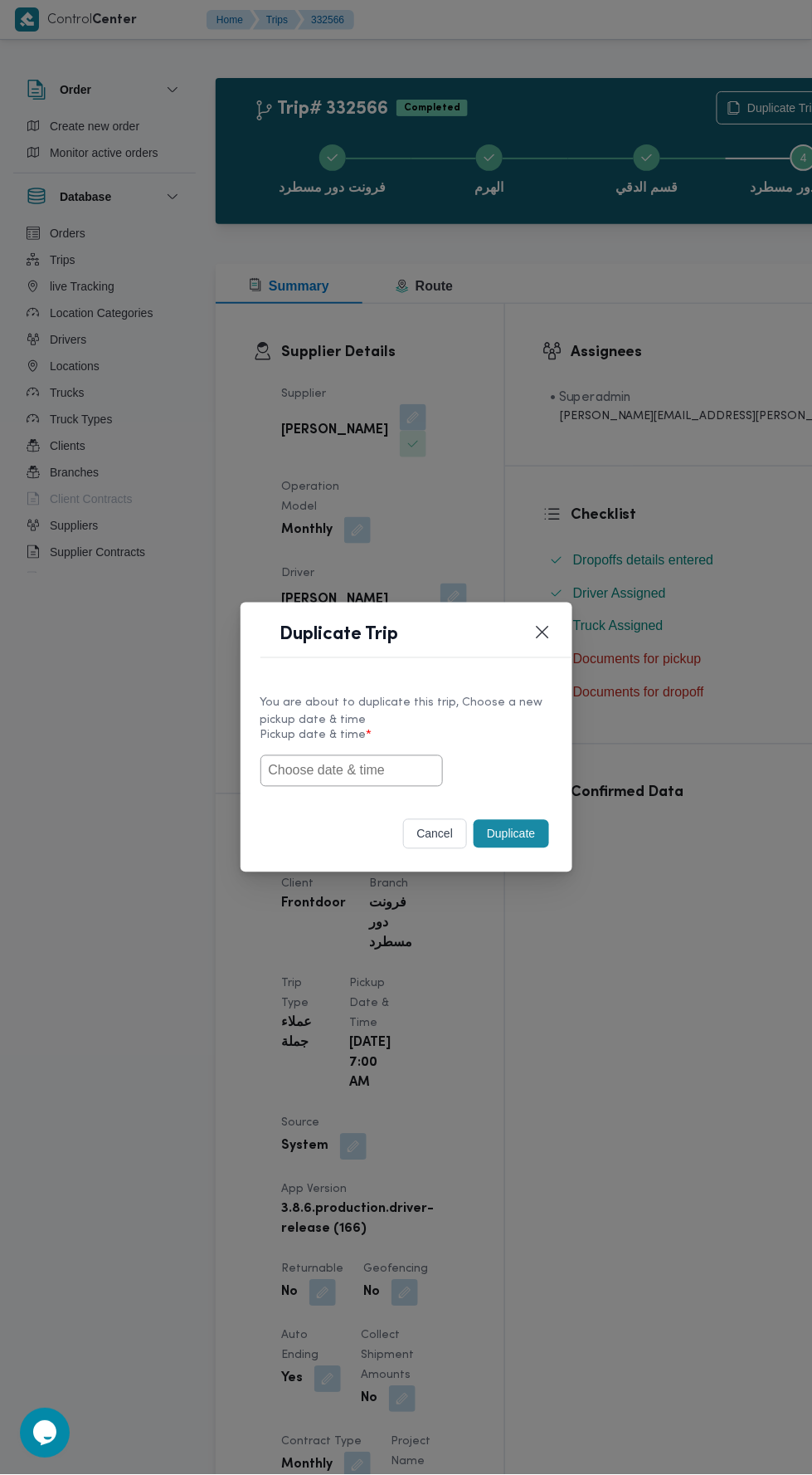
click at [387, 767] on input "text" at bounding box center [352, 770] width 183 height 31
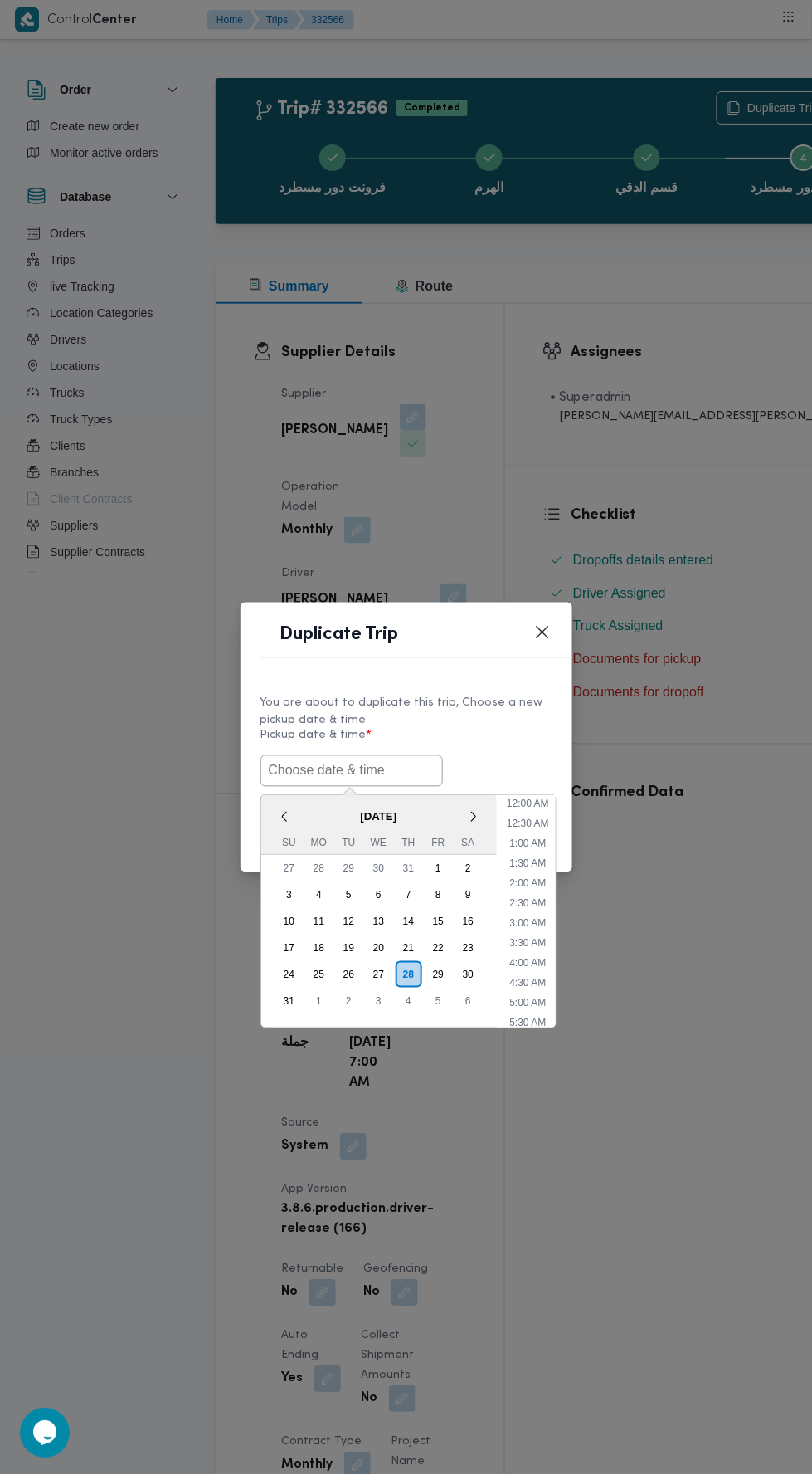
scroll to position [131, 0]
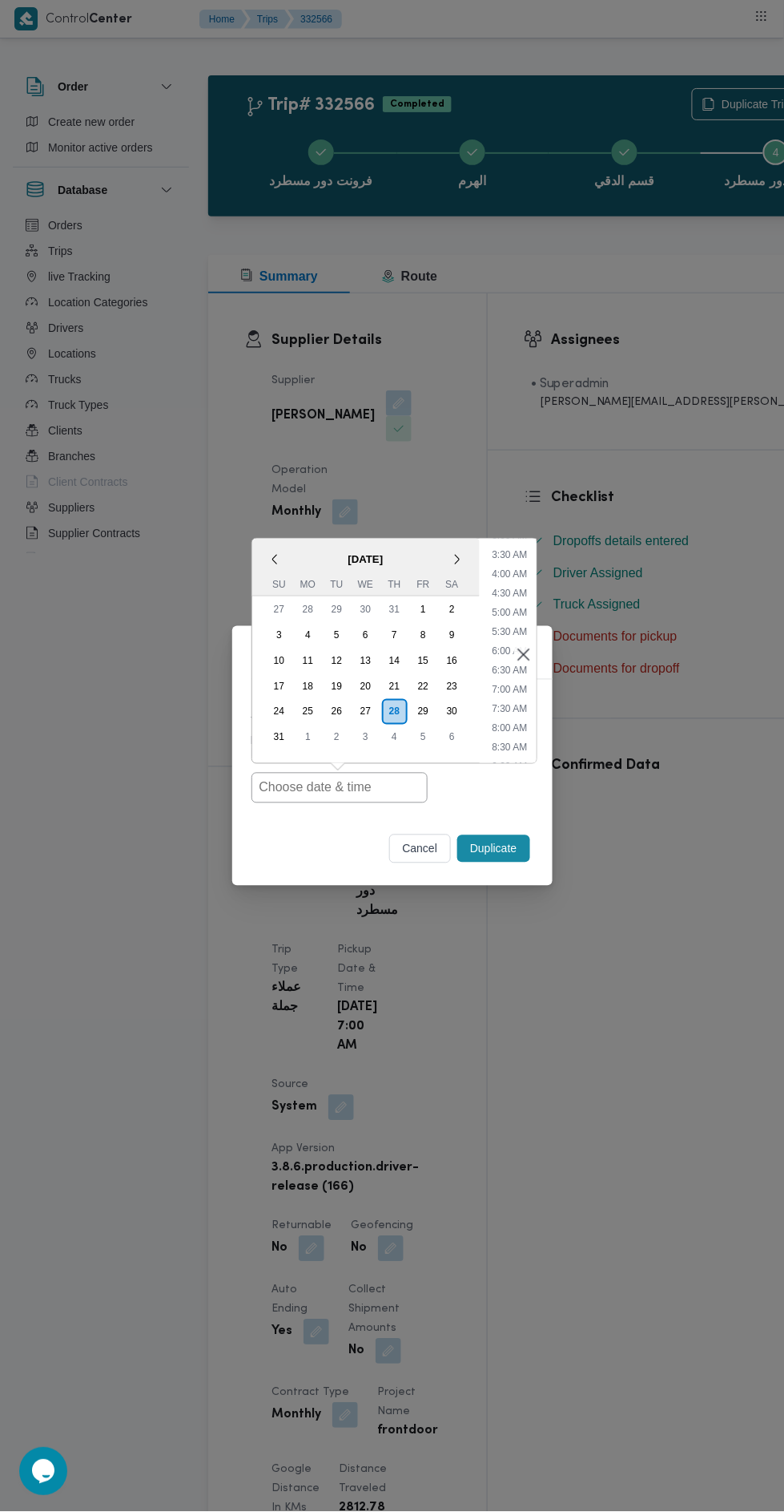
type input "[DATE] 7:00AM"
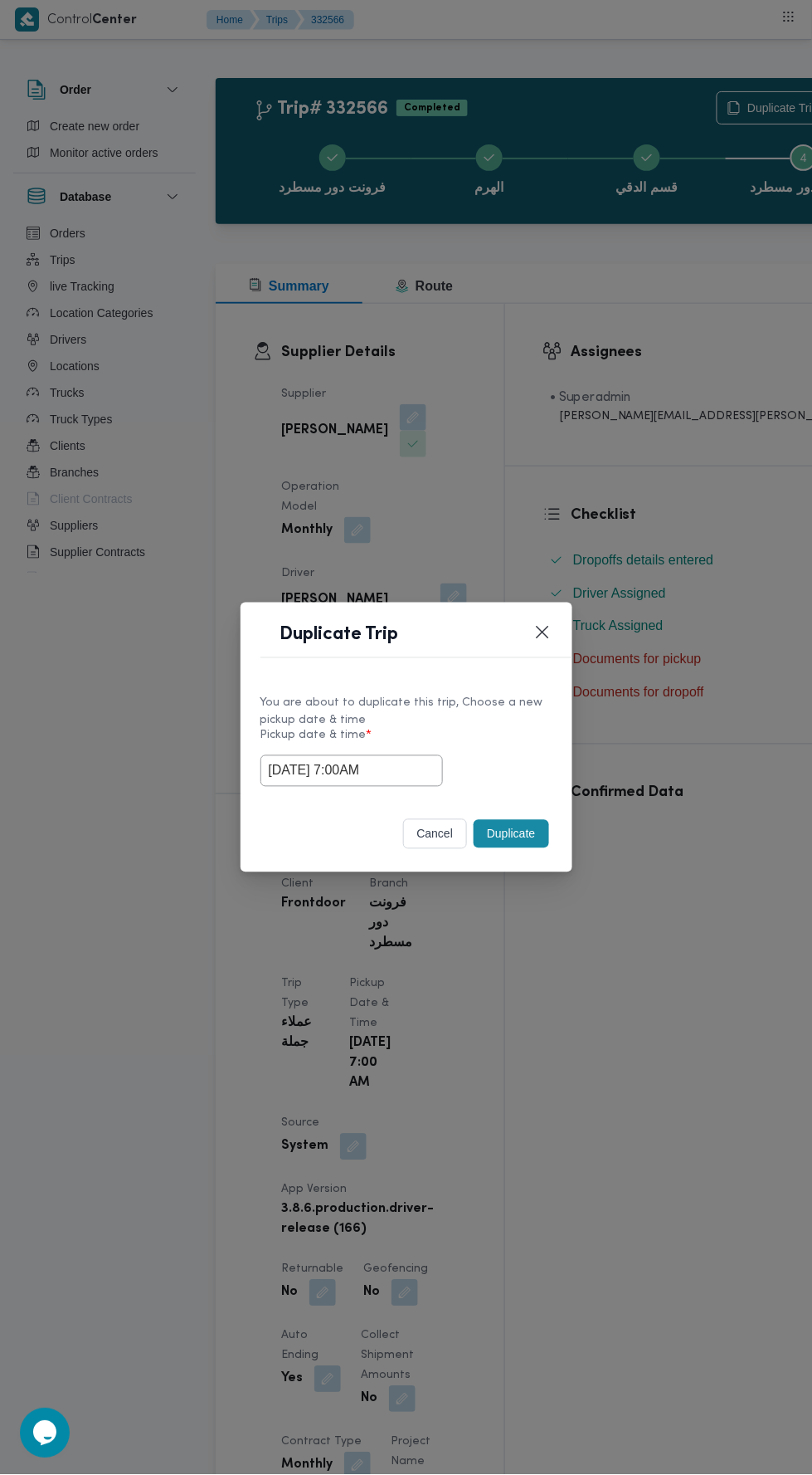
click at [712, 415] on div "Duplicate Trip You are about to duplicate this trip, Choose a new pickup date &…" at bounding box center [406, 737] width 812 height 1475
click at [506, 833] on button "Duplicate" at bounding box center [511, 834] width 75 height 29
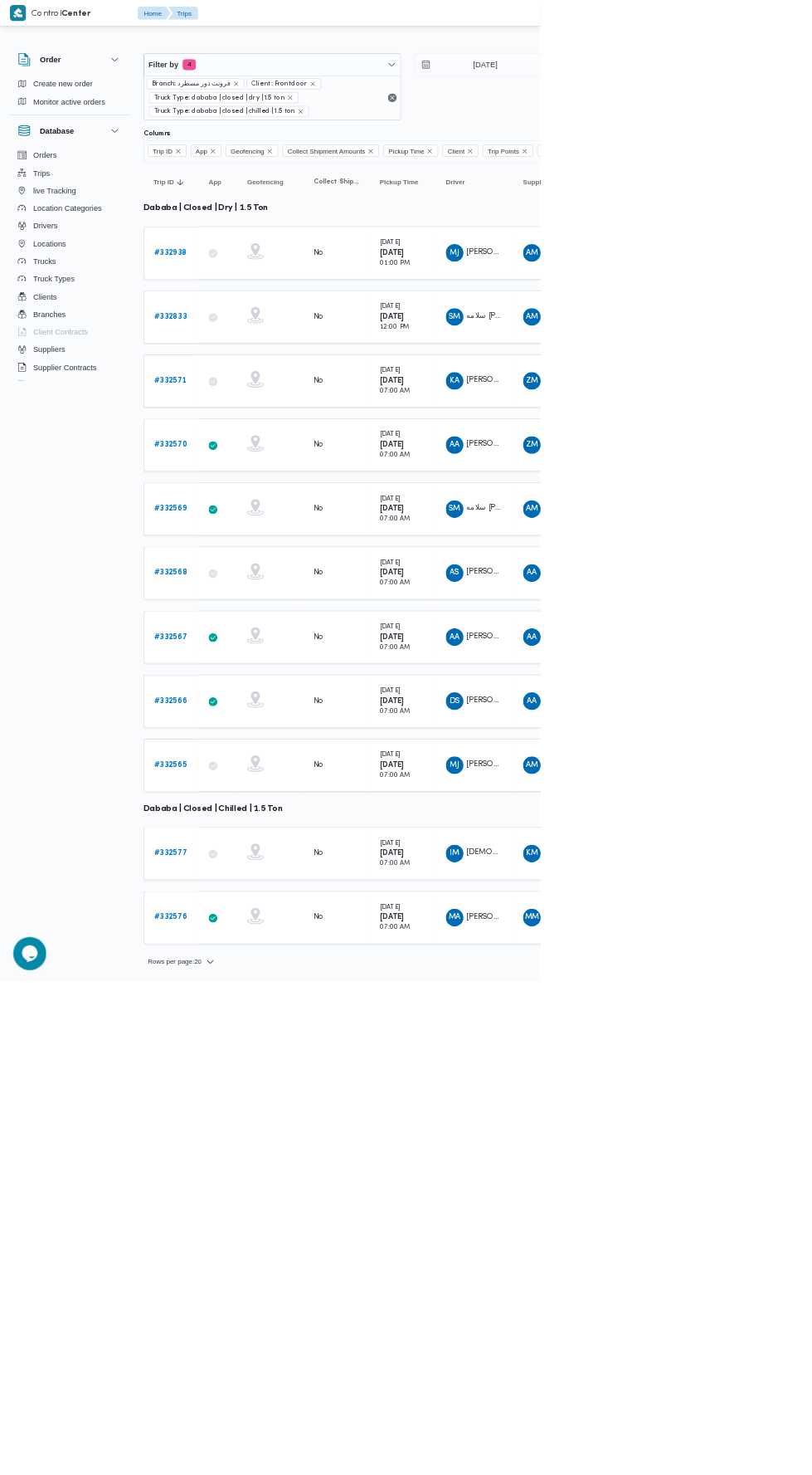
click at [268, 1144] on b "# 332565" at bounding box center [255, 1149] width 48 height 10
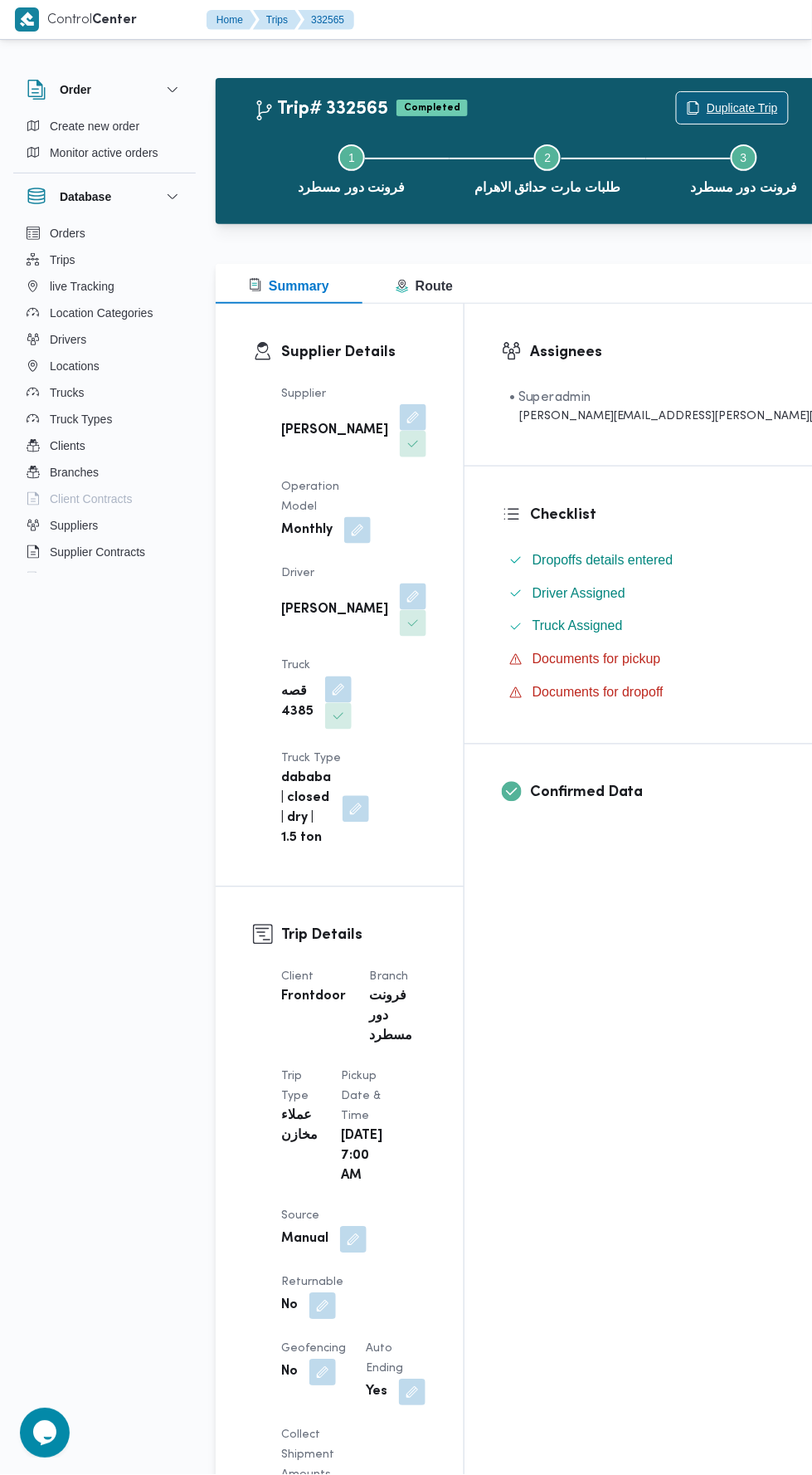
click at [706, 101] on span "Duplicate Trip" at bounding box center [742, 107] width 71 height 20
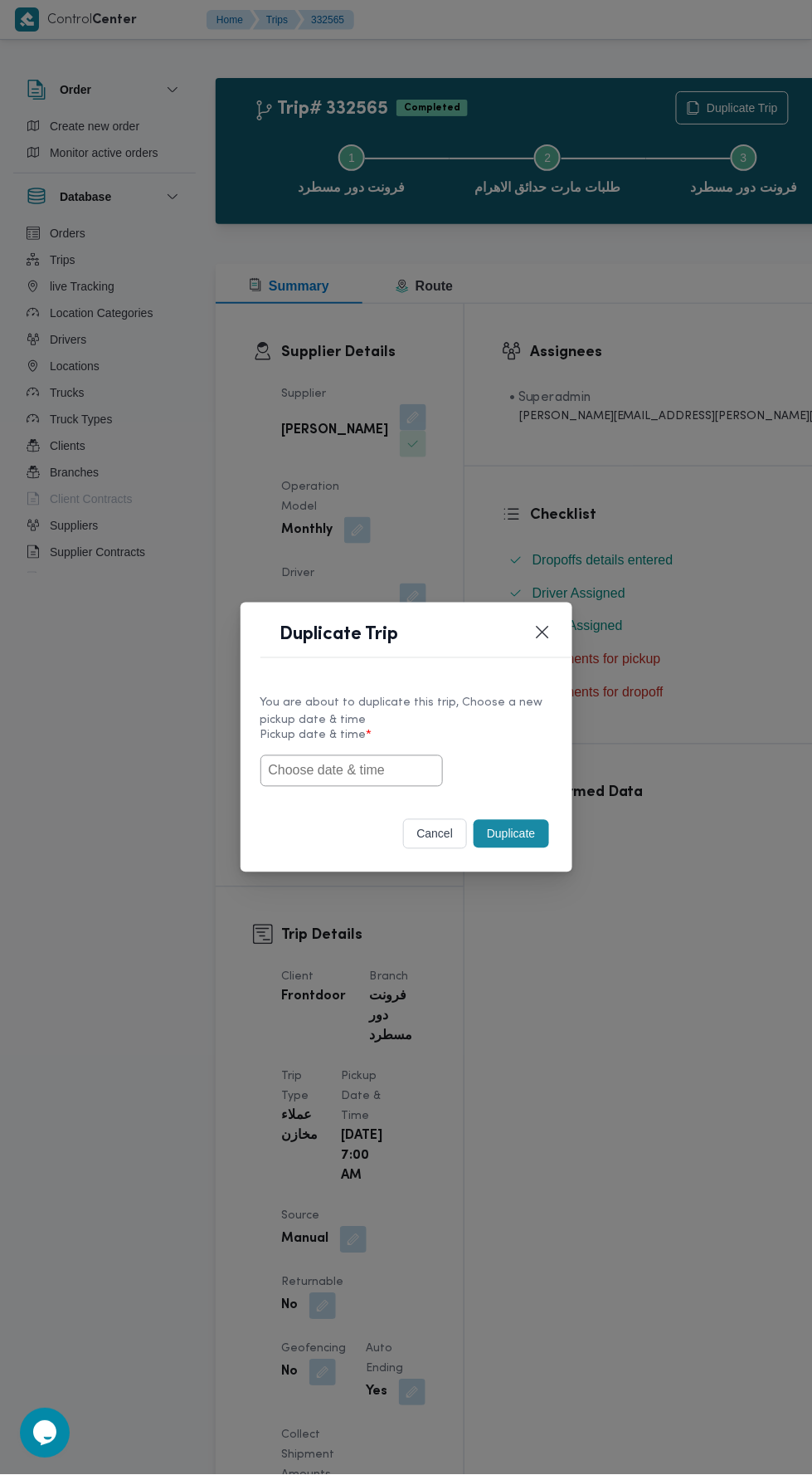
click at [412, 770] on input "text" at bounding box center [352, 770] width 183 height 31
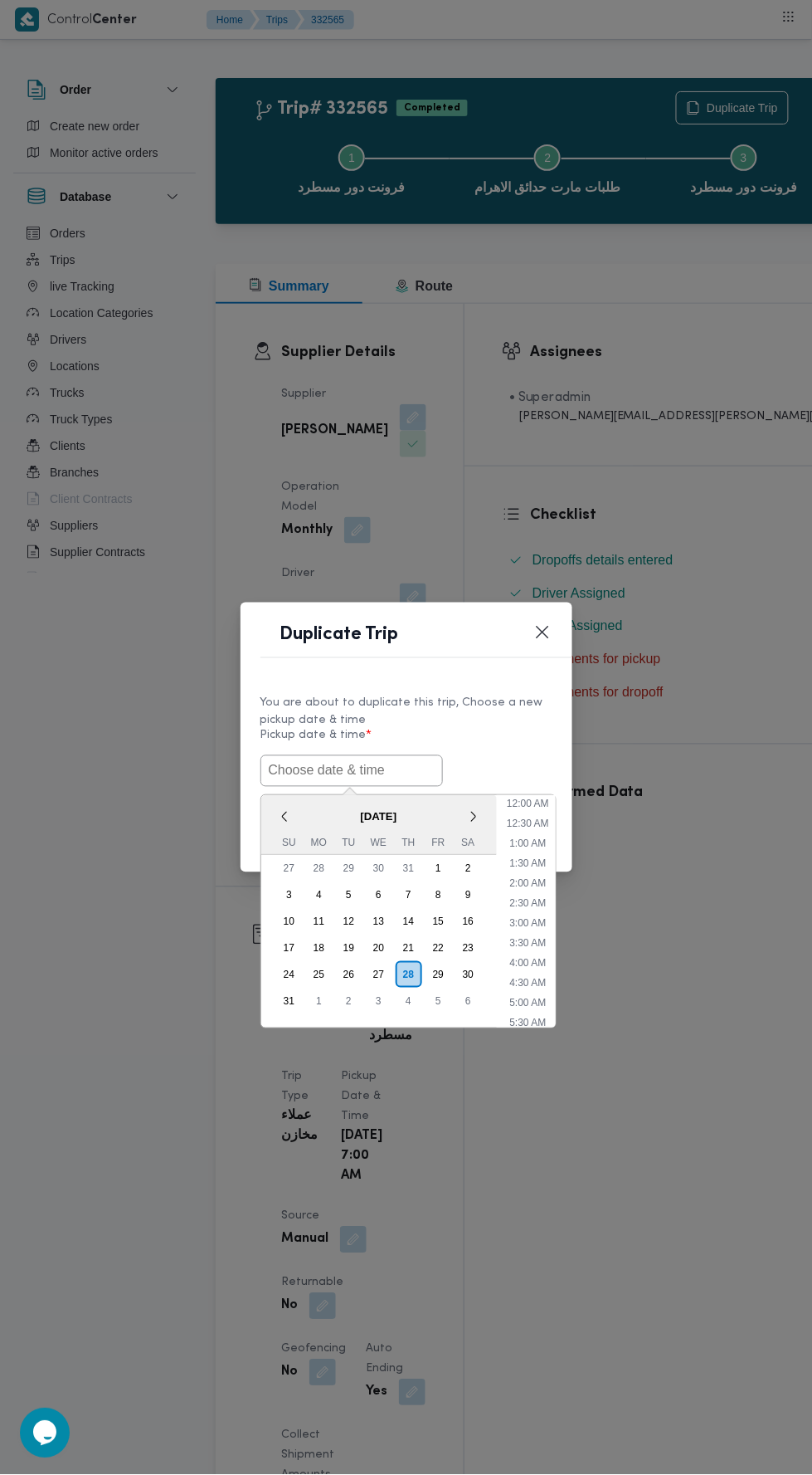
scroll to position [131, 0]
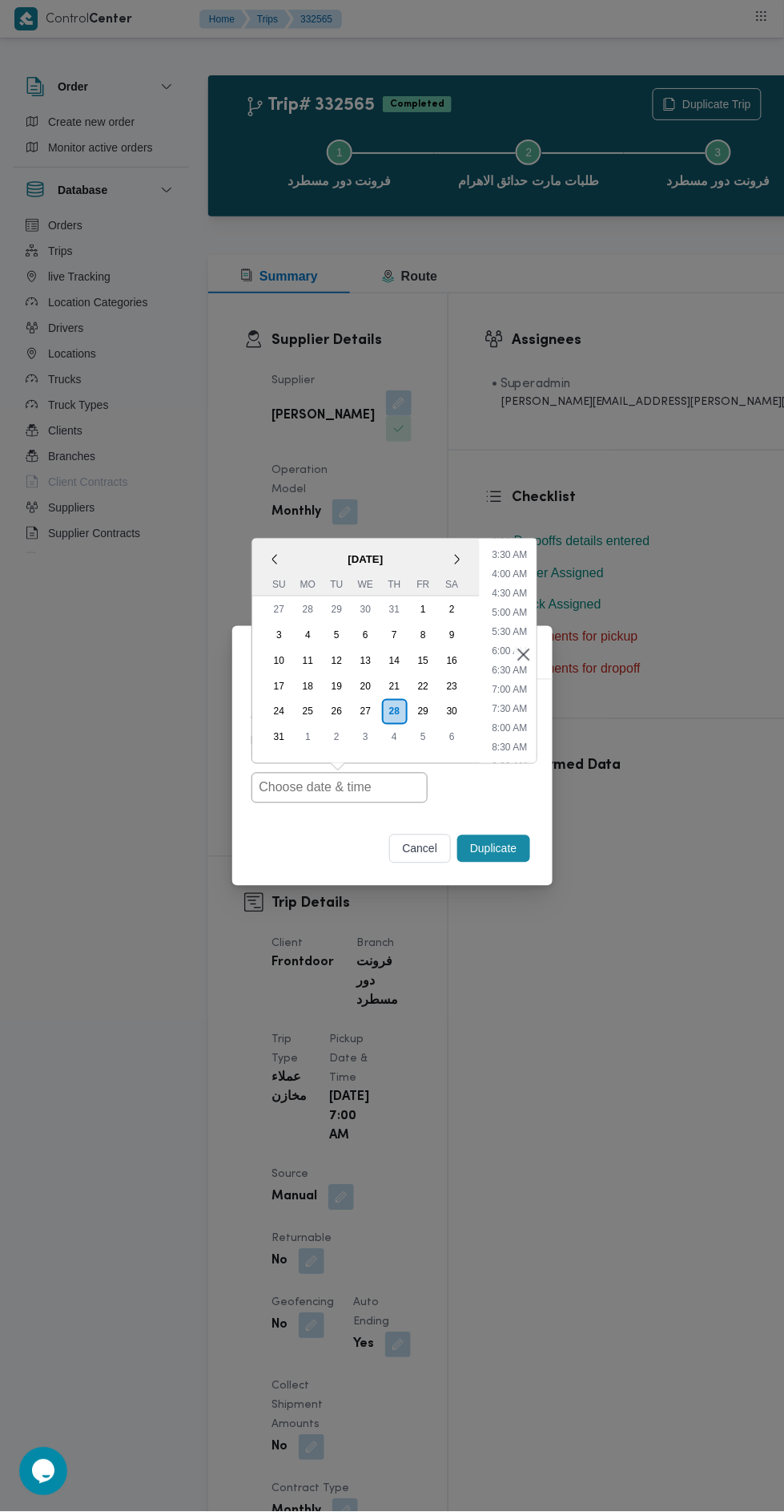
type input "[DATE] 7:00AM"
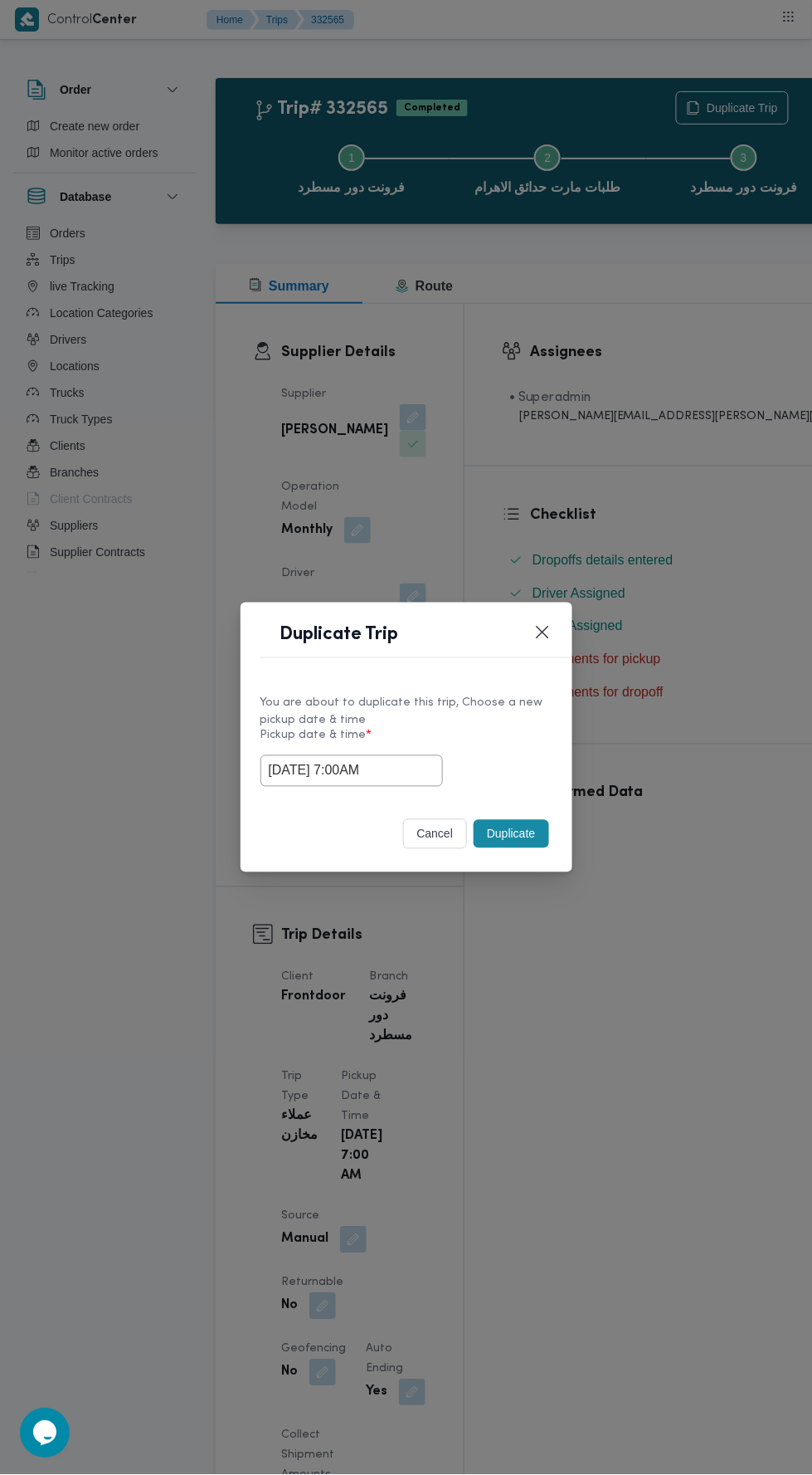
click at [680, 464] on div "Duplicate Trip You are about to duplicate this trip, Choose a new pickup date &…" at bounding box center [406, 737] width 812 height 1475
click at [524, 828] on button "Duplicate" at bounding box center [511, 834] width 75 height 29
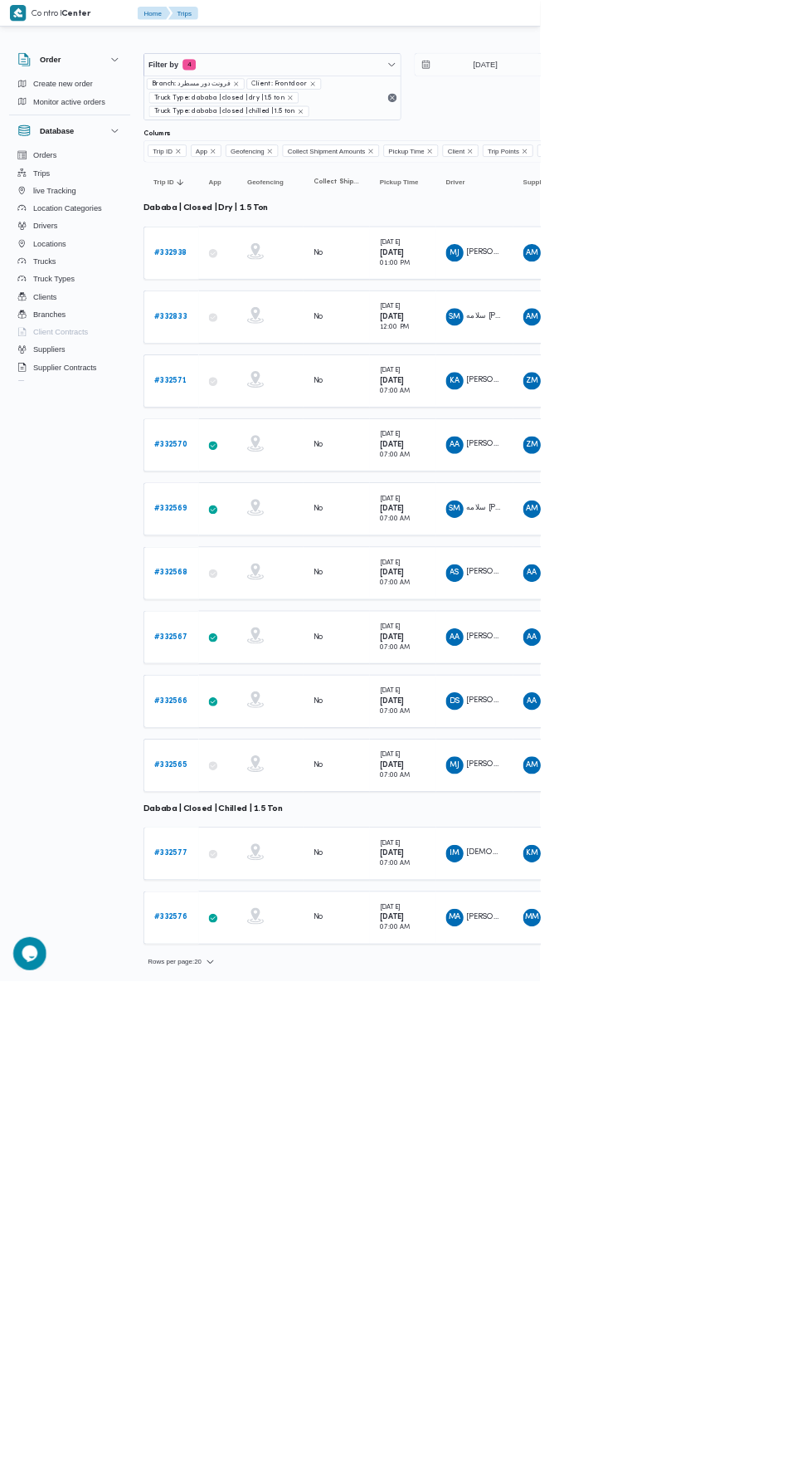
click at [265, 1277] on b "# 332577" at bounding box center [256, 1282] width 49 height 10
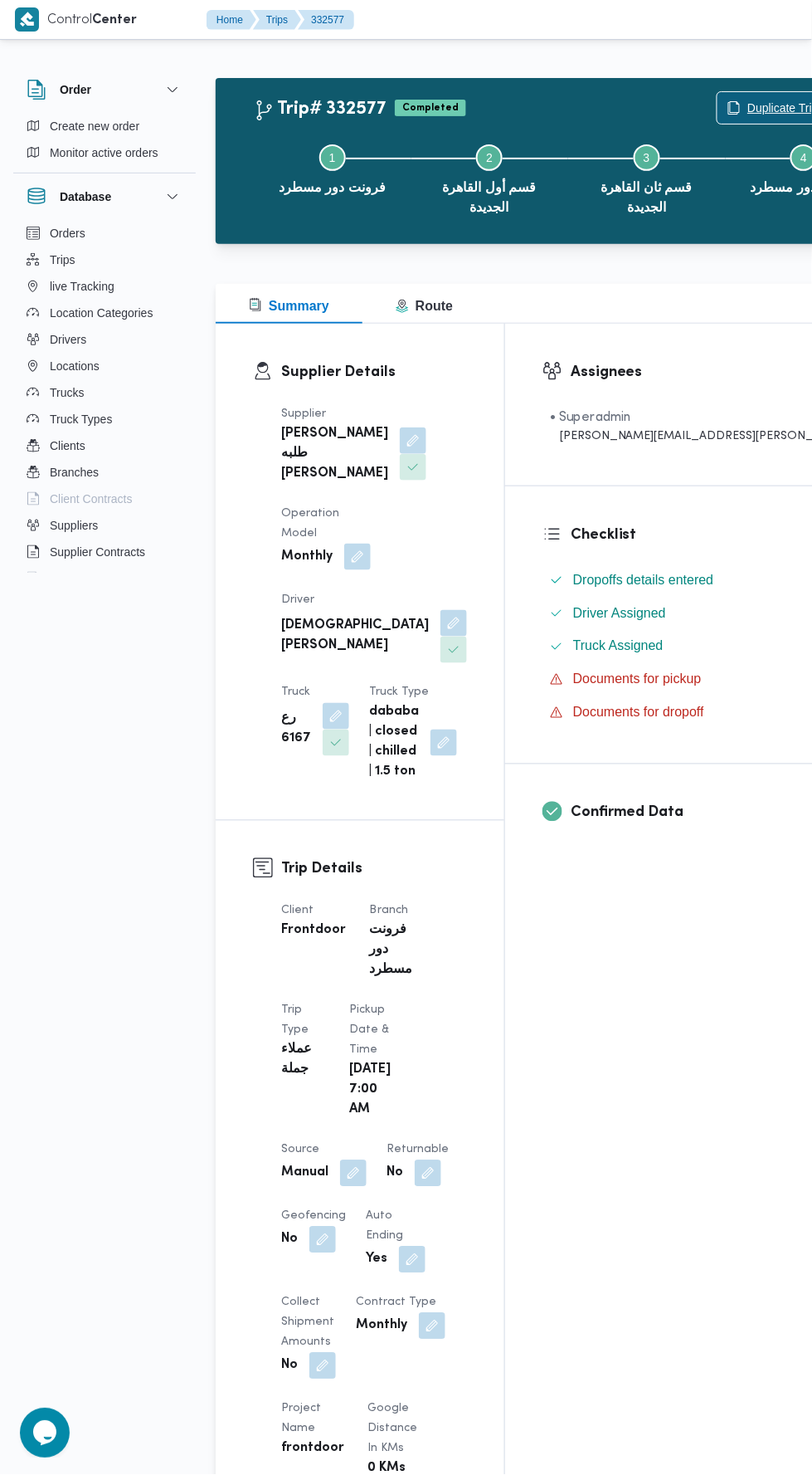
click at [747, 107] on span "Duplicate Trip" at bounding box center [783, 107] width 71 height 20
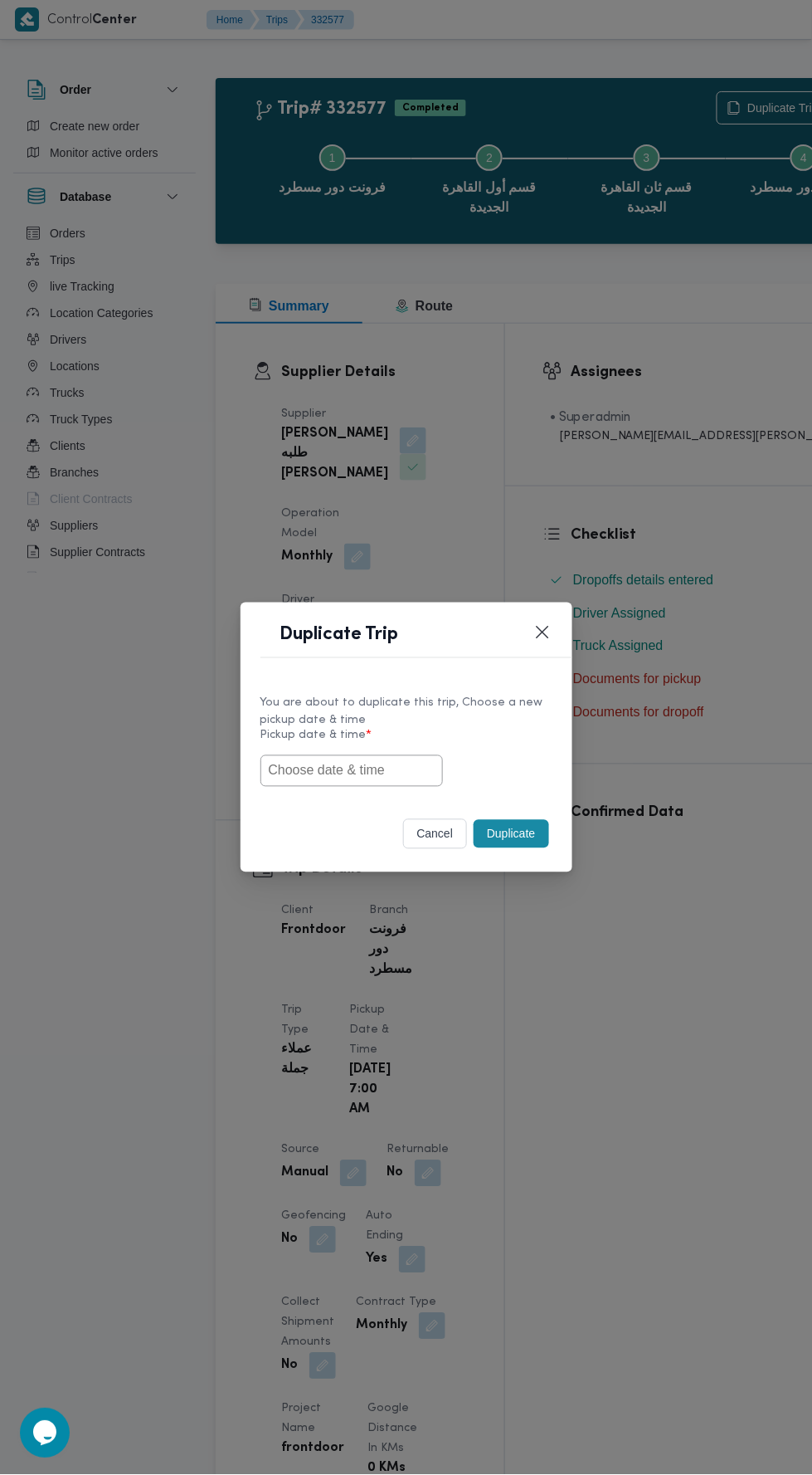
click at [384, 772] on input "text" at bounding box center [352, 770] width 183 height 31
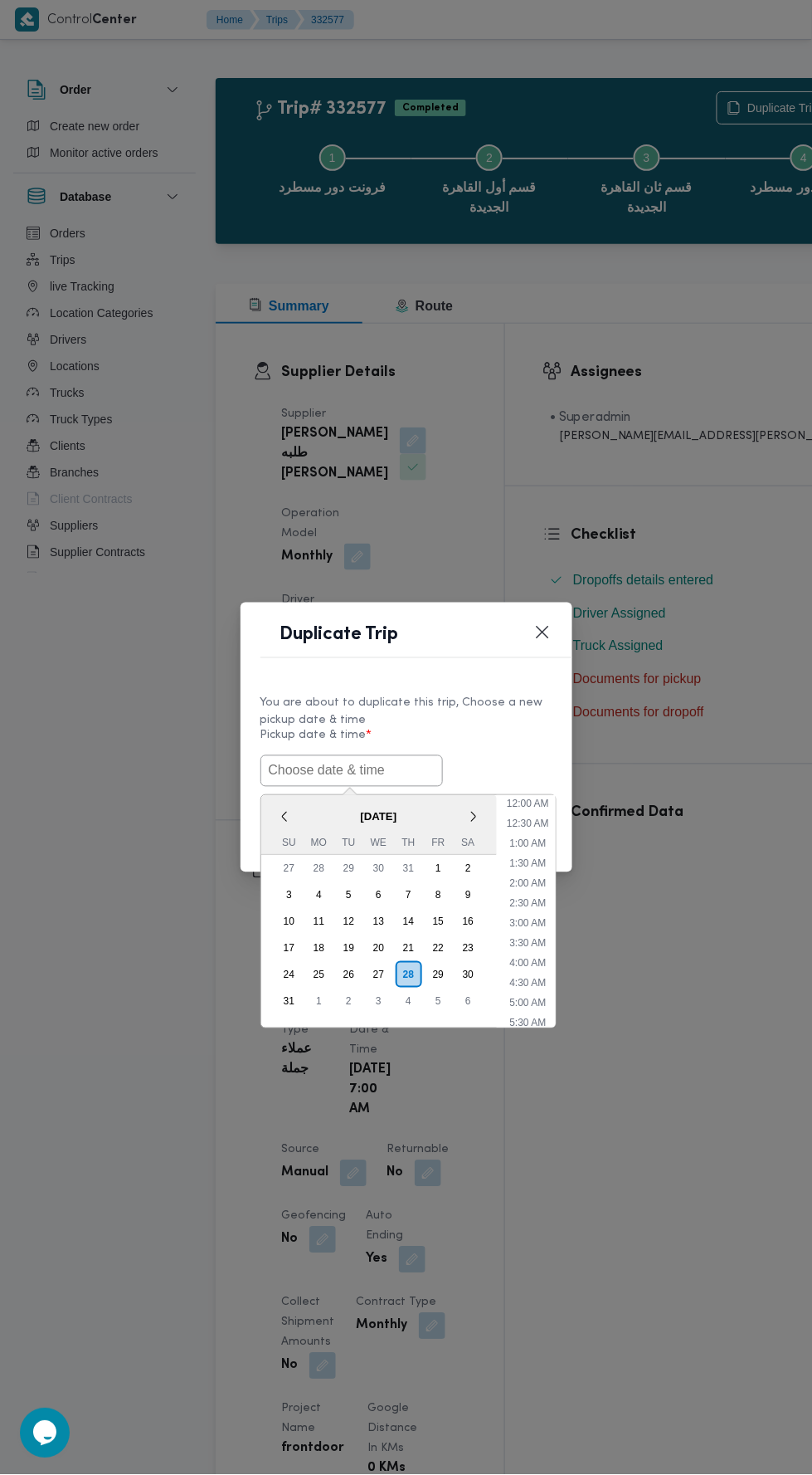
scroll to position [131, 0]
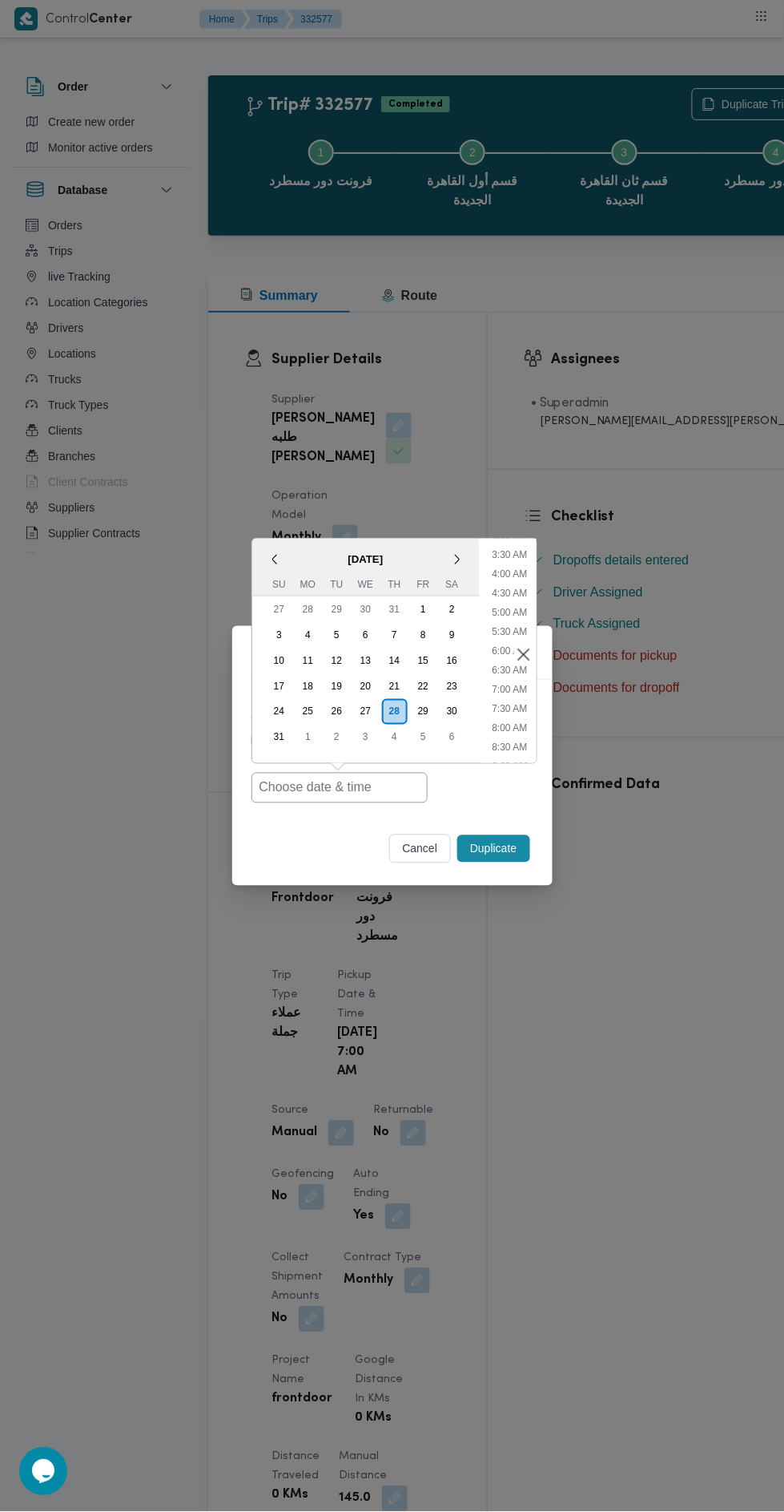
type input "[DATE] 7:00AM"
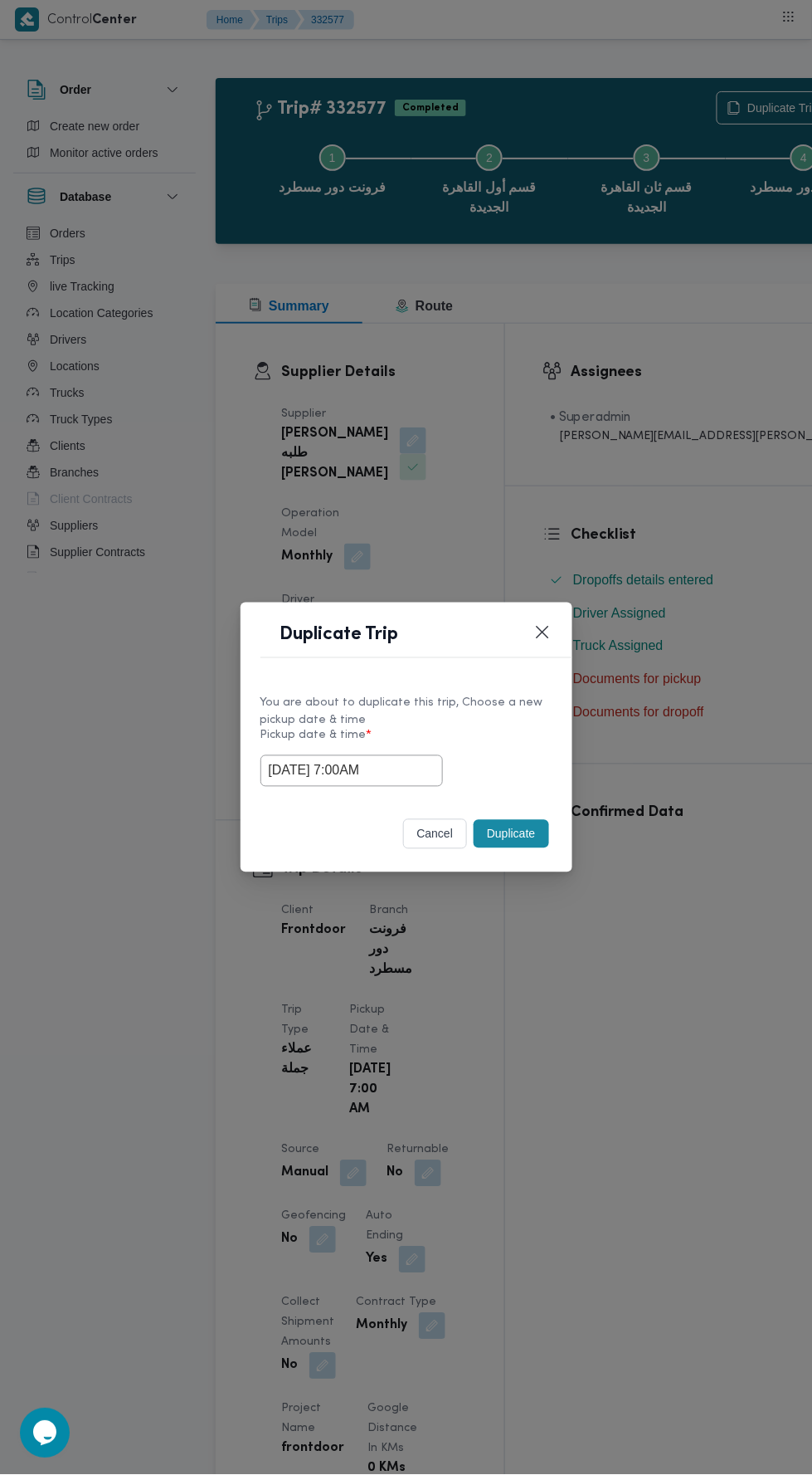
click at [617, 399] on div "Duplicate Trip You are about to duplicate this trip, Choose a new pickup date &…" at bounding box center [406, 737] width 812 height 1475
click at [540, 841] on button "Duplicate" at bounding box center [511, 834] width 75 height 29
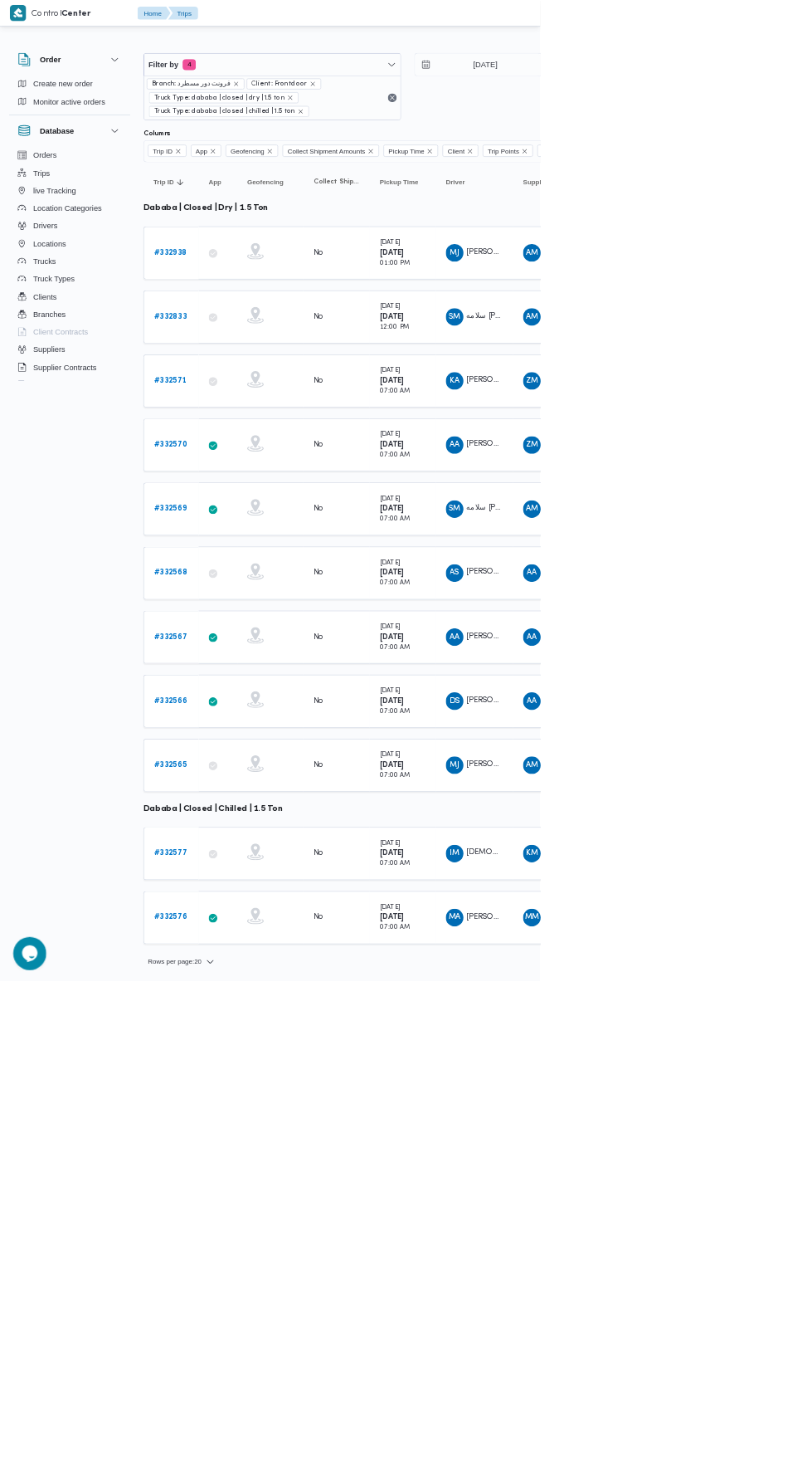
click at [263, 1373] on b "# 332576" at bounding box center [256, 1378] width 49 height 10
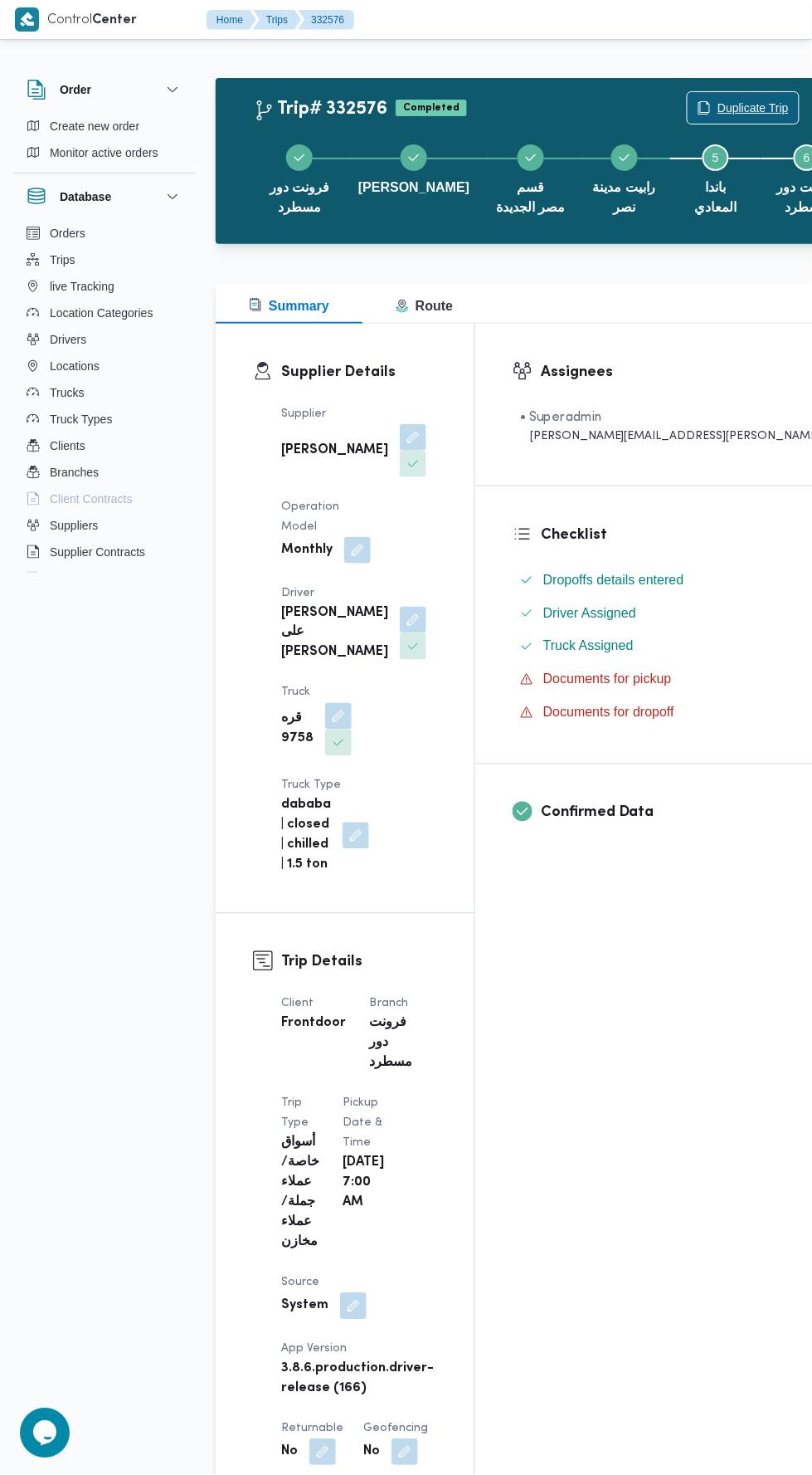
click at [718, 107] on span "Duplicate Trip" at bounding box center [753, 107] width 71 height 20
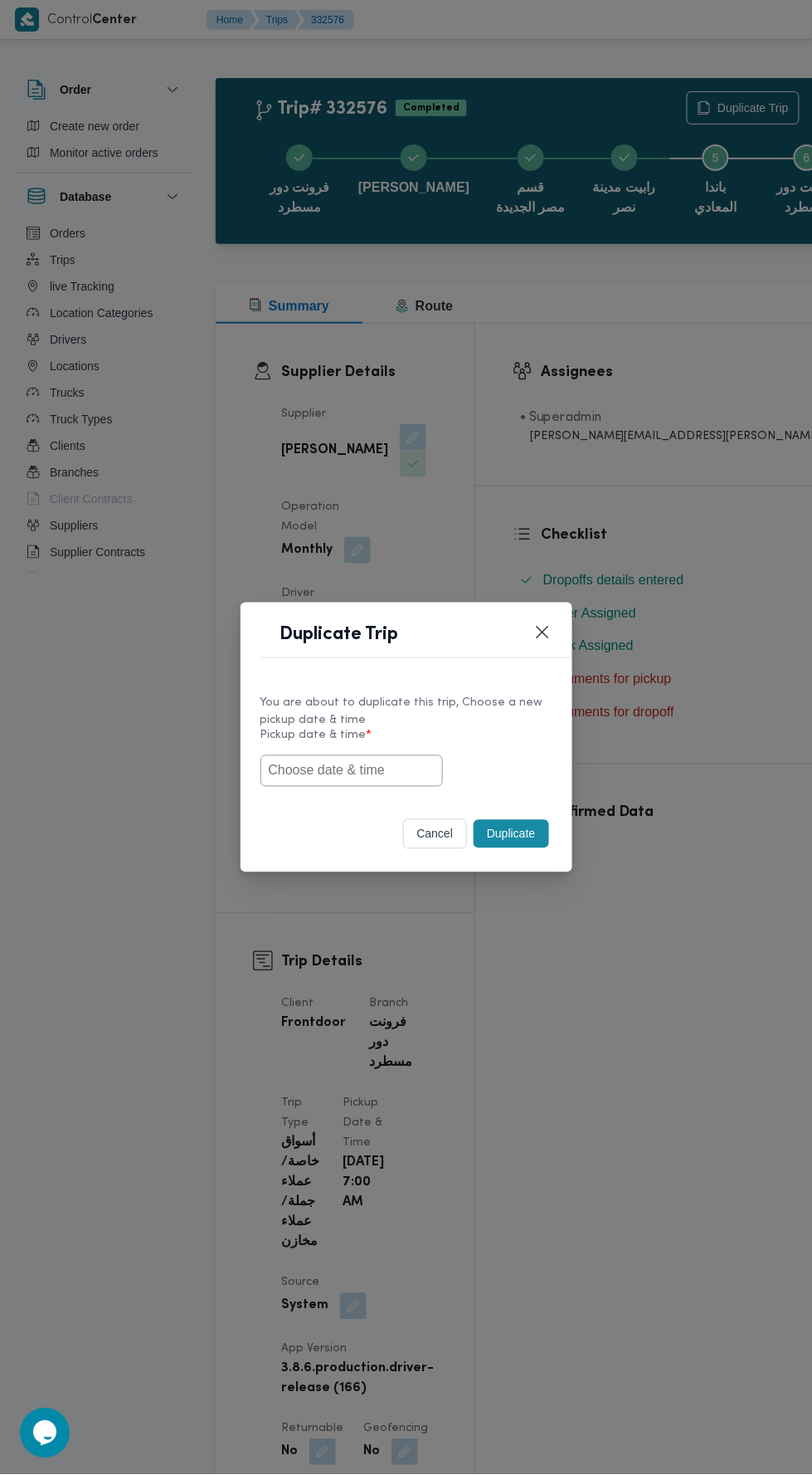
click at [396, 768] on input "text" at bounding box center [352, 770] width 183 height 31
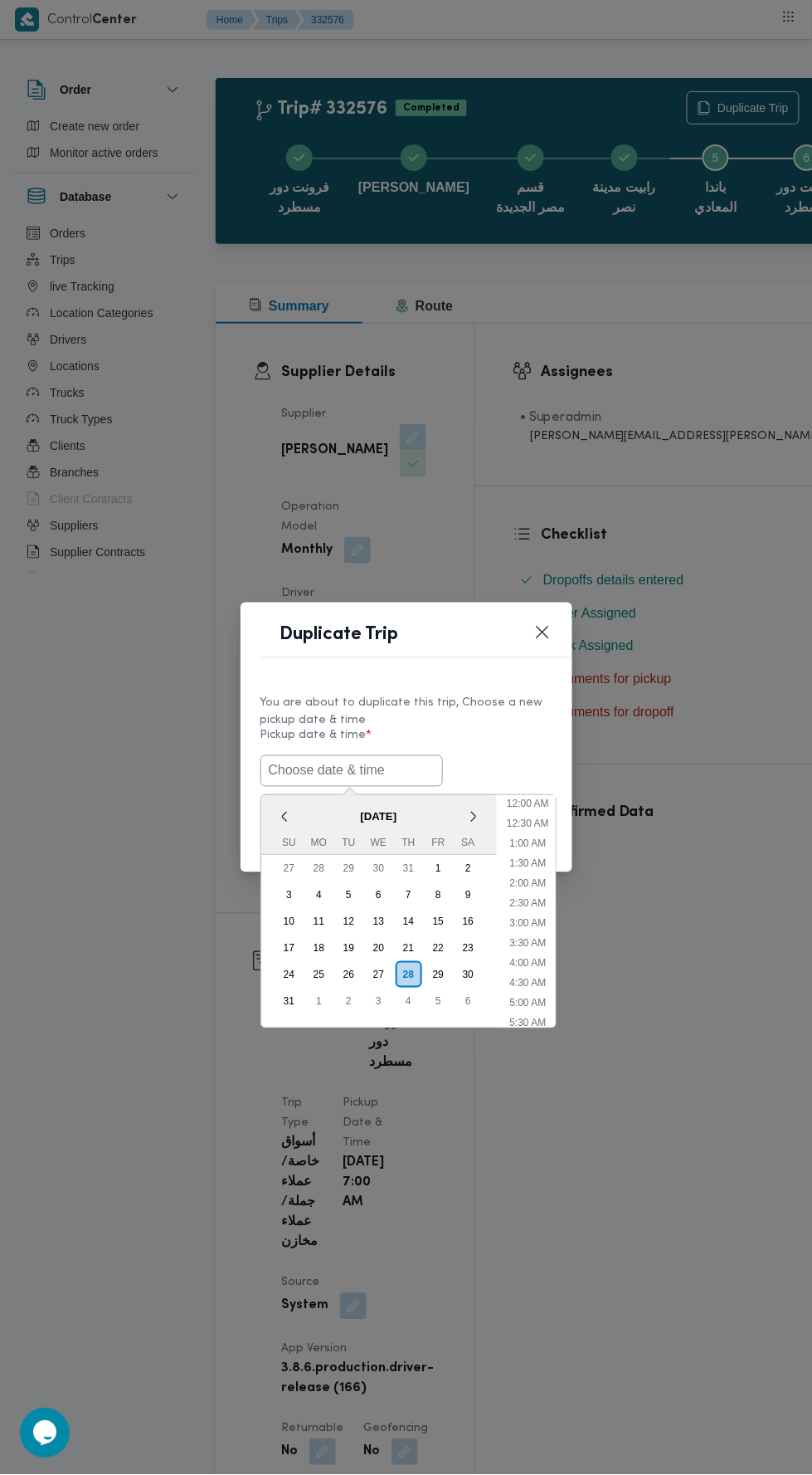
scroll to position [131, 0]
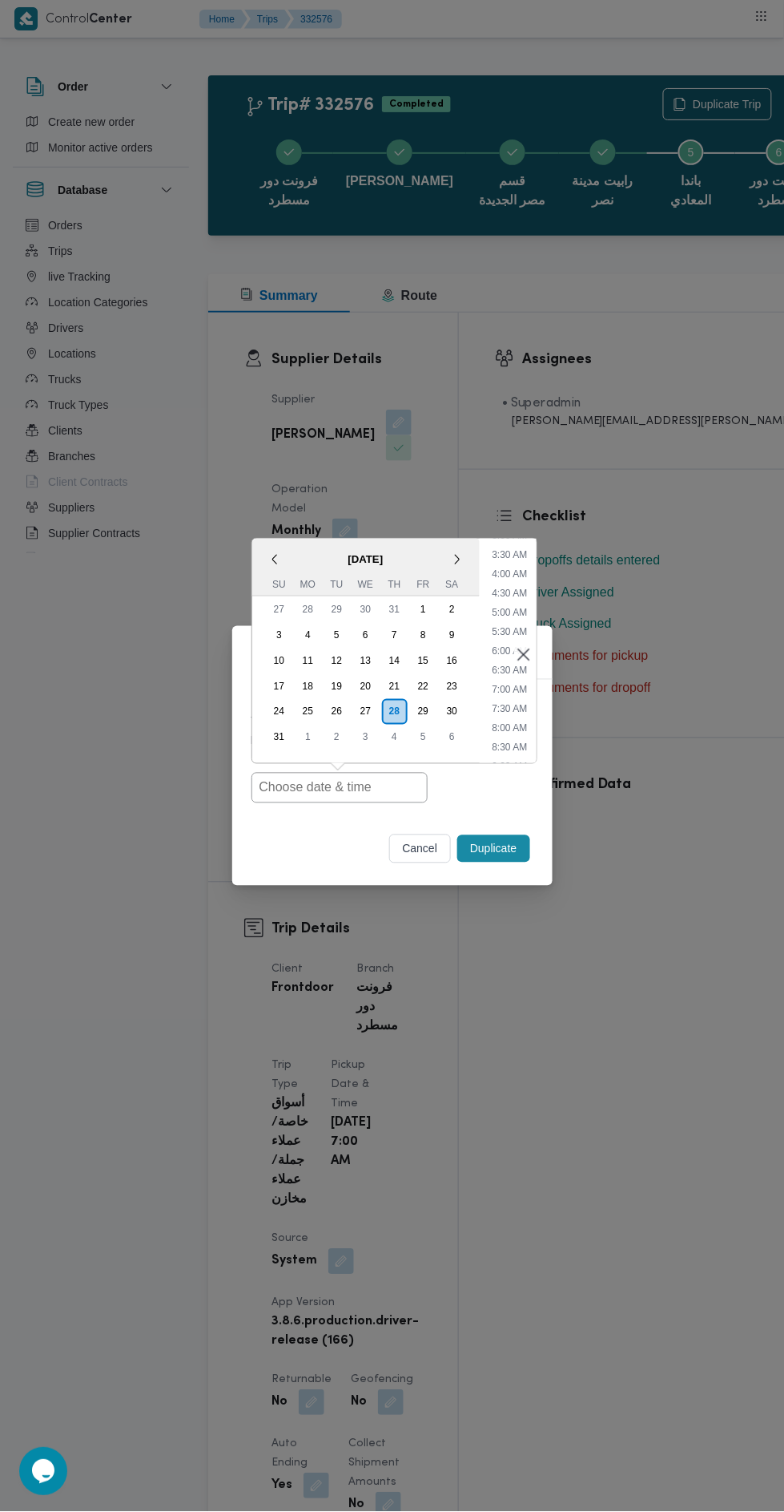
type input "[DATE] 7:00AM"
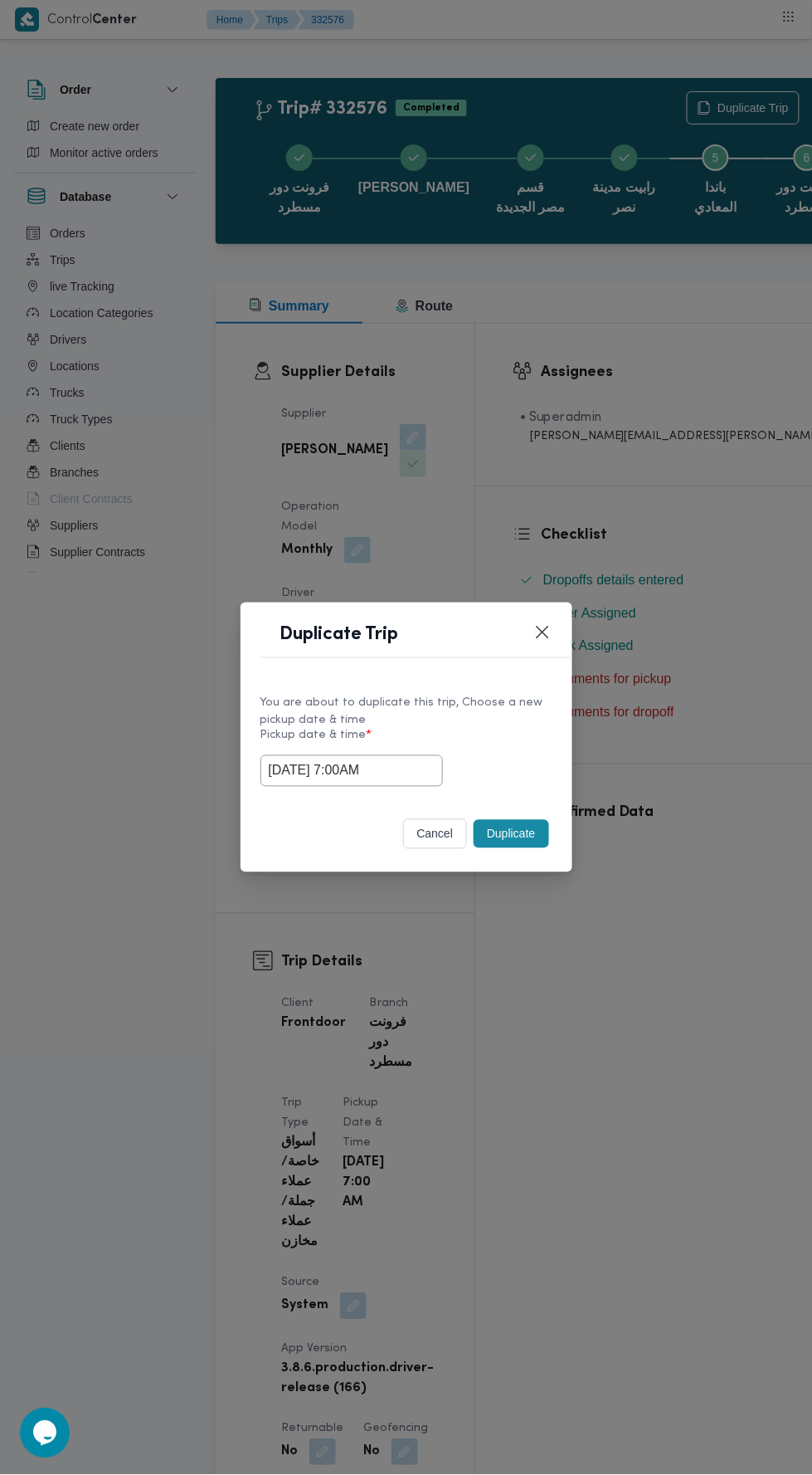
click at [722, 439] on div "Duplicate Trip You are about to duplicate this trip, Choose a new pickup date &…" at bounding box center [406, 737] width 812 height 1475
click at [513, 830] on button "Duplicate" at bounding box center [511, 834] width 75 height 29
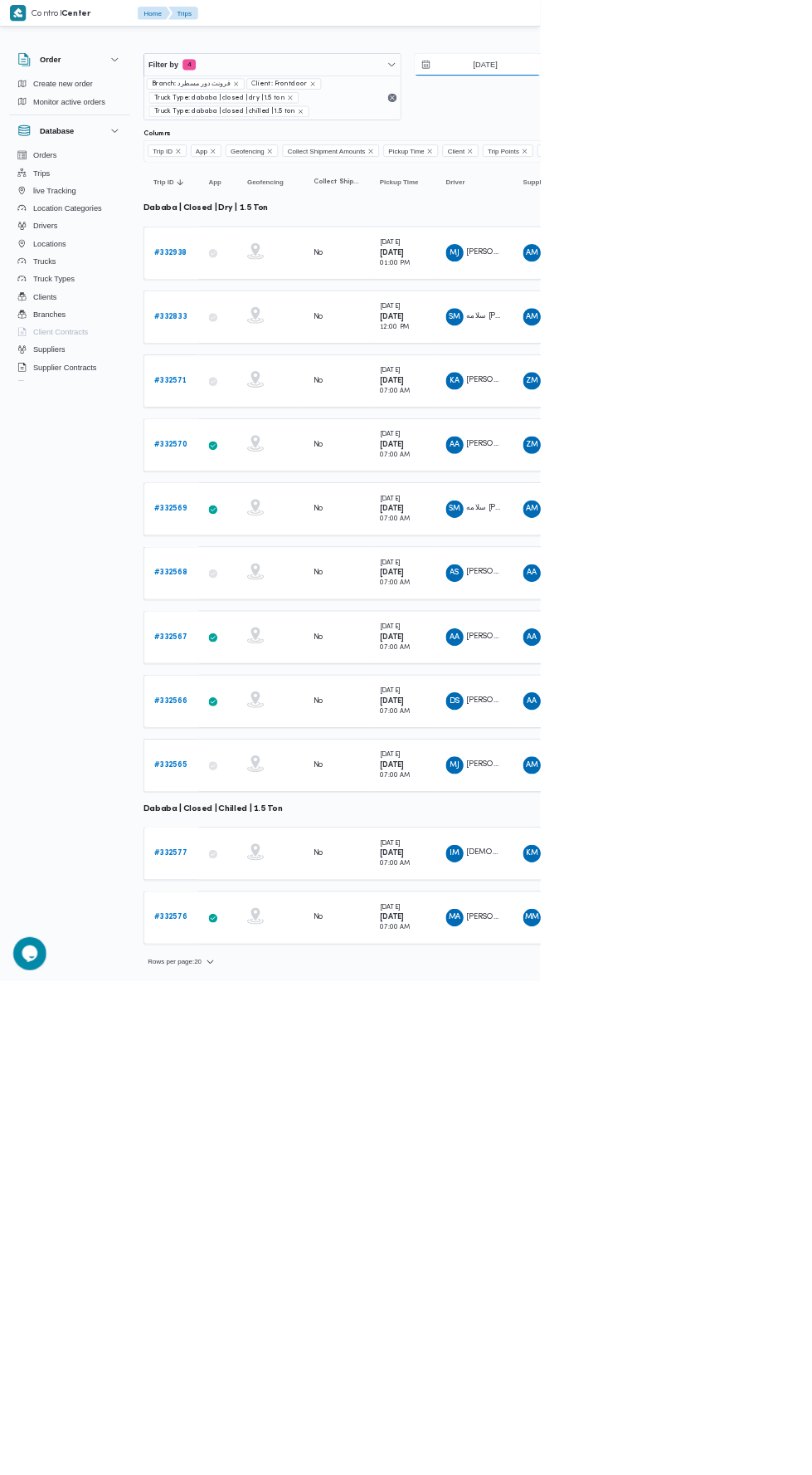
click at [737, 96] on input "[DATE]" at bounding box center [718, 97] width 188 height 33
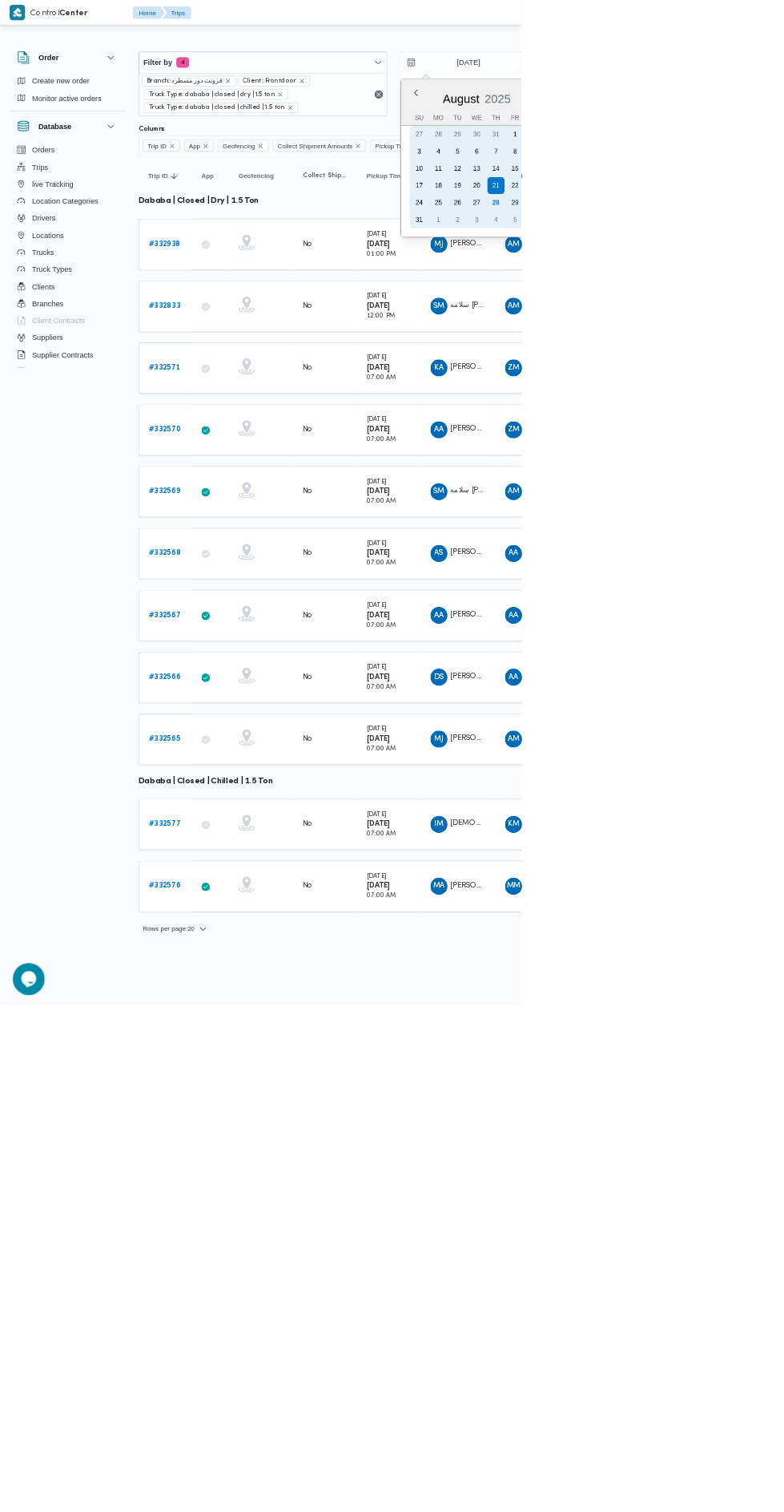
click at [740, 318] on div "4" at bounding box center [745, 331] width 26 height 26
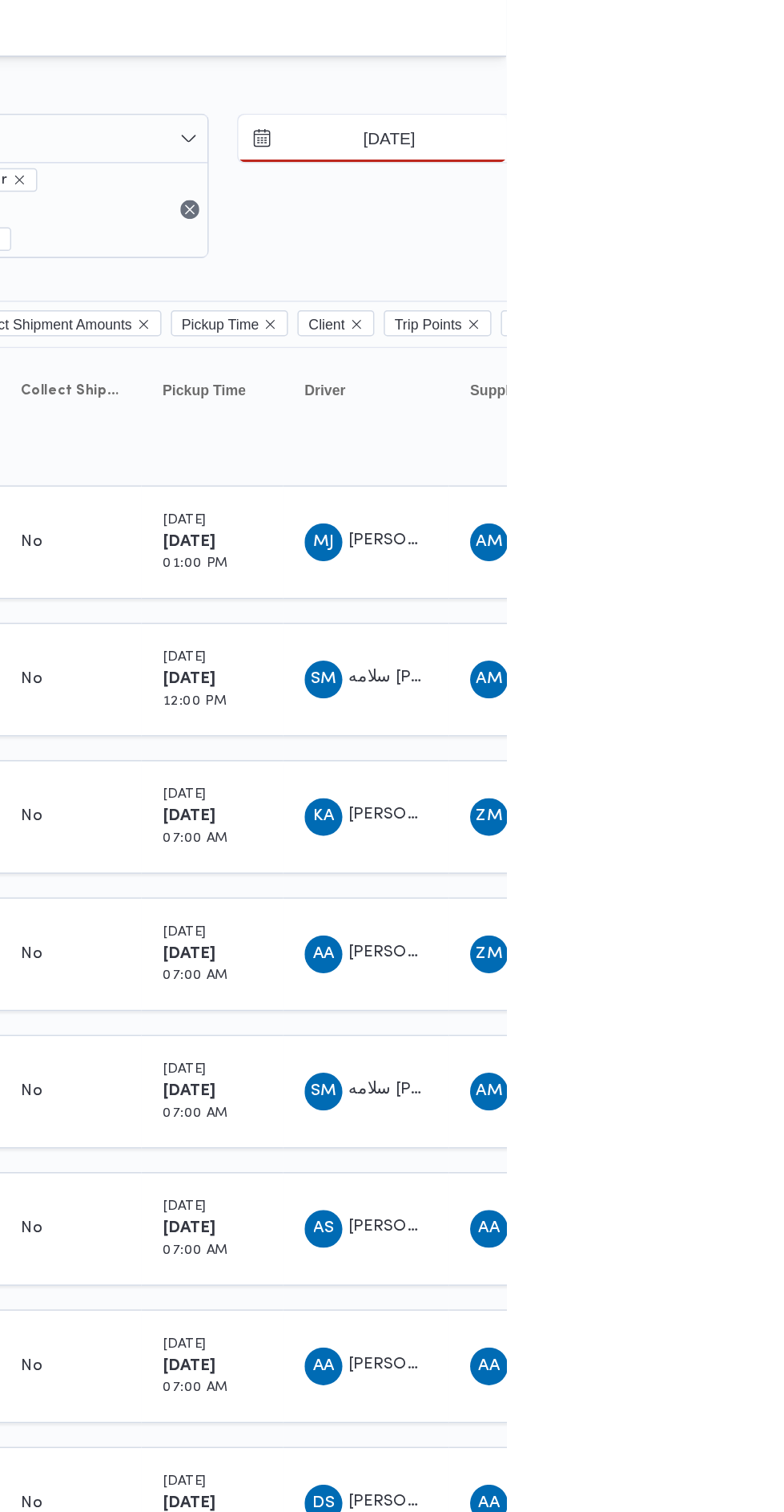
click at [731, 94] on input "[DATE]" at bounding box center [693, 94] width 182 height 32
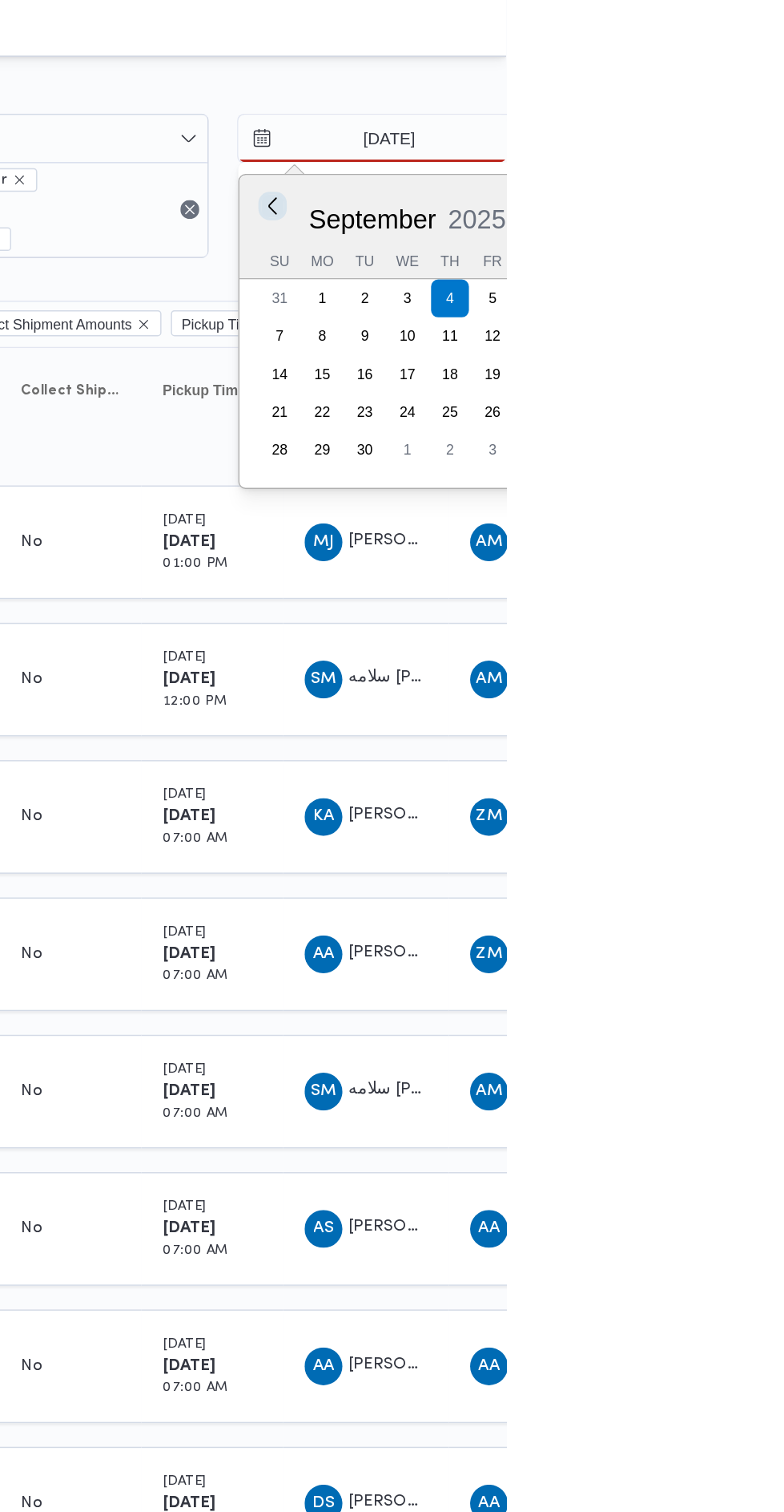
click at [625, 140] on button "Previous Month" at bounding box center [625, 139] width 16 height 16
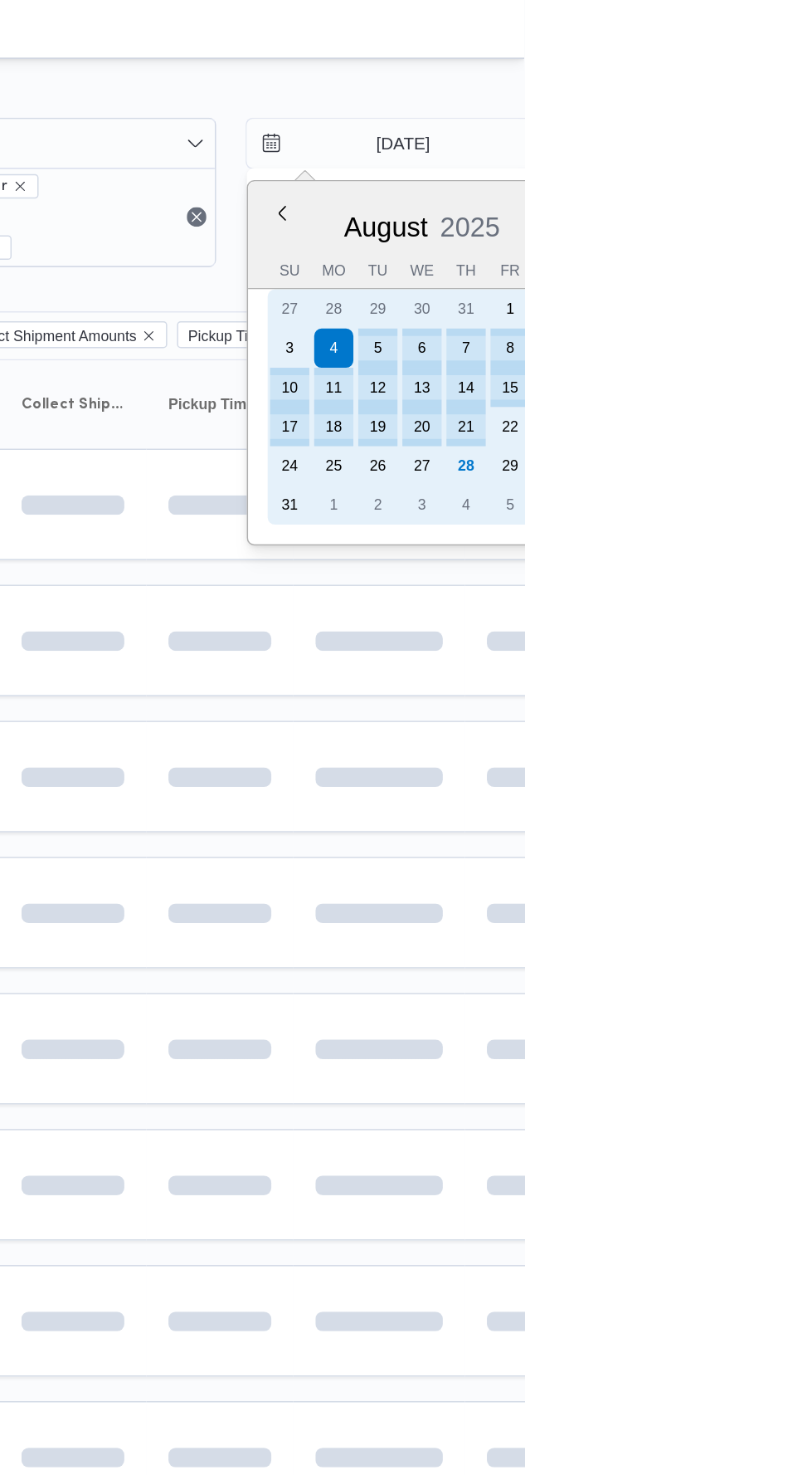
click at [771, 315] on div "28" at bounding box center [772, 316] width 27 height 27
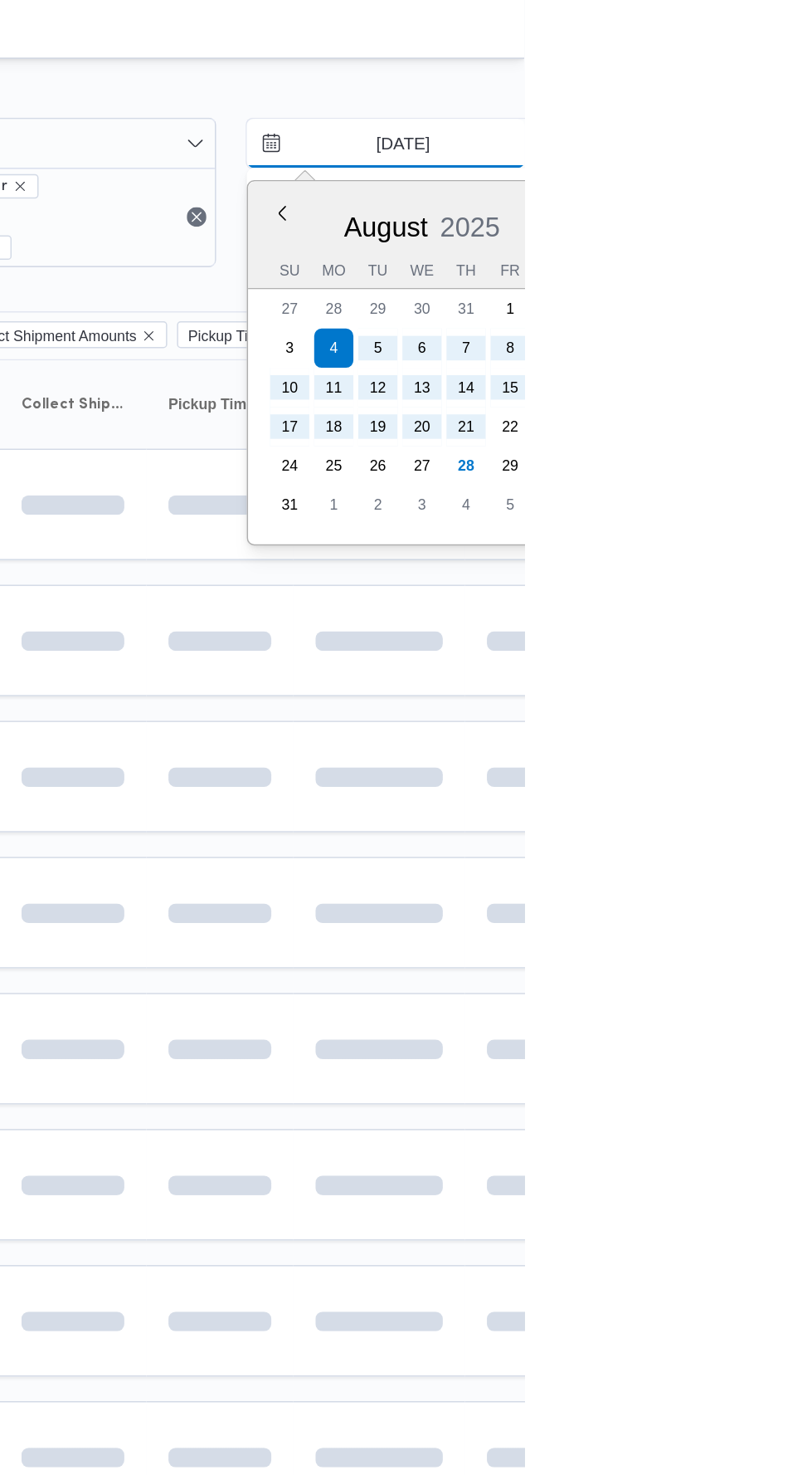
type input "[DATE]"
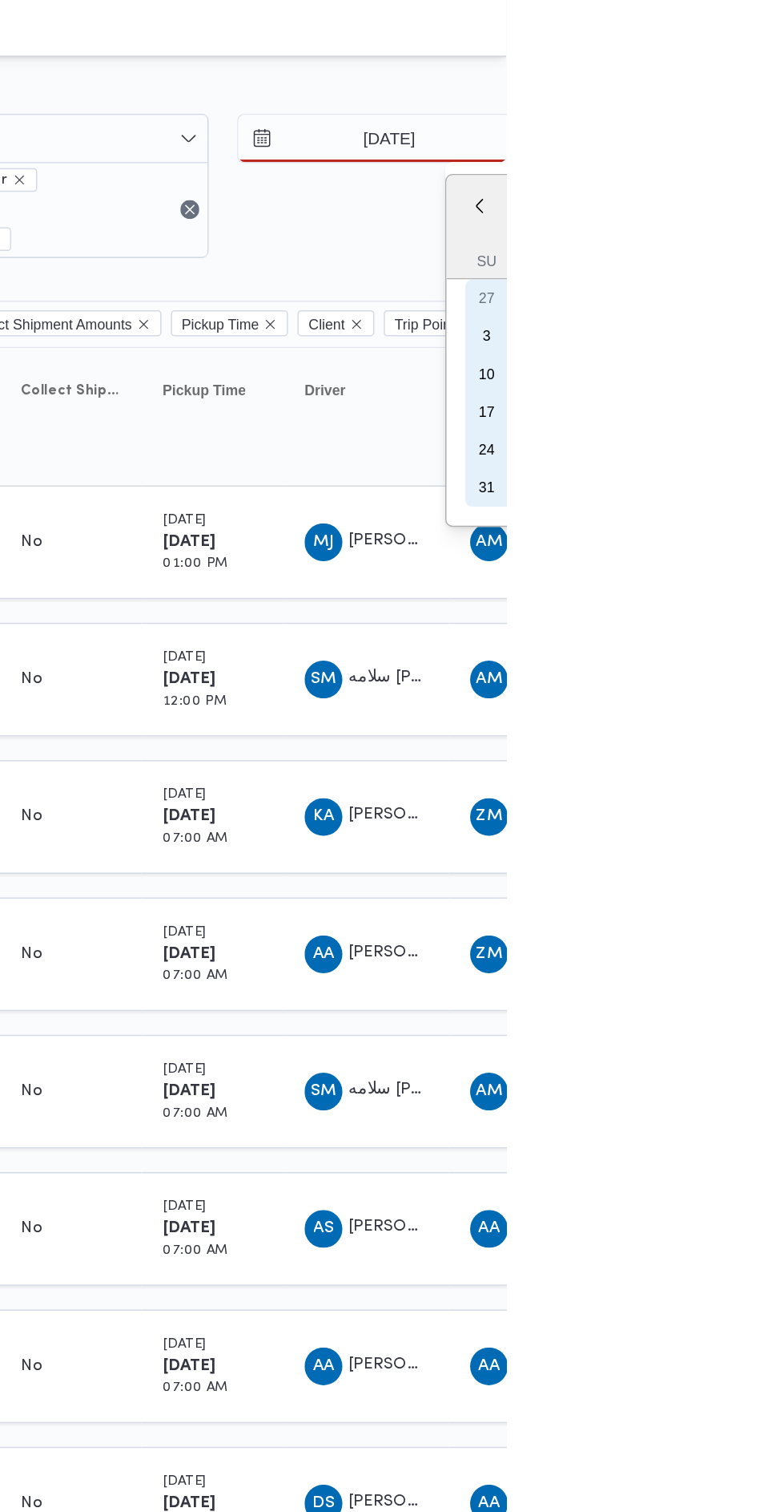
type input "[DATE]"
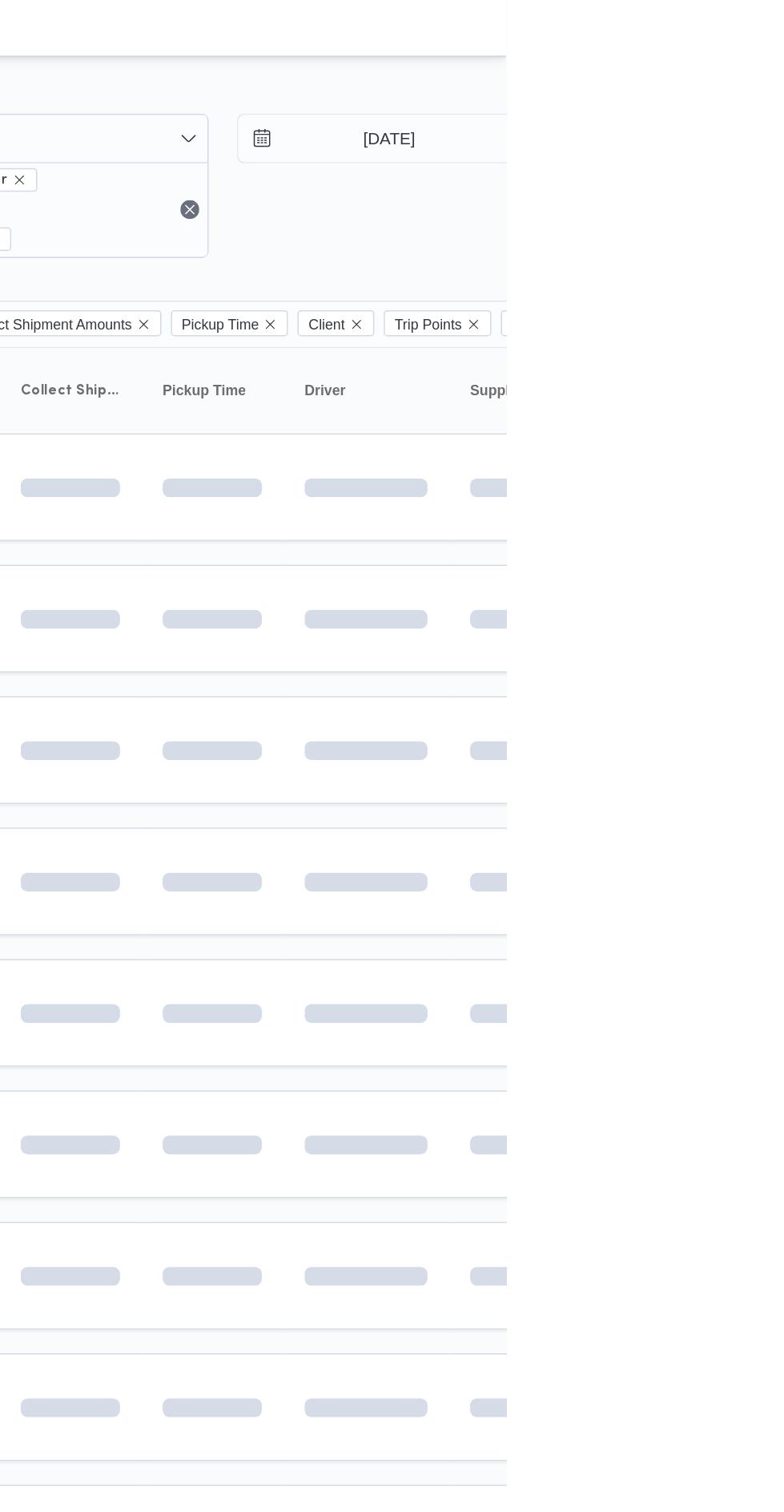
click at [743, 499] on td at bounding box center [689, 507] width 112 height 73
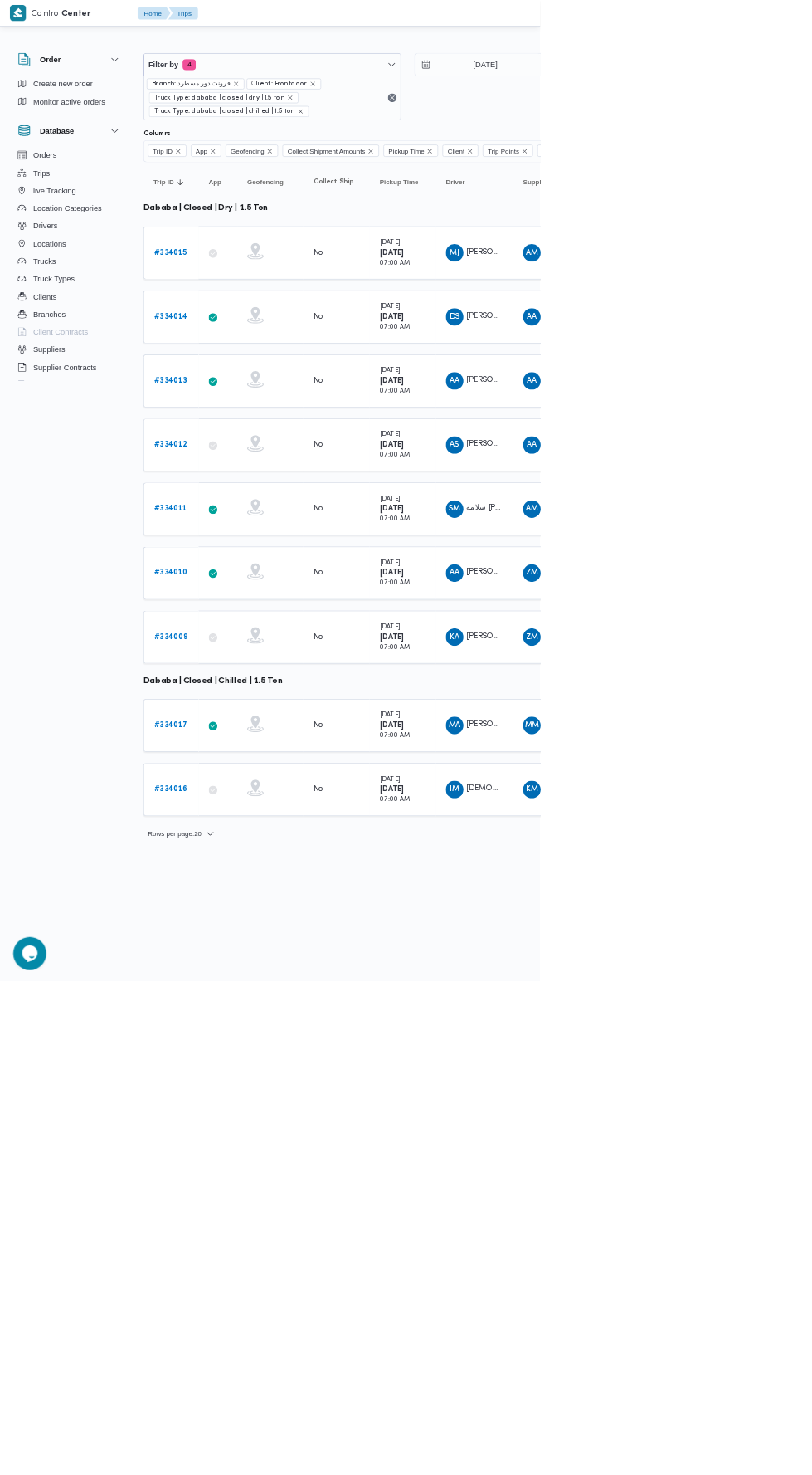
click at [644, 387] on div "[DATE] 07:00 AM" at bounding box center [605, 379] width 83 height 60
click at [651, 463] on td "Pickup Time [DATE] 07:00 AM" at bounding box center [606, 476] width 100 height 80
click at [616, 573] on div "[DATE] 07:00 AM" at bounding box center [593, 573] width 46 height 47
click at [588, 672] on div "[DATE] 07:00 AM" at bounding box center [593, 669] width 46 height 47
click at [575, 776] on small "07:00 AM" at bounding box center [593, 781] width 46 height 10
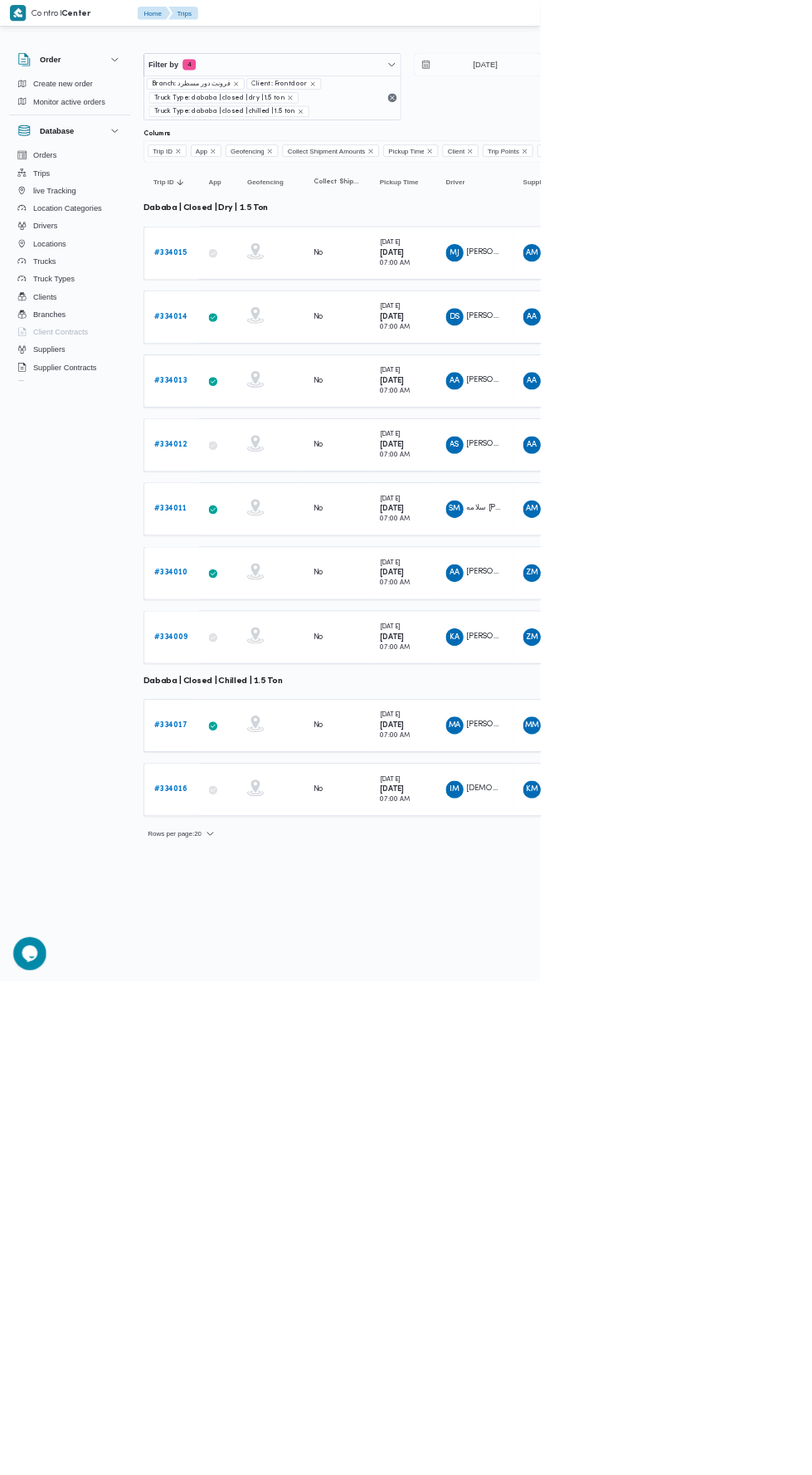
click at [561, 861] on td "Pickup Time [DATE] 07:00 AM" at bounding box center [606, 862] width 100 height 80
click at [563, 966] on td "Pickup Time [DATE] 07:00 AM" at bounding box center [606, 958] width 100 height 80
click at [548, 1083] on td "Collect Shipment Amounts No" at bounding box center [506, 1091] width 100 height 80
click at [537, 1199] on td "Collect Shipment Amounts No" at bounding box center [506, 1187] width 100 height 80
click at [724, 96] on input "[DATE]" at bounding box center [718, 97] width 188 height 33
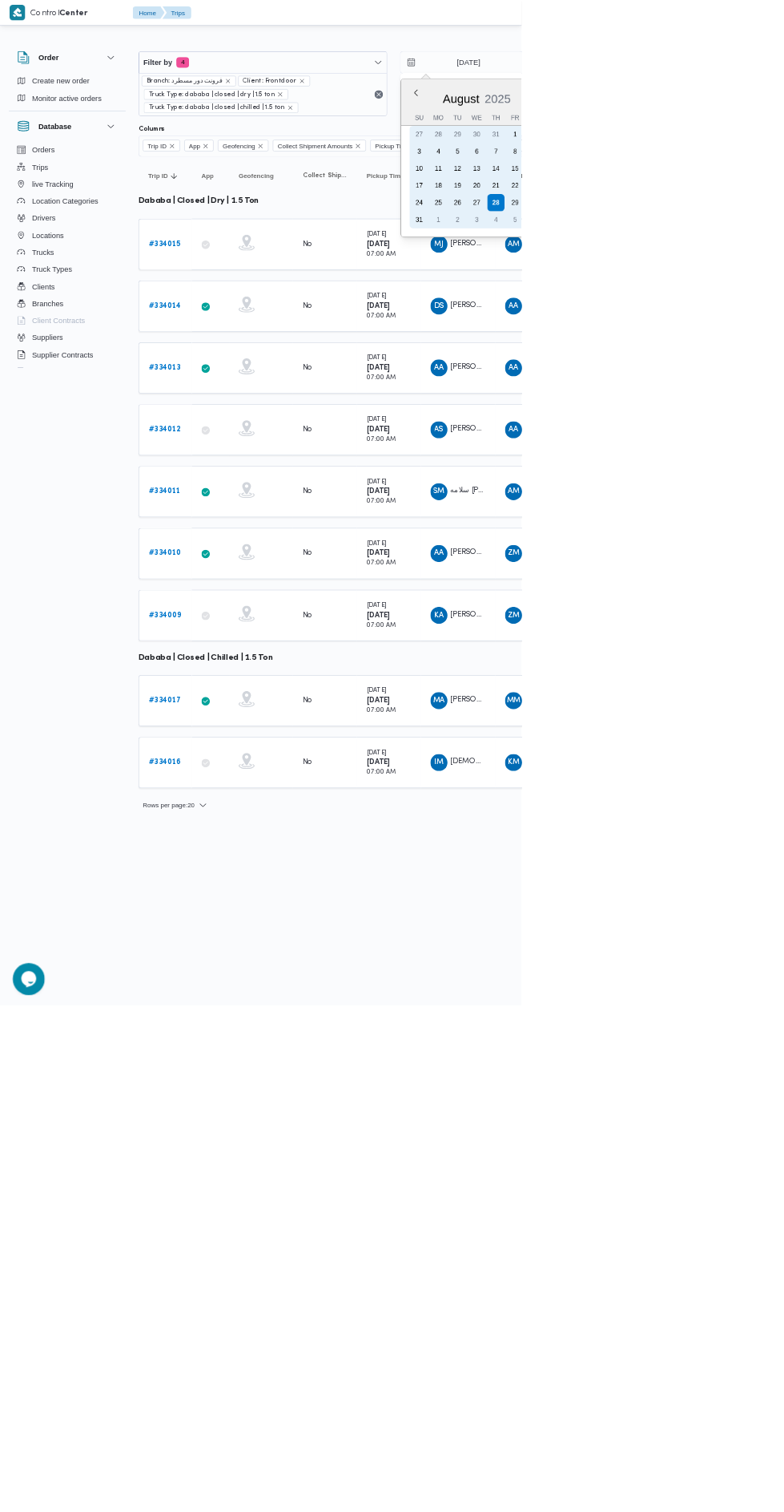
click at [720, 310] on div "27" at bounding box center [717, 305] width 26 height 26
type input "[DATE]"
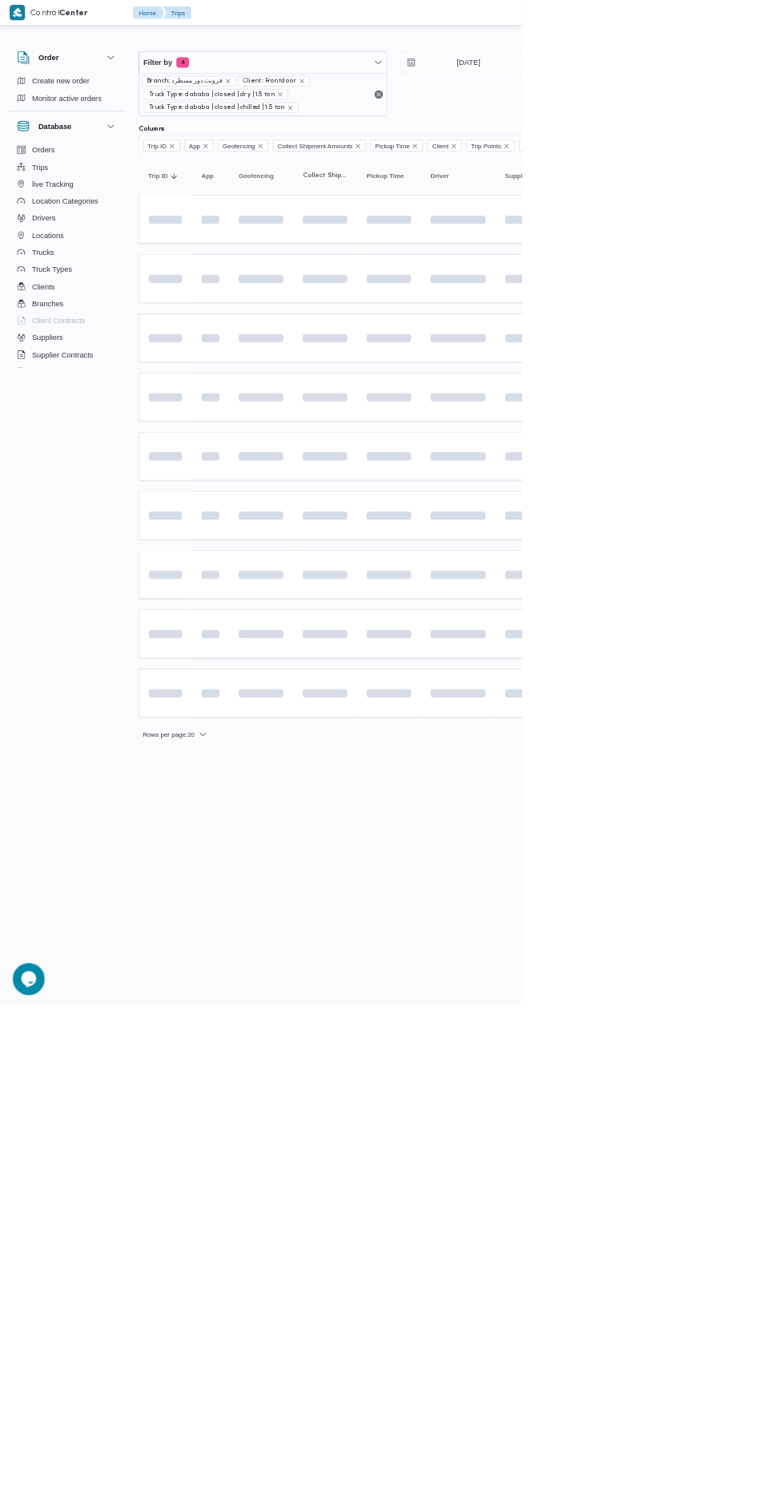
click at [713, 769] on span at bounding box center [649, 775] width 184 height 13
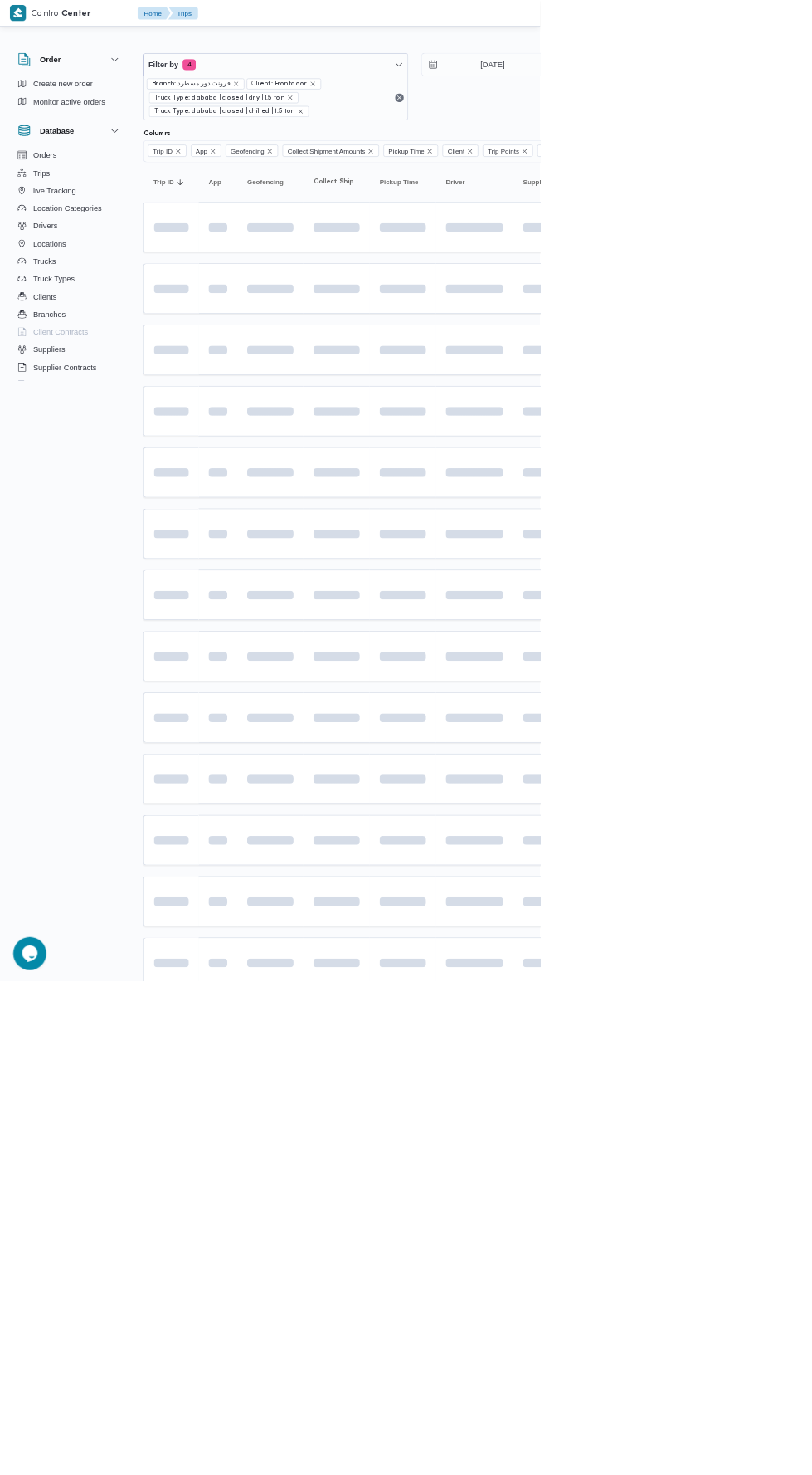
click at [811, 1136] on table "Trip ID Click to sort in ascending order App Click to sort in ascending order G…" at bounding box center [713, 1103] width 996 height 1718
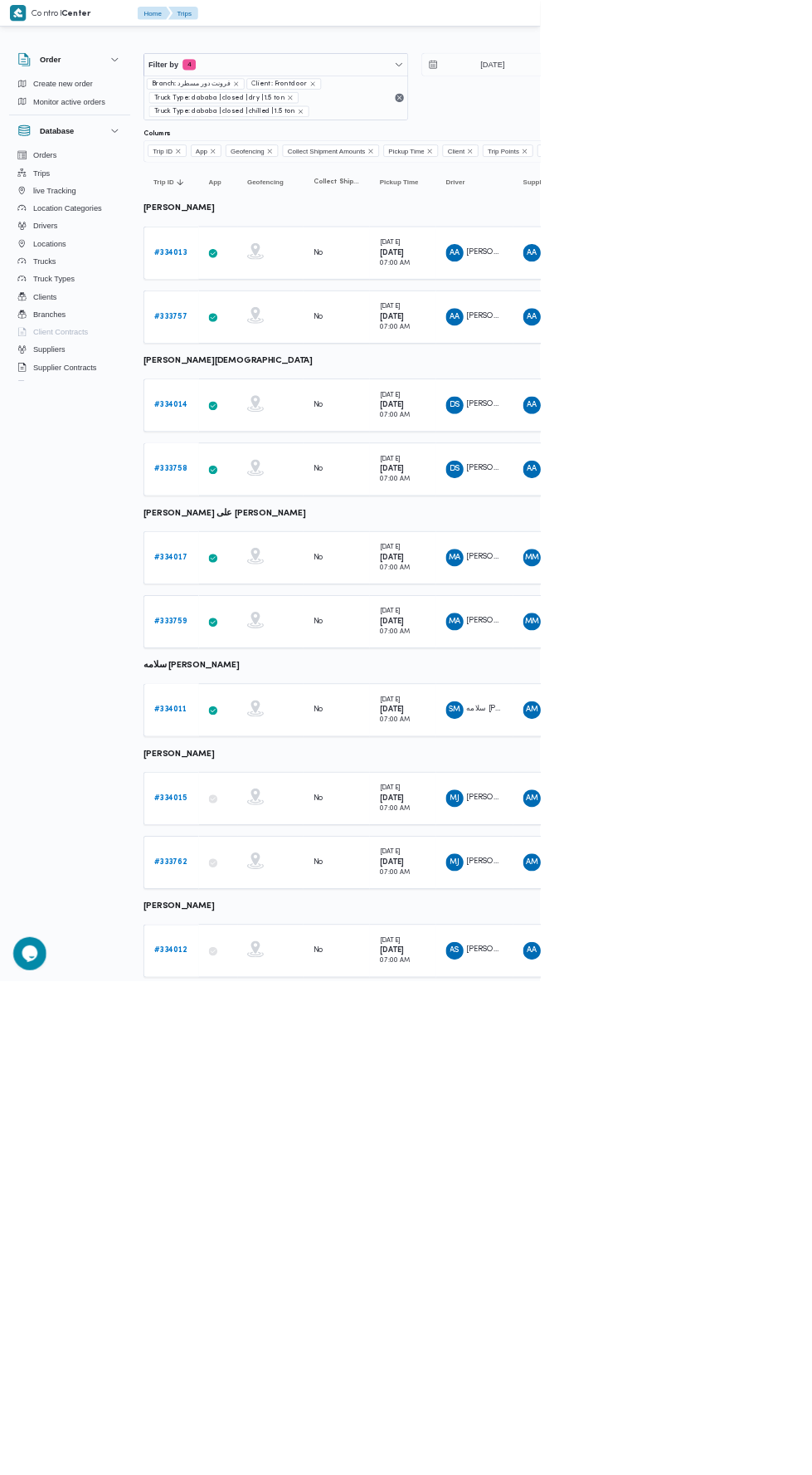
click at [255, 1062] on link "# 334011" at bounding box center [256, 1067] width 49 height 20
